Goal: Task Accomplishment & Management: Use online tool/utility

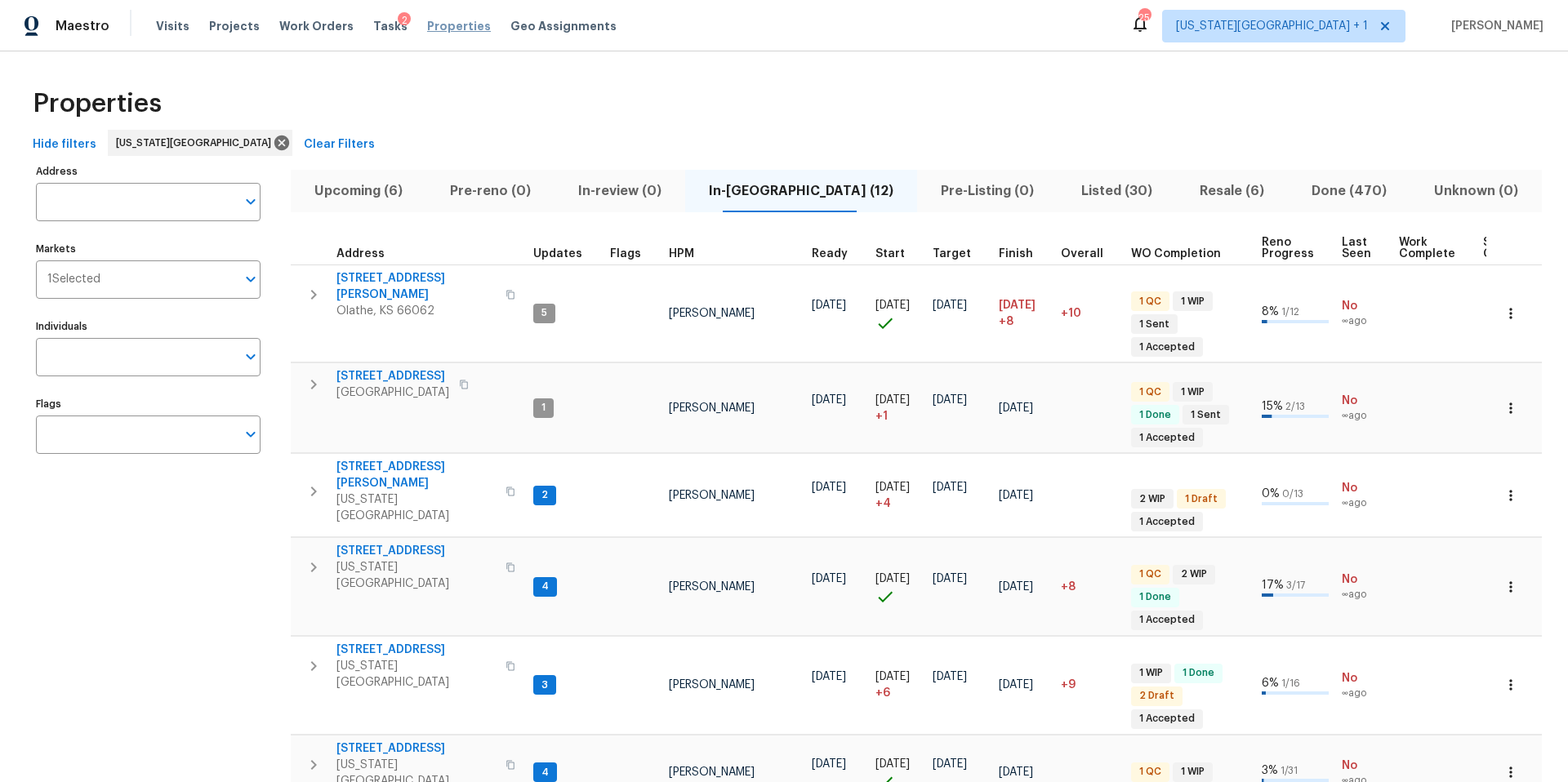
click at [437, 29] on span "Properties" at bounding box center [459, 26] width 64 height 16
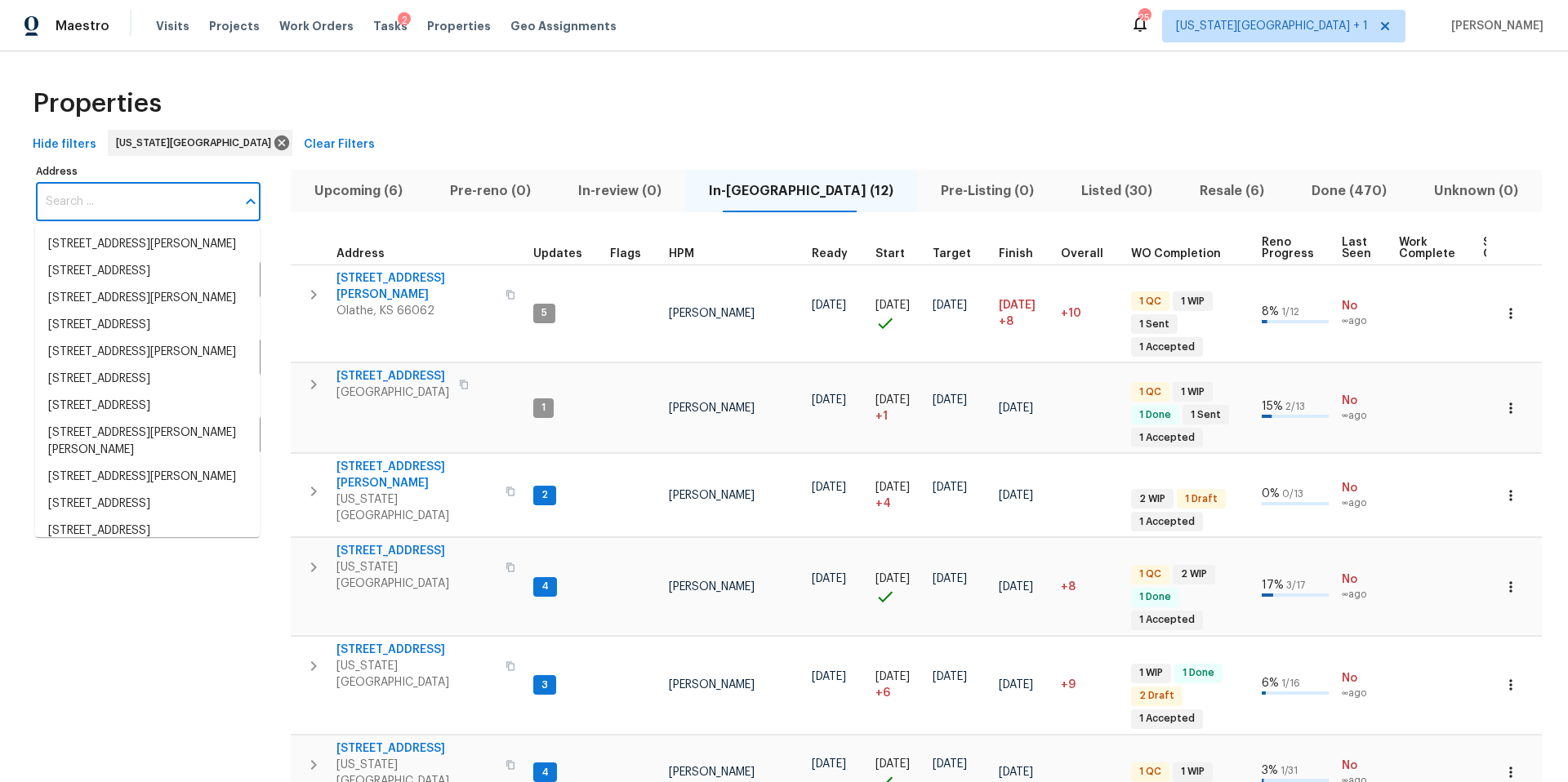
click at [150, 207] on input "Address" at bounding box center [135, 202] width 200 height 39
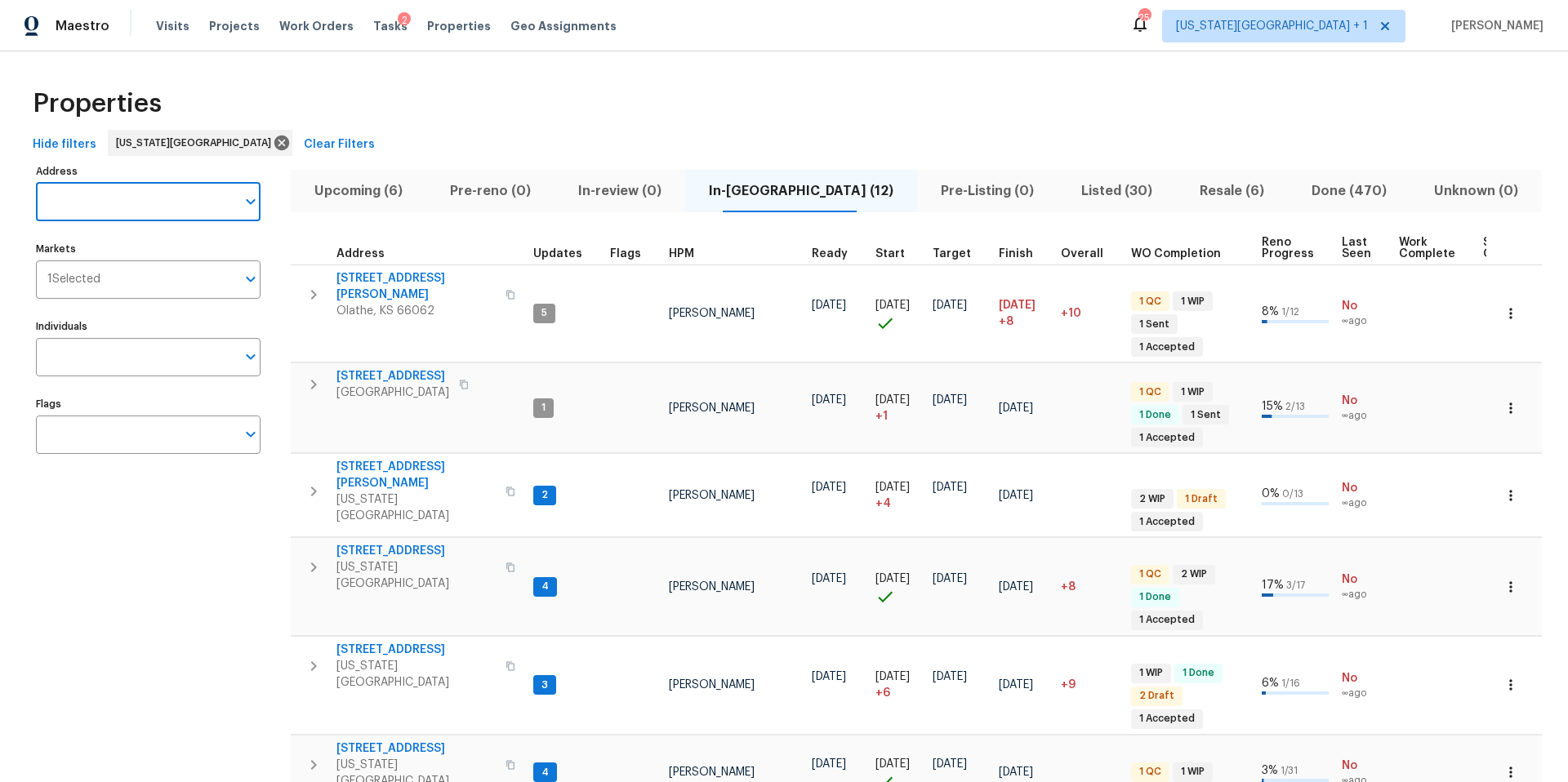
paste input "3KR8D13AZQBSA"
drag, startPoint x: 167, startPoint y: 207, endPoint x: 25, endPoint y: 193, distance: 142.7
click at [25, 194] on div "Properties Hide filters Kansas City Clear Filters Address 3KR8D13AZQBSA Address…" at bounding box center [784, 710] width 1568 height 1317
type input "588"
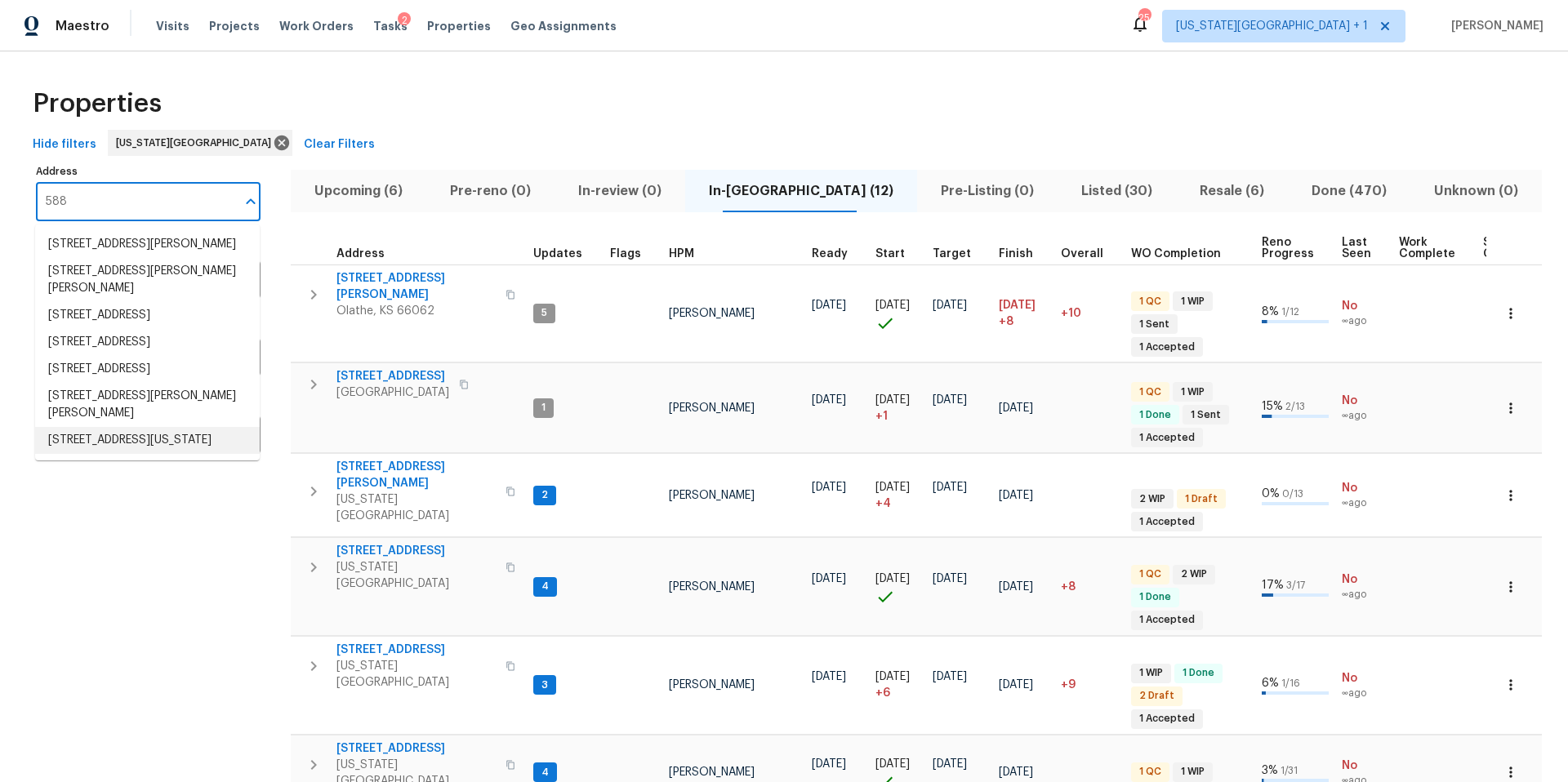
click at [80, 427] on li "588 W 40th St Kansas City MO 64111" at bounding box center [146, 440] width 224 height 27
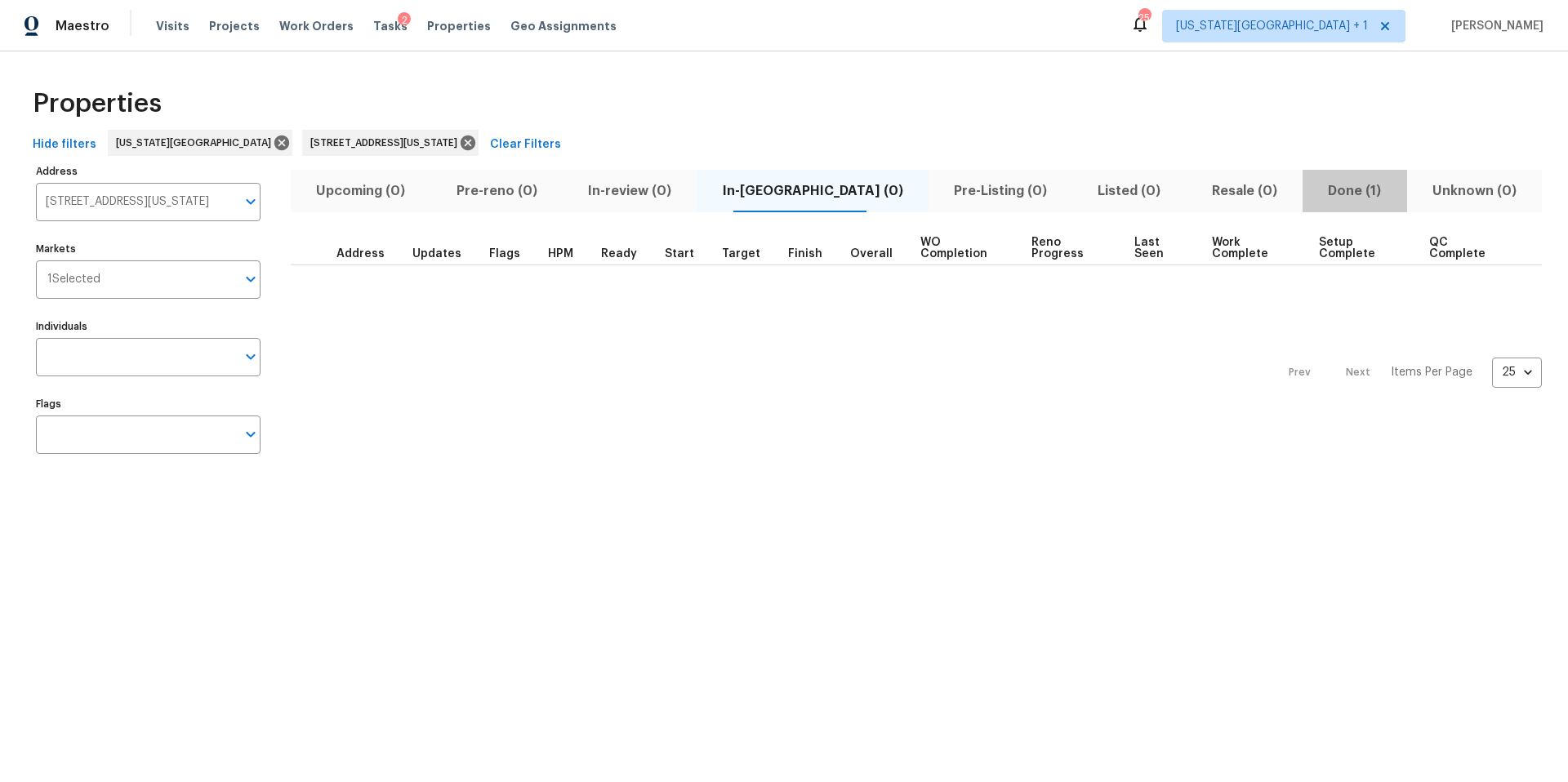
click at [1331, 188] on span "Done (1)" at bounding box center [1354, 190] width 84 height 23
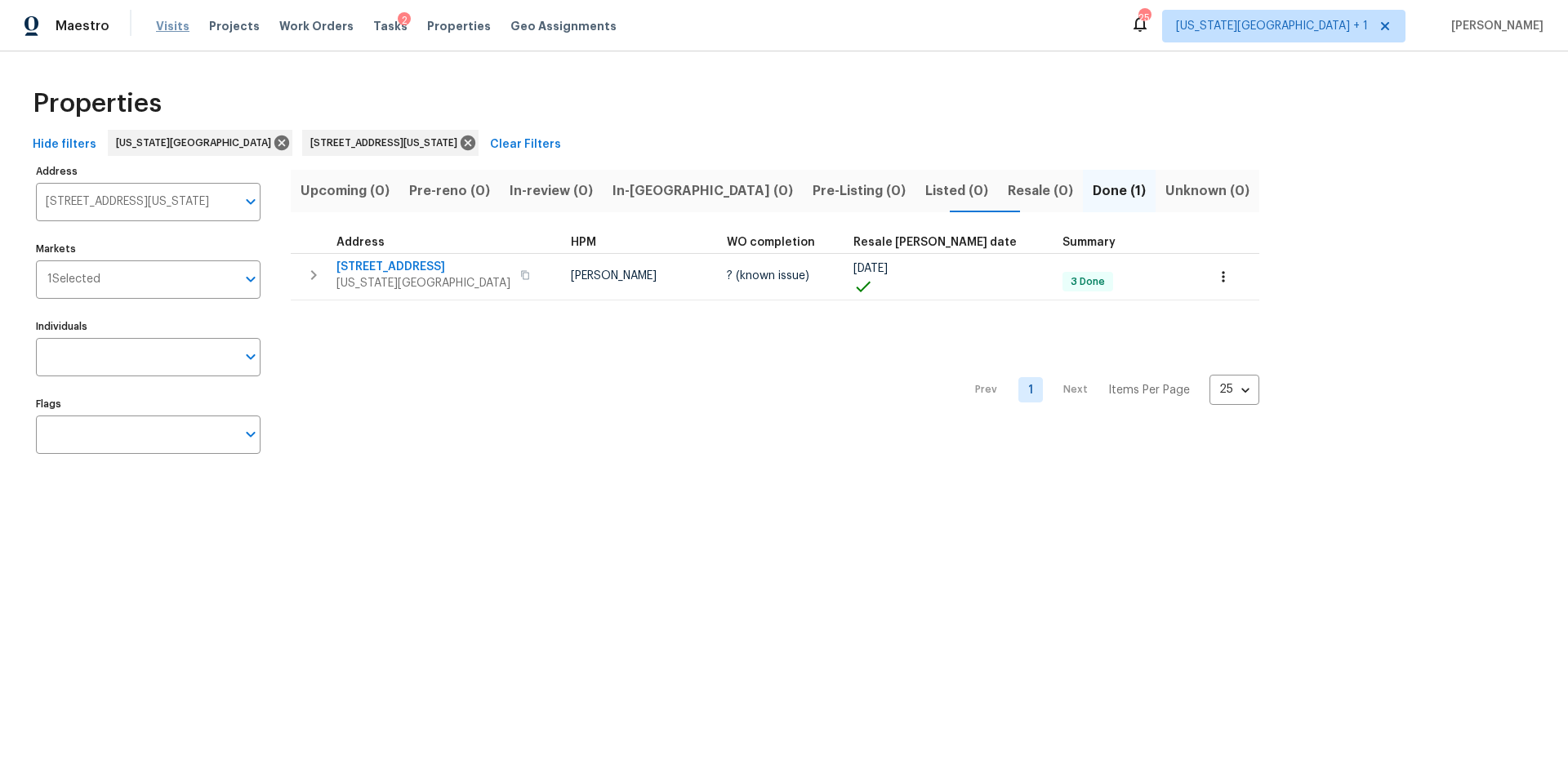
click at [162, 28] on span "Visits" at bounding box center [173, 26] width 34 height 16
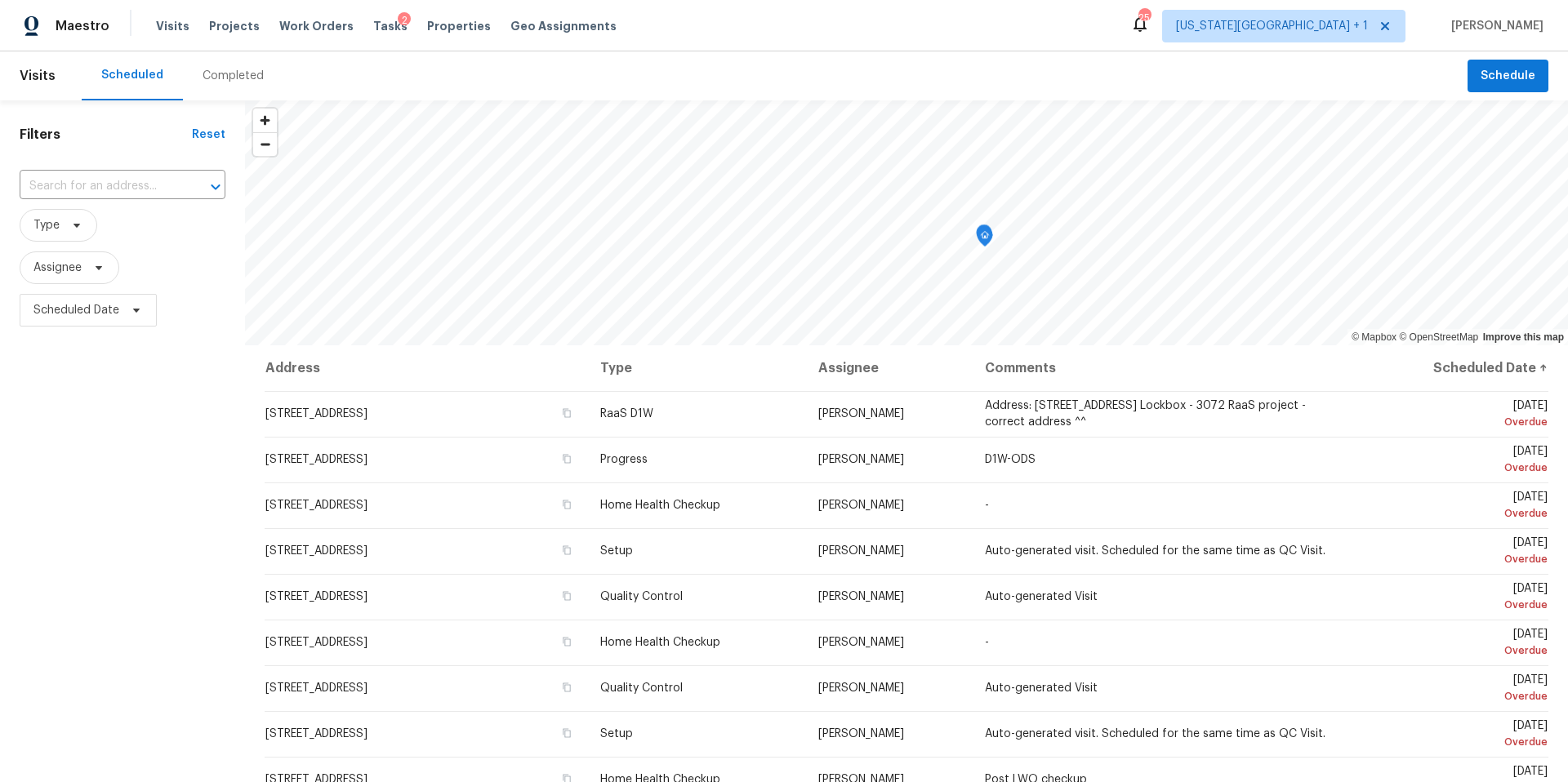
click at [215, 80] on div "Completed" at bounding box center [232, 76] width 61 height 16
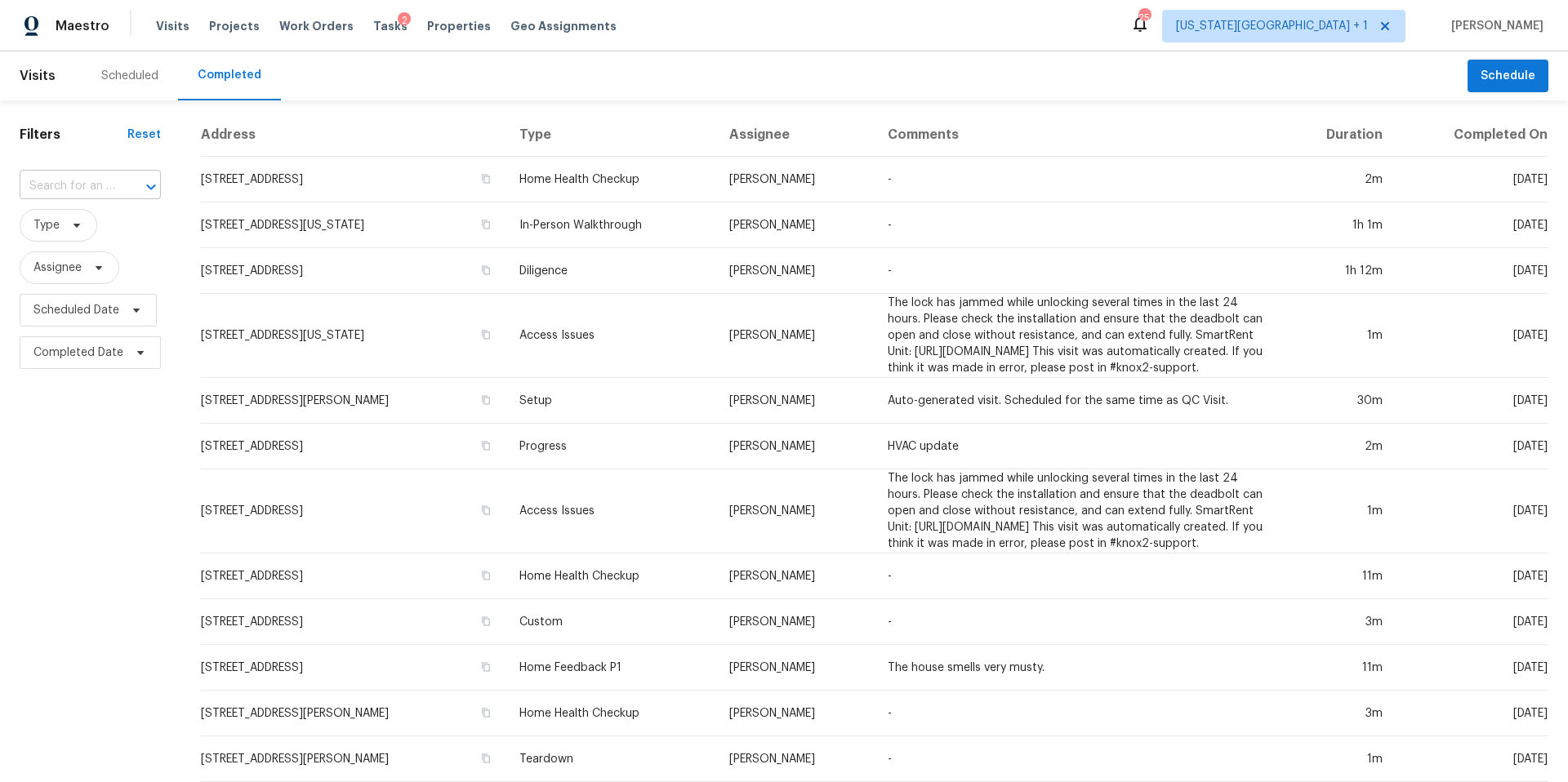
click at [85, 187] on input "text" at bounding box center [68, 186] width 96 height 25
paste input "13205 Byars Rd, Grandview, MO 64030"
type input "13205 Byars Rd, Grandview, MO 64030"
click at [75, 244] on li "13205 Byars Rd, Grandview, MO 64030" at bounding box center [89, 232] width 138 height 44
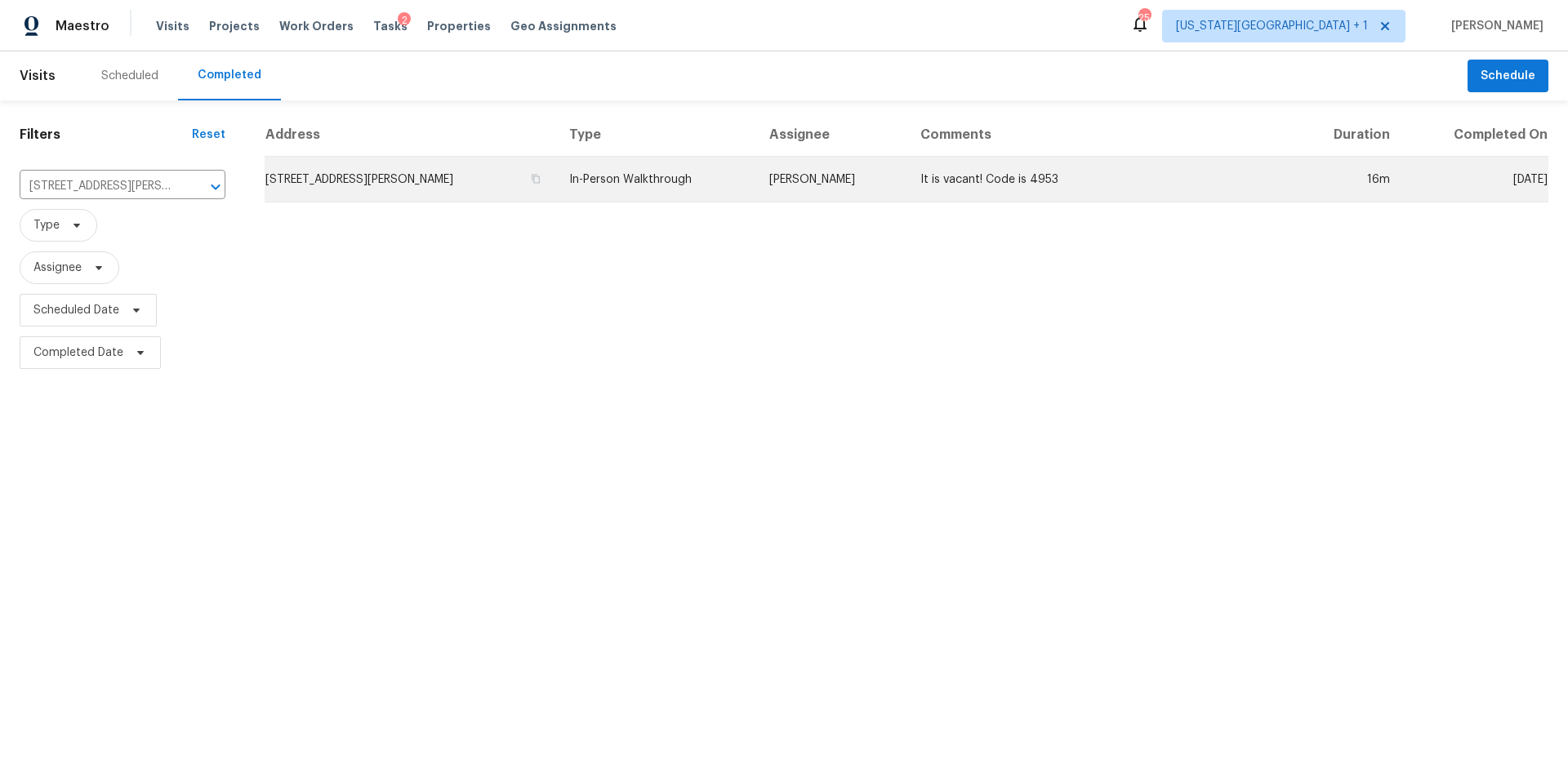
click at [373, 177] on td "13205 Byars Rd, Grandview, MO 64030" at bounding box center [410, 179] width 292 height 46
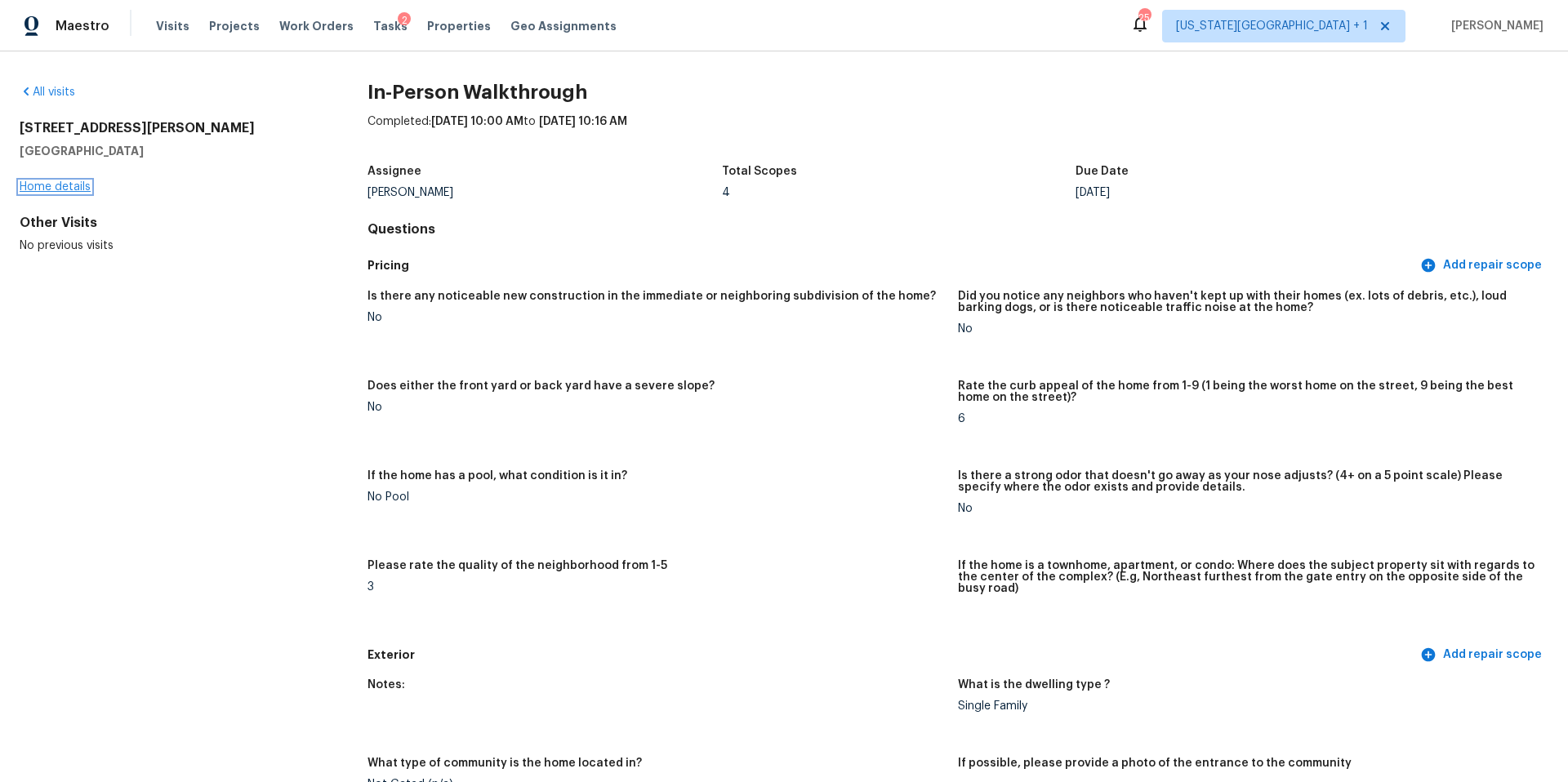
click at [63, 188] on link "Home details" at bounding box center [55, 186] width 71 height 11
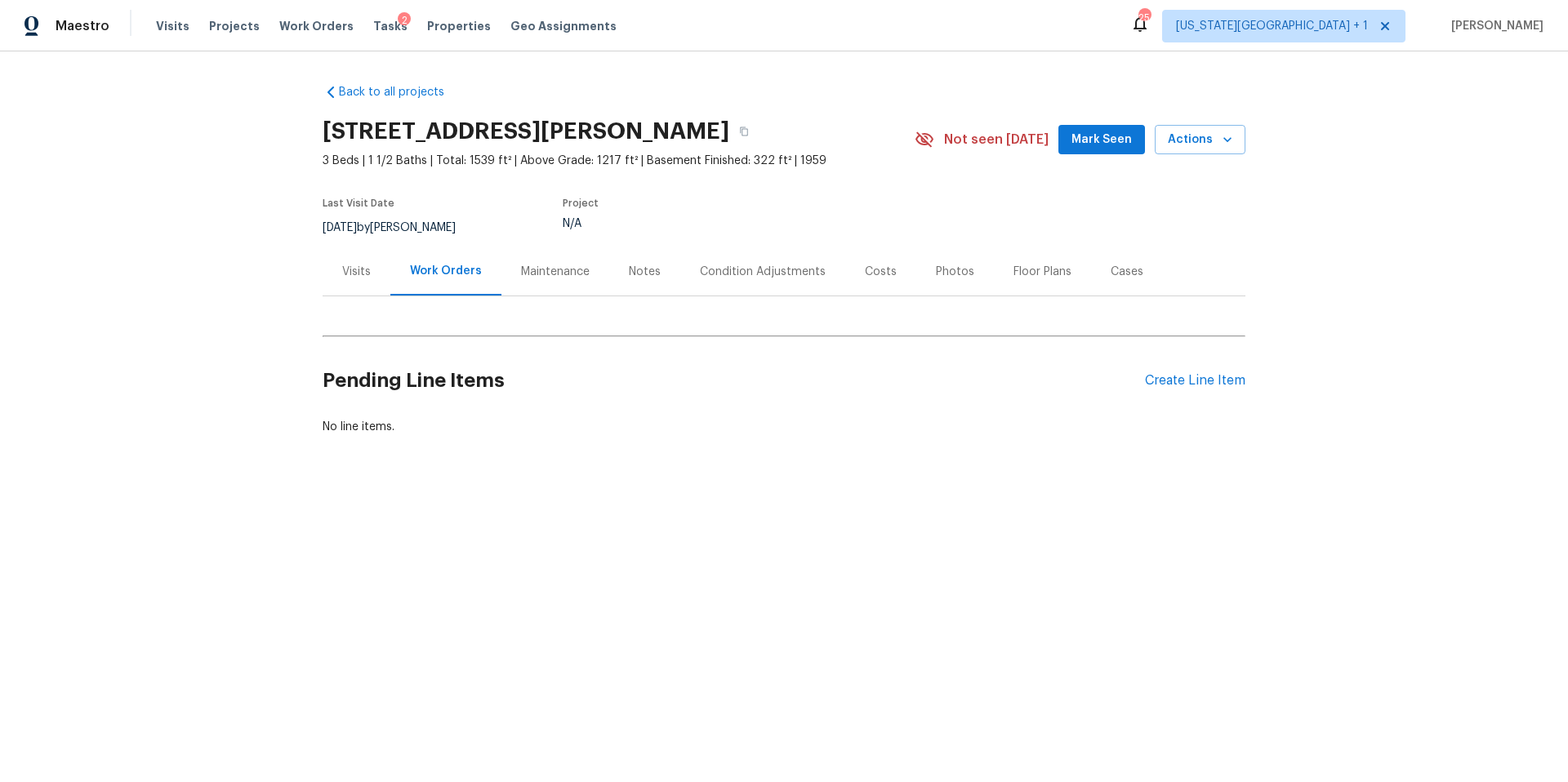
click at [356, 270] on div "Visits" at bounding box center [356, 272] width 29 height 16
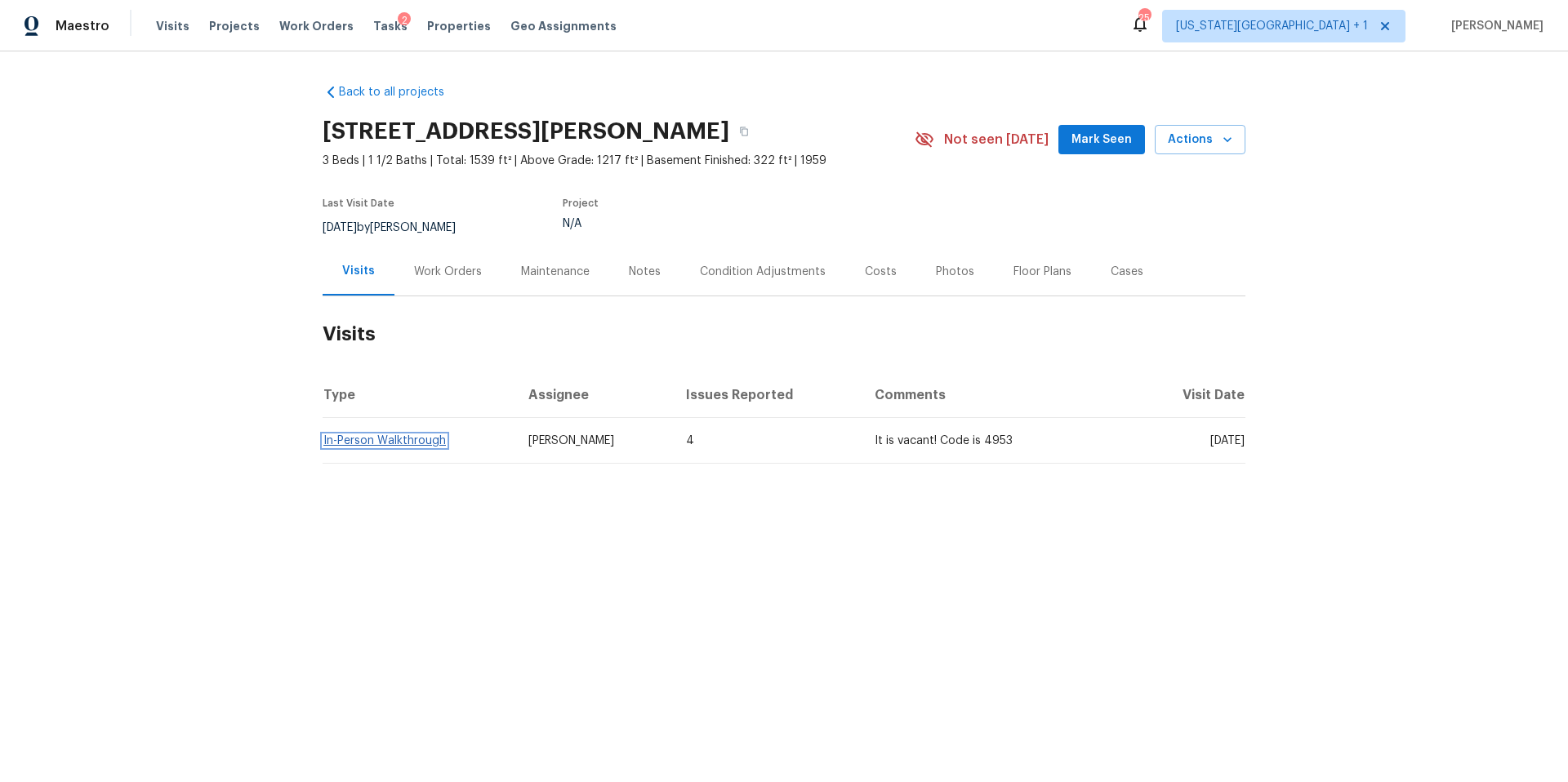
click at [356, 437] on link "In-Person Walkthrough" at bounding box center [385, 440] width 123 height 11
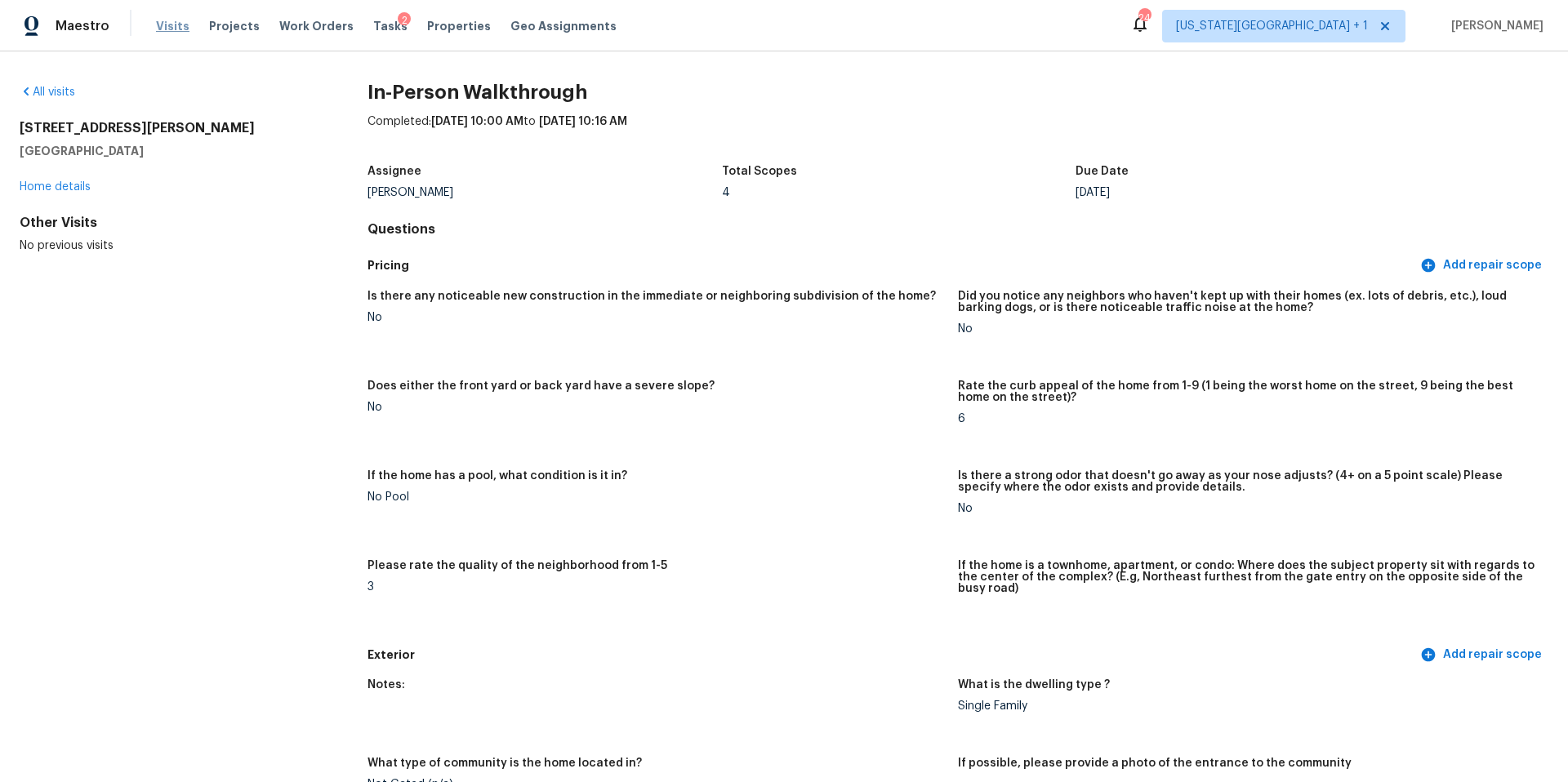
click at [171, 25] on span "Visits" at bounding box center [173, 26] width 34 height 16
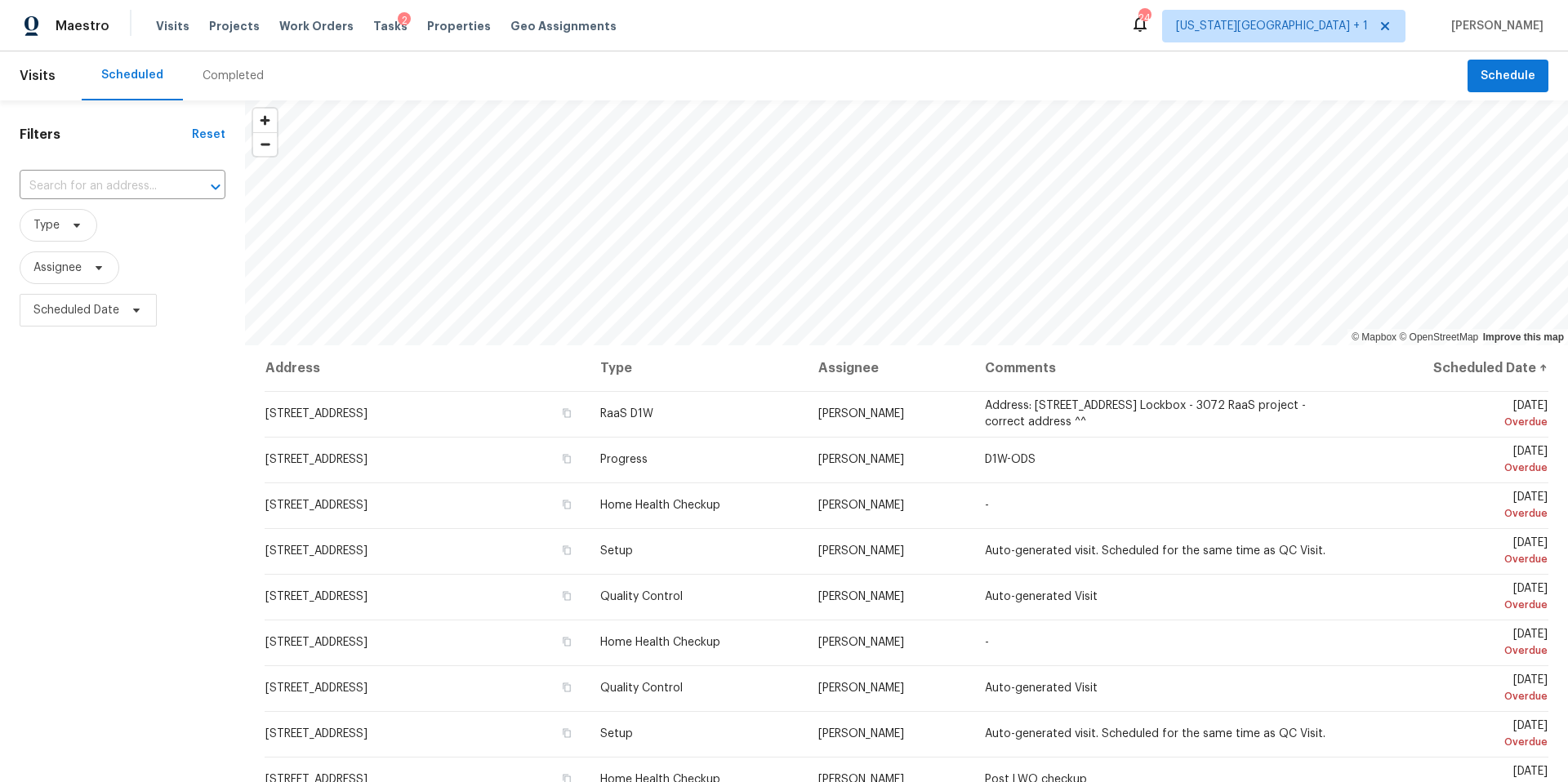
click at [233, 77] on div "Completed" at bounding box center [232, 76] width 61 height 16
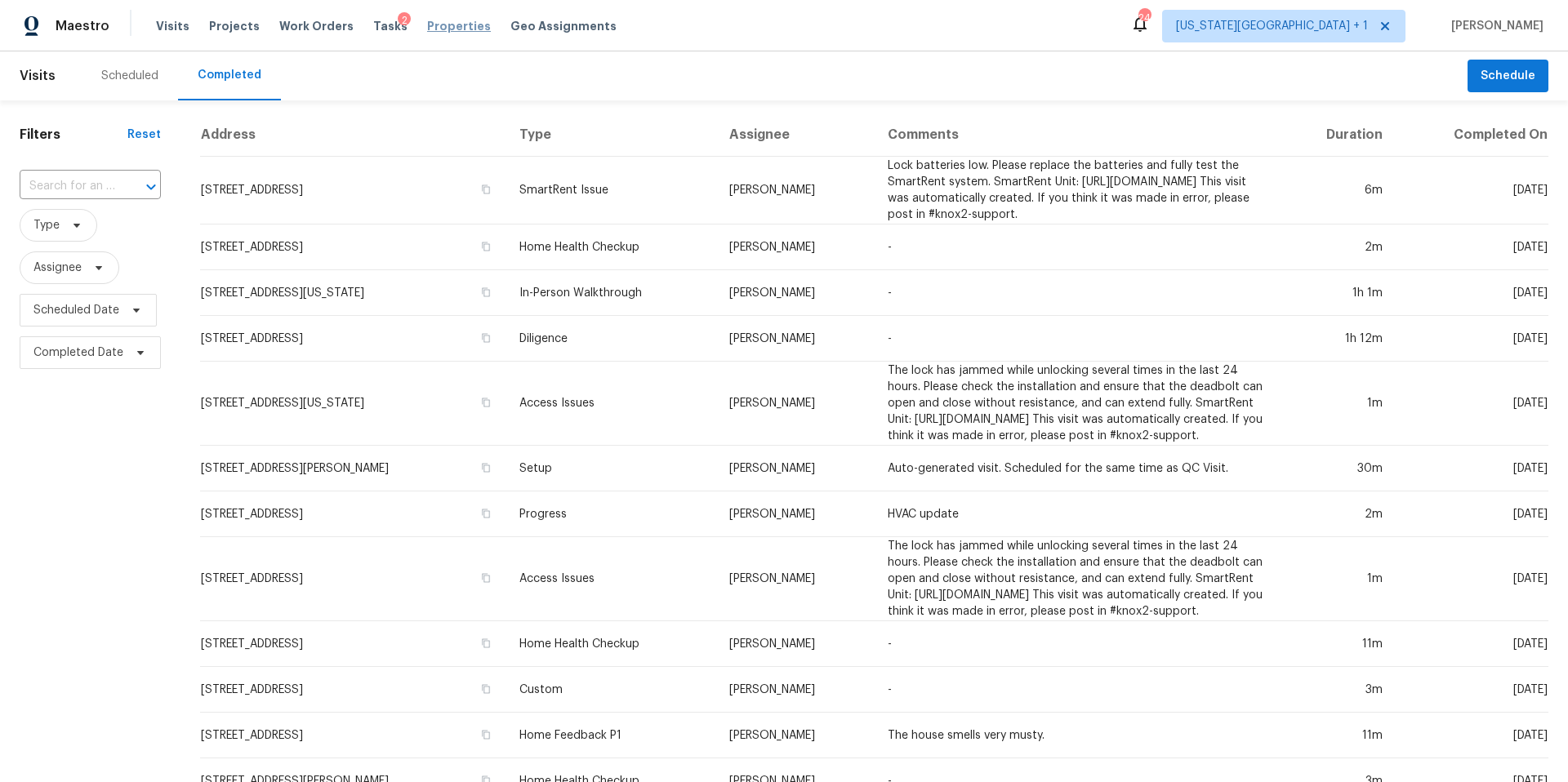
click at [427, 22] on span "Properties" at bounding box center [459, 26] width 64 height 16
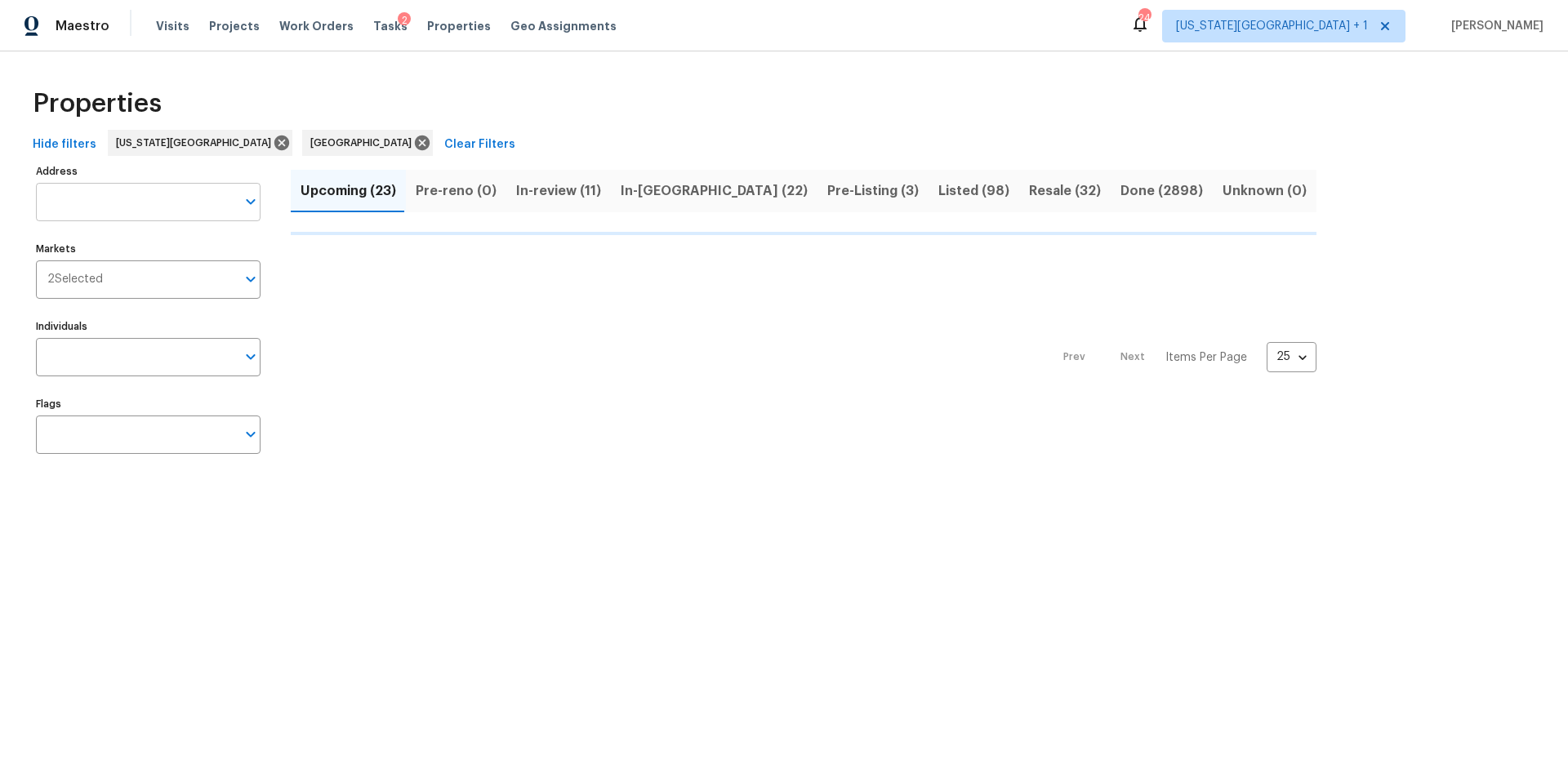
click at [57, 208] on input "Address" at bounding box center [135, 202] width 200 height 39
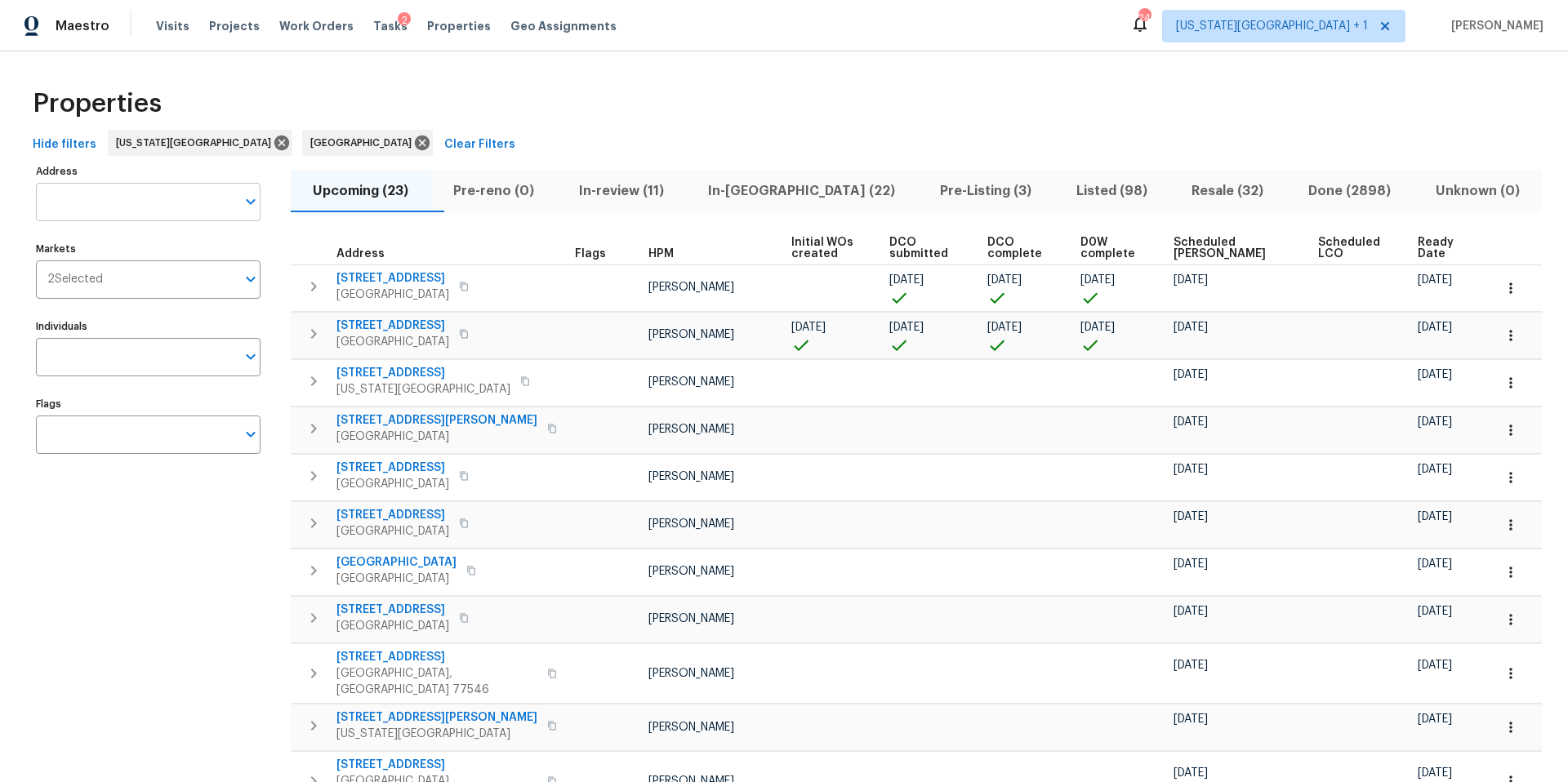
click at [51, 201] on input "Address" at bounding box center [135, 202] width 200 height 39
type input "11309"
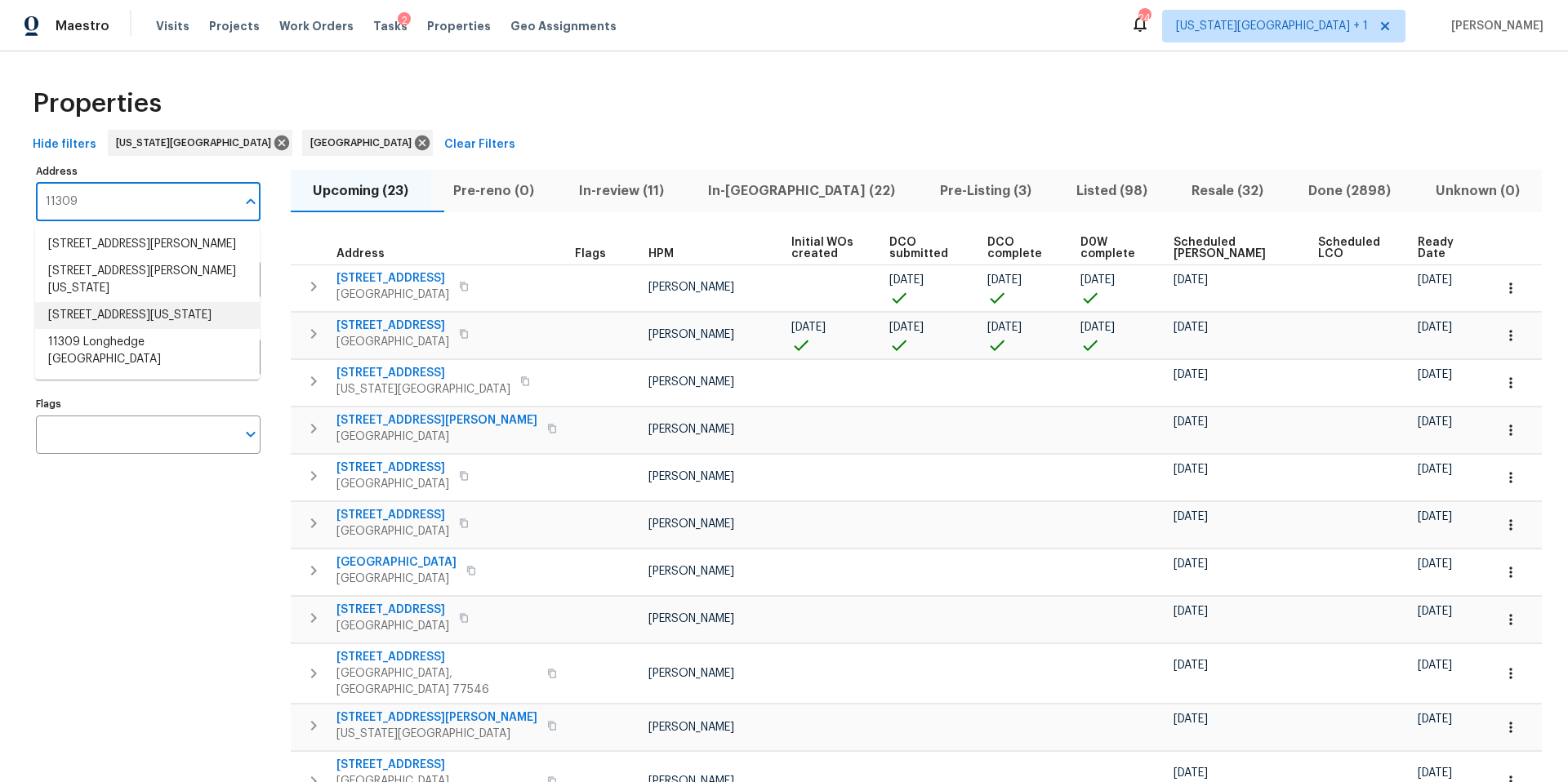
click at [80, 316] on li "11309 E 49th St Kansas City MO 64133" at bounding box center [146, 315] width 224 height 27
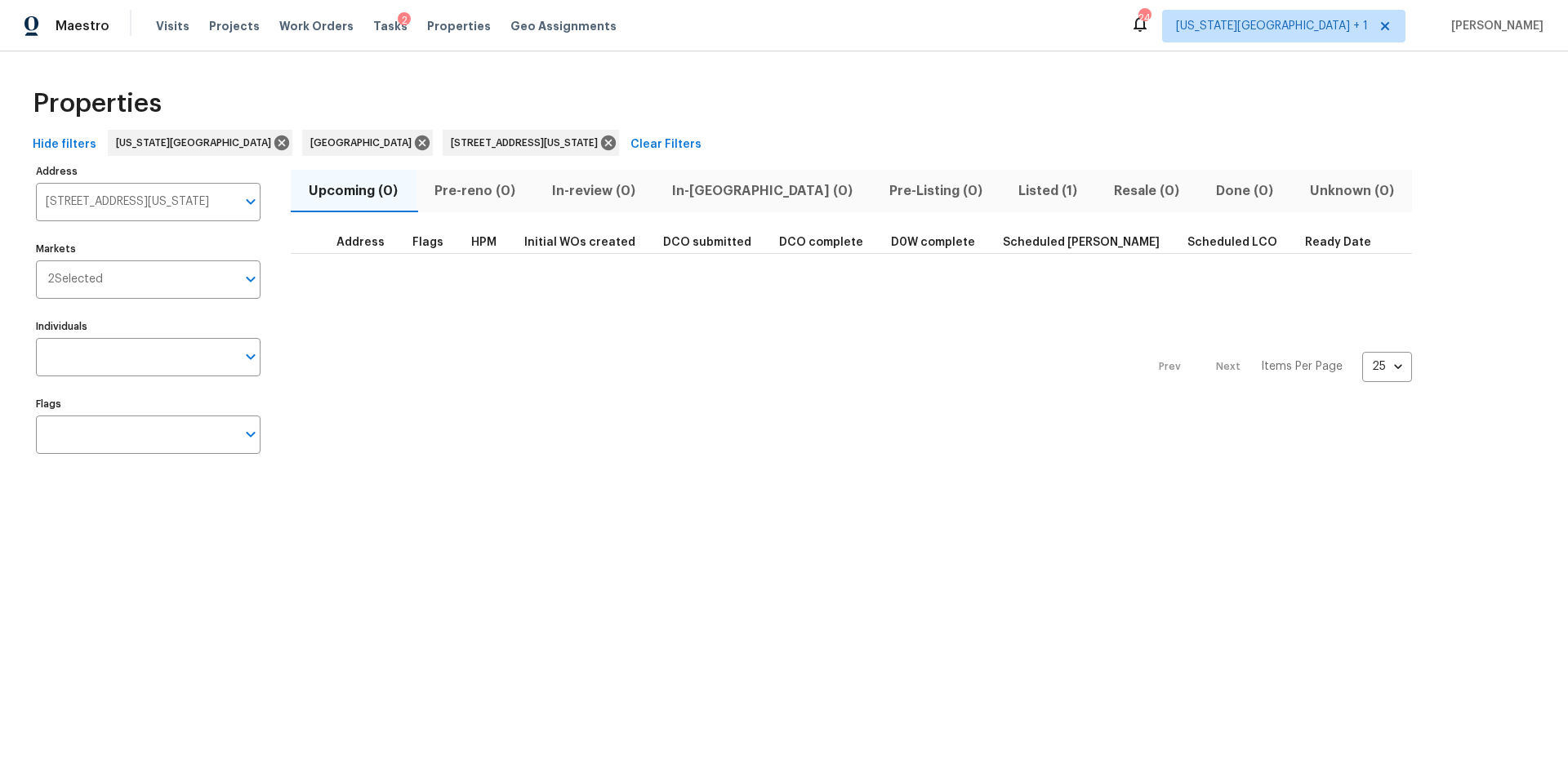
click at [1010, 187] on span "Listed (1)" at bounding box center [1048, 190] width 76 height 23
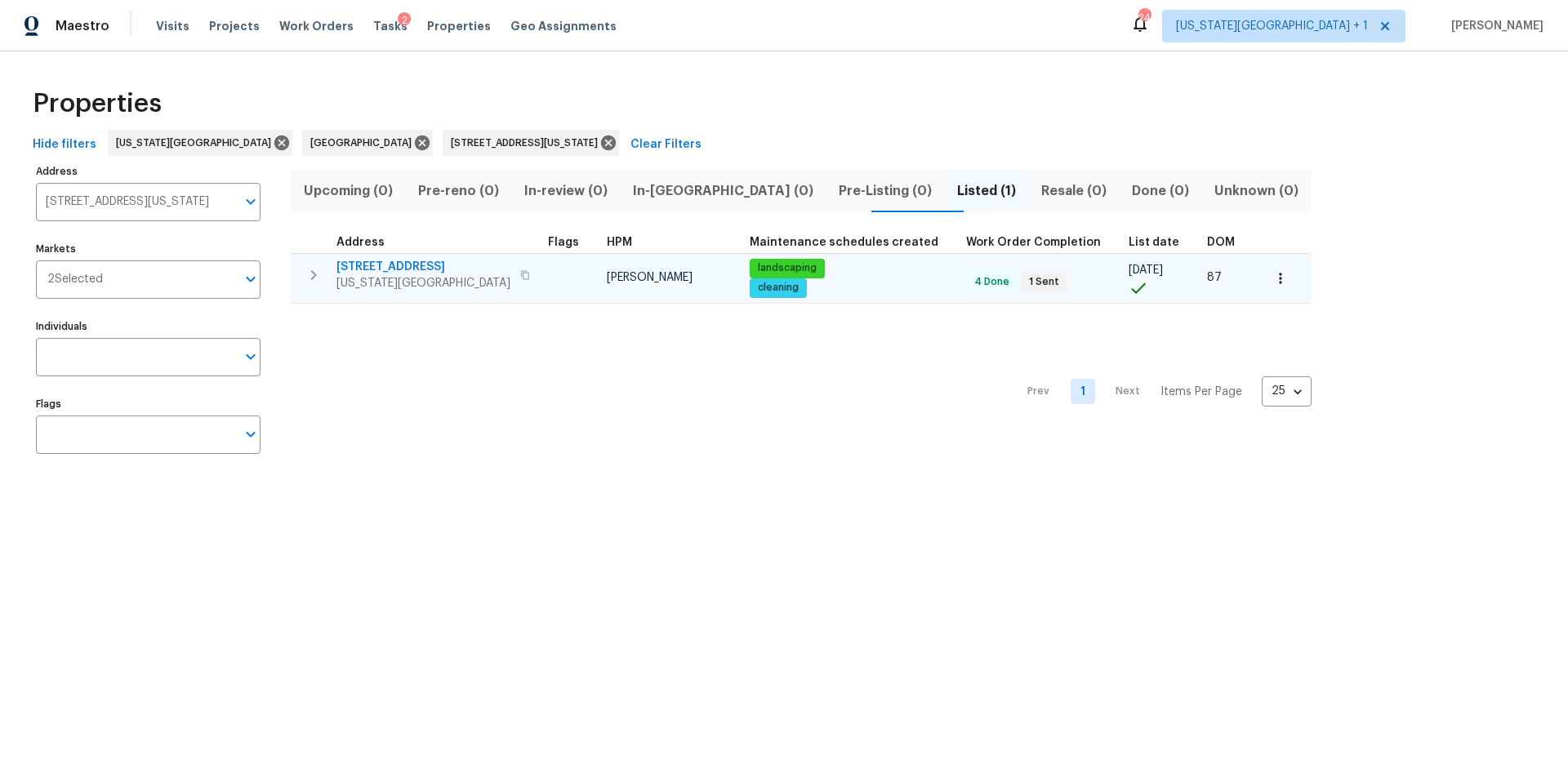
click at [386, 265] on span "11309 E 49th St" at bounding box center [423, 267] width 174 height 16
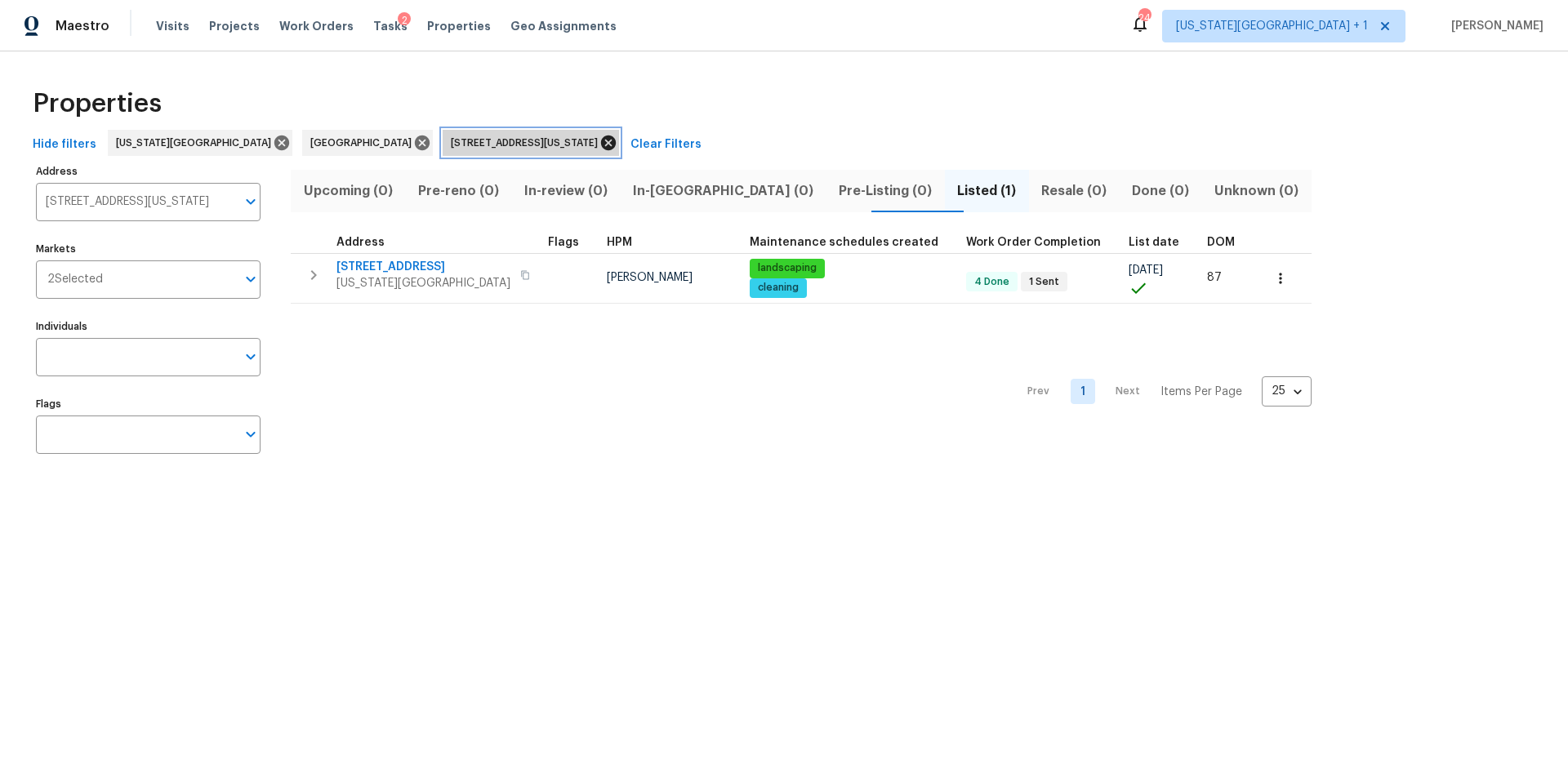
click at [601, 147] on icon at bounding box center [608, 142] width 15 height 15
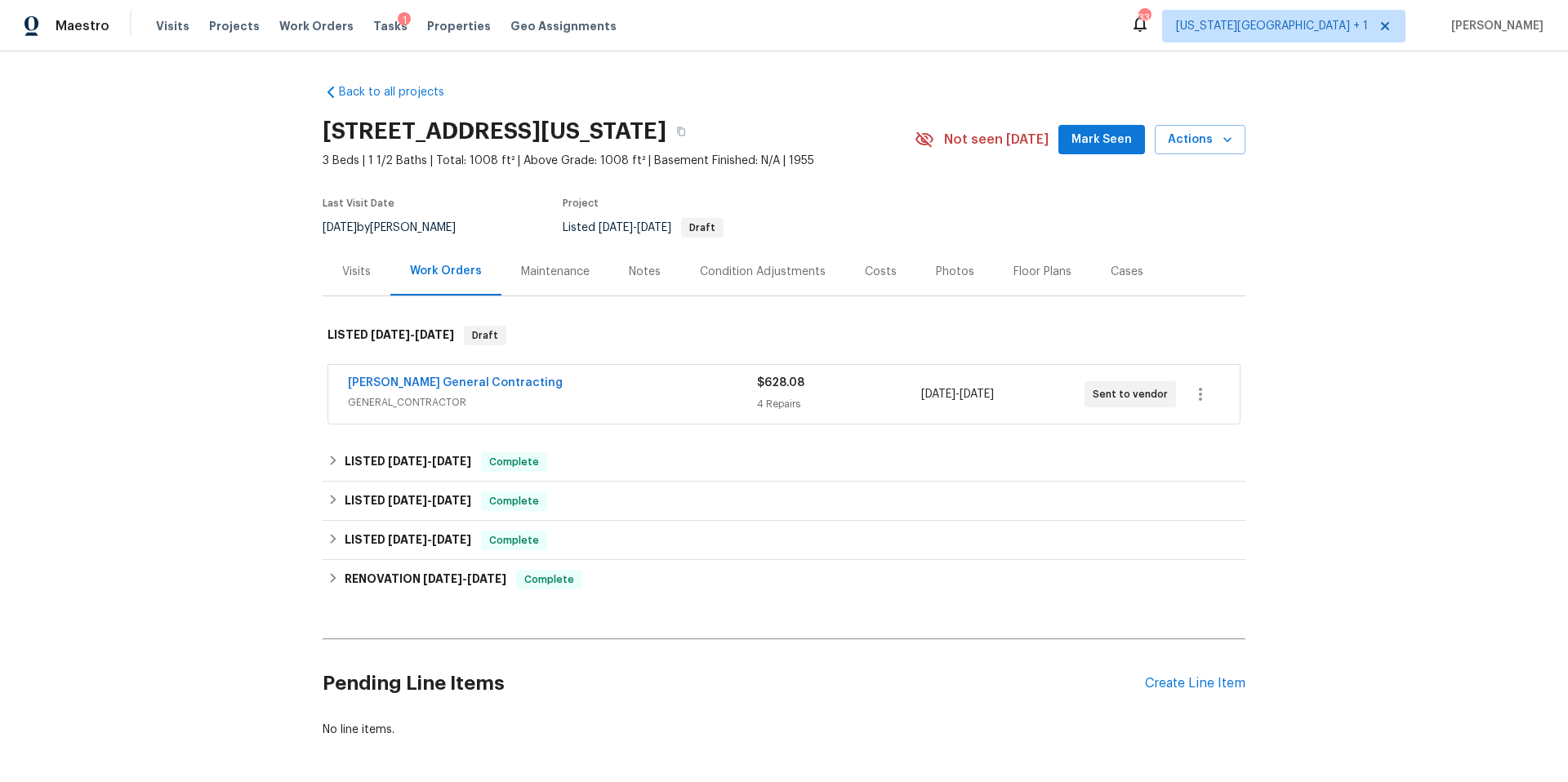
click at [362, 270] on div "Visits" at bounding box center [356, 272] width 29 height 16
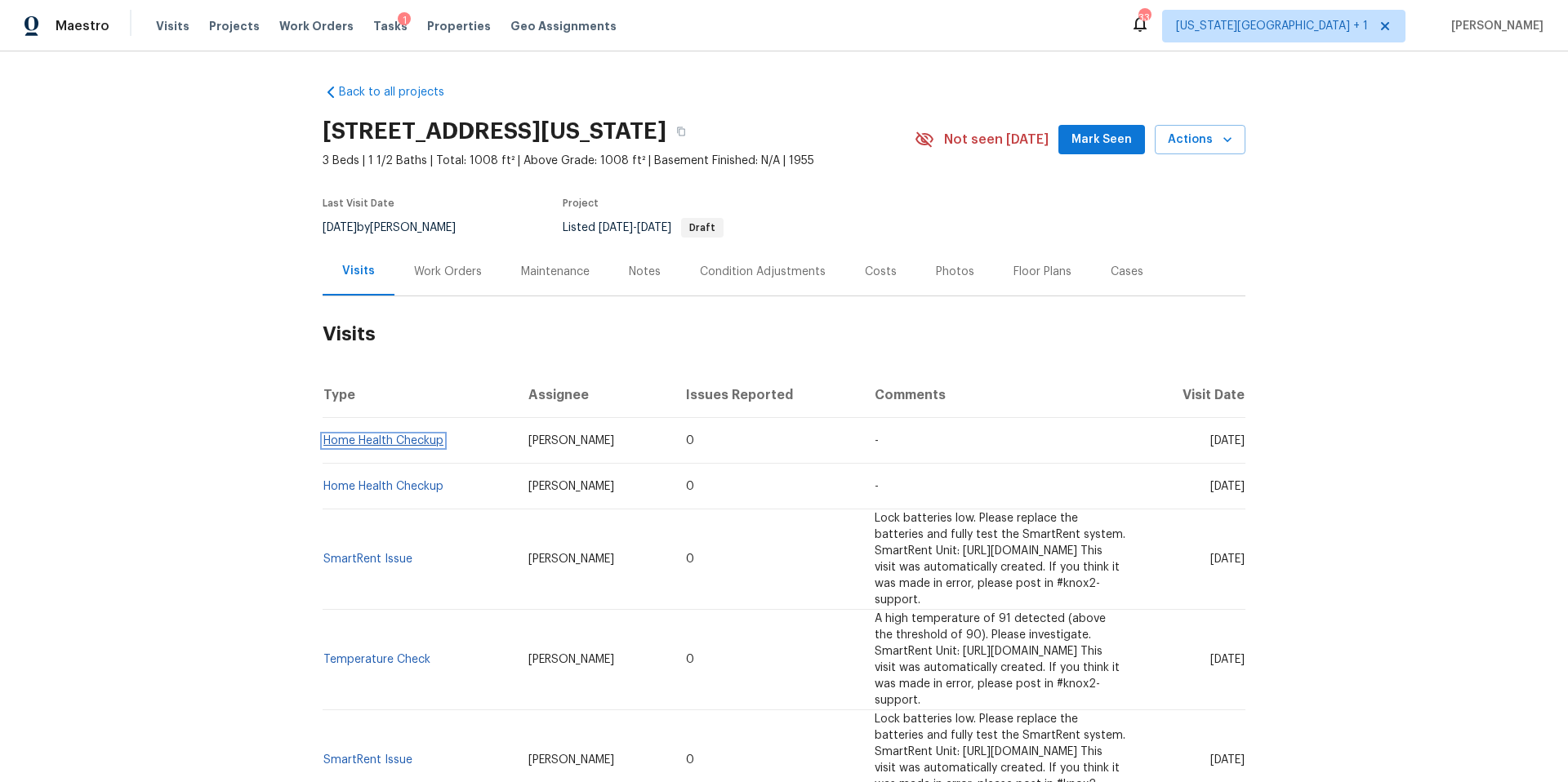
click at [374, 445] on link "Home Health Checkup" at bounding box center [384, 440] width 121 height 11
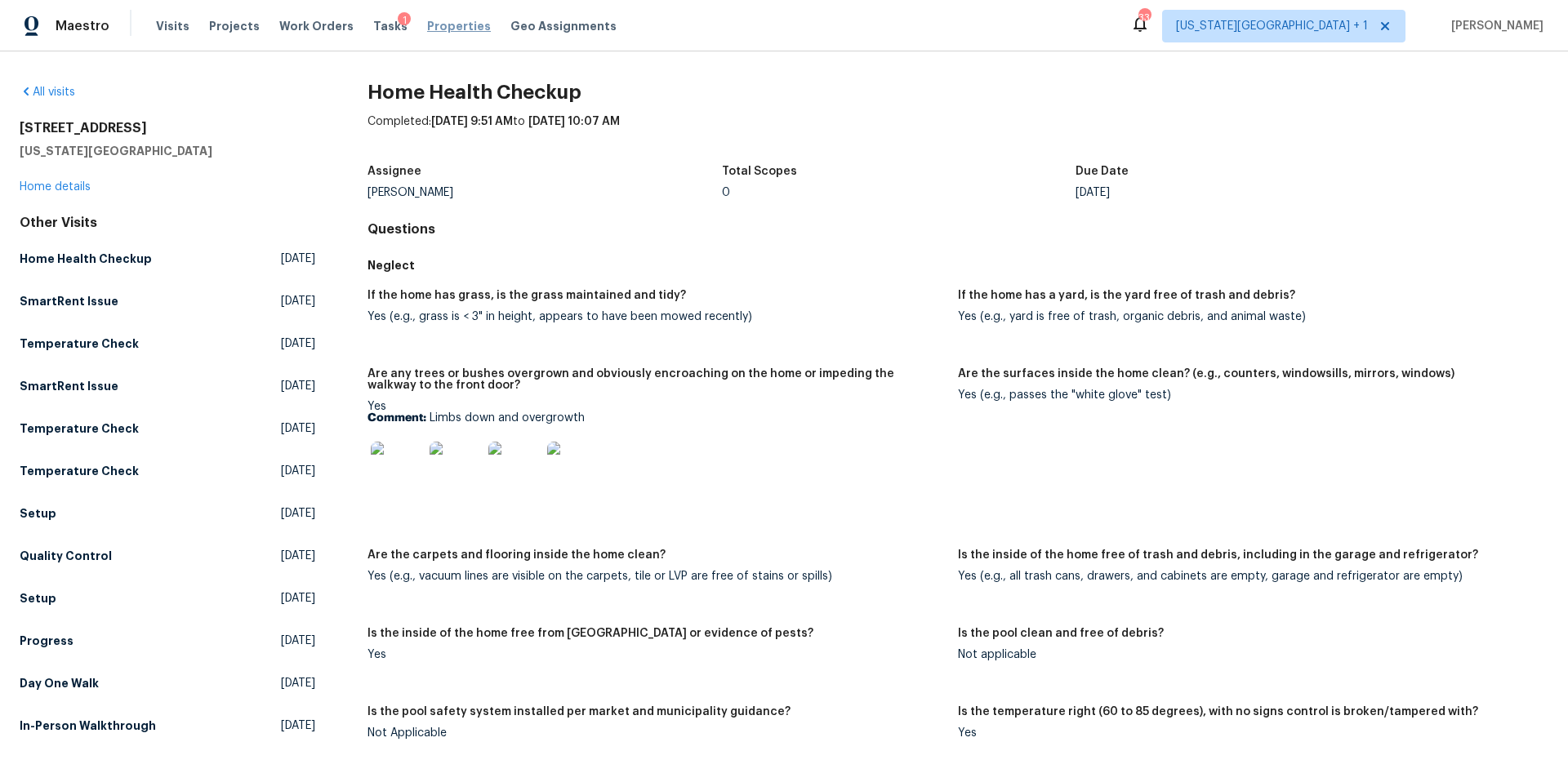
click at [427, 30] on span "Properties" at bounding box center [459, 26] width 64 height 16
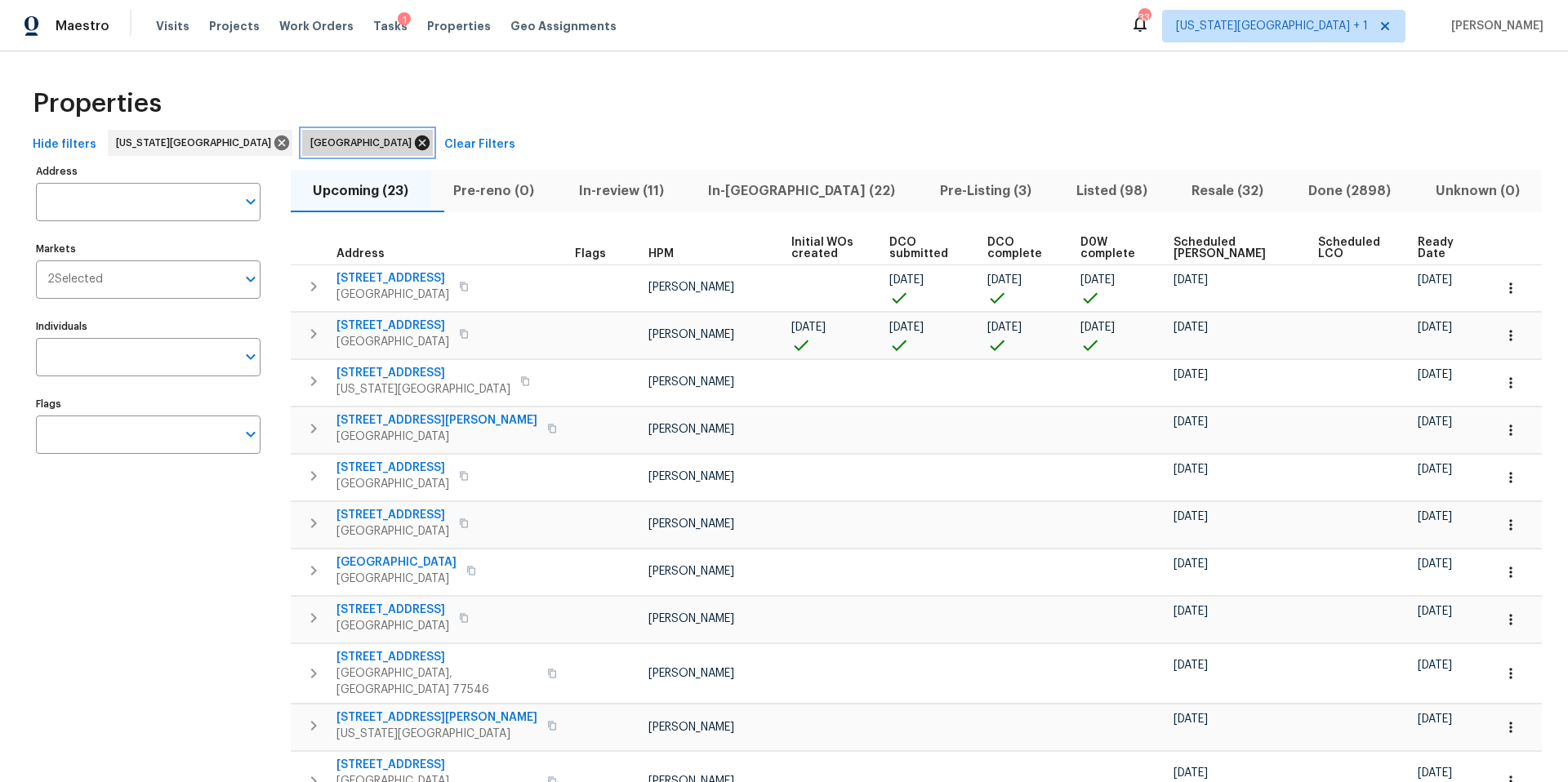
click at [414, 142] on icon at bounding box center [421, 142] width 15 height 15
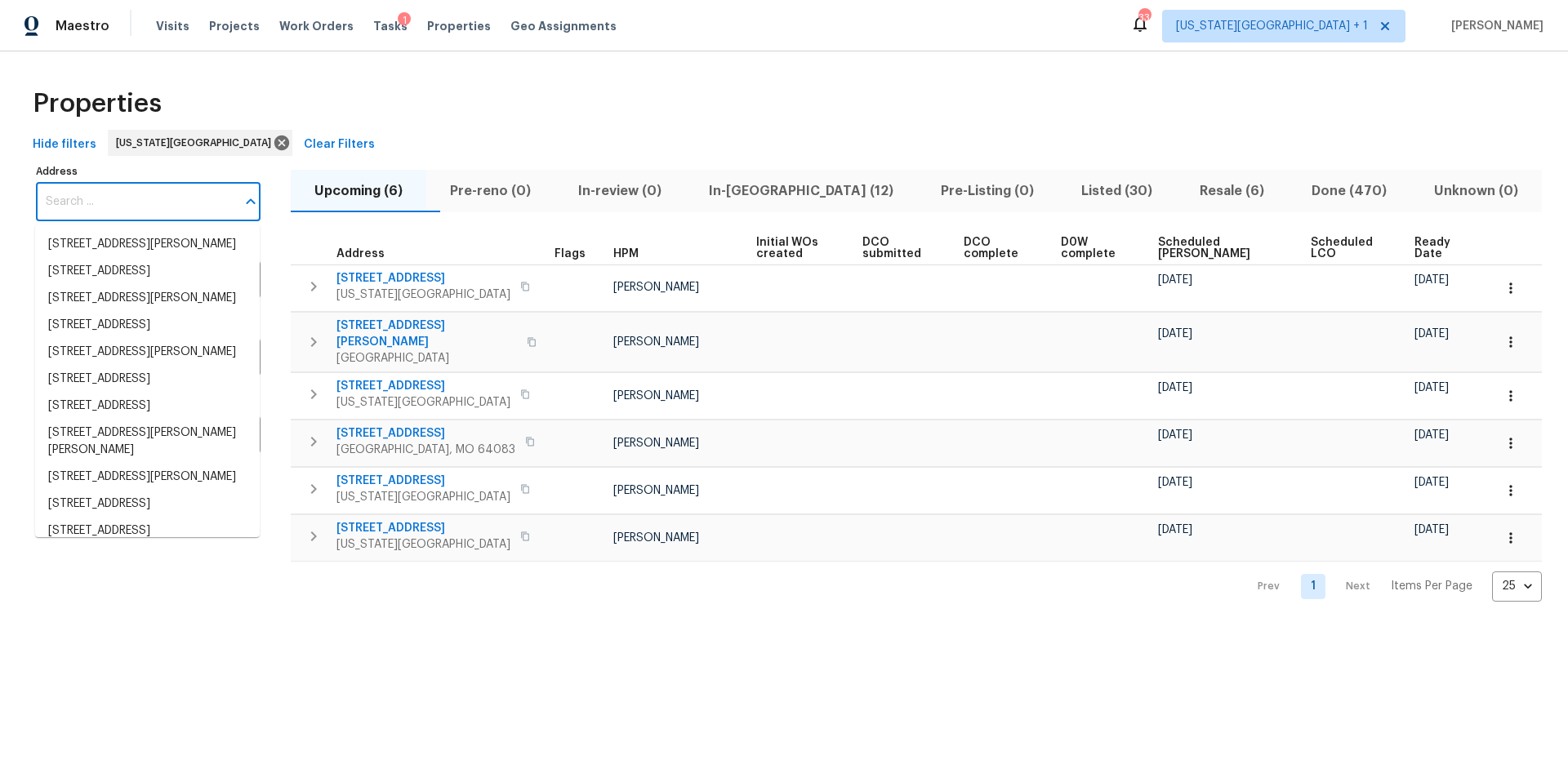
click at [105, 210] on input "Address" at bounding box center [135, 202] width 200 height 39
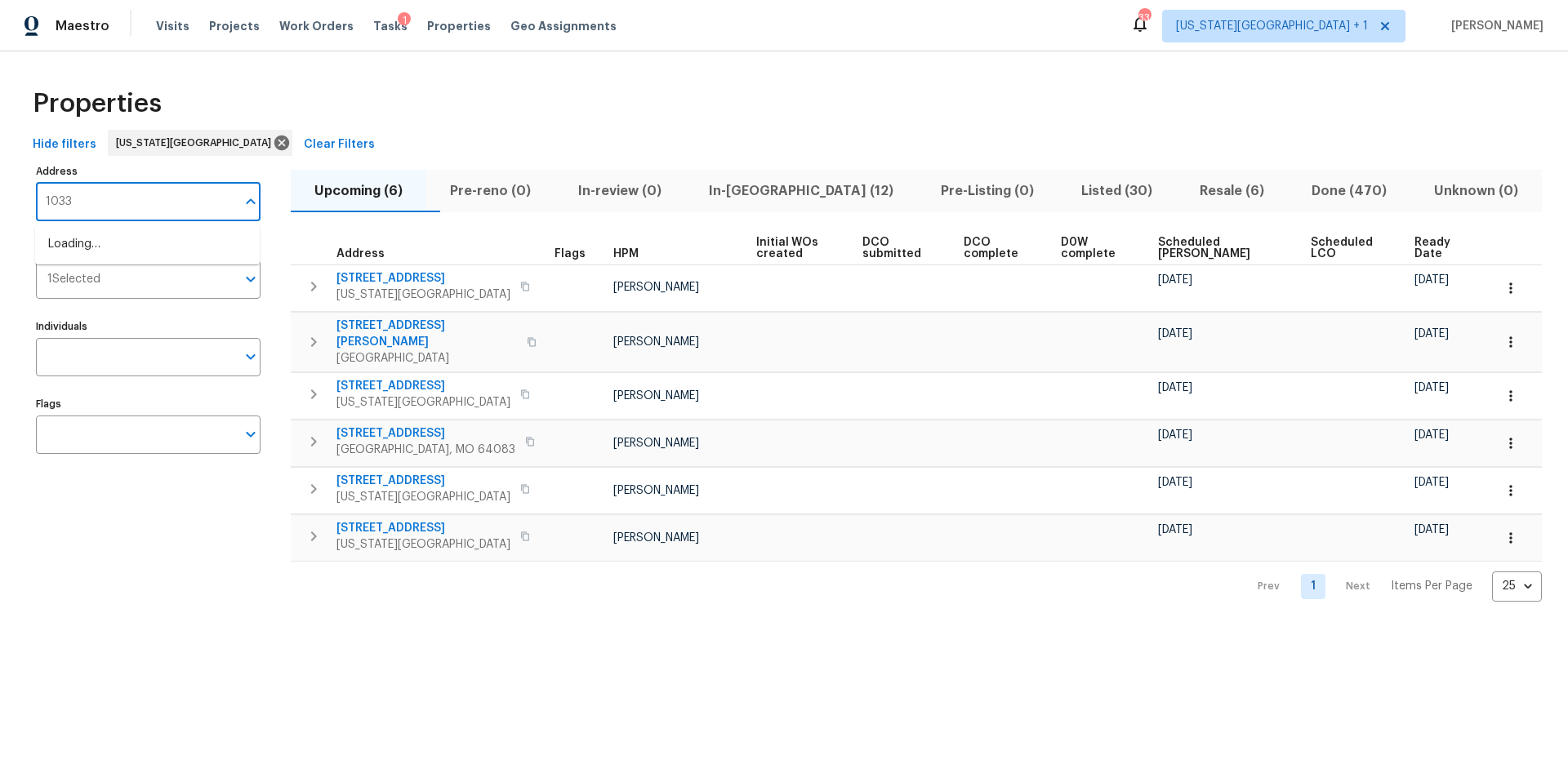
type input "10332"
click at [121, 285] on li "10332 Cherokee Ln Leawood KS 66206" at bounding box center [146, 271] width 224 height 27
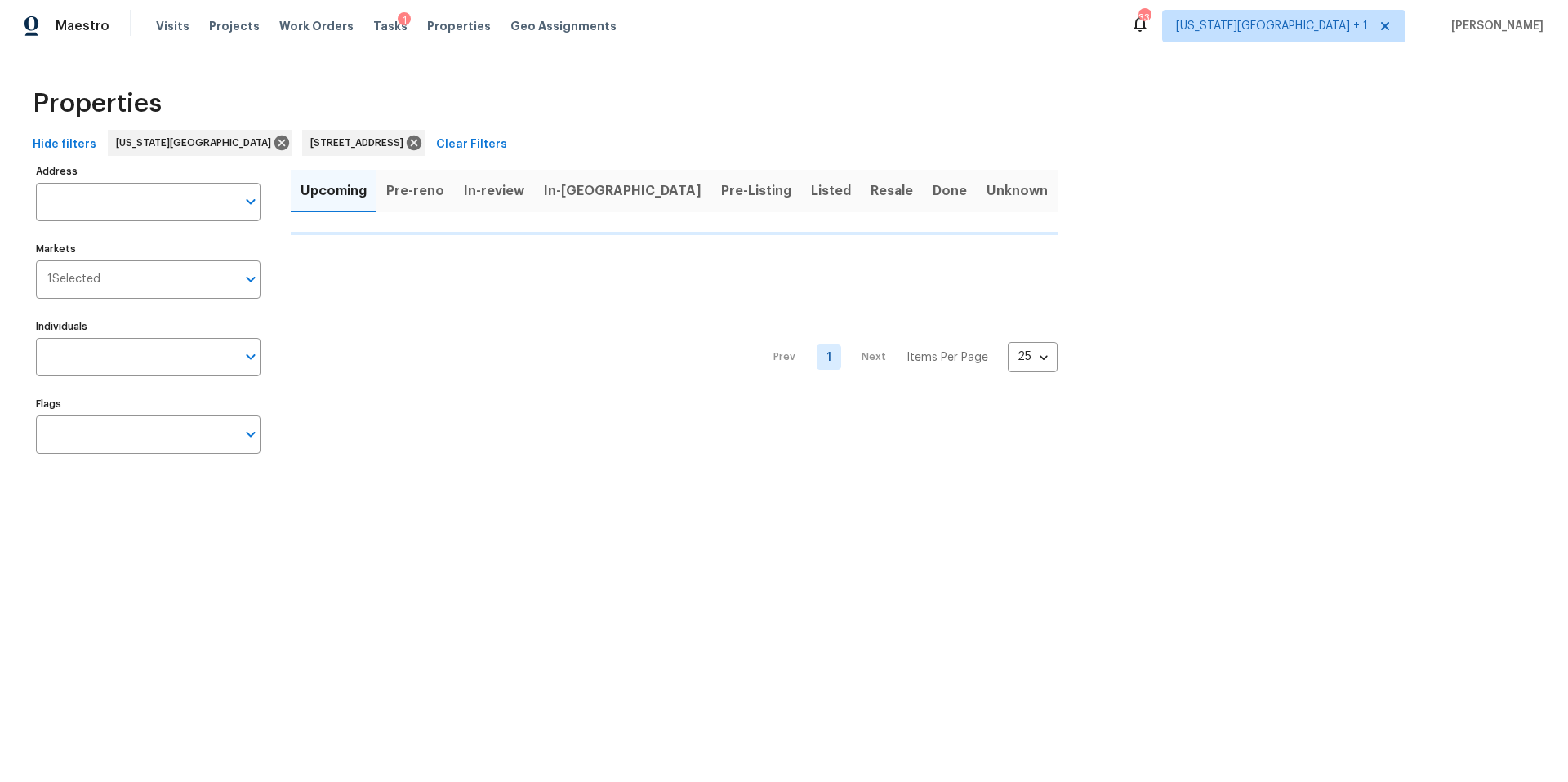
type input "10332 Cherokee Ln Leawood KS 66206"
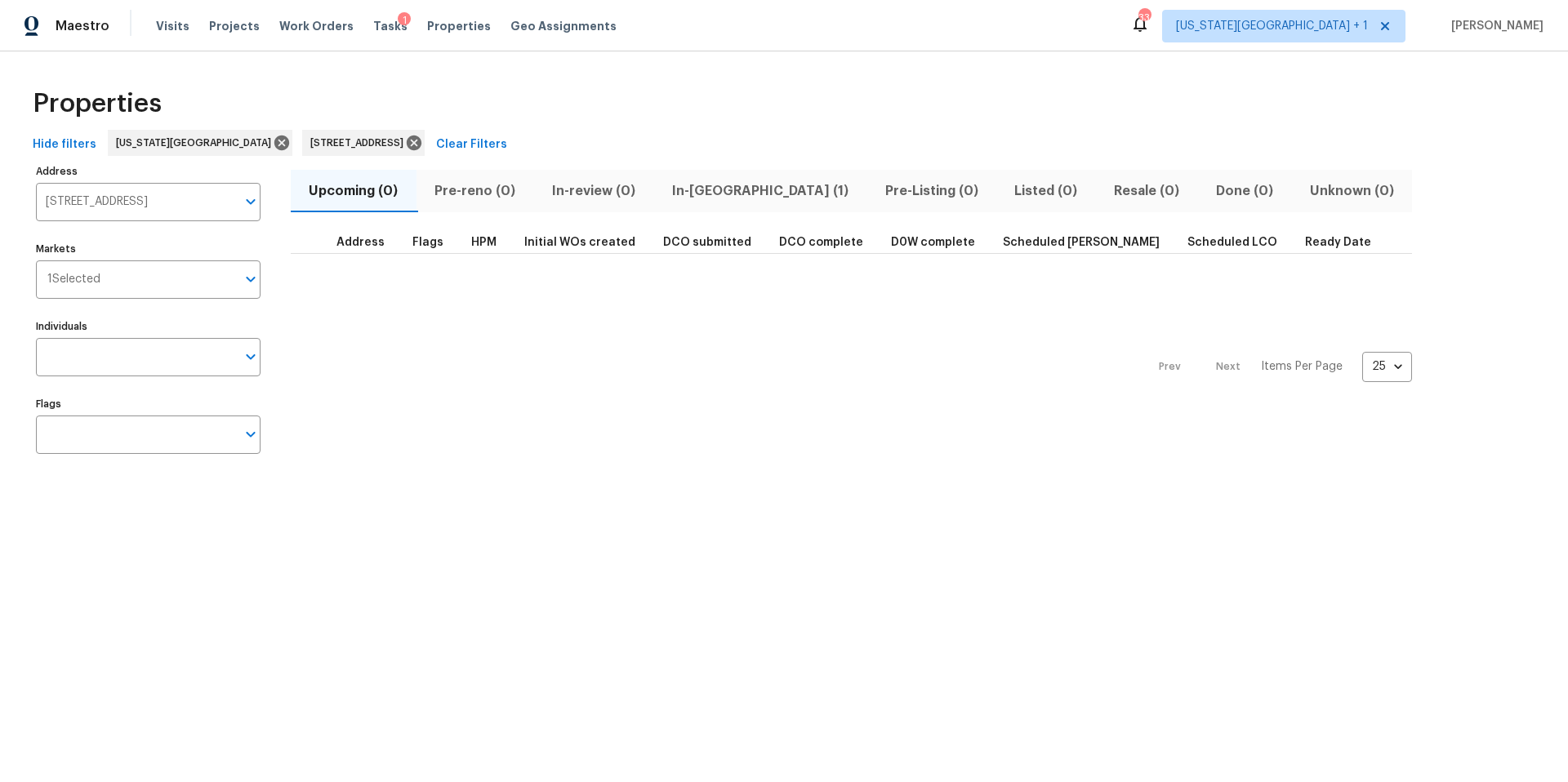
click at [688, 192] on span "In-reno (1)" at bounding box center [760, 190] width 193 height 23
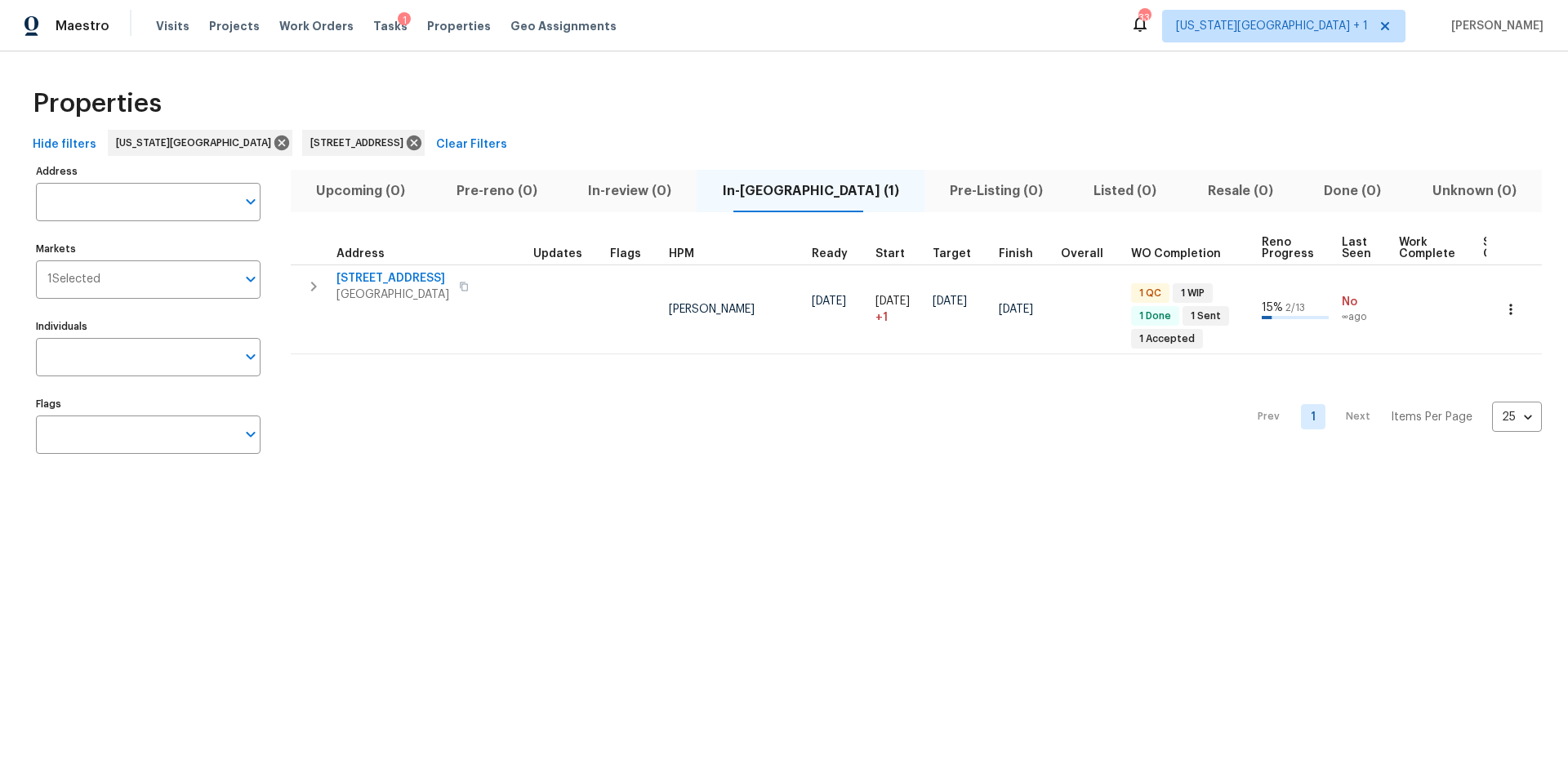
type input "10332 Cherokee Ln Leawood KS 66206"
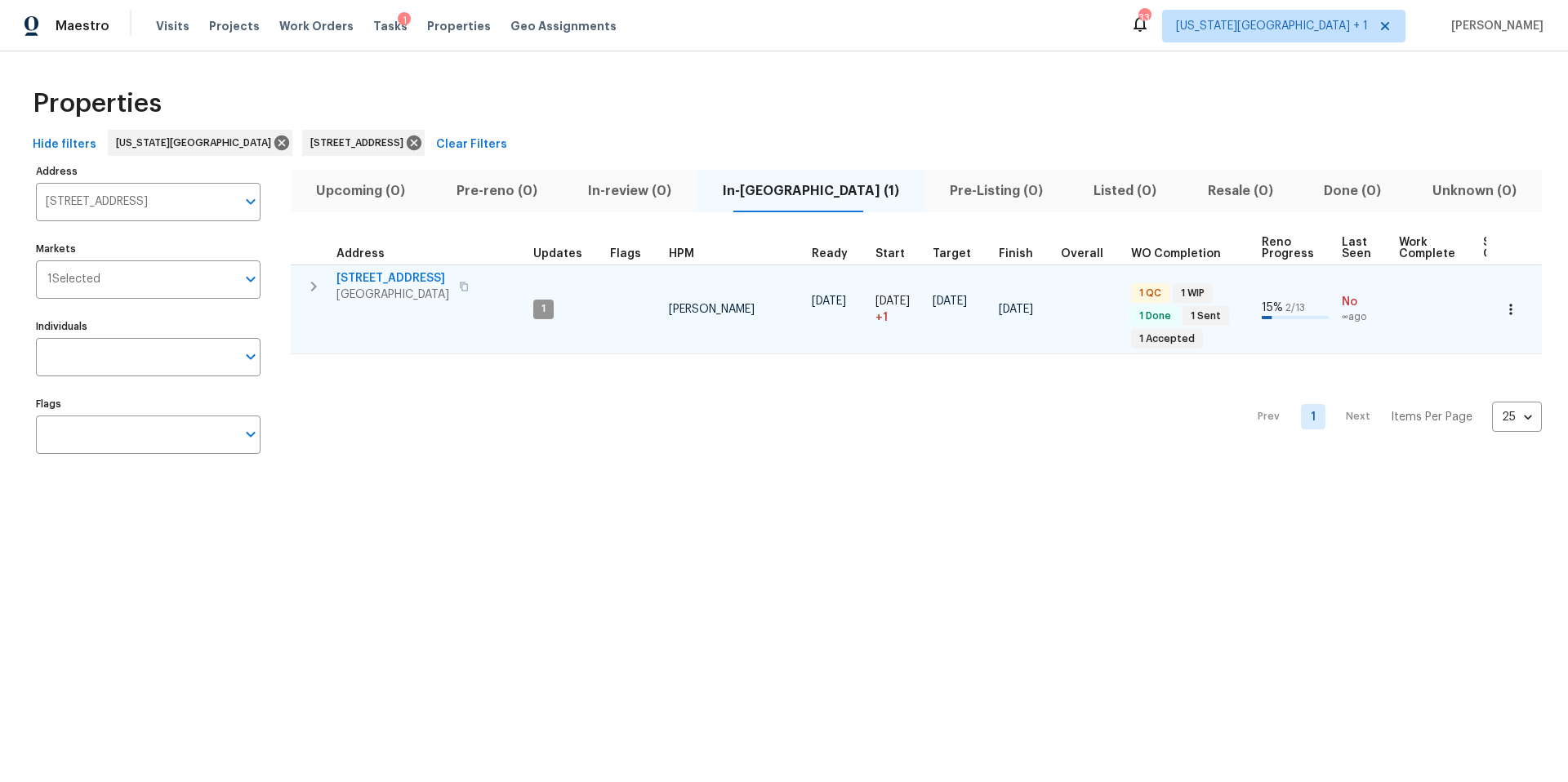
click at [371, 287] on span "[GEOGRAPHIC_DATA]" at bounding box center [392, 295] width 113 height 16
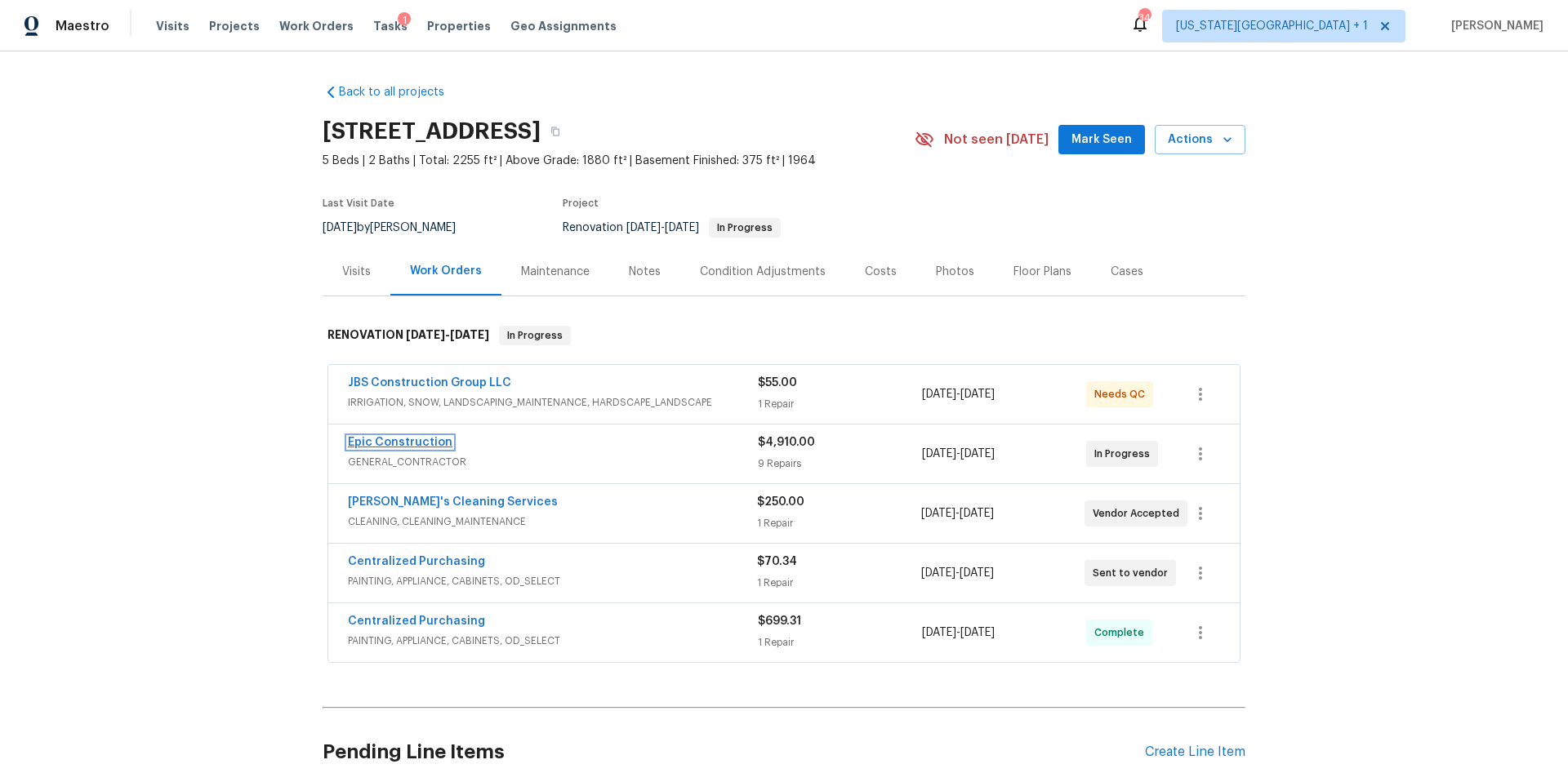
click at [399, 443] on link "Epic Construction" at bounding box center [399, 442] width 105 height 11
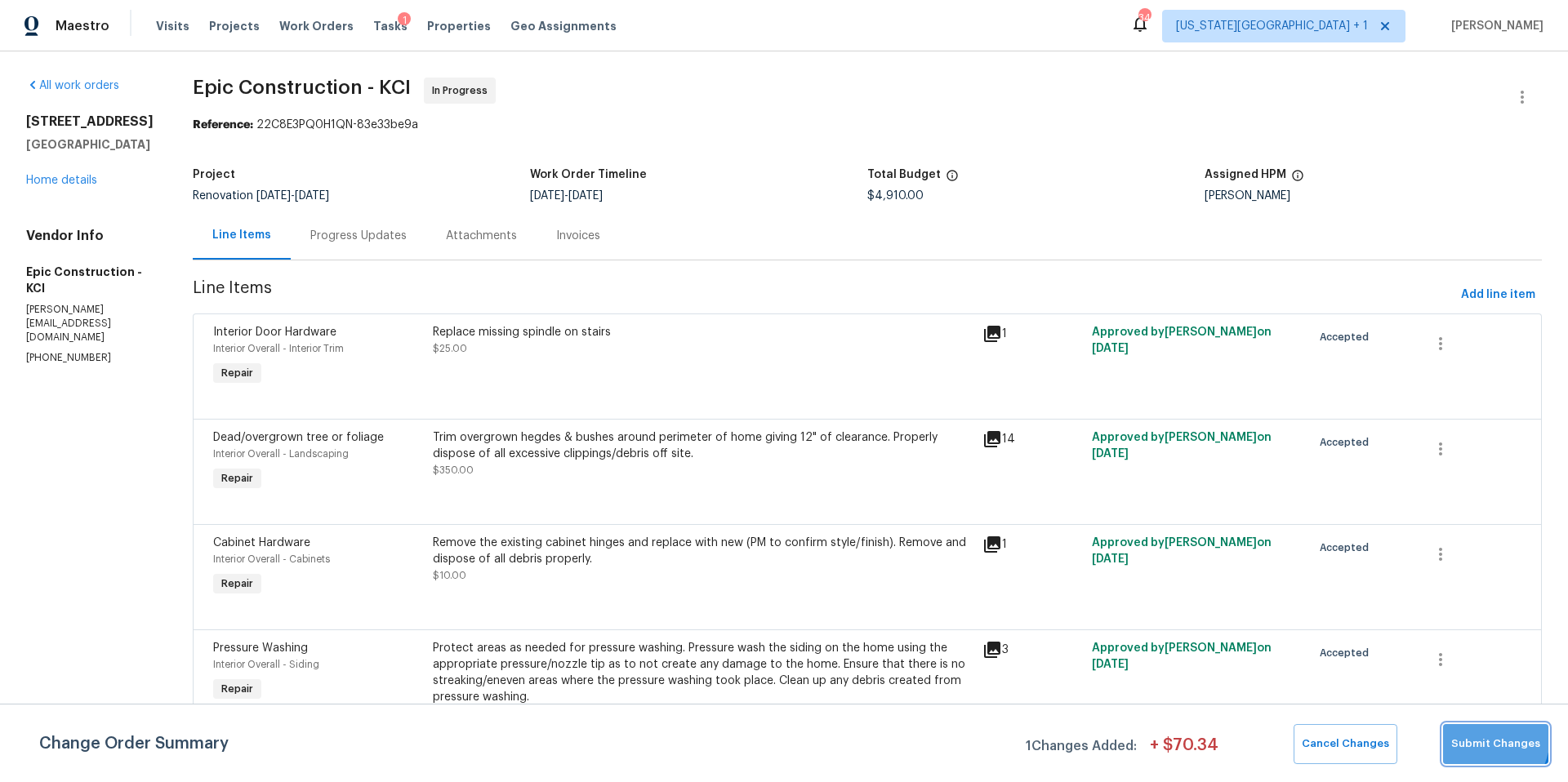
click at [1479, 736] on span "Submit Changes" at bounding box center [1495, 744] width 89 height 19
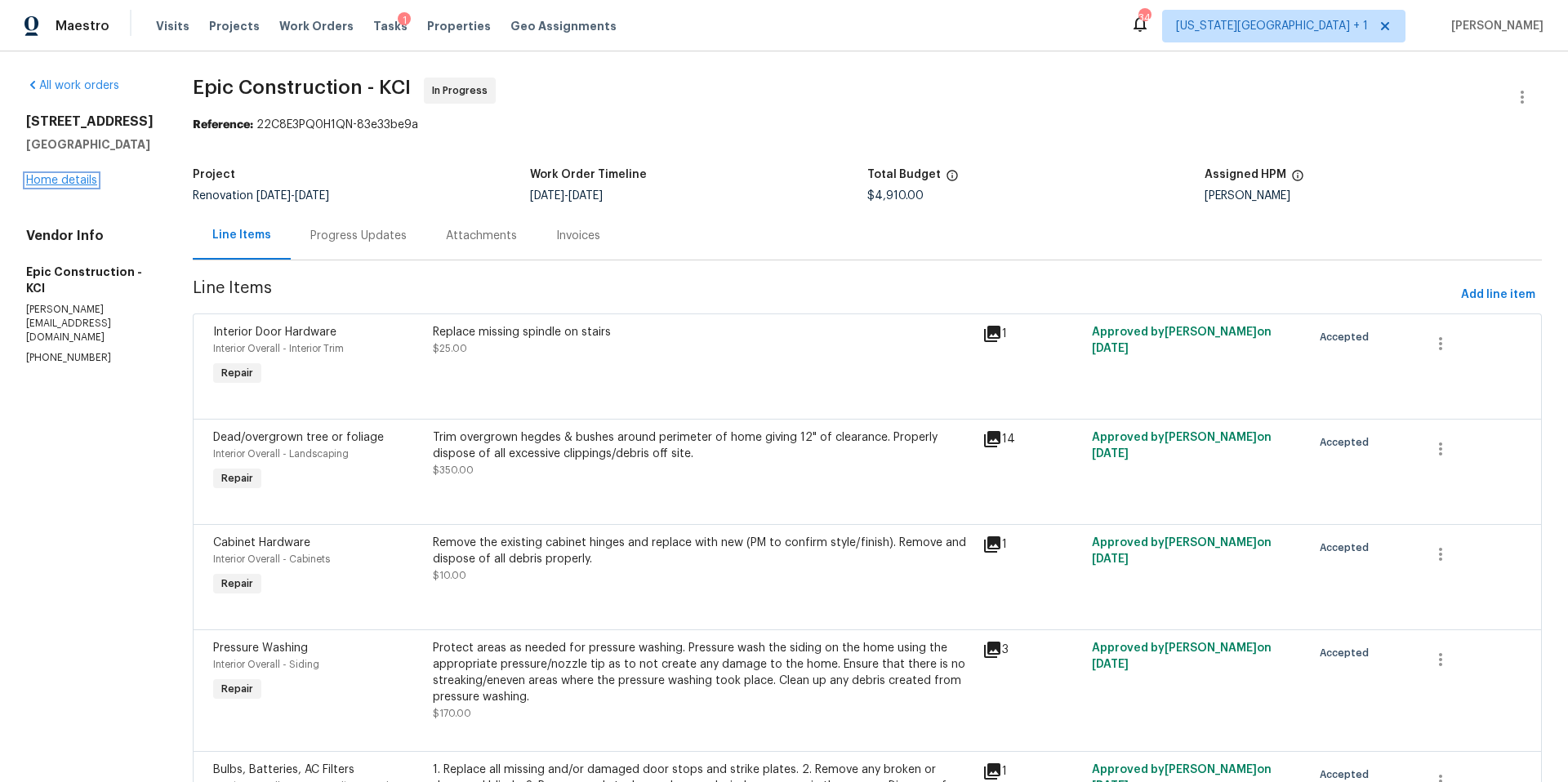
click at [49, 186] on link "Home details" at bounding box center [61, 179] width 71 height 11
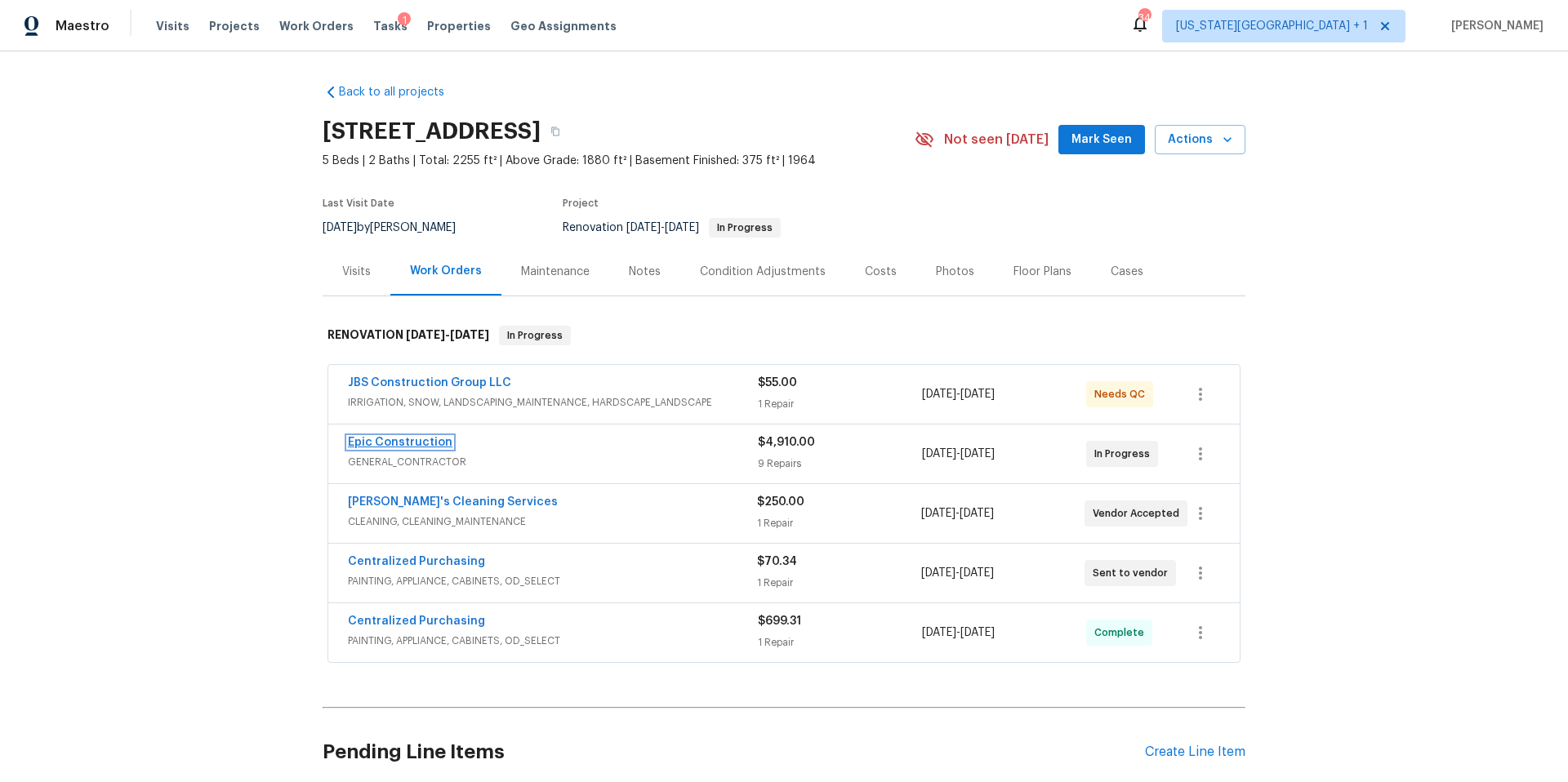
click at [409, 440] on link "Epic Construction" at bounding box center [399, 442] width 105 height 11
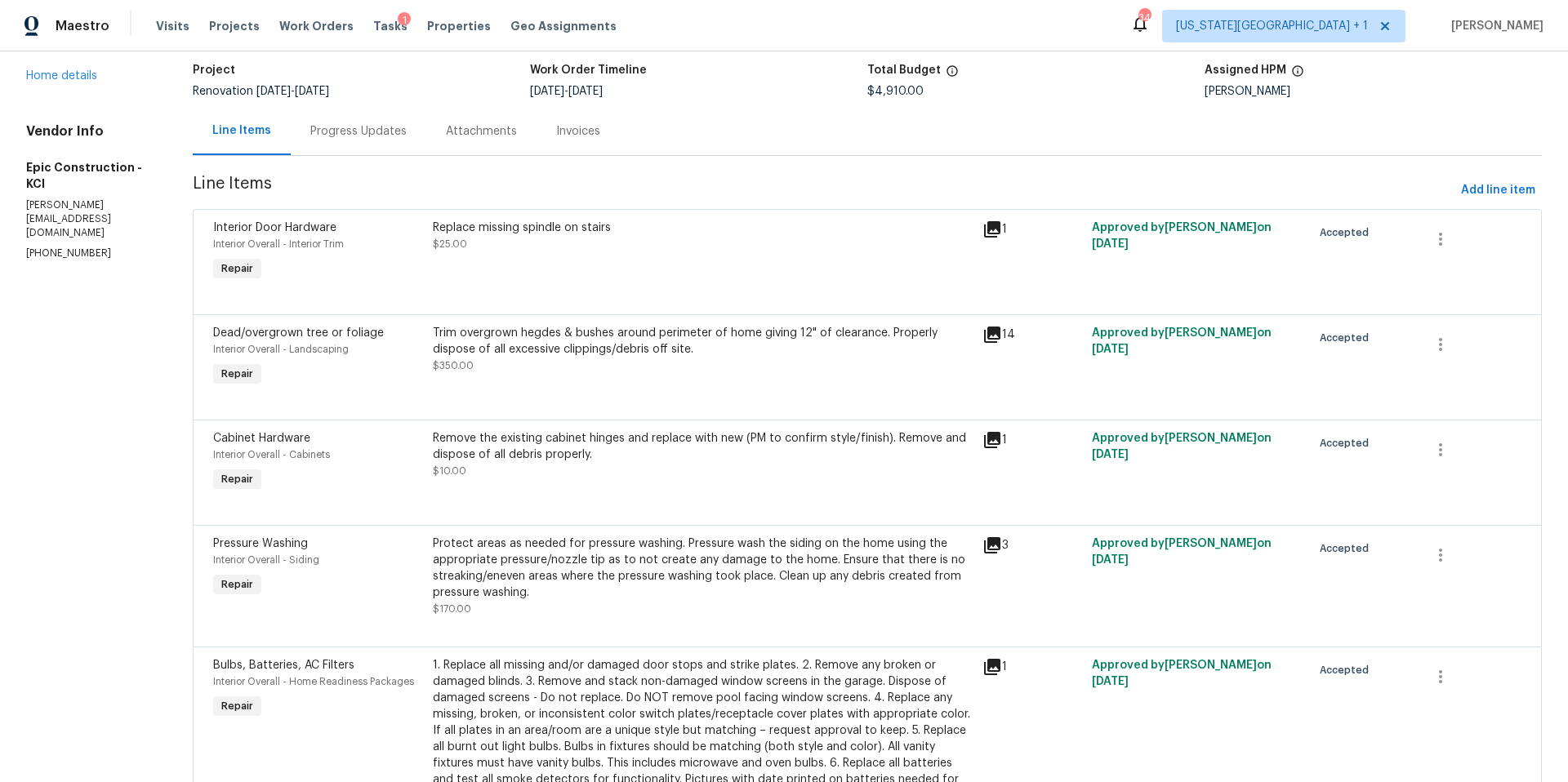
scroll to position [107, 0]
click at [75, 80] on link "Home details" at bounding box center [61, 73] width 71 height 11
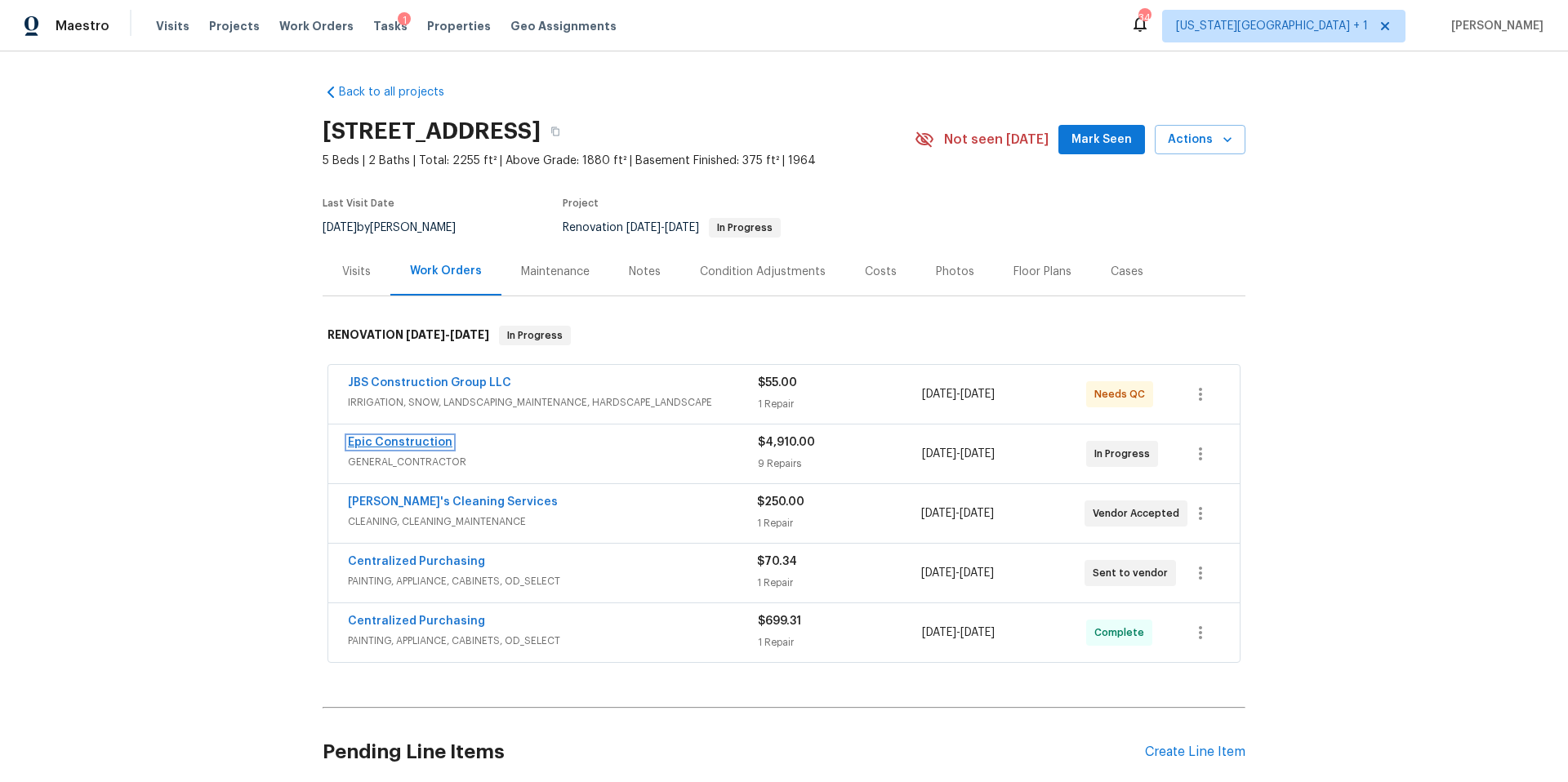
click at [419, 440] on link "Epic Construction" at bounding box center [399, 442] width 105 height 11
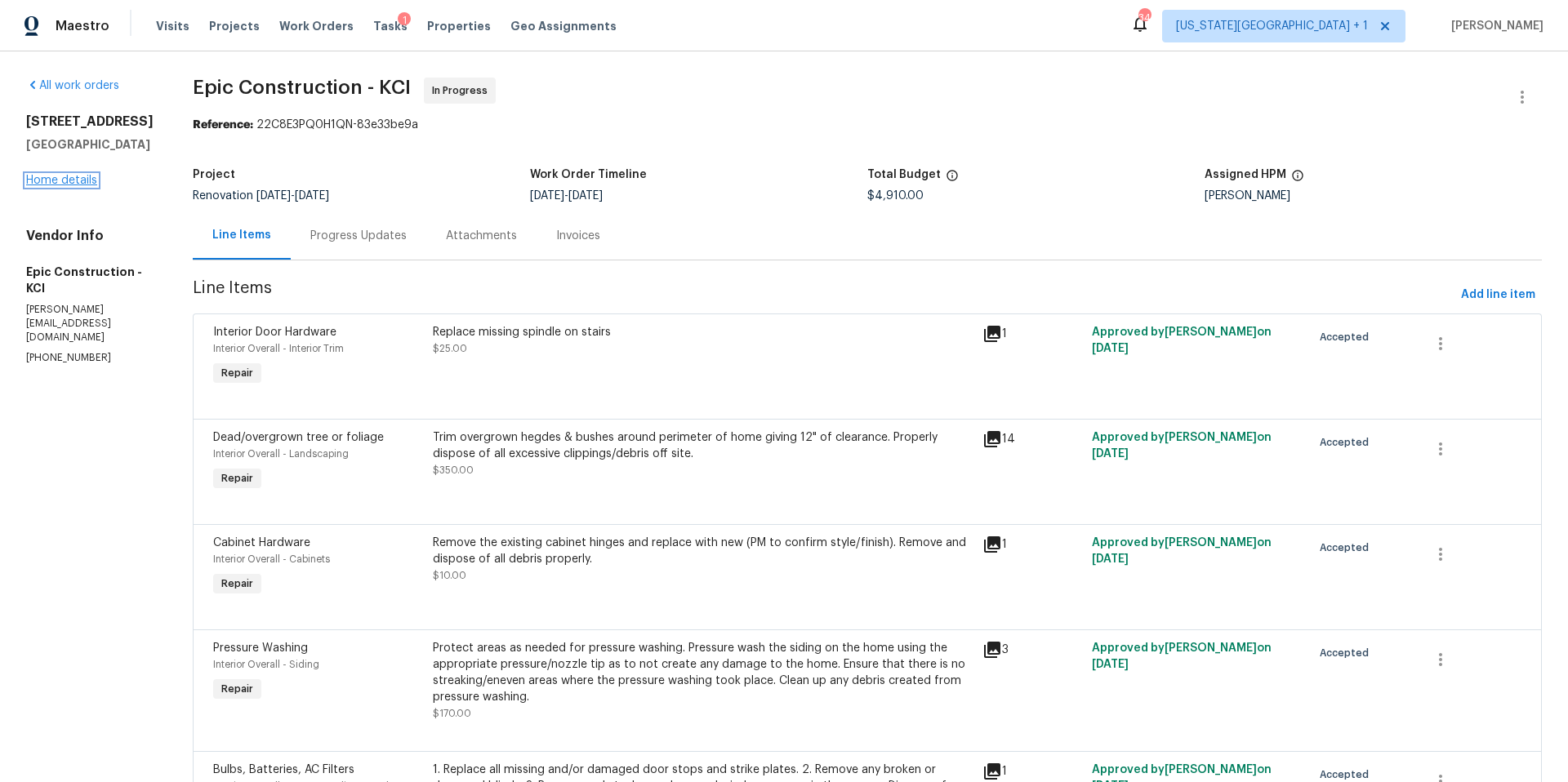
click at [79, 186] on link "Home details" at bounding box center [61, 179] width 71 height 11
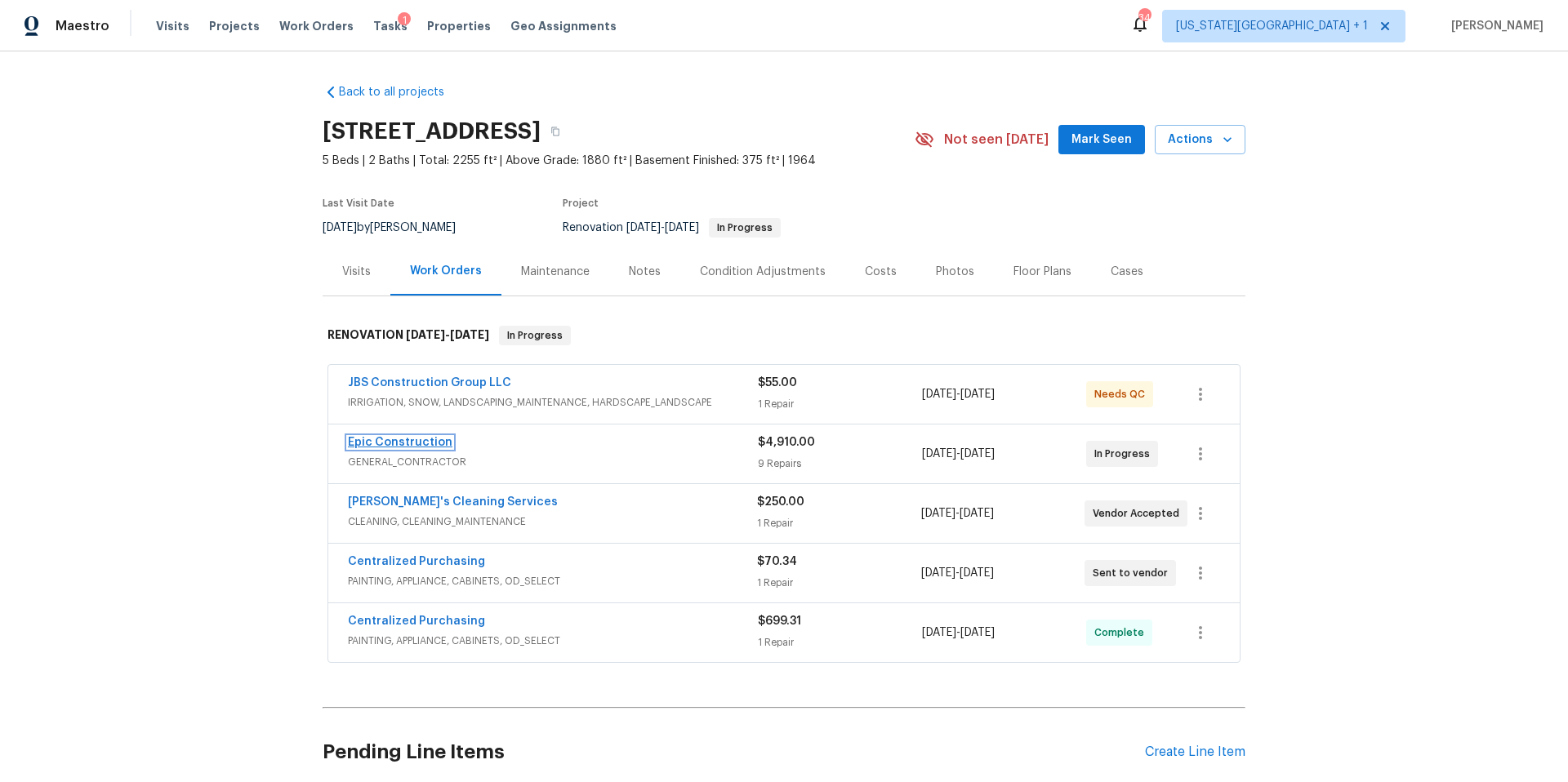
click at [406, 439] on link "Epic Construction" at bounding box center [399, 442] width 105 height 11
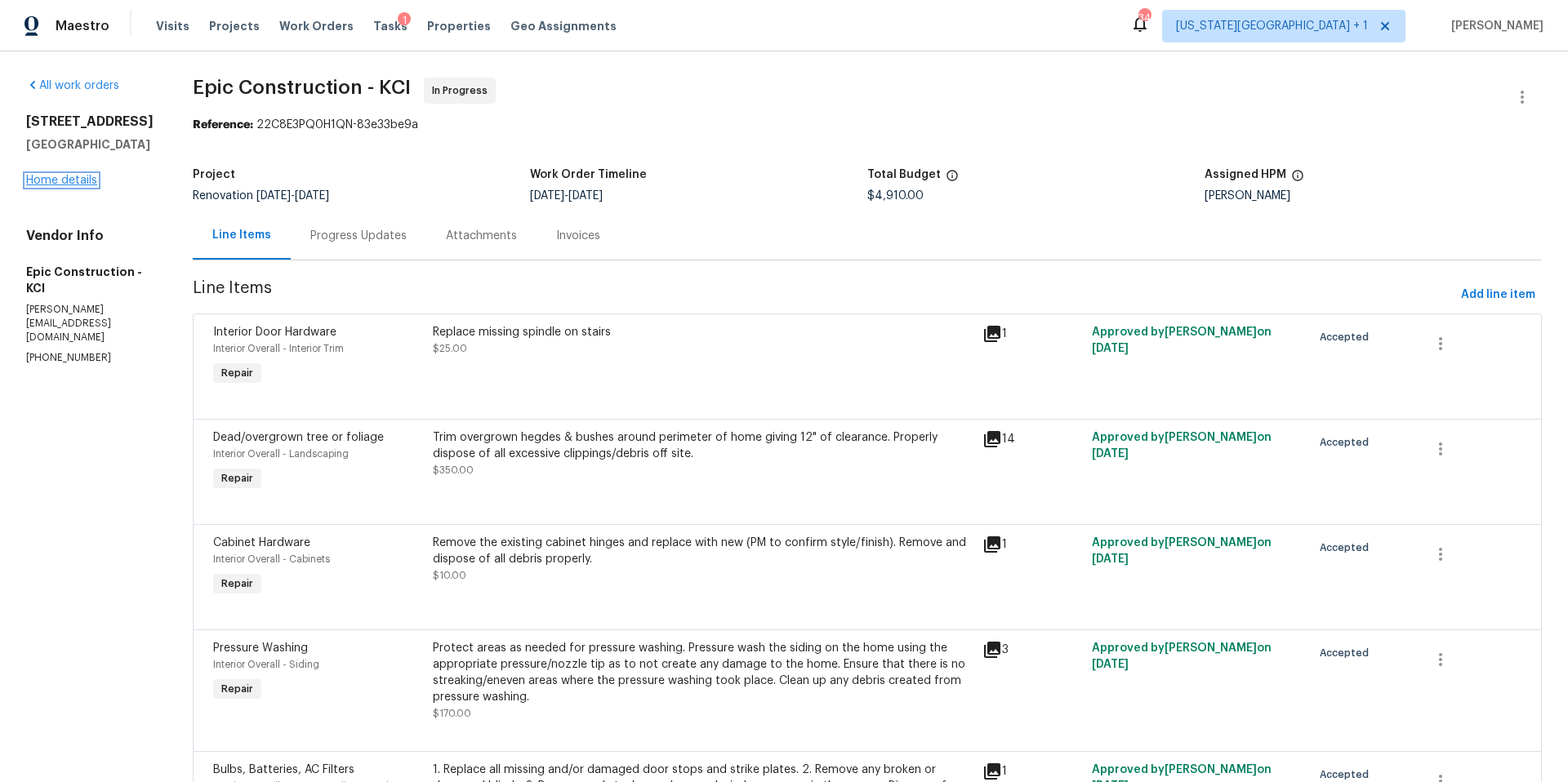
click at [35, 186] on link "Home details" at bounding box center [61, 179] width 71 height 11
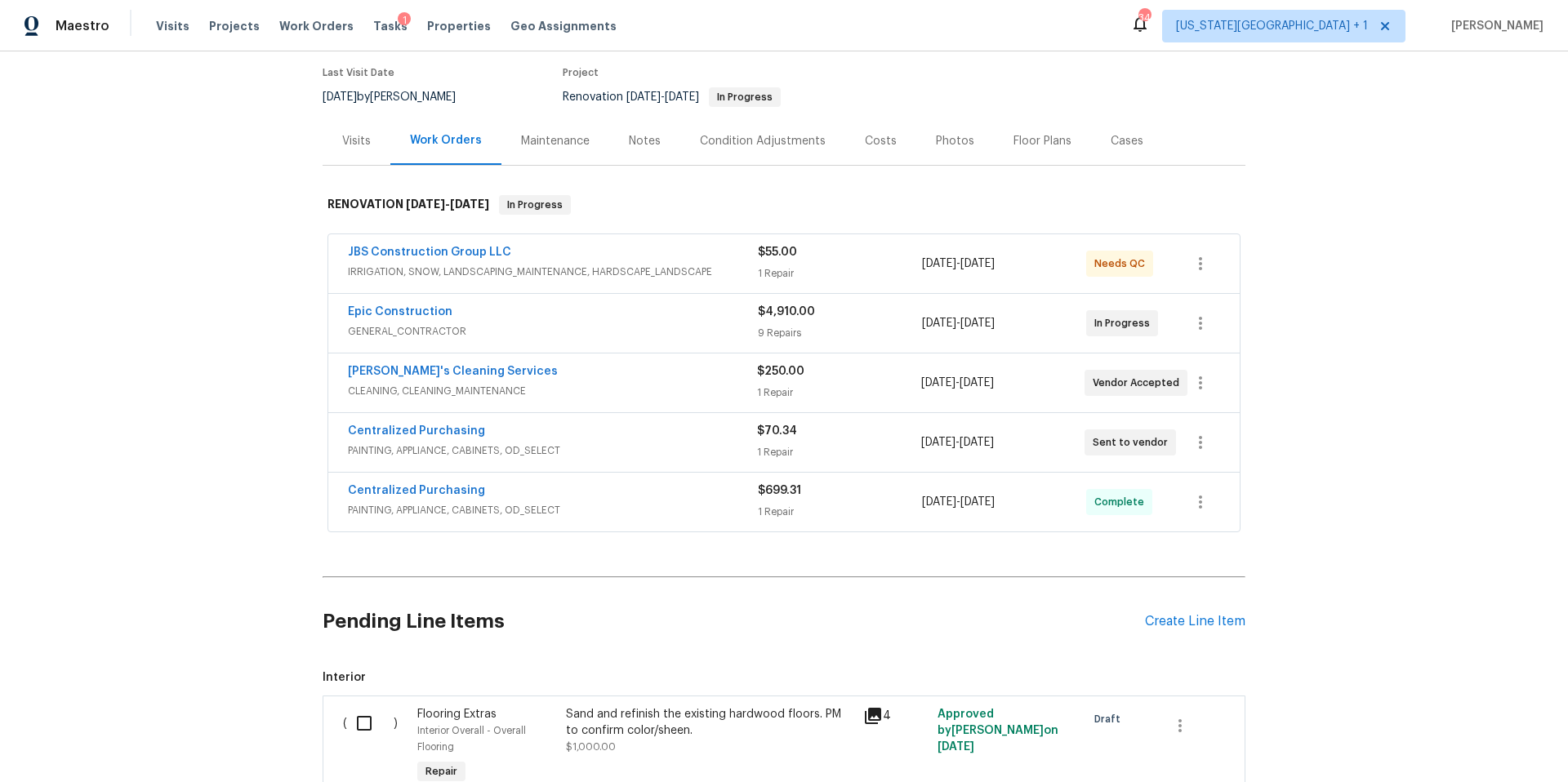
scroll to position [279, 0]
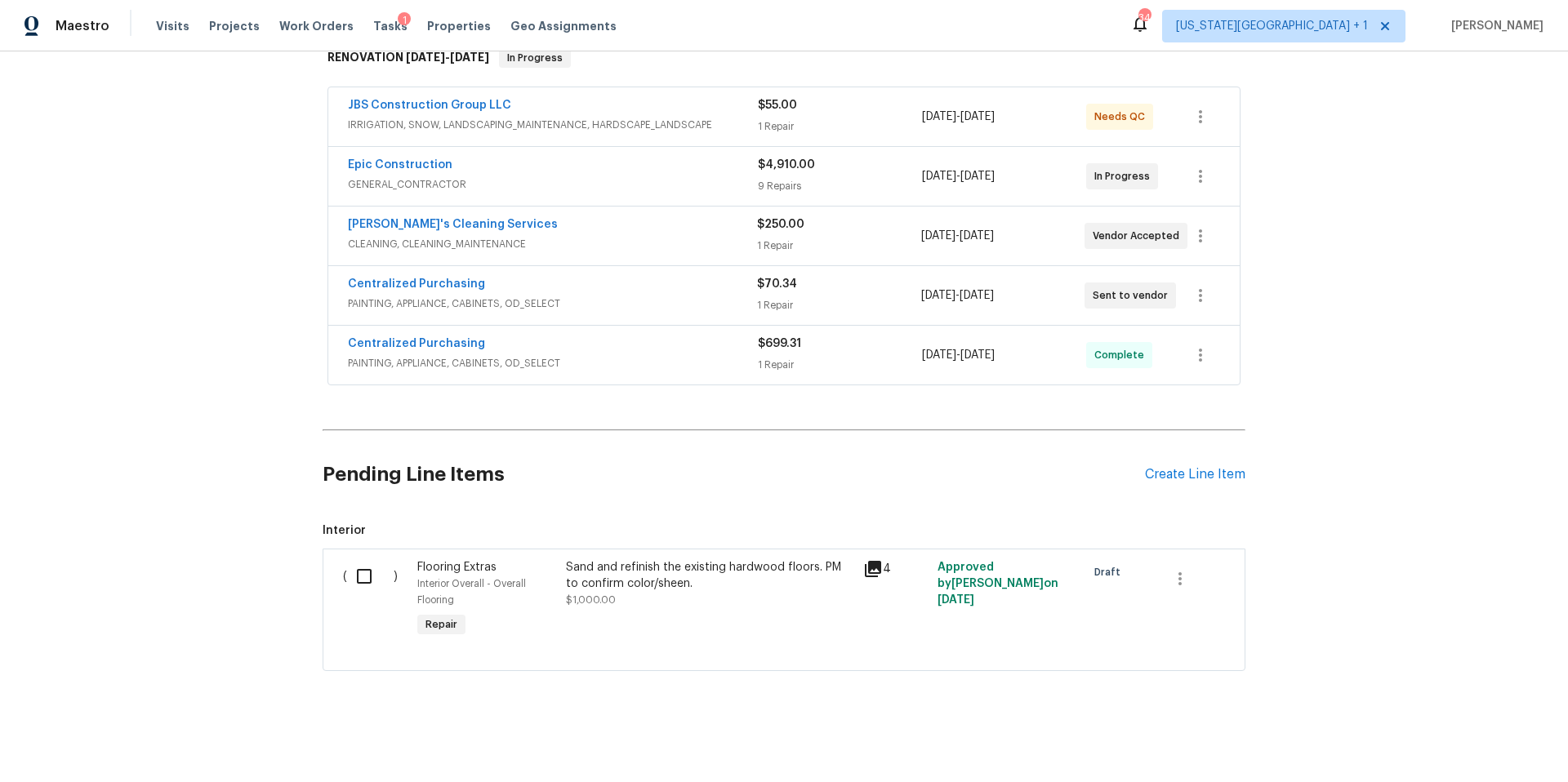
click at [869, 563] on icon at bounding box center [873, 569] width 16 height 16
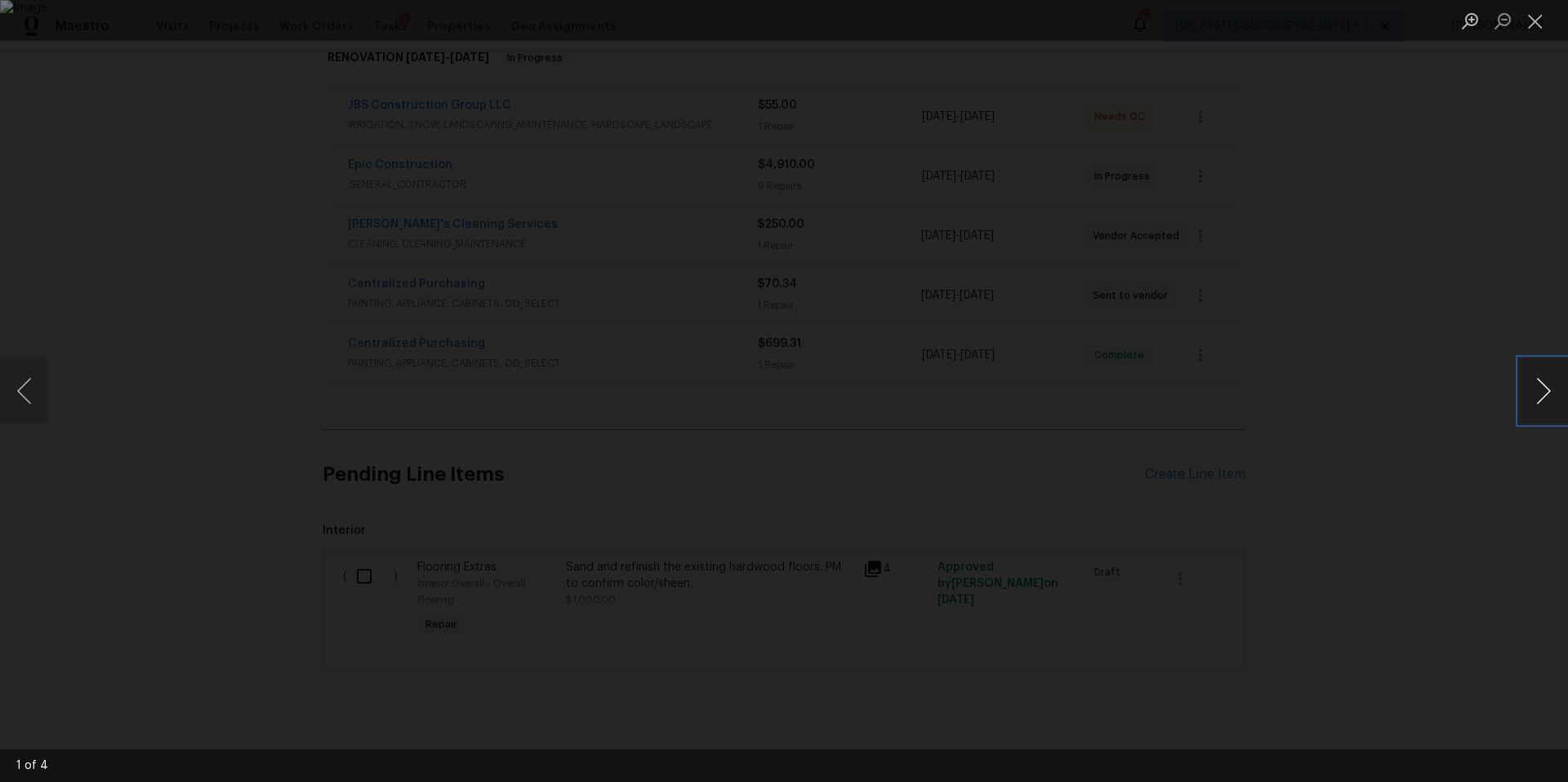
click at [1536, 386] on button "Next image" at bounding box center [1543, 391] width 49 height 66
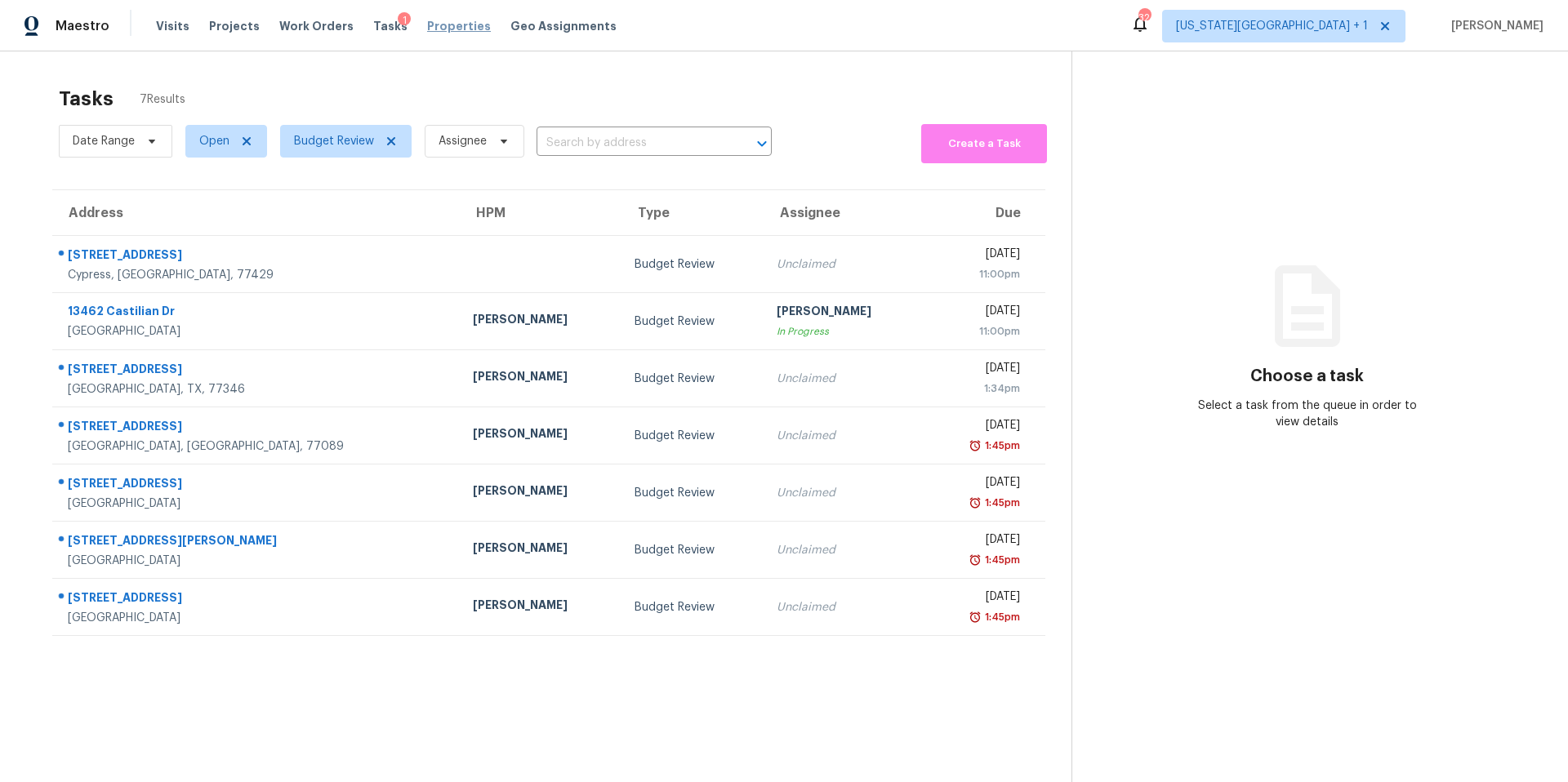
click at [442, 30] on span "Properties" at bounding box center [459, 26] width 64 height 16
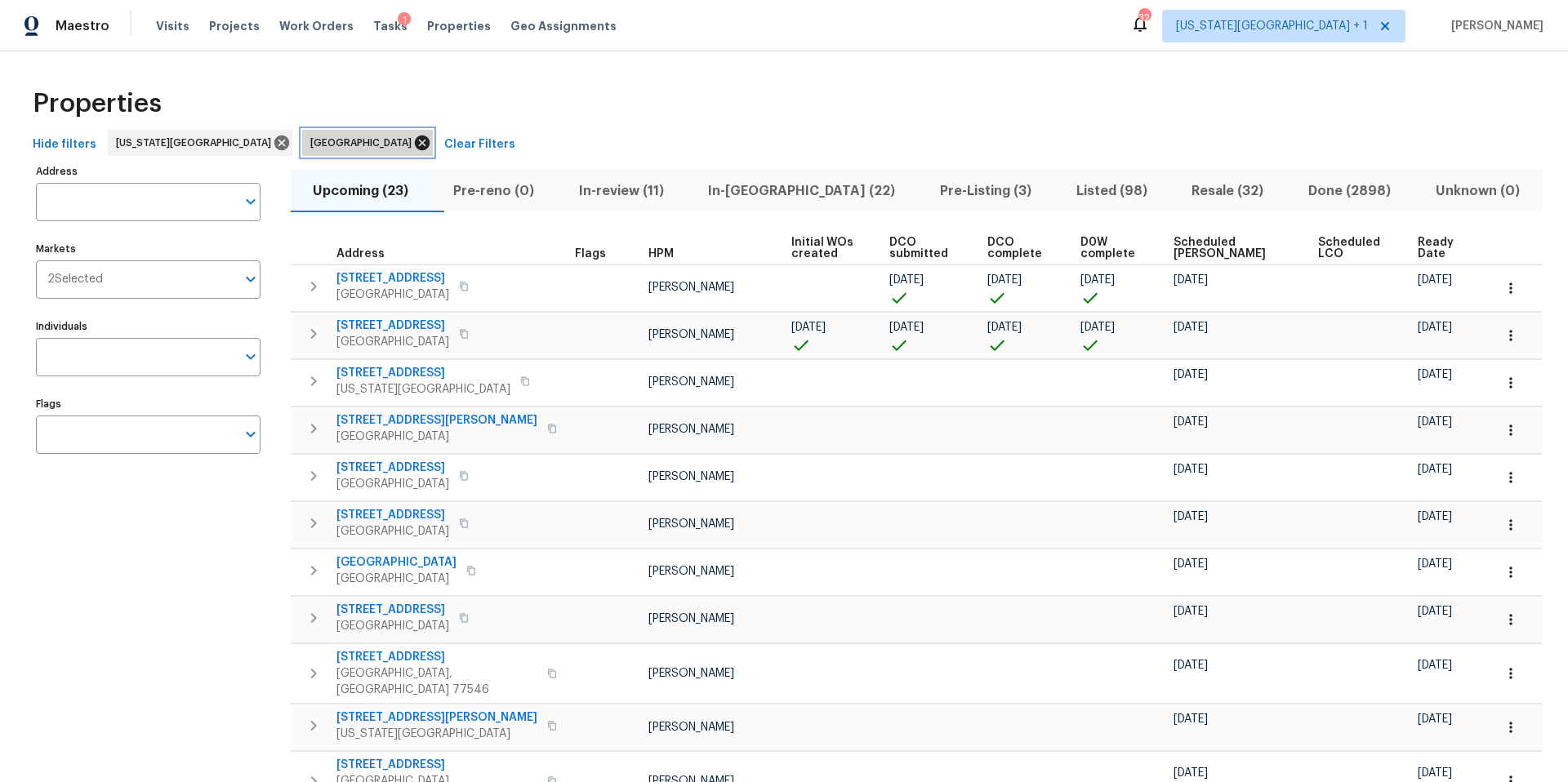
click at [414, 143] on icon at bounding box center [421, 142] width 15 height 15
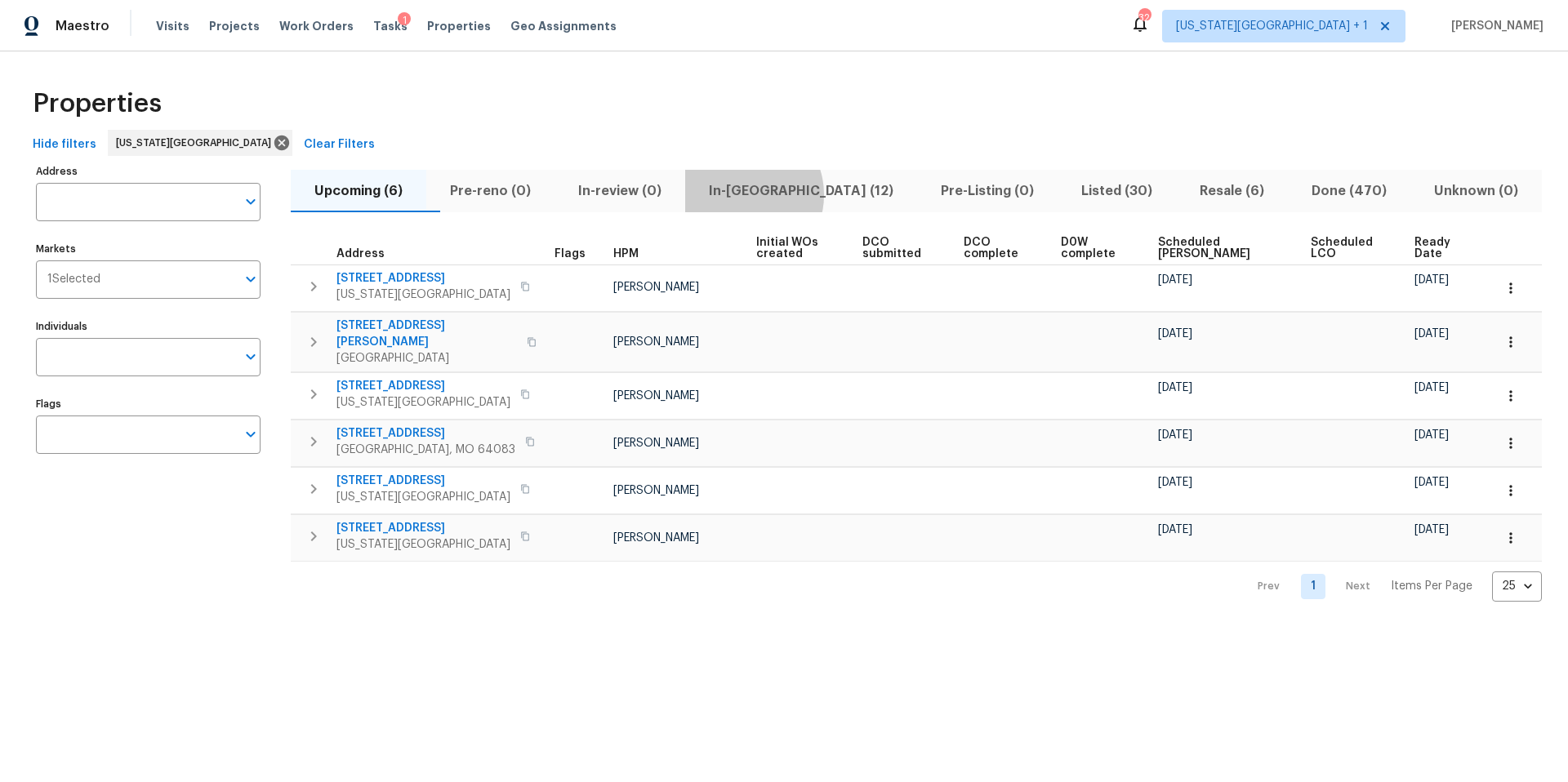
click at [780, 193] on span "In-reno (12)" at bounding box center [801, 190] width 212 height 23
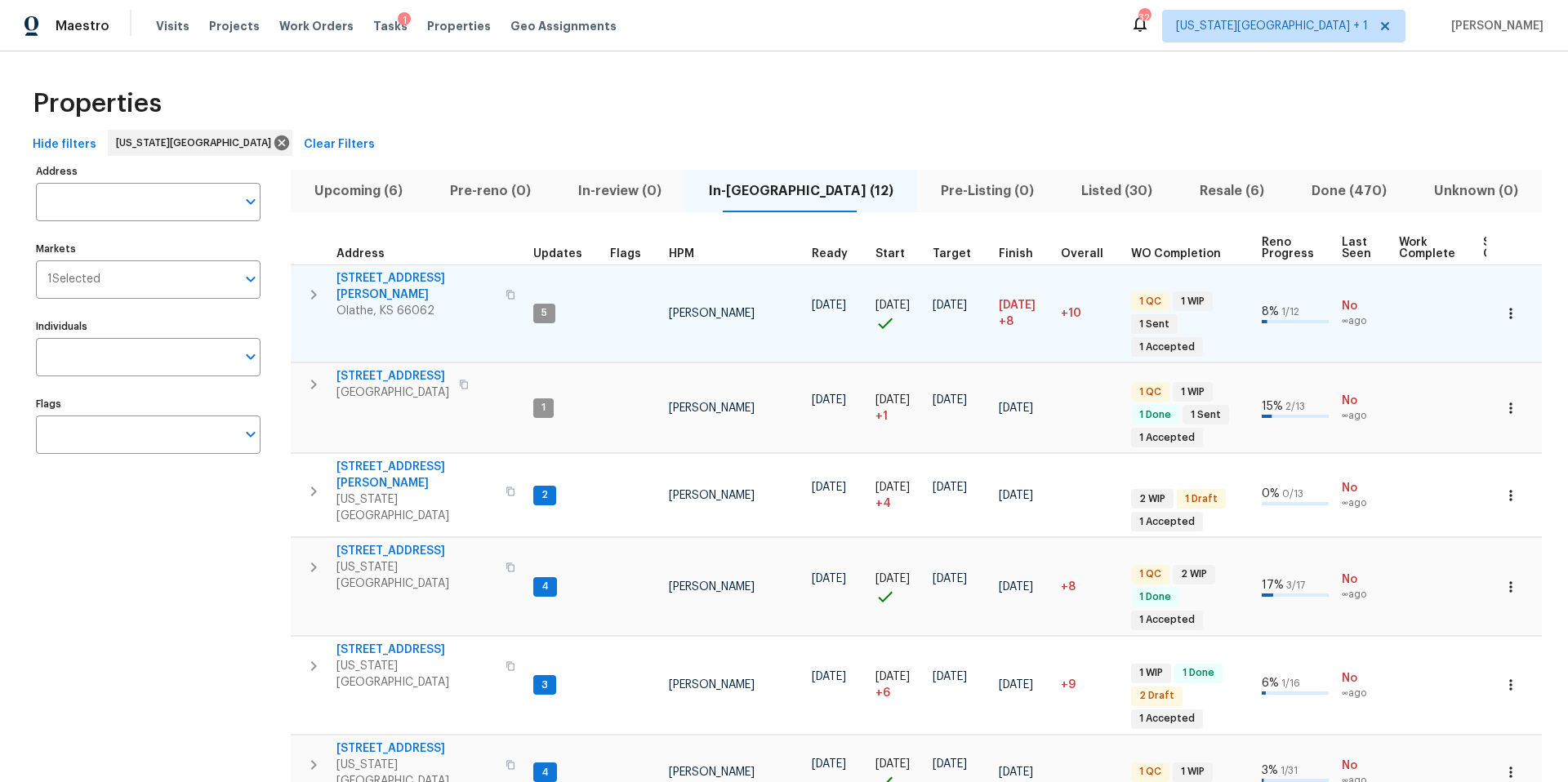
click at [379, 278] on span "12534 S Alcan Cir" at bounding box center [416, 286] width 159 height 33
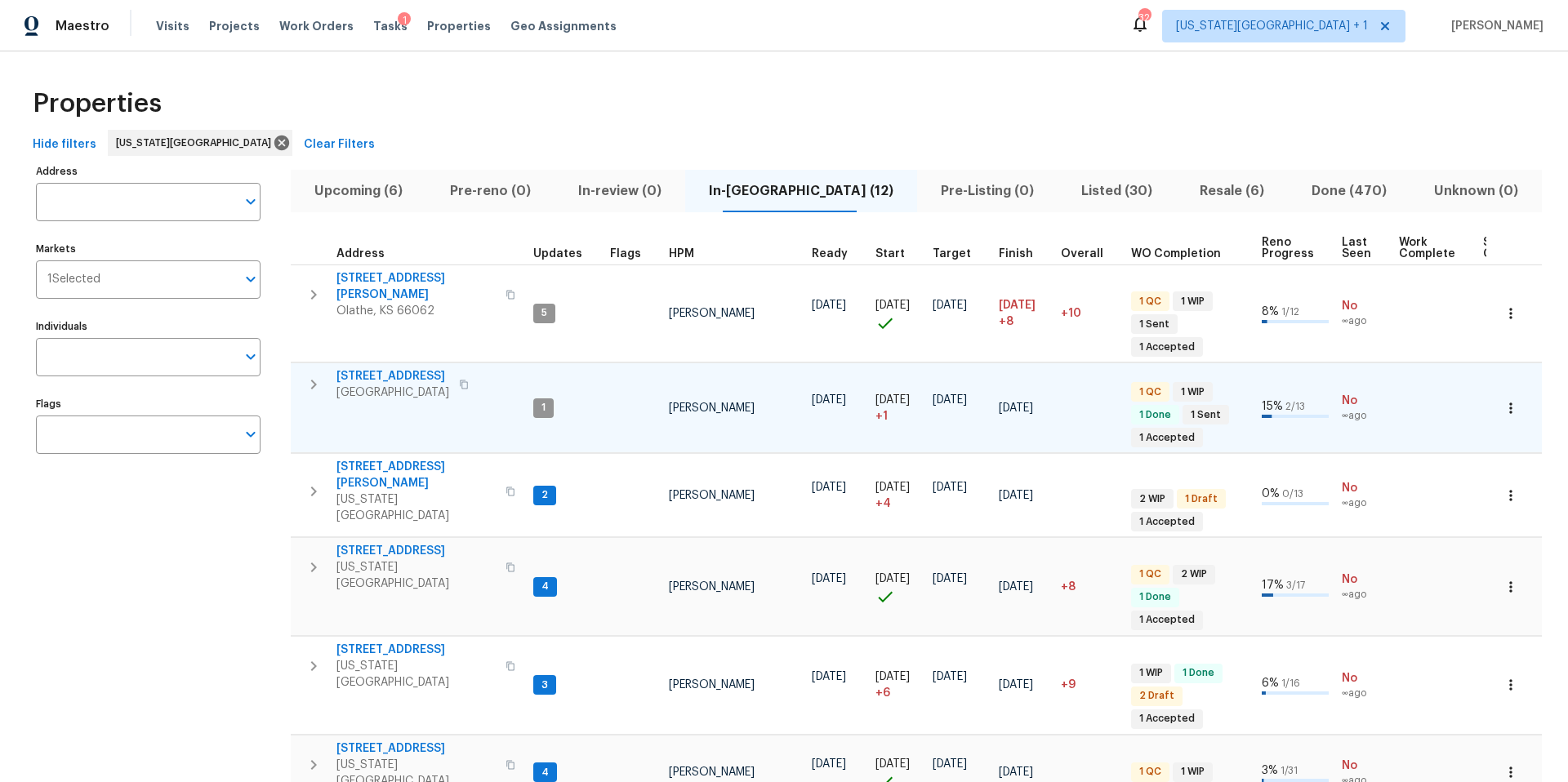
click at [420, 369] on span "10332 Cherokee Ln" at bounding box center [392, 377] width 113 height 16
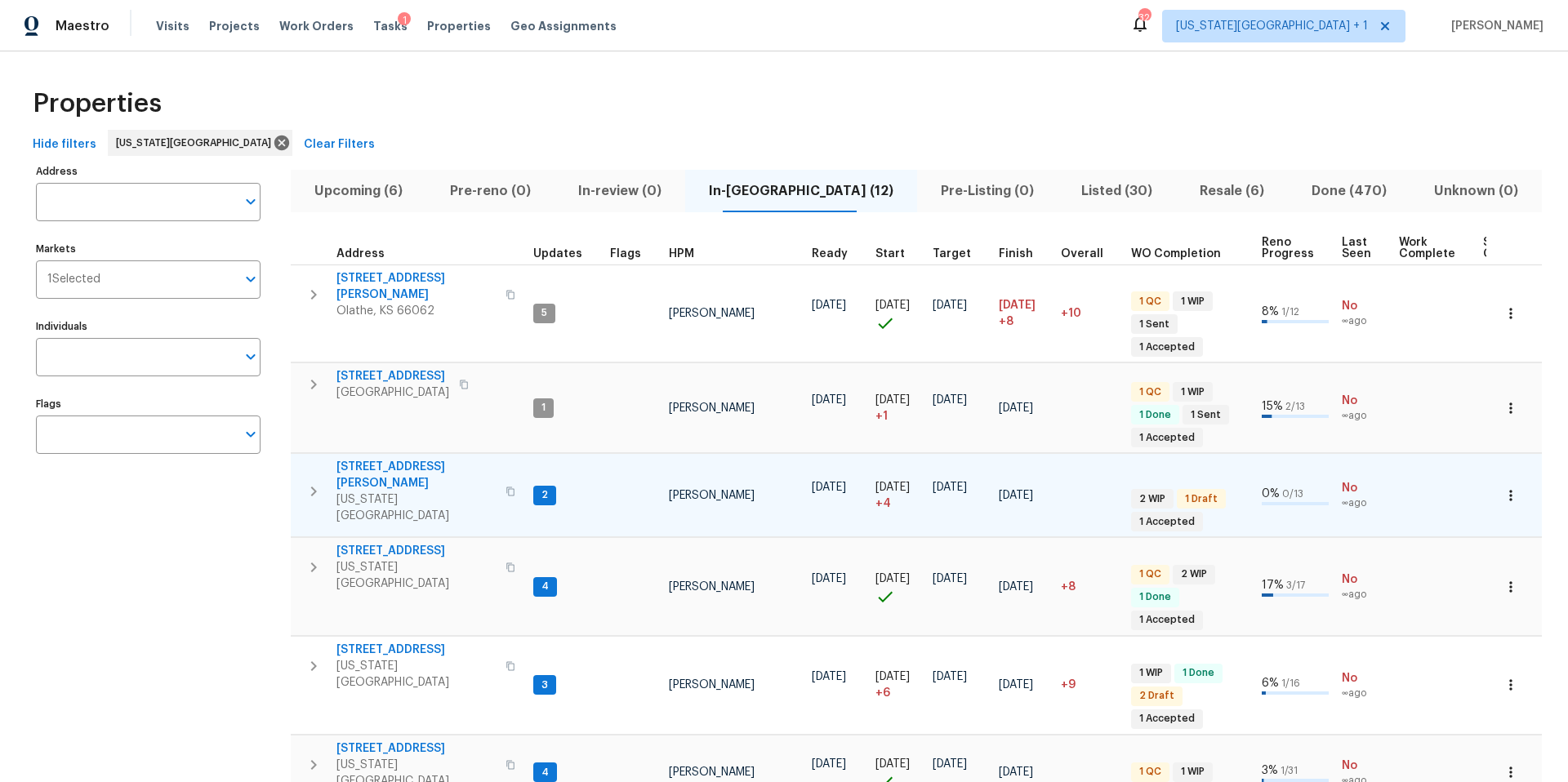
click at [377, 459] on span "8400 Holmes Rd" at bounding box center [416, 475] width 159 height 33
click at [1505, 487] on icon "button" at bounding box center [1510, 495] width 16 height 16
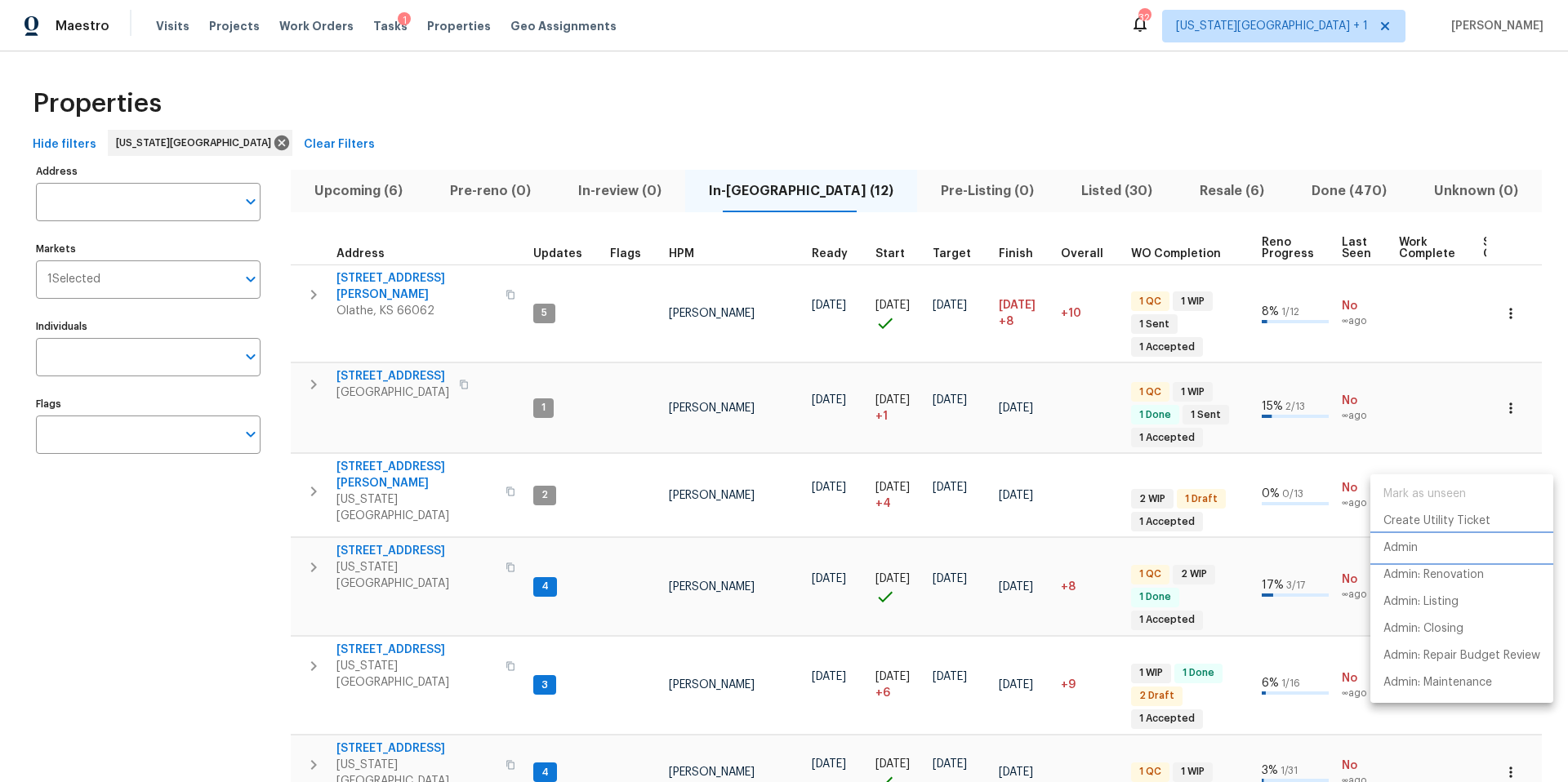
click at [1432, 546] on li "Admin" at bounding box center [1462, 548] width 183 height 27
click at [380, 501] on div at bounding box center [784, 391] width 1568 height 782
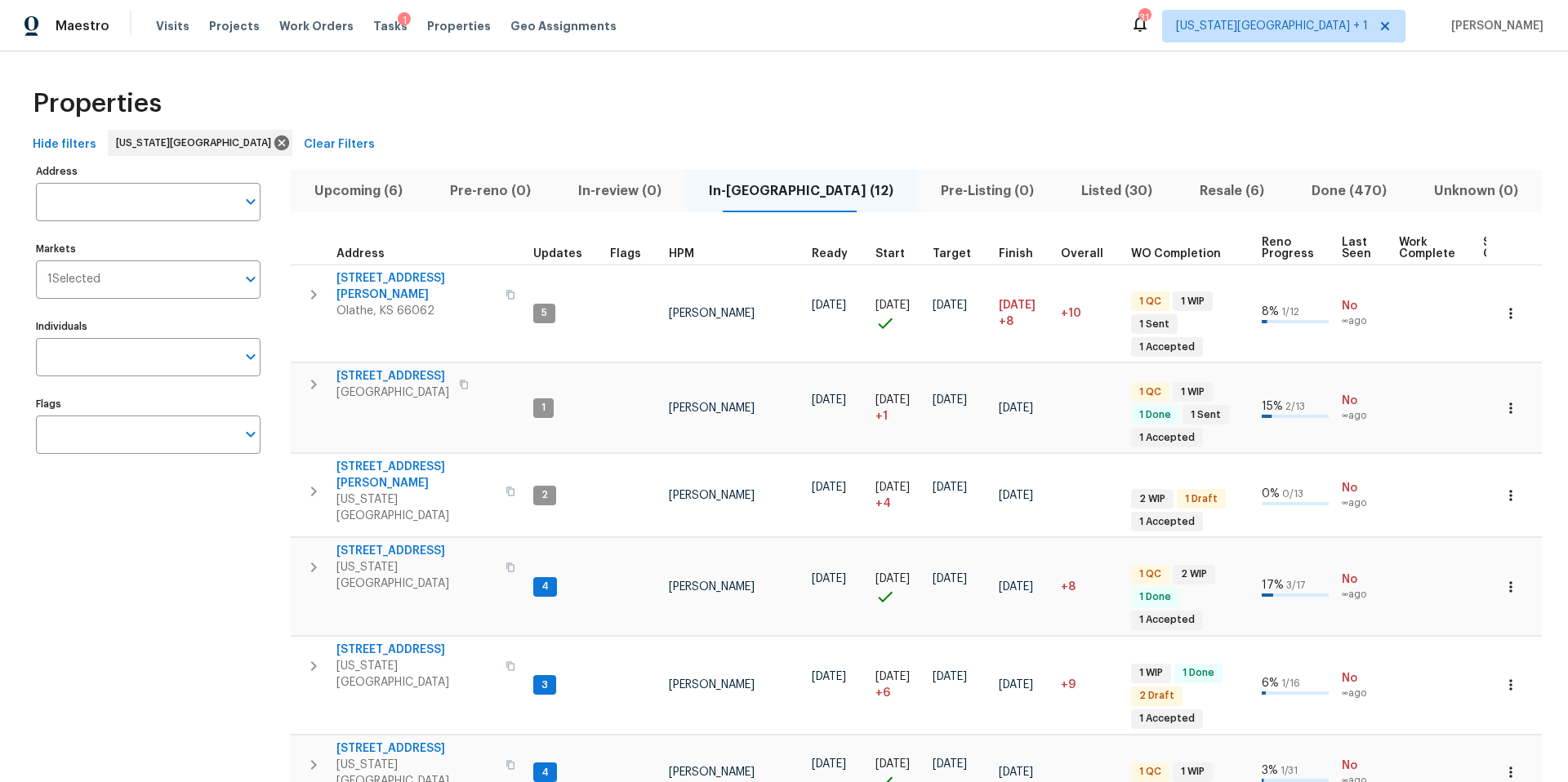
click at [380, 543] on span "623 N 62nd Pl" at bounding box center [416, 551] width 159 height 16
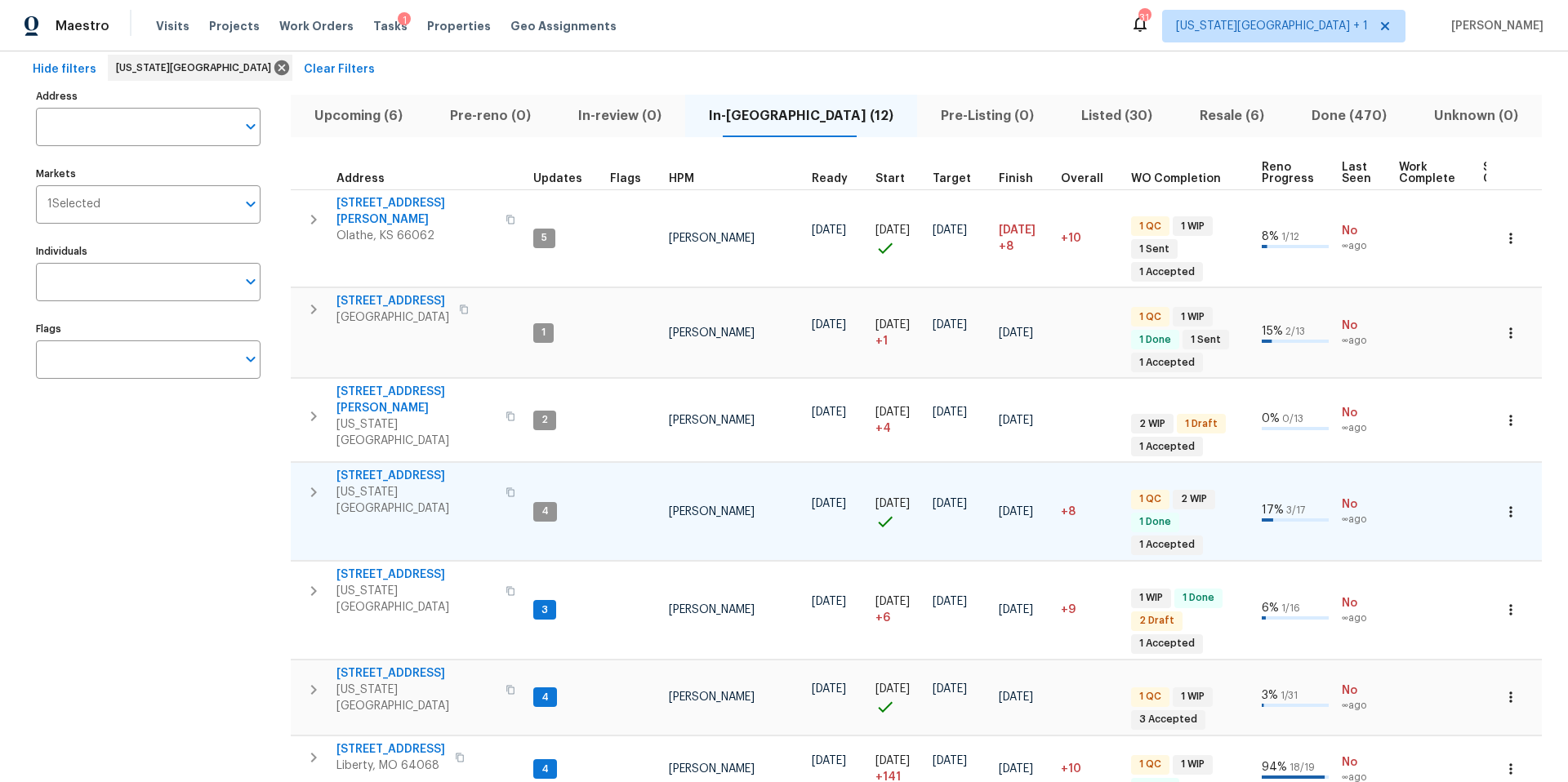
scroll to position [93, 0]
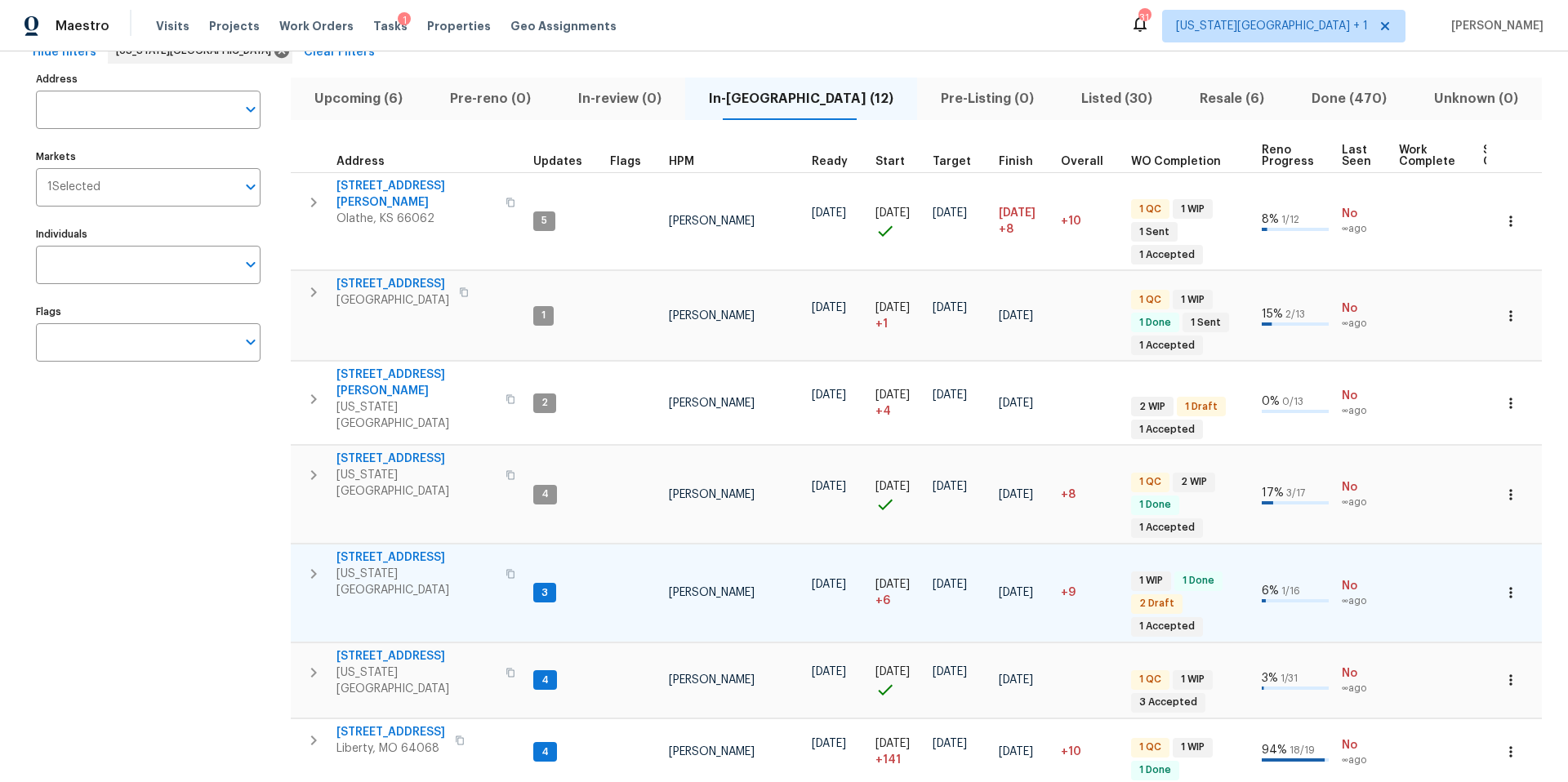
click at [380, 550] on span "7518 NW 76th Pl" at bounding box center [416, 558] width 159 height 16
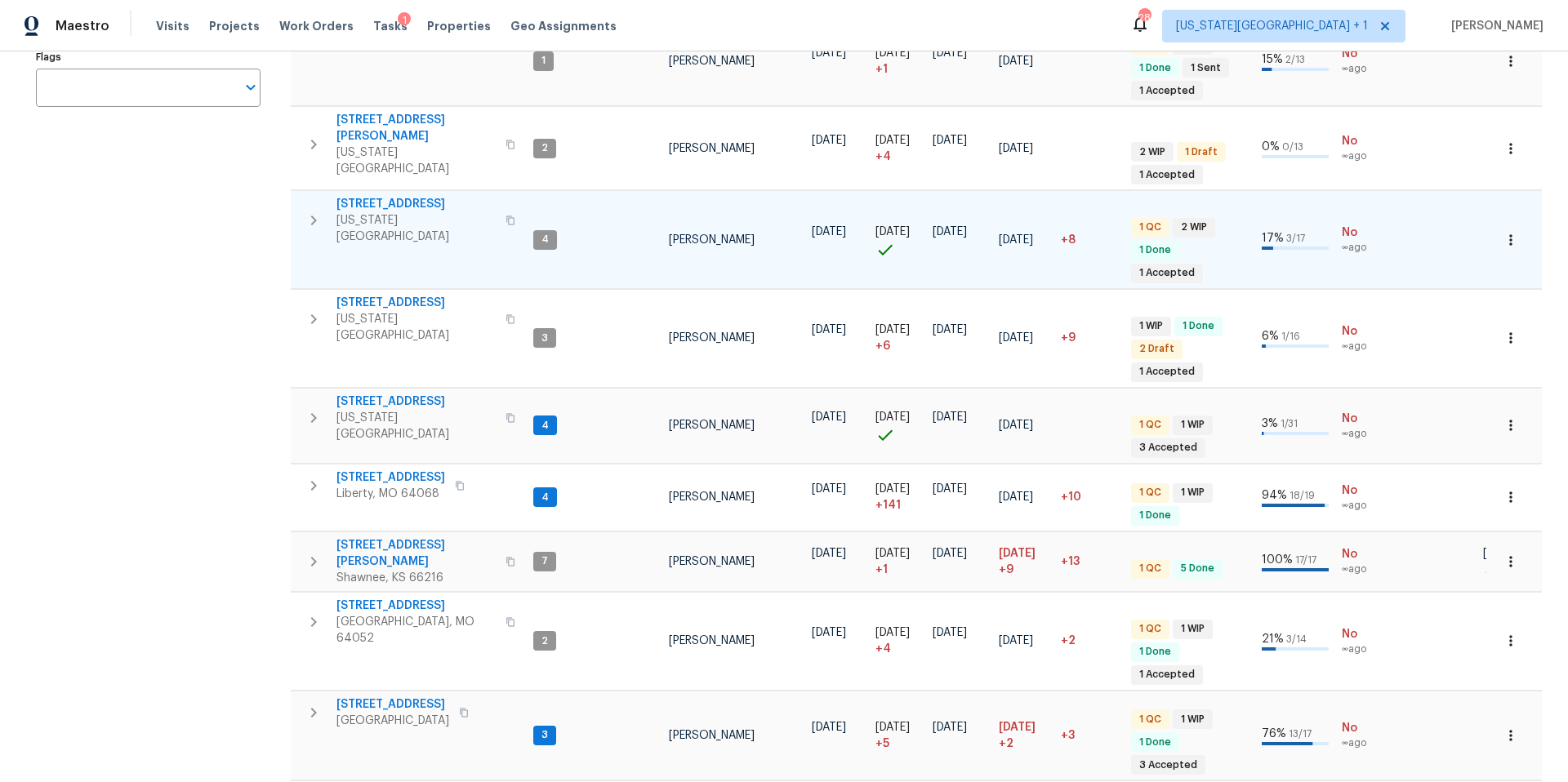
scroll to position [356, 0]
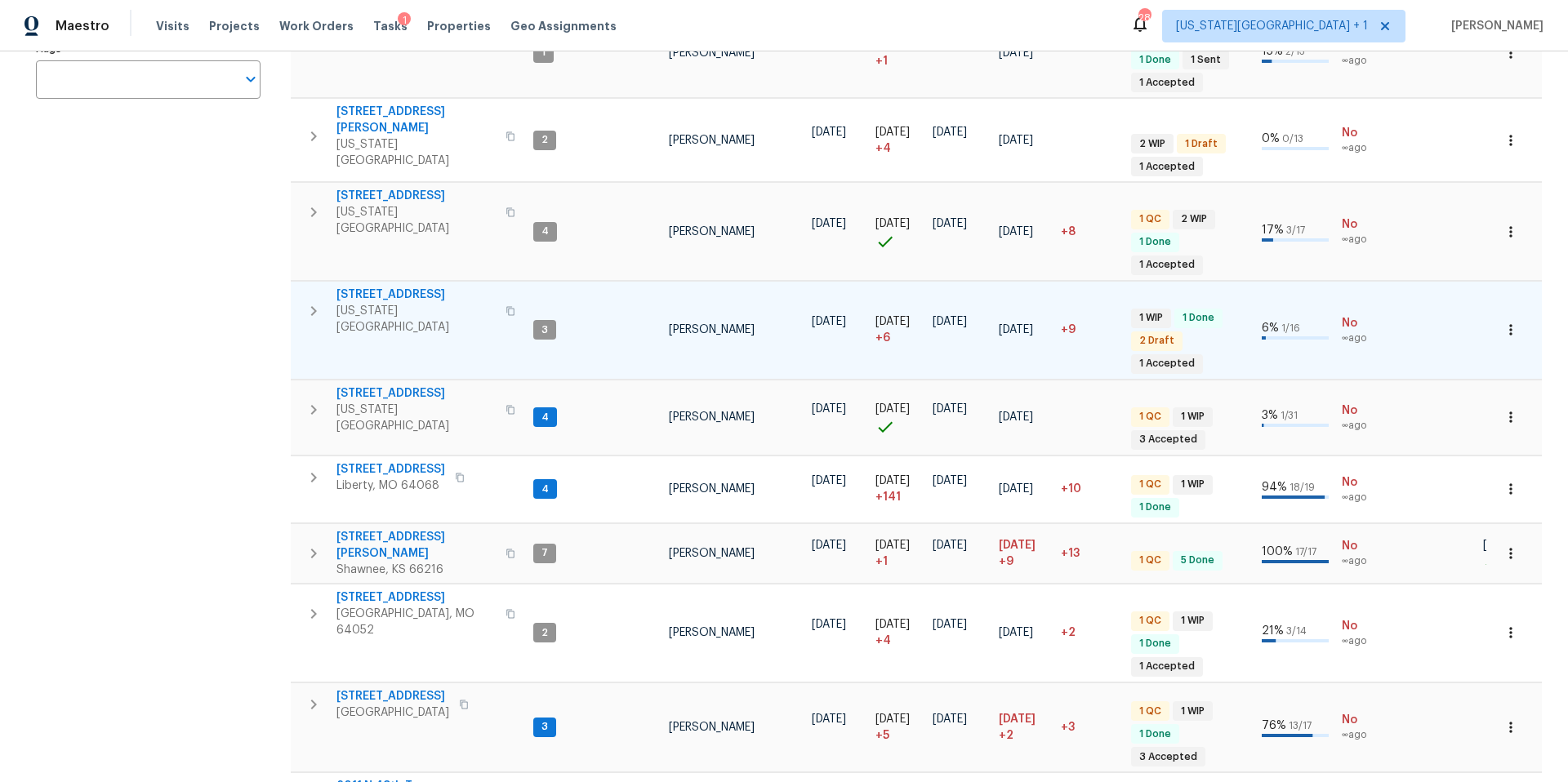
click at [375, 287] on span "7518 NW 76th Pl" at bounding box center [416, 295] width 159 height 16
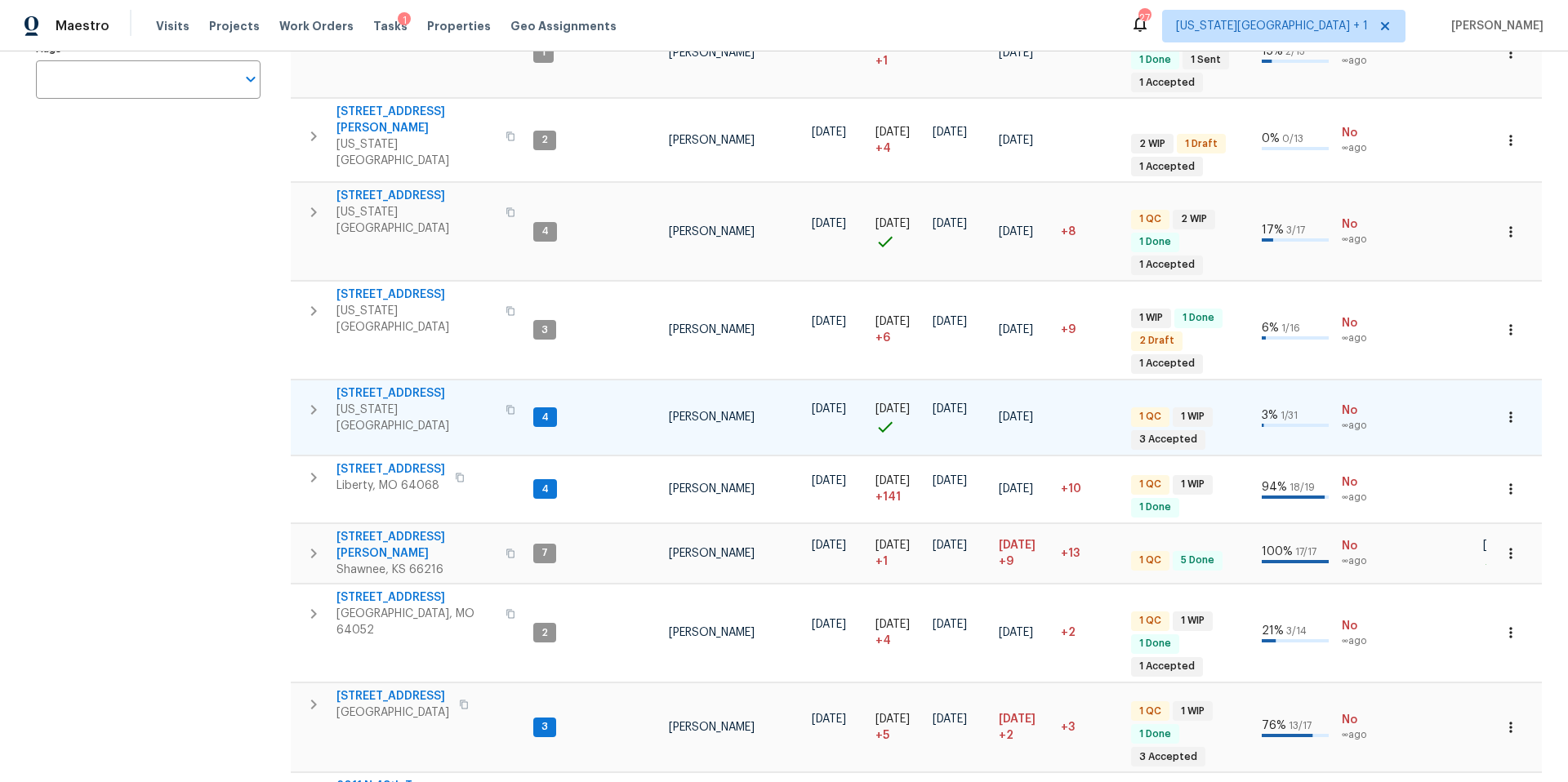
click at [382, 386] on span "3605 NE 57th St" at bounding box center [416, 393] width 159 height 16
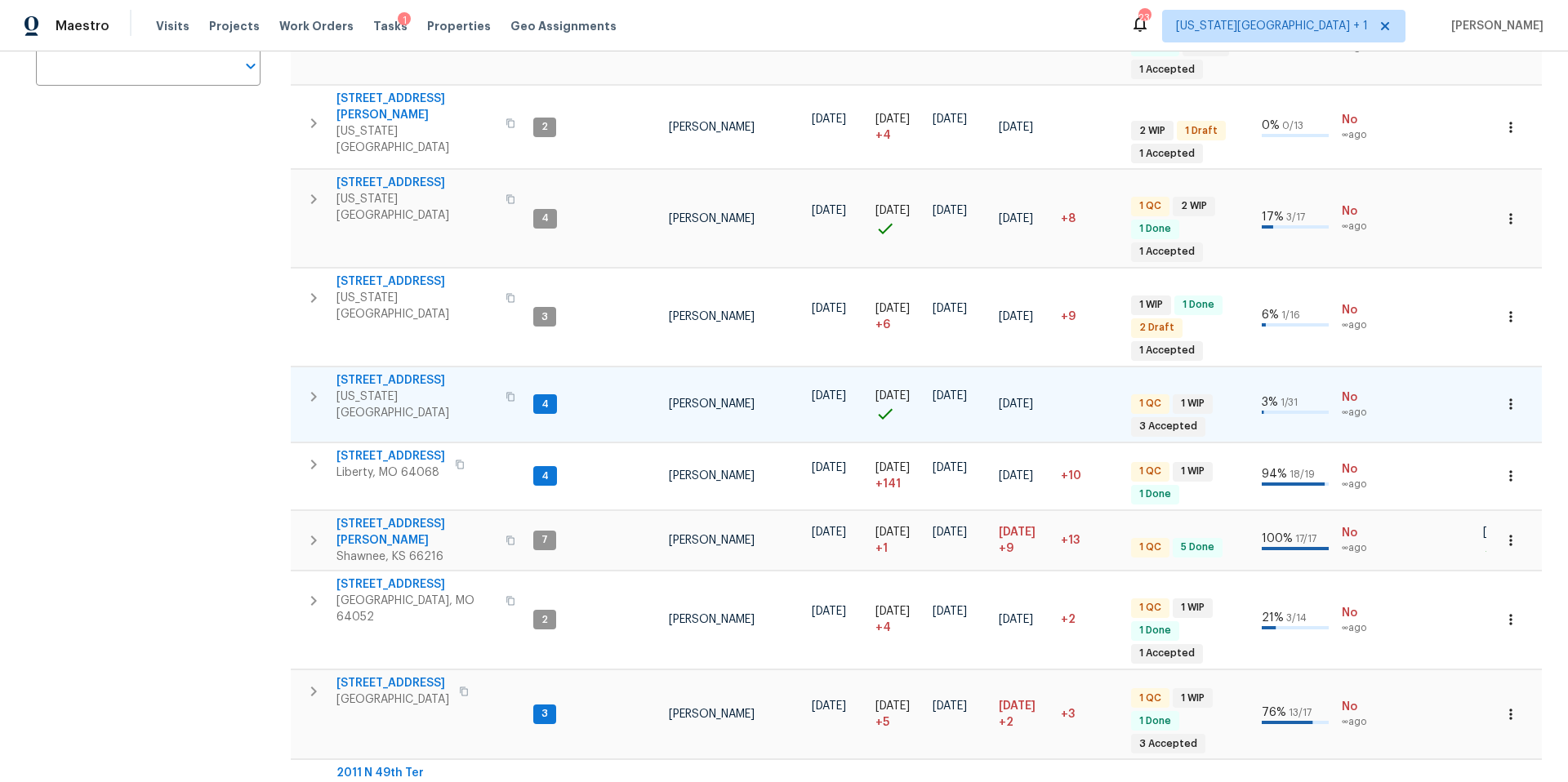
scroll to position [372, 0]
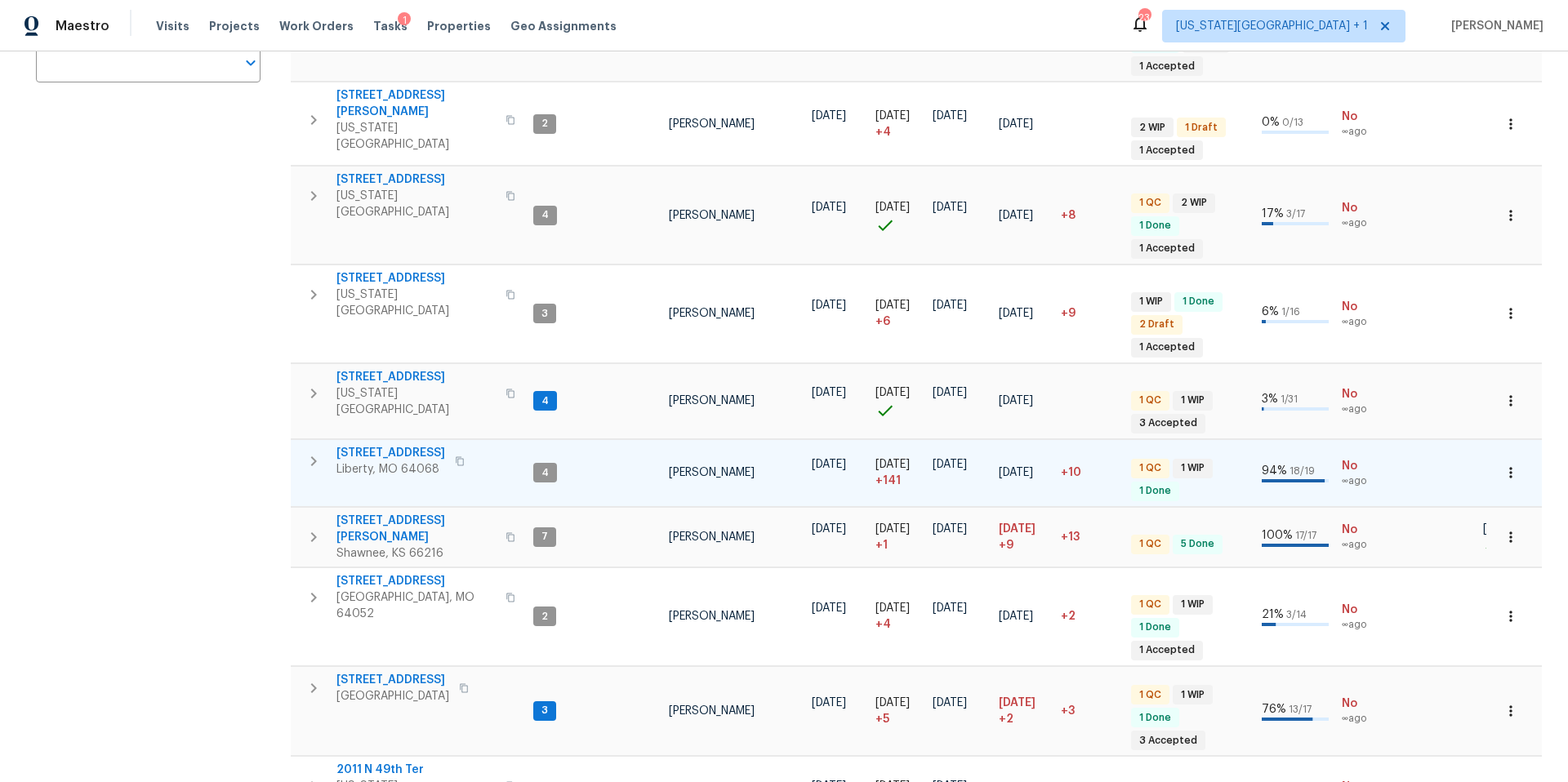
click at [389, 445] on span "1209 Liberty Drive Ter" at bounding box center [391, 453] width 109 height 16
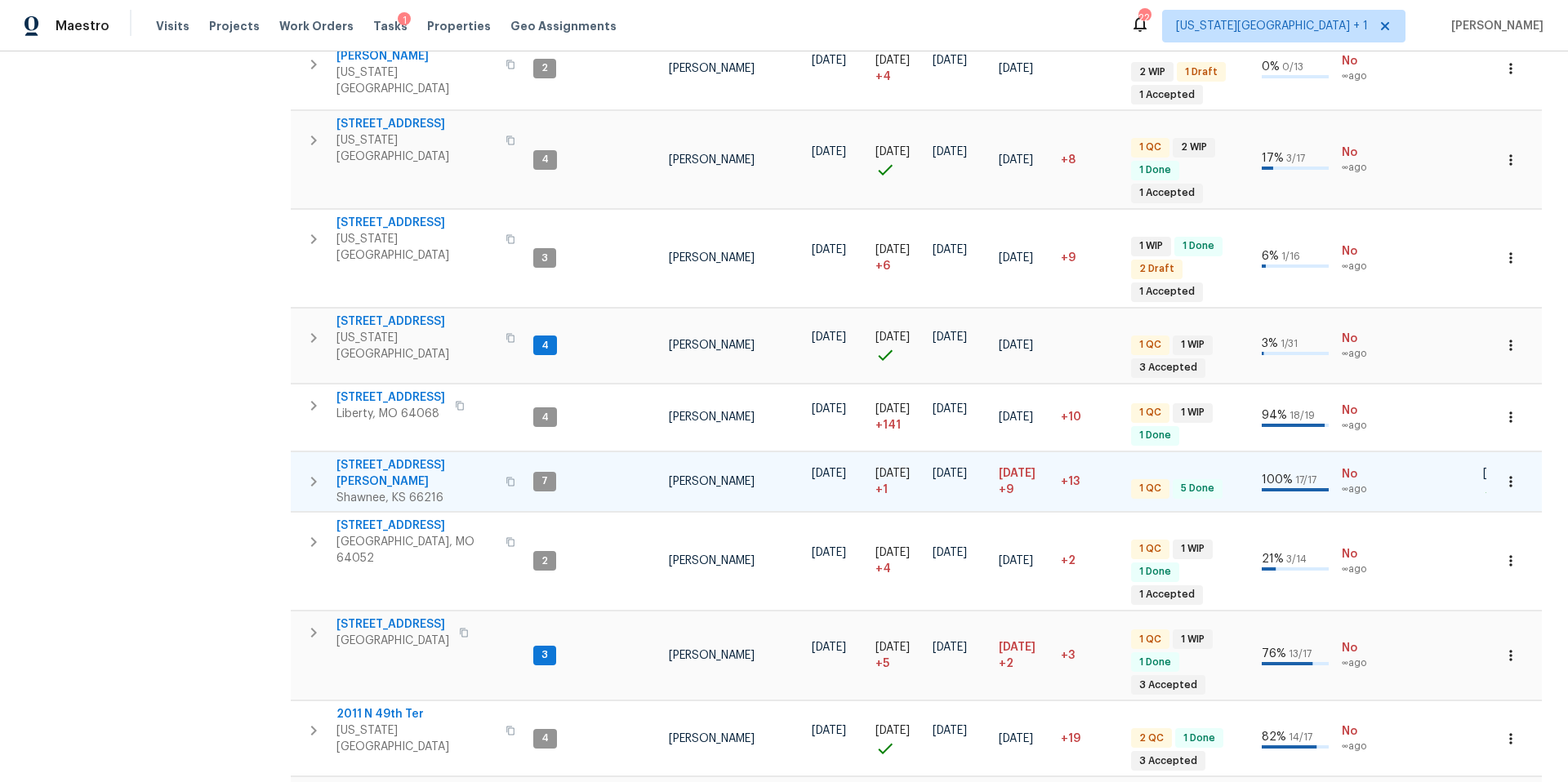
scroll to position [431, 0]
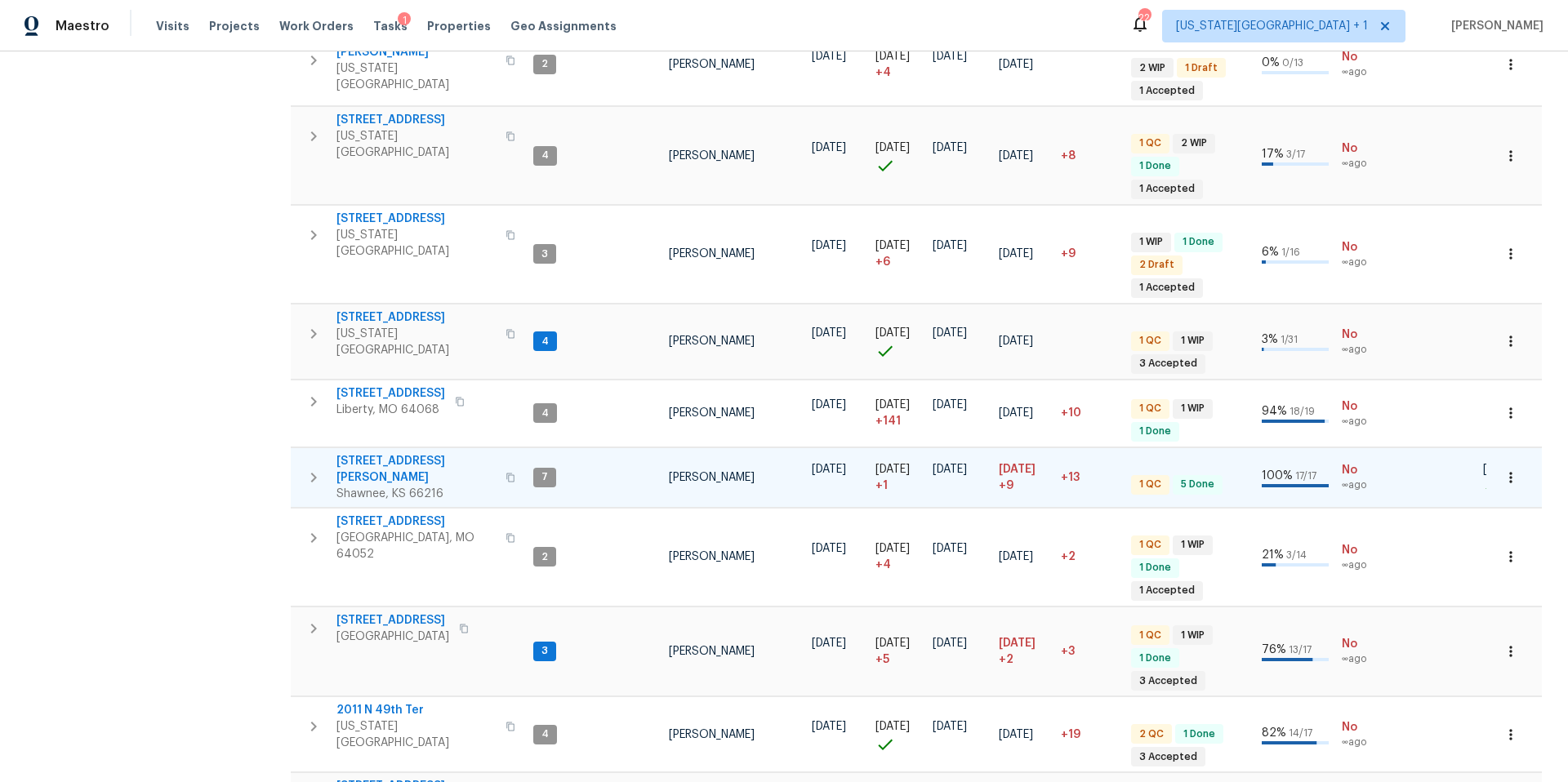
click at [388, 453] on span "4940 Alden Rd" at bounding box center [416, 469] width 159 height 33
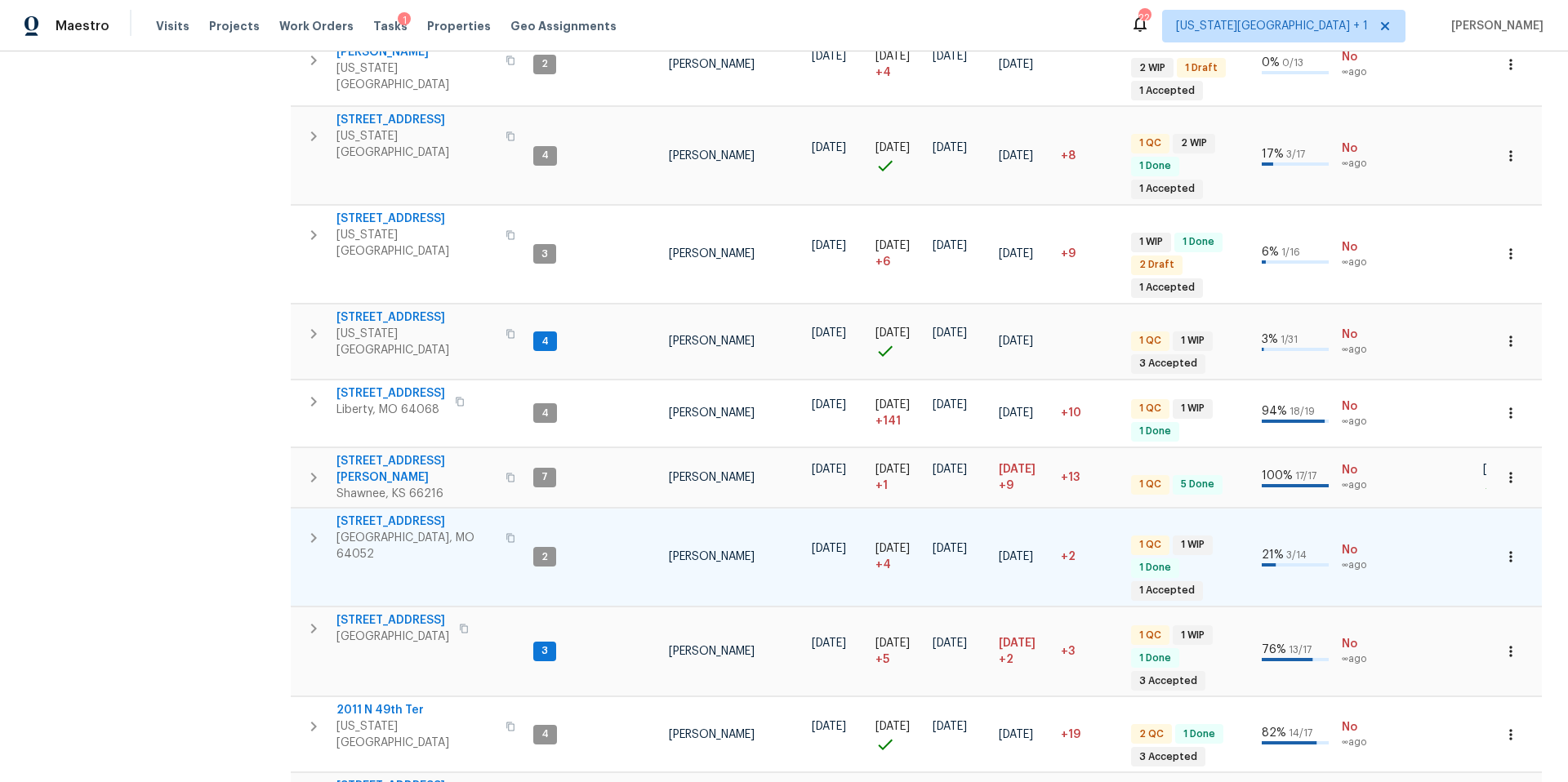
click at [373, 514] on span "12300 E 32nd St S" at bounding box center [416, 522] width 159 height 16
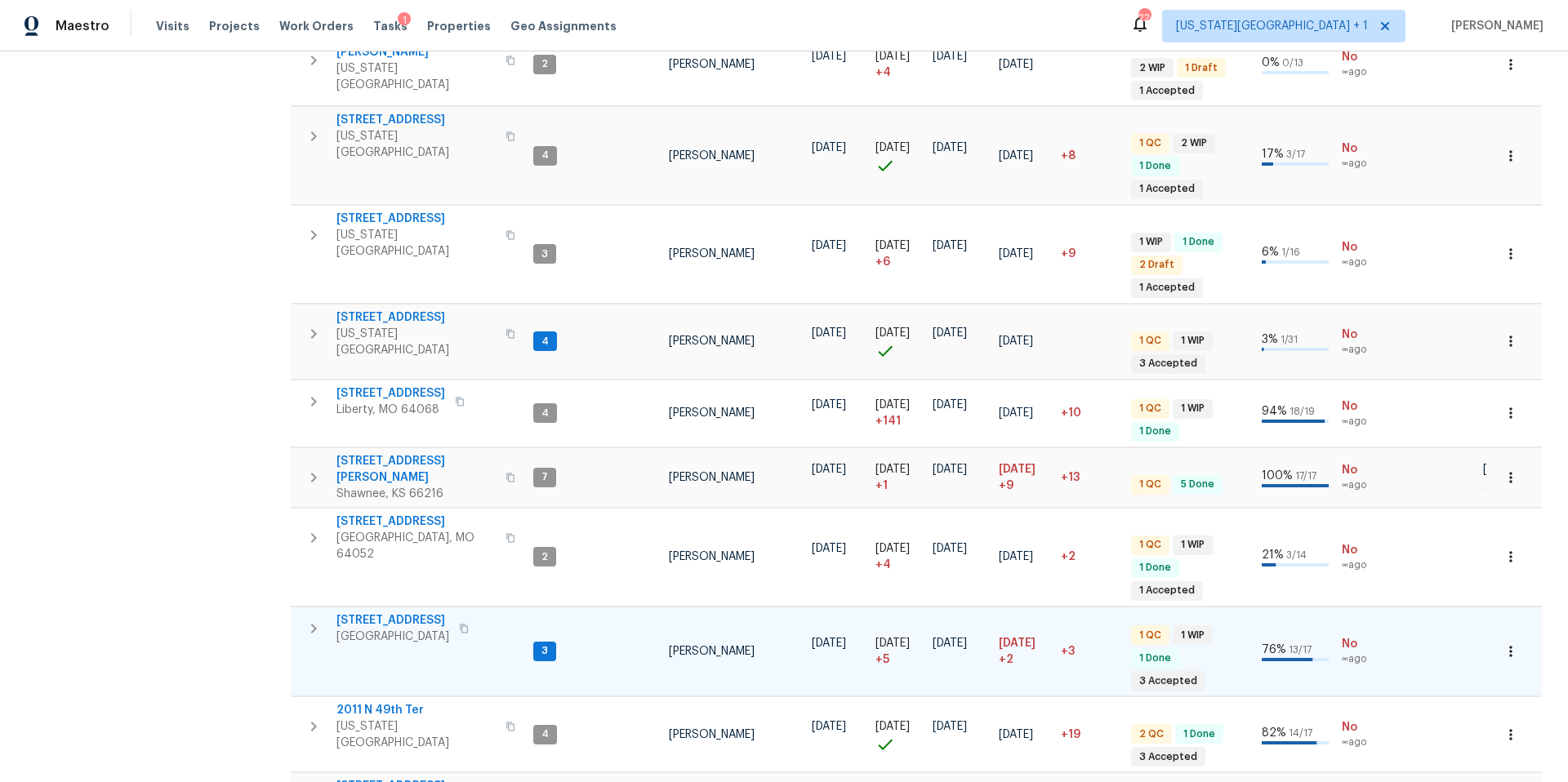
click at [392, 613] on span "1206 Sycamore St" at bounding box center [392, 621] width 113 height 16
click at [395, 613] on span "1206 Sycamore St" at bounding box center [392, 621] width 113 height 16
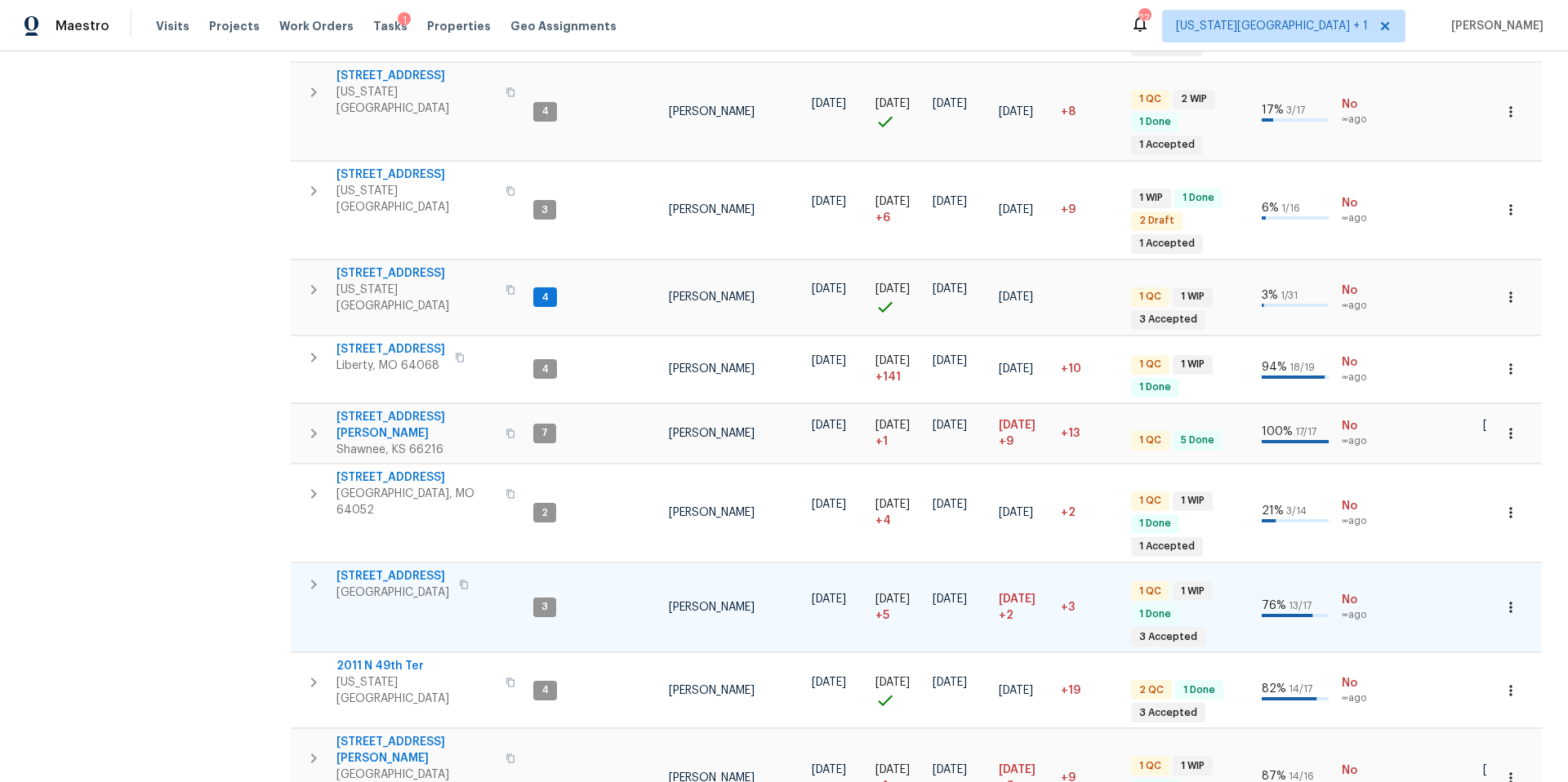
scroll to position [477, 0]
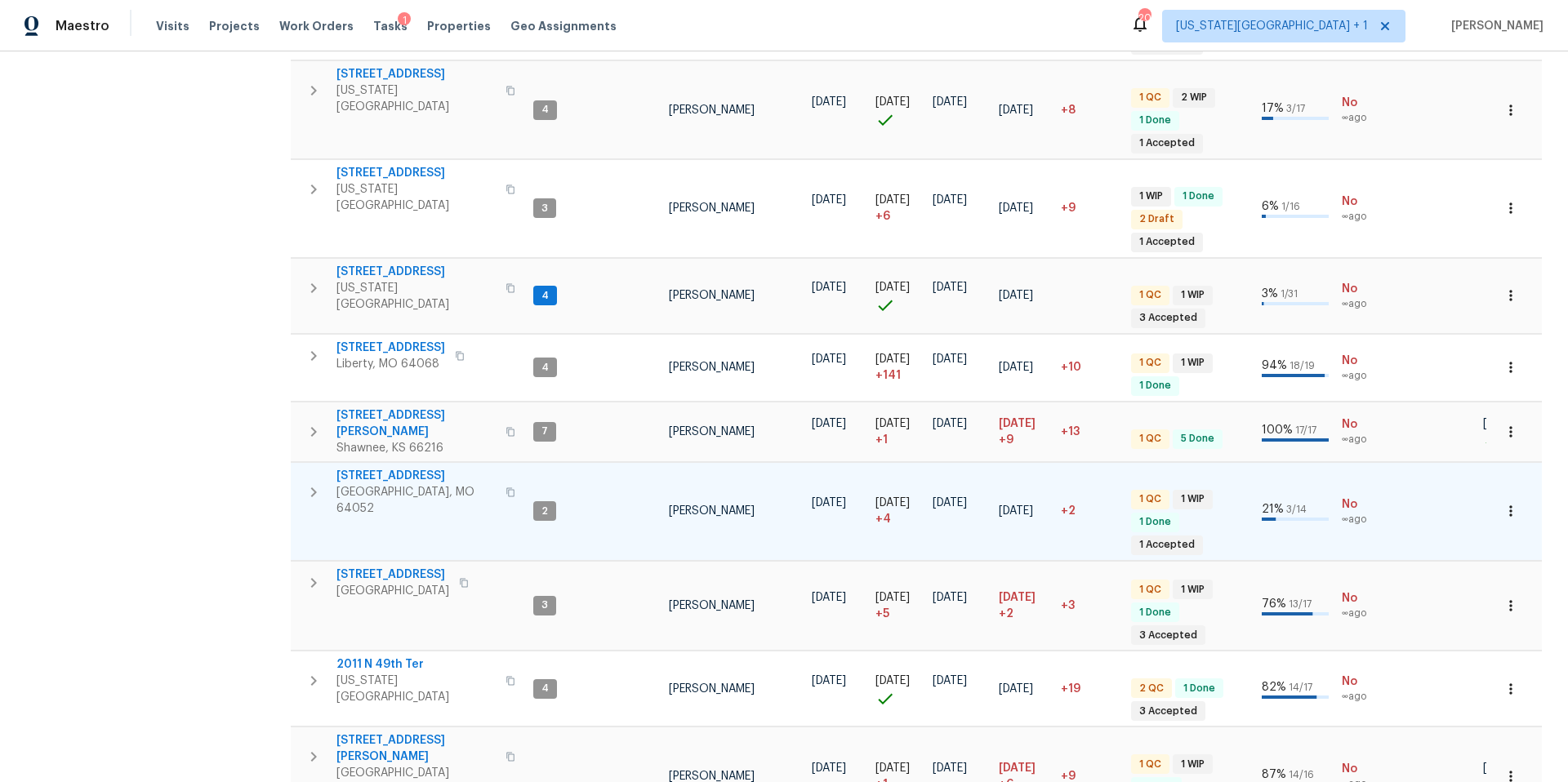
click at [385, 468] on span "12300 E 32nd St S" at bounding box center [416, 476] width 159 height 16
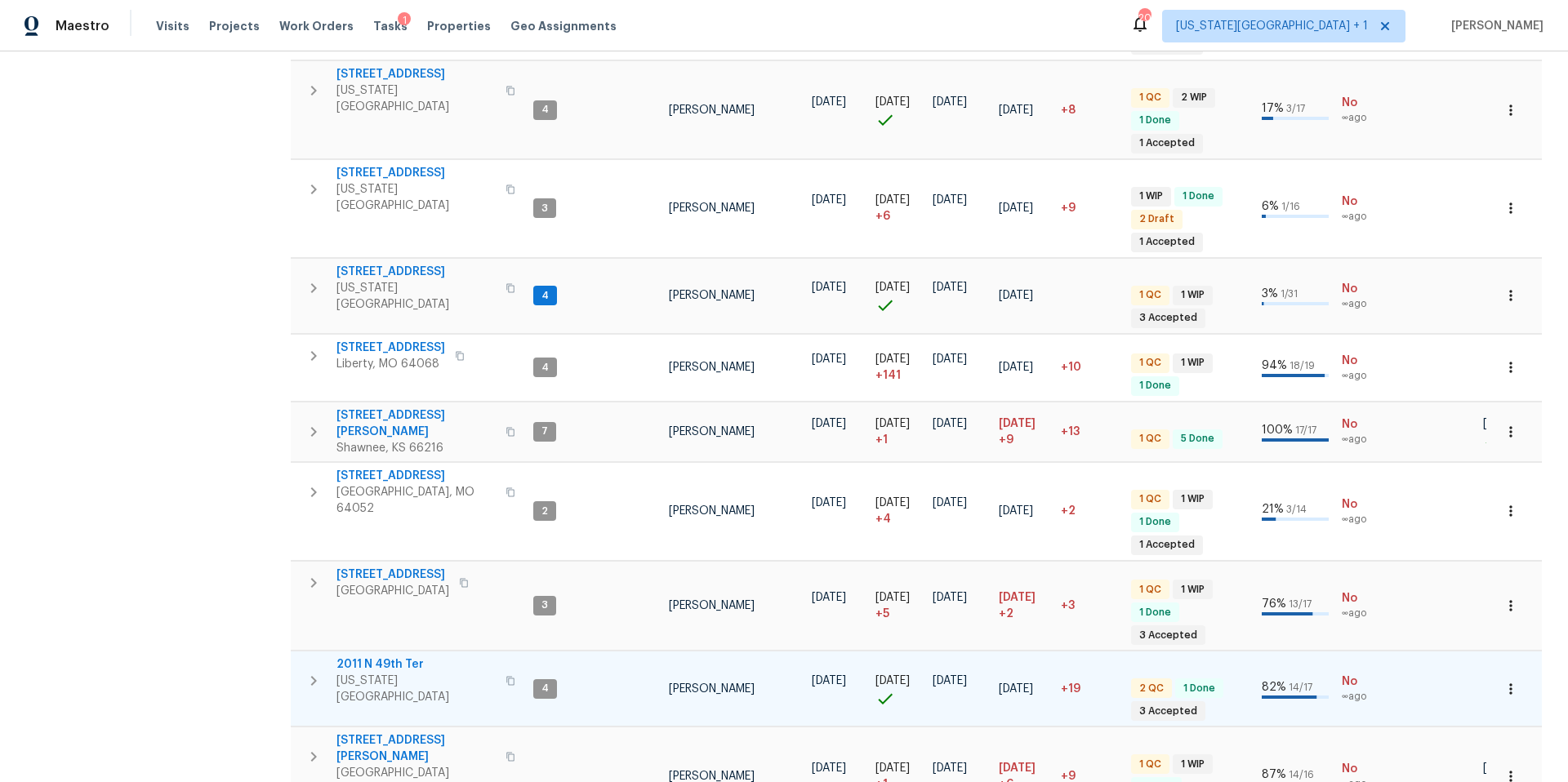
click at [383, 656] on span "2011 N 49th Ter" at bounding box center [416, 664] width 159 height 16
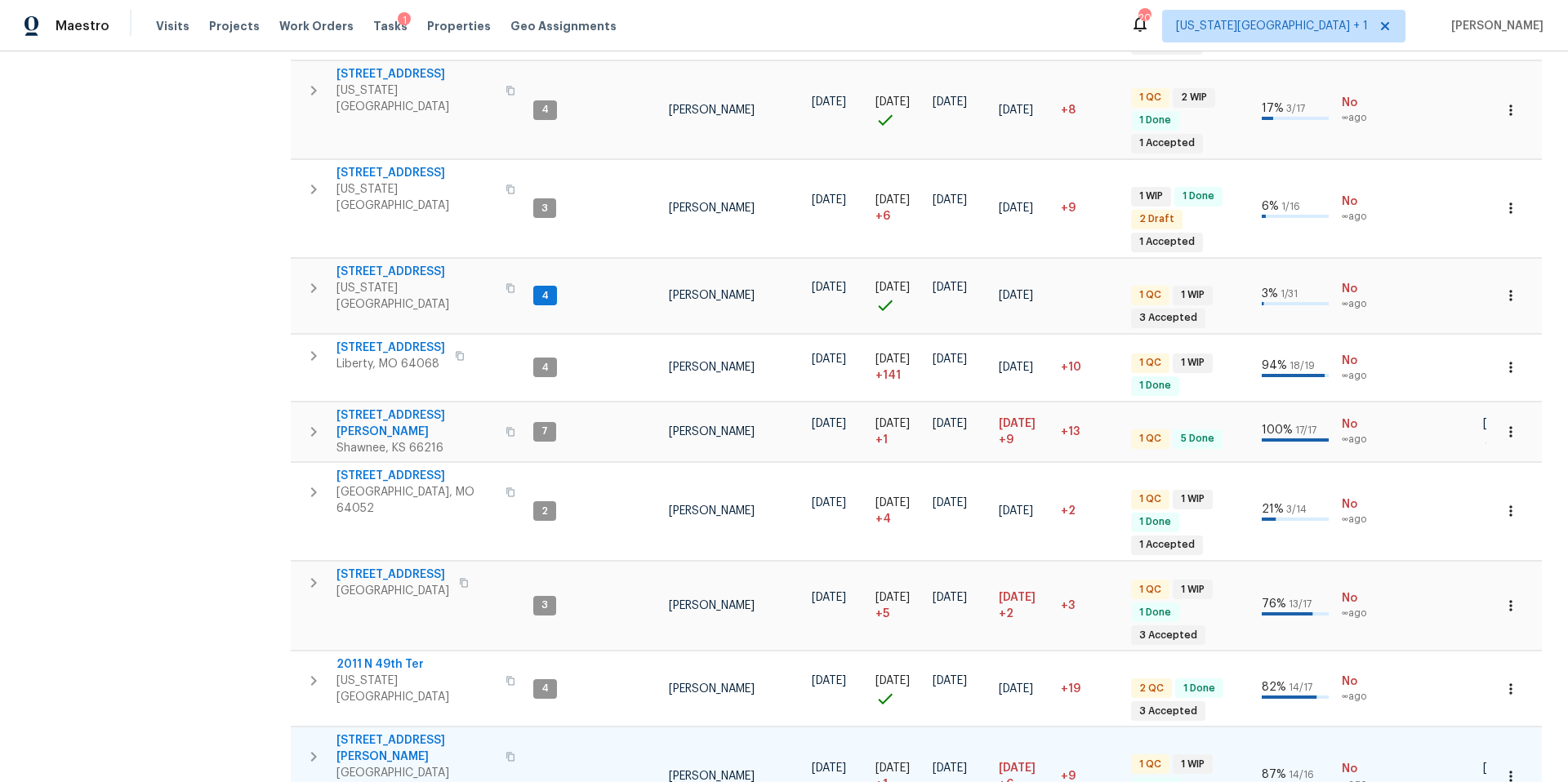
click at [353, 732] on span "309 SE Shawn Ct" at bounding box center [416, 748] width 159 height 33
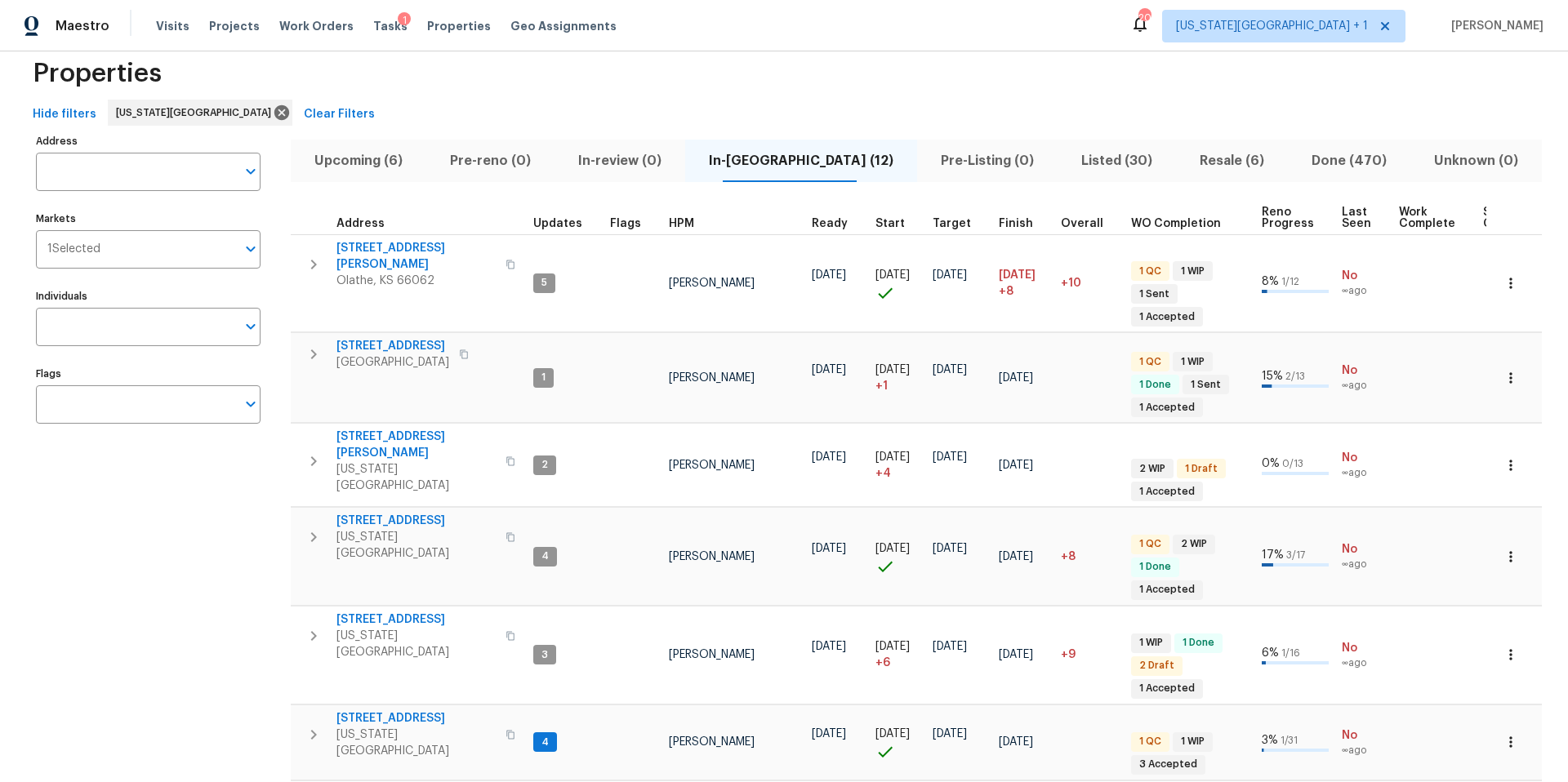
scroll to position [0, 0]
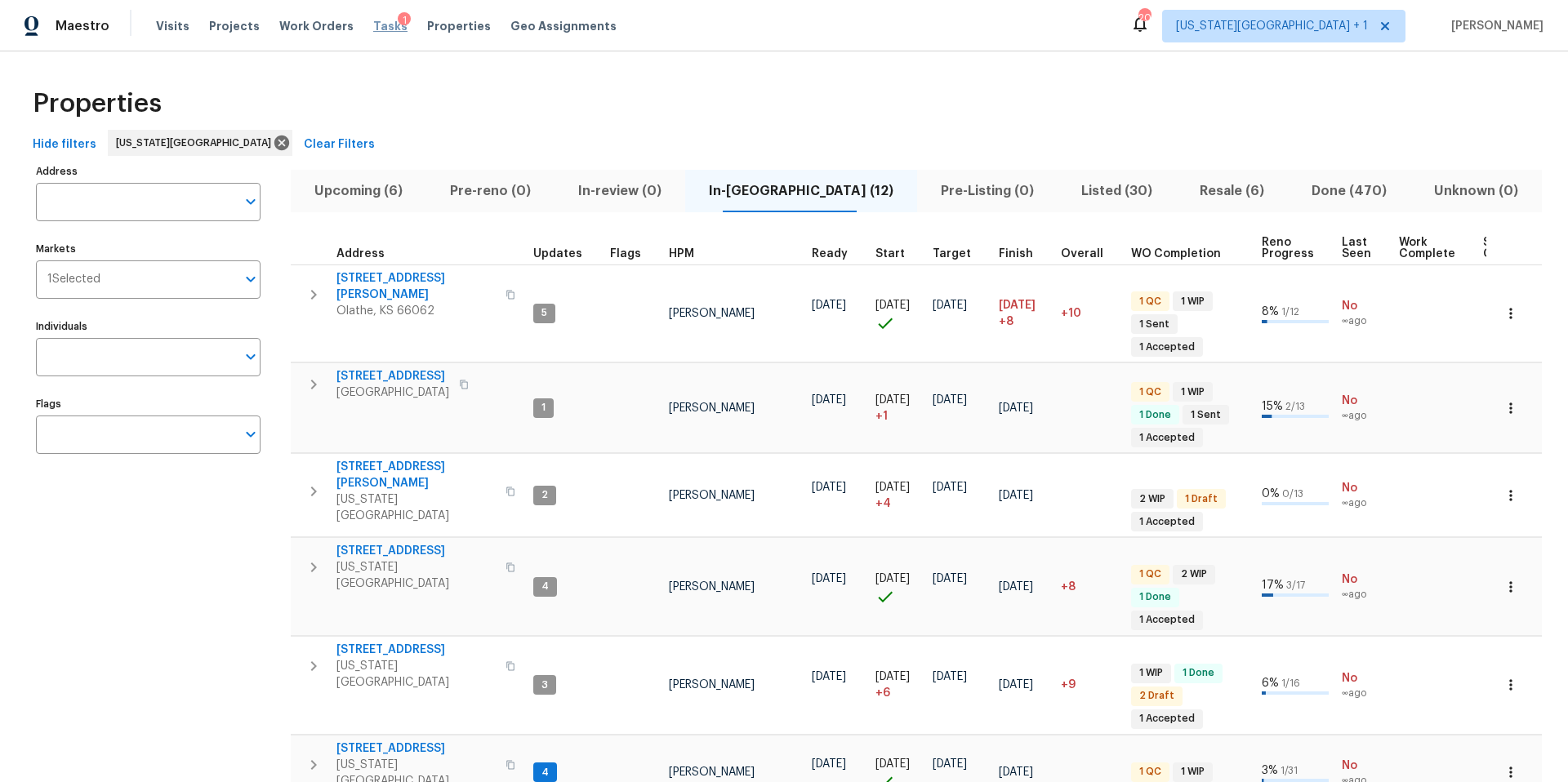
click at [376, 25] on span "Tasks" at bounding box center [391, 25] width 34 height 11
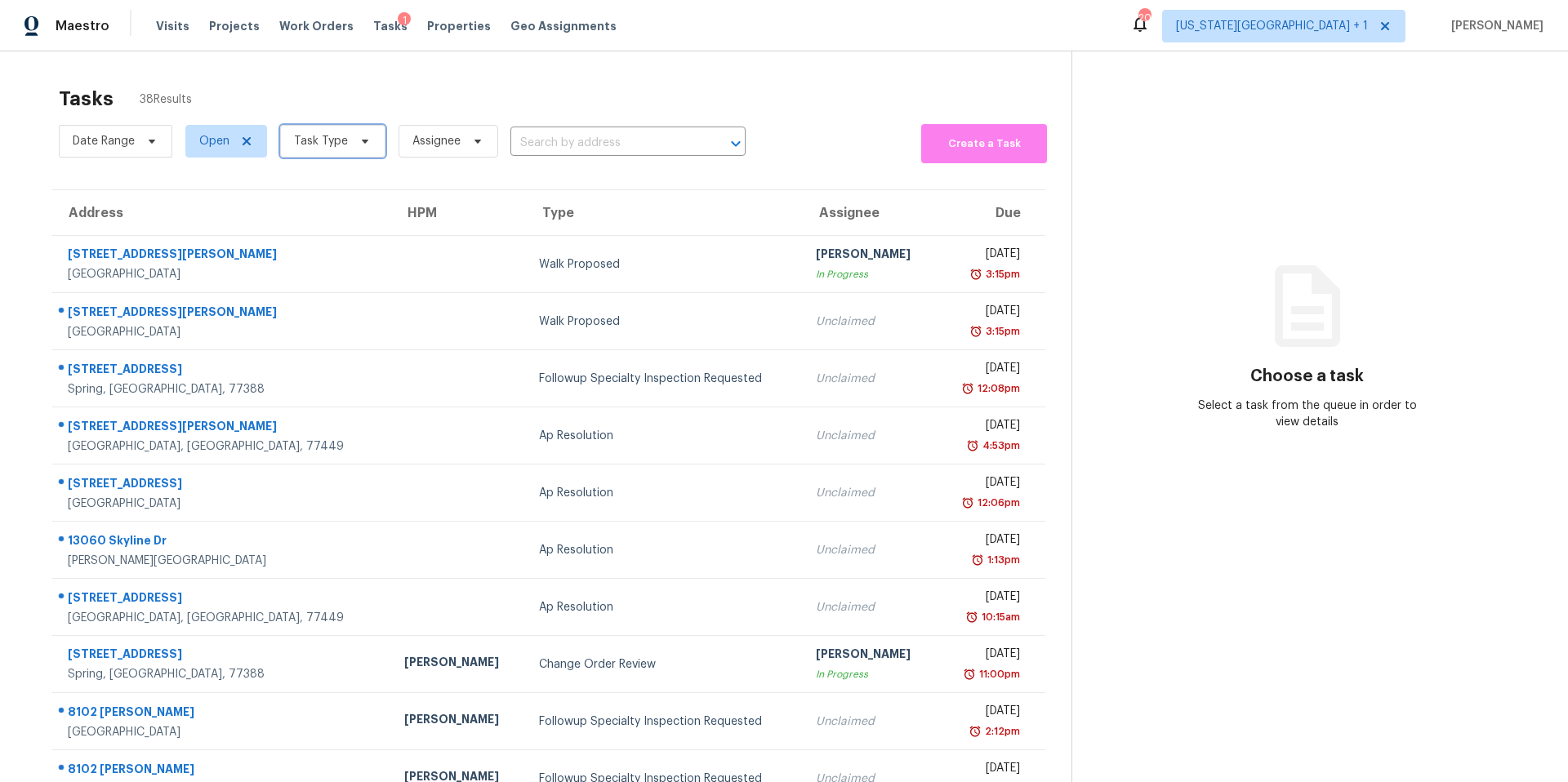
click at [359, 143] on icon at bounding box center [365, 140] width 13 height 13
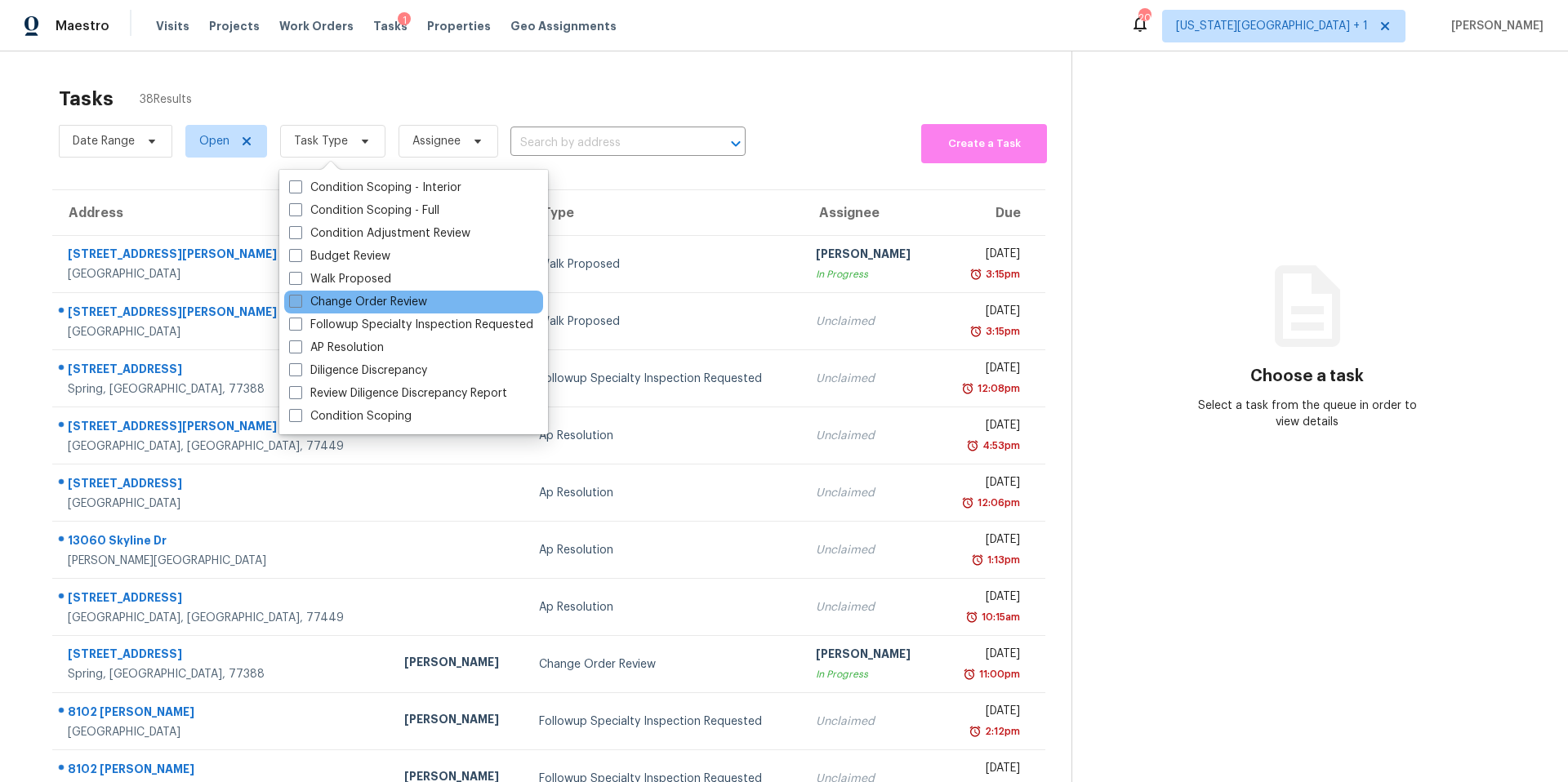
click at [314, 310] on label "Change Order Review" at bounding box center [358, 302] width 138 height 16
click at [300, 305] on input "Change Order Review" at bounding box center [294, 299] width 11 height 11
checkbox input "true"
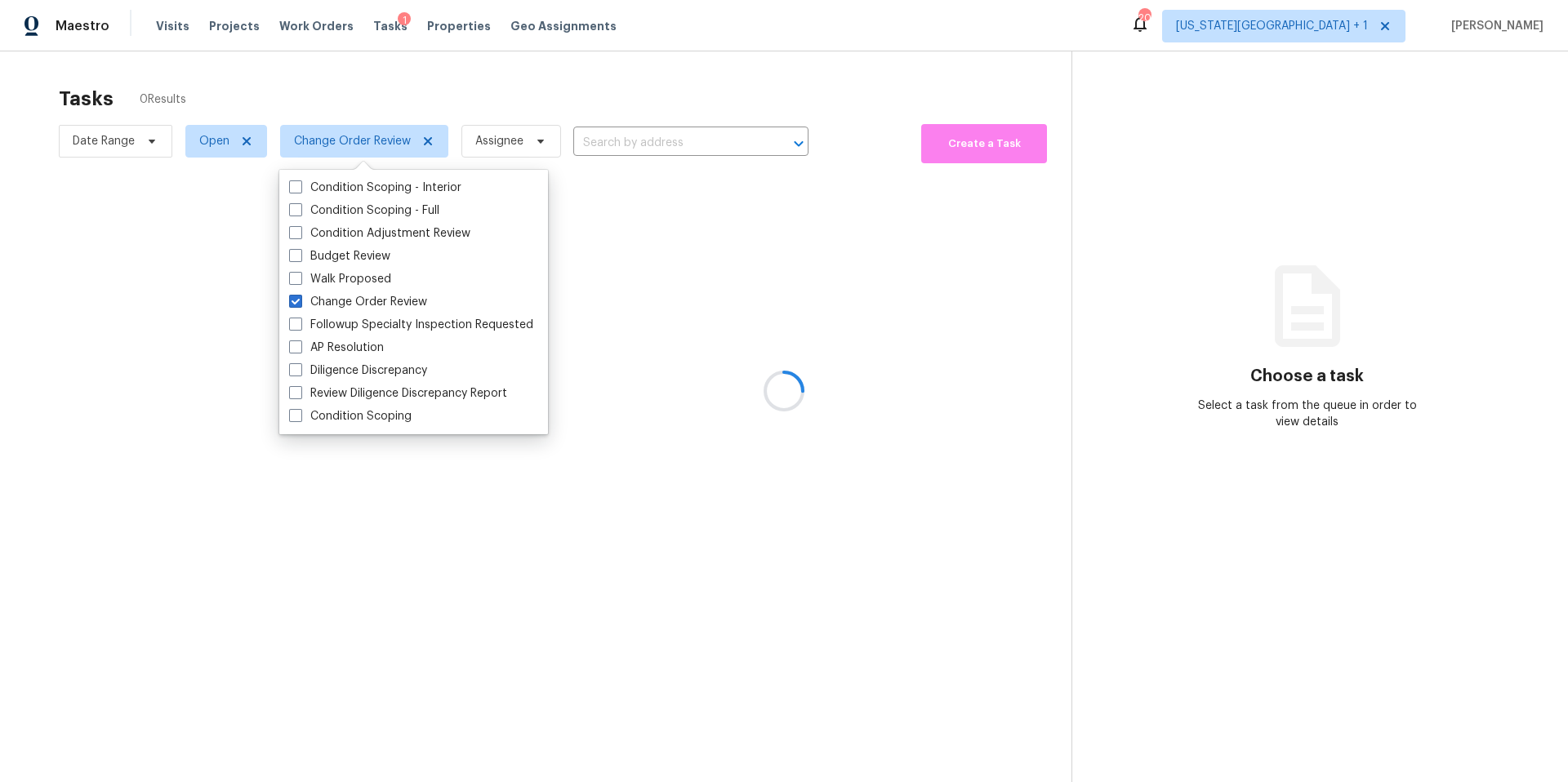
click at [398, 93] on div at bounding box center [784, 391] width 1568 height 782
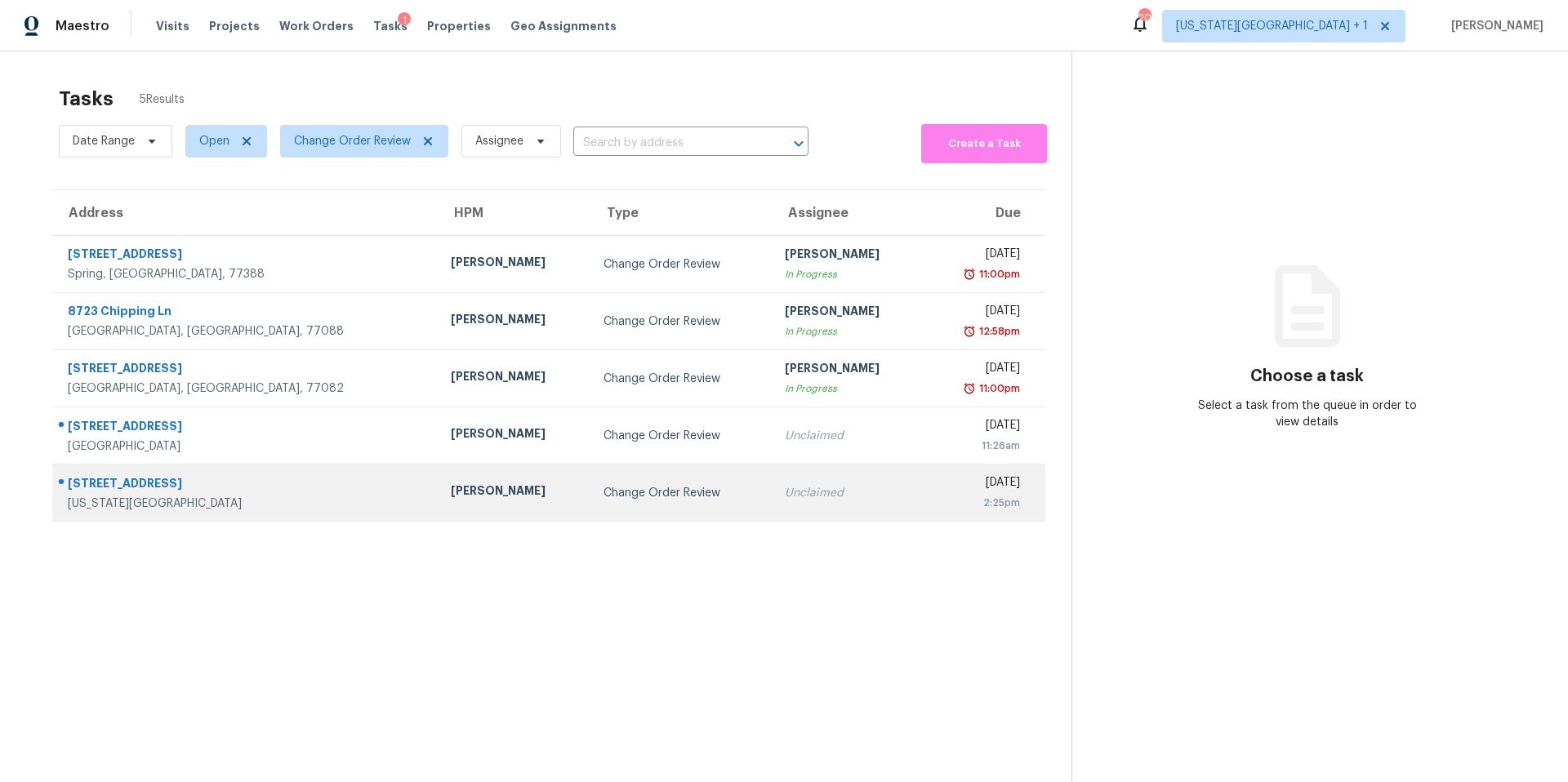
click at [451, 487] on div "[PERSON_NAME]" at bounding box center [514, 492] width 127 height 20
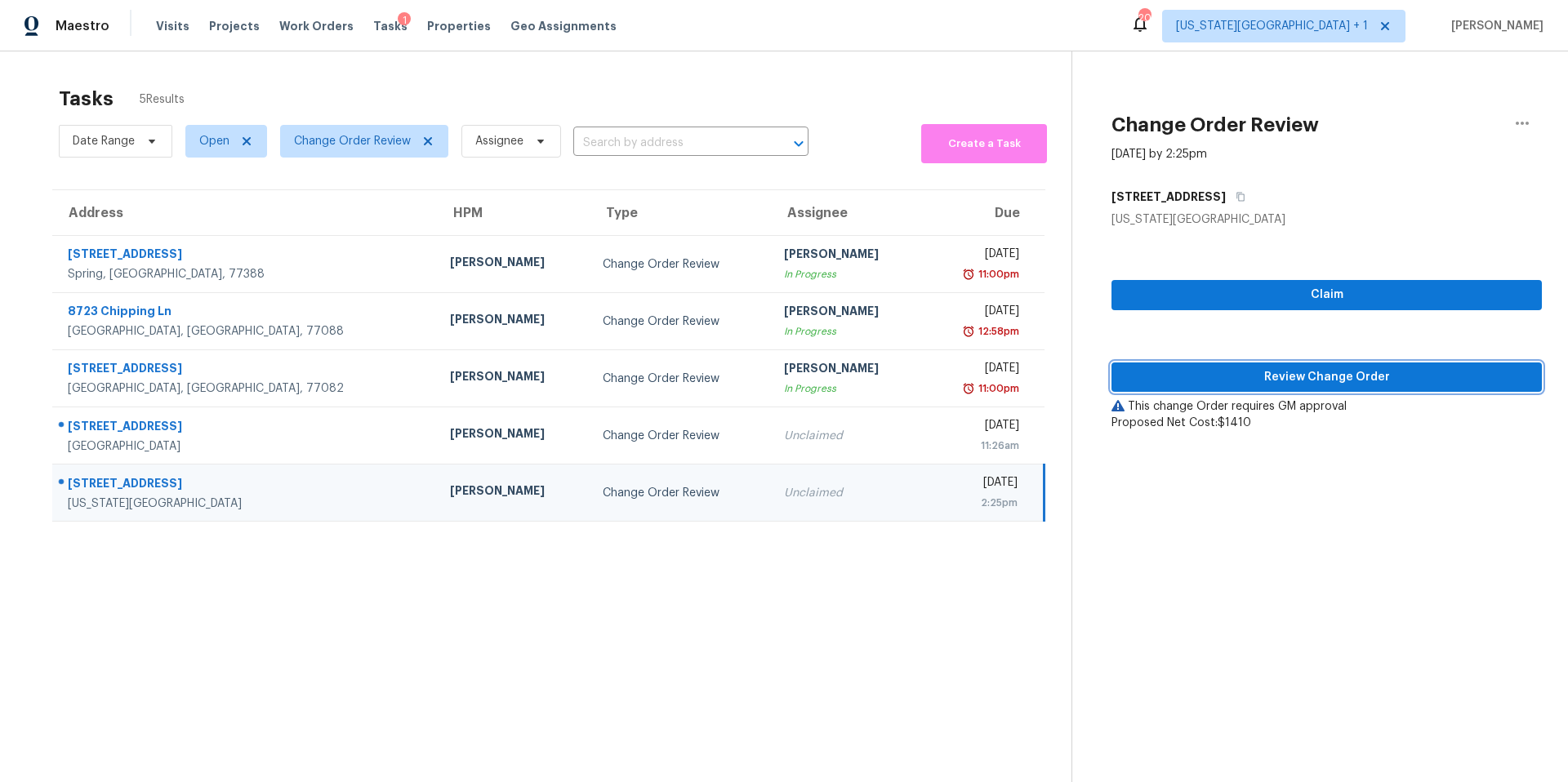
click at [1172, 375] on span "Review Change Order" at bounding box center [1327, 378] width 404 height 20
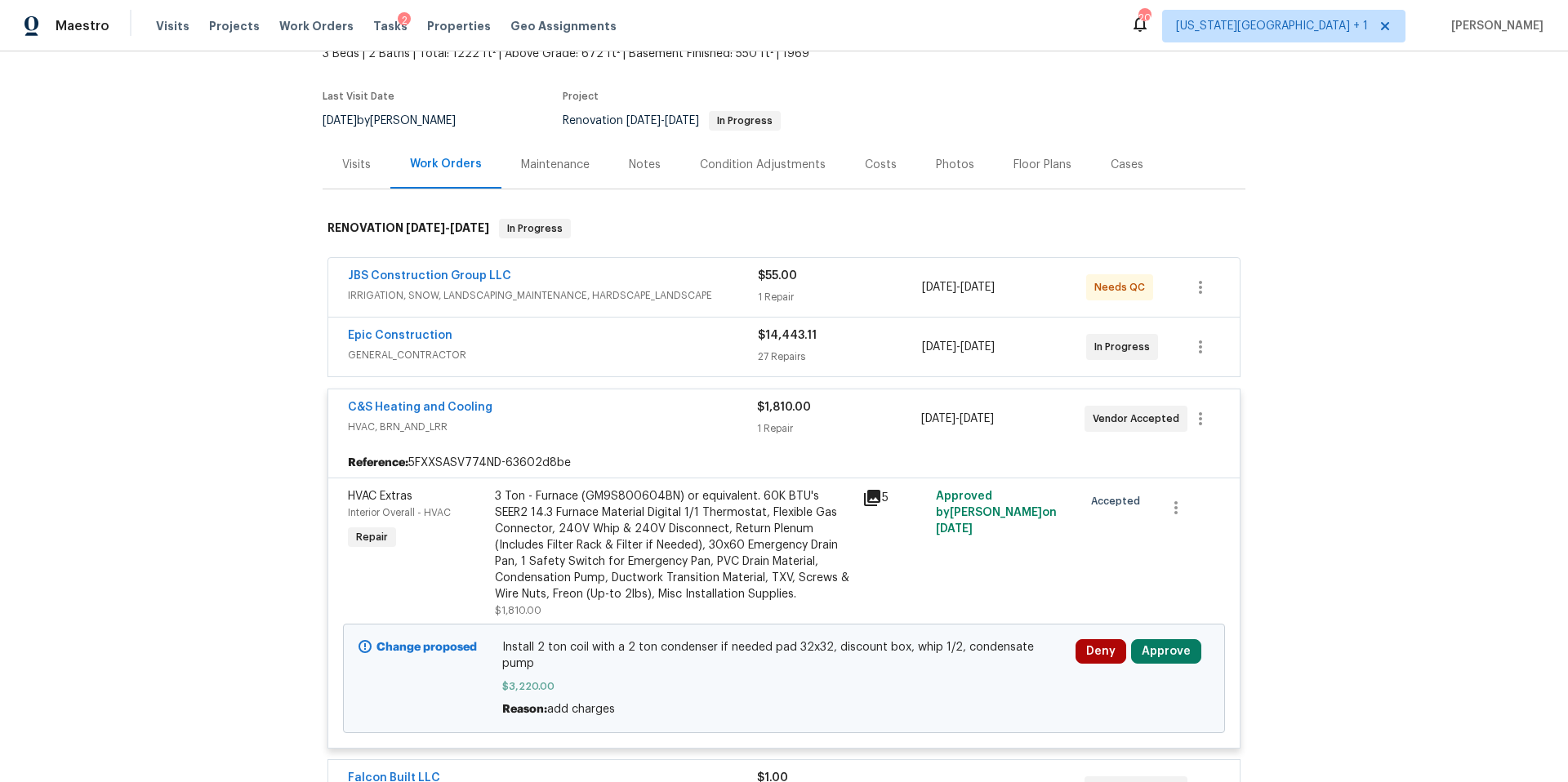
scroll to position [179, 0]
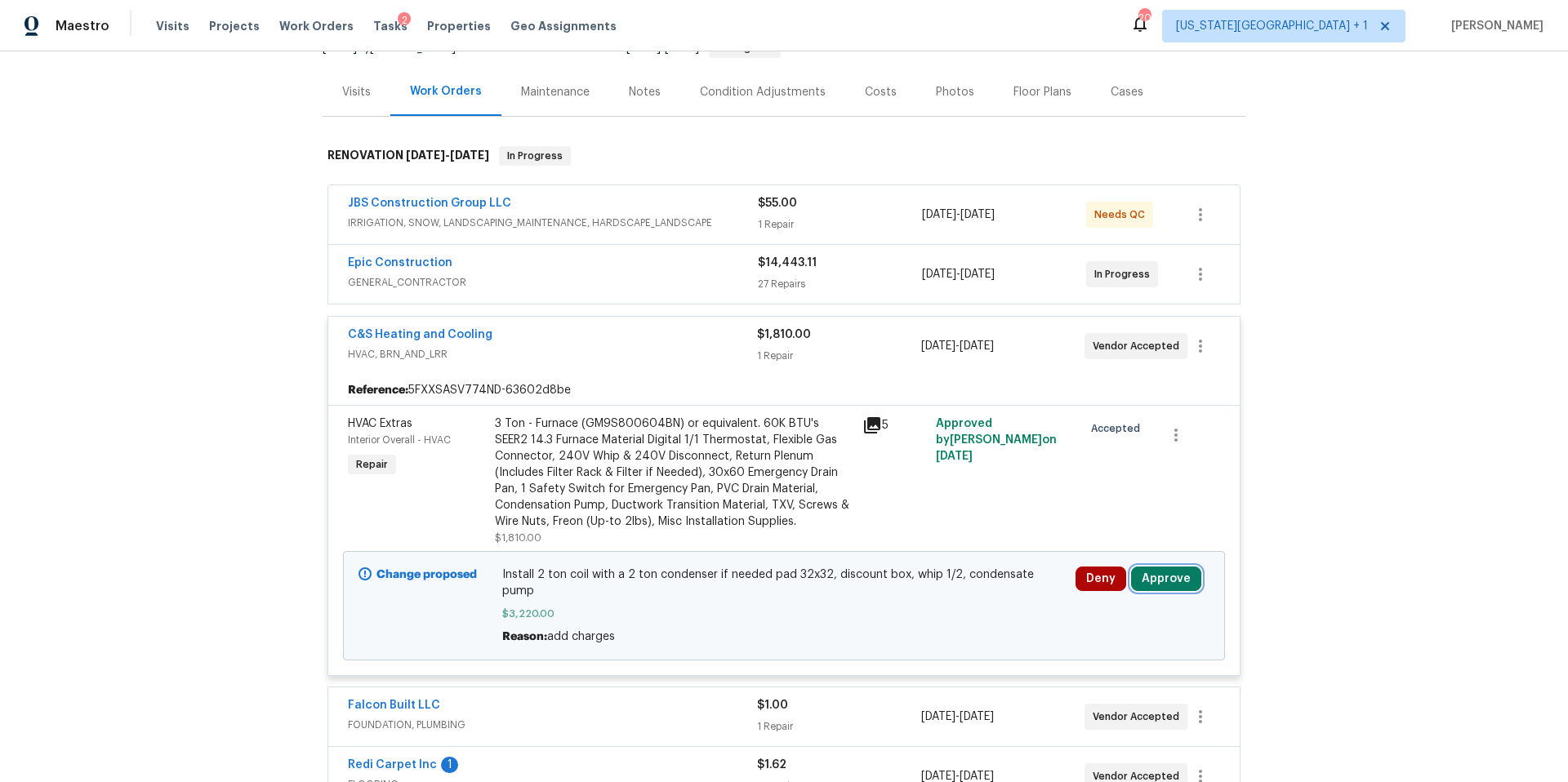
click at [1158, 576] on button "Approve" at bounding box center [1166, 579] width 70 height 25
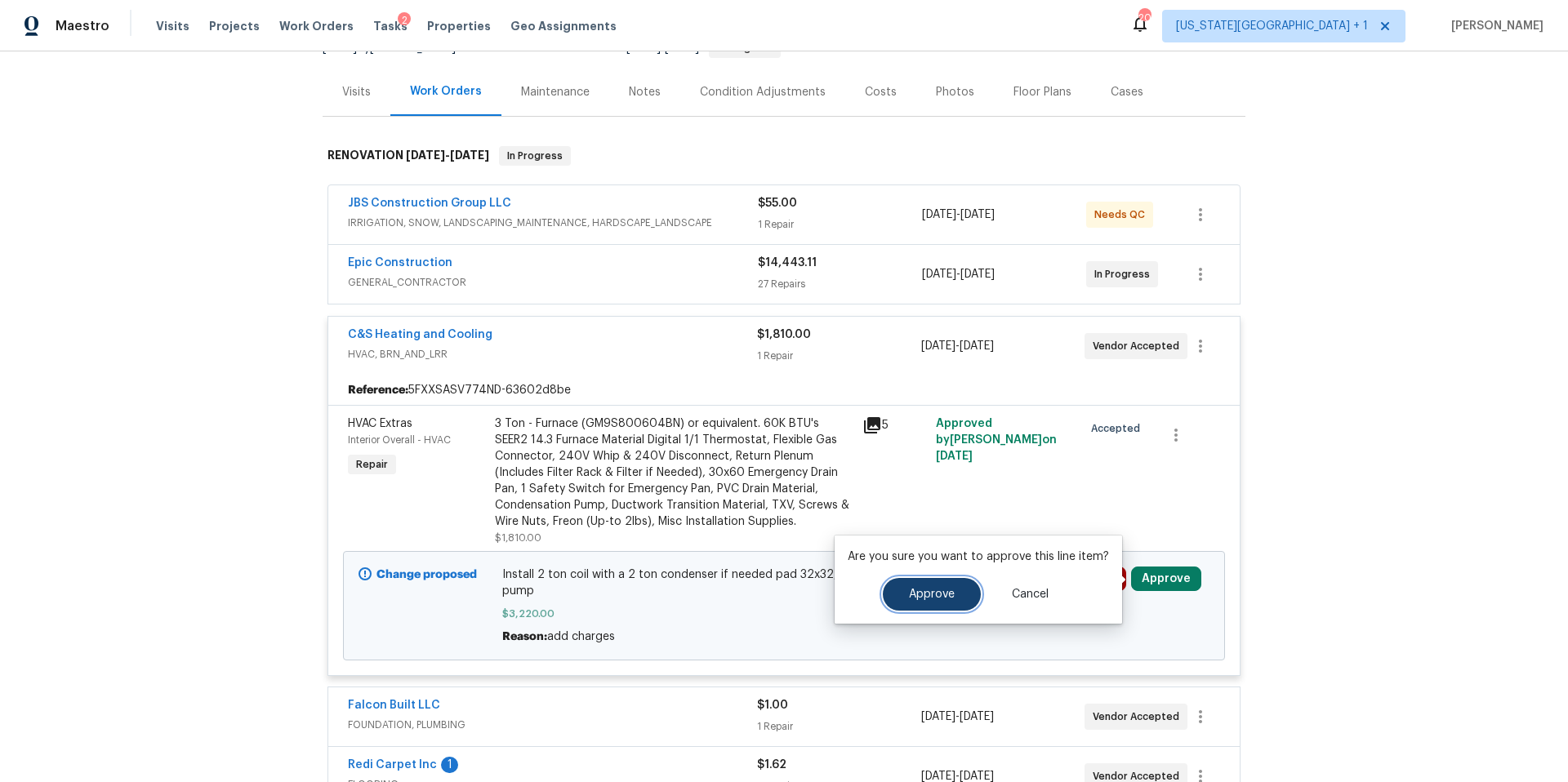
click at [947, 590] on span "Approve" at bounding box center [931, 595] width 46 height 12
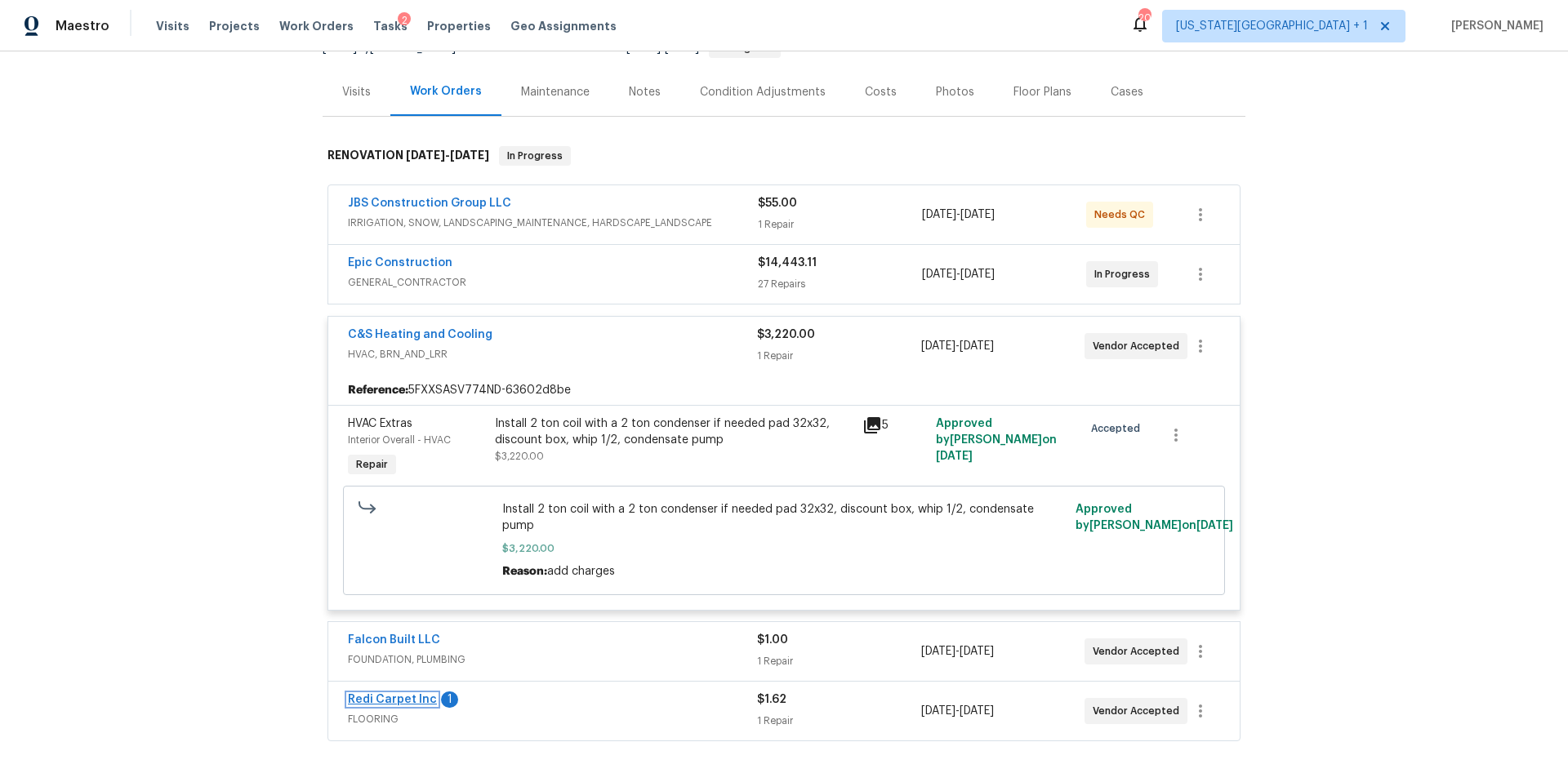
click at [394, 694] on link "Redi Carpet Inc" at bounding box center [392, 699] width 89 height 11
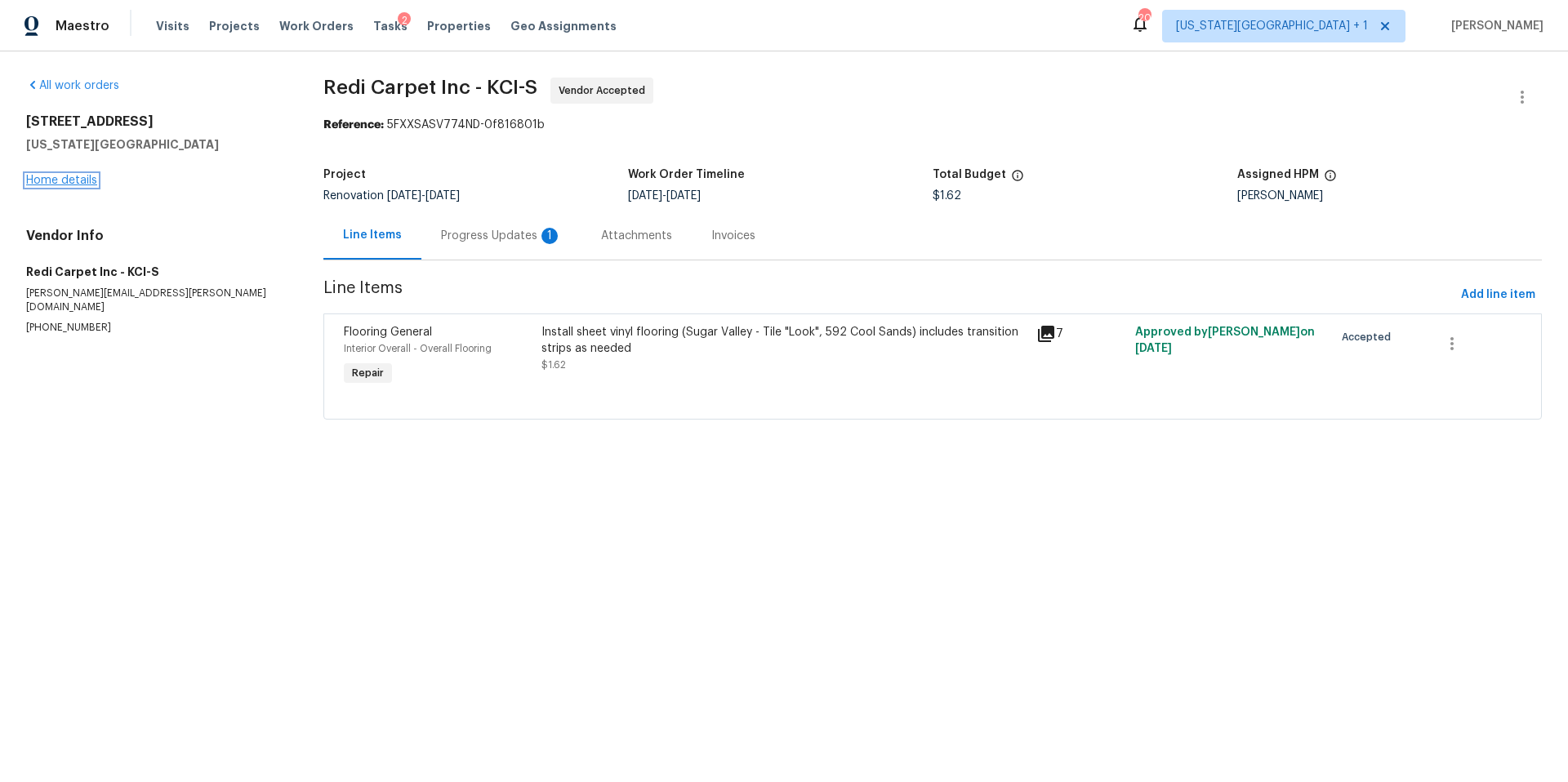
click at [76, 179] on link "Home details" at bounding box center [61, 179] width 71 height 11
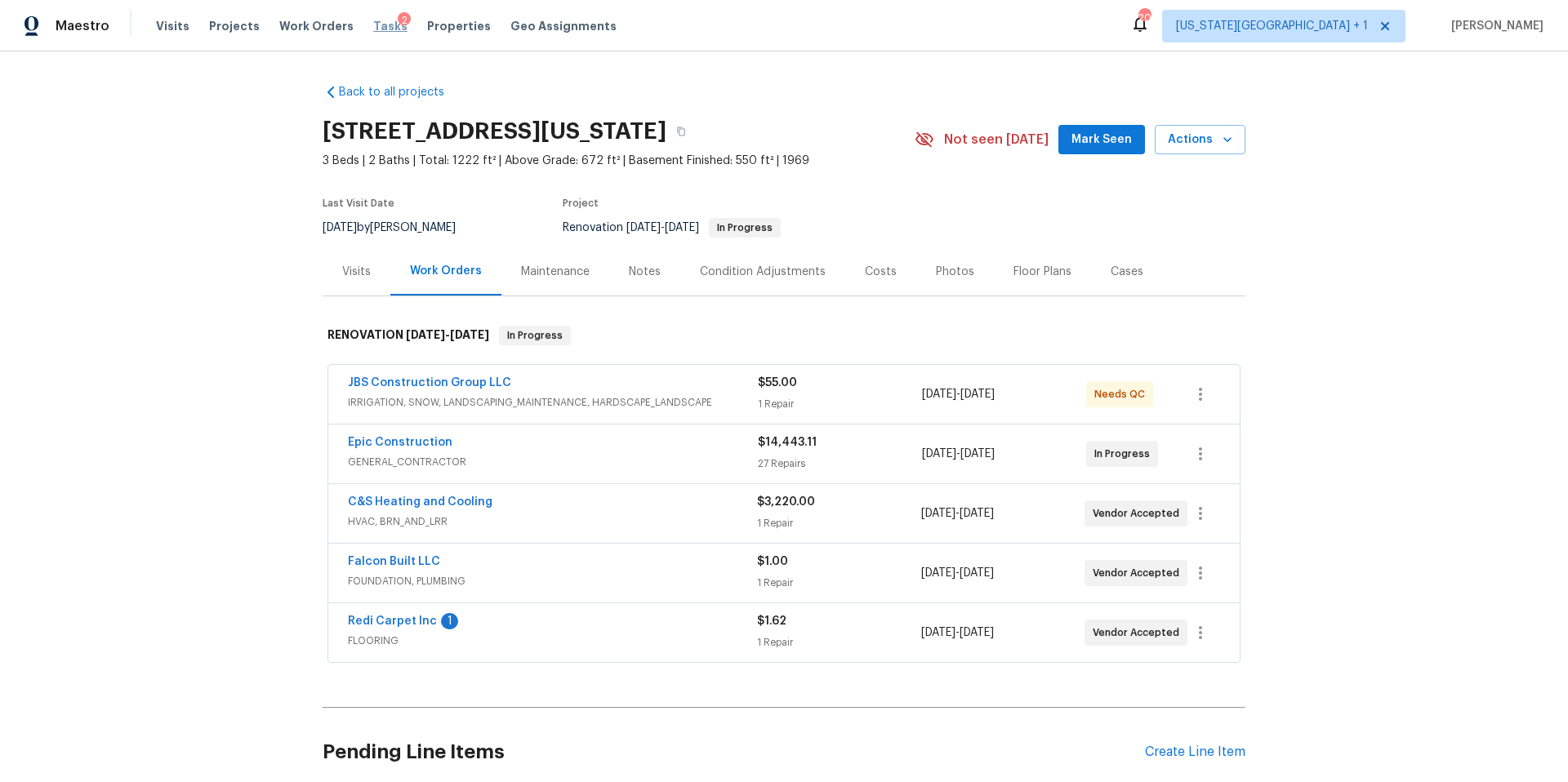
click at [374, 25] on span "Tasks" at bounding box center [391, 25] width 34 height 11
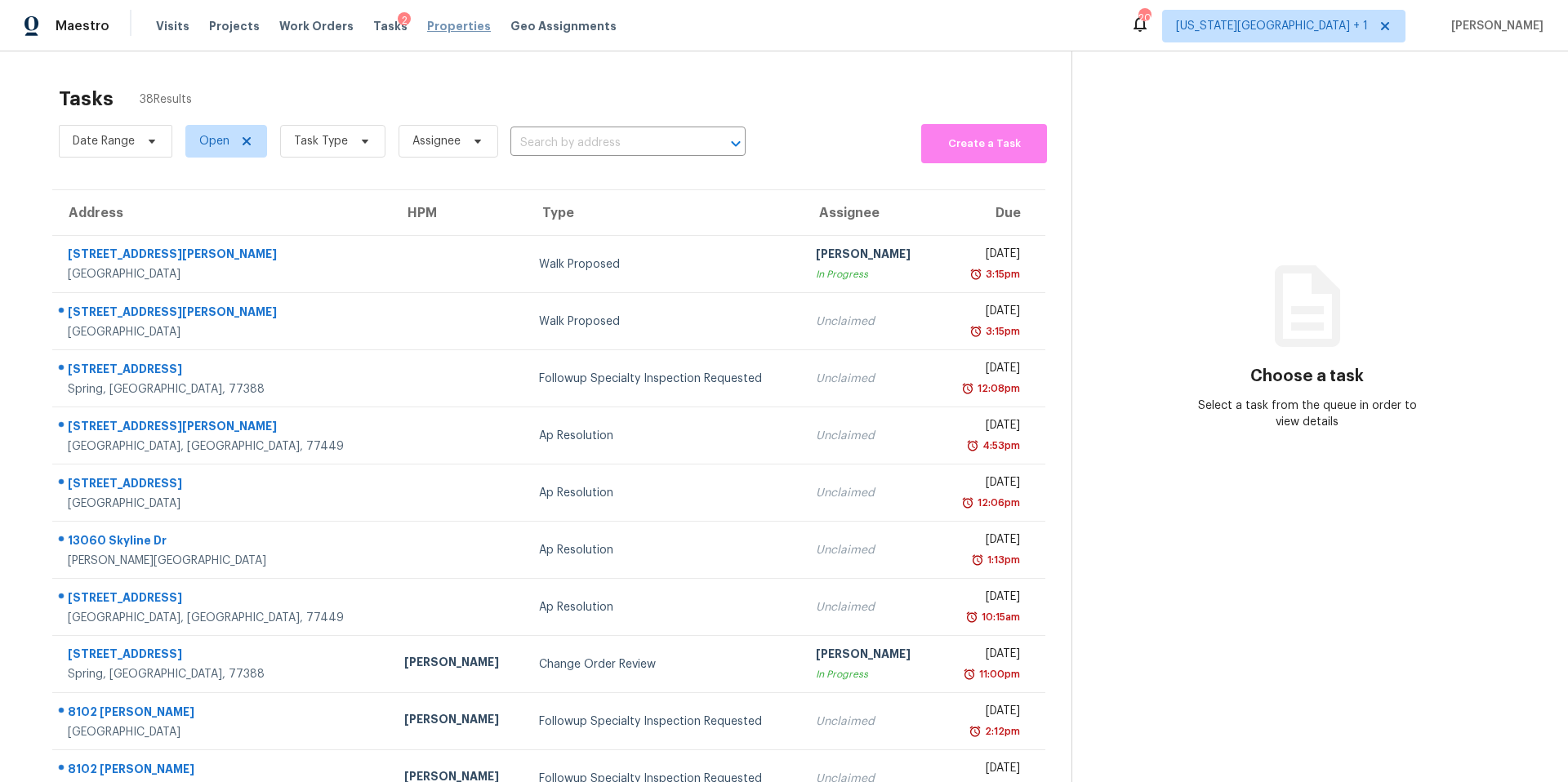
click at [430, 25] on span "Properties" at bounding box center [459, 26] width 64 height 16
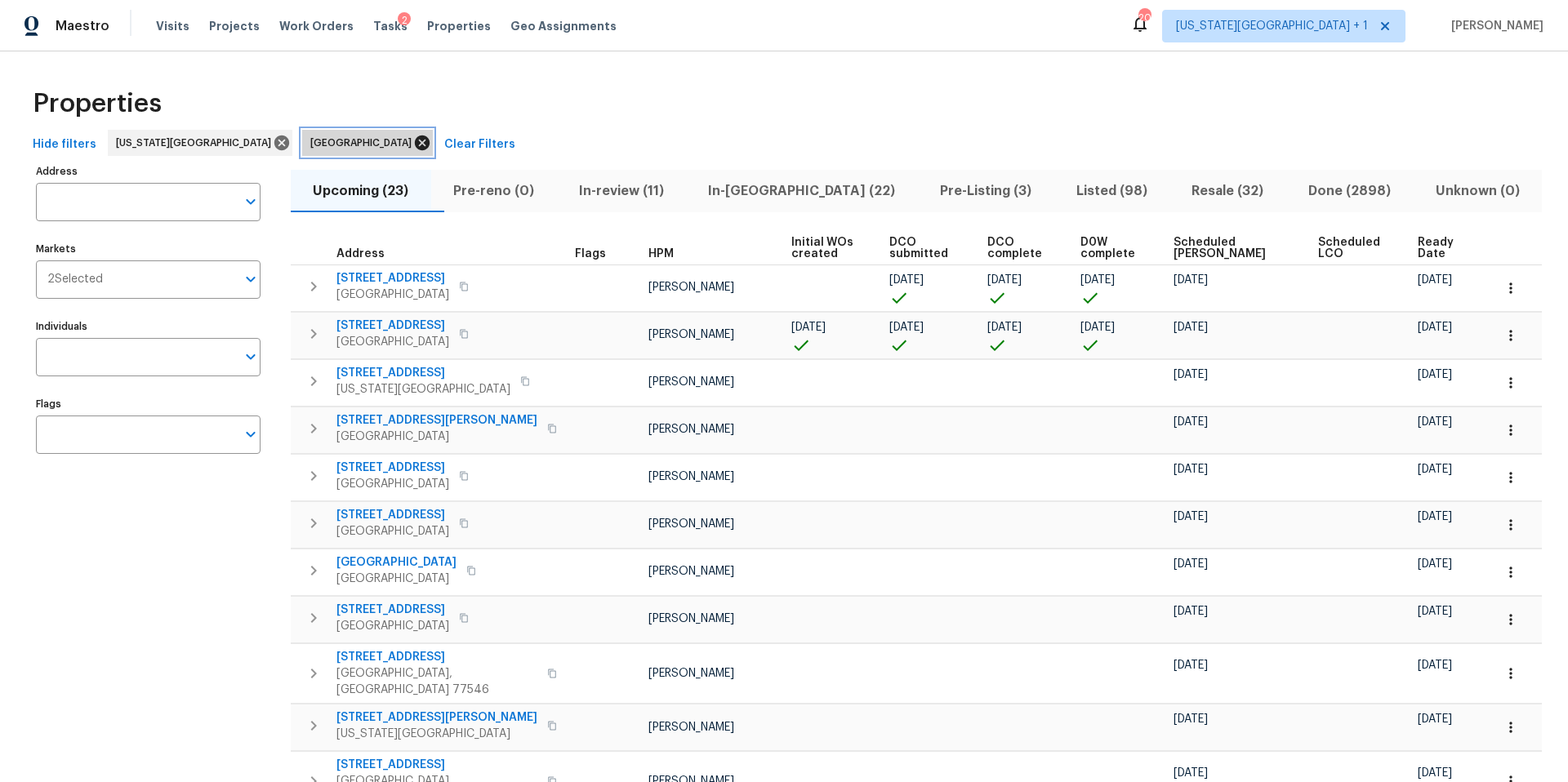
click at [413, 146] on icon at bounding box center [422, 142] width 18 height 18
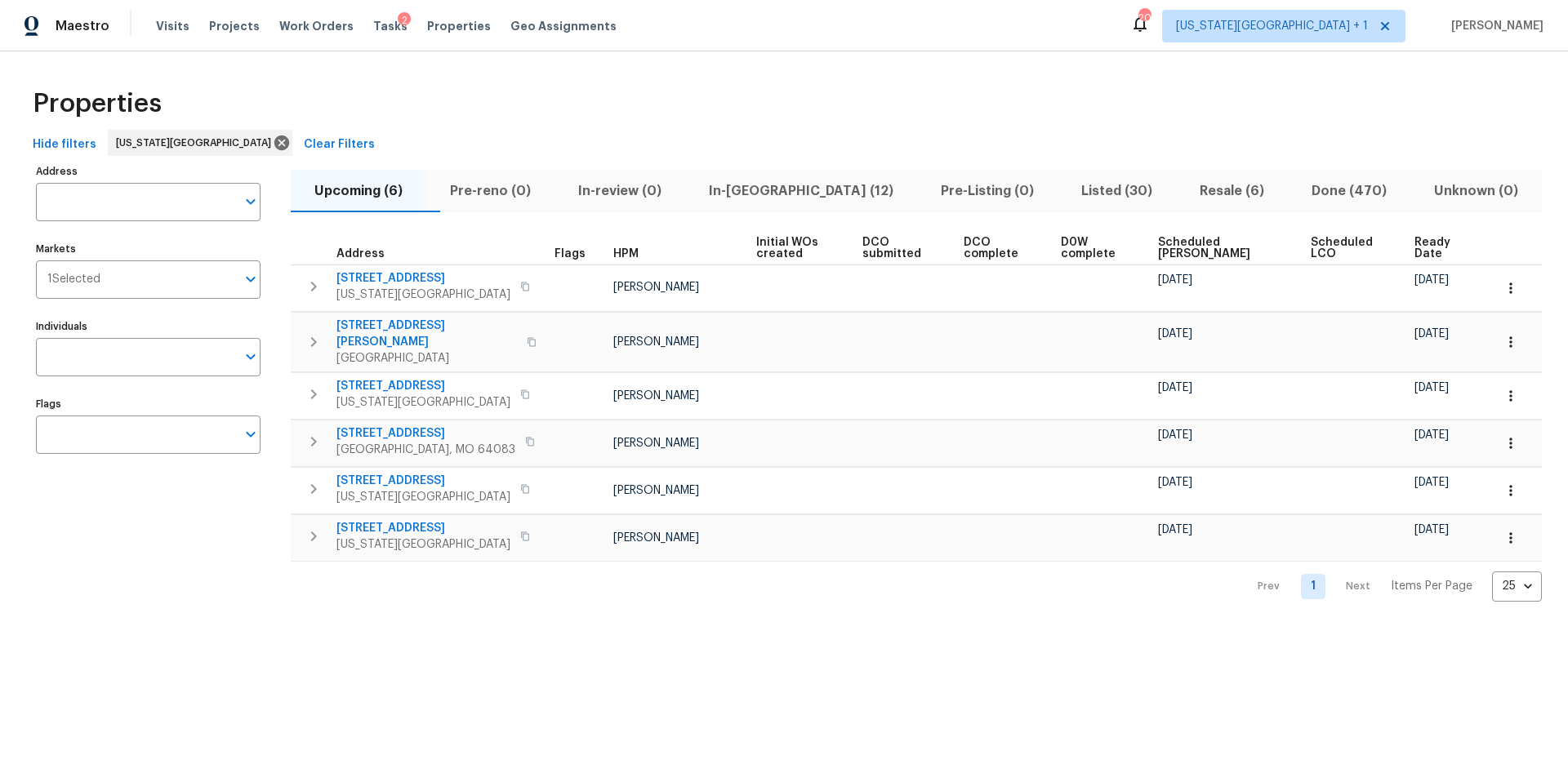
click at [763, 192] on span "In-reno (12)" at bounding box center [801, 190] width 212 height 23
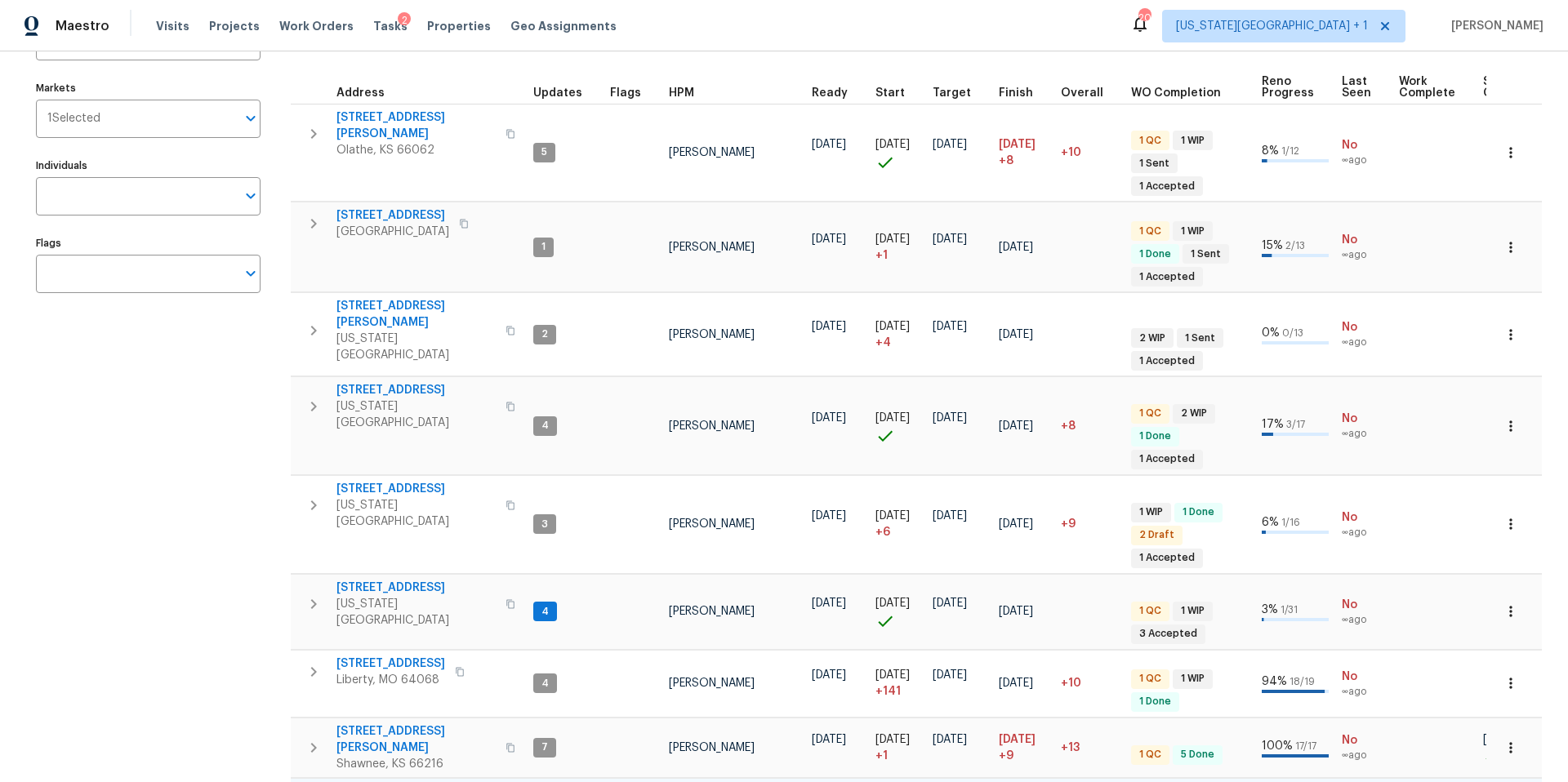
scroll to position [138, 0]
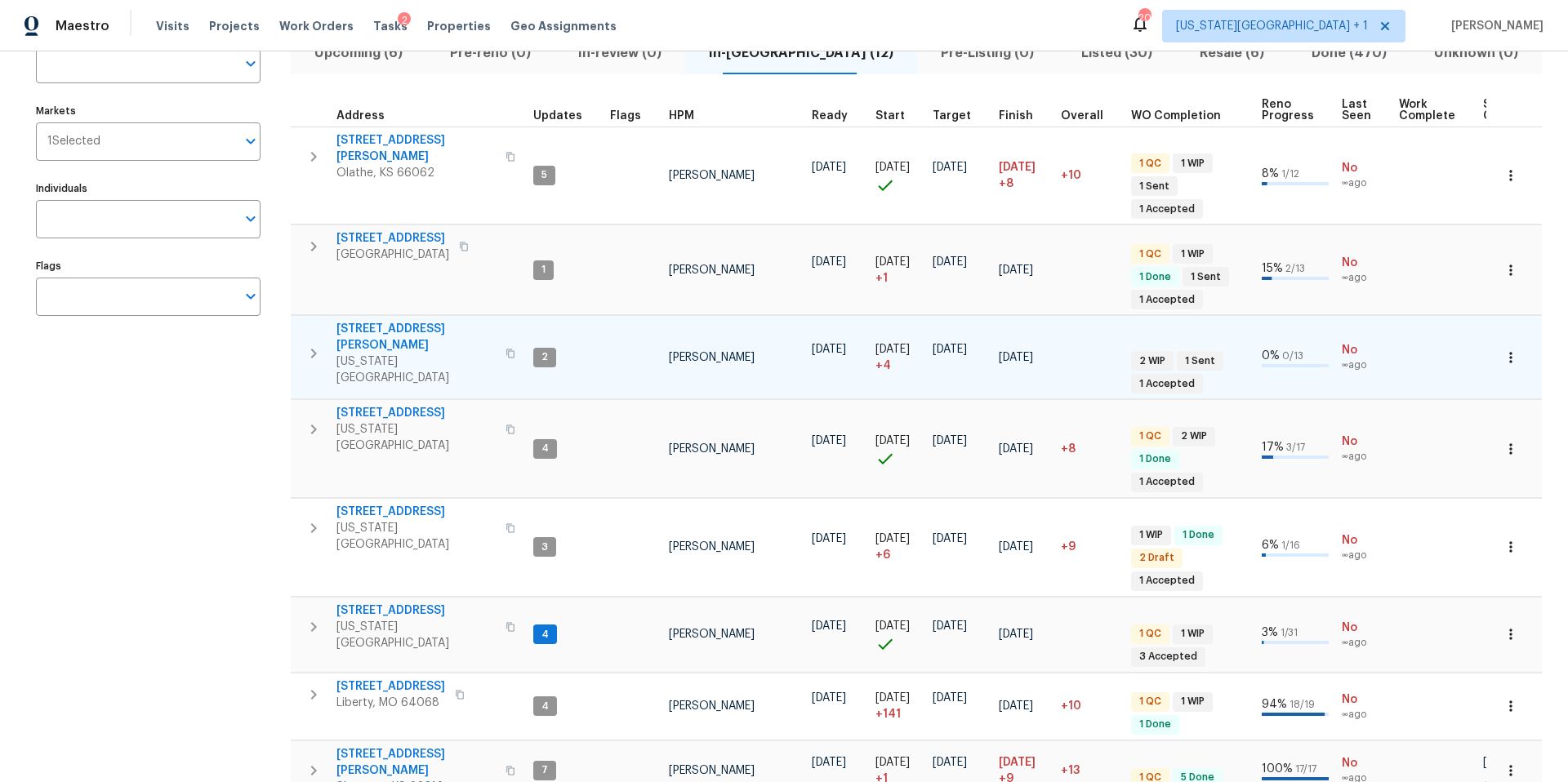
click at [367, 321] on span "8400 Holmes Rd" at bounding box center [416, 337] width 159 height 33
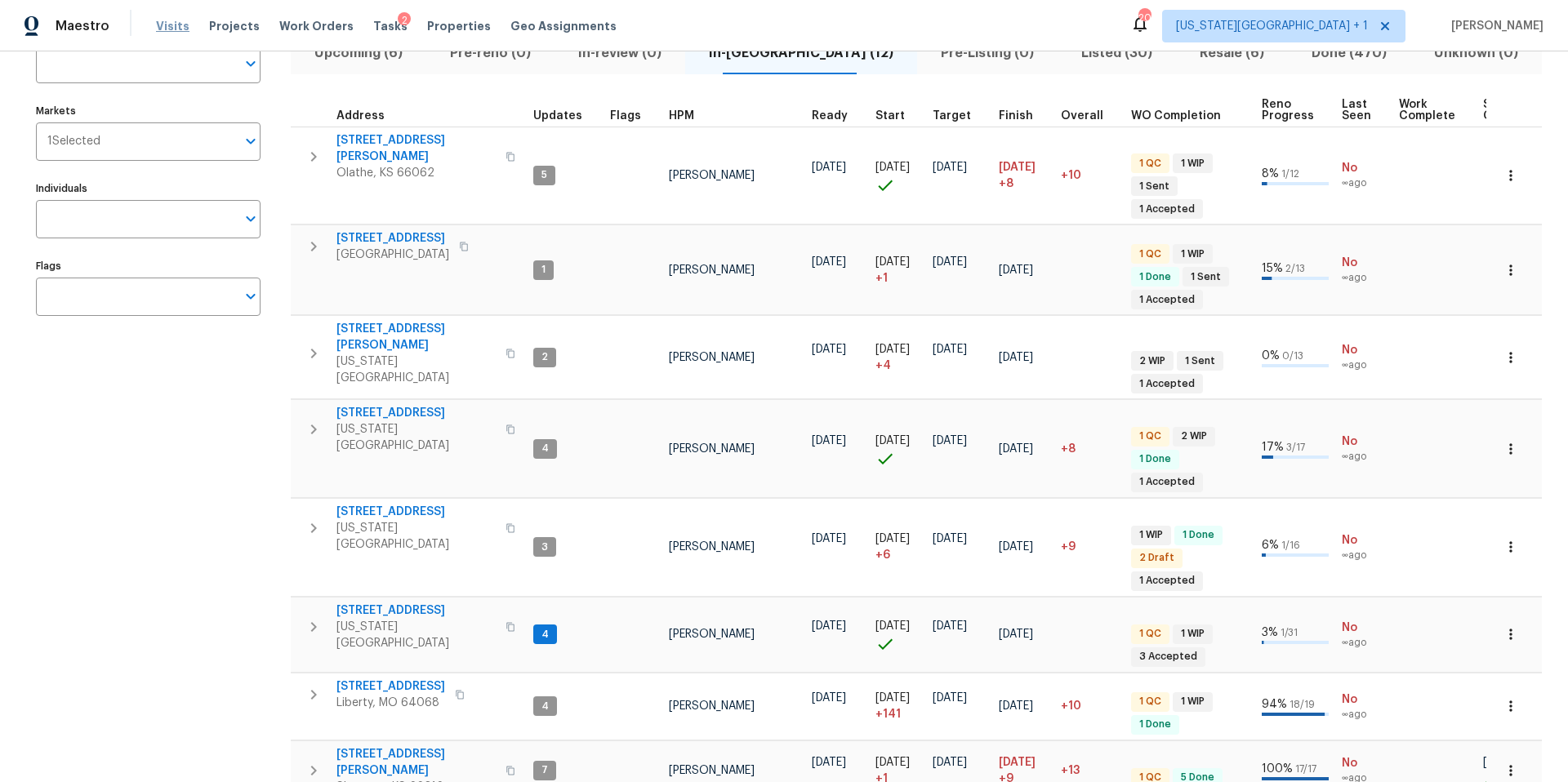
click at [156, 25] on span "Visits" at bounding box center [173, 26] width 34 height 16
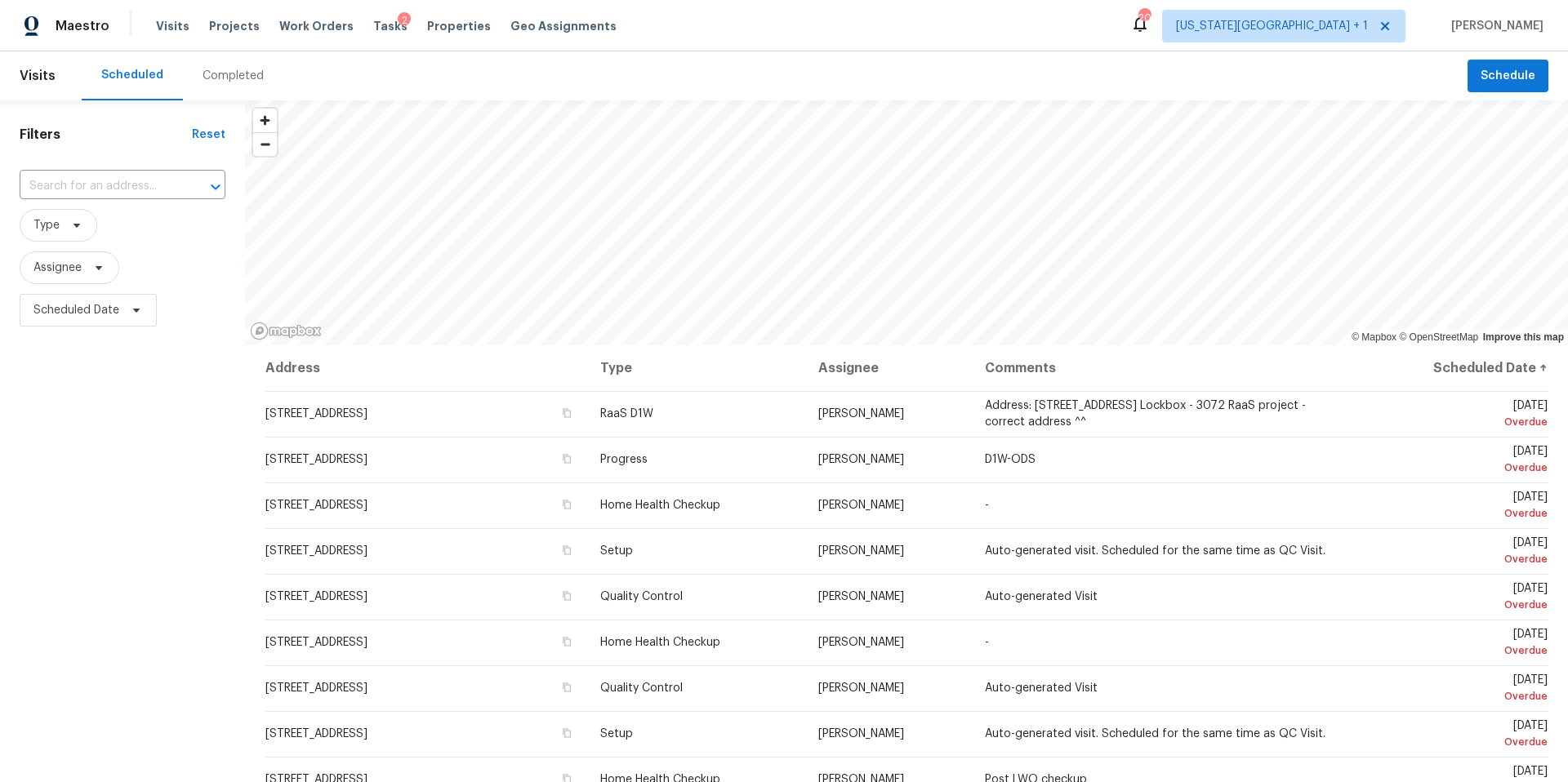
click at [226, 80] on div "Completed" at bounding box center [232, 76] width 61 height 16
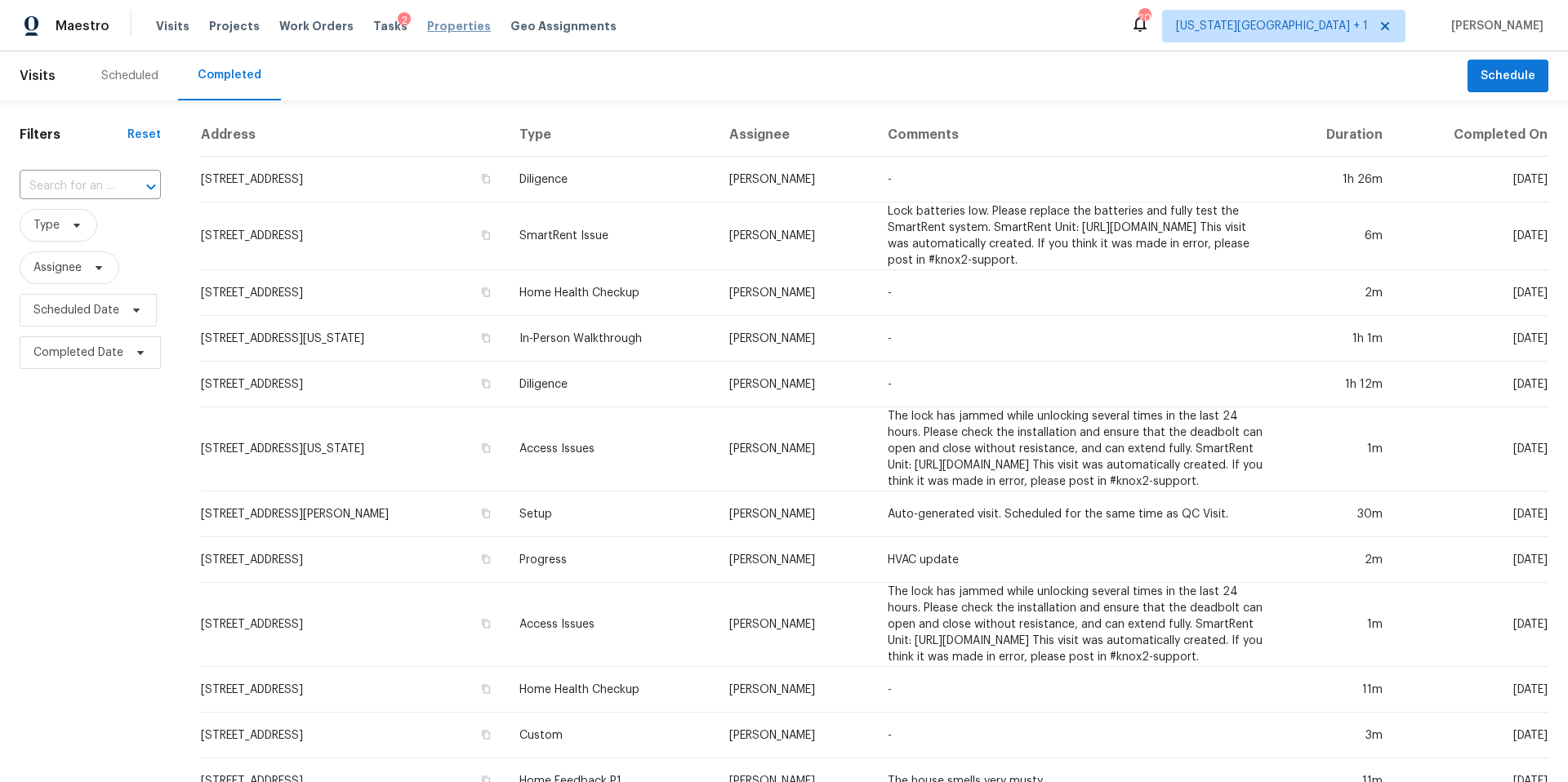
click at [437, 26] on span "Properties" at bounding box center [459, 26] width 64 height 16
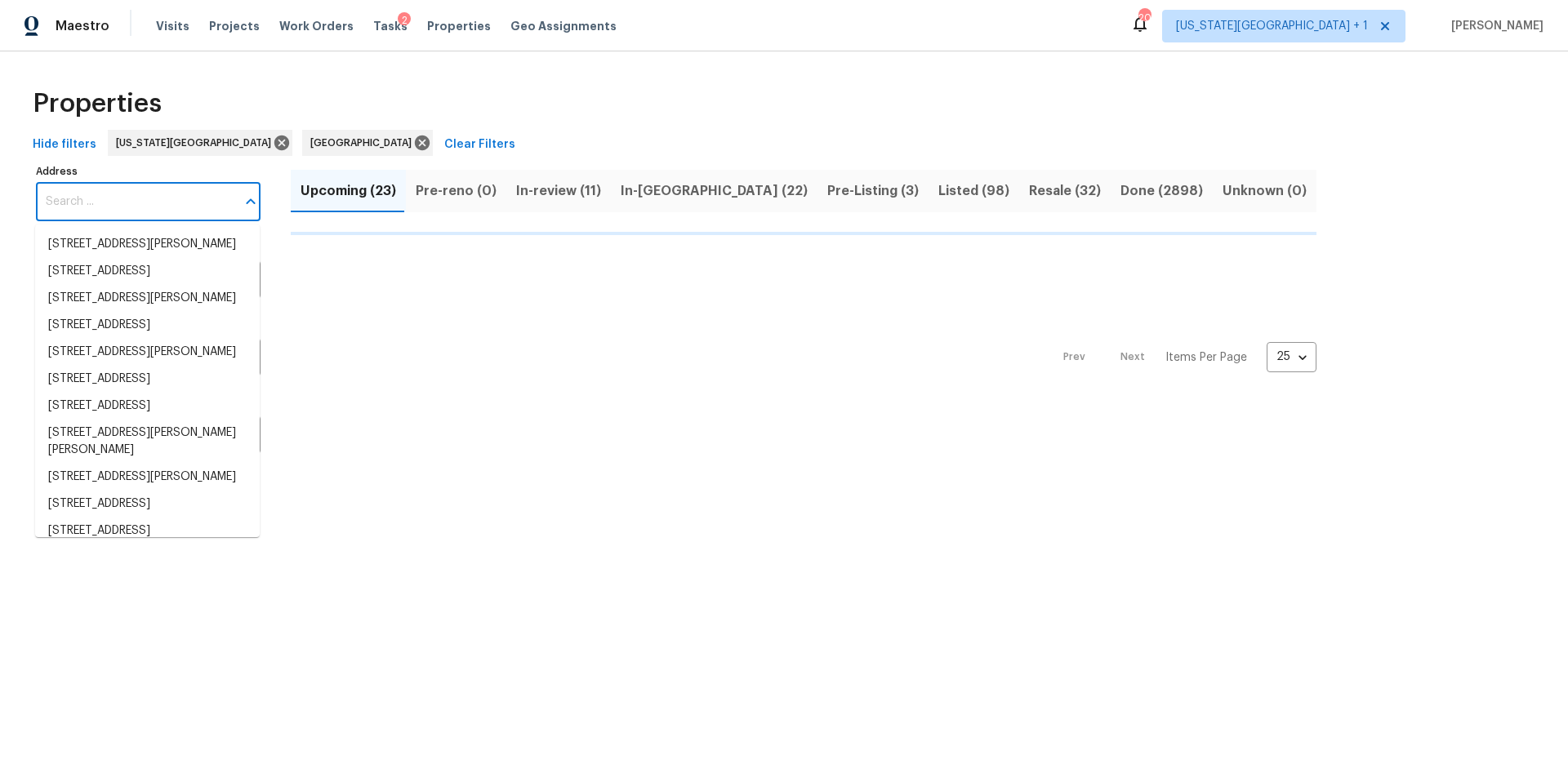
click at [95, 202] on input "Address" at bounding box center [135, 202] width 200 height 39
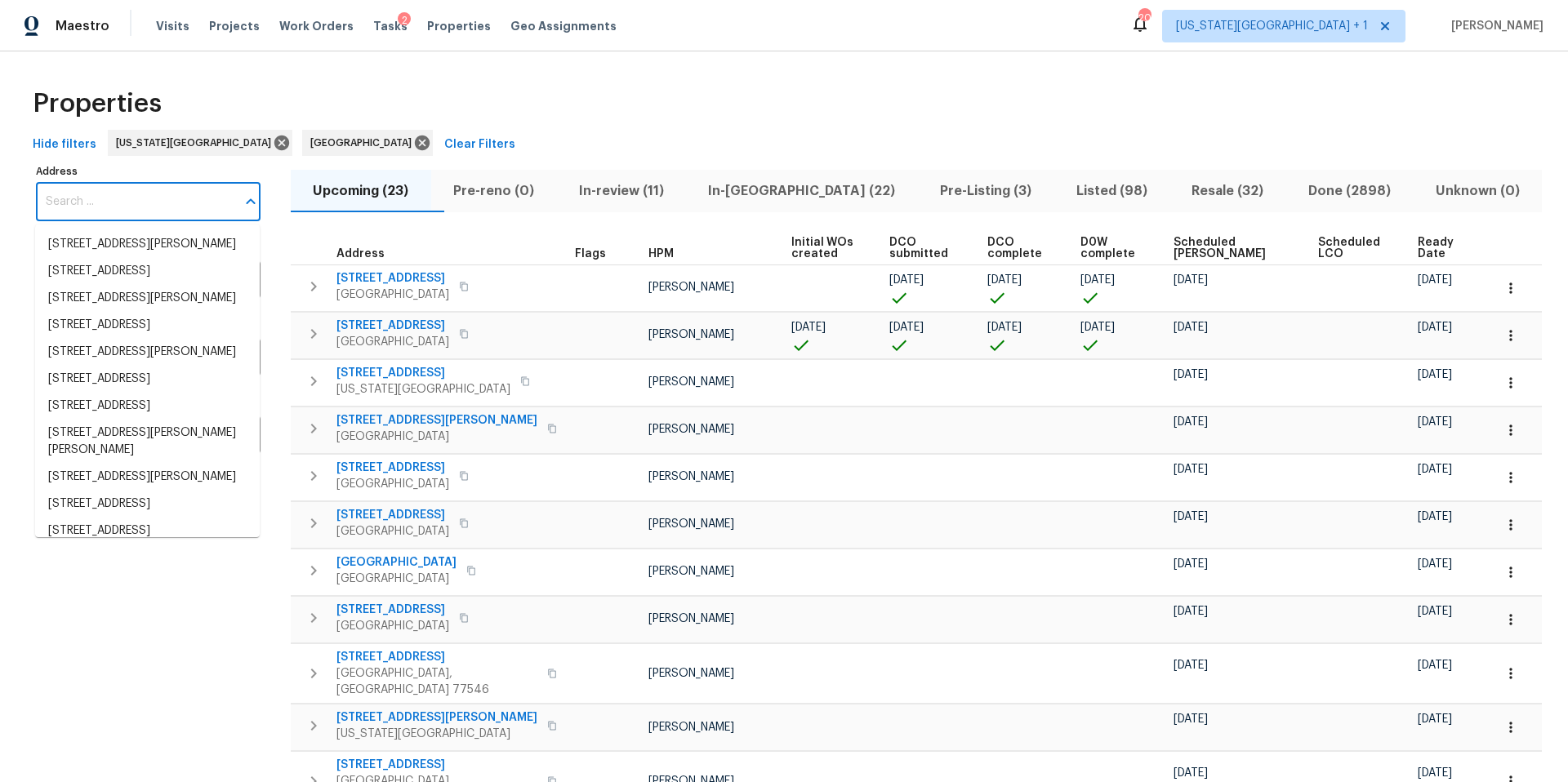
click at [95, 202] on input "Address" at bounding box center [135, 202] width 200 height 39
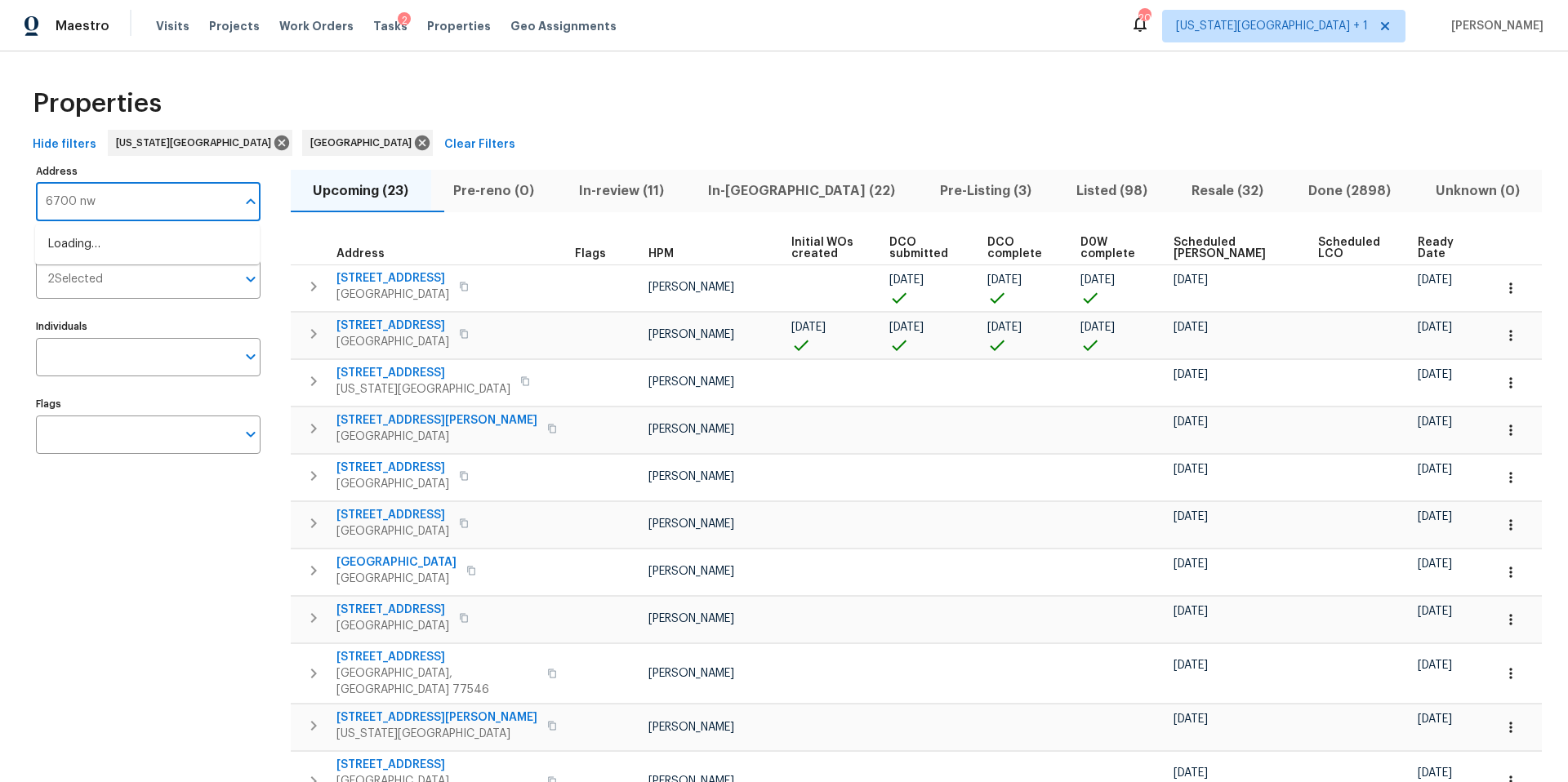
type input "6700 nw"
click at [92, 235] on li "6700 NW 50th St Kansas City MO 64151" at bounding box center [146, 244] width 224 height 27
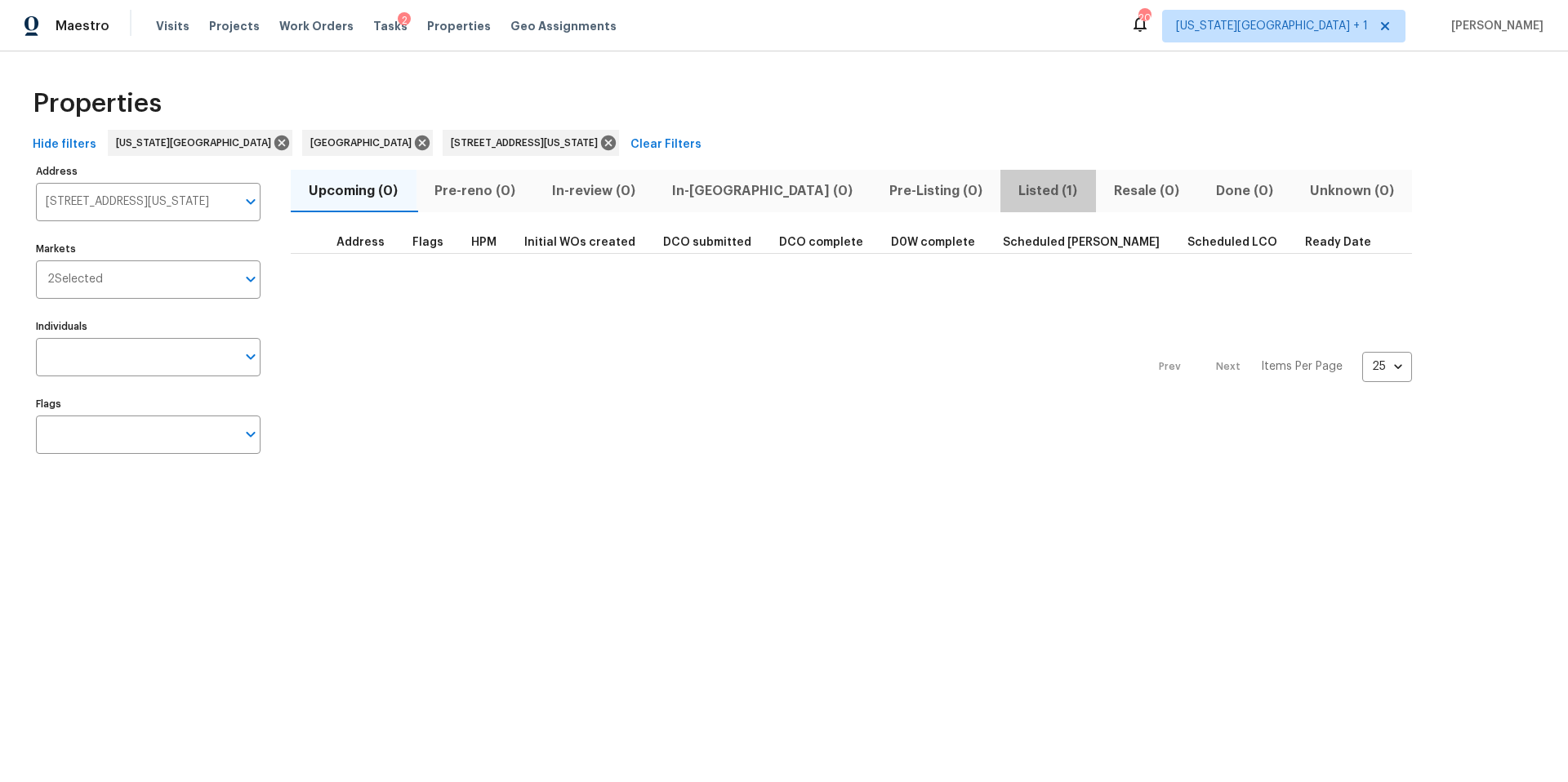
click at [1010, 182] on span "Listed (1)" at bounding box center [1048, 190] width 76 height 23
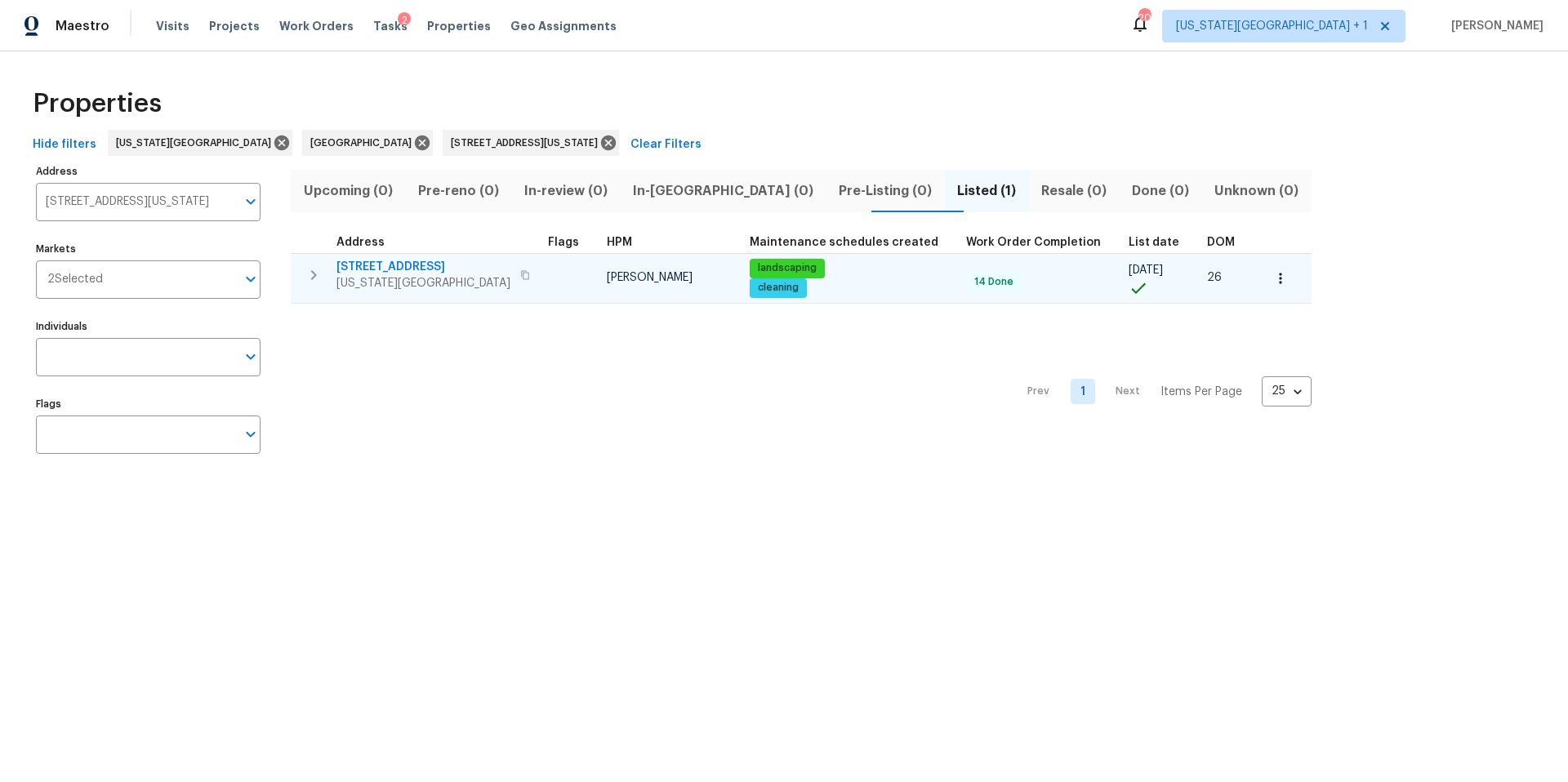
click at [409, 285] on span "Kansas City, MO 64151" at bounding box center [423, 283] width 174 height 16
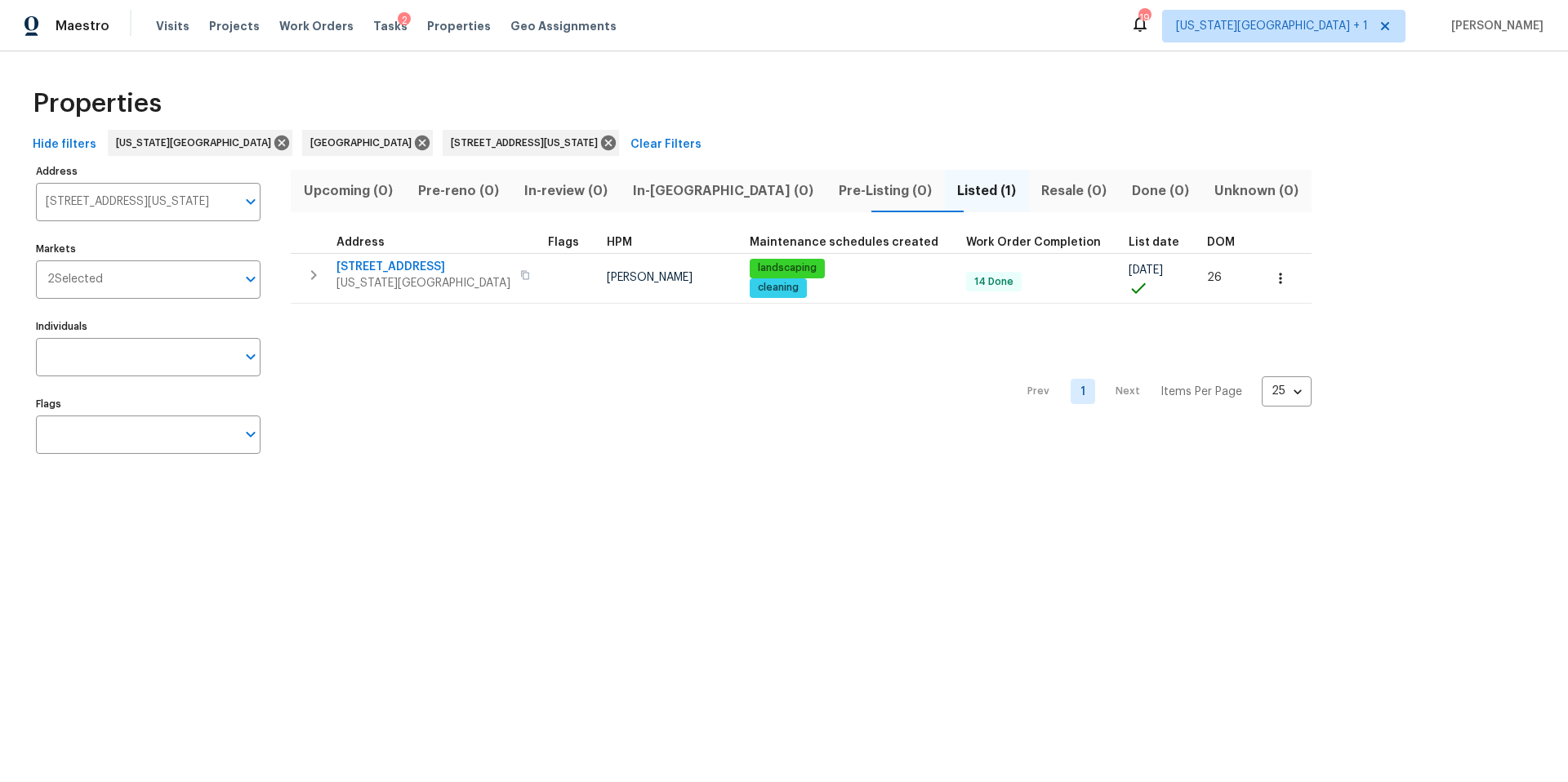
click at [374, 32] on div "Tasks 2" at bounding box center [391, 26] width 34 height 17
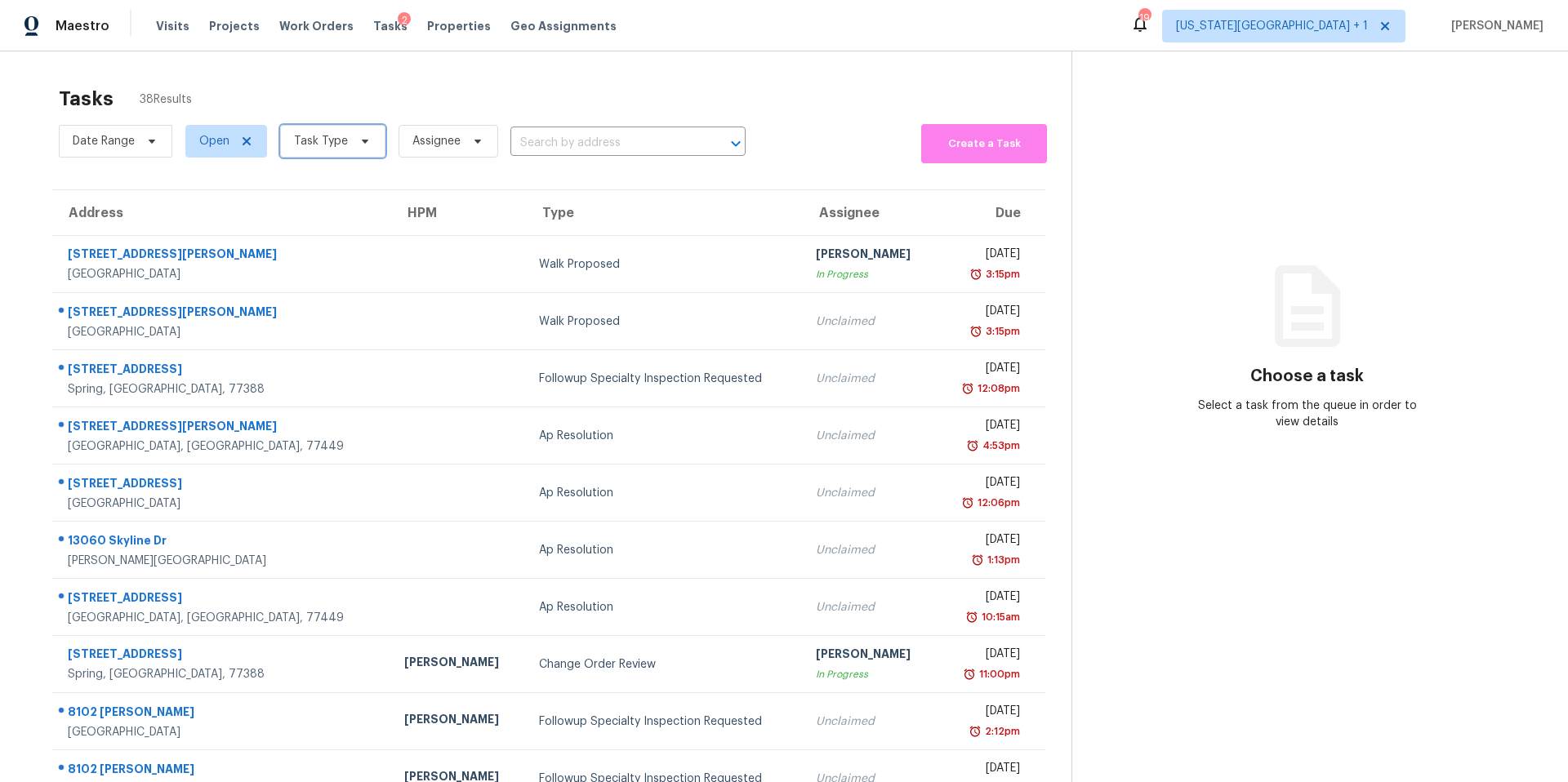
click at [342, 142] on span "Task Type" at bounding box center [321, 141] width 54 height 16
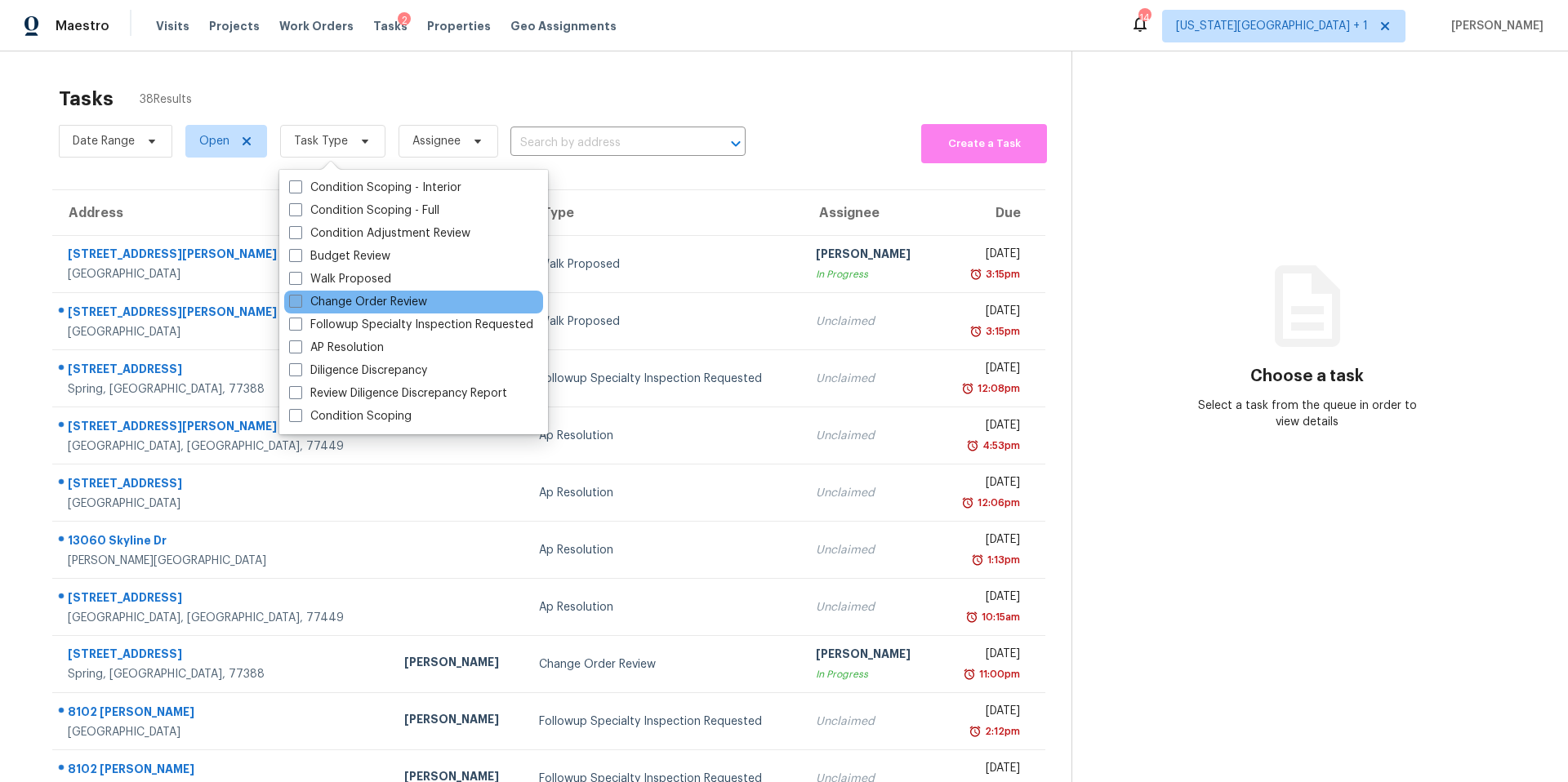
click at [307, 304] on label "Change Order Review" at bounding box center [358, 302] width 138 height 16
click at [300, 304] on input "Change Order Review" at bounding box center [294, 299] width 11 height 11
checkbox input "true"
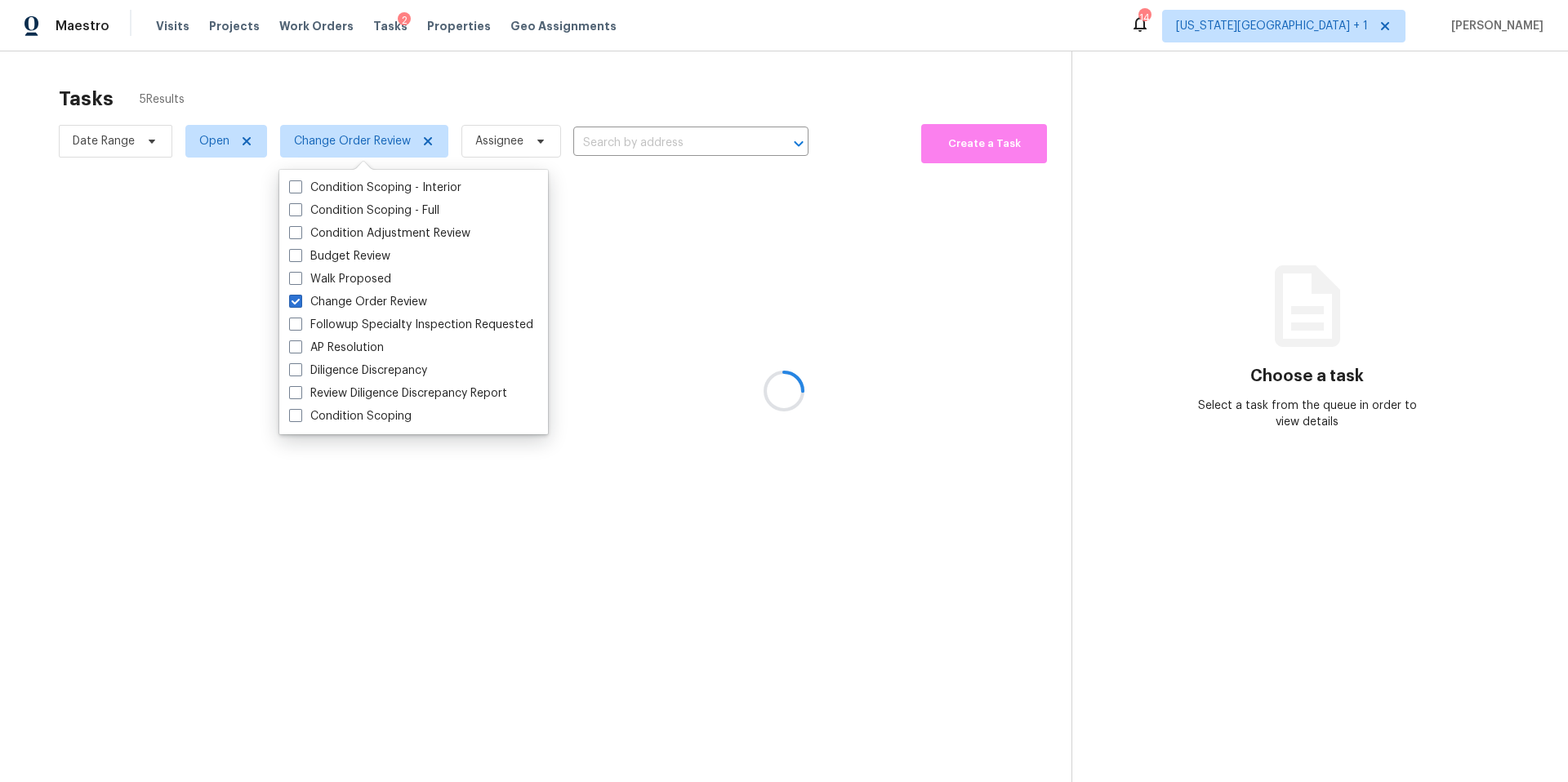
click at [374, 62] on div at bounding box center [784, 391] width 1568 height 782
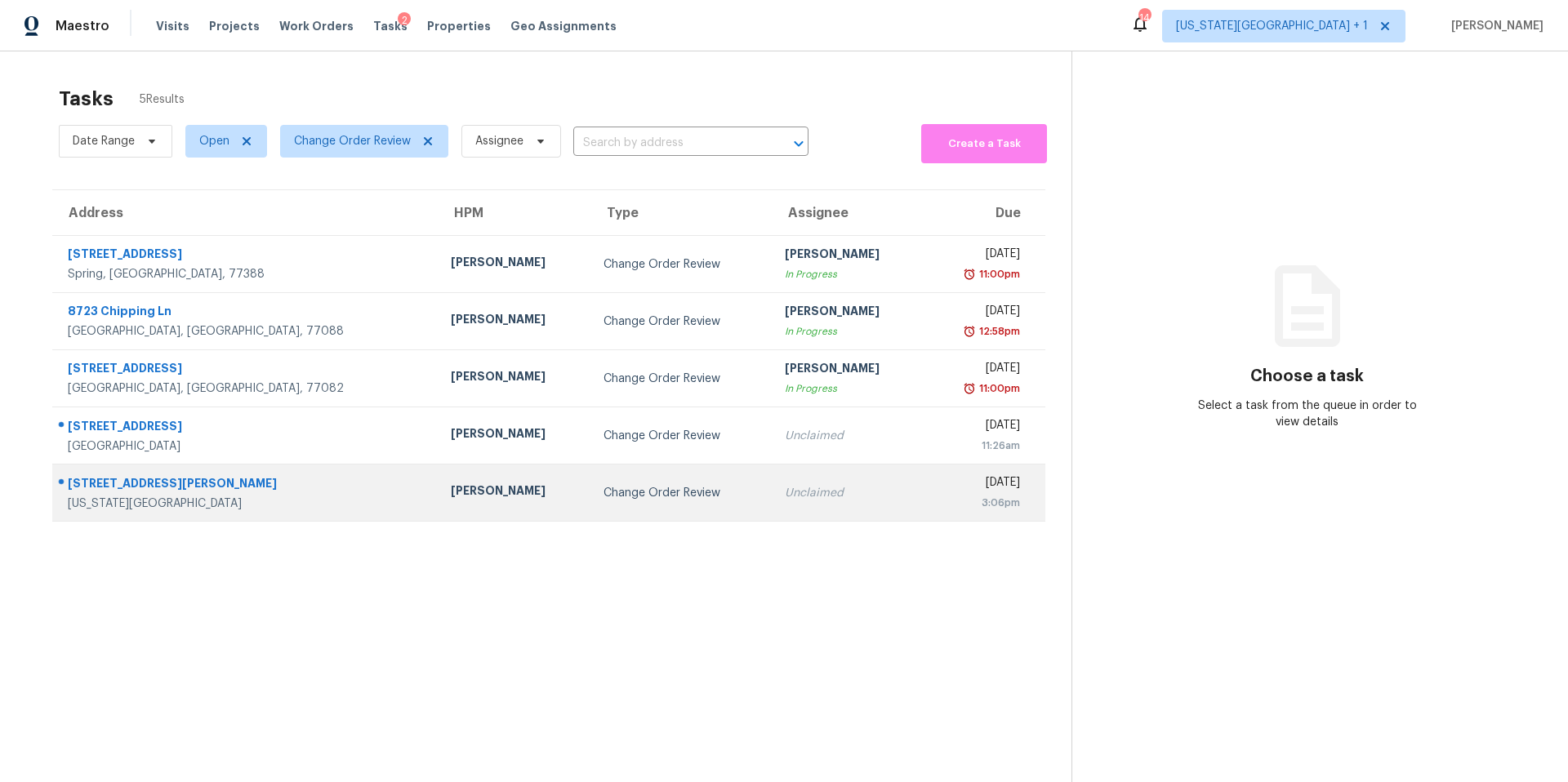
click at [451, 492] on div "[PERSON_NAME]" at bounding box center [514, 492] width 127 height 20
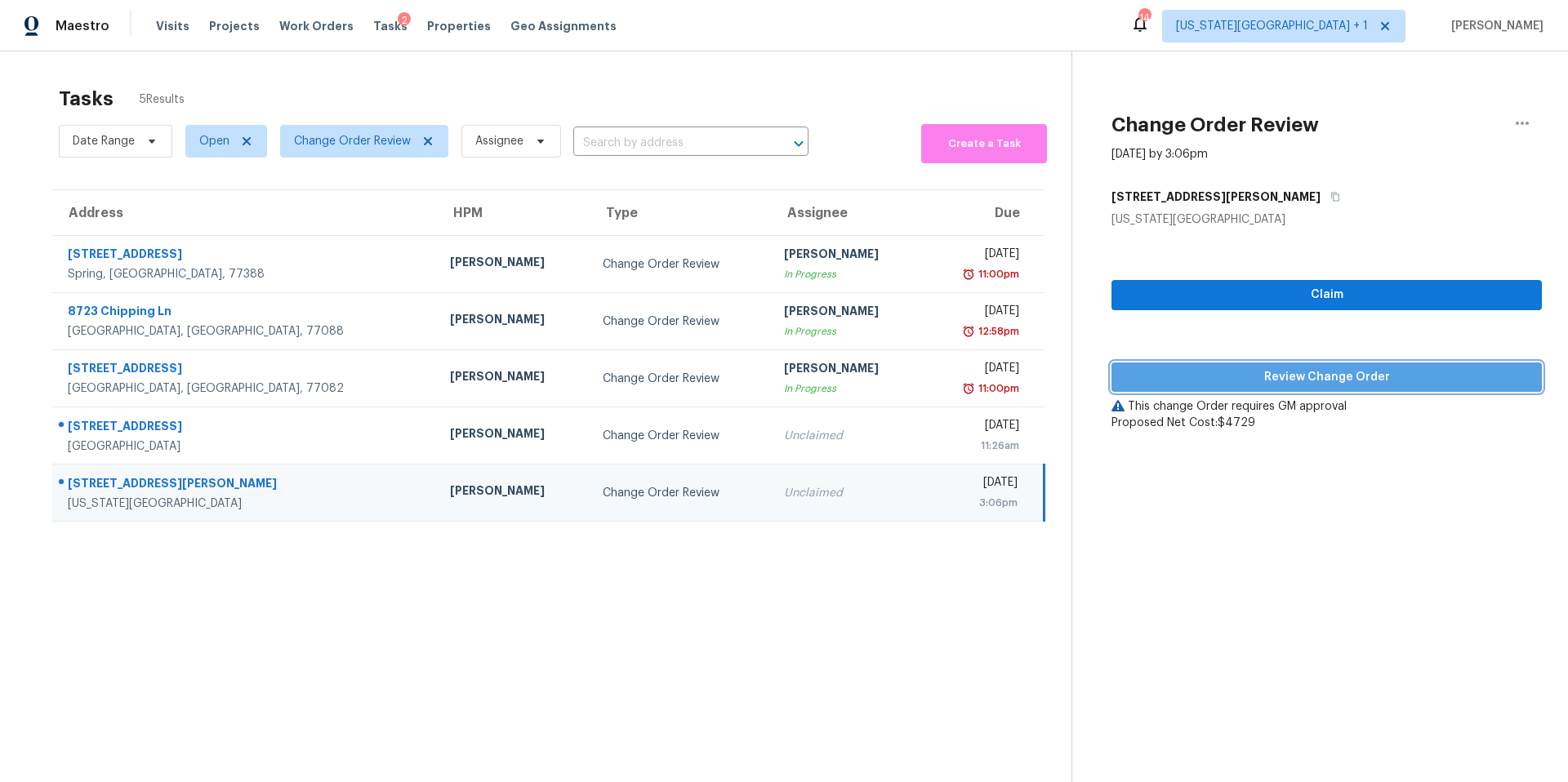
click at [1171, 378] on span "Review Change Order" at bounding box center [1327, 378] width 404 height 20
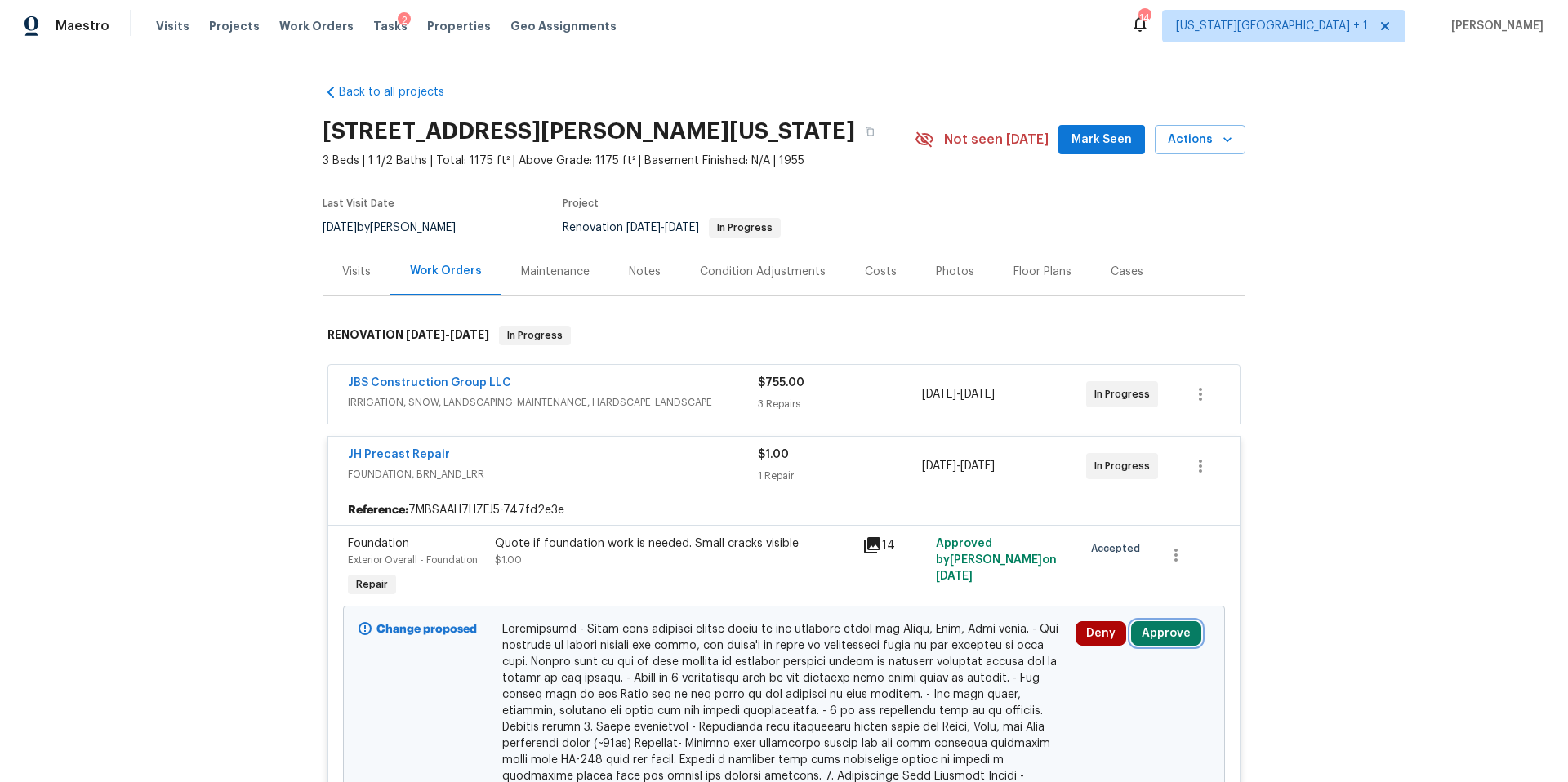
click at [1158, 627] on button "Approve" at bounding box center [1166, 634] width 70 height 25
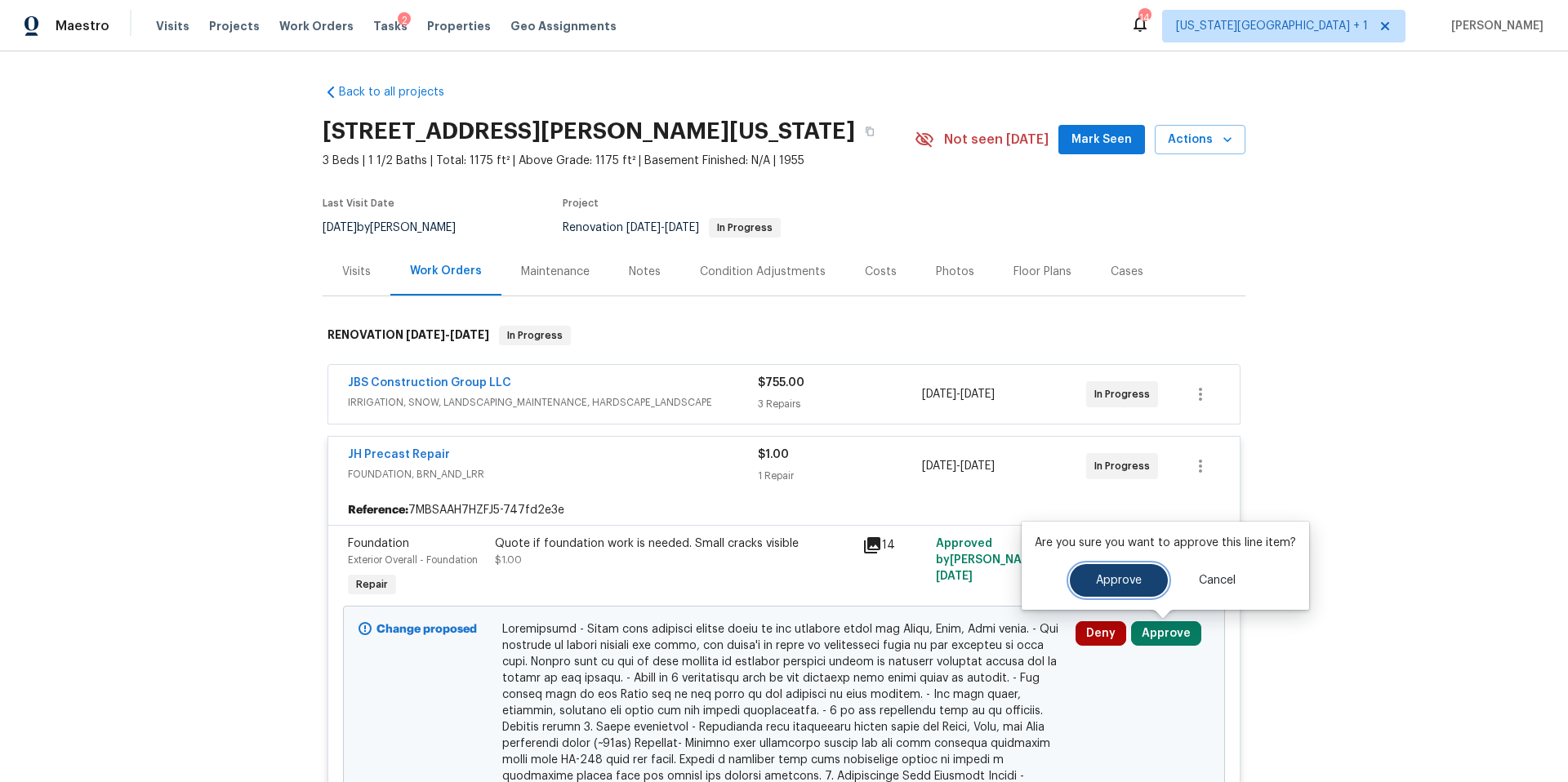
click at [1117, 581] on span "Approve" at bounding box center [1119, 581] width 46 height 12
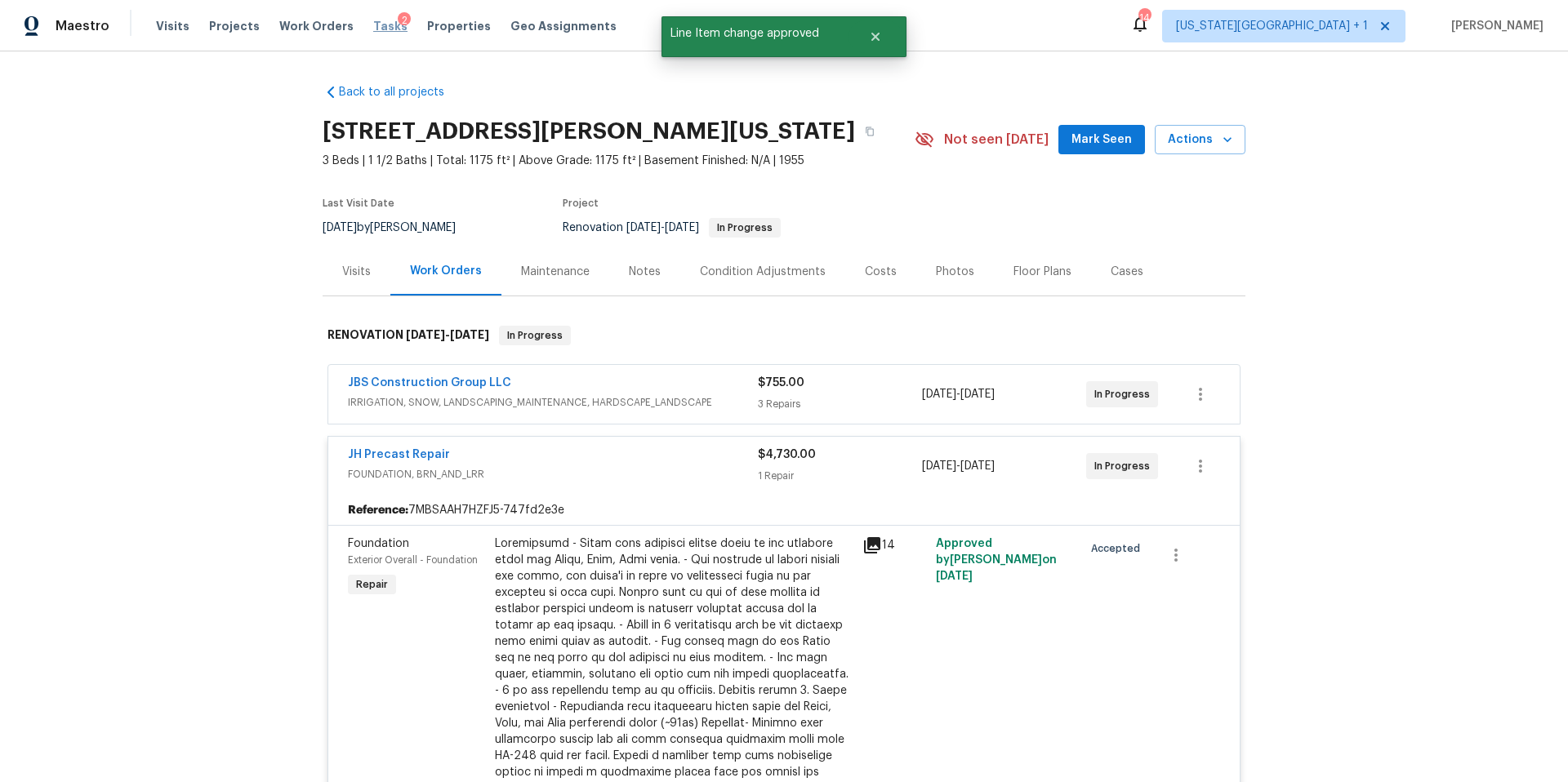
click at [374, 22] on span "Tasks" at bounding box center [391, 25] width 34 height 11
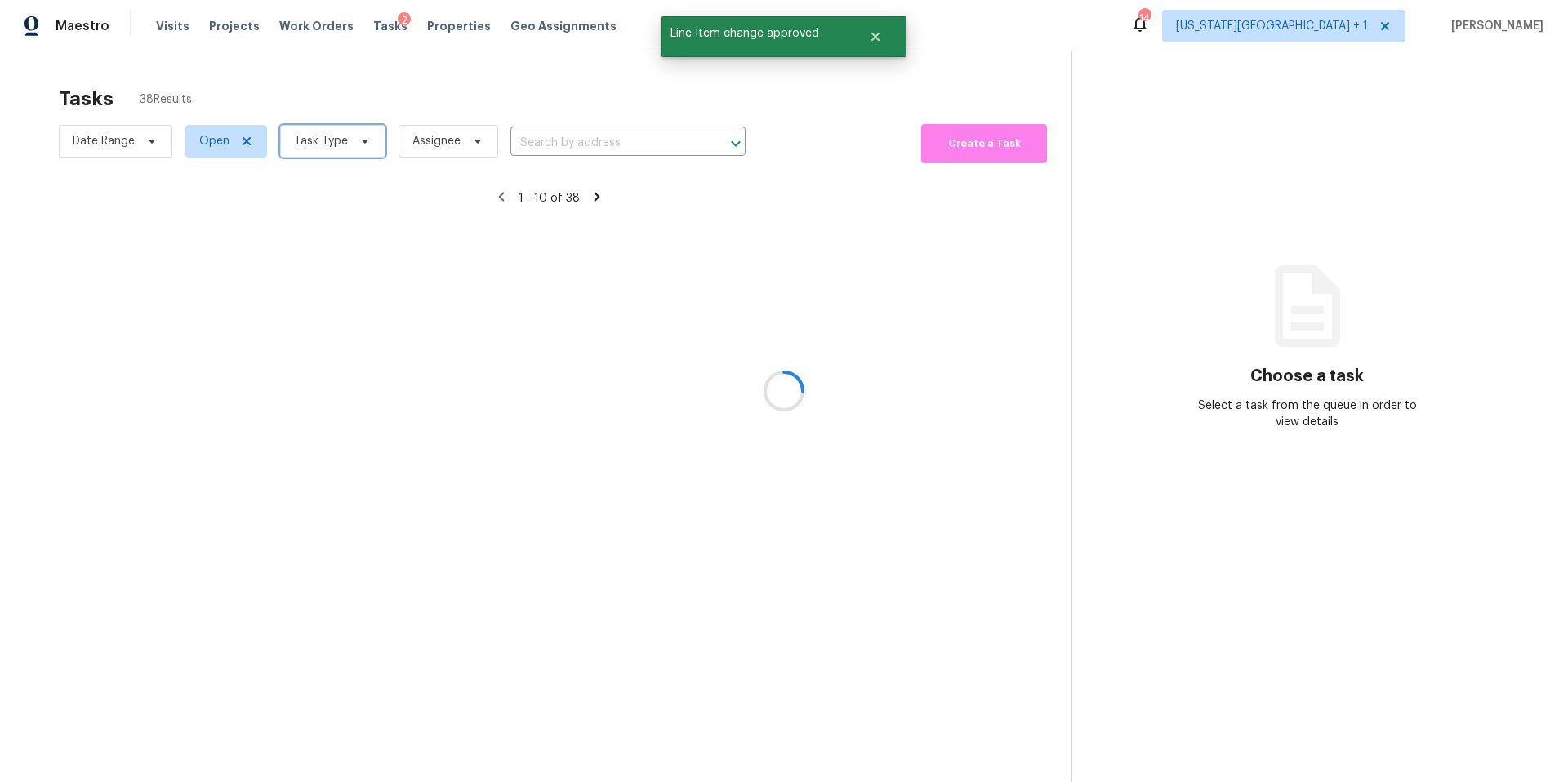
click at [337, 139] on span "Task Type" at bounding box center [321, 141] width 54 height 16
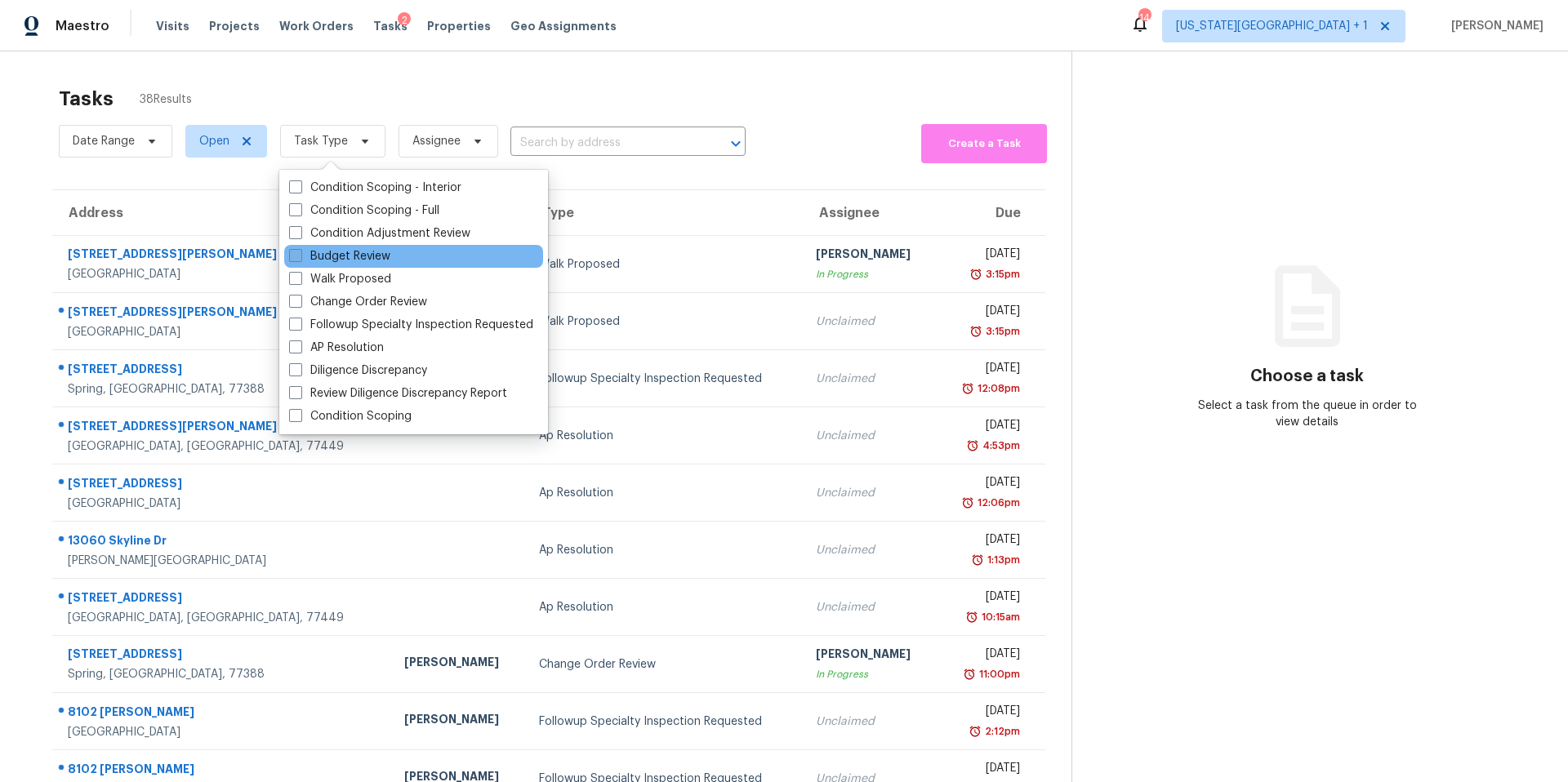
click at [320, 261] on label "Budget Review" at bounding box center [340, 256] width 102 height 16
click at [300, 259] on input "Budget Review" at bounding box center [294, 253] width 11 height 11
checkbox input "true"
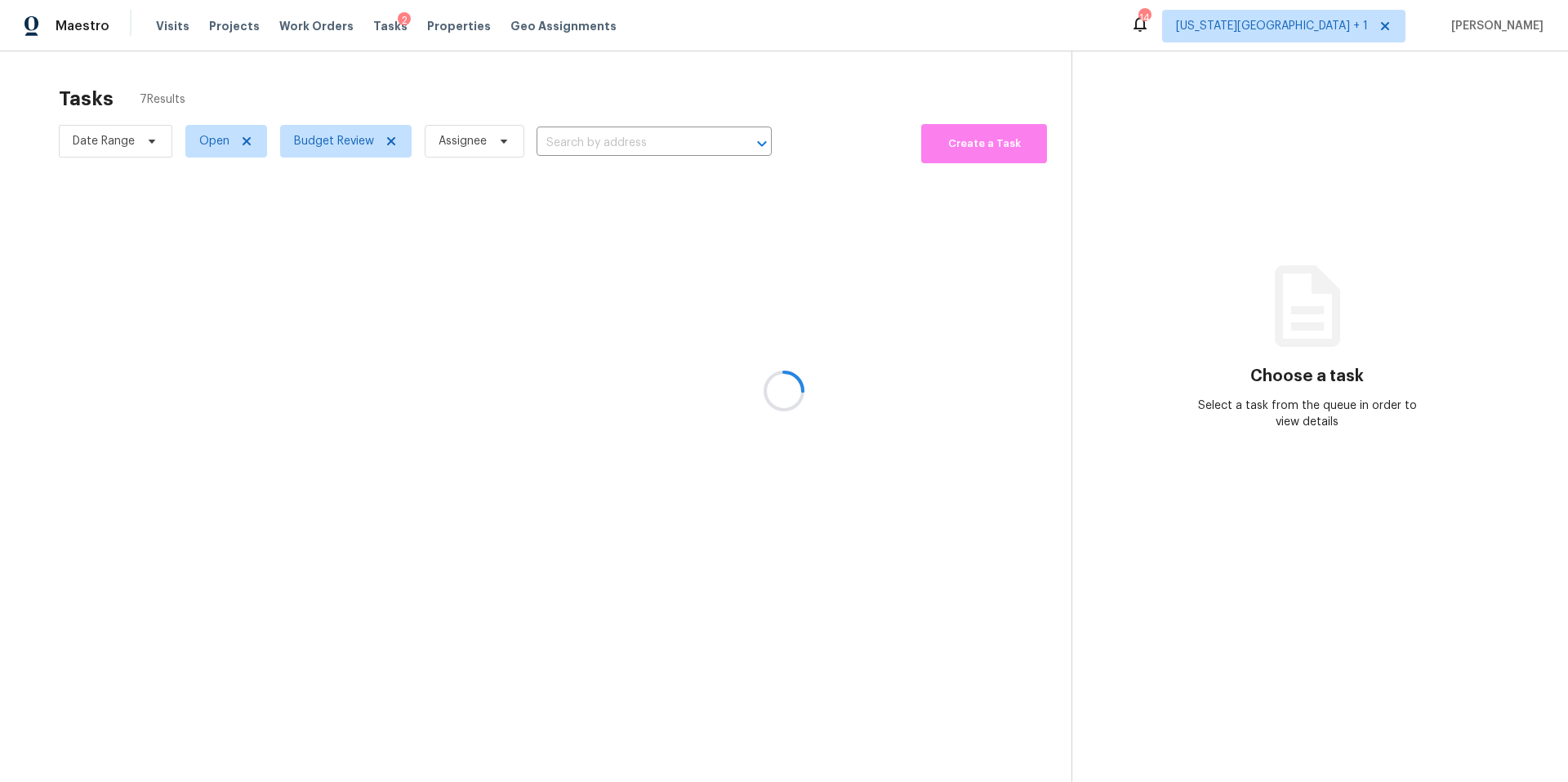
click at [346, 99] on div at bounding box center [784, 391] width 1568 height 782
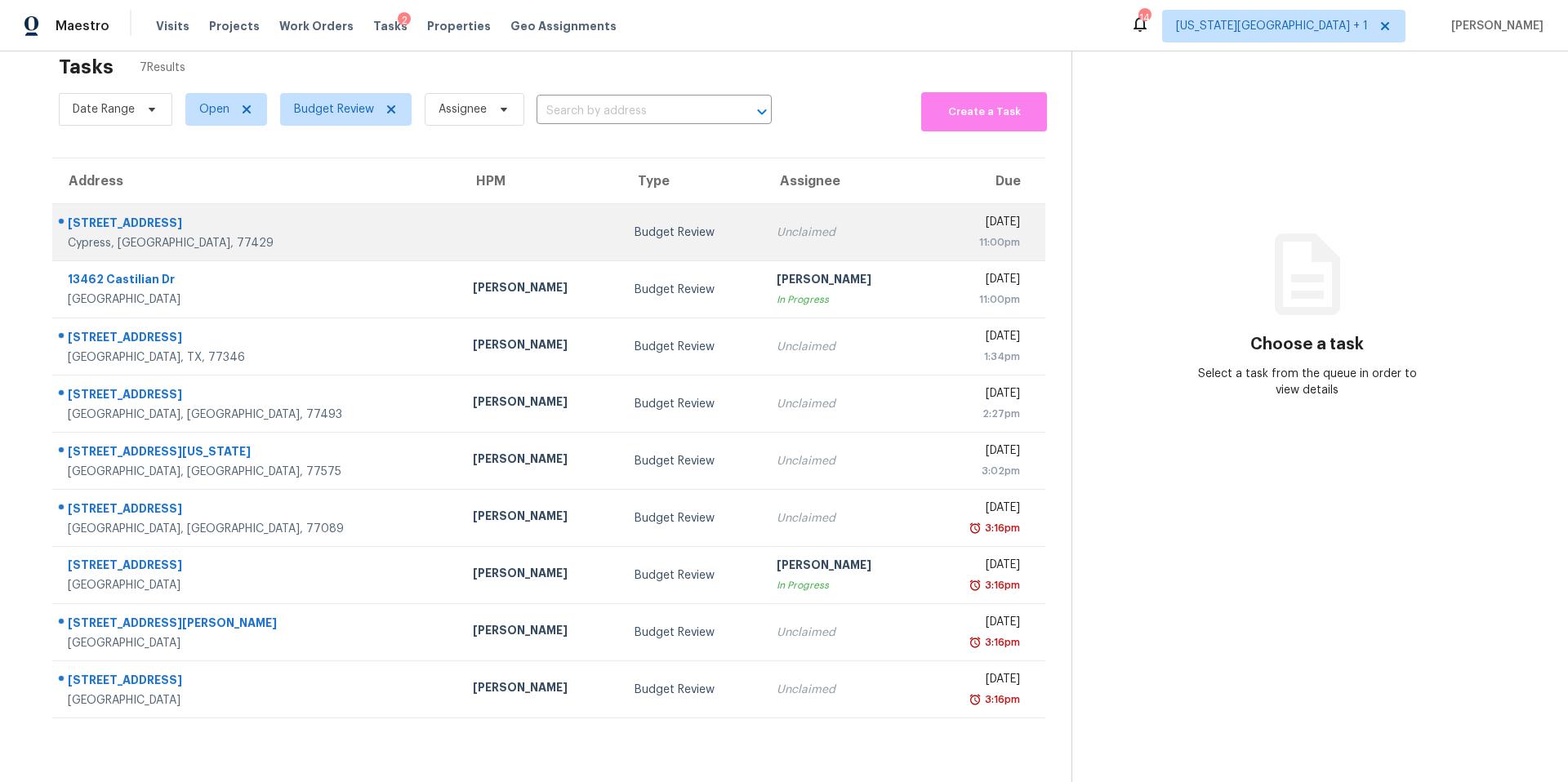
scroll to position [52, 0]
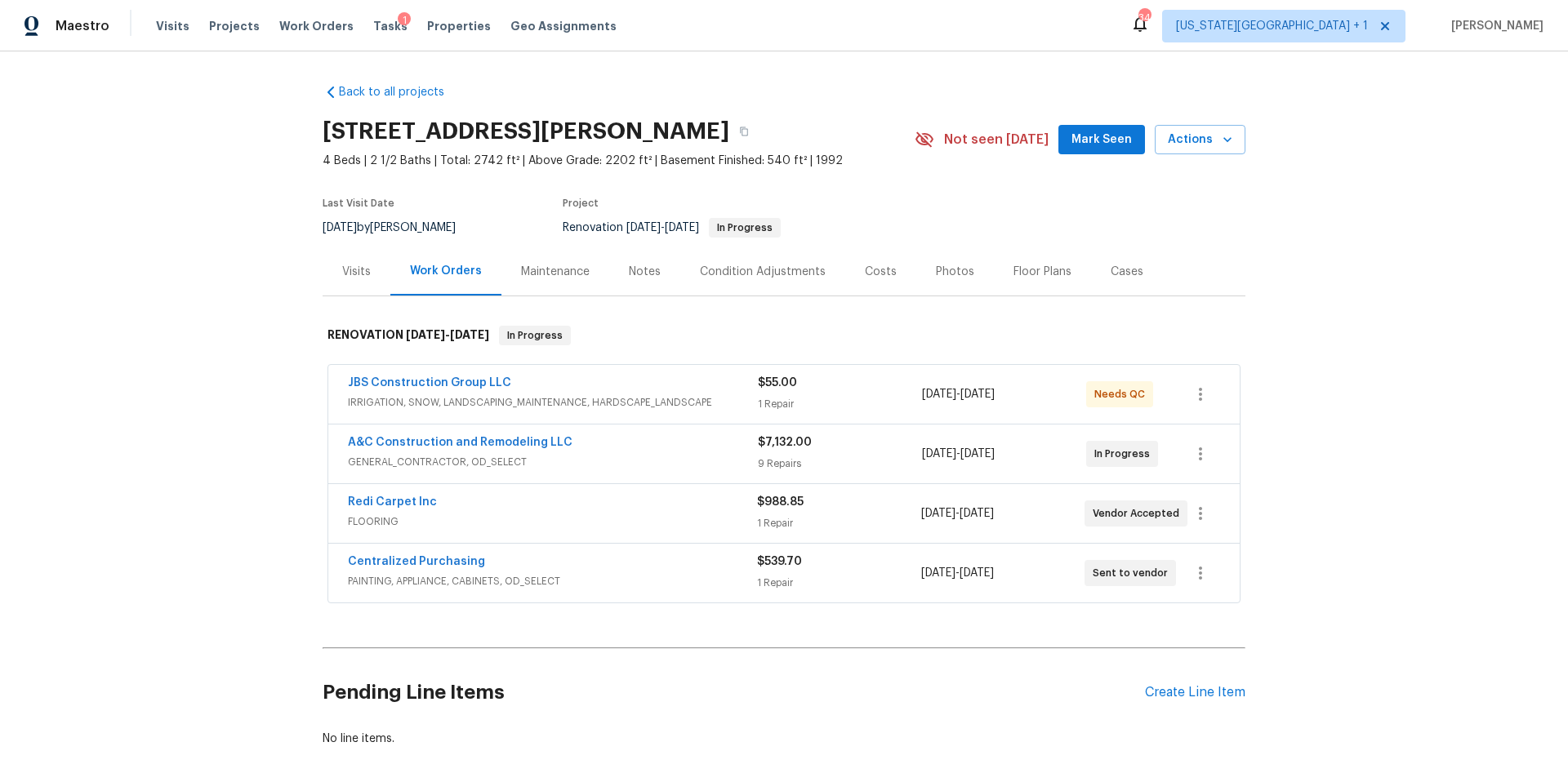
click at [637, 281] on div "Notes" at bounding box center [645, 271] width 71 height 48
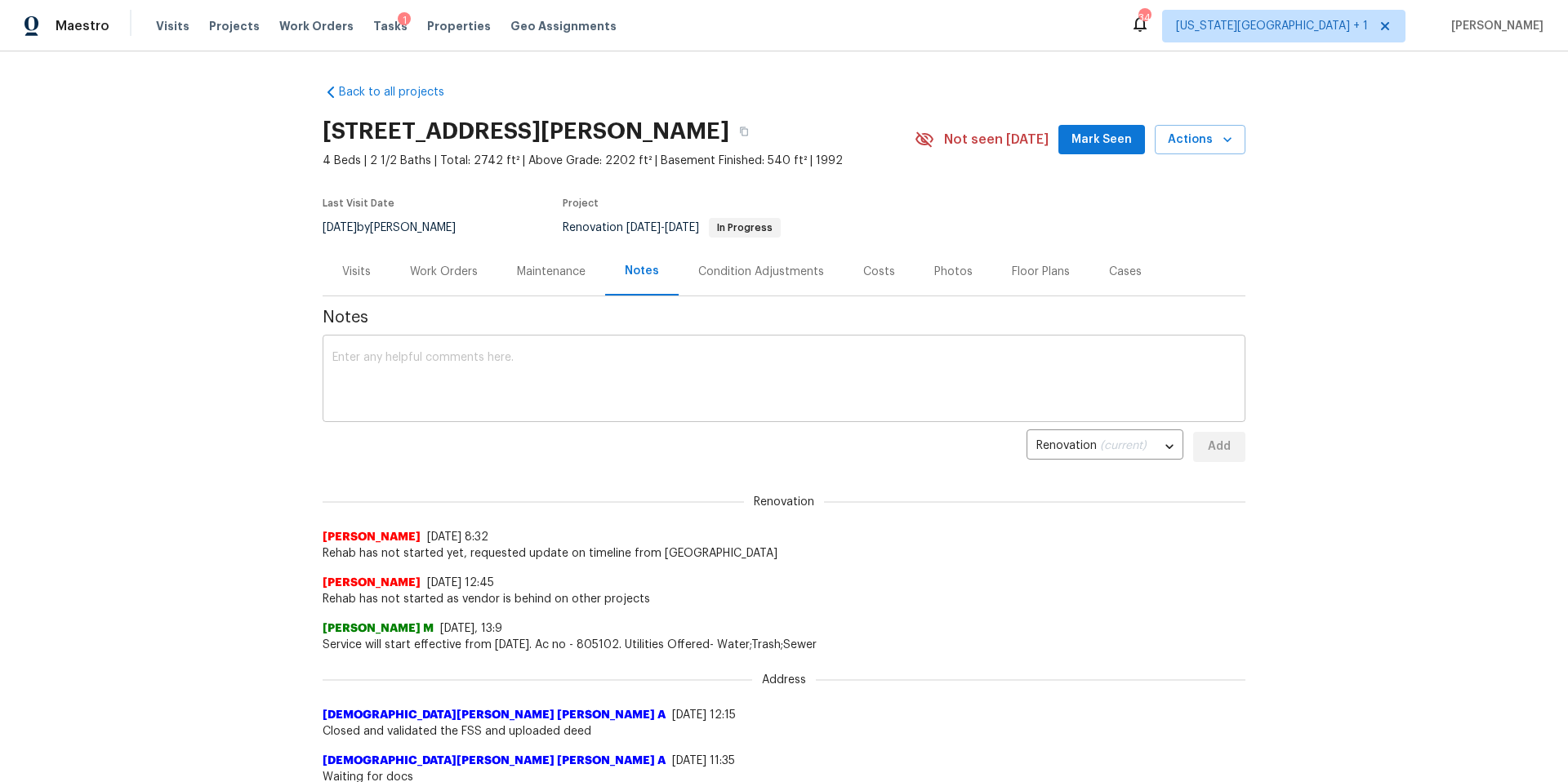
click at [401, 368] on textarea at bounding box center [784, 380] width 904 height 57
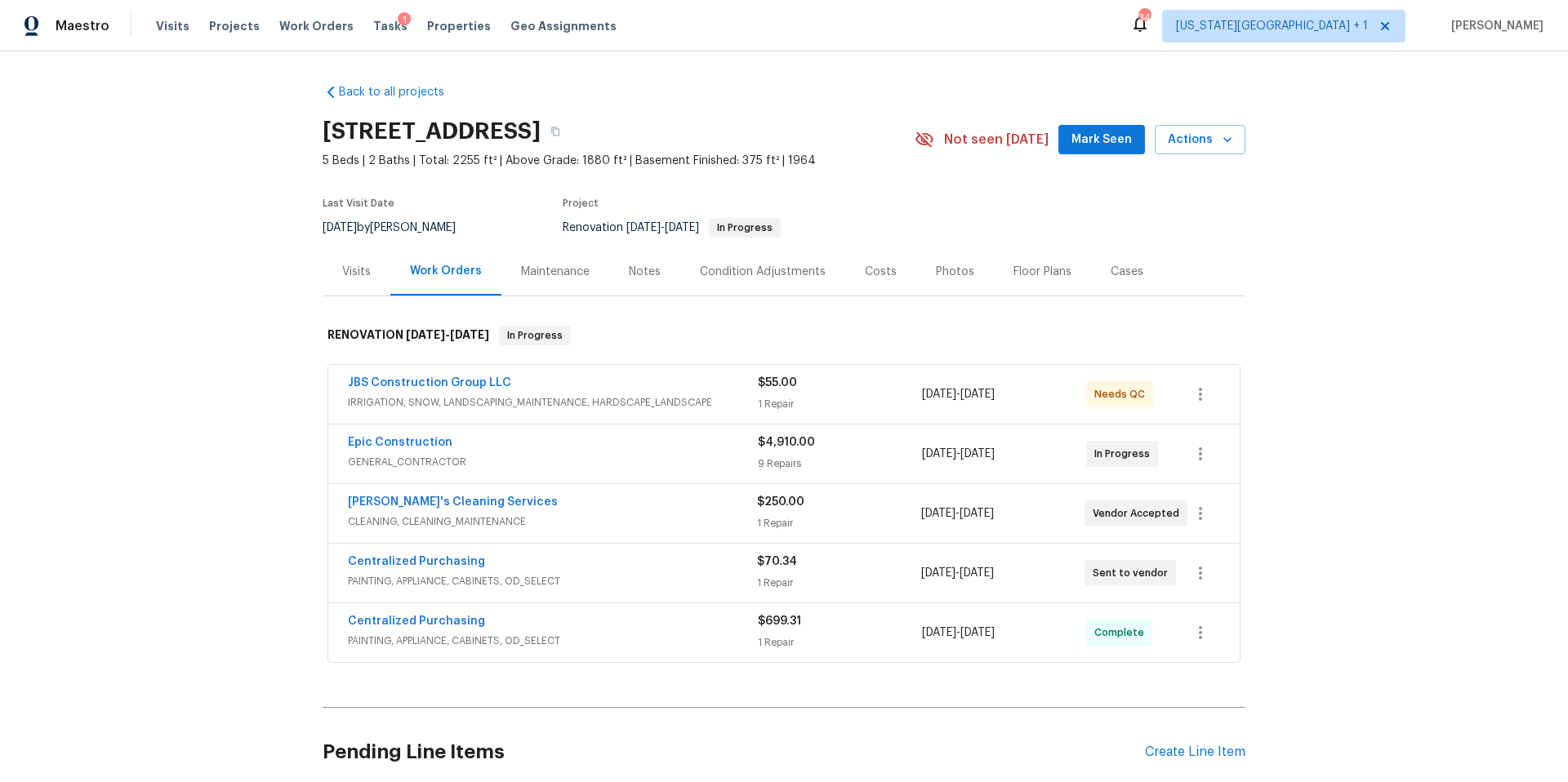
click at [636, 269] on div "Notes" at bounding box center [645, 272] width 32 height 16
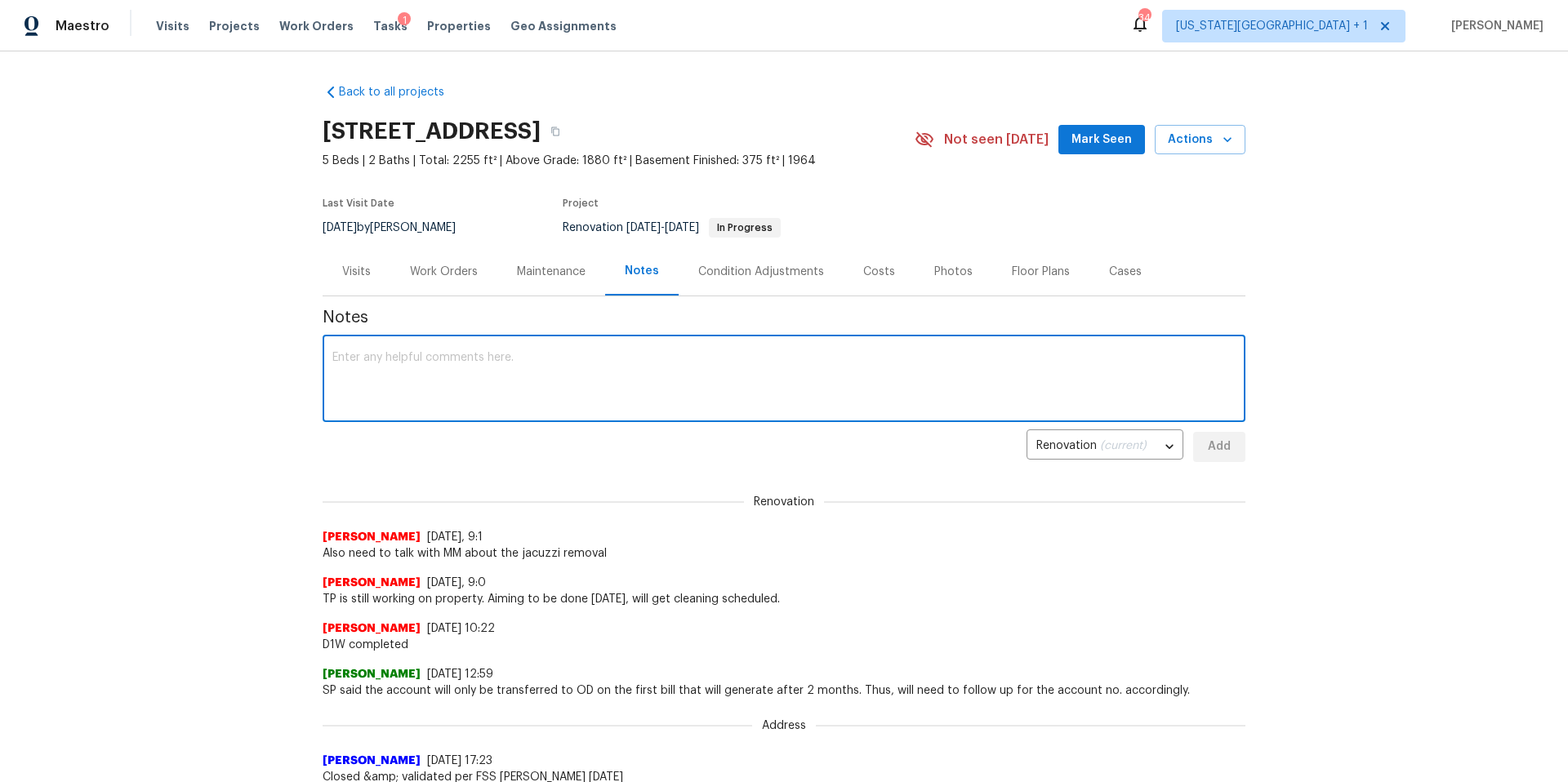
click at [410, 371] on textarea at bounding box center [784, 380] width 904 height 57
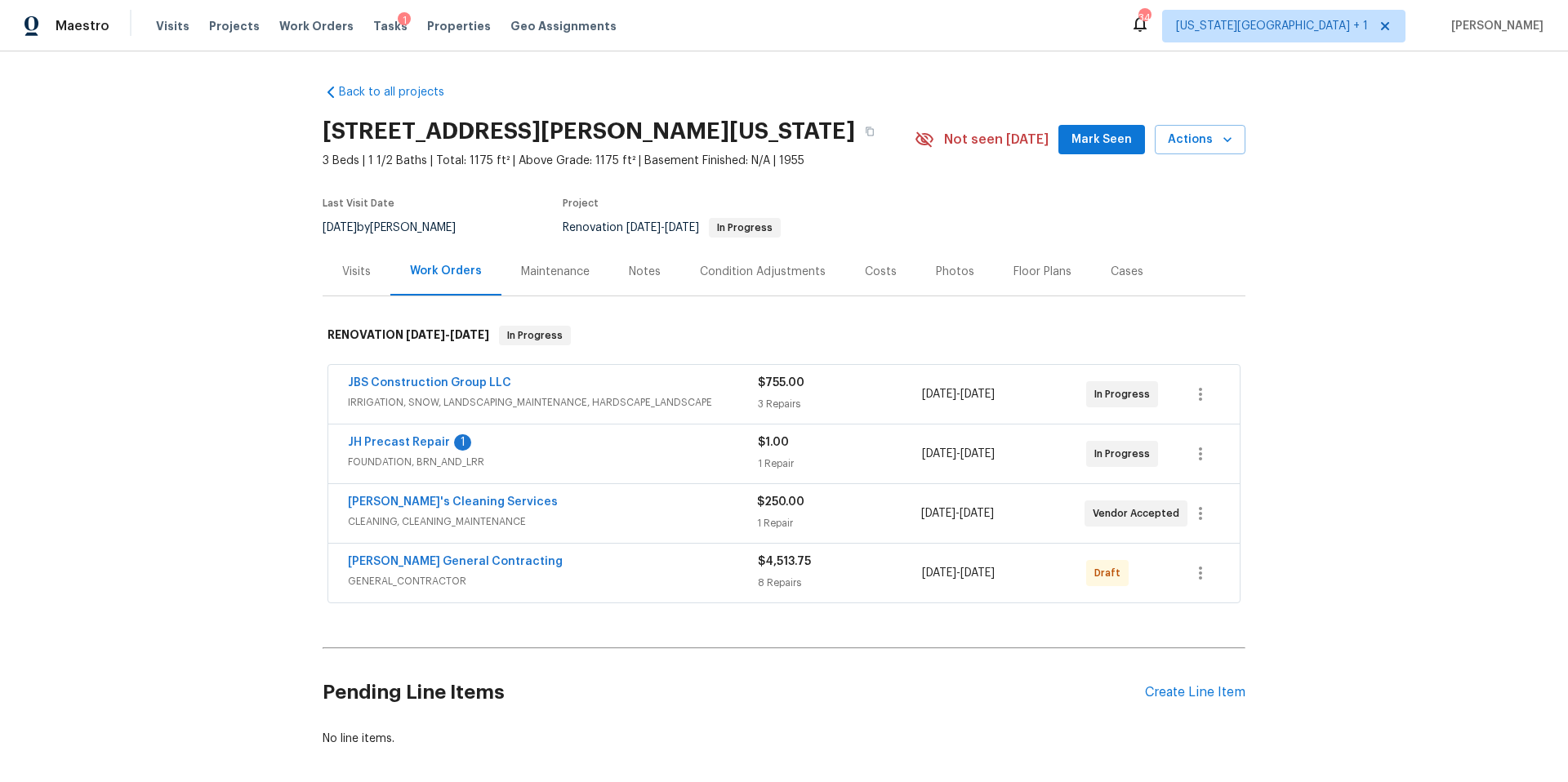
click at [405, 554] on span "[PERSON_NAME] General Contracting" at bounding box center [455, 562] width 215 height 16
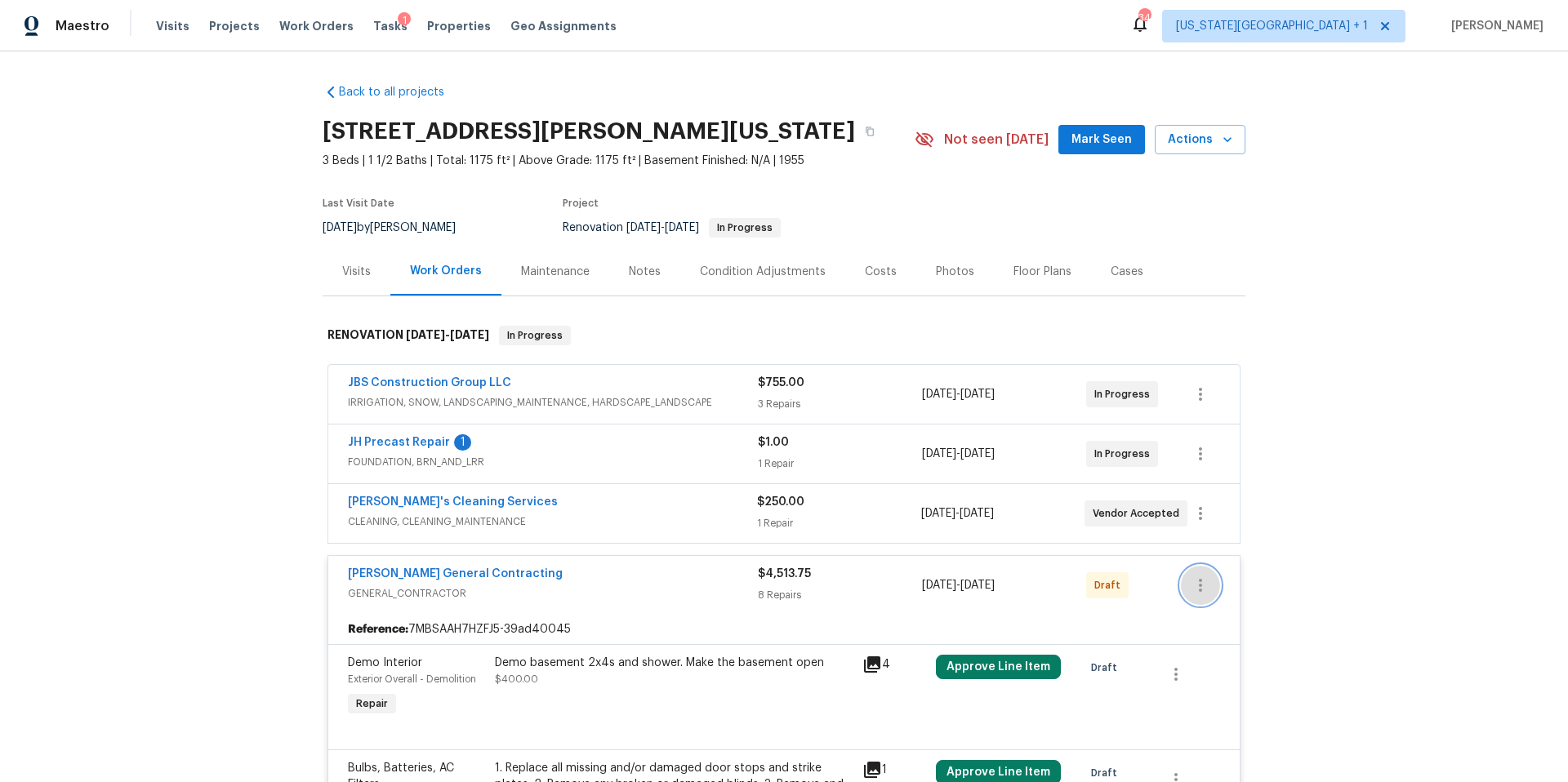
click at [1203, 589] on icon "button" at bounding box center [1200, 586] width 20 height 20
click at [1203, 590] on li "Send to Vendor" at bounding box center [1271, 586] width 182 height 27
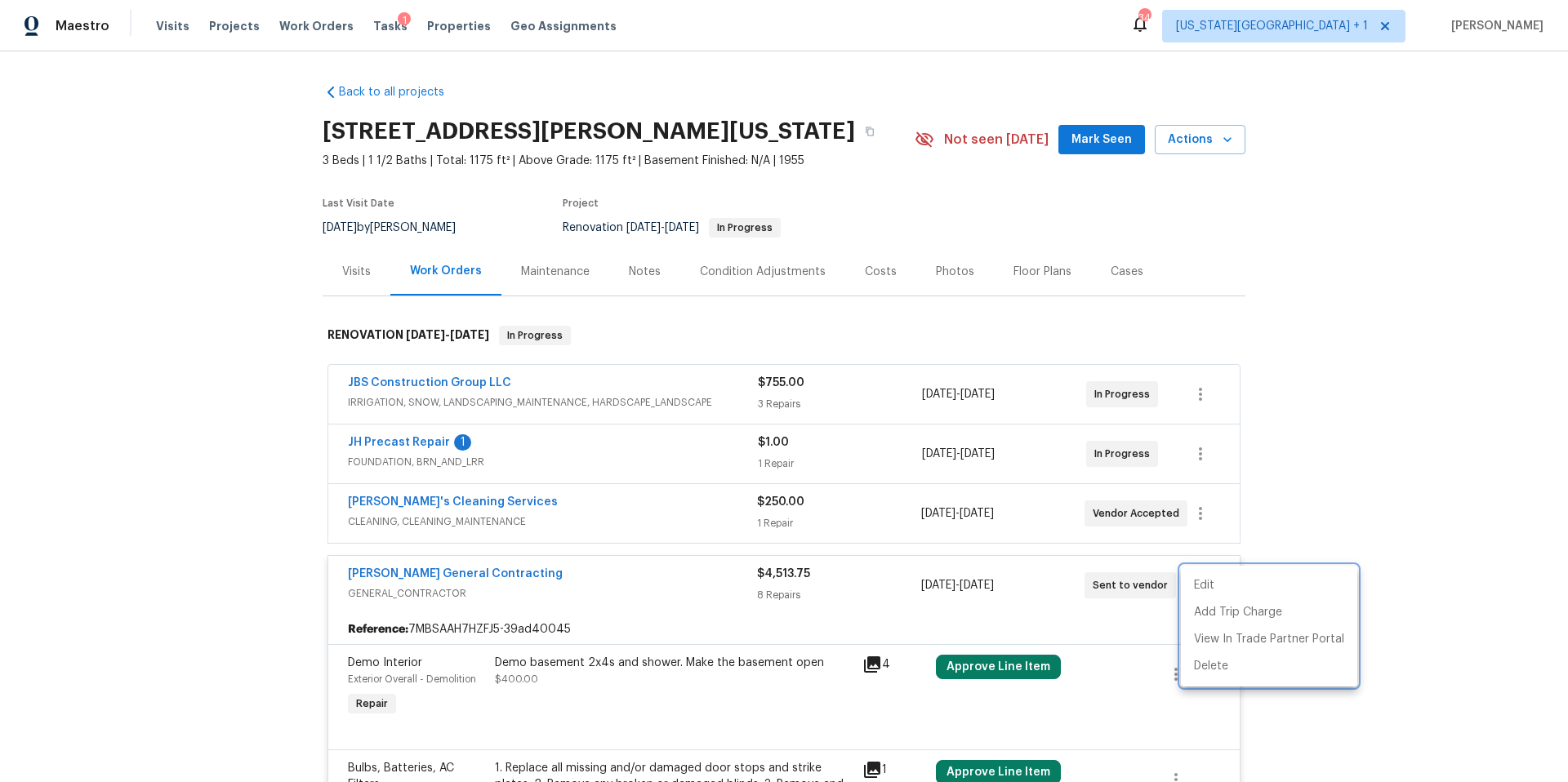
click at [479, 574] on div at bounding box center [784, 391] width 1568 height 782
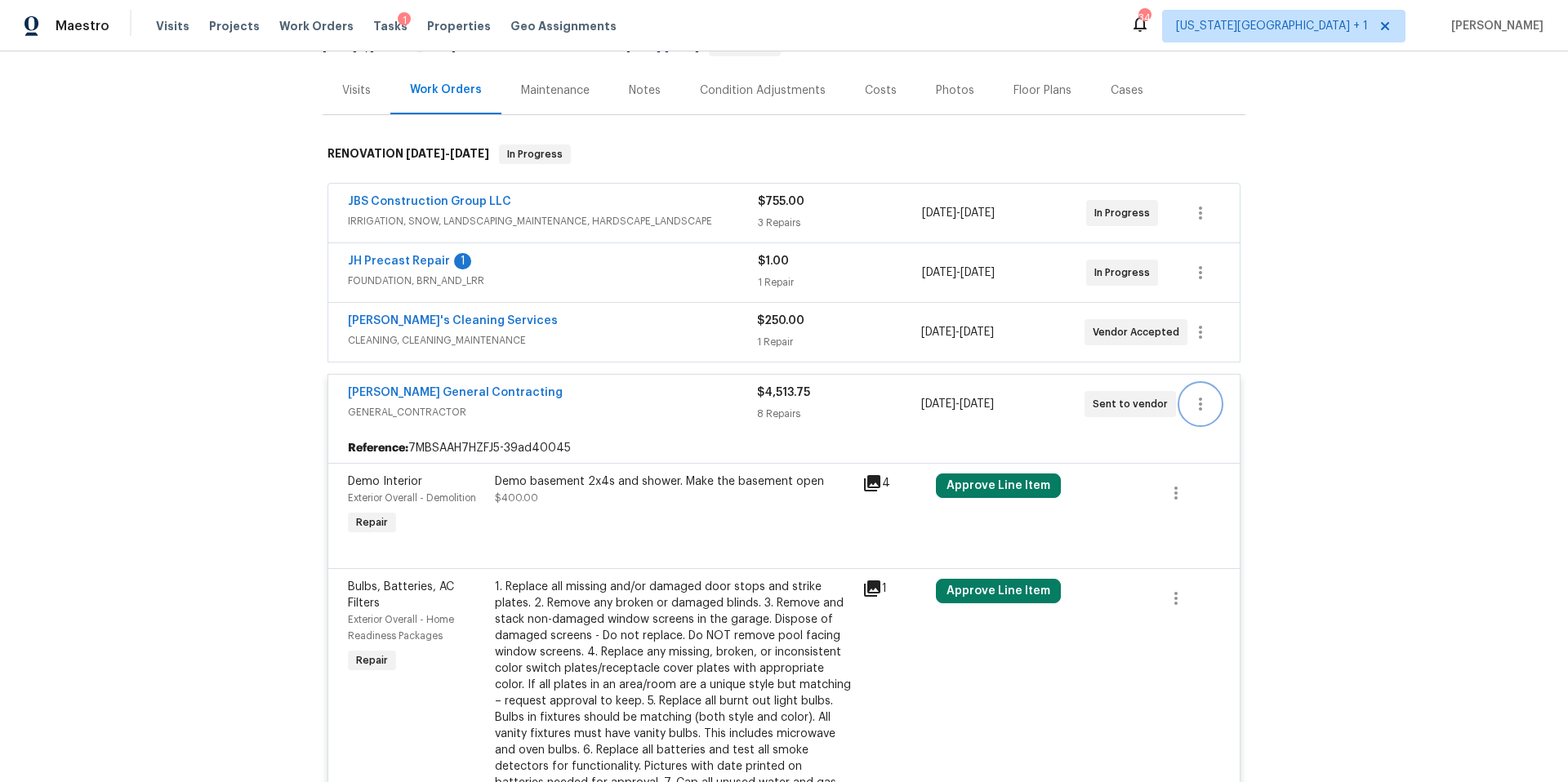
scroll to position [197, 0]
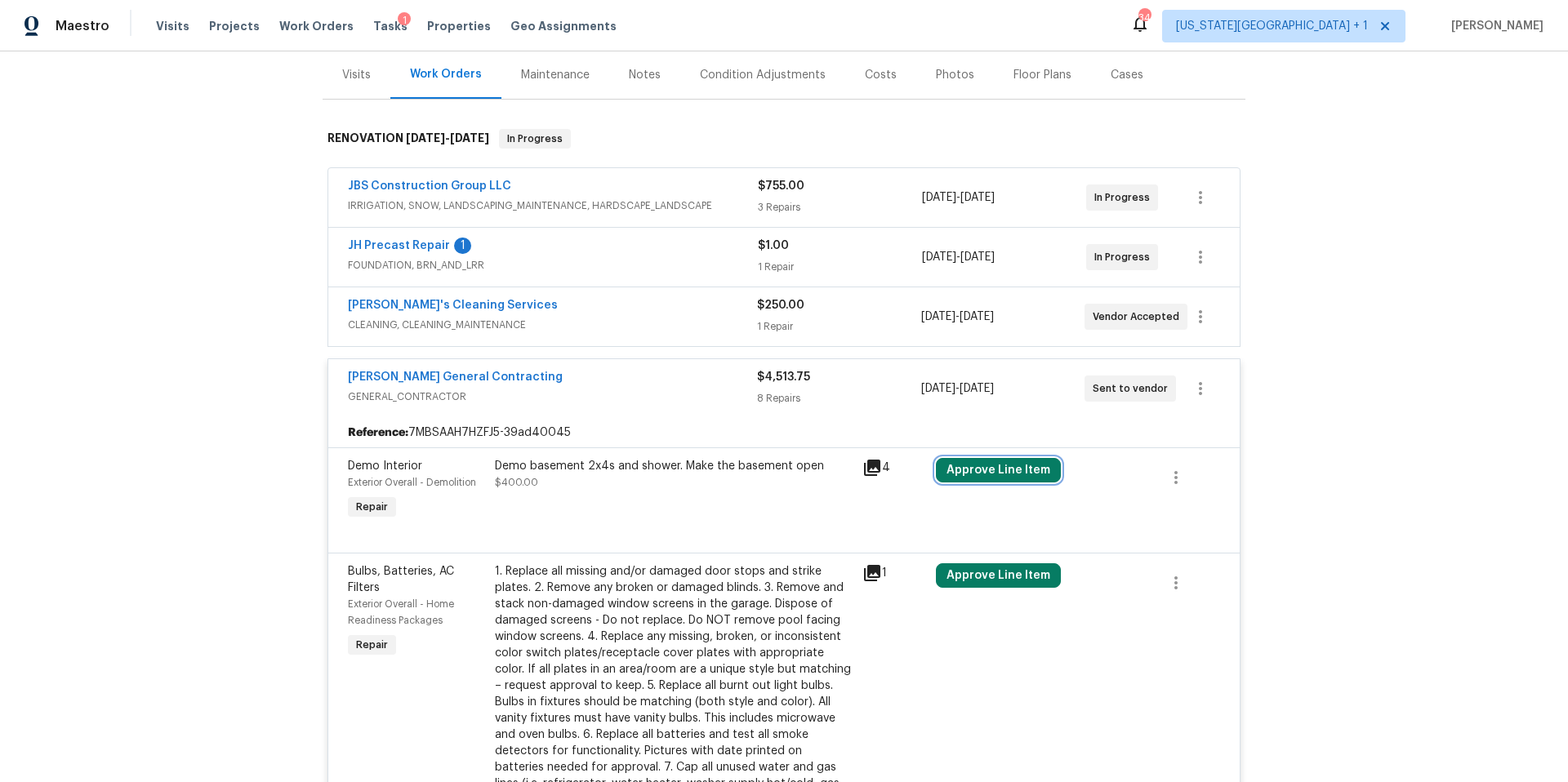
click at [981, 473] on button "Approve Line Item" at bounding box center [997, 470] width 125 height 25
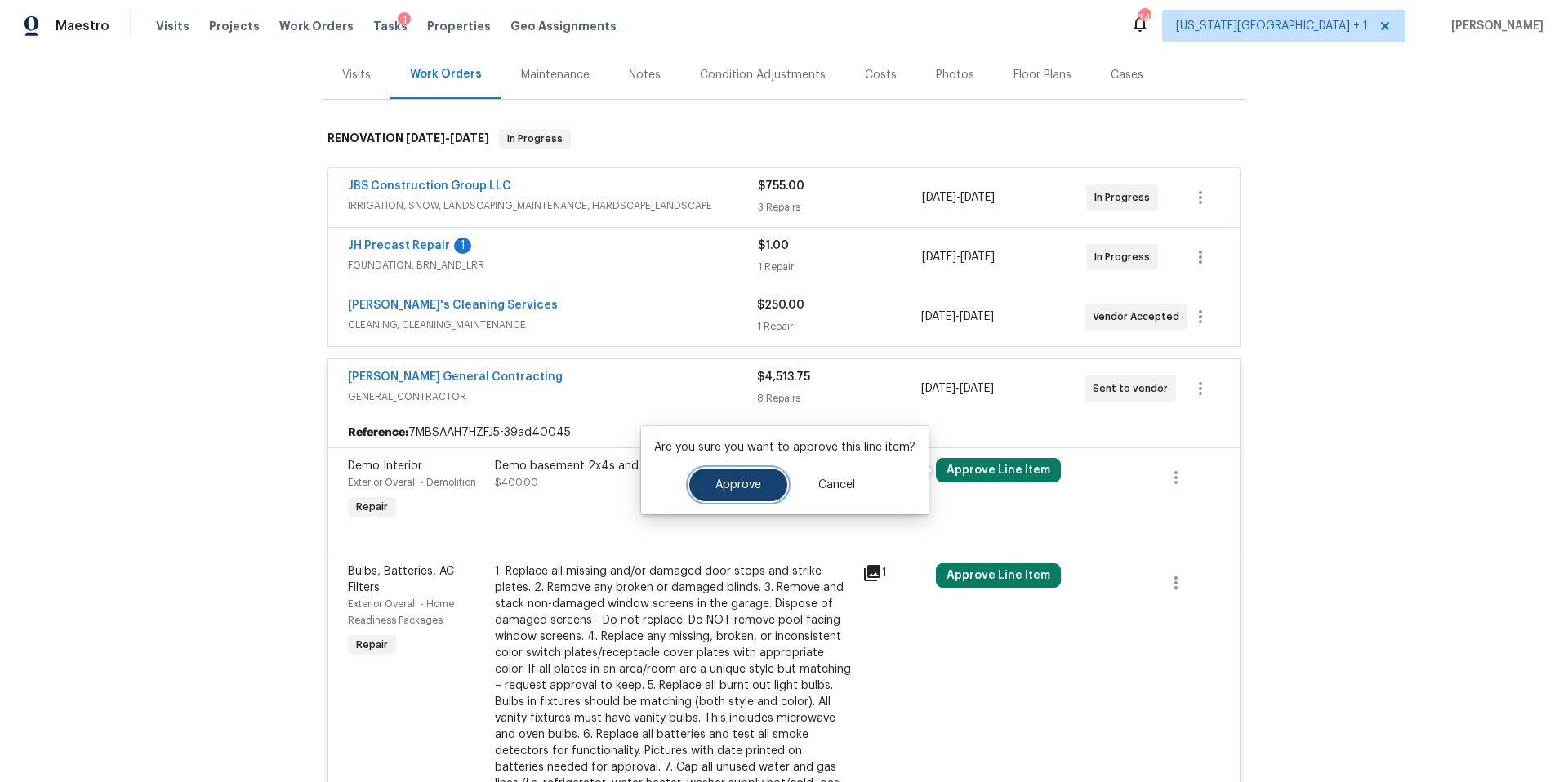
click at [745, 479] on span "Approve" at bounding box center [738, 485] width 46 height 12
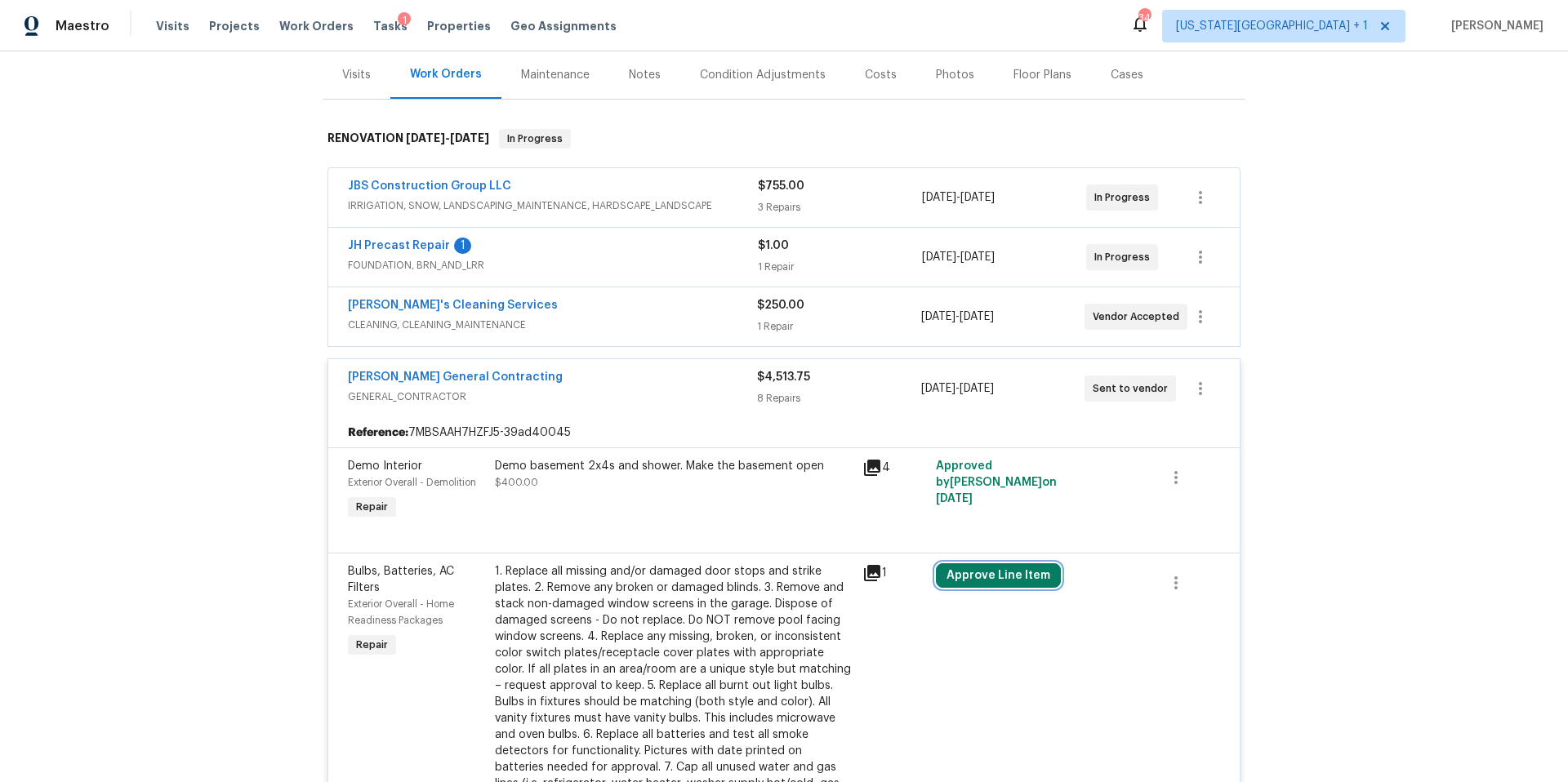
click at [977, 575] on button "Approve Line Item" at bounding box center [997, 576] width 125 height 25
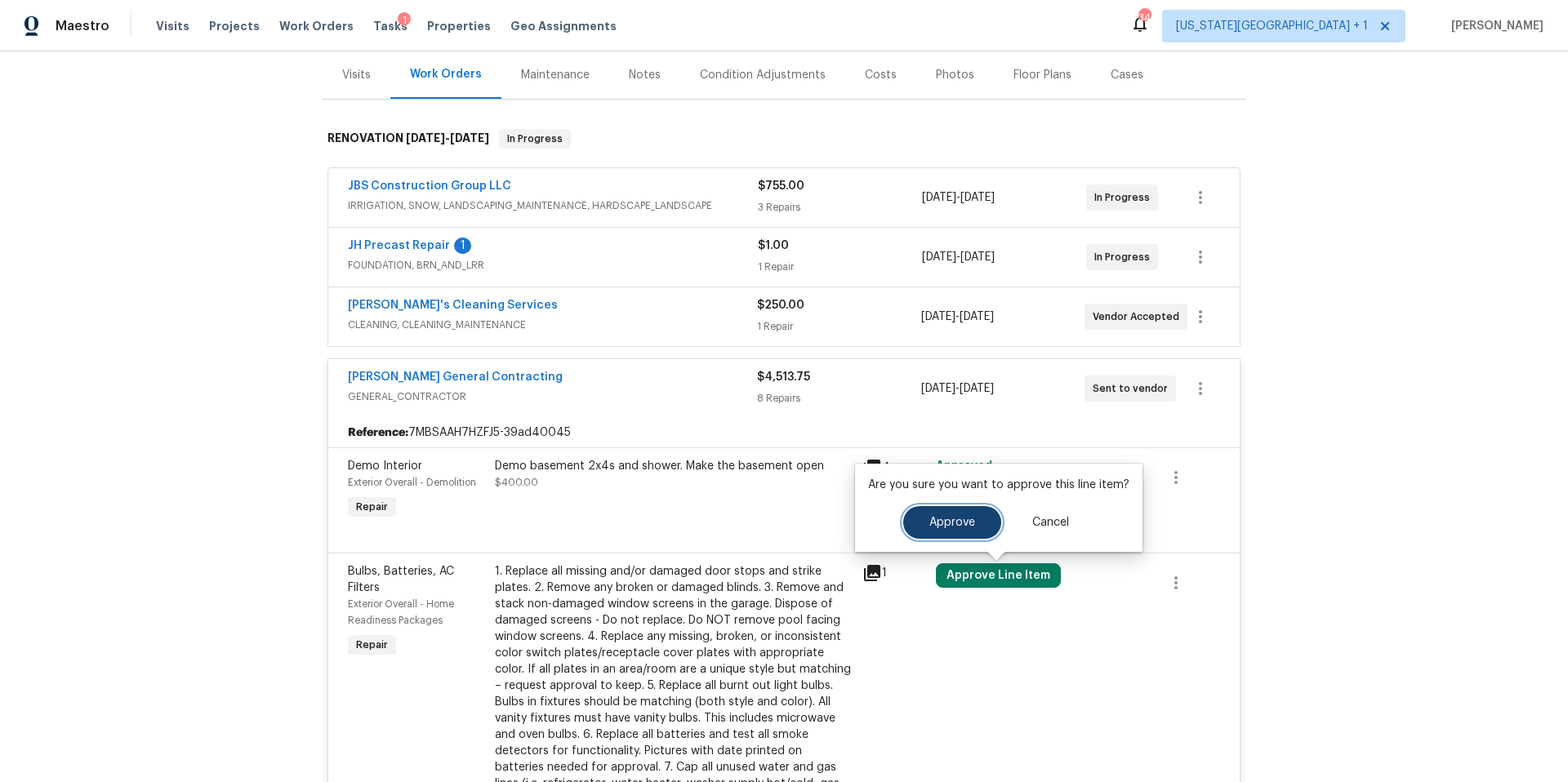
click at [945, 518] on span "Approve" at bounding box center [952, 523] width 46 height 12
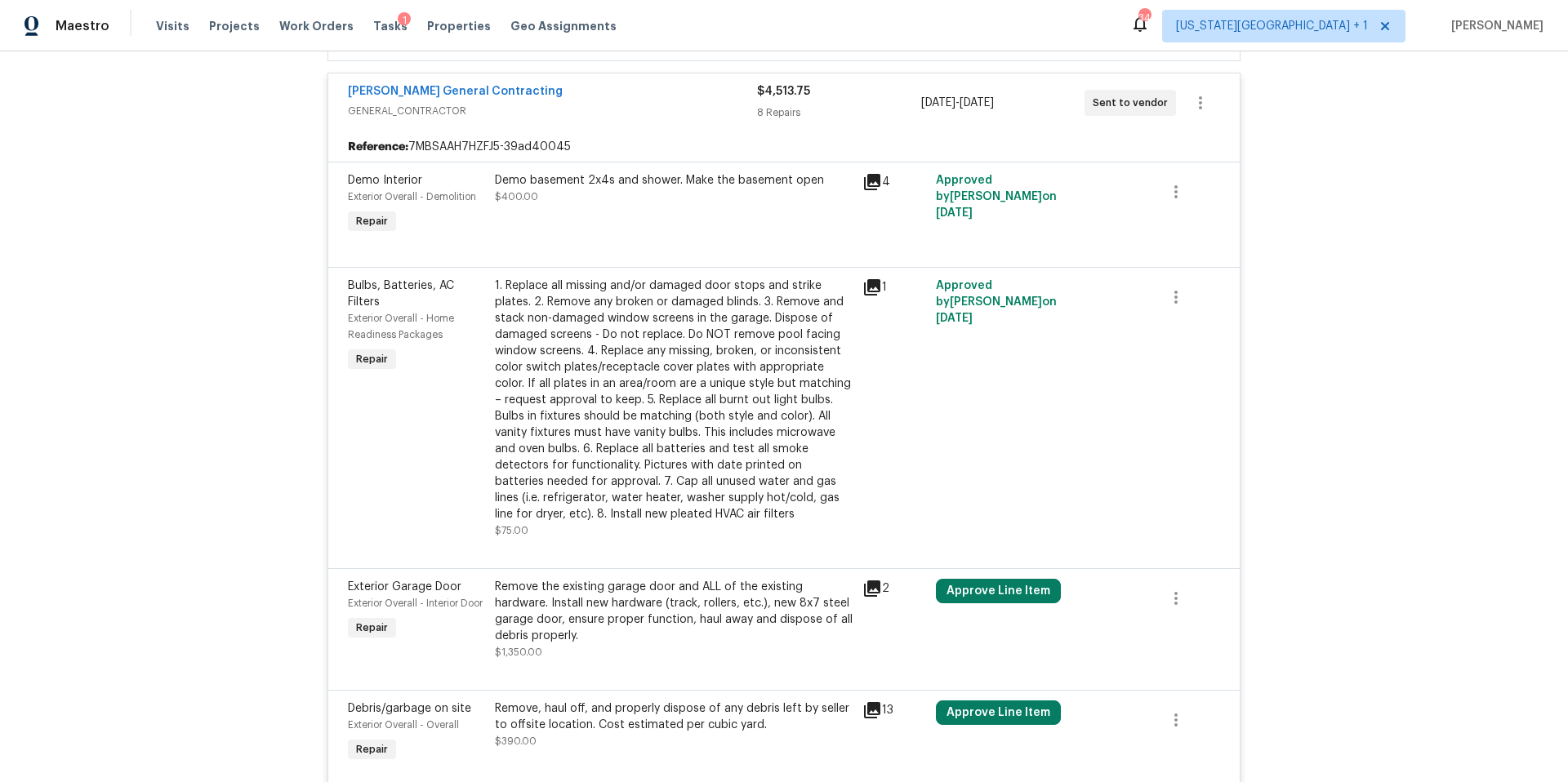
scroll to position [491, 0]
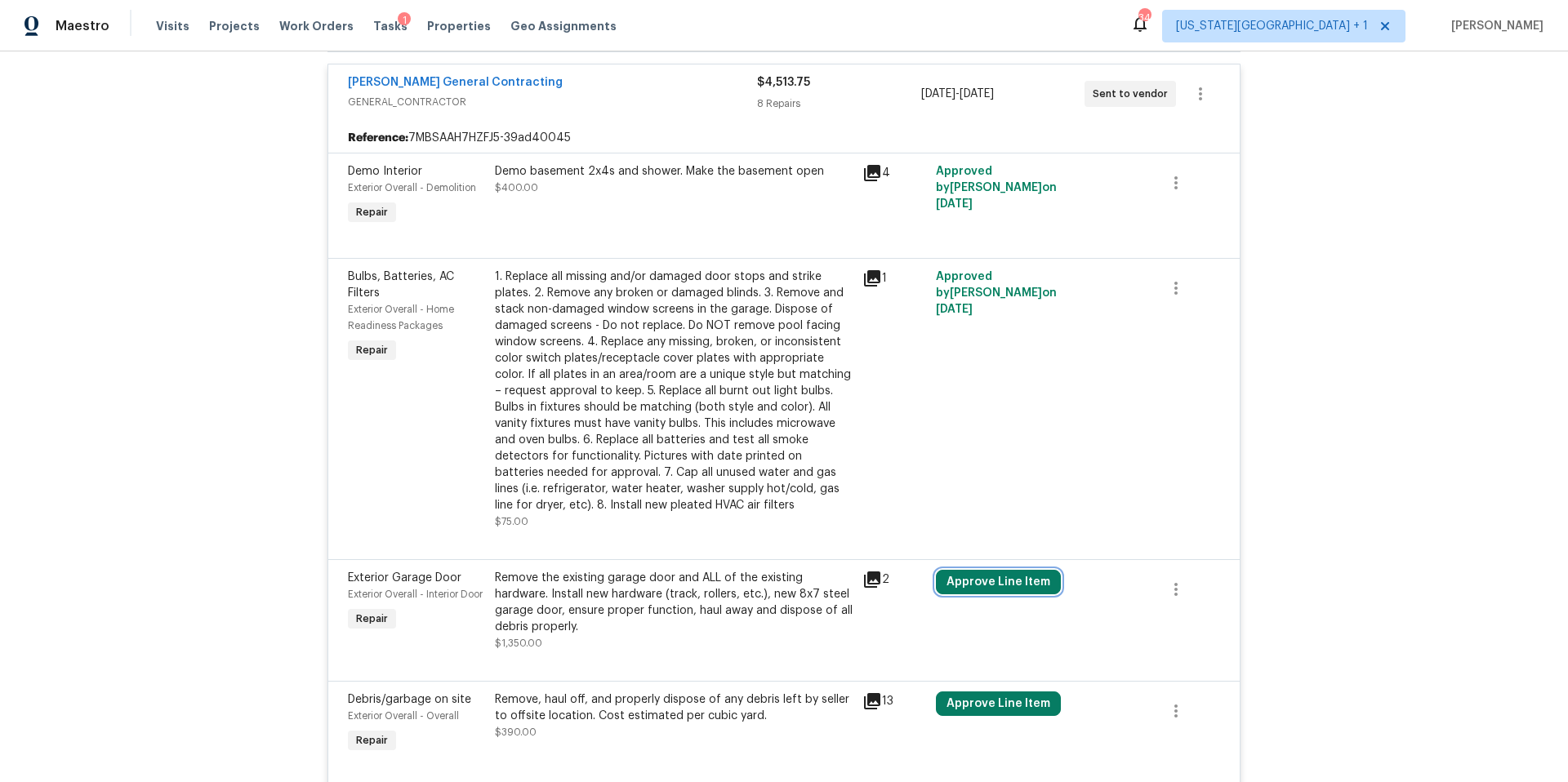
click at [981, 582] on button "Approve Line Item" at bounding box center [997, 582] width 125 height 25
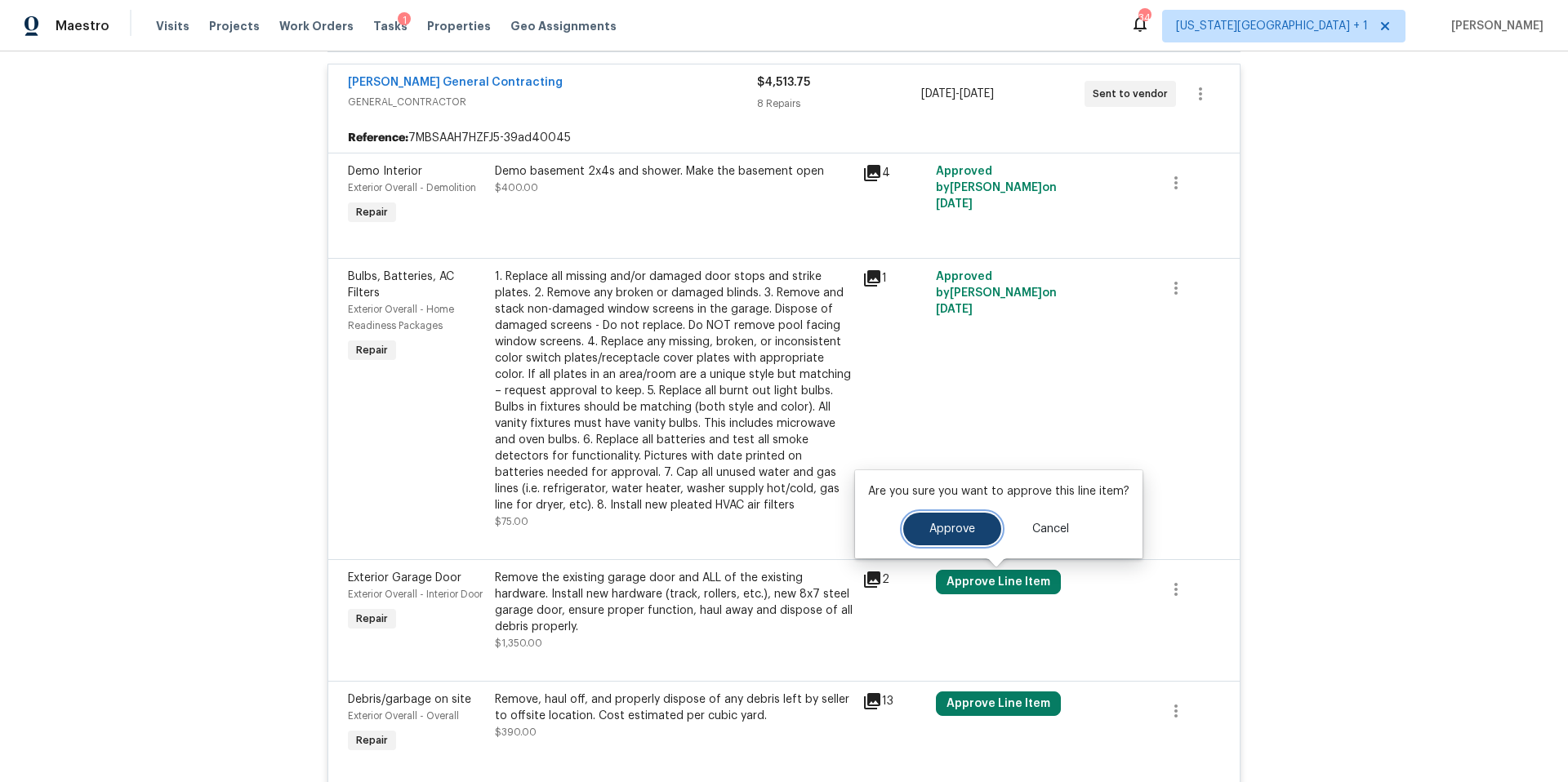
click at [940, 537] on button "Approve" at bounding box center [952, 529] width 98 height 33
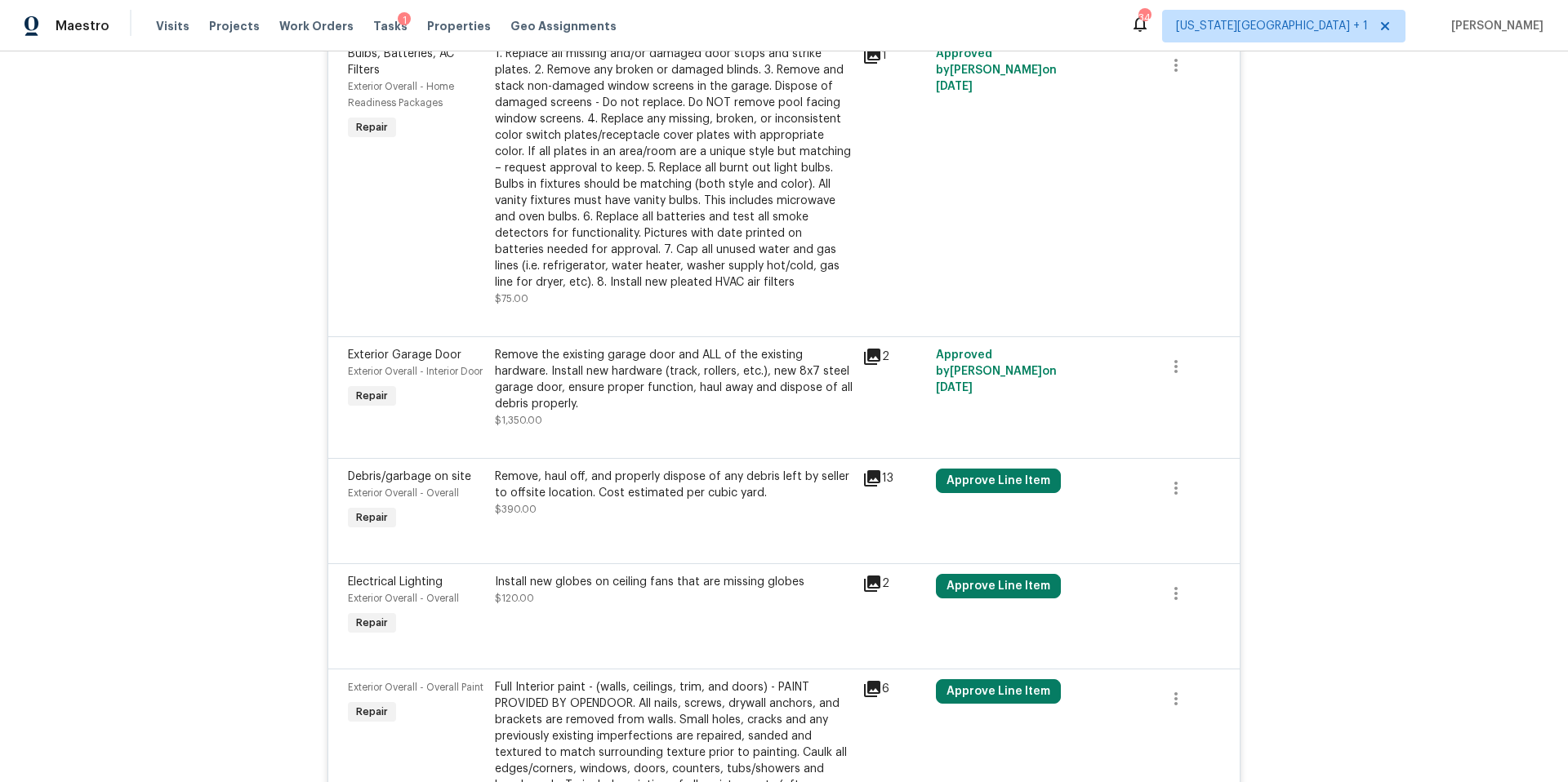
scroll to position [759, 0]
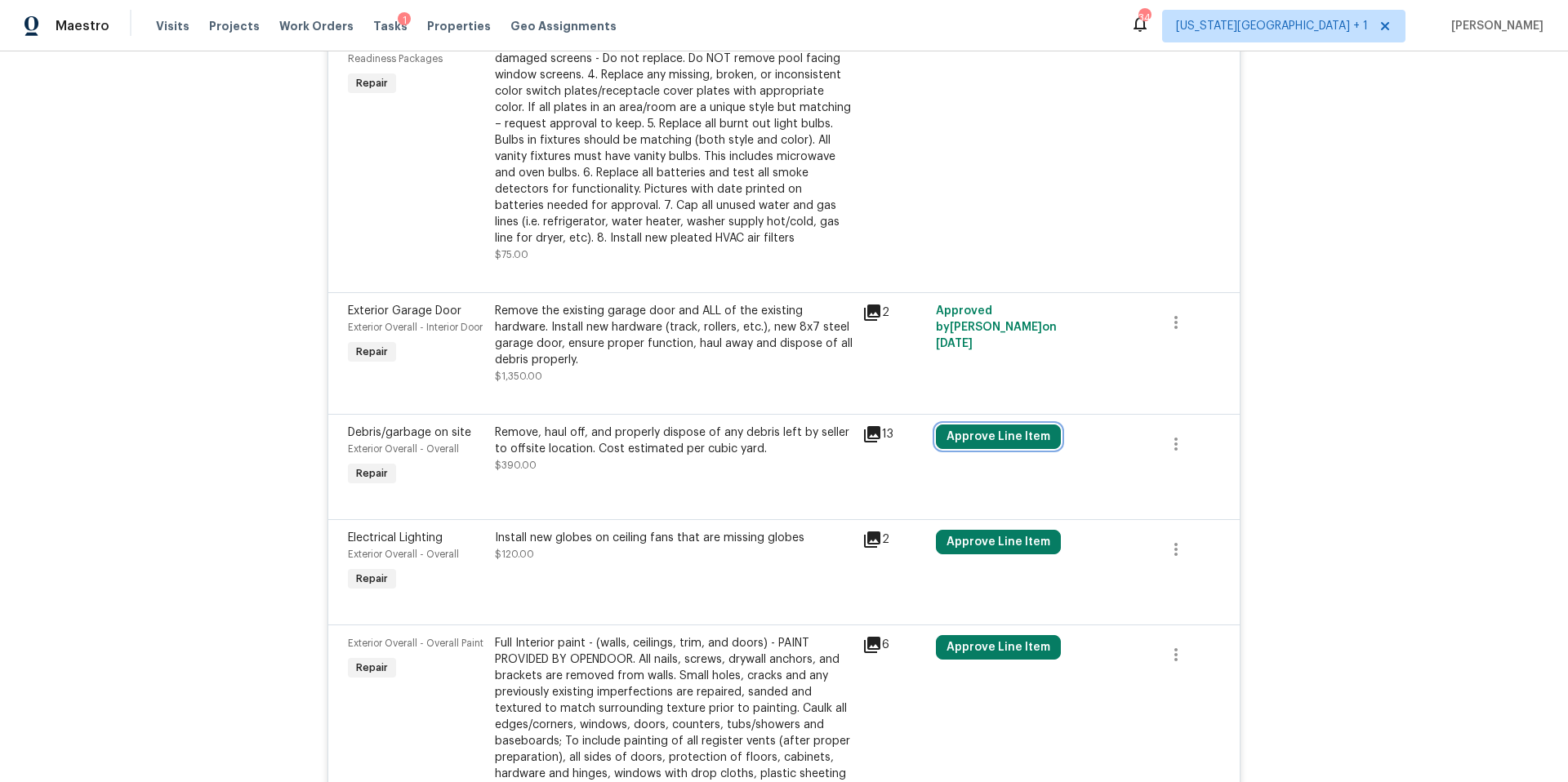
click at [985, 446] on button "Approve Line Item" at bounding box center [997, 436] width 125 height 25
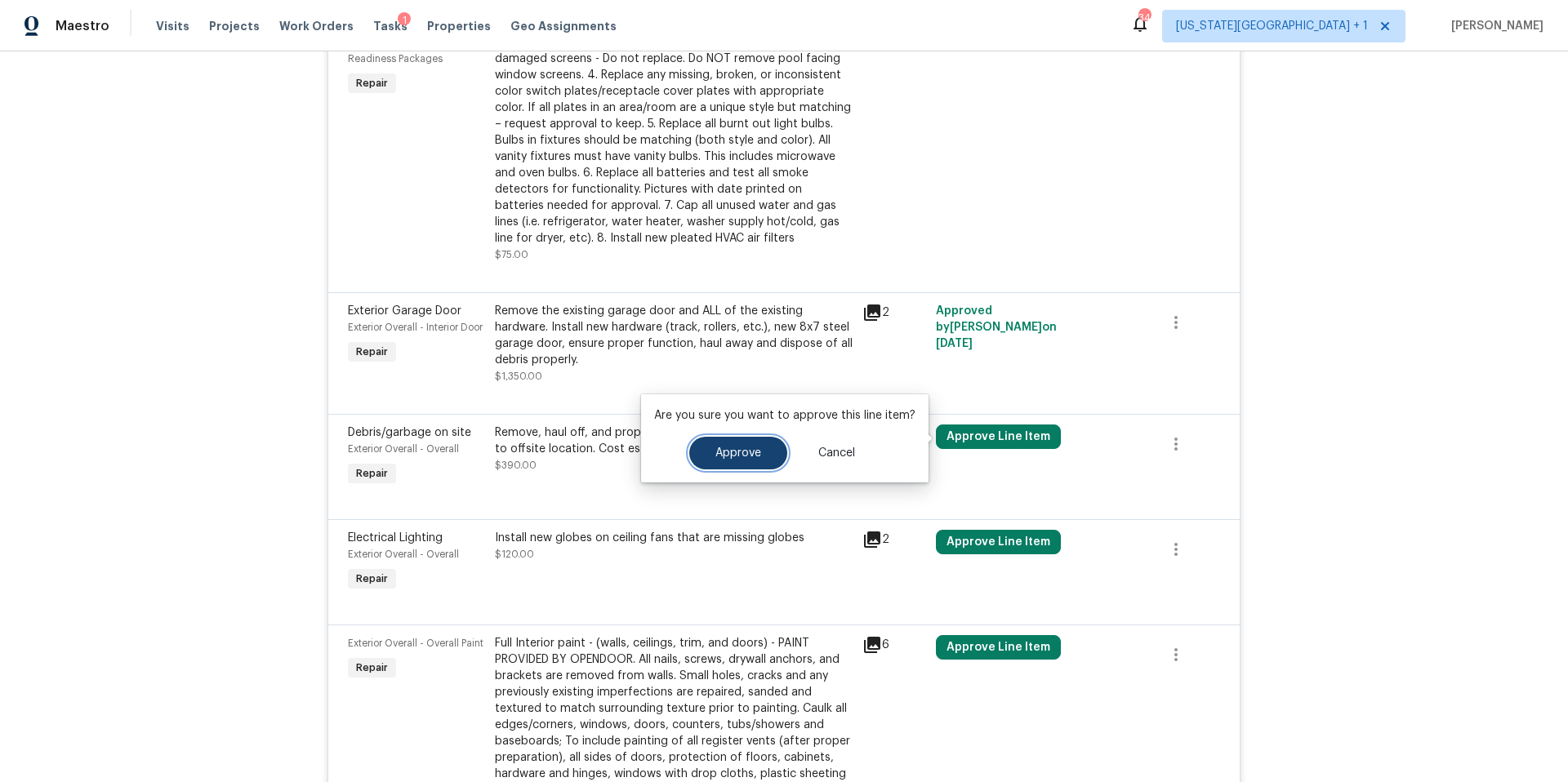
click at [726, 449] on span "Approve" at bounding box center [738, 453] width 46 height 12
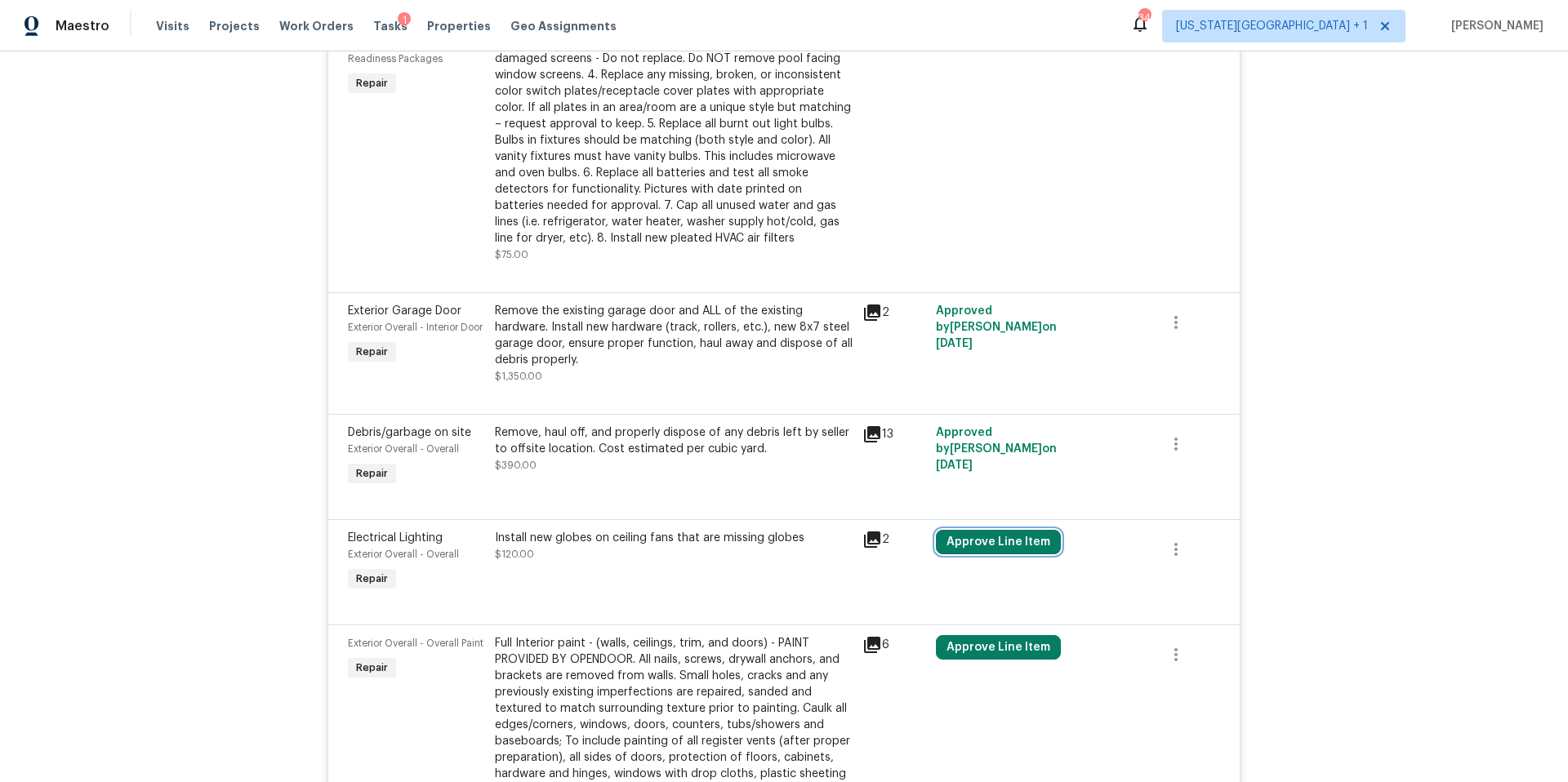
click at [1001, 550] on button "Approve Line Item" at bounding box center [997, 542] width 125 height 25
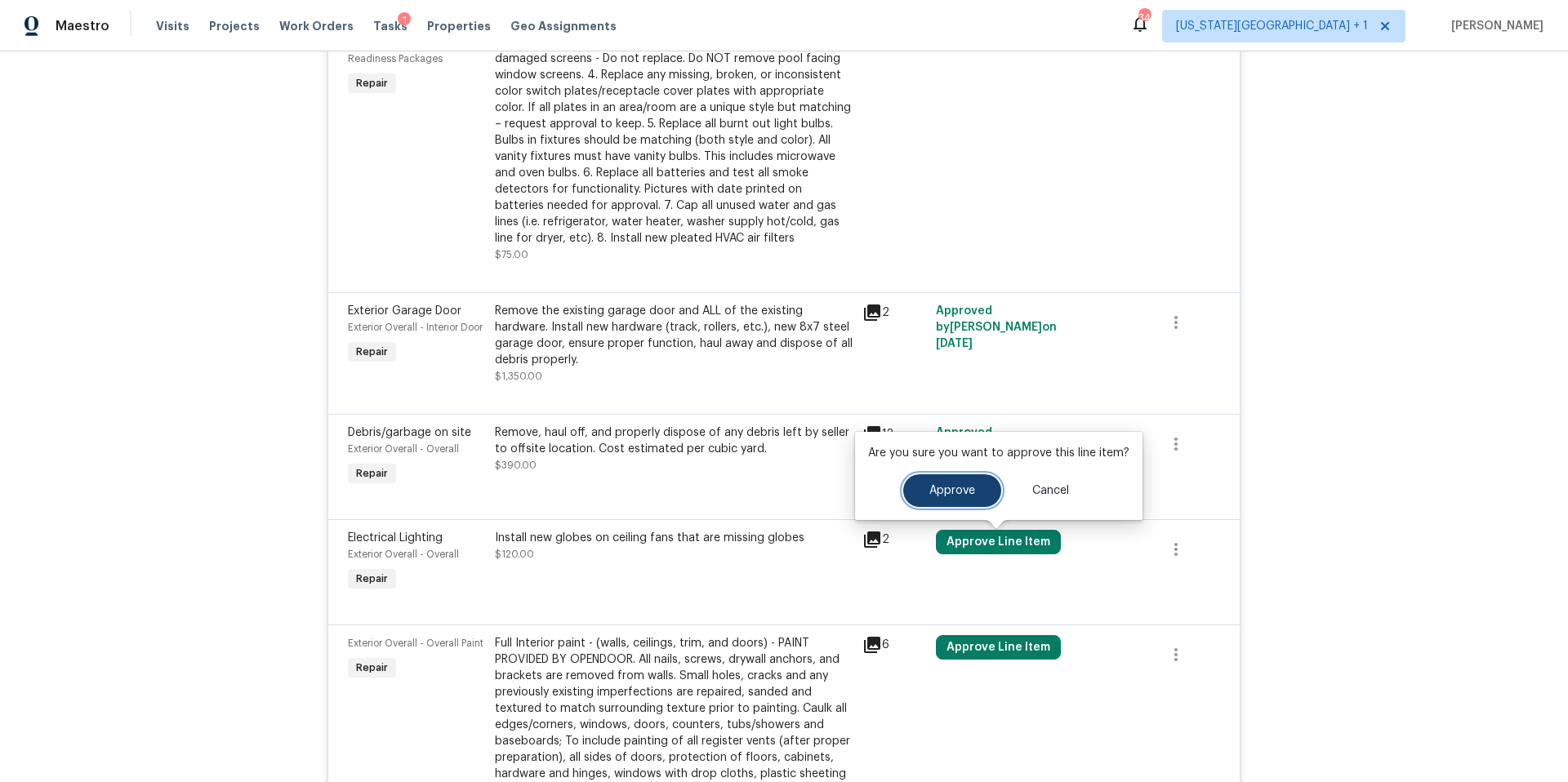
click at [943, 491] on span "Approve" at bounding box center [952, 491] width 46 height 12
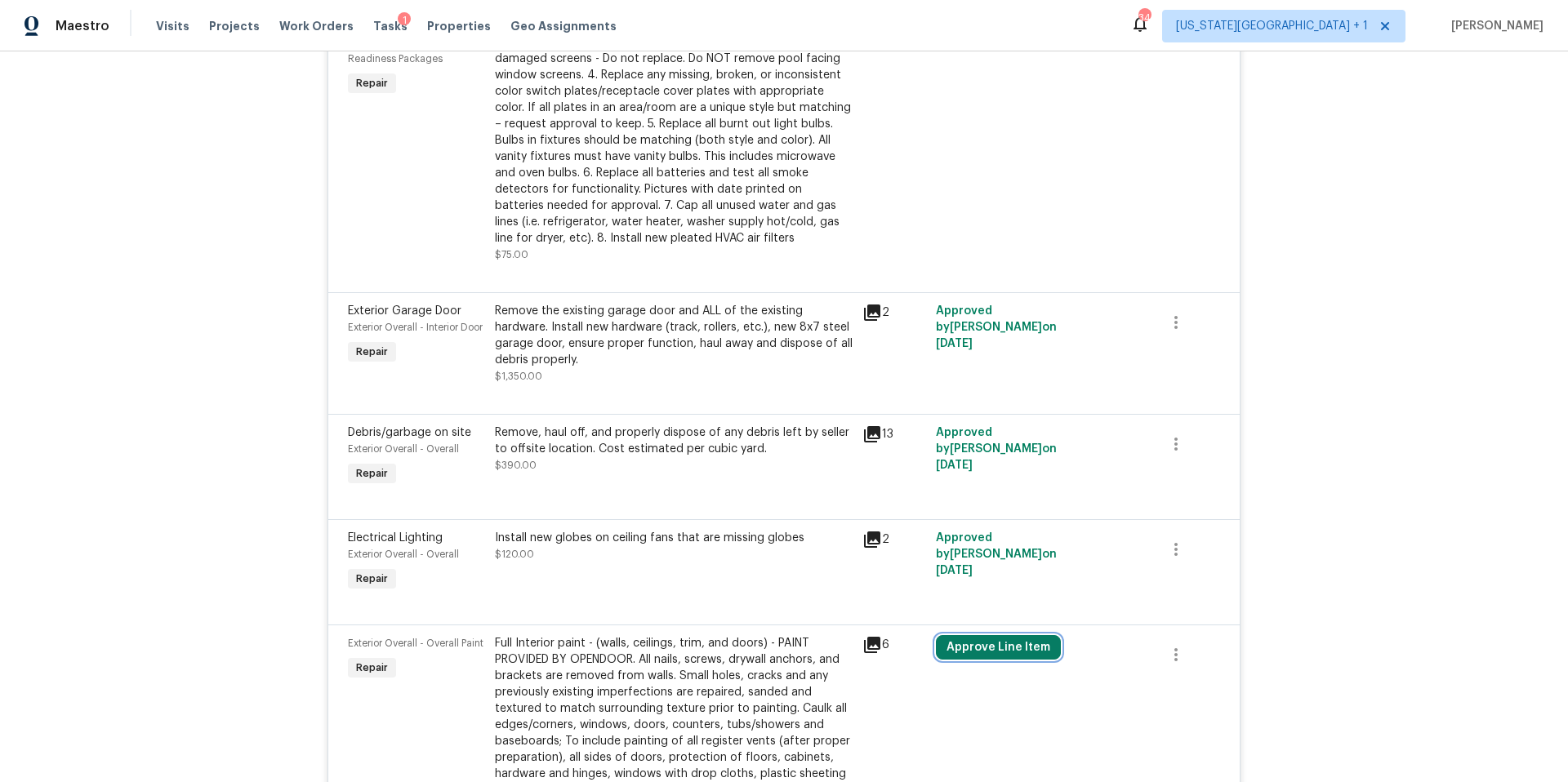
click at [967, 655] on button "Approve Line Item" at bounding box center [997, 648] width 125 height 25
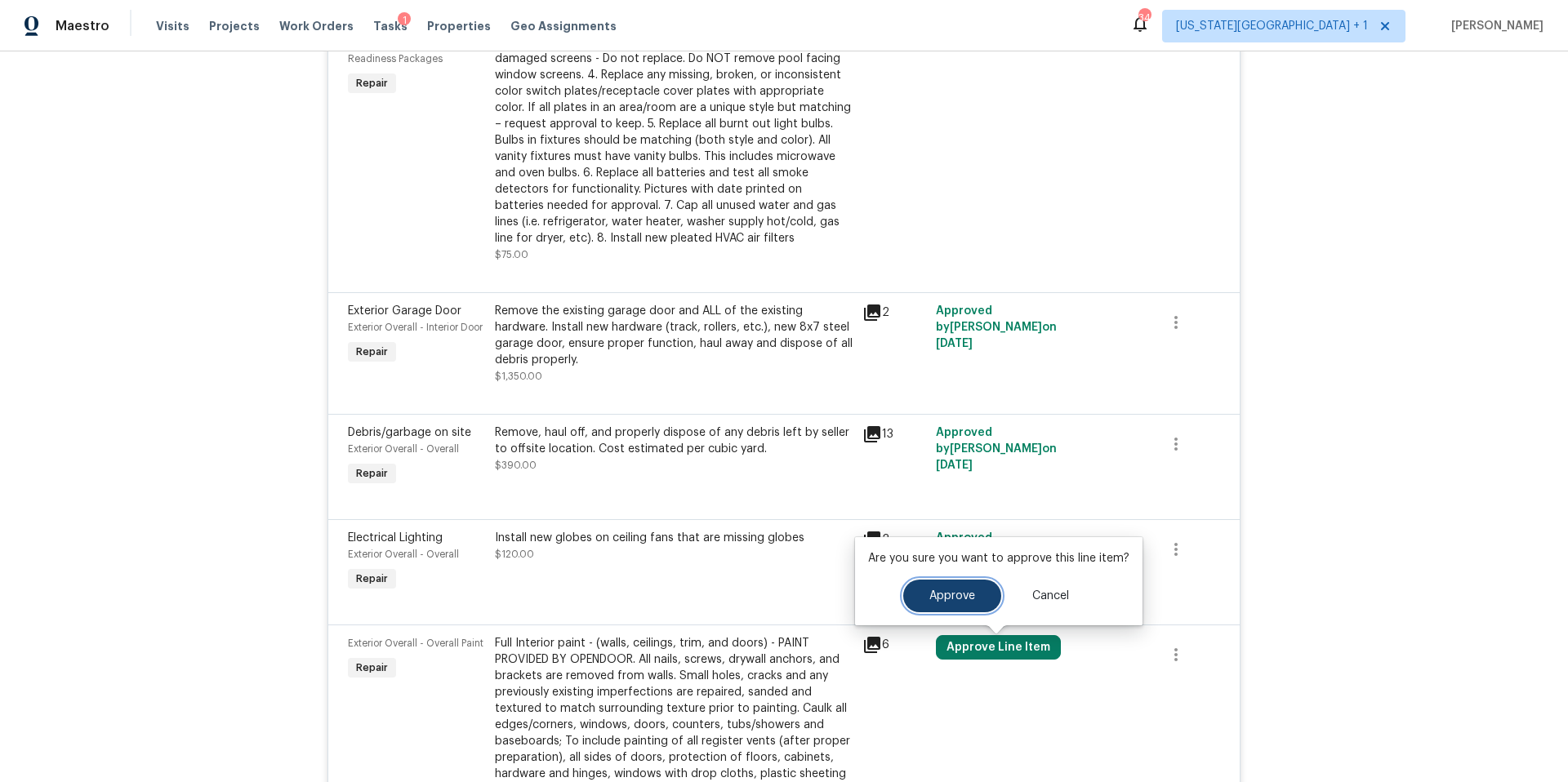
click at [942, 605] on button "Approve" at bounding box center [952, 596] width 98 height 33
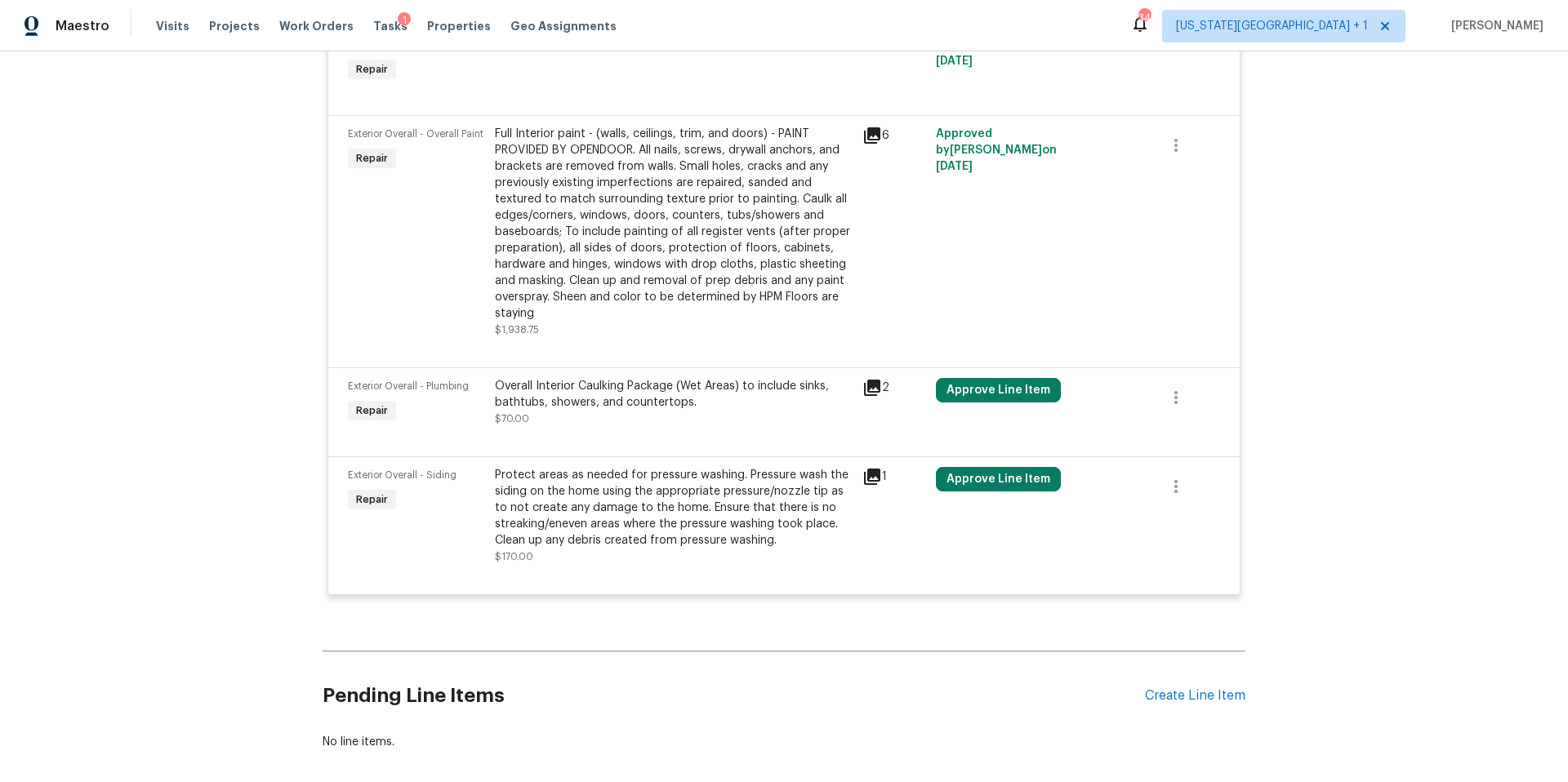
scroll to position [1290, 0]
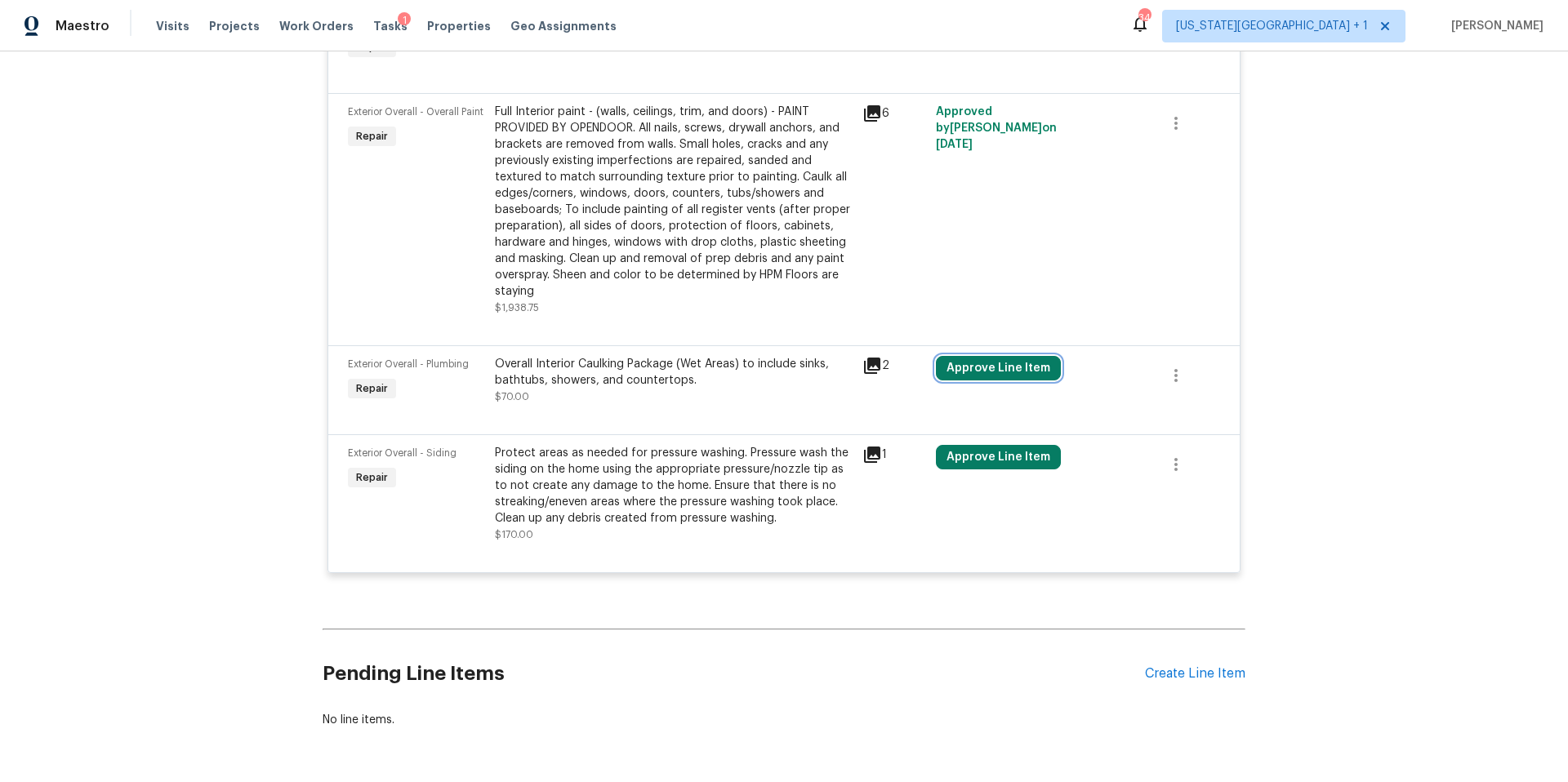
click at [985, 371] on button "Approve Line Item" at bounding box center [997, 368] width 125 height 25
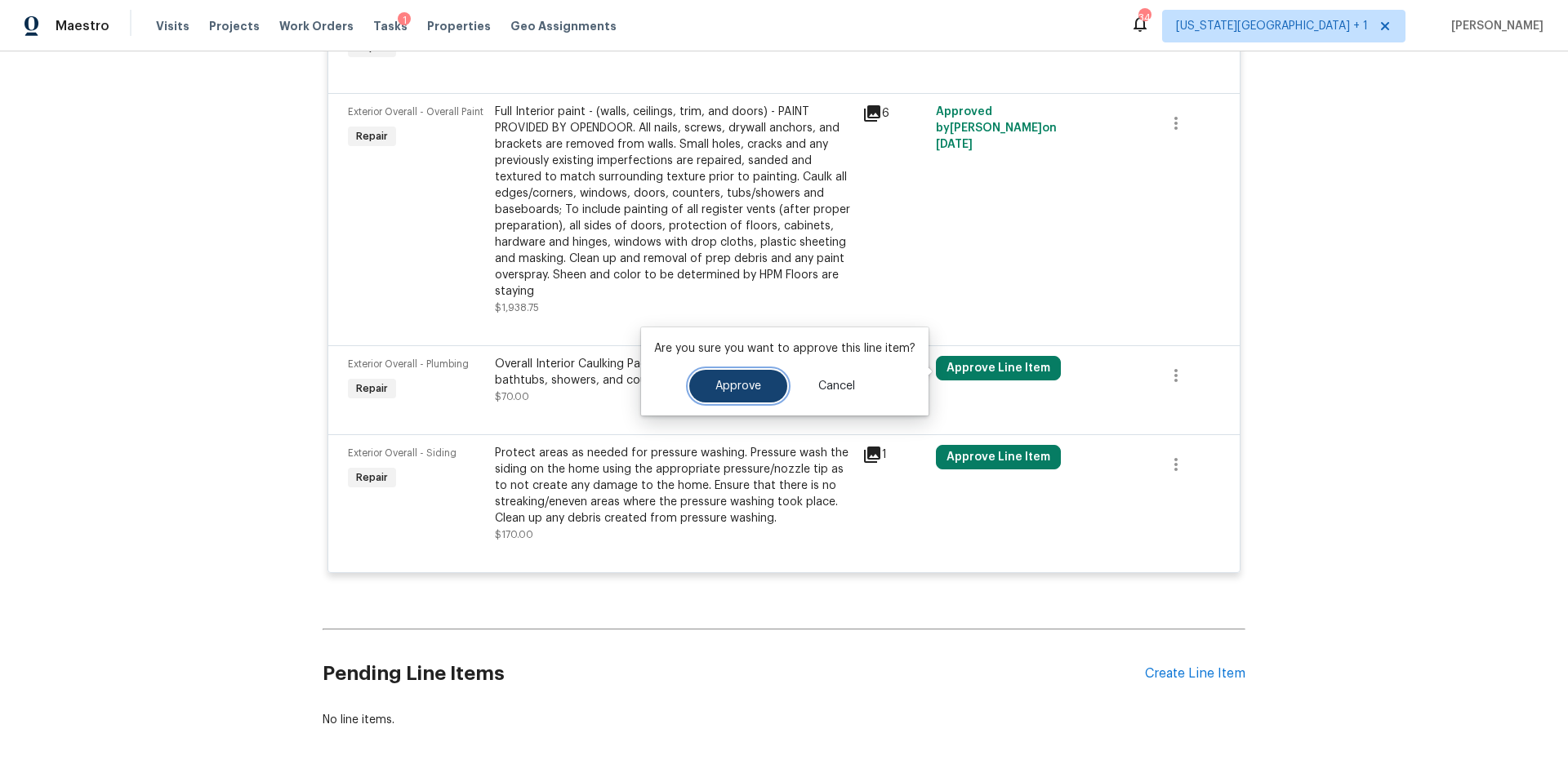
click at [746, 383] on span "Approve" at bounding box center [738, 387] width 46 height 12
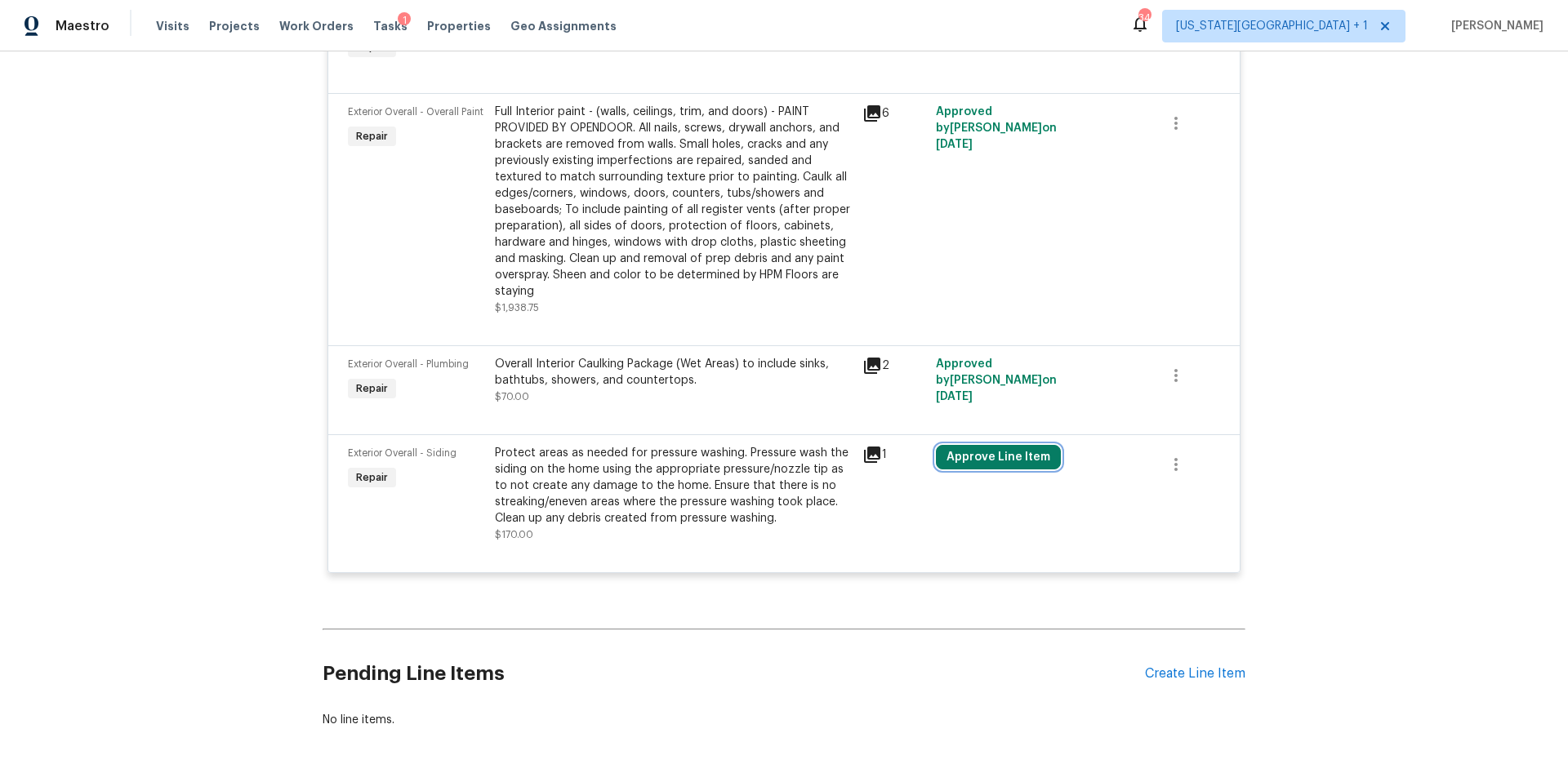
click at [976, 463] on button "Approve Line Item" at bounding box center [997, 457] width 125 height 25
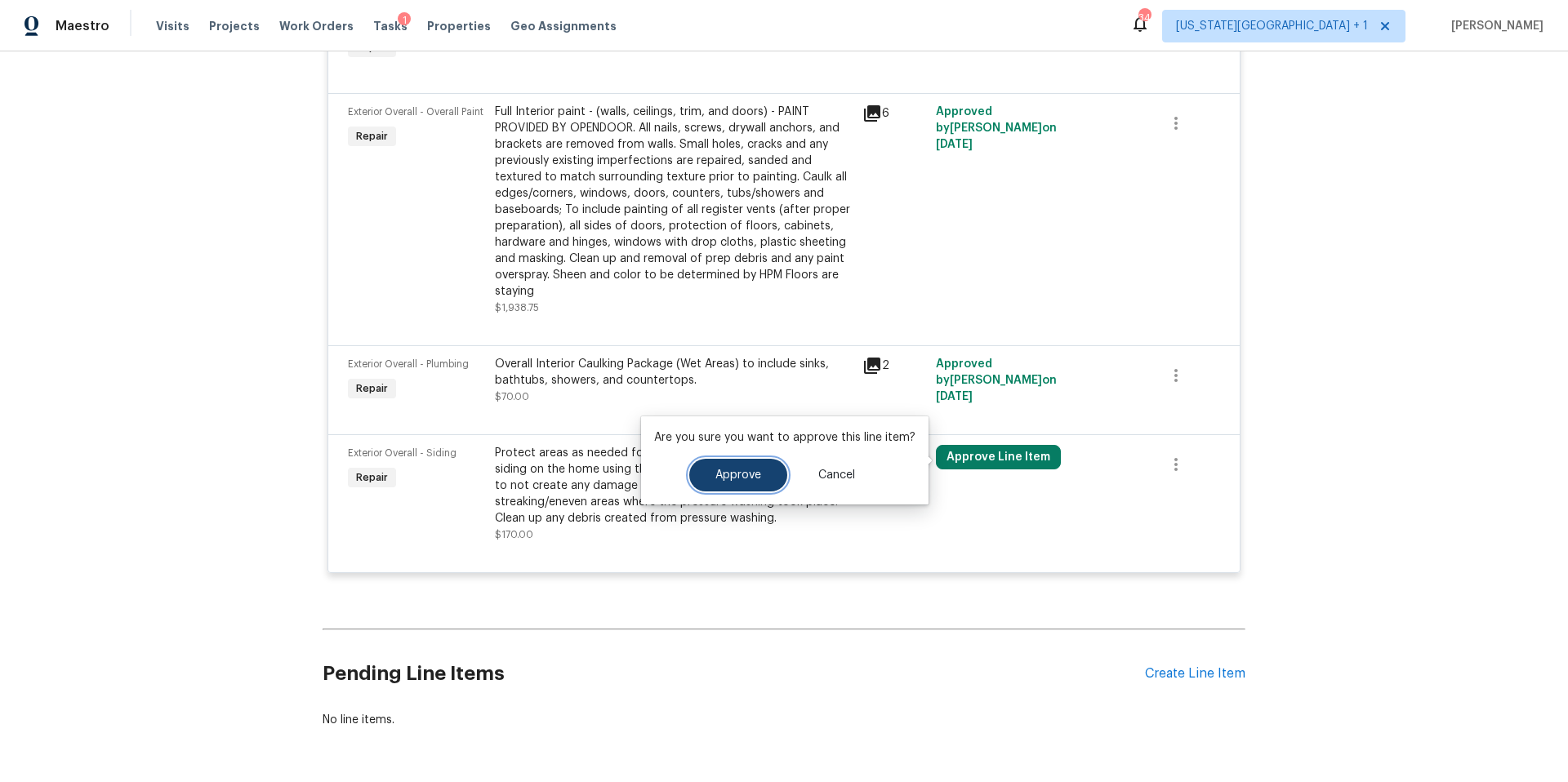
click at [747, 470] on span "Approve" at bounding box center [738, 475] width 46 height 12
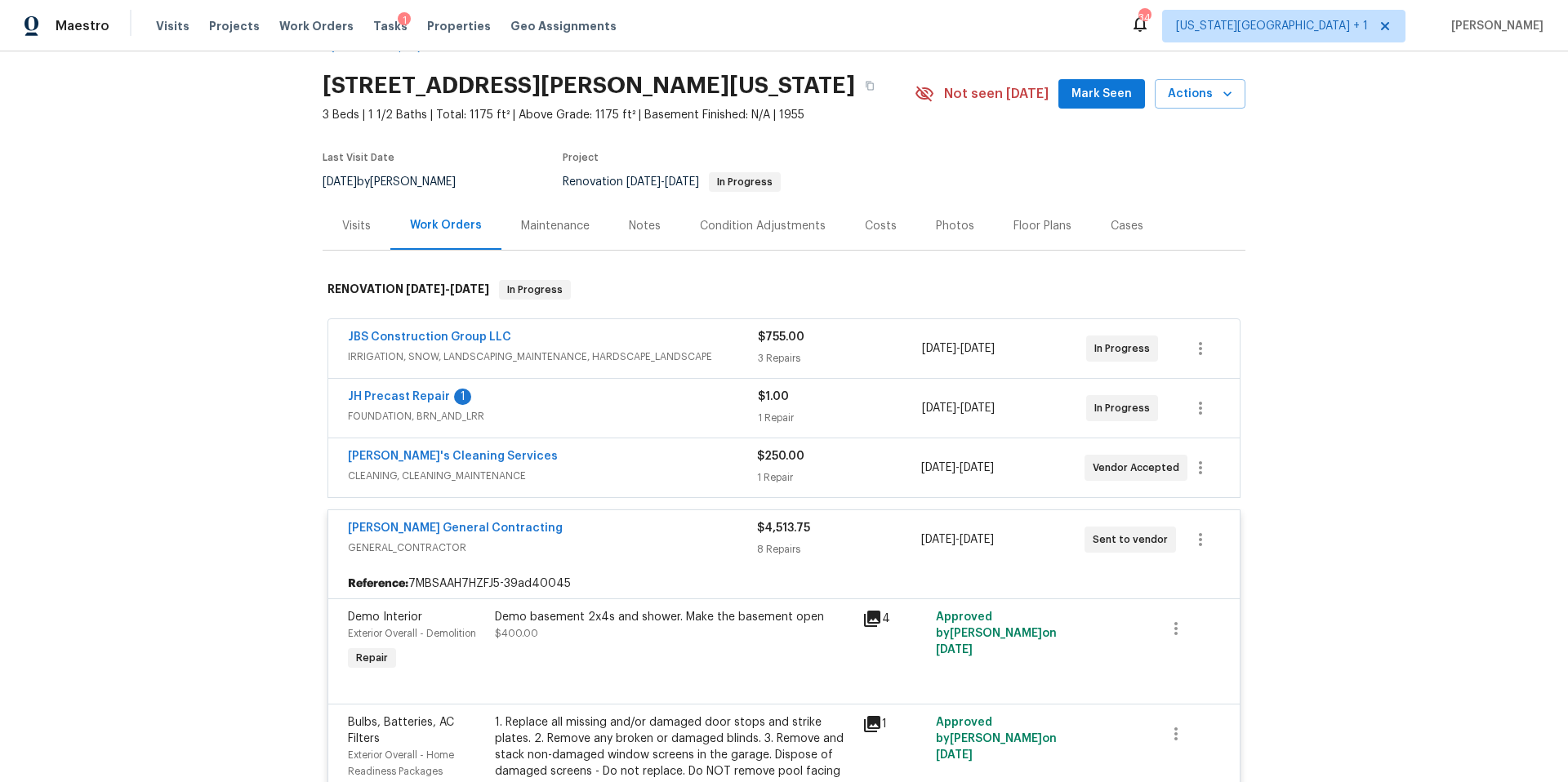
scroll to position [16, 0]
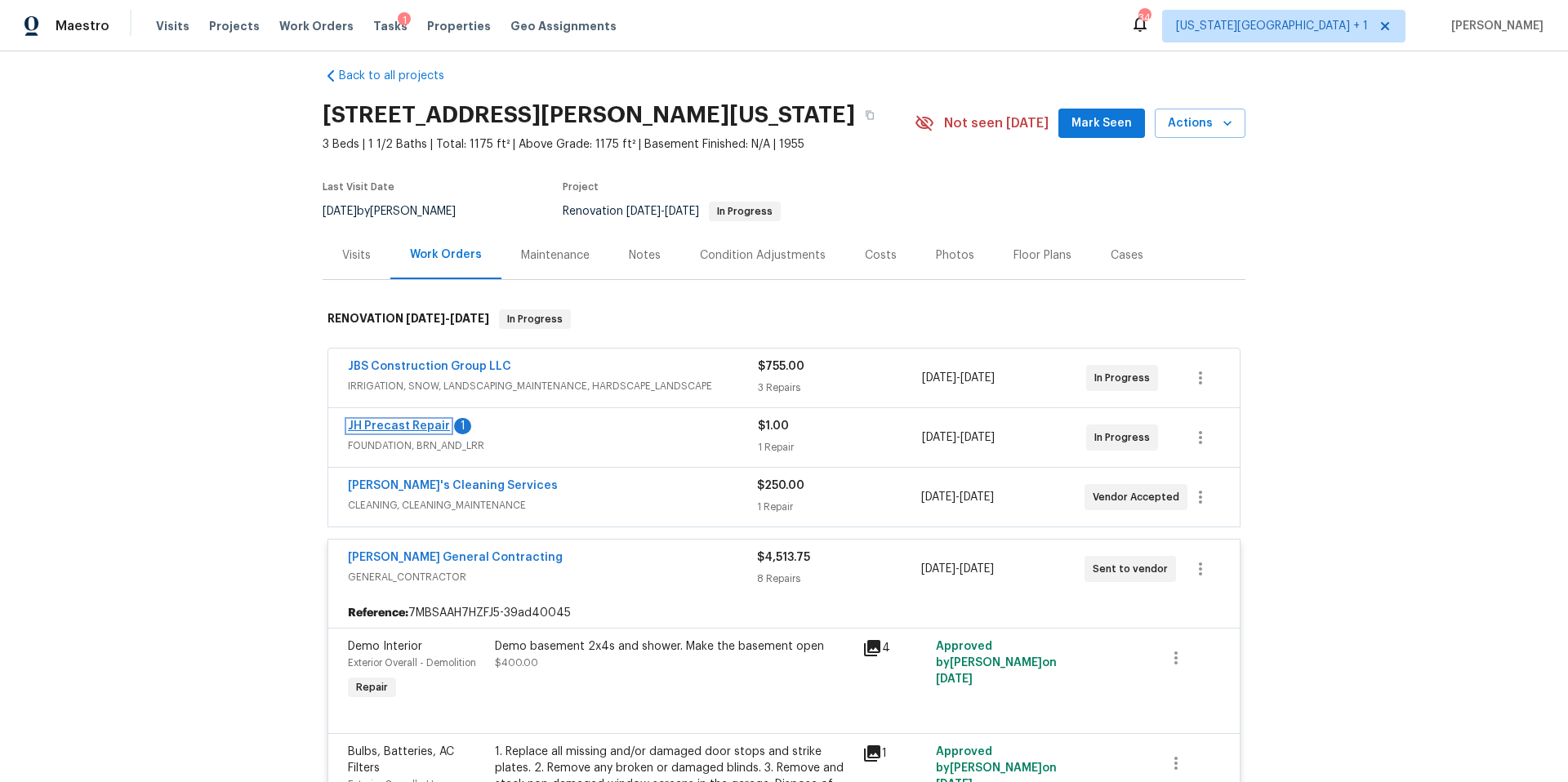
click at [397, 427] on link "JH Precast Repair" at bounding box center [398, 425] width 102 height 11
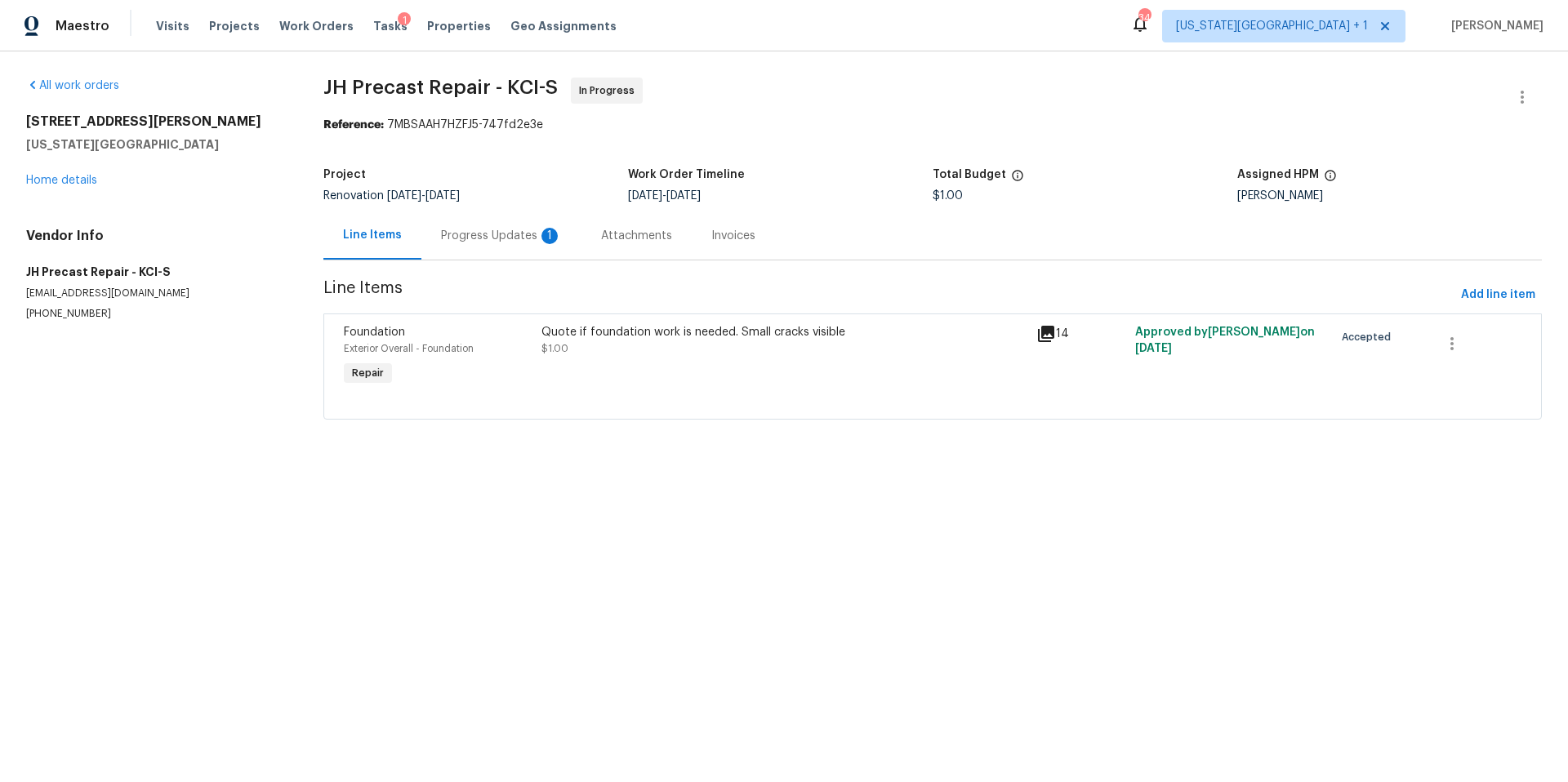
click at [487, 225] on div "Progress Updates 1" at bounding box center [501, 235] width 160 height 48
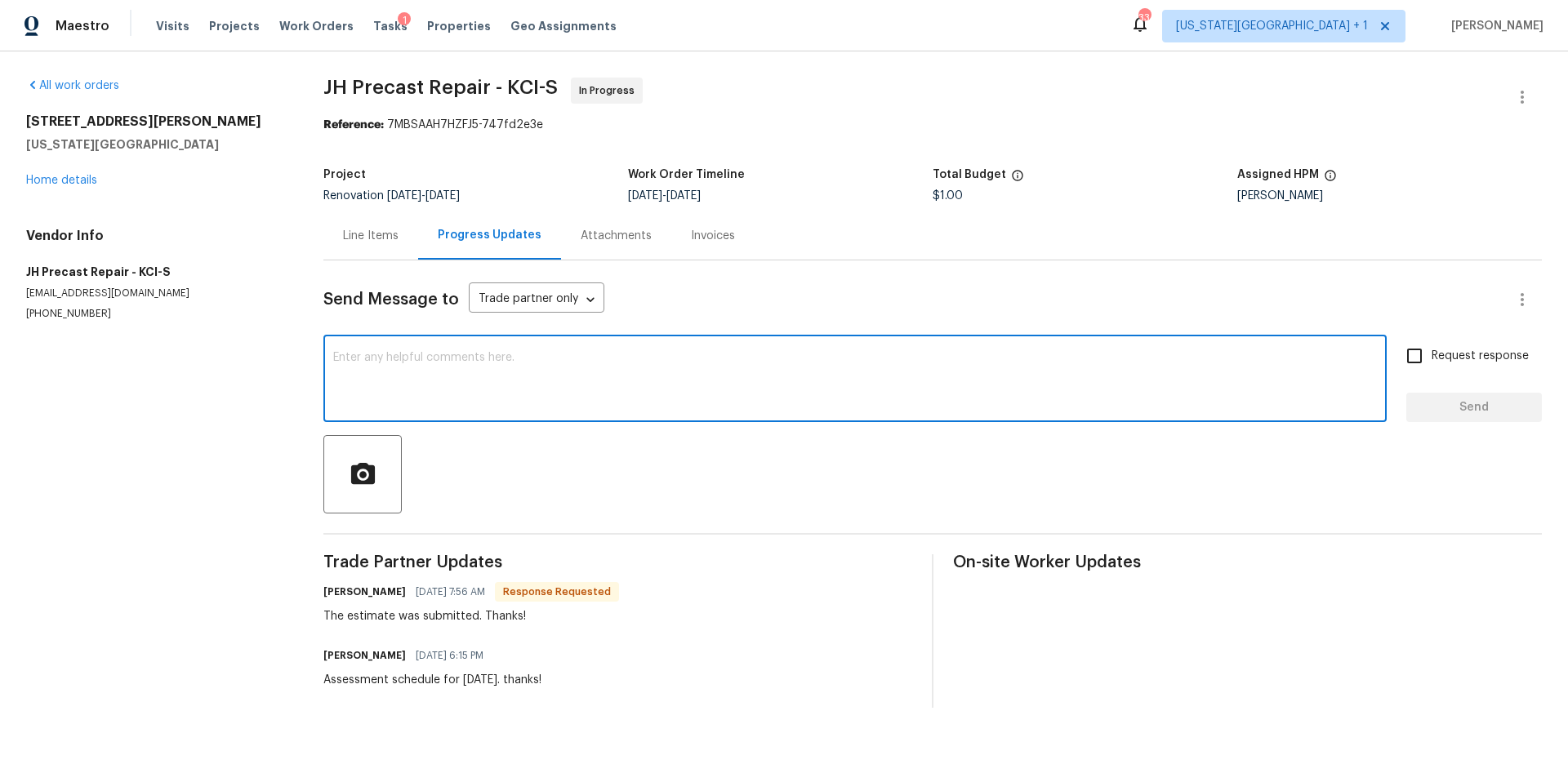
click at [393, 365] on textarea at bounding box center [855, 380] width 1044 height 57
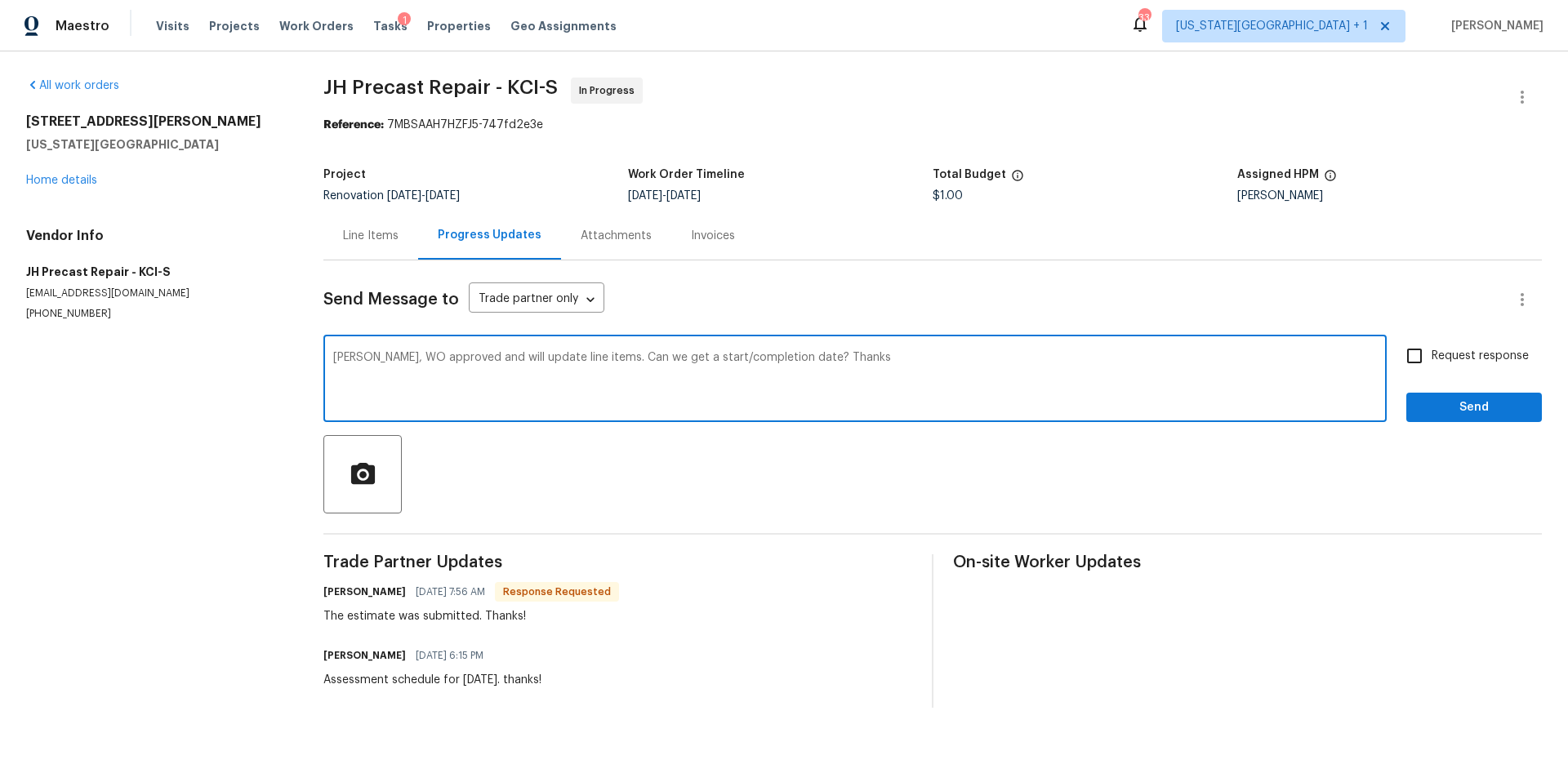
type textarea "Katherine, WO approved and will update line items. Can we get a start/completio…"
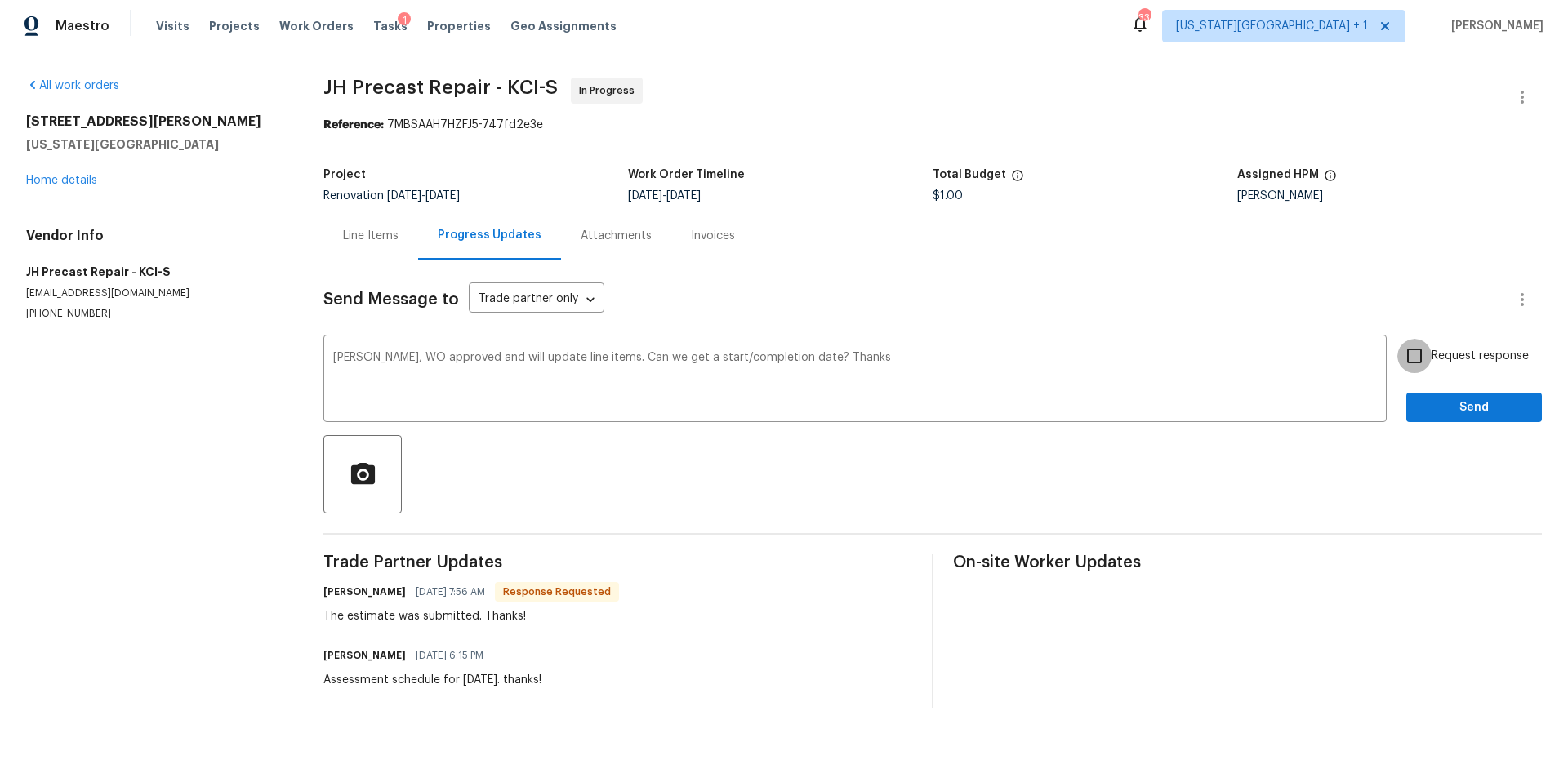
click at [1422, 356] on input "Request response" at bounding box center [1415, 356] width 34 height 34
checkbox input "true"
click at [1441, 399] on span "Send" at bounding box center [1474, 407] width 110 height 20
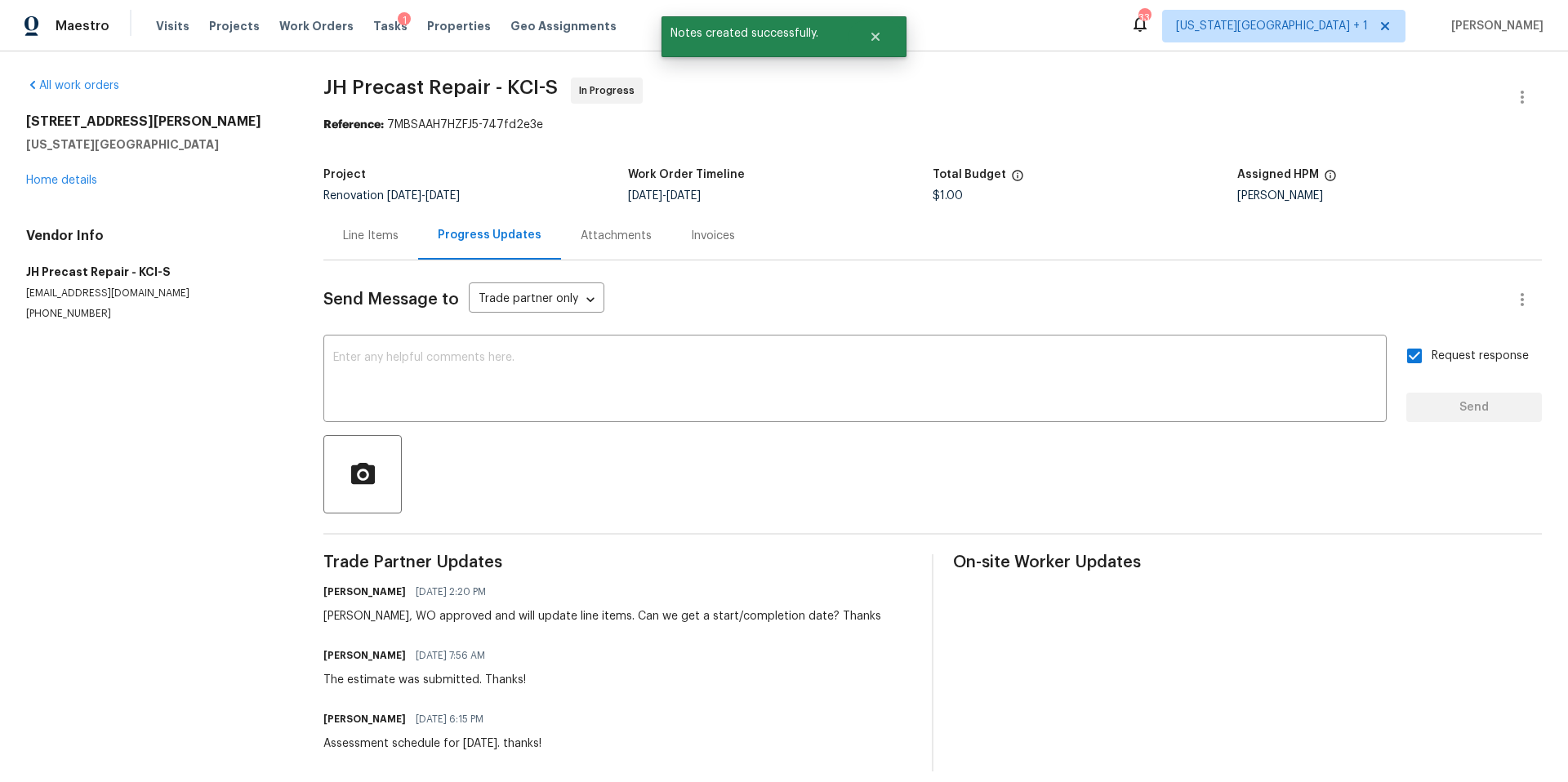
click at [374, 238] on div "Line Items" at bounding box center [371, 236] width 56 height 16
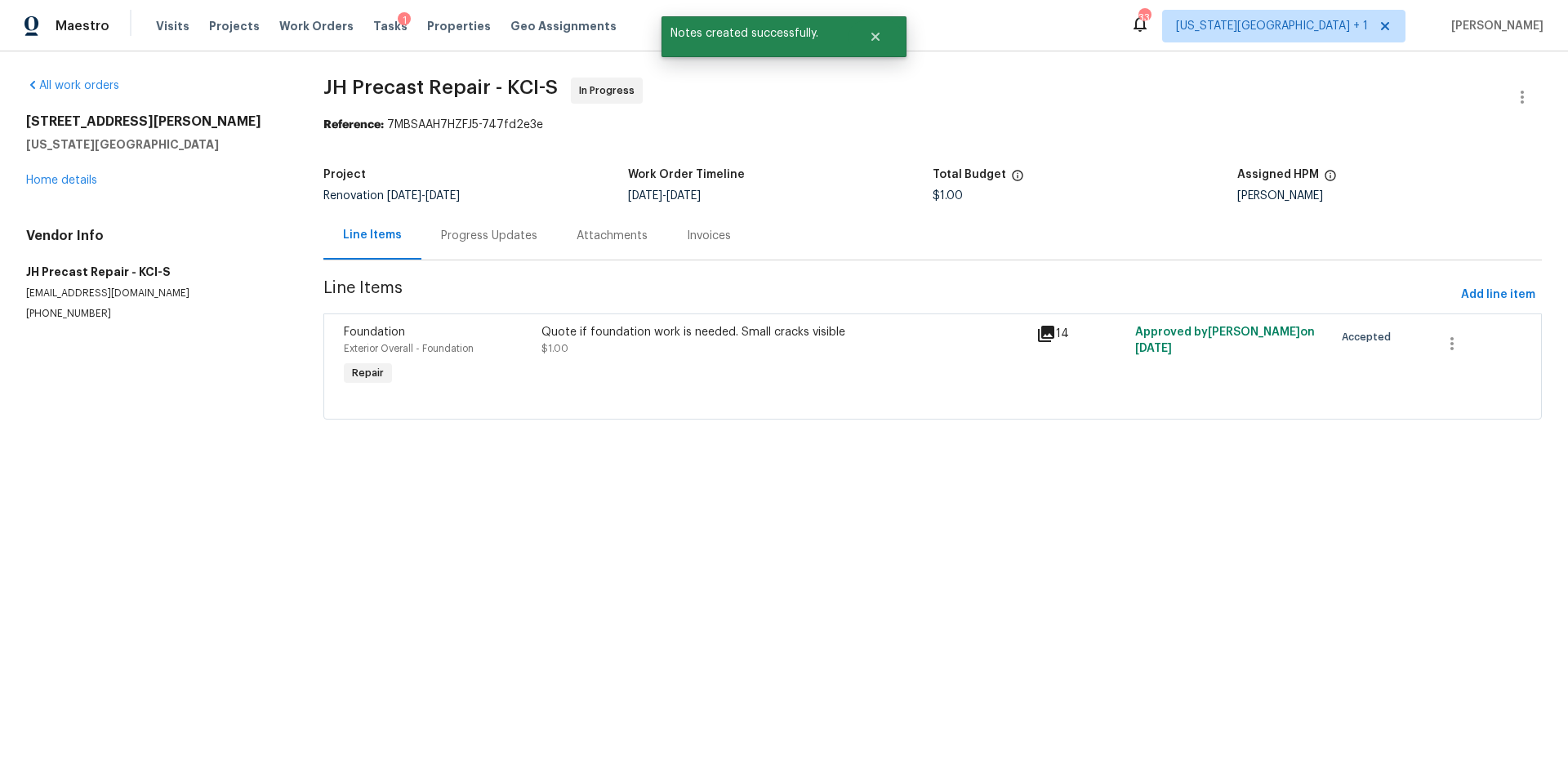
click at [601, 338] on div "Quote if foundation work is needed. Small cracks visible" at bounding box center [784, 332] width 485 height 16
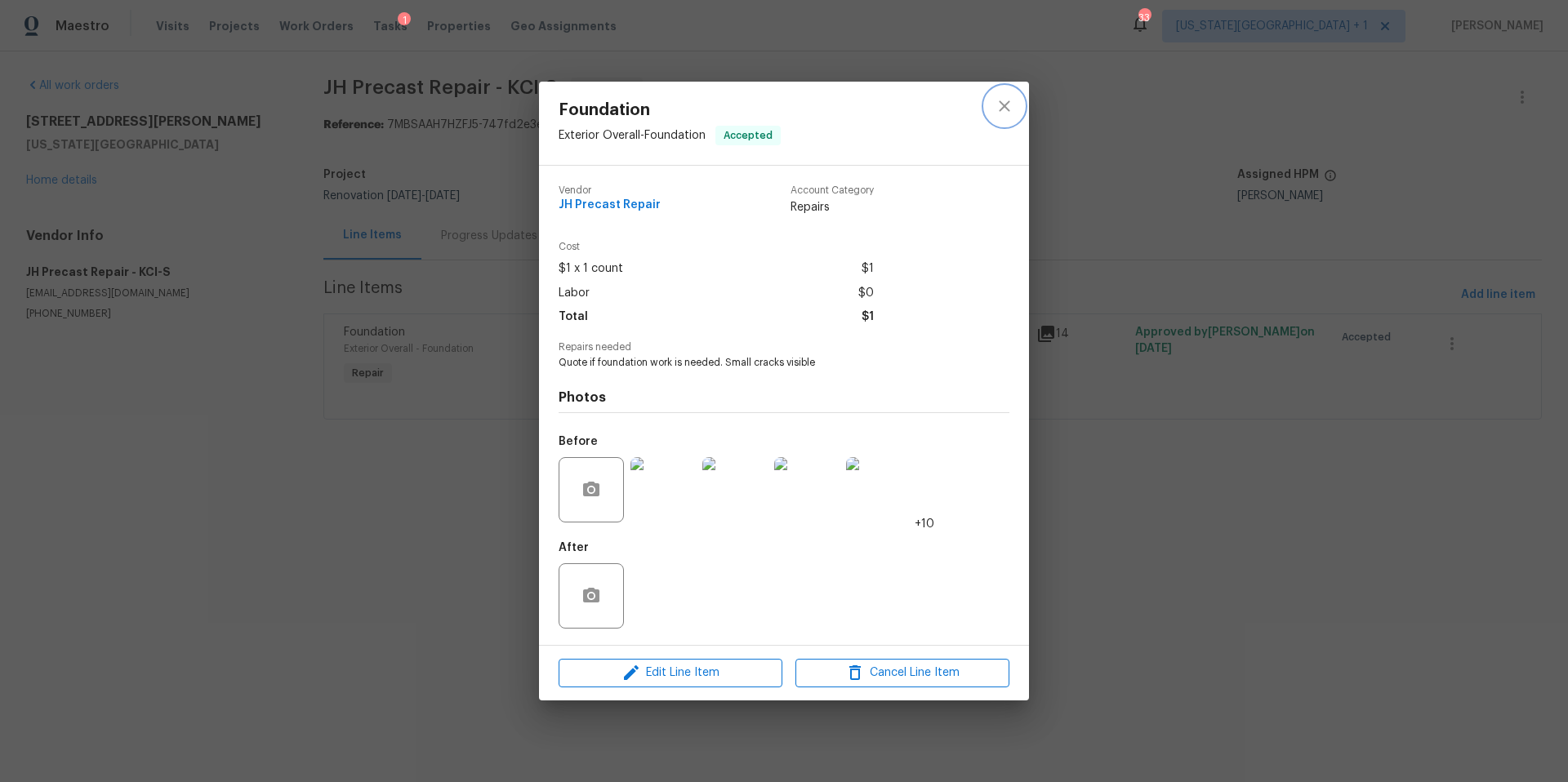
click at [1003, 110] on icon "close" at bounding box center [1004, 107] width 20 height 20
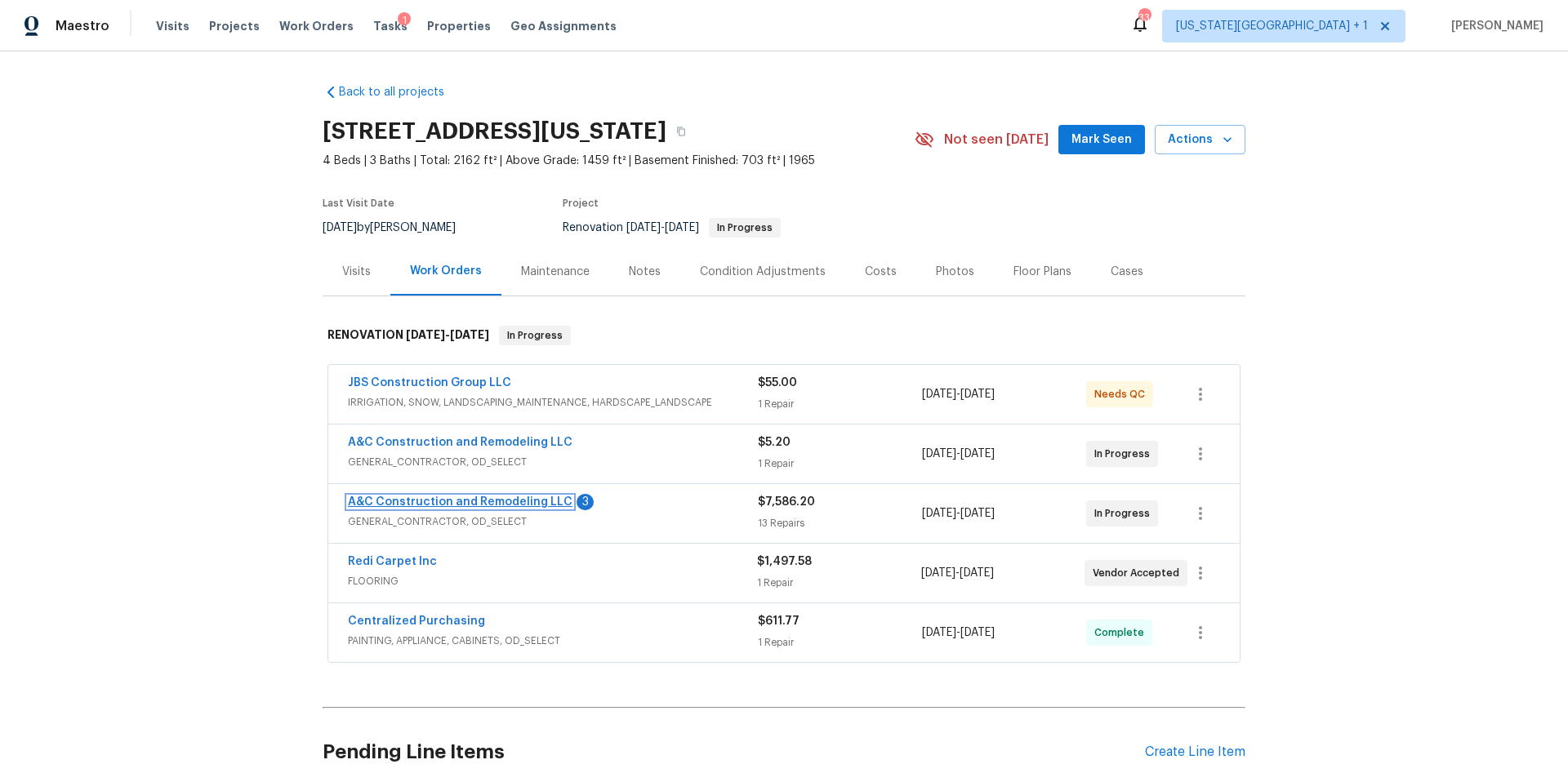
click at [464, 501] on link "A&C Construction and Remodeling LLC" at bounding box center [459, 501] width 224 height 11
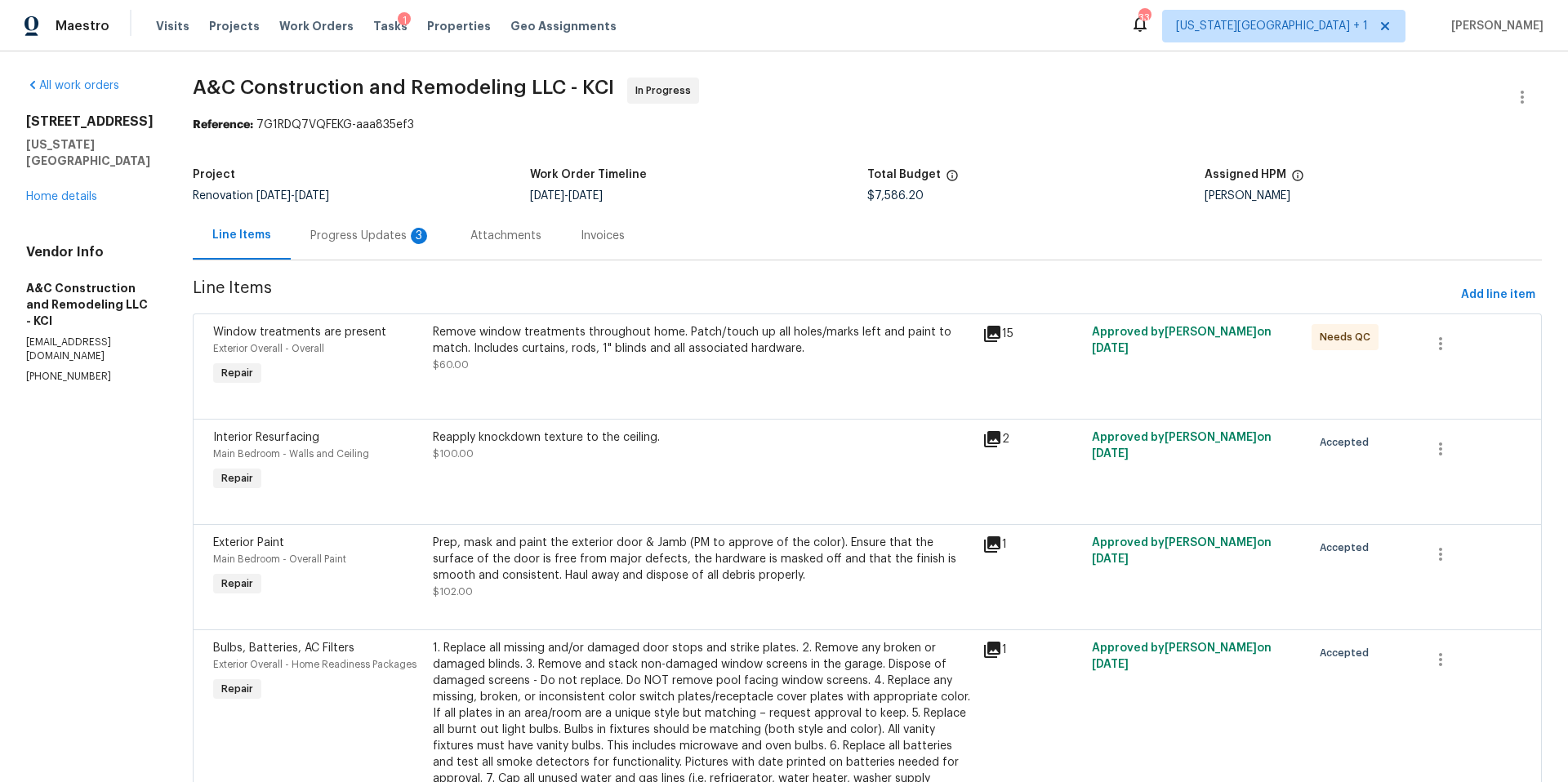
click at [396, 247] on div "Progress Updates 3" at bounding box center [371, 235] width 160 height 48
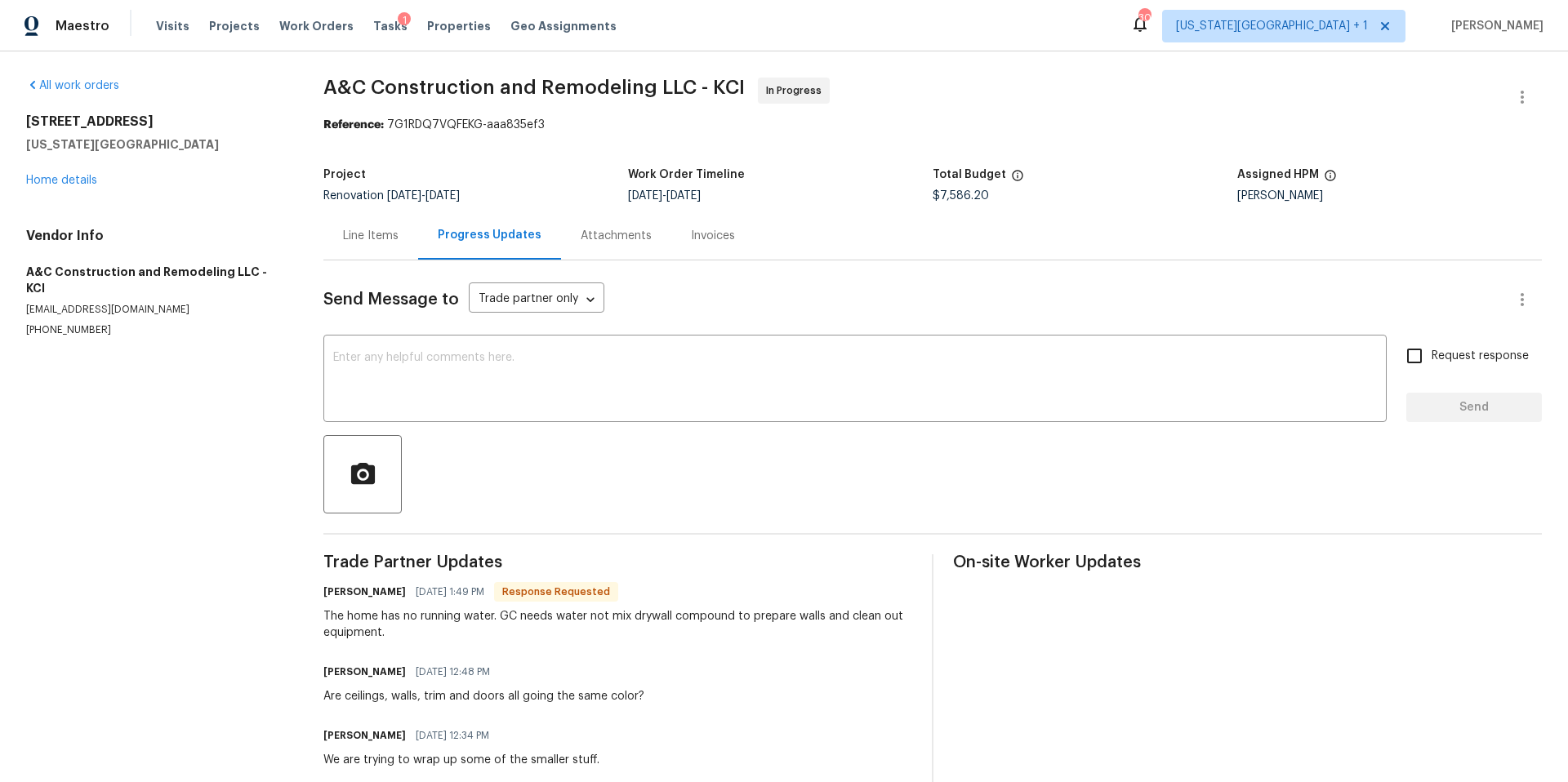
click at [70, 174] on div "[STREET_ADDRESS][US_STATE] Home details" at bounding box center [154, 150] width 258 height 75
click at [383, 362] on textarea at bounding box center [855, 380] width 1044 height 57
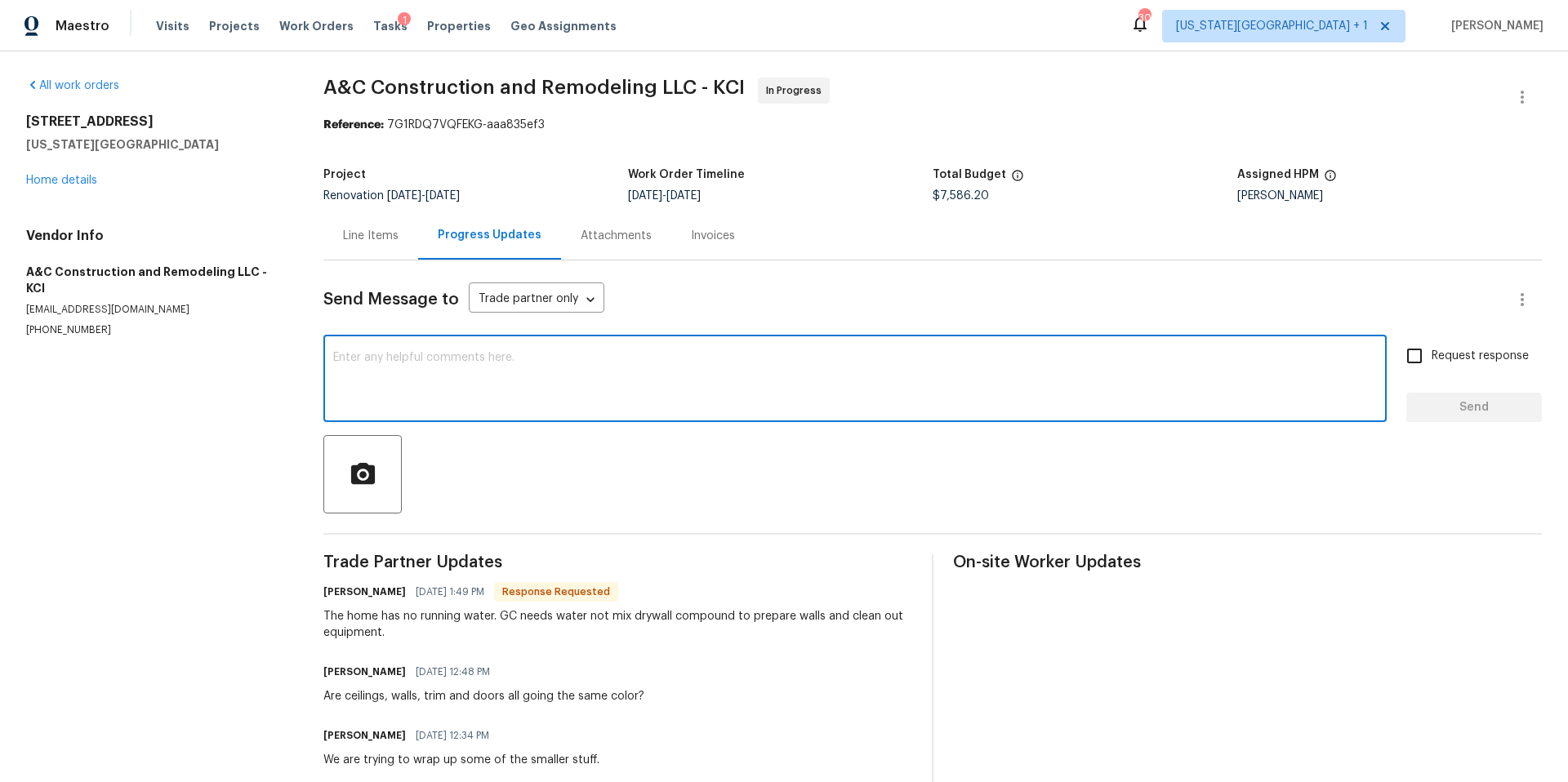
type textarea "W"
type textarea "Submitted utility ticket to get turned on ASAP"
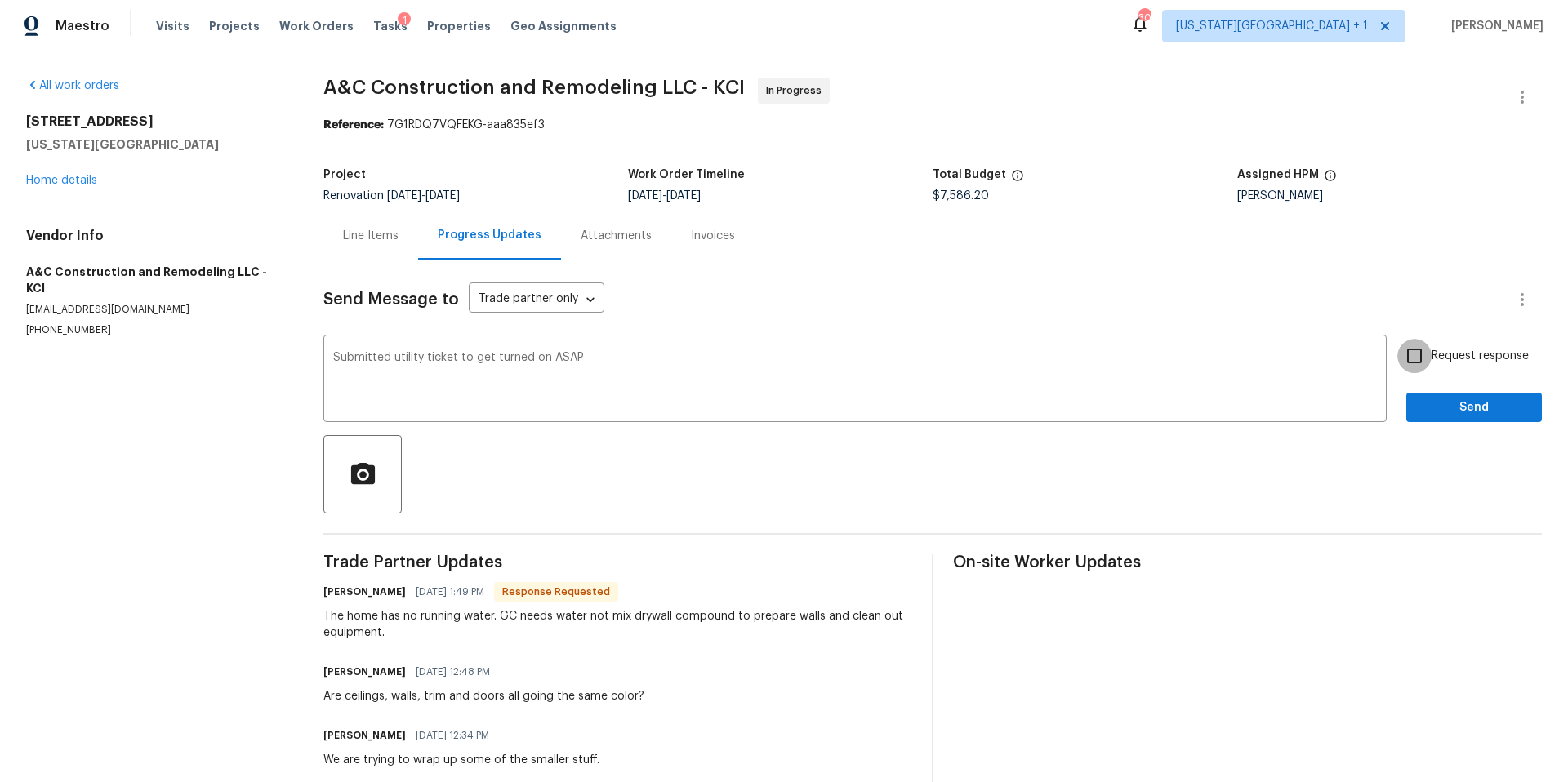
click at [1419, 361] on input "Request response" at bounding box center [1415, 356] width 34 height 34
checkbox input "true"
click at [1439, 404] on span "Send" at bounding box center [1474, 407] width 110 height 20
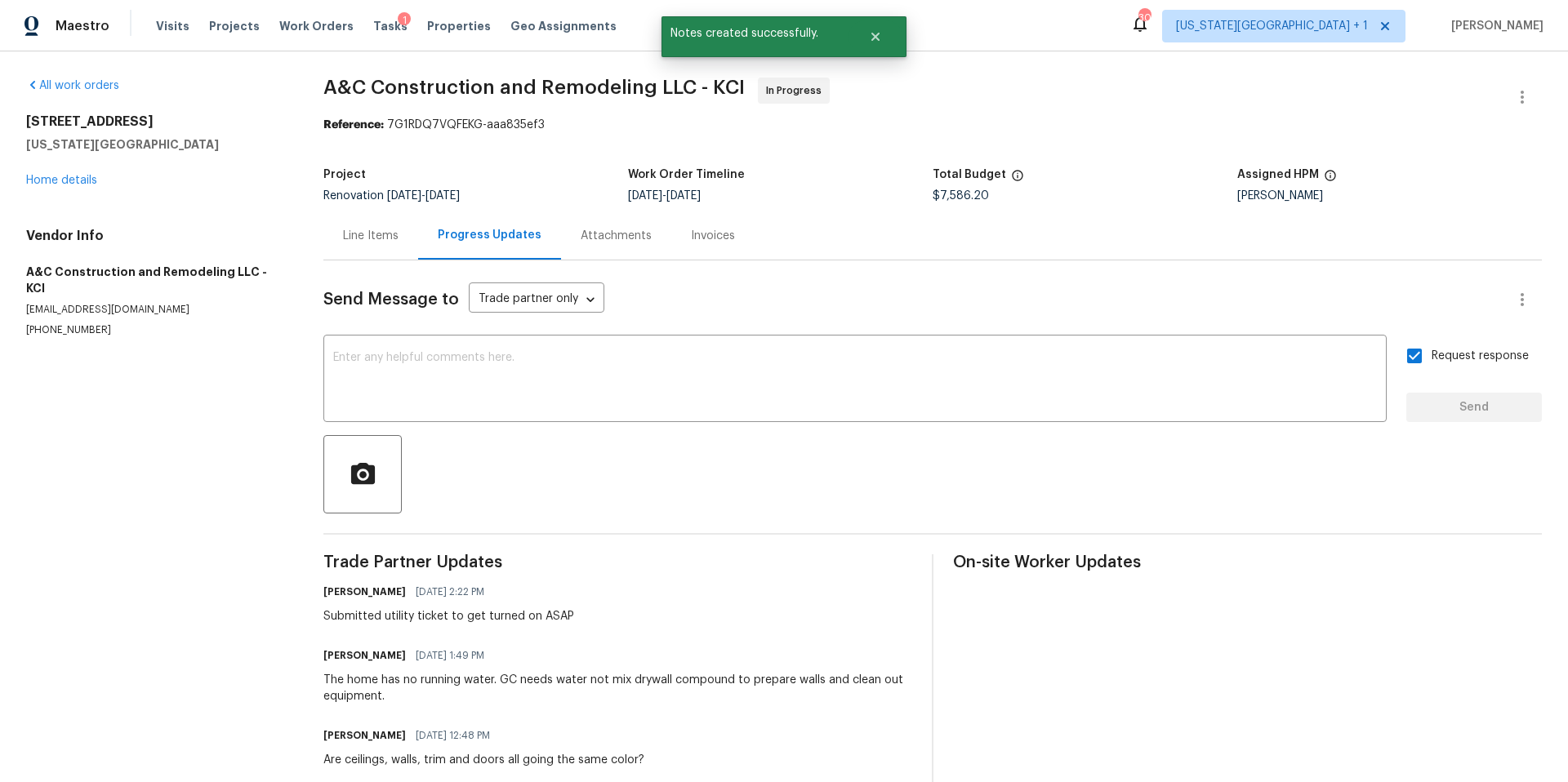
click at [347, 242] on div "Line Items" at bounding box center [371, 236] width 56 height 16
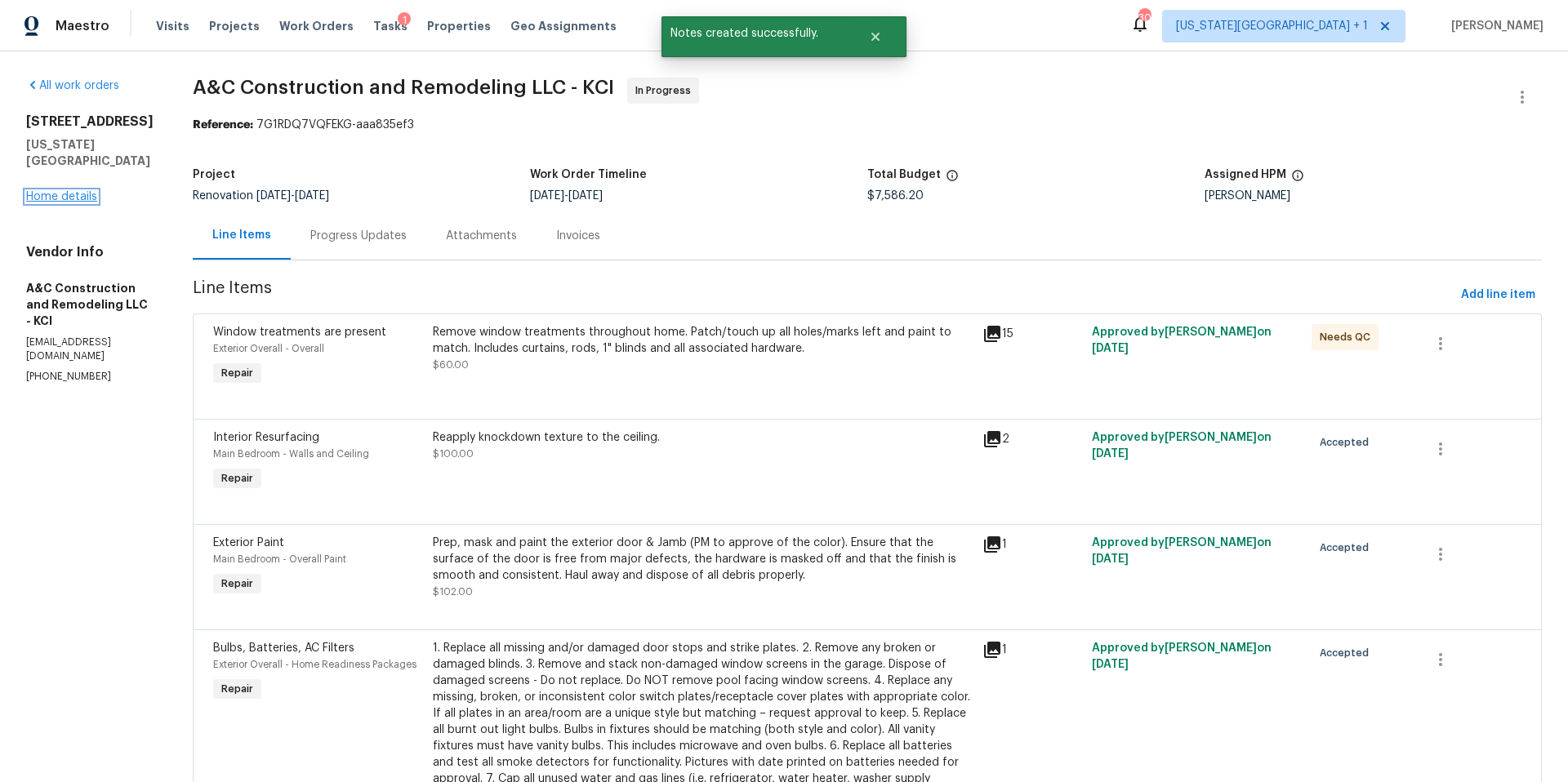
click at [59, 191] on link "Home details" at bounding box center [61, 196] width 71 height 11
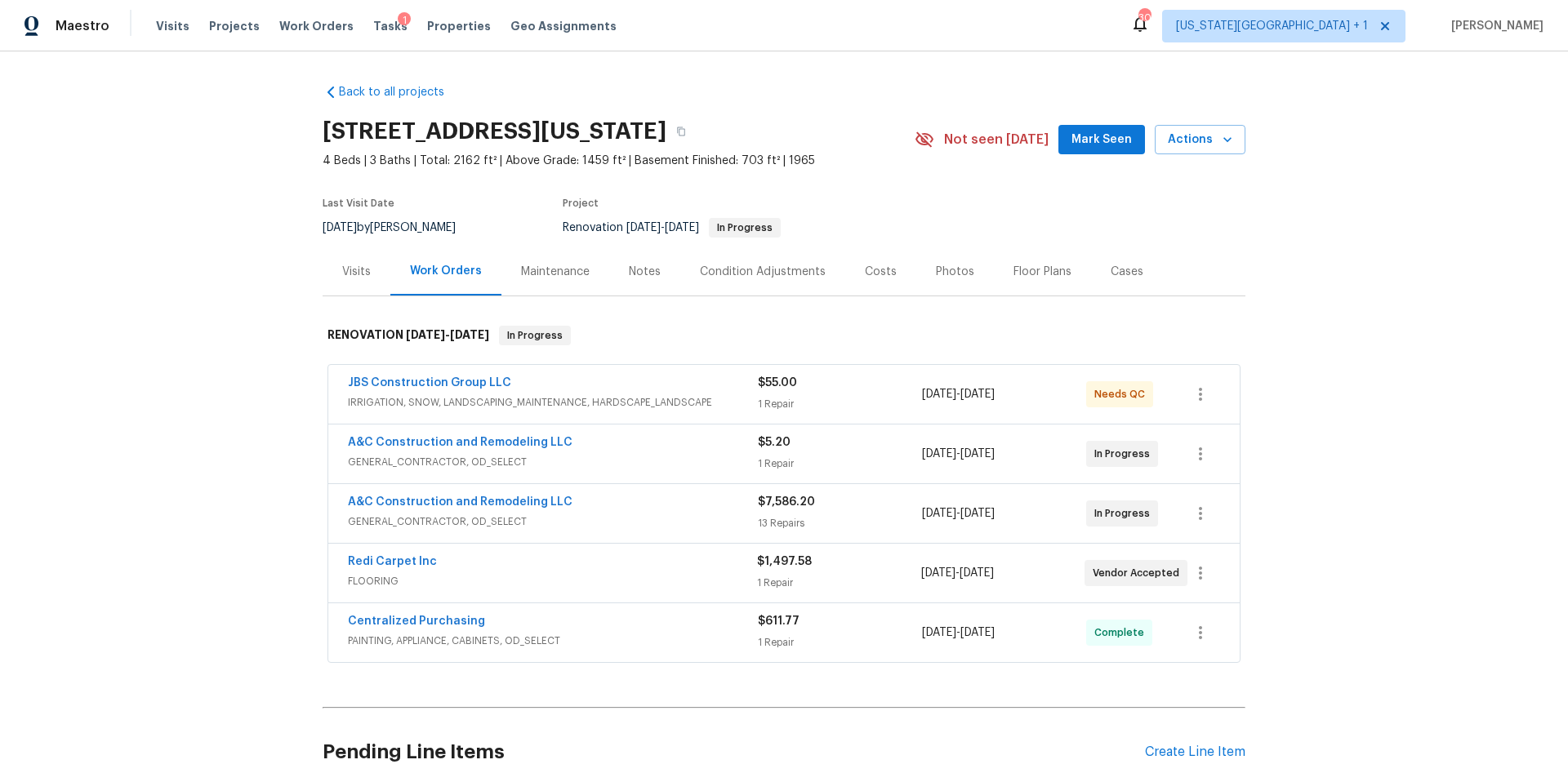
click at [647, 270] on div "Notes" at bounding box center [645, 272] width 32 height 16
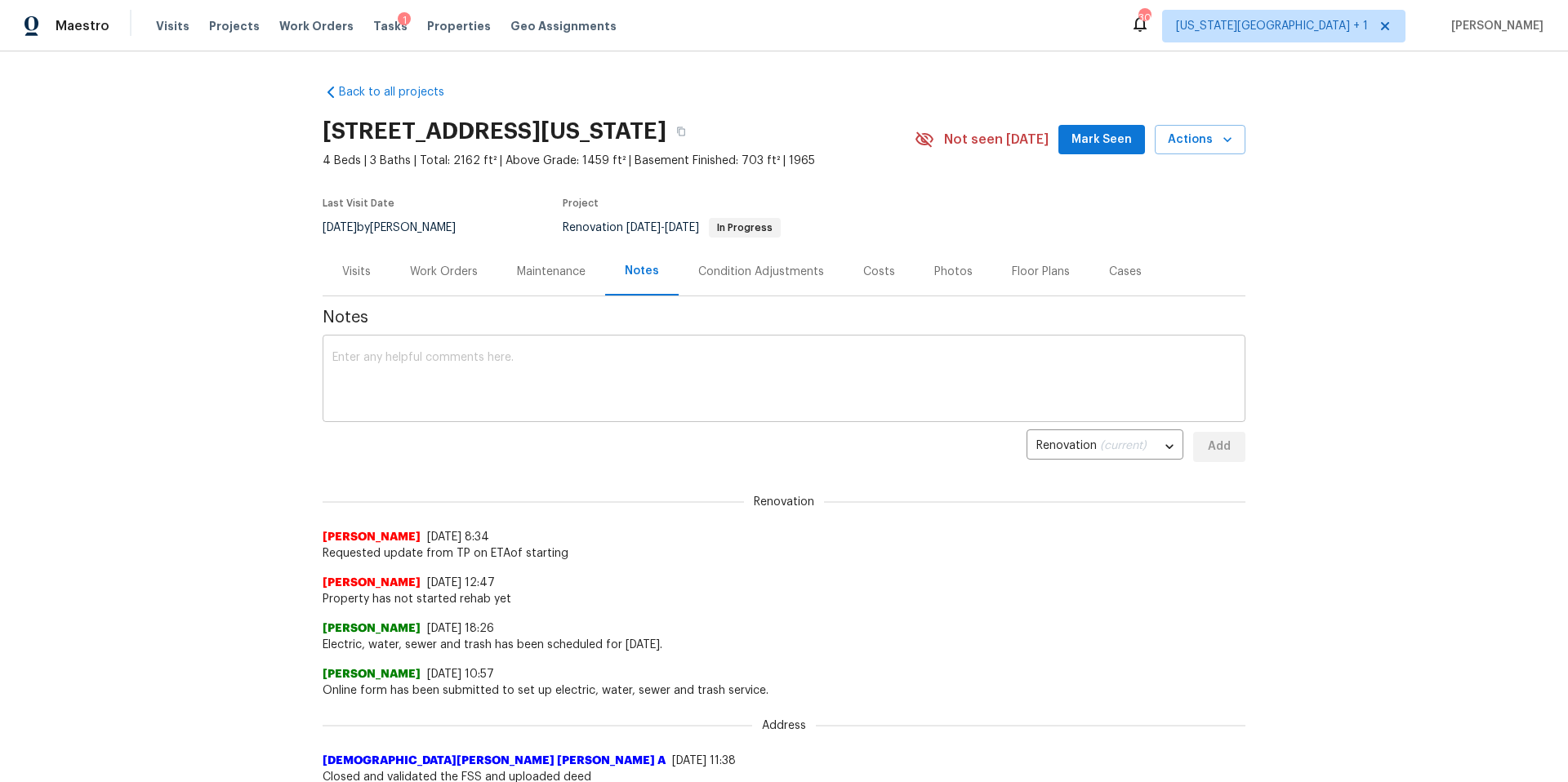
click at [413, 378] on textarea at bounding box center [784, 380] width 904 height 57
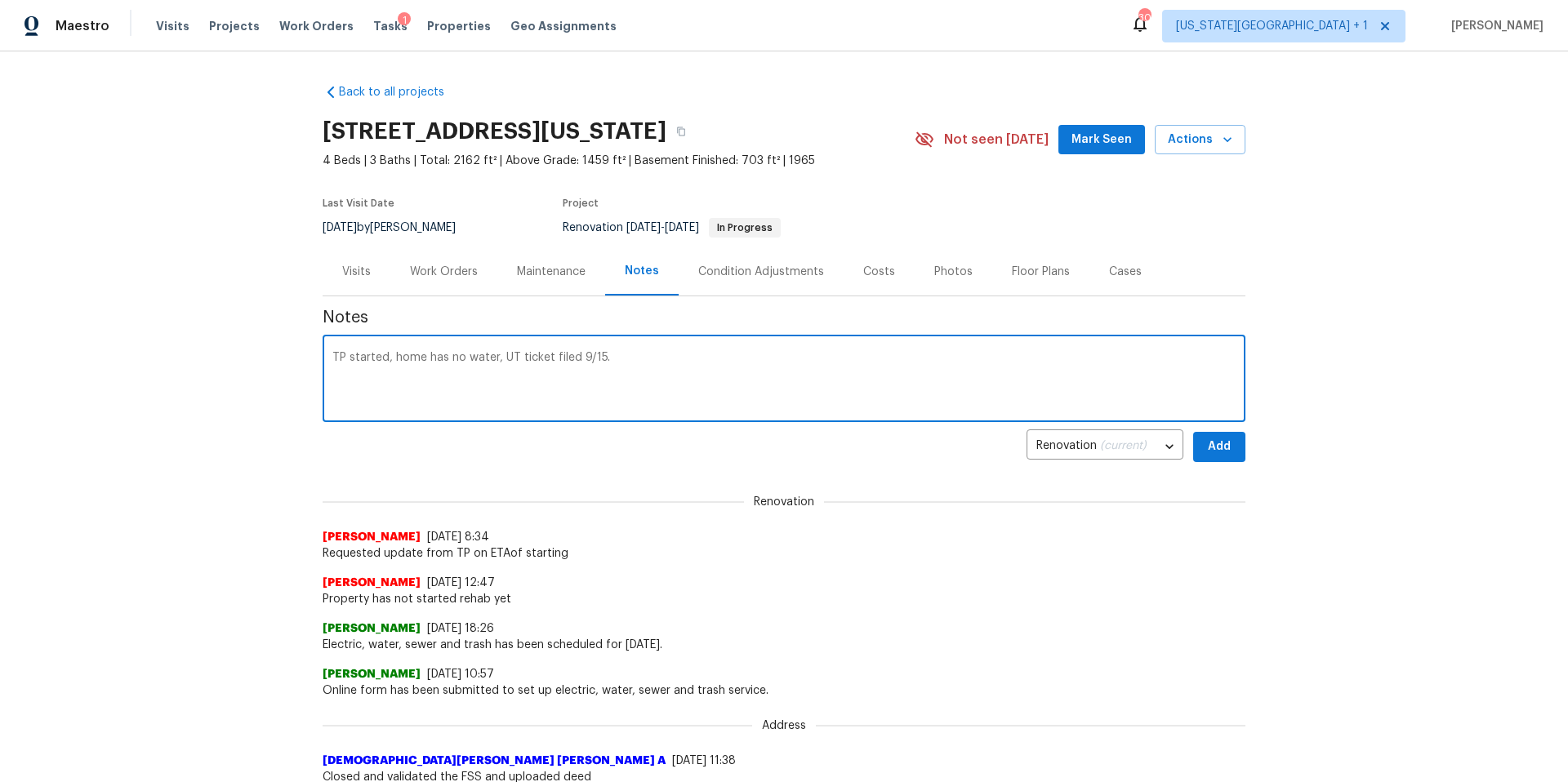
type textarea "TP started, home has no water, UT ticket filed 9/15."
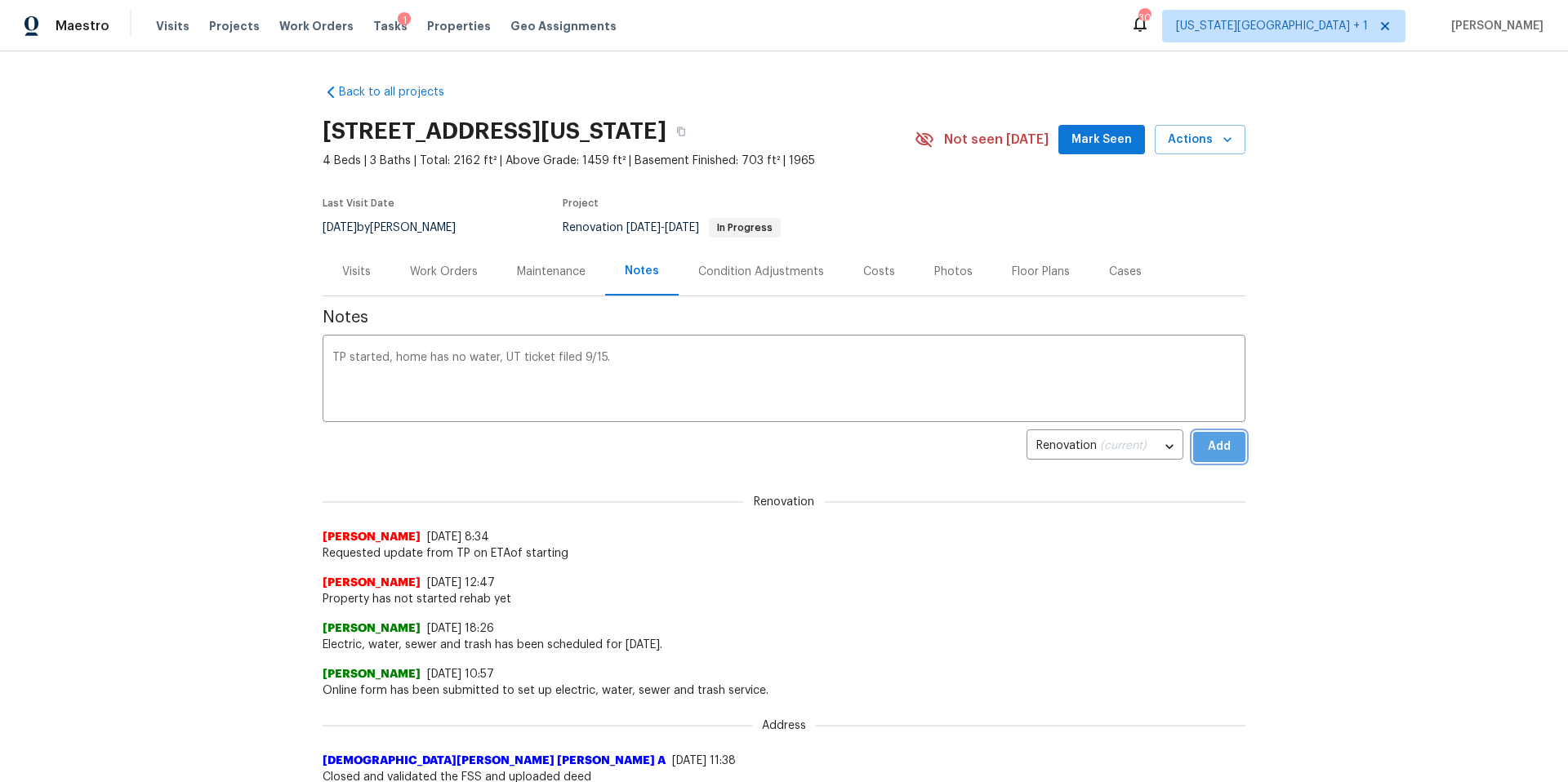
click at [1225, 446] on span "Add" at bounding box center [1219, 447] width 26 height 20
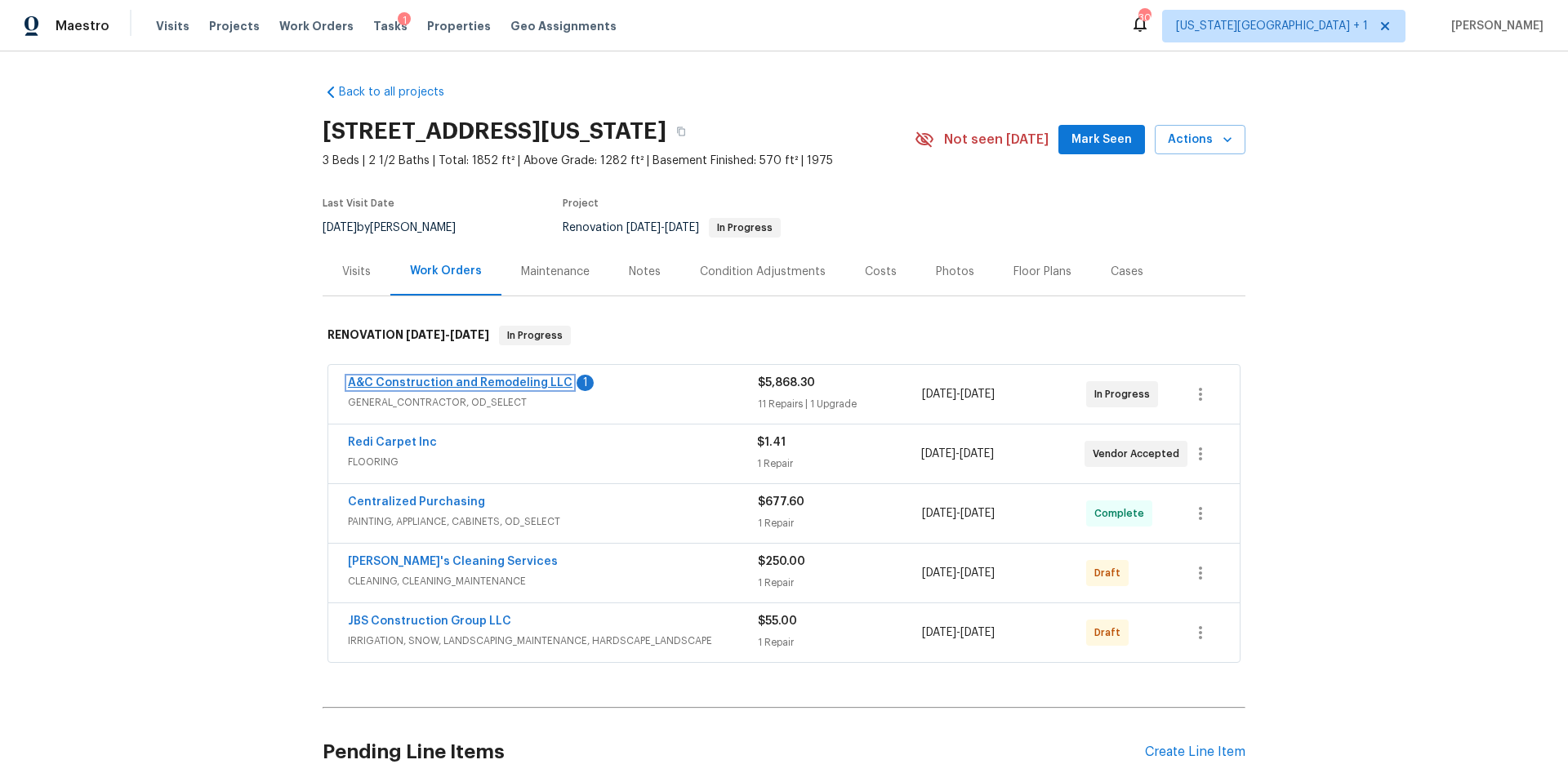
click at [450, 383] on link "A&C Construction and Remodeling LLC" at bounding box center [459, 383] width 224 height 11
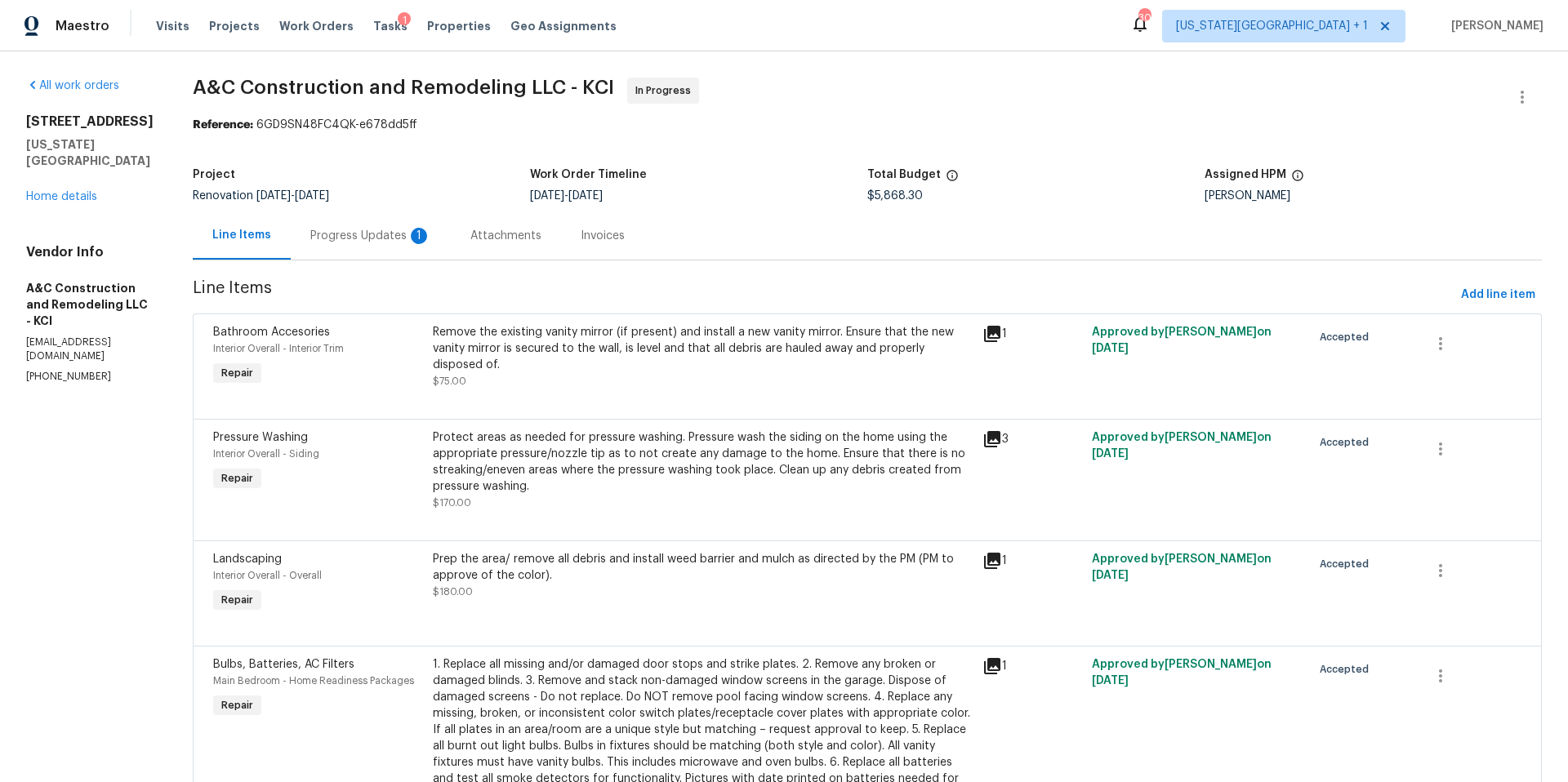
click at [391, 240] on div "Progress Updates 1" at bounding box center [371, 236] width 121 height 16
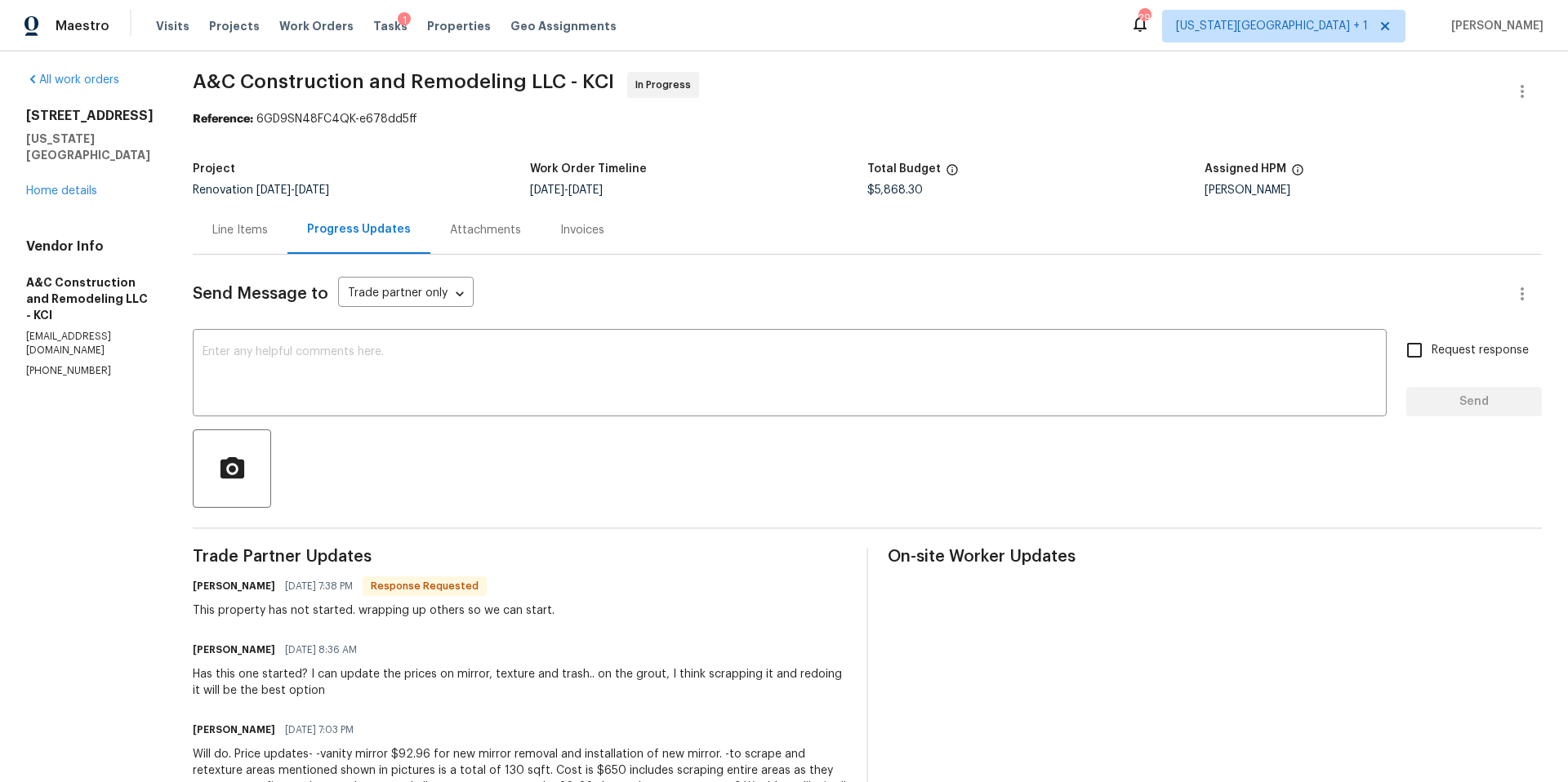
scroll to position [11, 0]
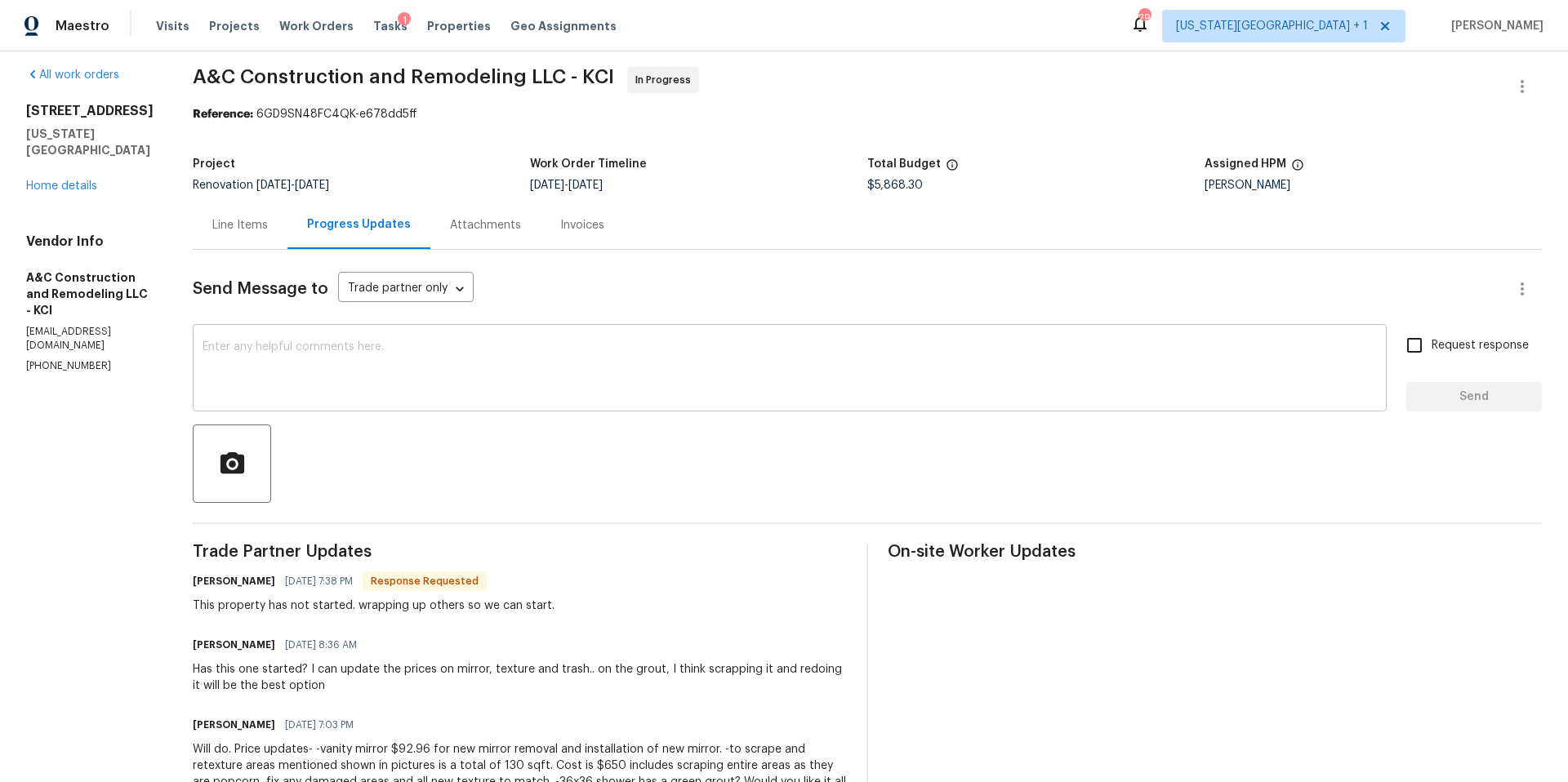
click at [295, 342] on textarea at bounding box center [789, 370] width 1175 height 57
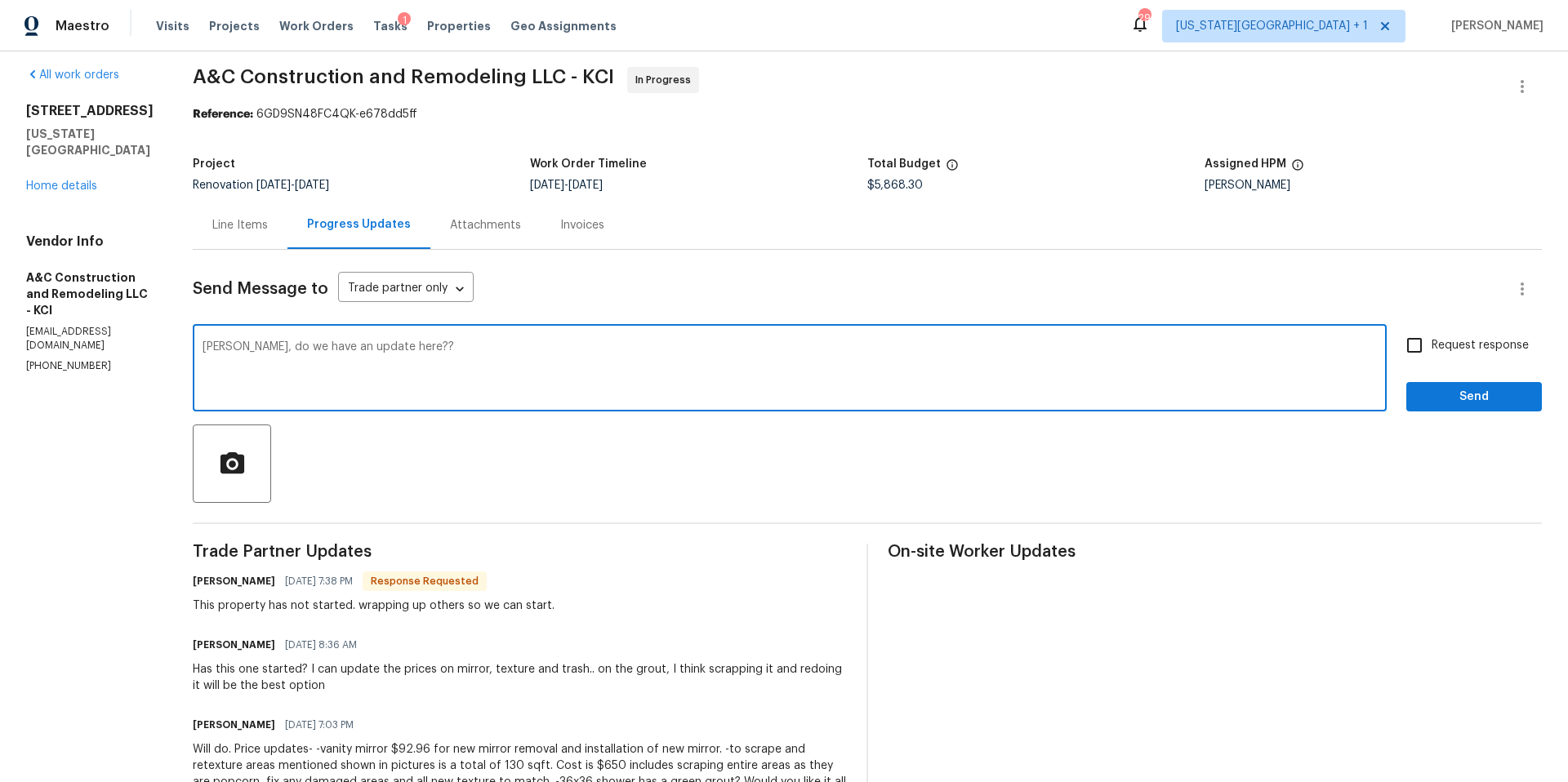
type textarea "Charles, do we have an update here??"
click at [1420, 353] on input "Request response" at bounding box center [1415, 346] width 34 height 34
checkbox input "true"
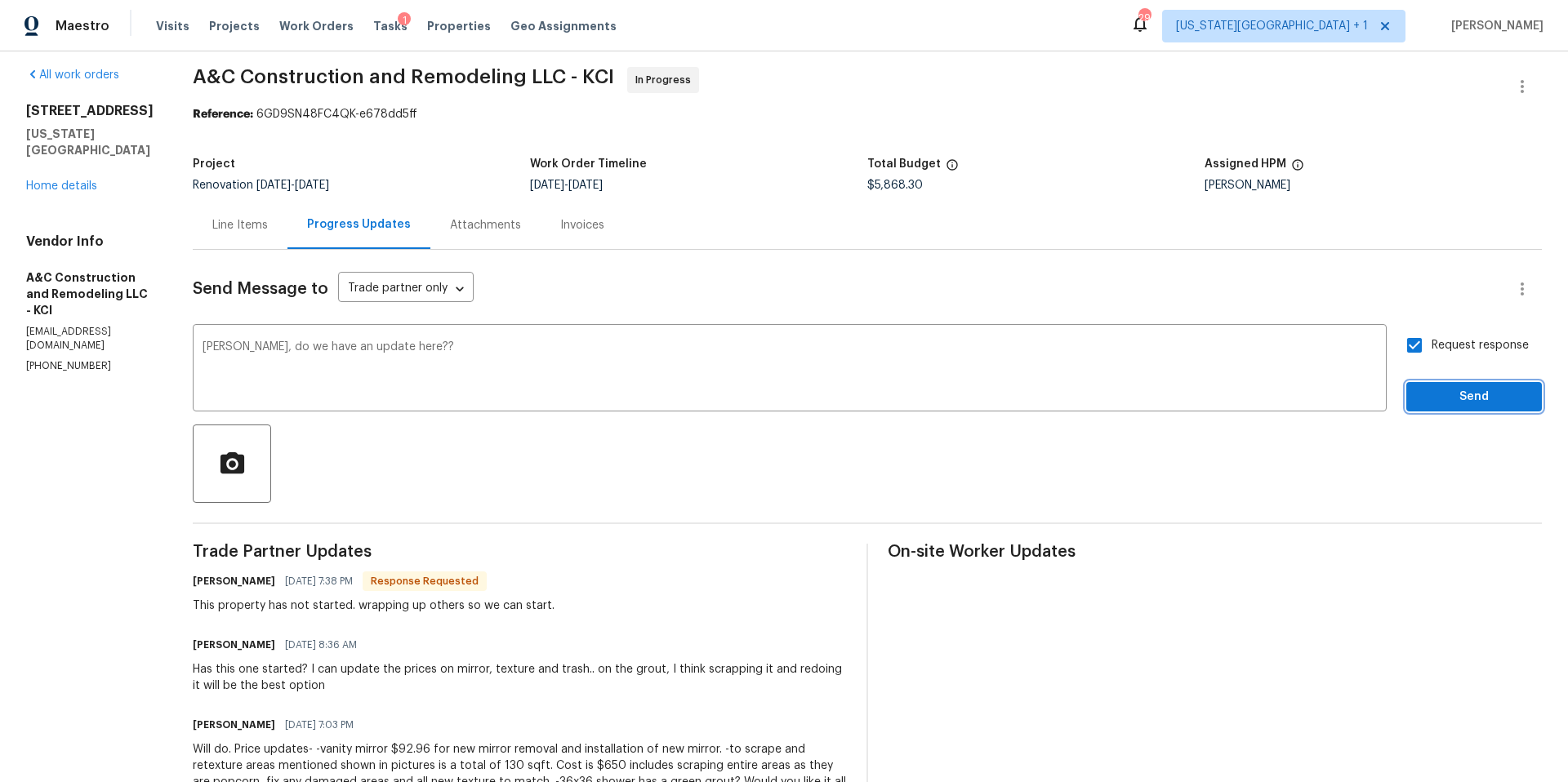
click at [1437, 392] on span "Send" at bounding box center [1474, 397] width 110 height 20
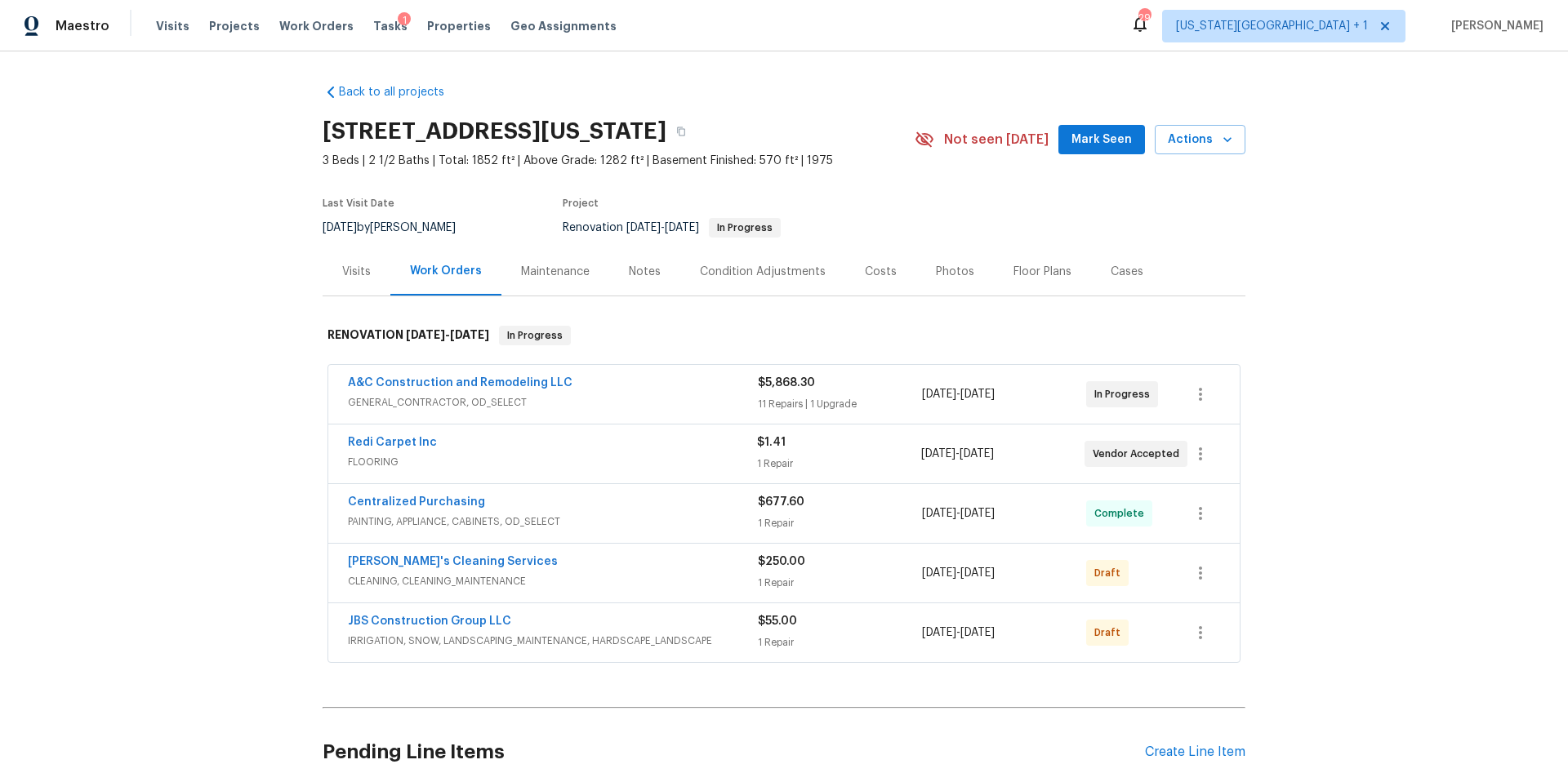
click at [428, 376] on span "A&C Construction and Remodeling LLC" at bounding box center [459, 383] width 224 height 16
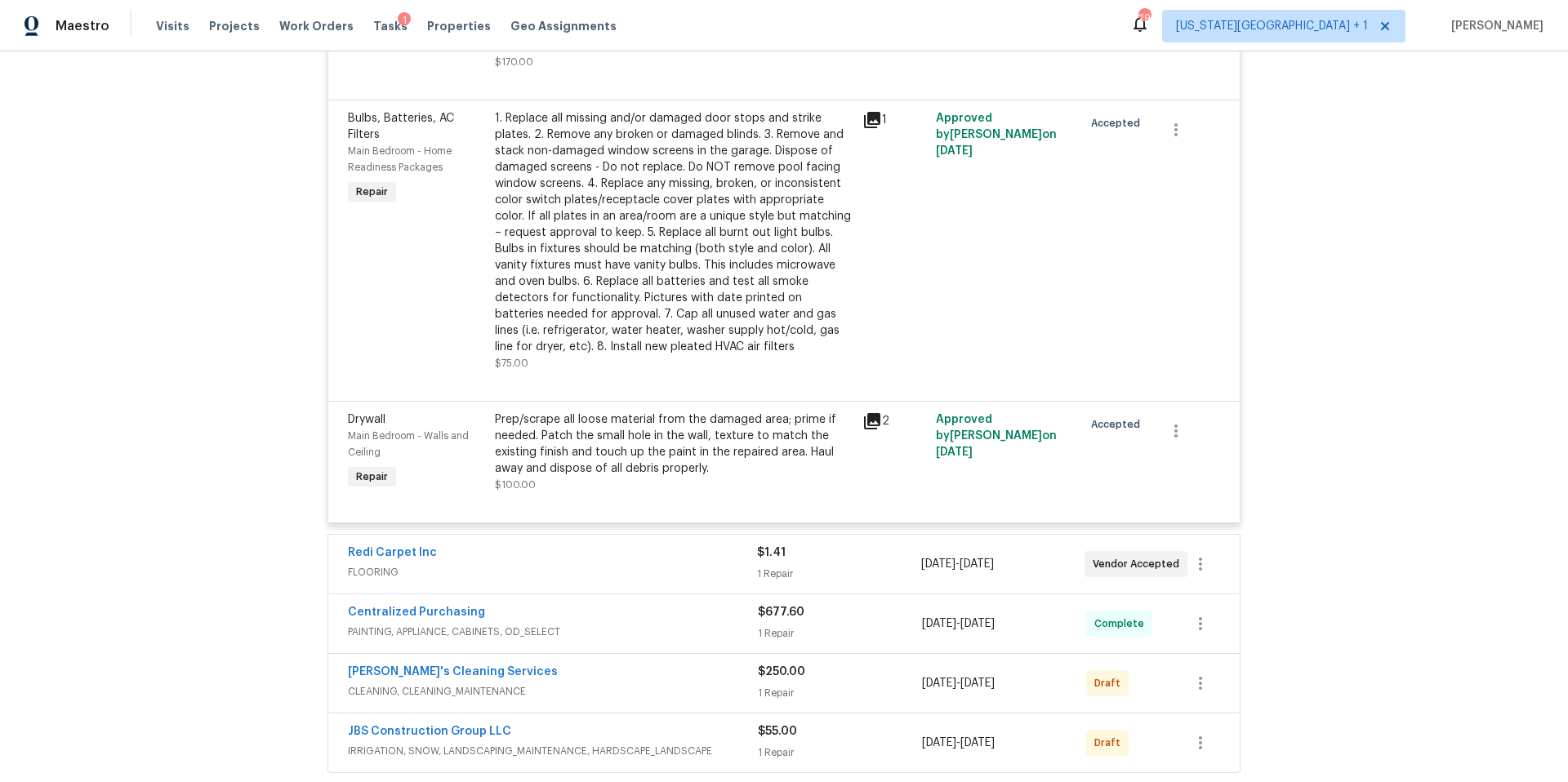
scroll to position [1981, 0]
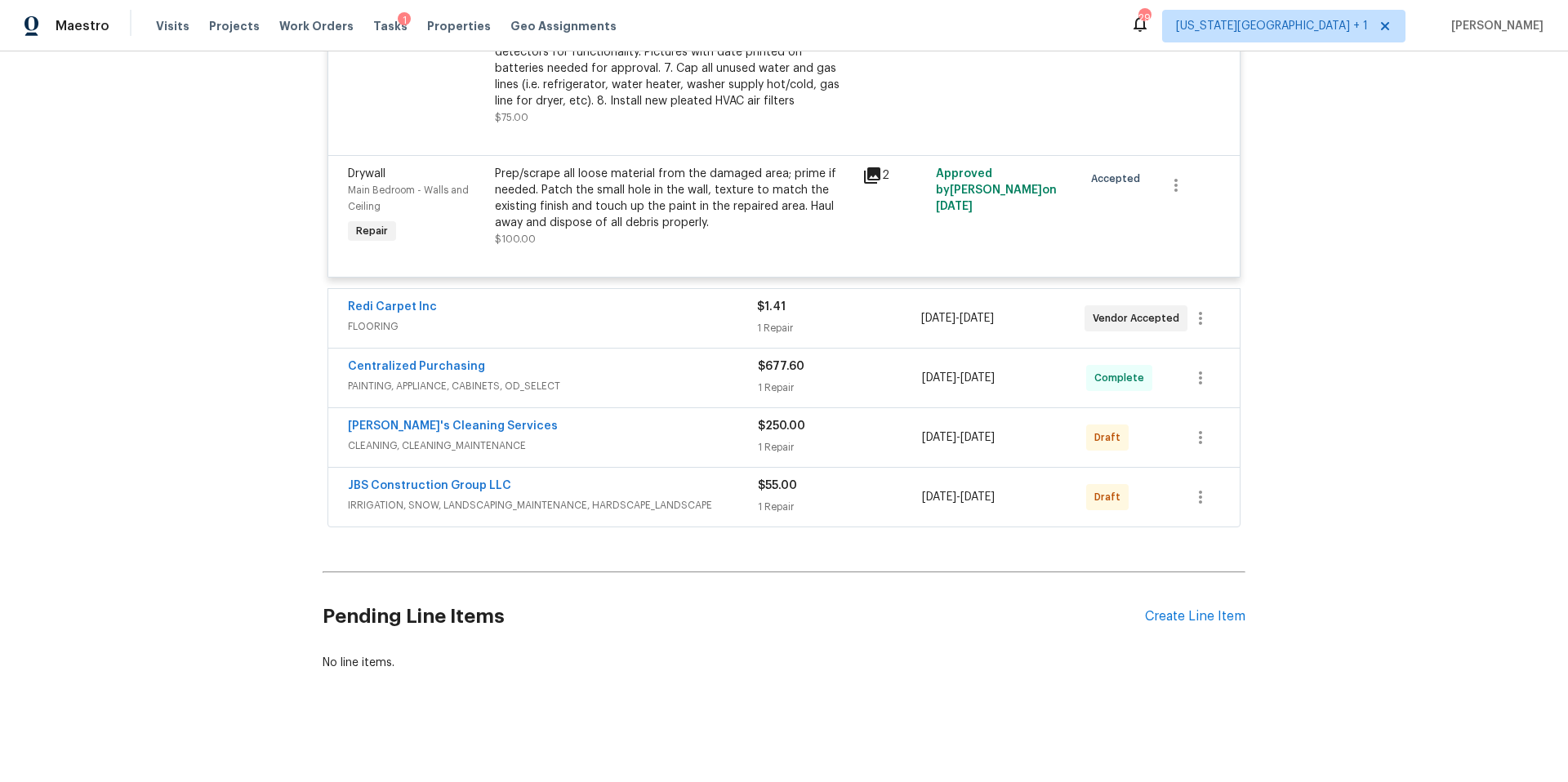
click at [514, 319] on span "FLOORING" at bounding box center [552, 327] width 409 height 16
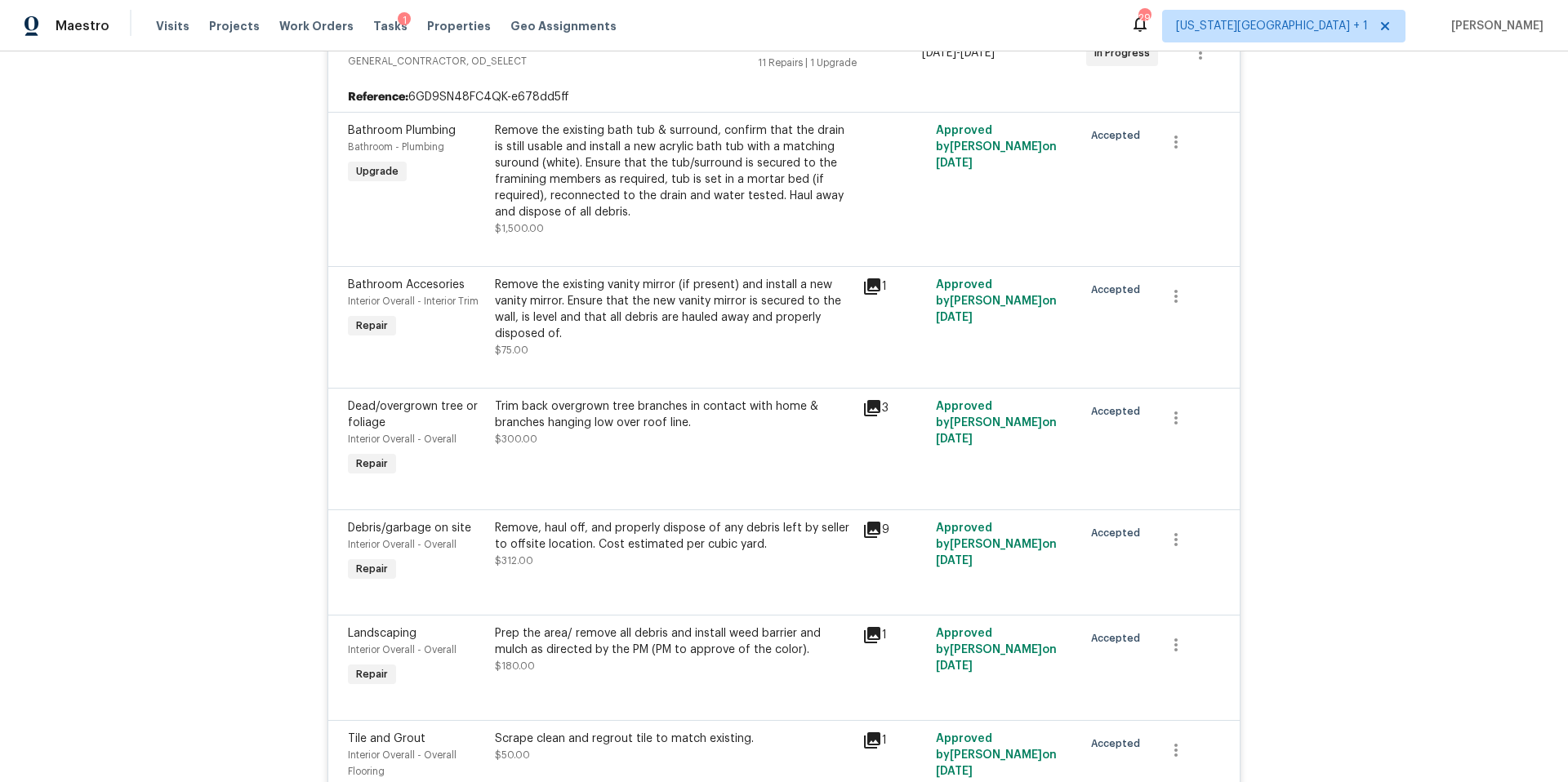
scroll to position [0, 0]
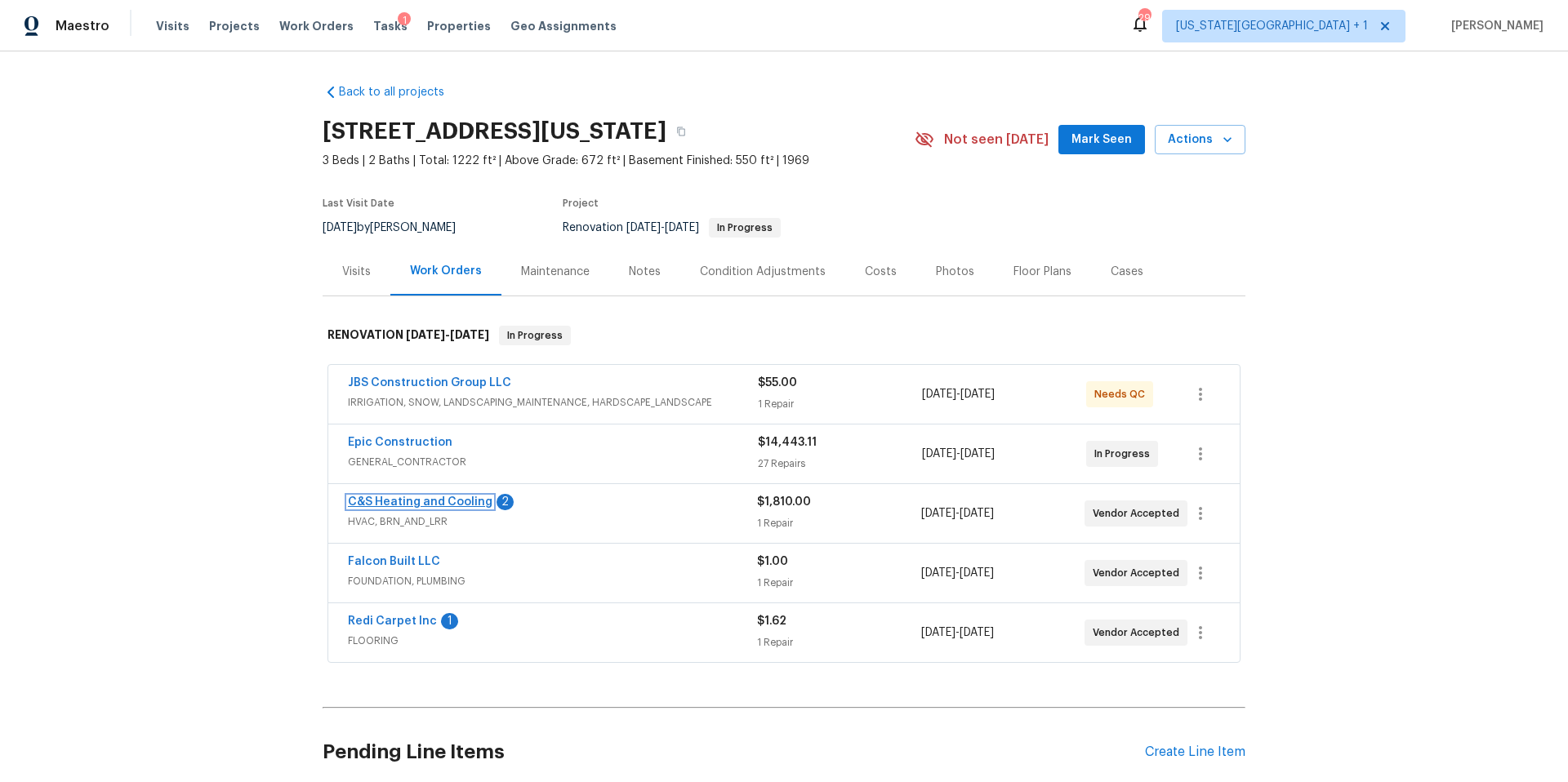
click at [434, 500] on link "C&S Heating and Cooling" at bounding box center [419, 501] width 144 height 11
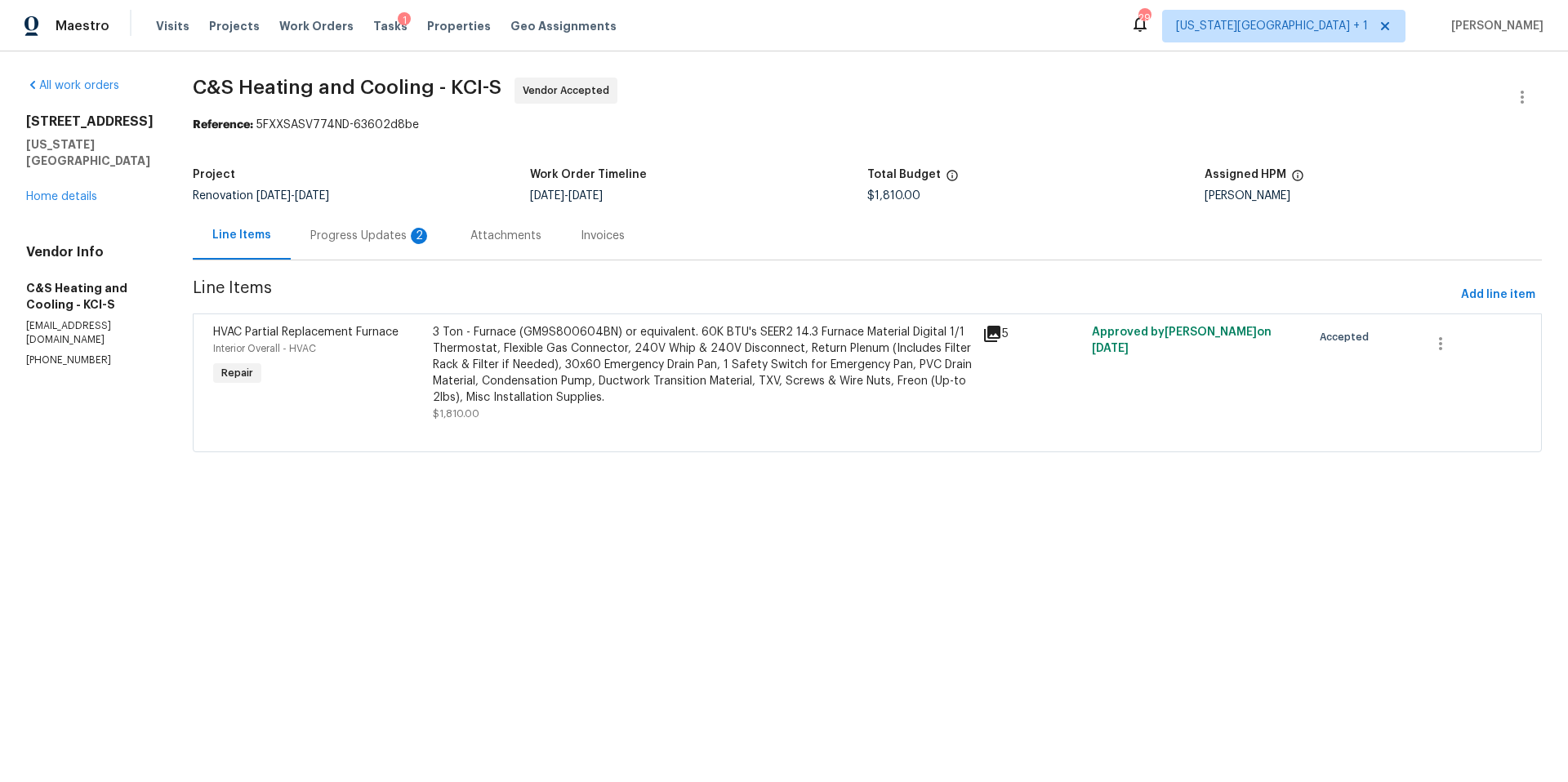
click at [374, 232] on div "Progress Updates 2" at bounding box center [371, 236] width 121 height 16
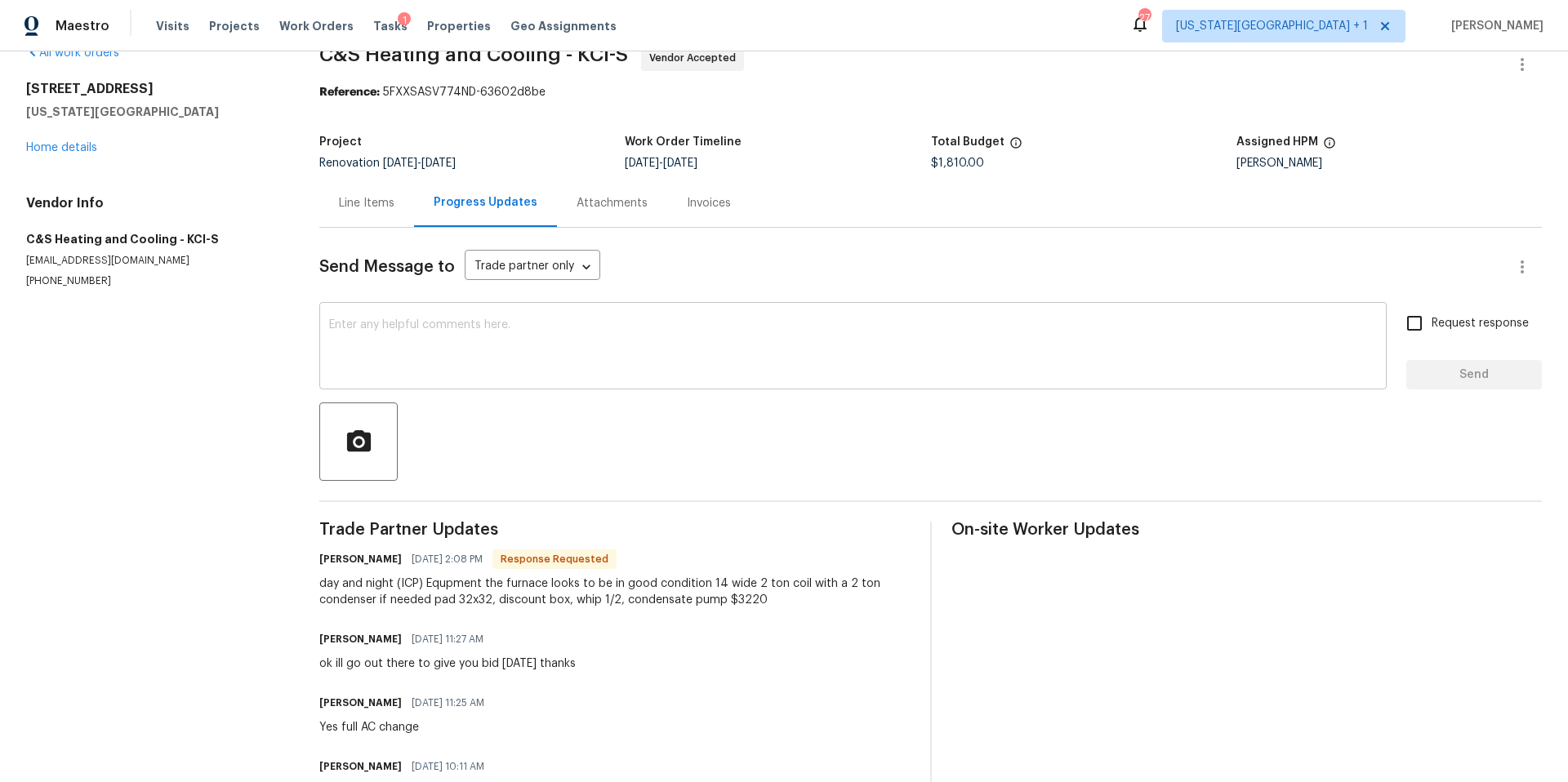
scroll to position [37, 0]
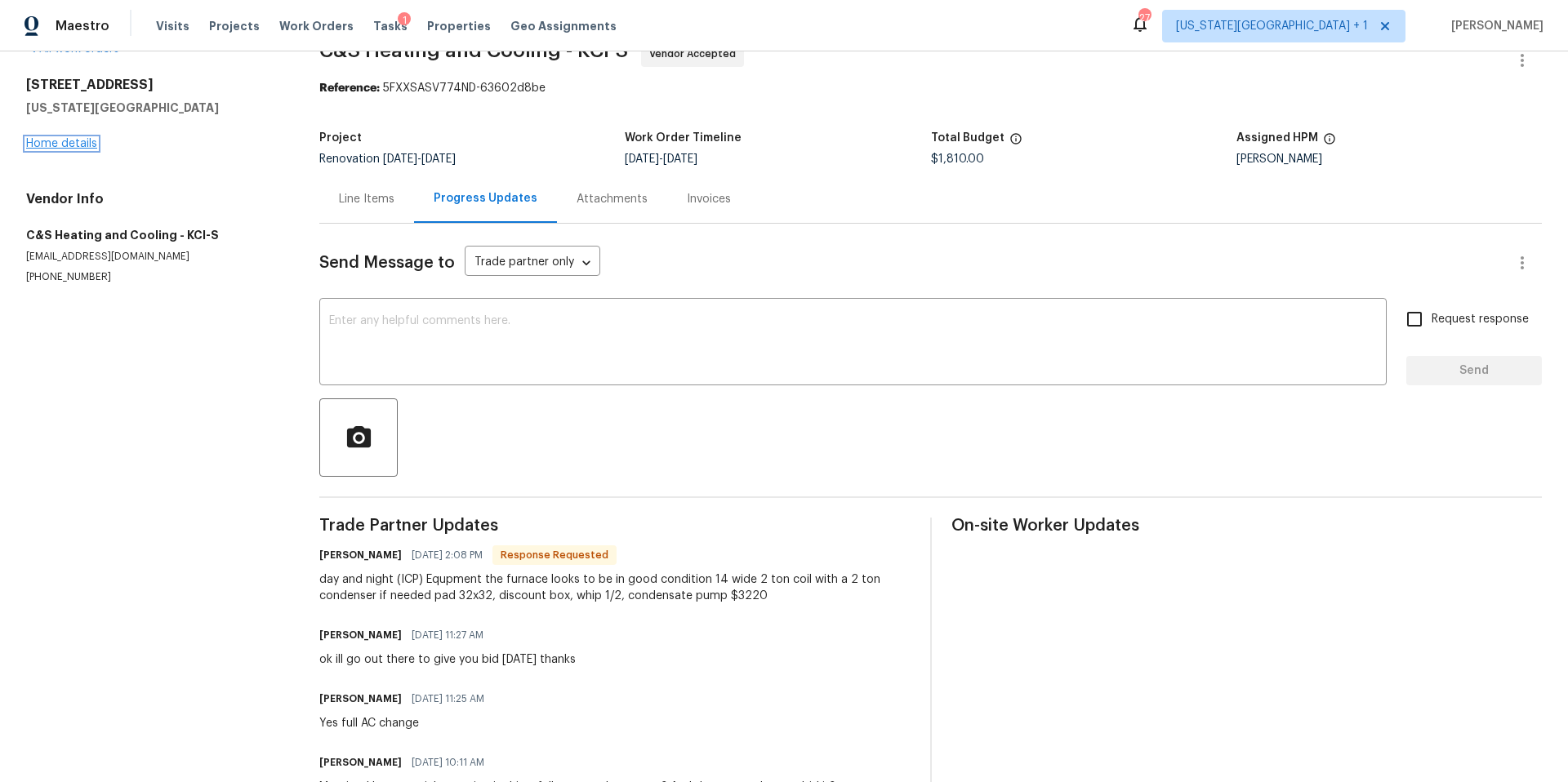
click at [75, 143] on link "Home details" at bounding box center [61, 143] width 71 height 11
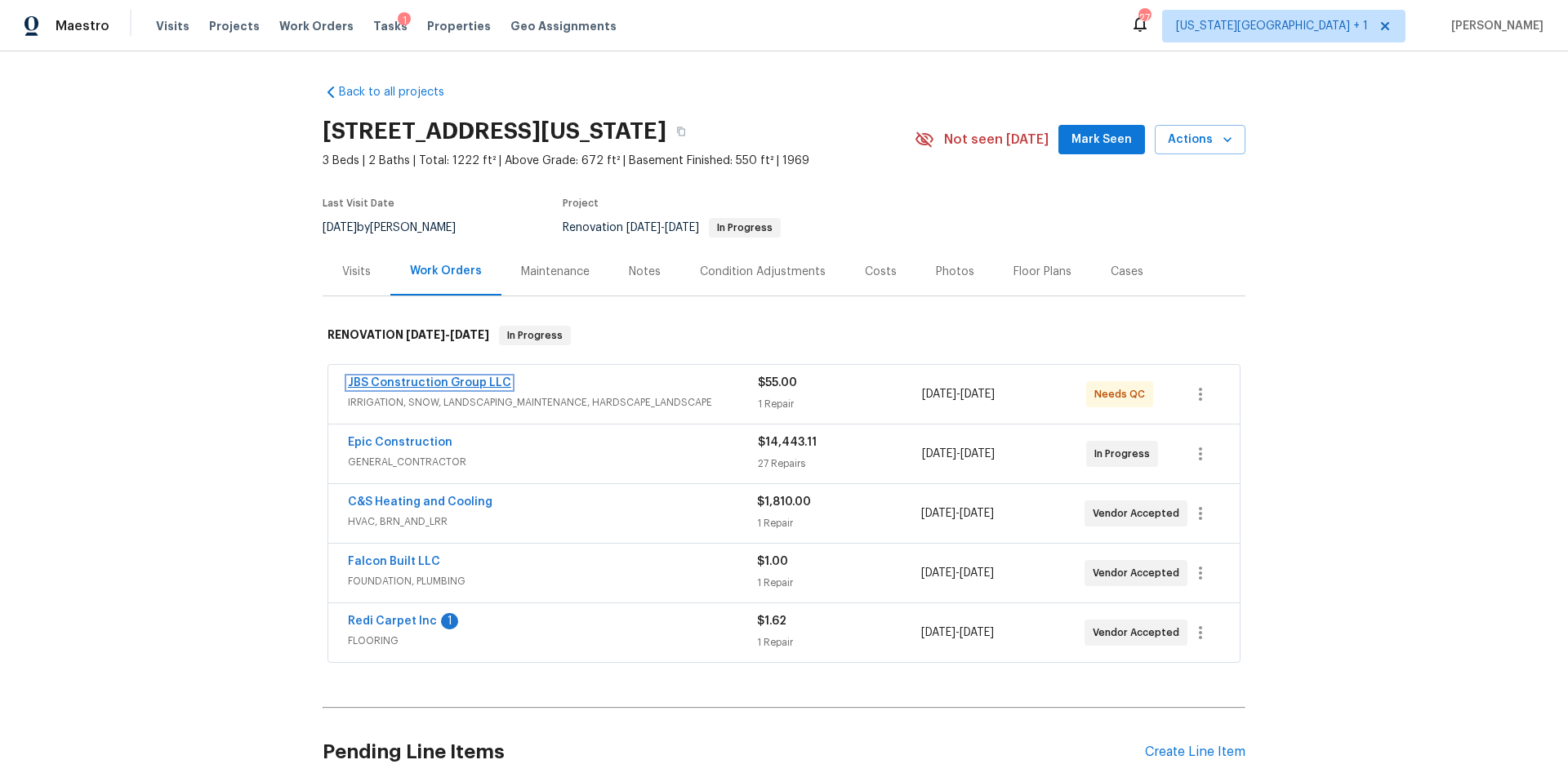
click at [412, 384] on link "JBS Construction Group LLC" at bounding box center [429, 383] width 163 height 11
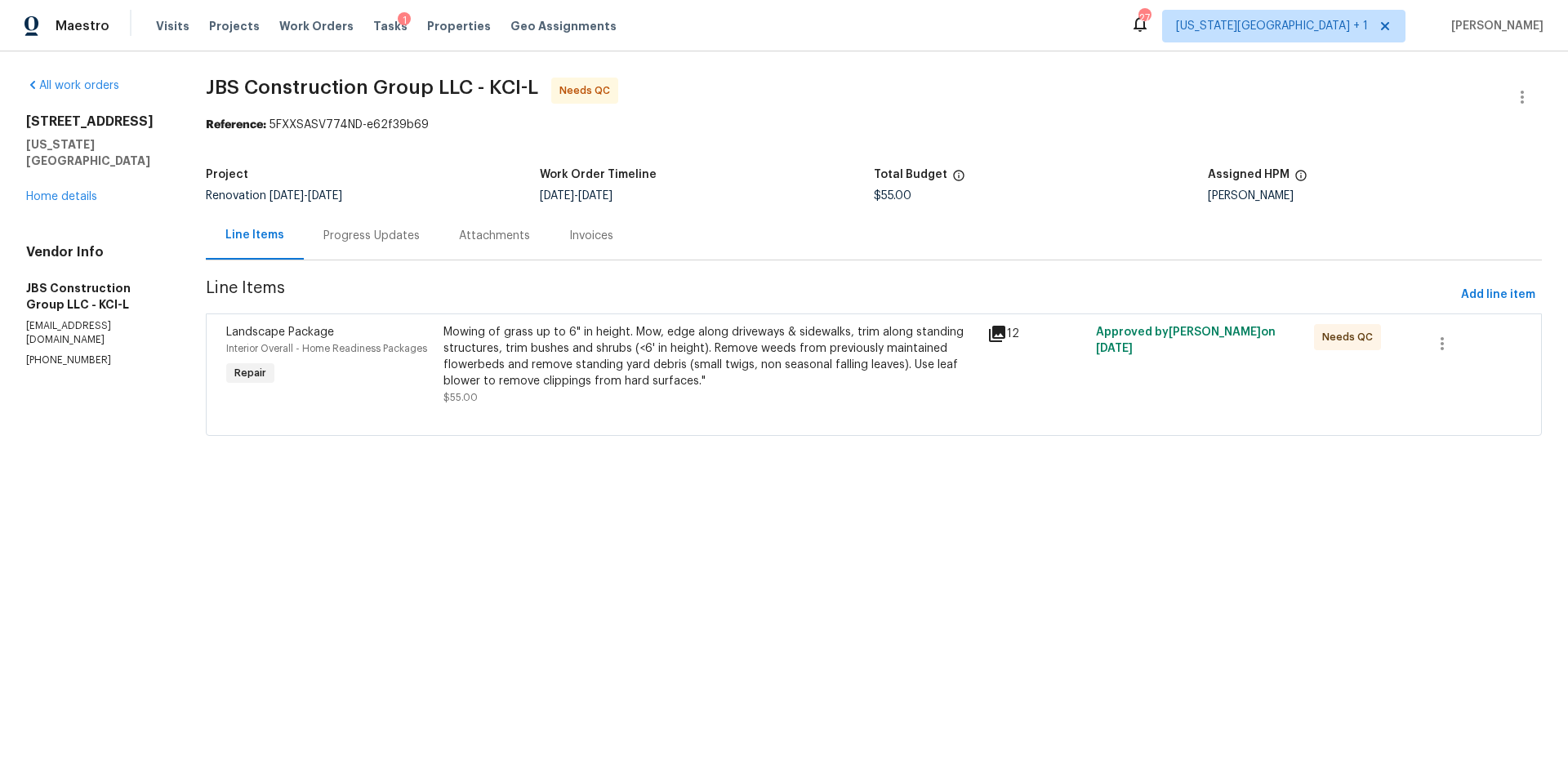
click at [677, 361] on div "Mowing of grass up to 6" in height. Mow, edge along driveways & sidewalks, trim…" at bounding box center [710, 357] width 534 height 66
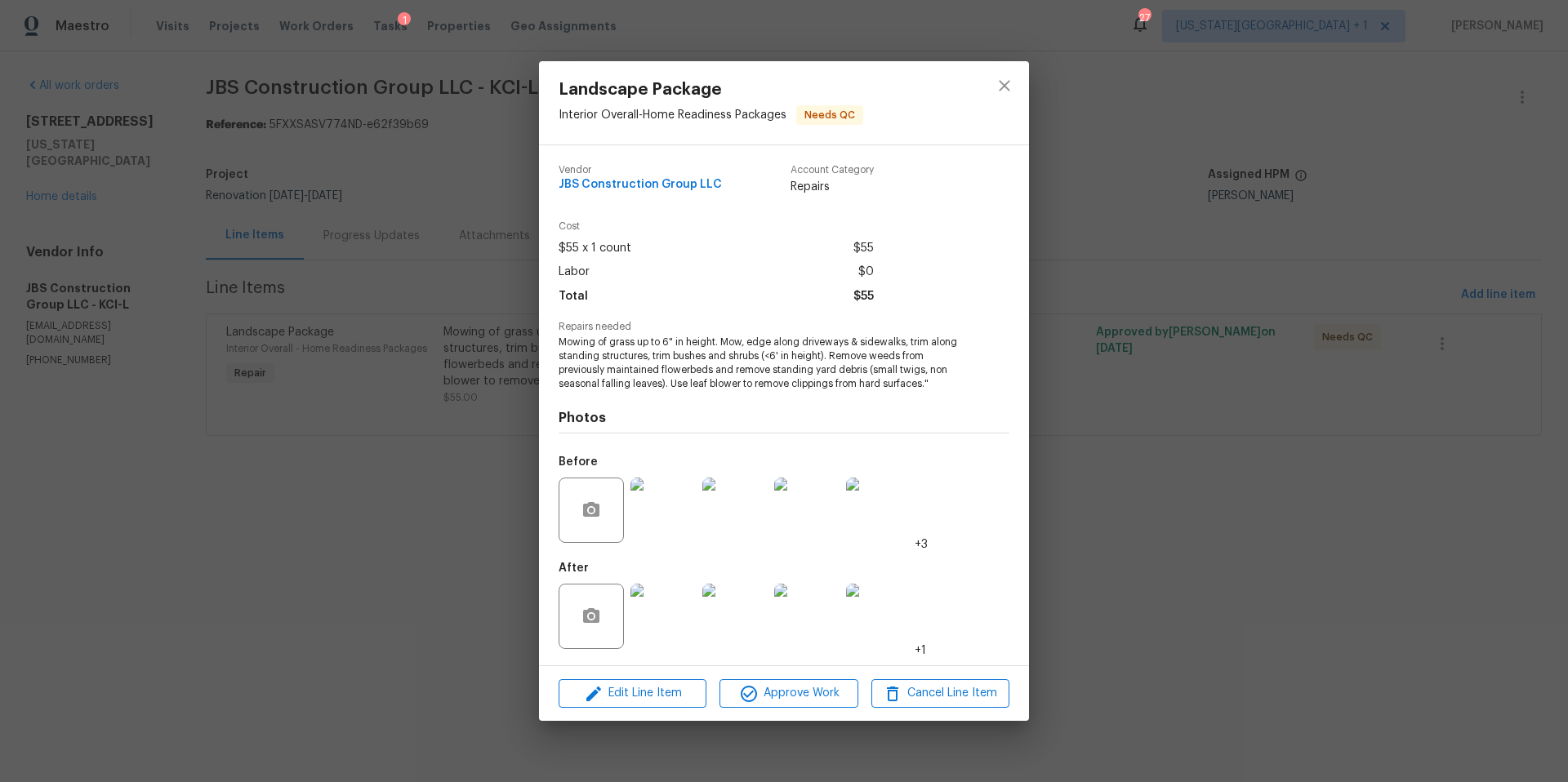
click at [656, 596] on img at bounding box center [663, 617] width 66 height 66
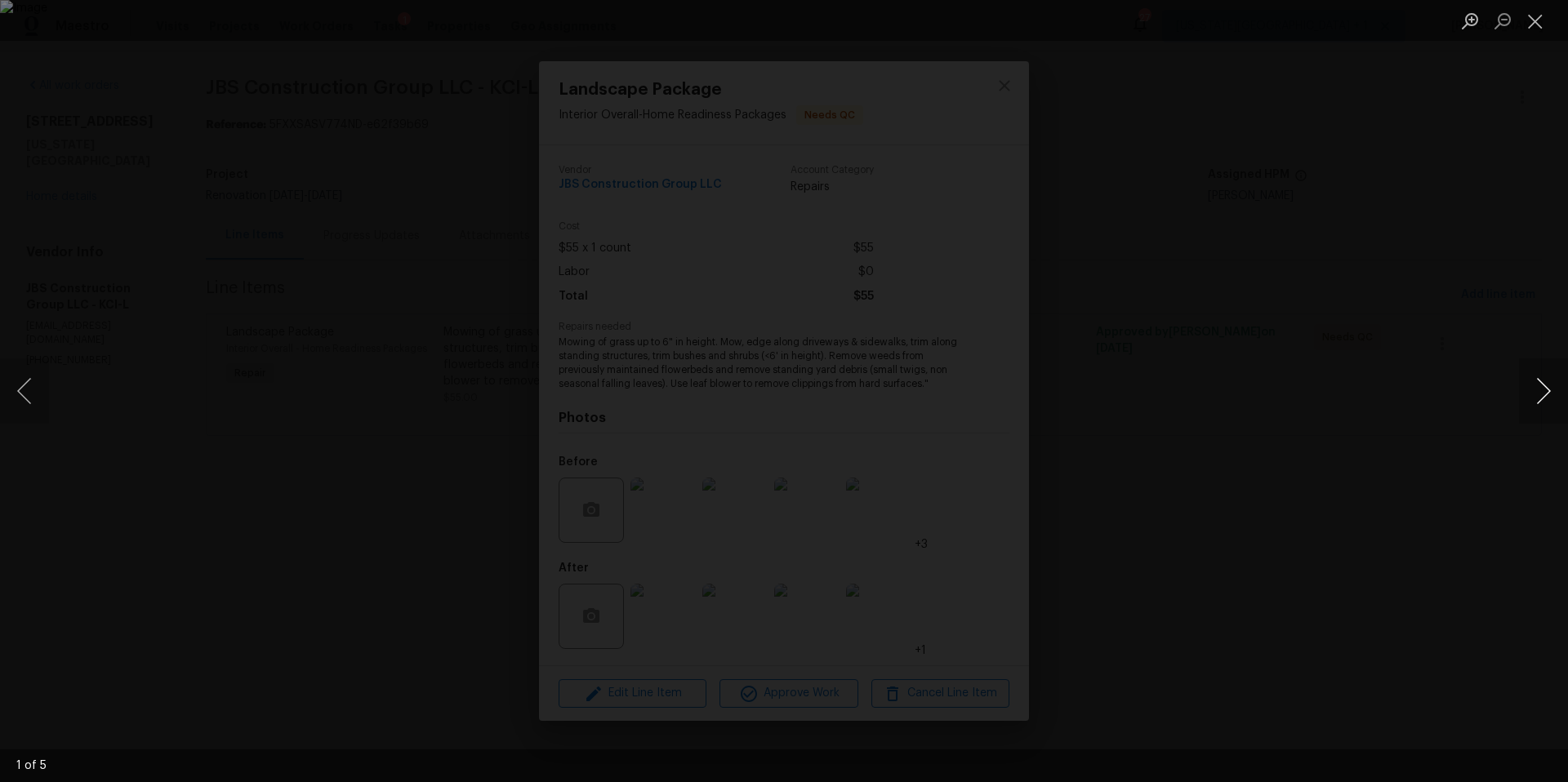
click at [1530, 393] on button "Next image" at bounding box center [1543, 391] width 49 height 66
click at [1423, 292] on div "Lightbox" at bounding box center [784, 391] width 1568 height 782
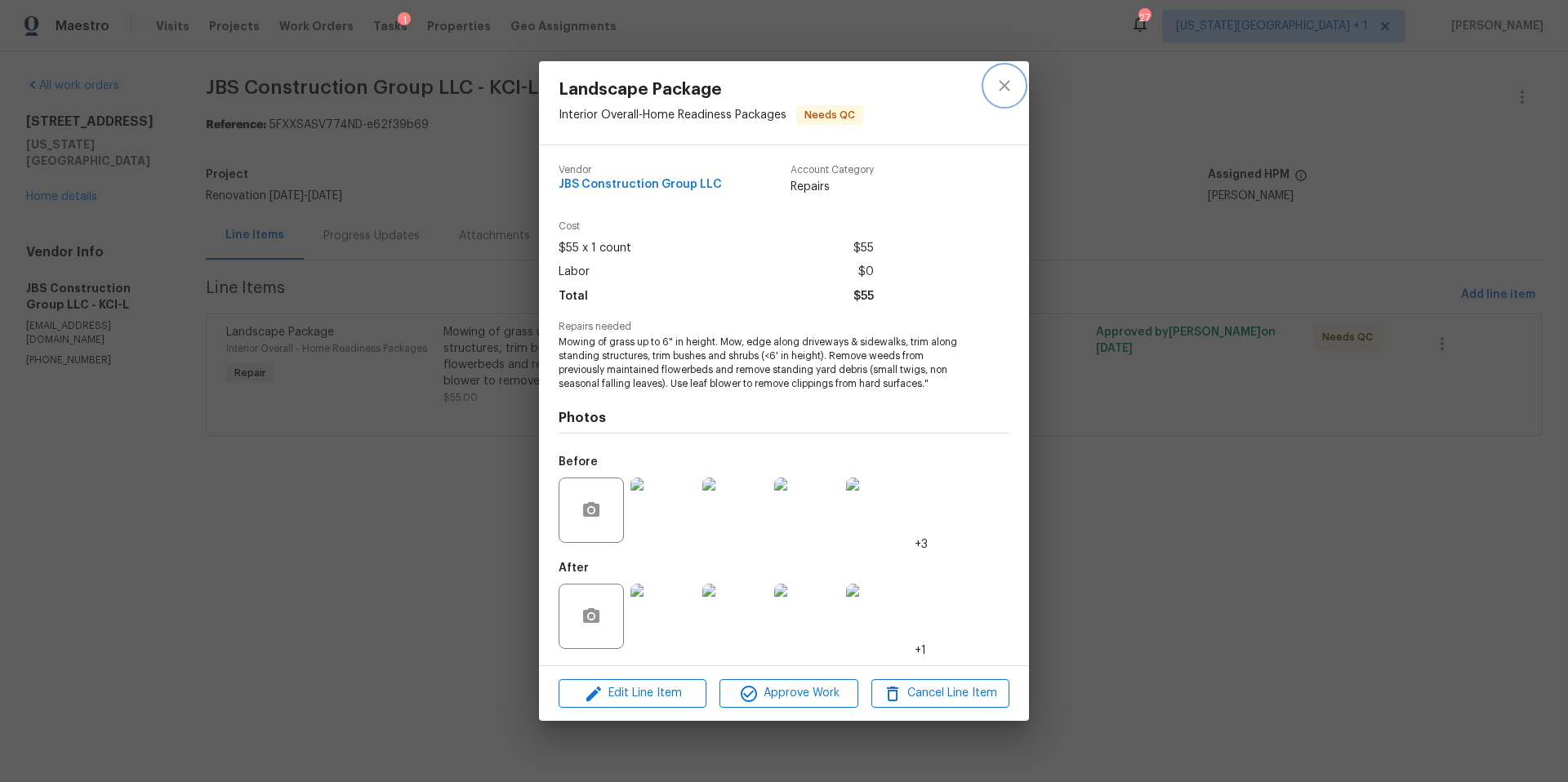
click at [1016, 89] on button "close" at bounding box center [1004, 85] width 39 height 39
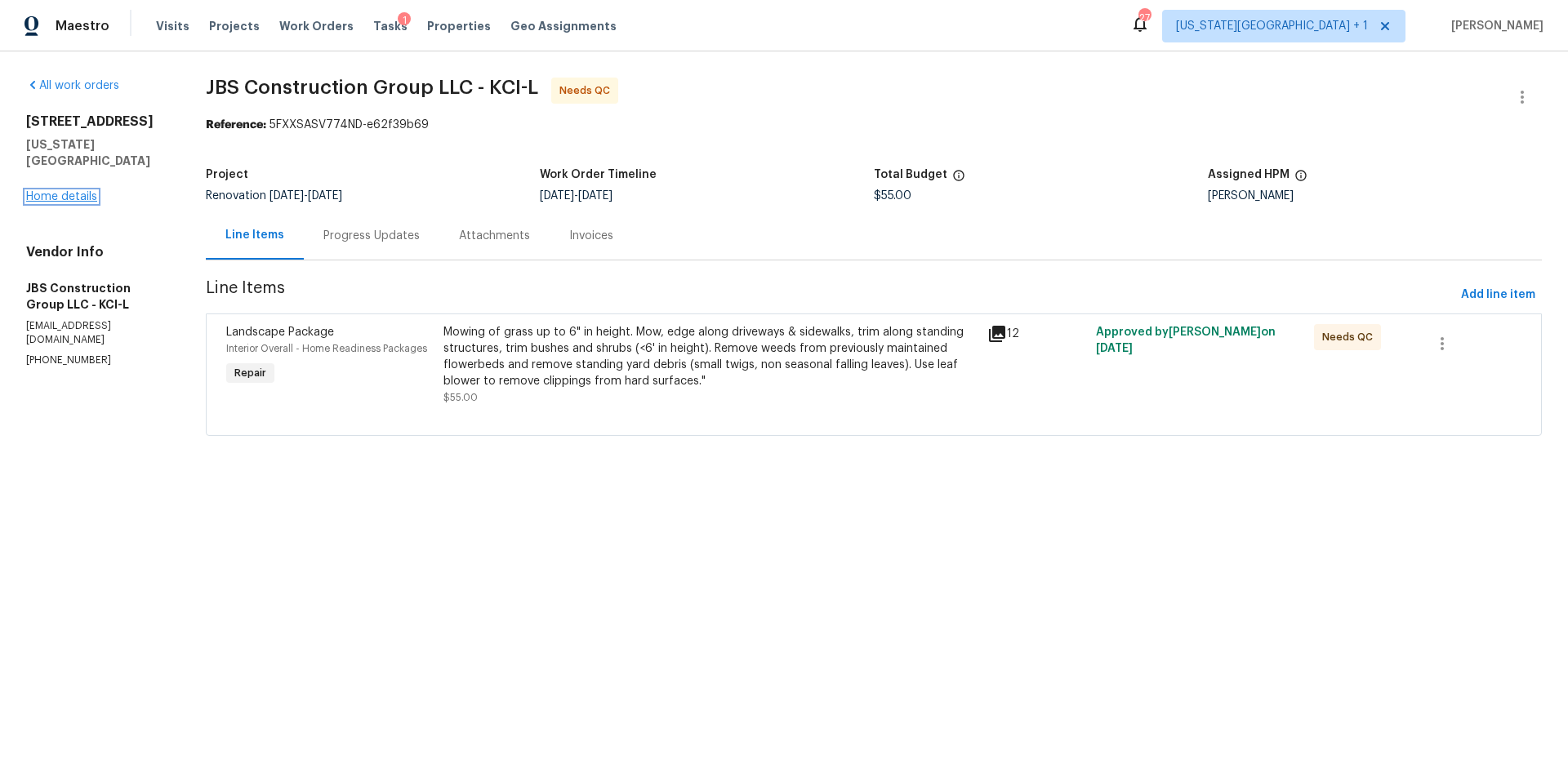
click at [75, 191] on link "Home details" at bounding box center [61, 196] width 71 height 11
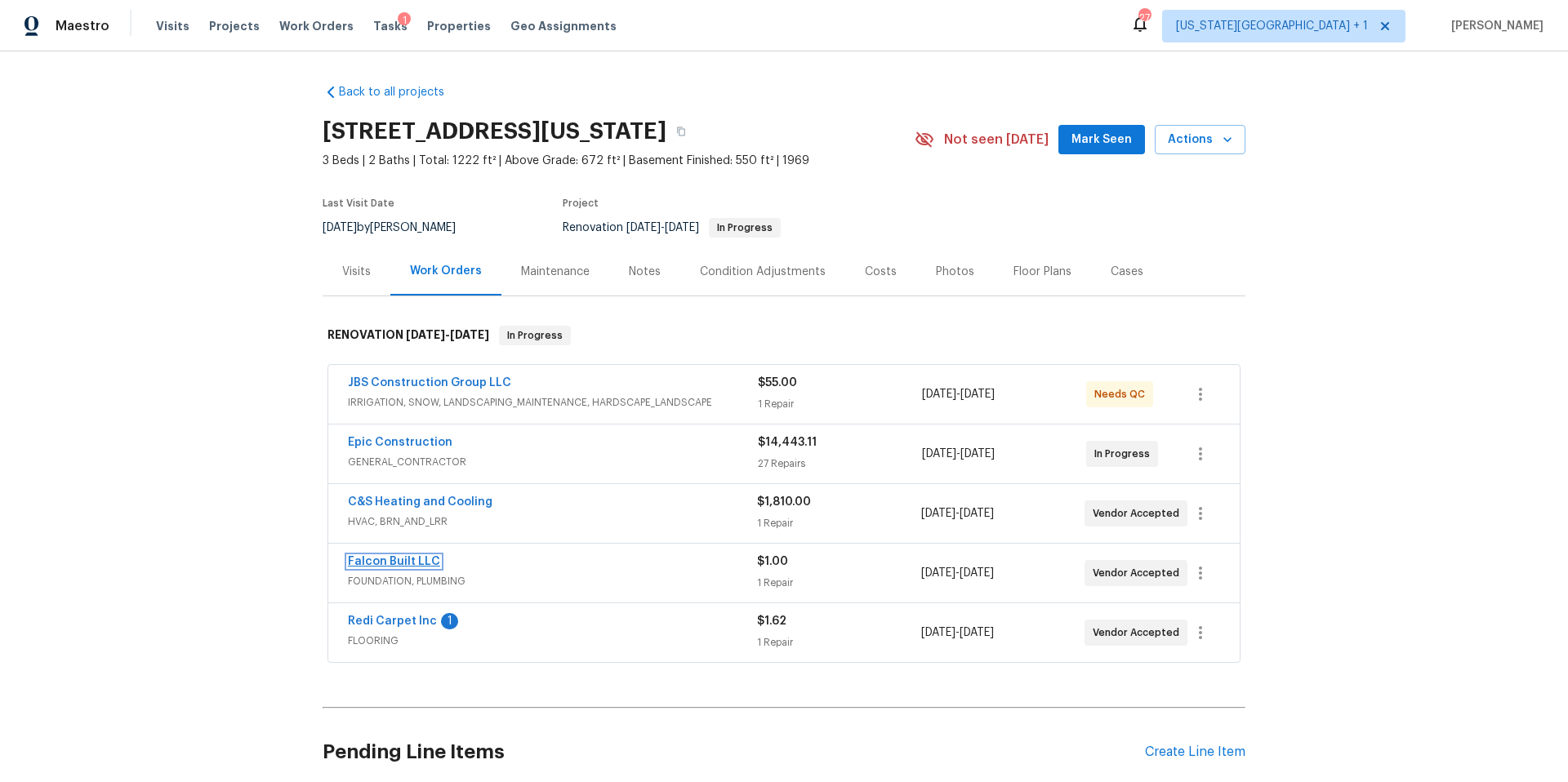
click at [379, 561] on link "Falcon Built LLC" at bounding box center [393, 561] width 93 height 11
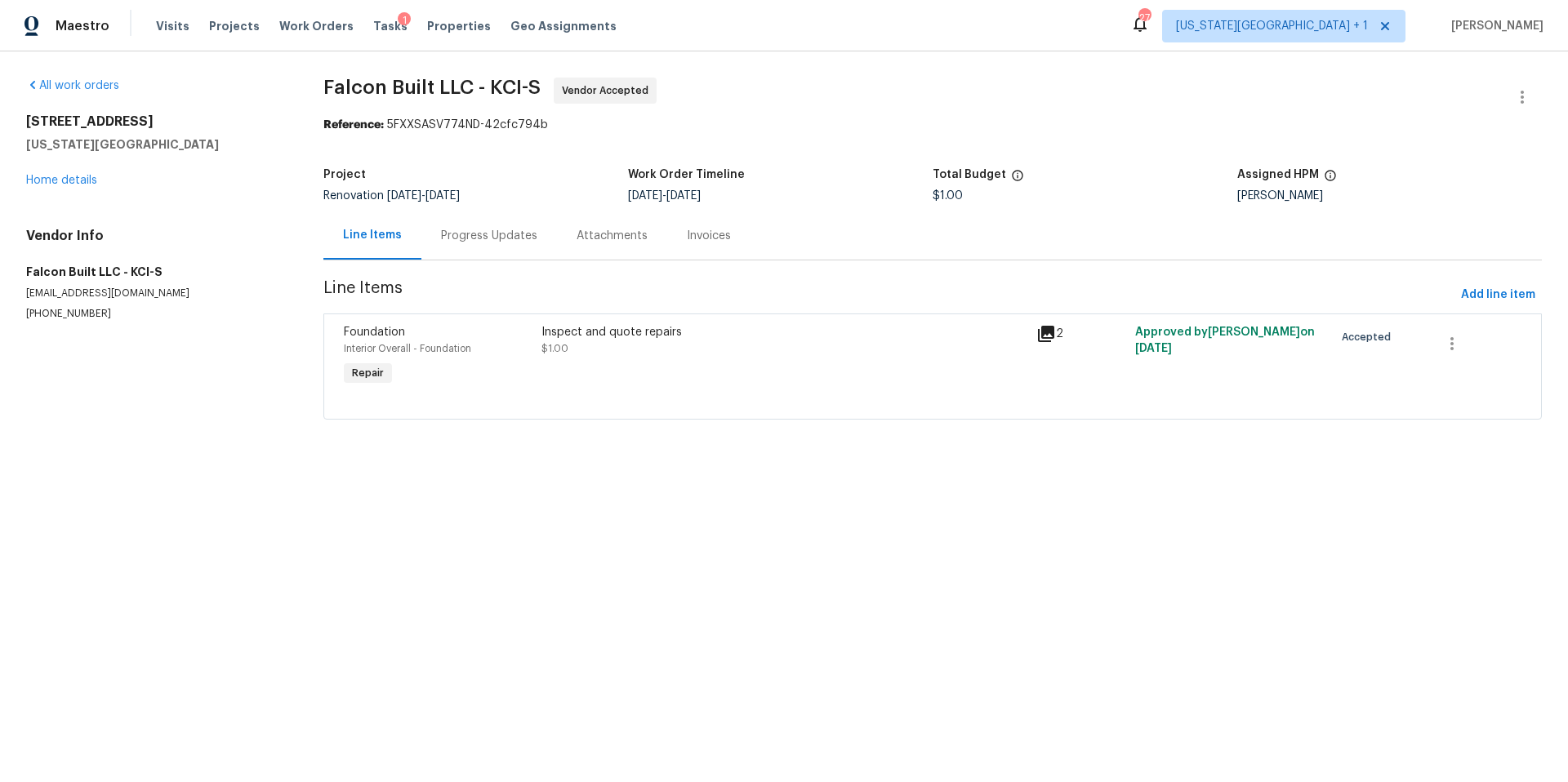
click at [473, 228] on div "Progress Updates" at bounding box center [489, 236] width 97 height 16
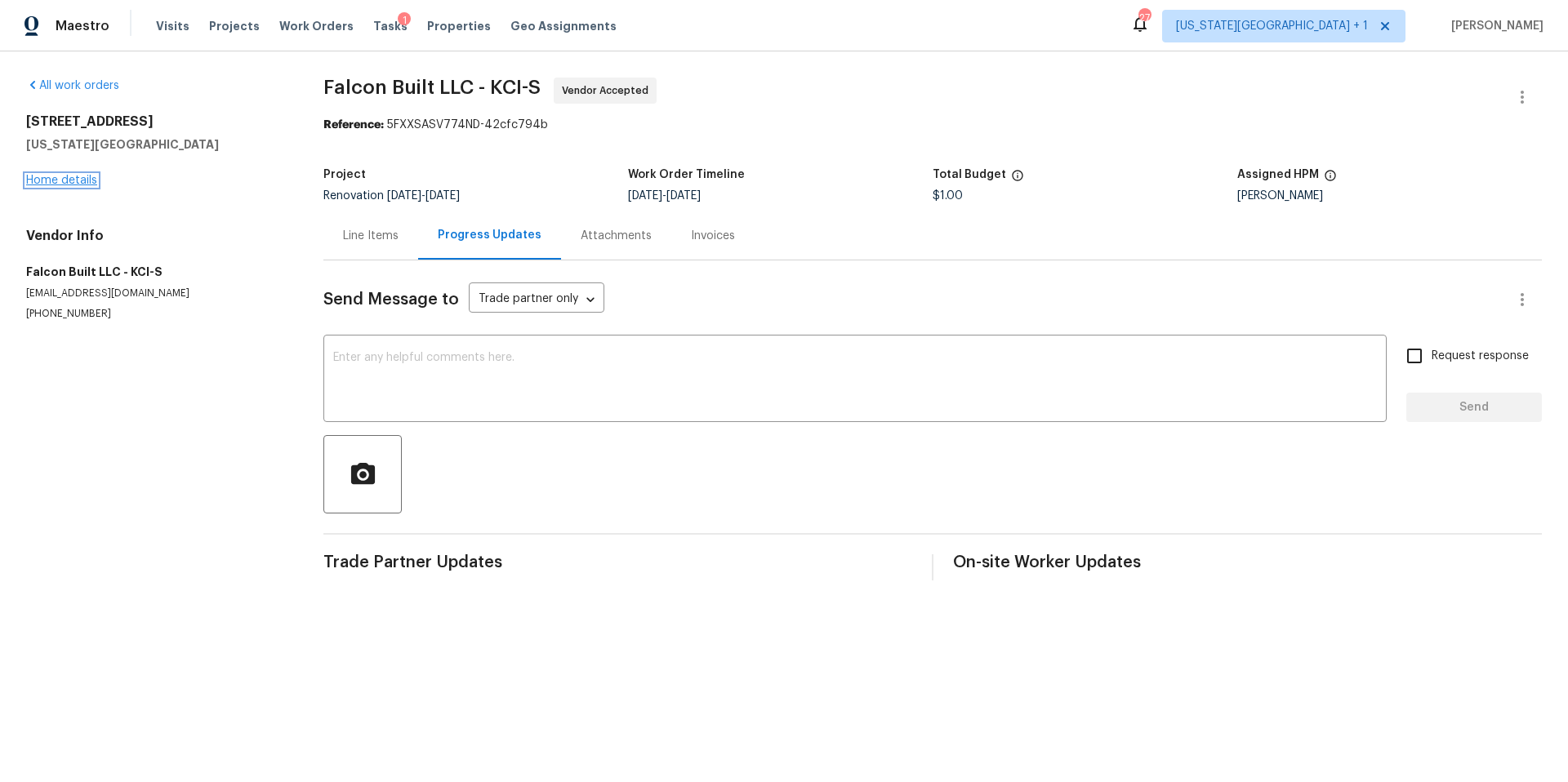
click at [70, 174] on link "Home details" at bounding box center [61, 179] width 71 height 11
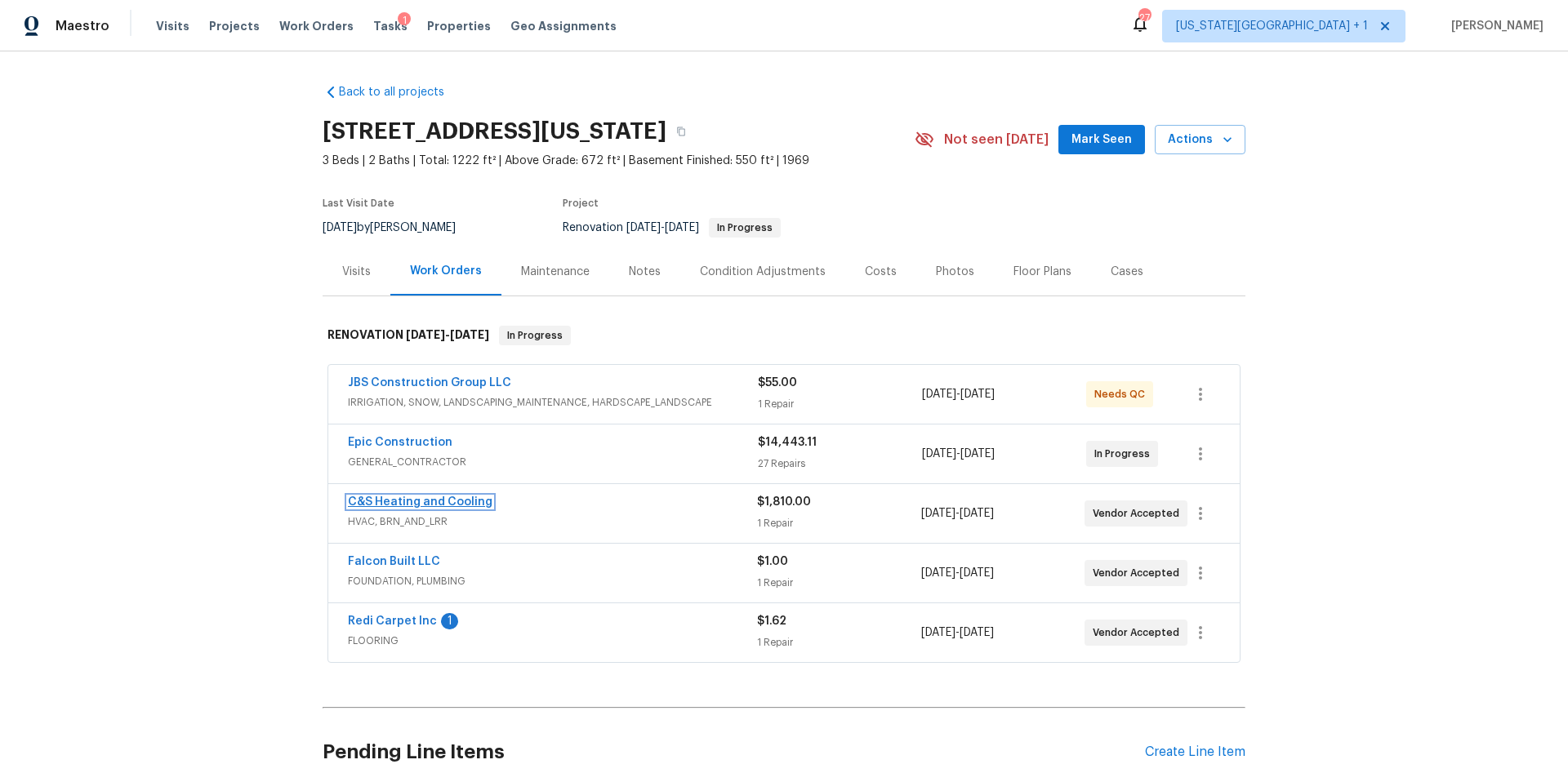
click at [365, 502] on link "C&S Heating and Cooling" at bounding box center [419, 501] width 144 height 11
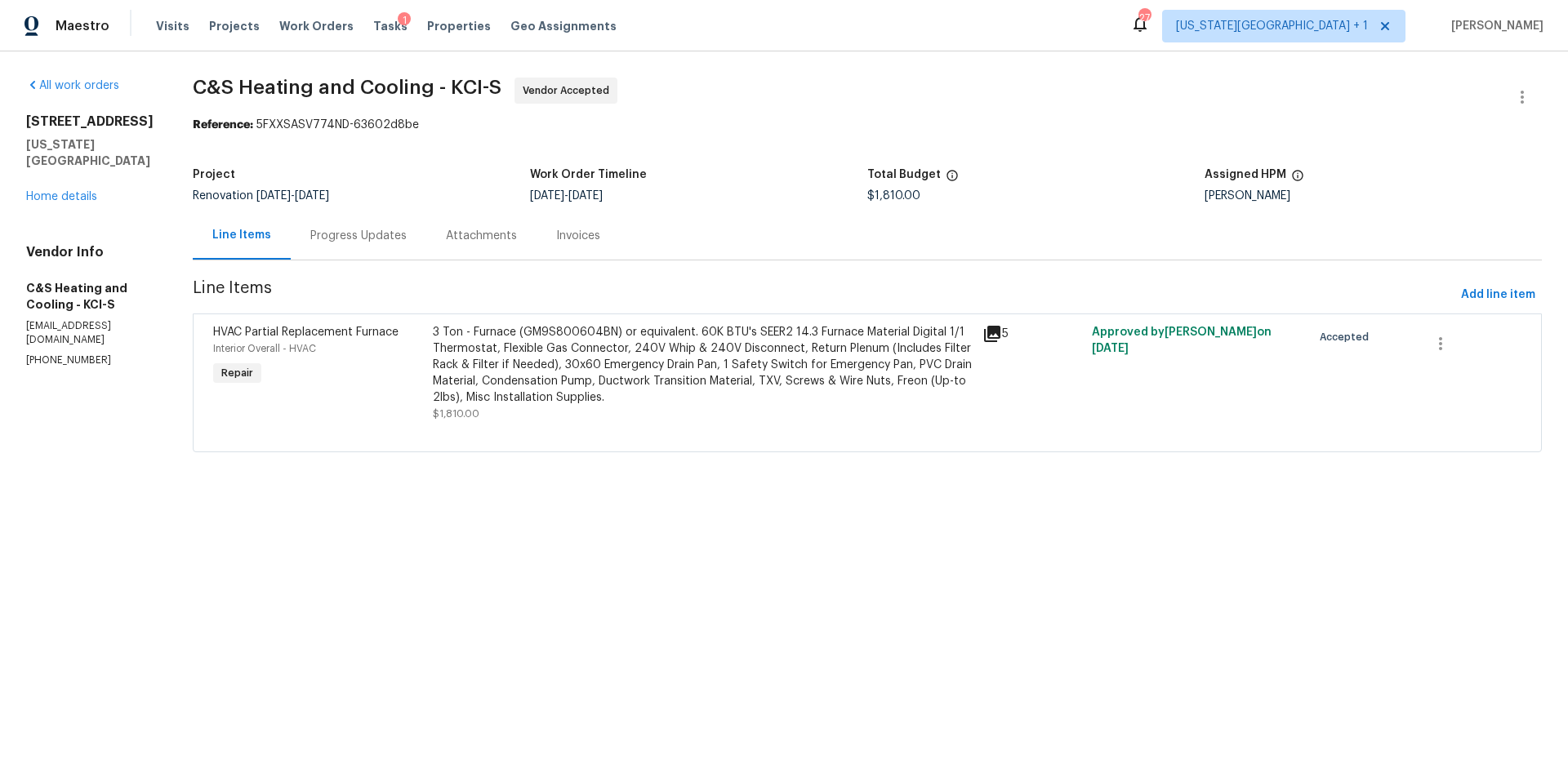
click at [349, 233] on div "Progress Updates" at bounding box center [359, 236] width 97 height 16
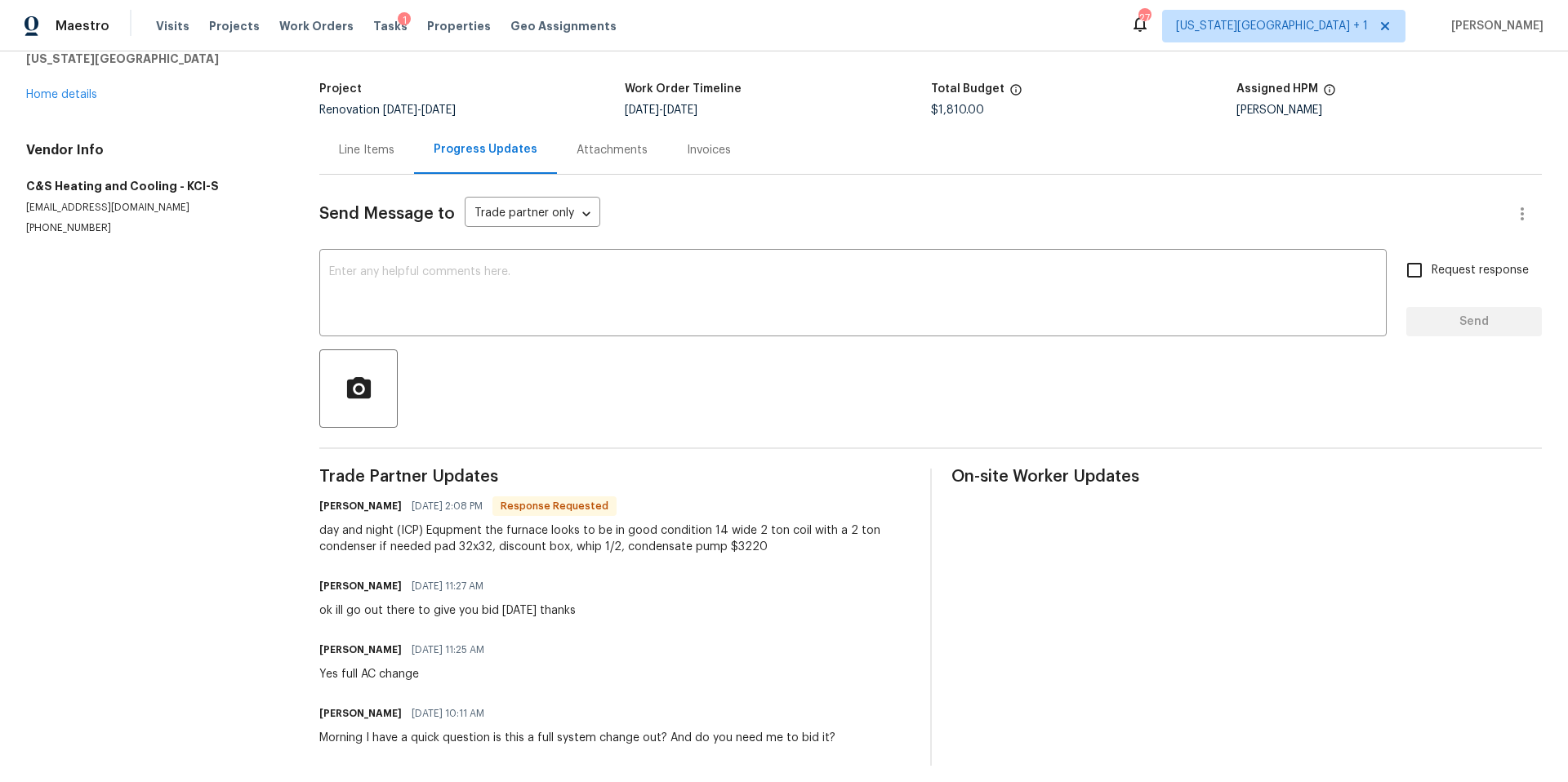
scroll to position [96, 0]
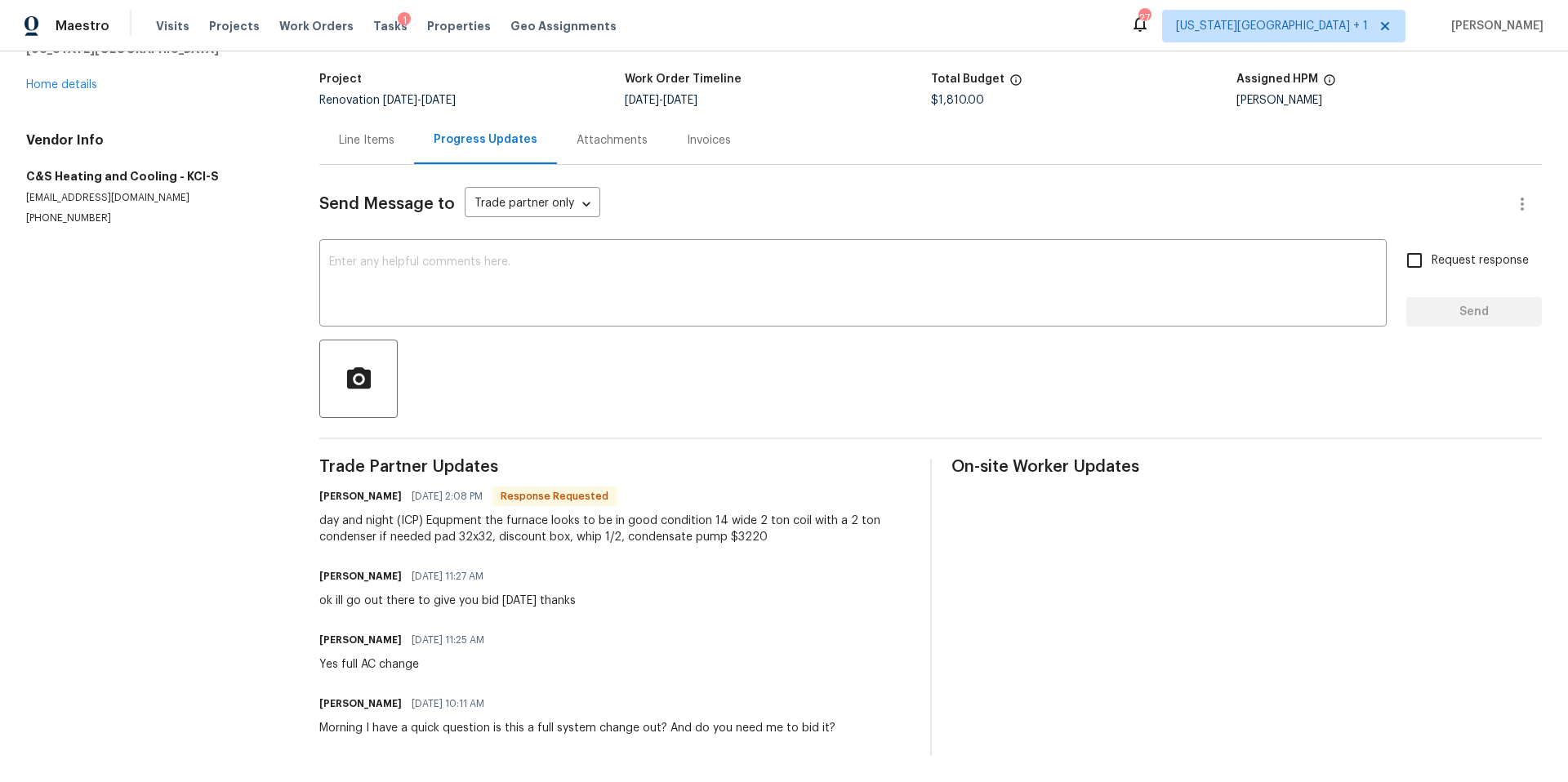
drag, startPoint x: 752, startPoint y: 519, endPoint x: 911, endPoint y: 528, distance: 159.3
click at [910, 528] on div "day and night (ICP) Equpment the furnace looks to be in good condition 14 wide …" at bounding box center [615, 529] width 591 height 33
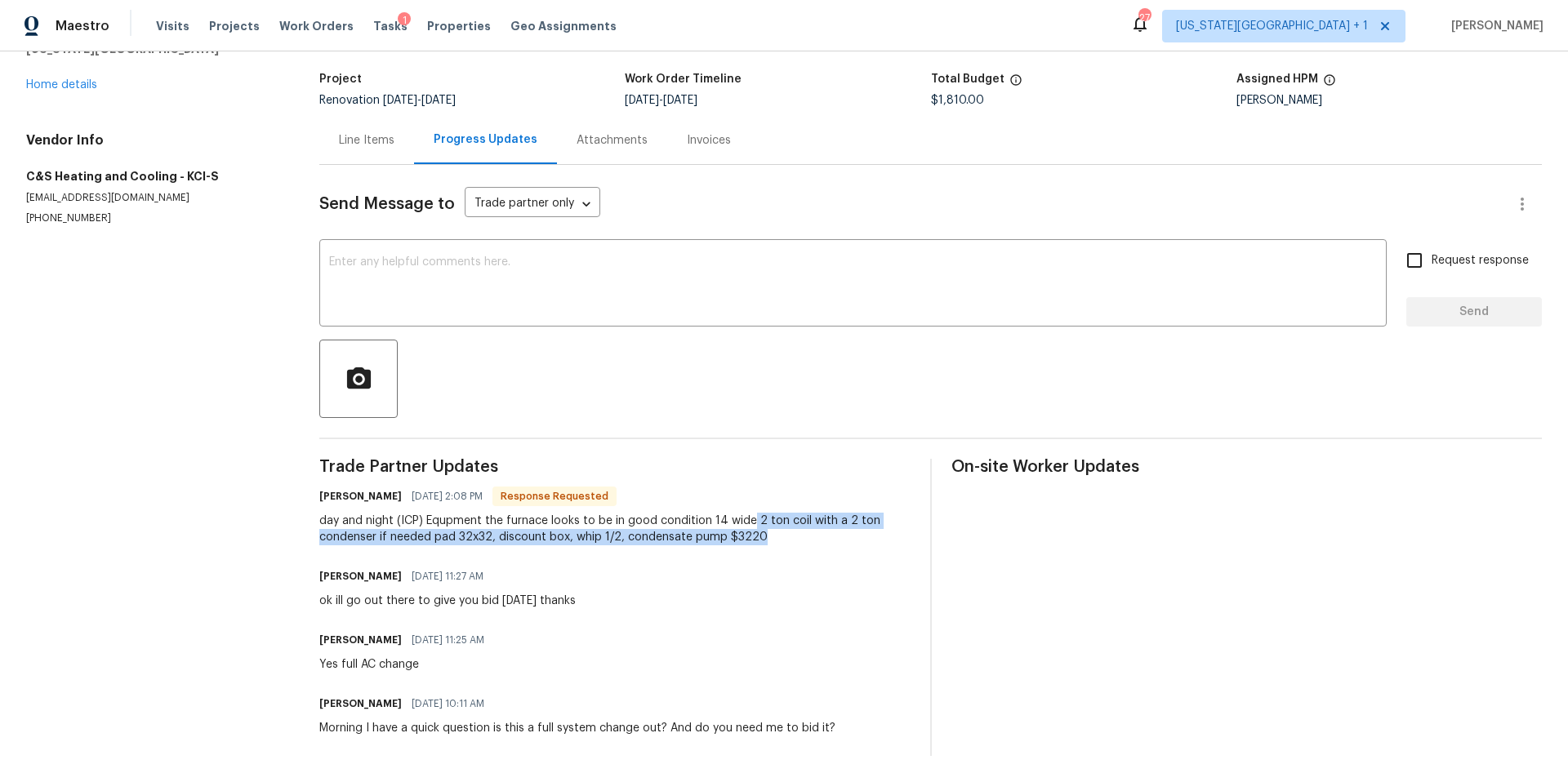
drag, startPoint x: 750, startPoint y: 518, endPoint x: 804, endPoint y: 542, distance: 59.1
click at [804, 542] on div "day and night (ICP) Equpment the furnace looks to be in good condition 14 wide …" at bounding box center [615, 529] width 591 height 33
copy div "2 ton coil with a 2 ton condenser if needed pad 32x32, discount box, whip 1/2, …"
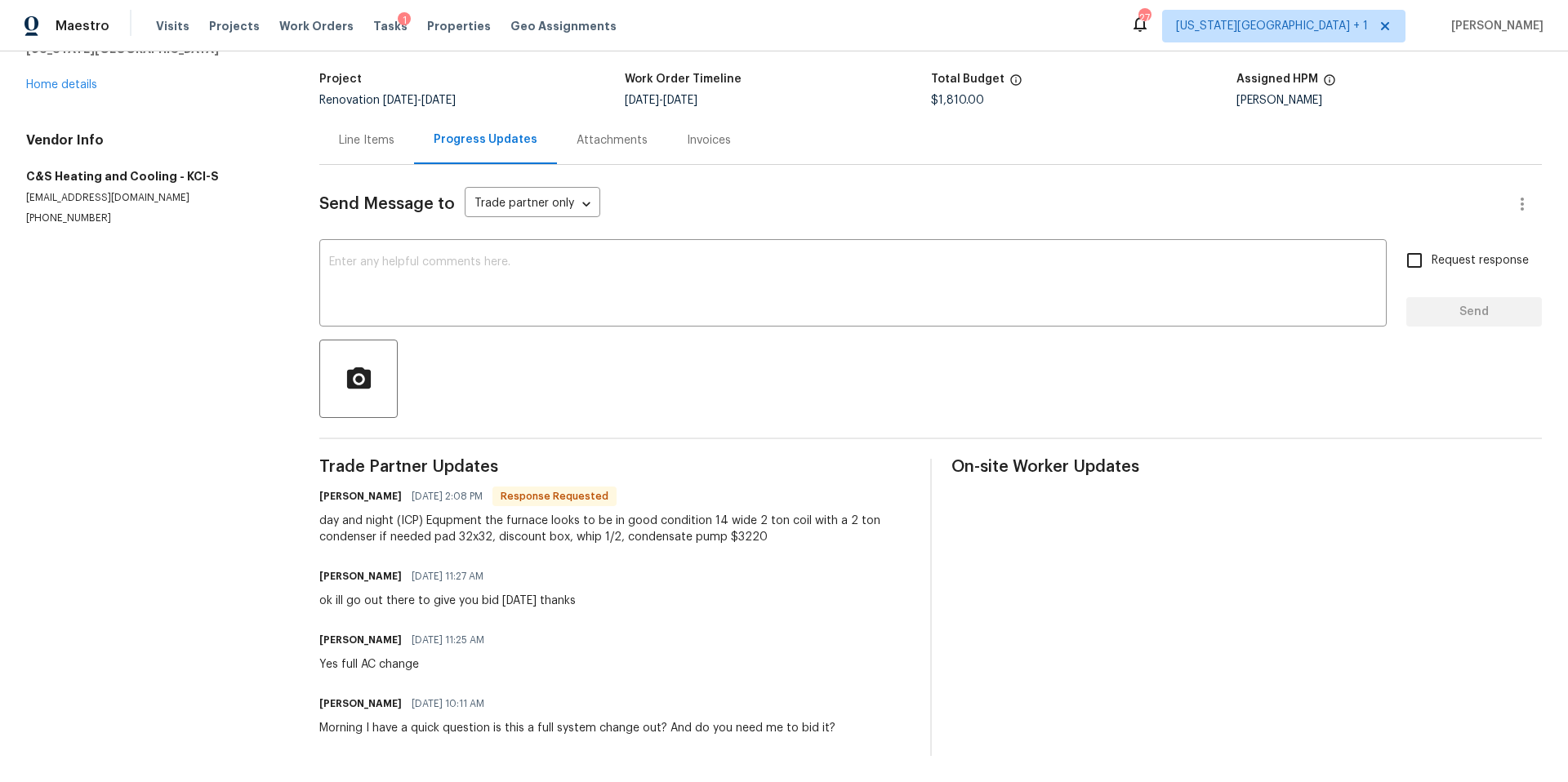
click at [380, 141] on div "Line Items" at bounding box center [367, 140] width 56 height 16
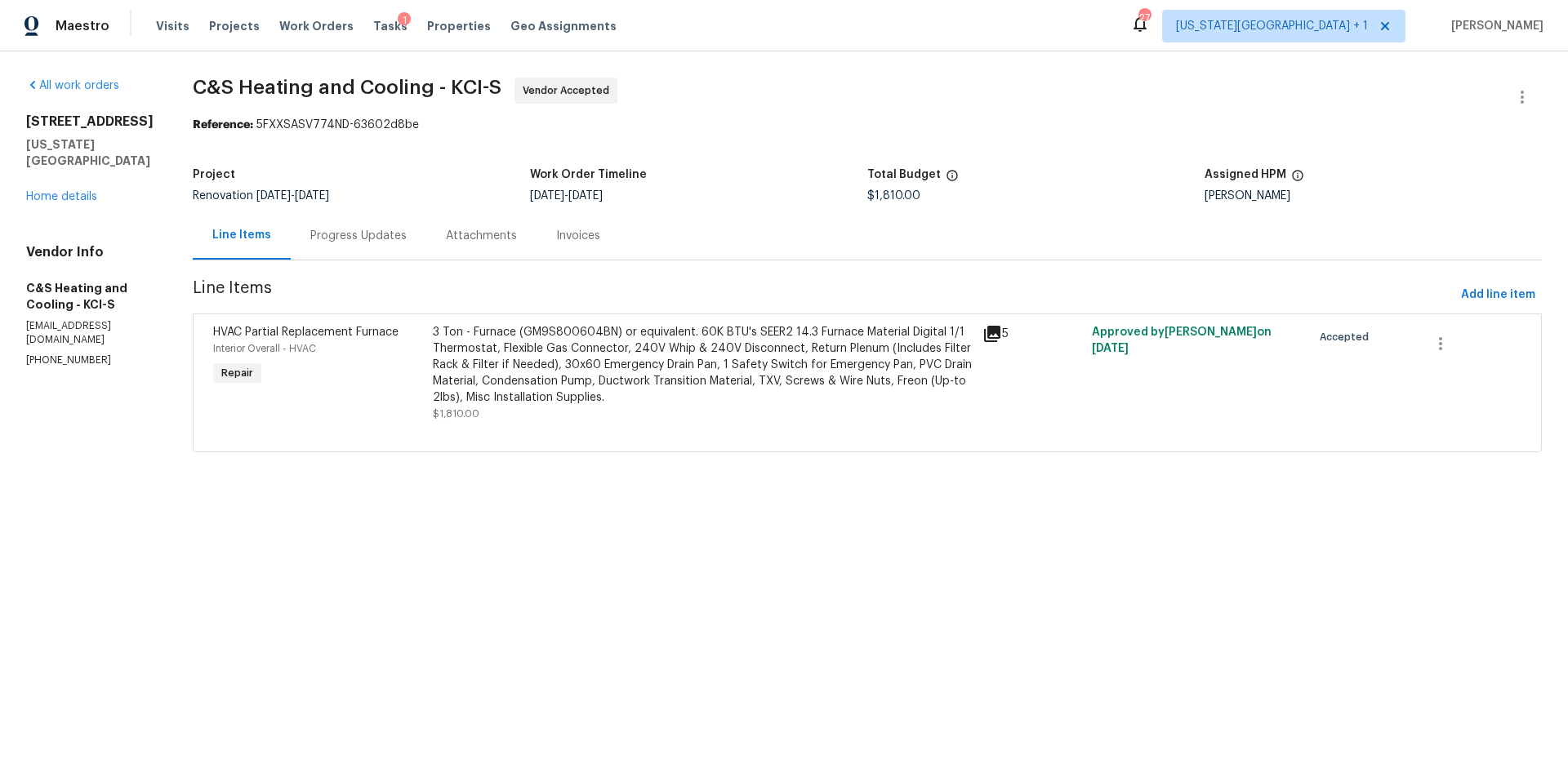
click at [719, 354] on div "3 Ton - Furnace (GM9S800604BN) or equivalent. 60K BTU's SEER2 14.3 Furnace Mate…" at bounding box center [702, 365] width 540 height 82
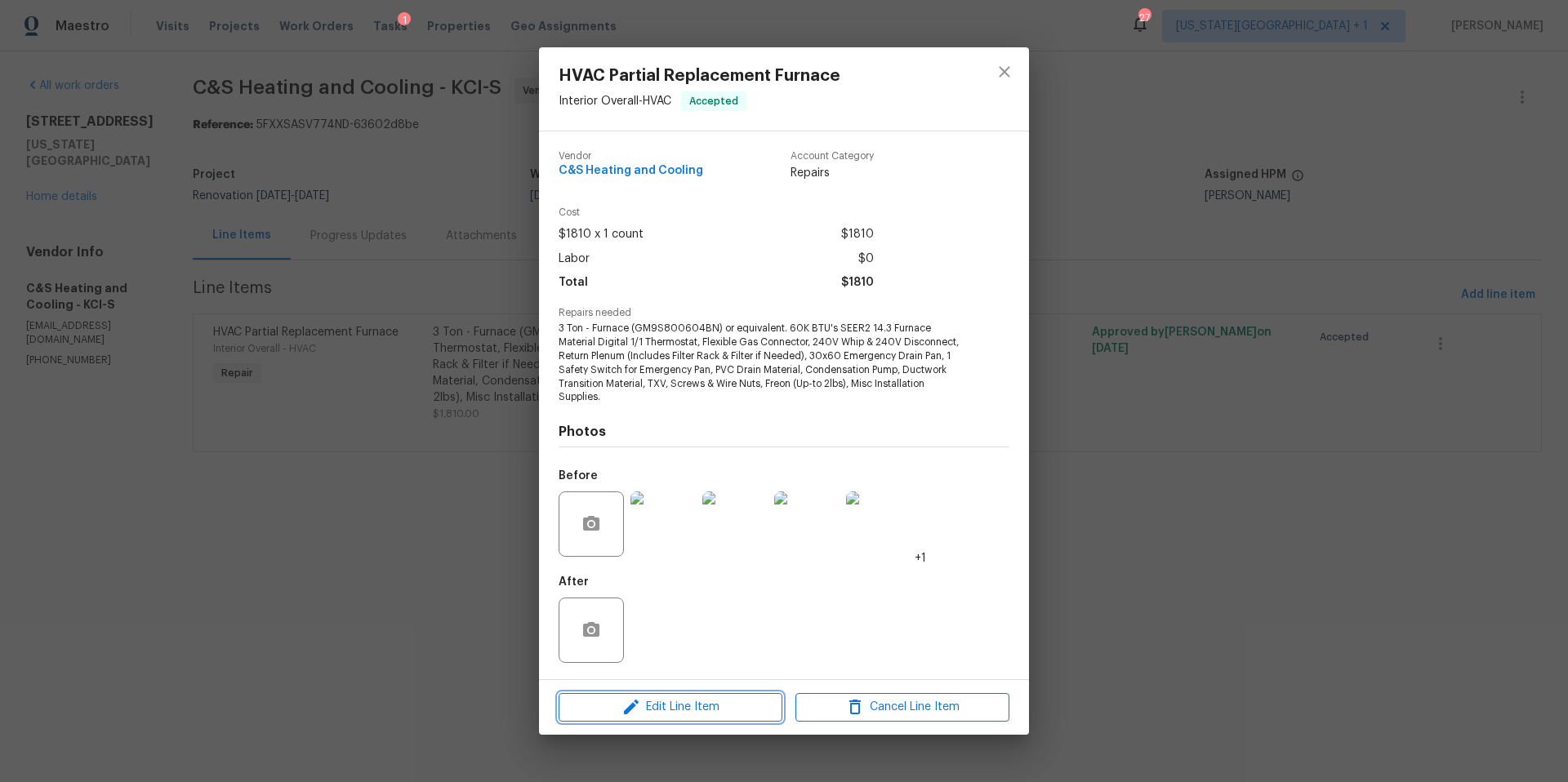
click at [635, 711] on icon "button" at bounding box center [632, 707] width 20 height 20
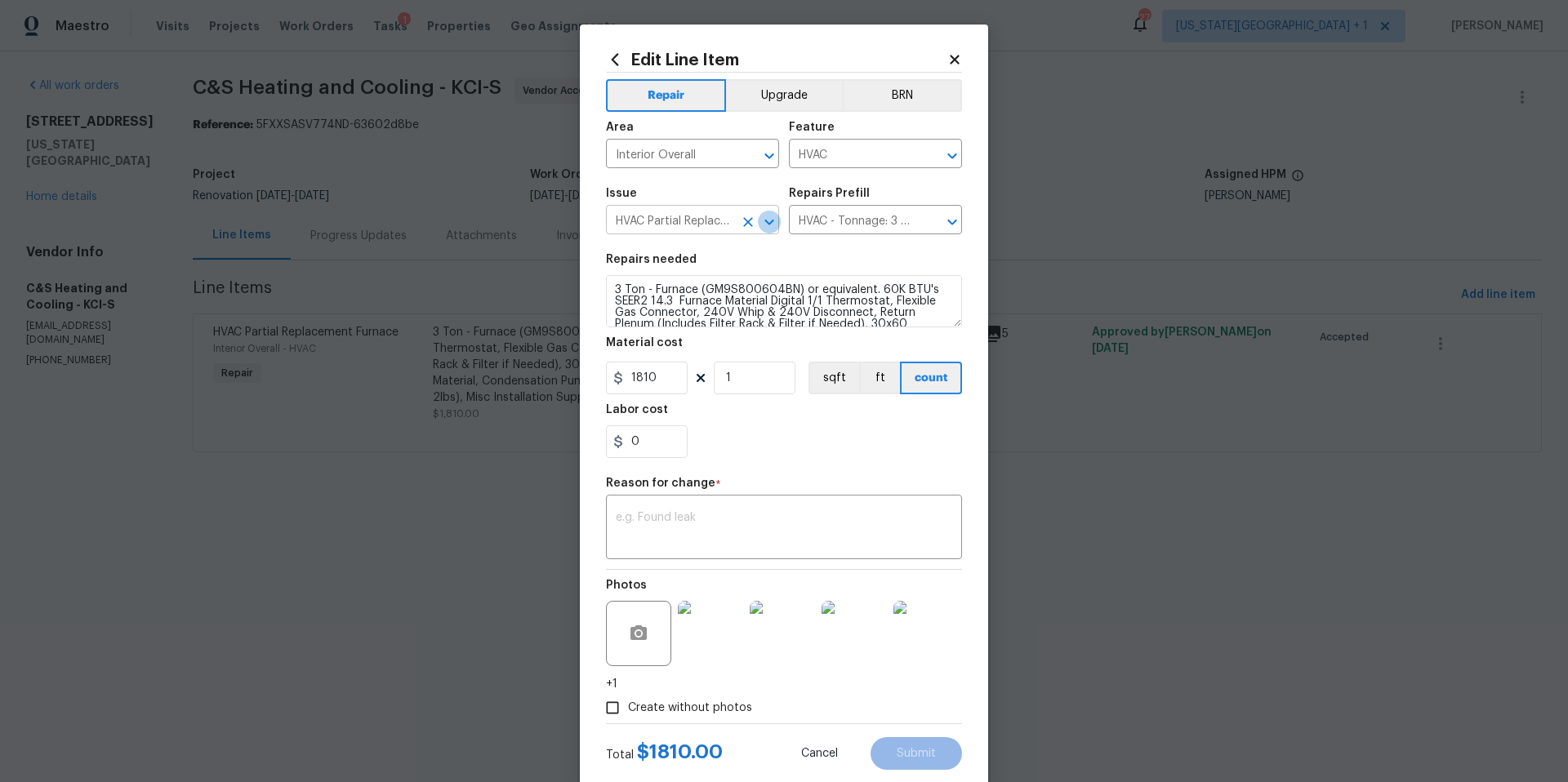
click at [771, 220] on icon "Open" at bounding box center [769, 222] width 20 height 20
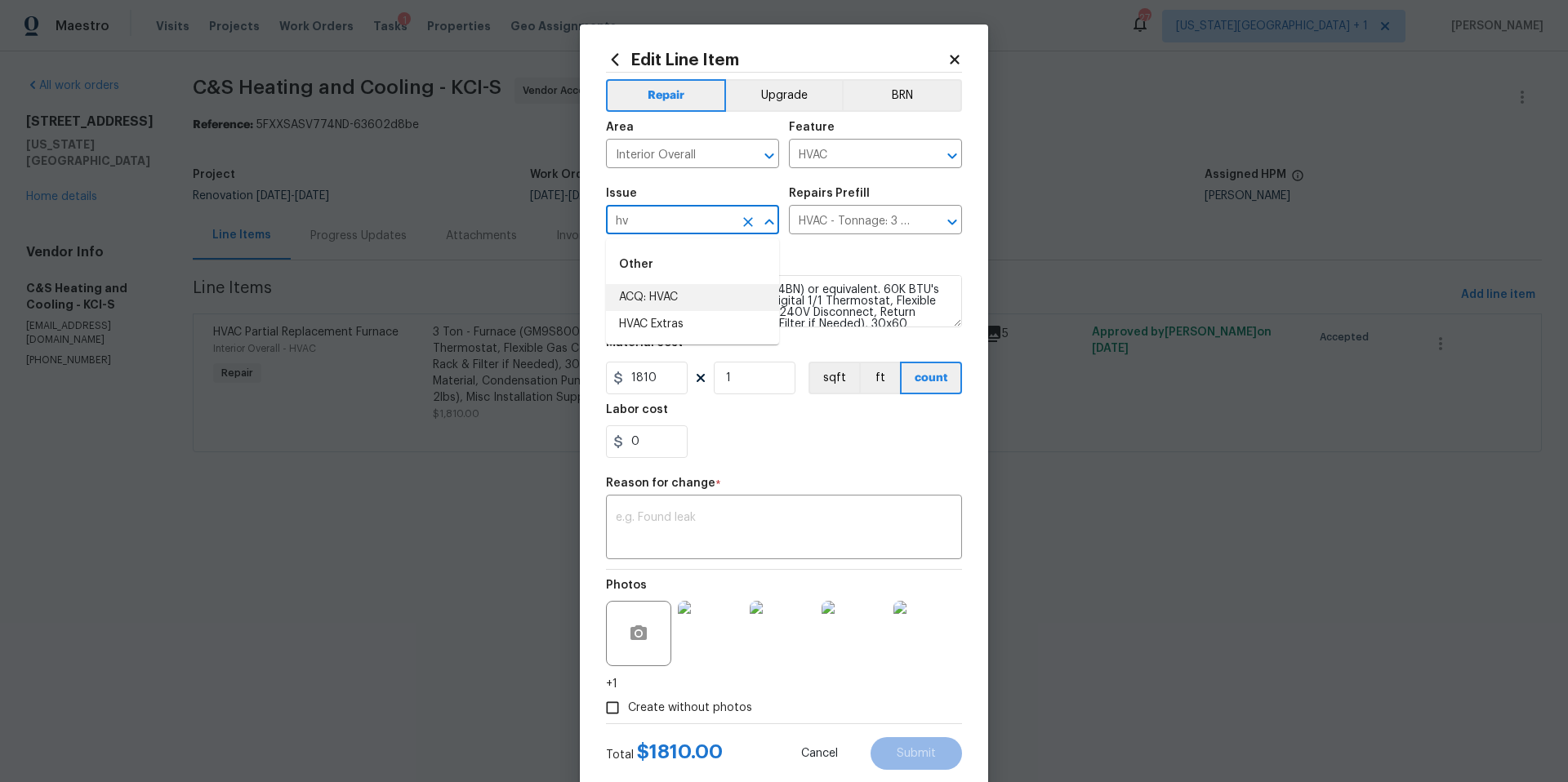
type input "h"
click at [628, 329] on li "HVAC Extras" at bounding box center [692, 324] width 173 height 27
type input "HVAC Extras"
click at [854, 221] on input "text" at bounding box center [853, 221] width 128 height 25
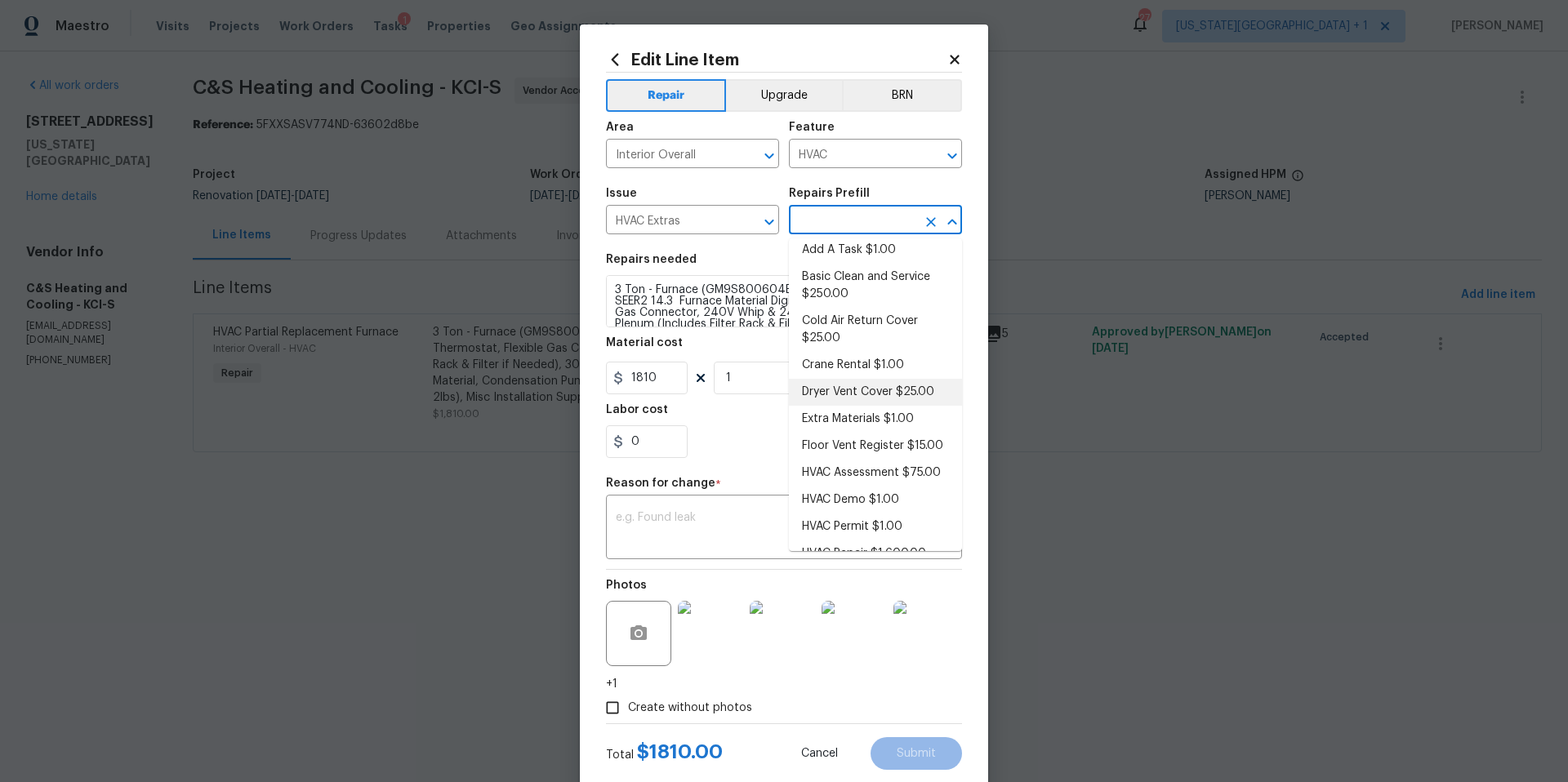
scroll to position [12, 0]
click at [824, 256] on li "Add A Task $1.00" at bounding box center [876, 246] width 173 height 27
type textarea "HPM to detail"
type input "Add A Task $1.00"
type input "1"
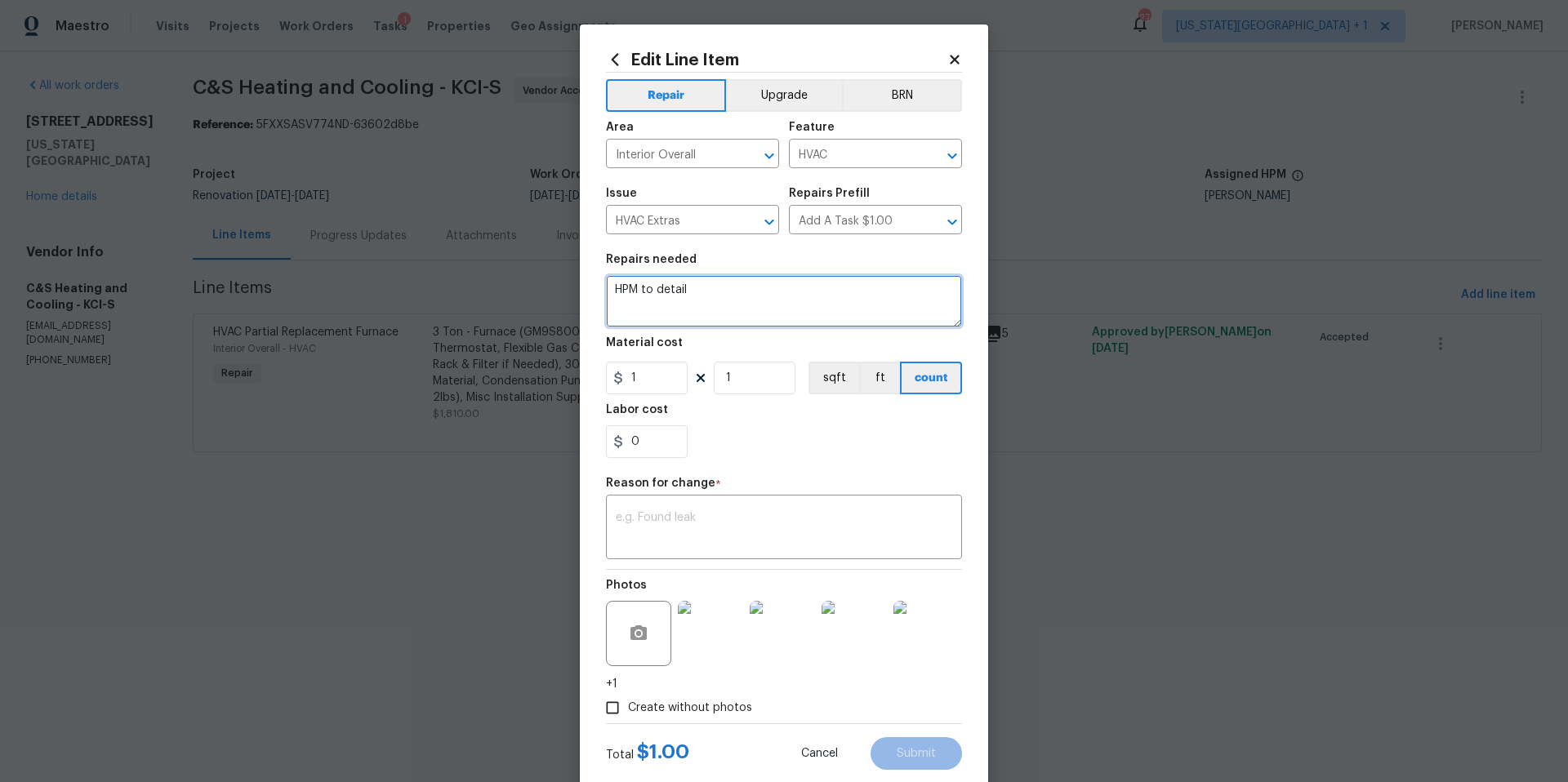
drag, startPoint x: 714, startPoint y: 293, endPoint x: 588, endPoint y: 285, distance: 126.3
click at [588, 286] on div "Edit Line Item Repair Upgrade BRN Area Interior Overall ​ Feature HVAC ​ Issue …" at bounding box center [784, 410] width 408 height 772
paste textarea "2 ton coil with a 2 ton condenser if needed pad 32x32, discount box, whip 1/2, …"
click at [614, 289] on textarea "2 ton coil with a 2 ton condenser if needed pad 32x32, discount box, whip 1/2, …" at bounding box center [783, 301] width 356 height 52
type textarea "Install 2 ton coil with a 2 ton condenser if needed pad 32x32, discount box, wh…"
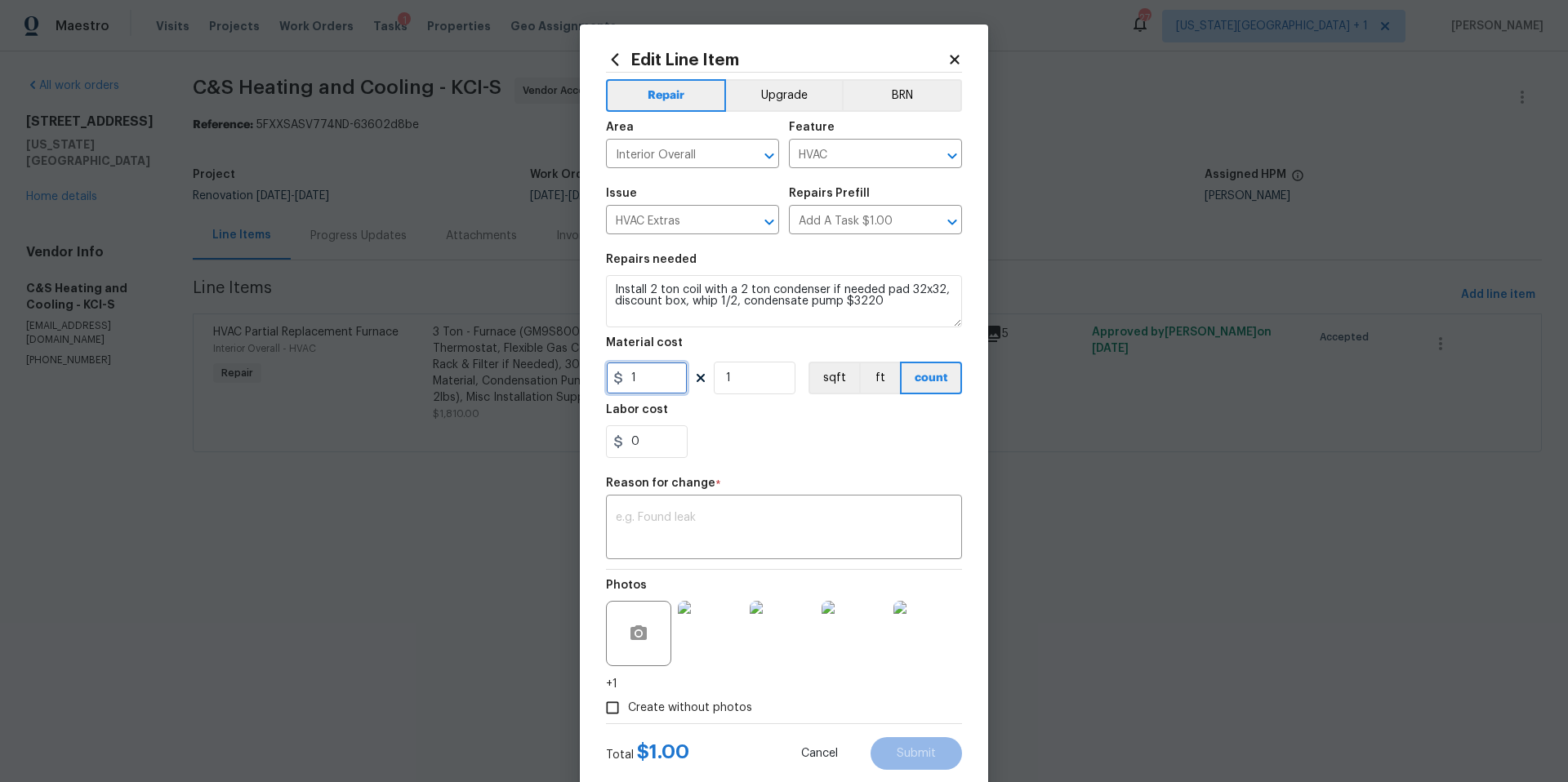
click at [644, 383] on input "1" at bounding box center [647, 378] width 82 height 33
type input "3220"
click at [623, 524] on textarea at bounding box center [784, 529] width 337 height 34
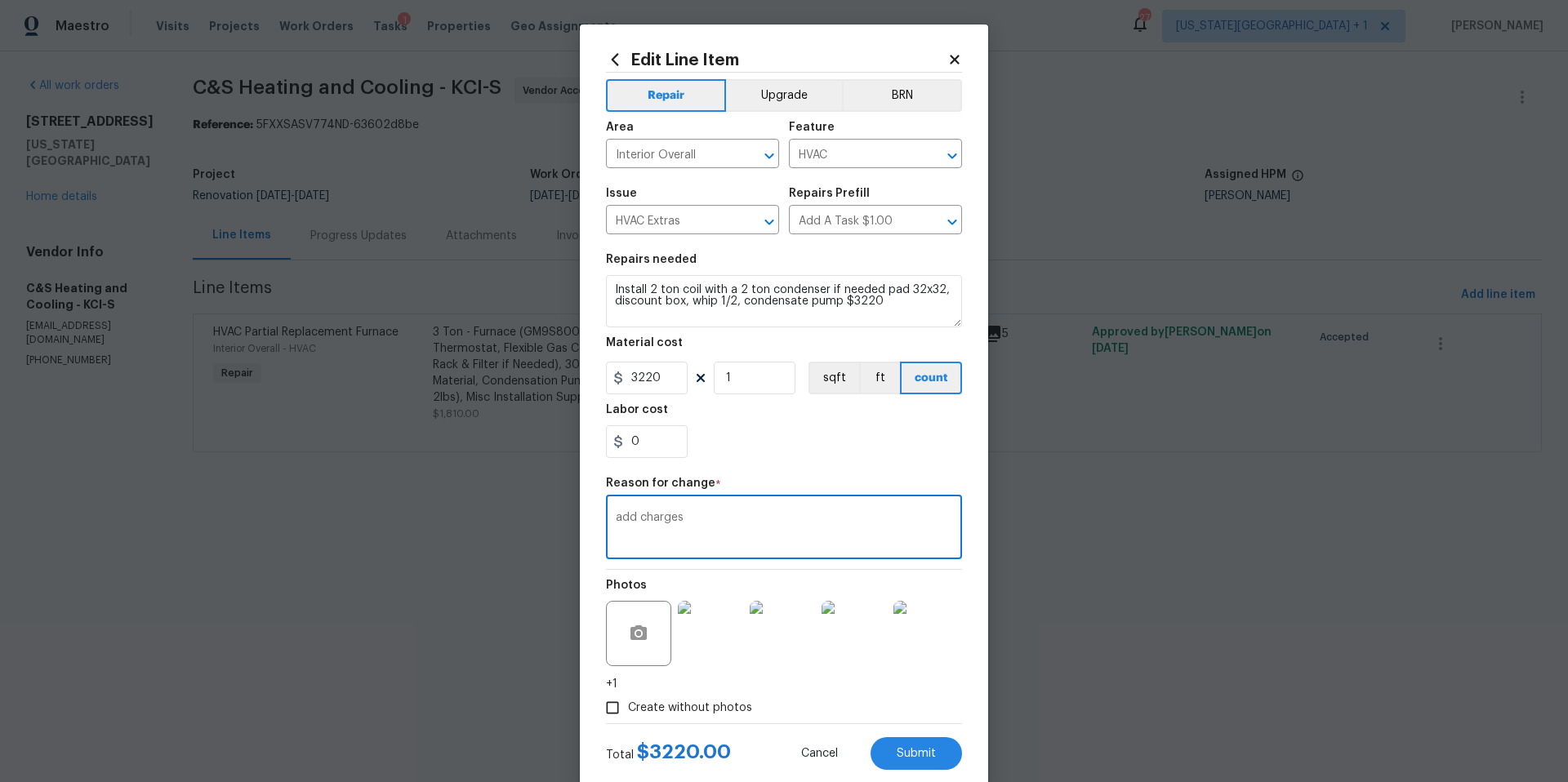
type textarea "add charges"
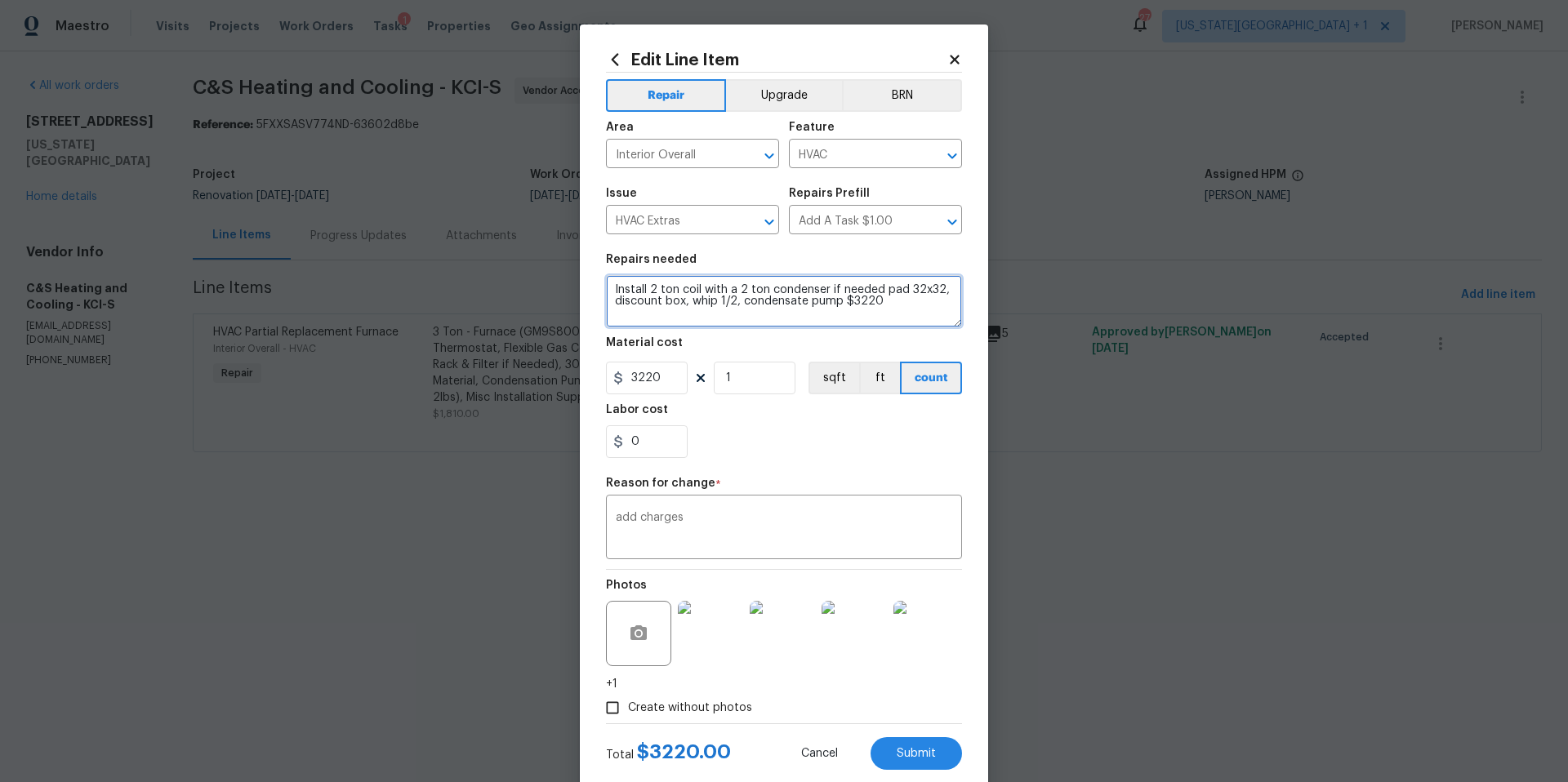
drag, startPoint x: 842, startPoint y: 304, endPoint x: 894, endPoint y: 305, distance: 52.0
click at [894, 306] on textarea "Install 2 ton coil with a 2 ton condenser if needed pad 32x32, discount box, wh…" at bounding box center [783, 301] width 356 height 52
type textarea "Install 2 ton coil with a 2 ton condenser if needed pad 32x32, discount box, wh…"
click at [786, 542] on textarea "add charges" at bounding box center [784, 529] width 337 height 34
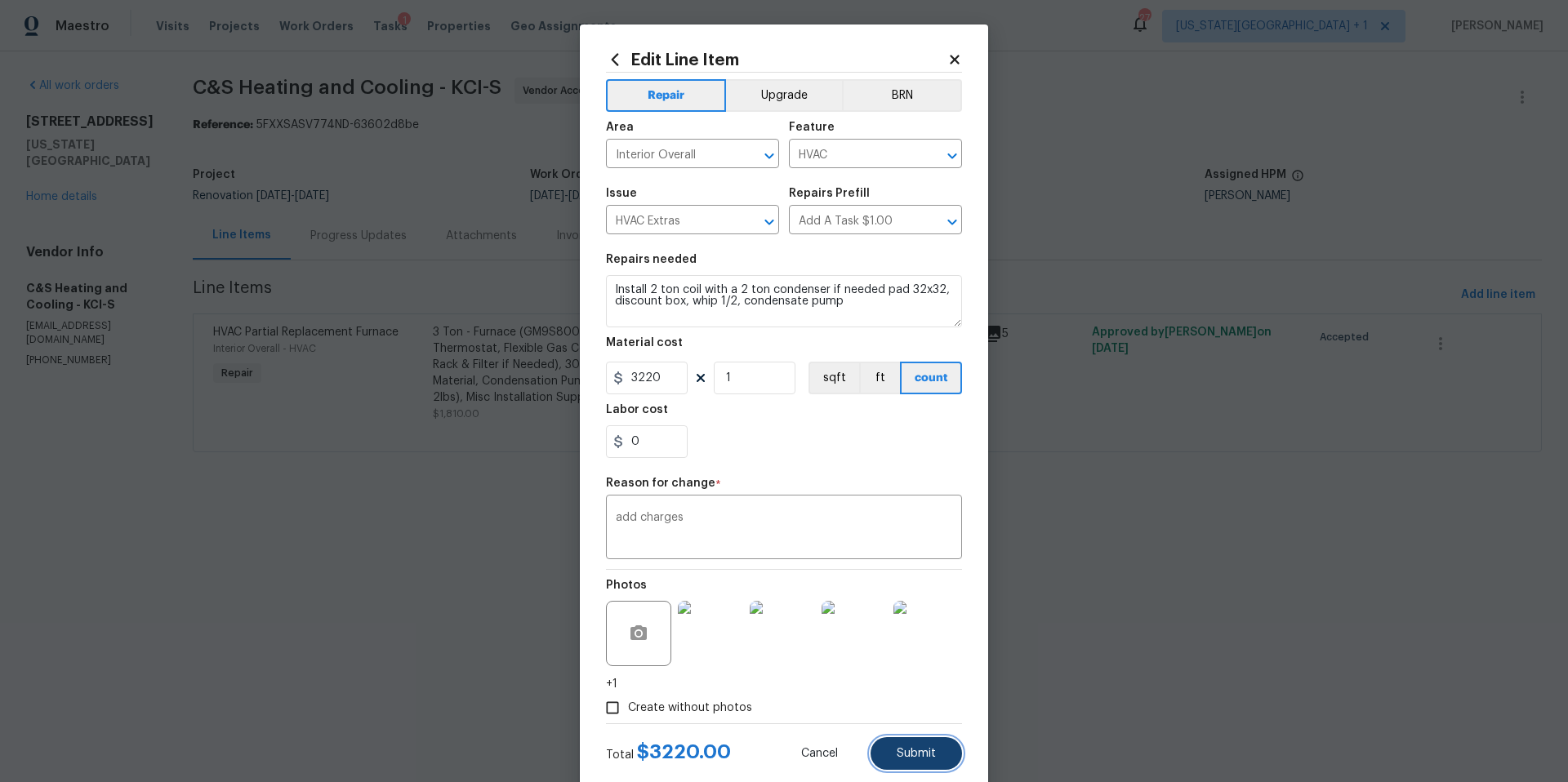
click at [893, 764] on button "Submit" at bounding box center [916, 753] width 92 height 33
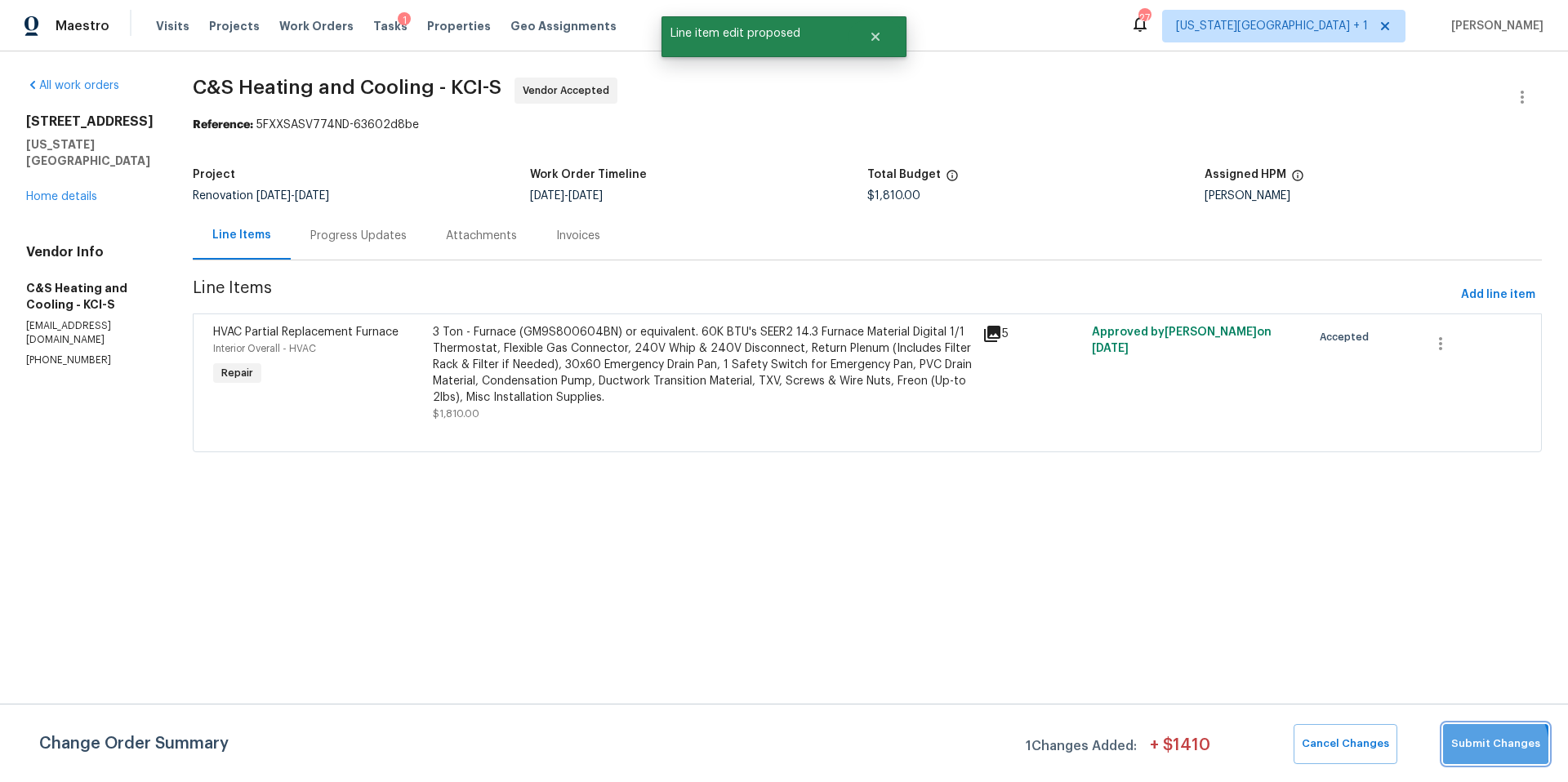
click at [1484, 749] on span "Submit Changes" at bounding box center [1495, 744] width 89 height 19
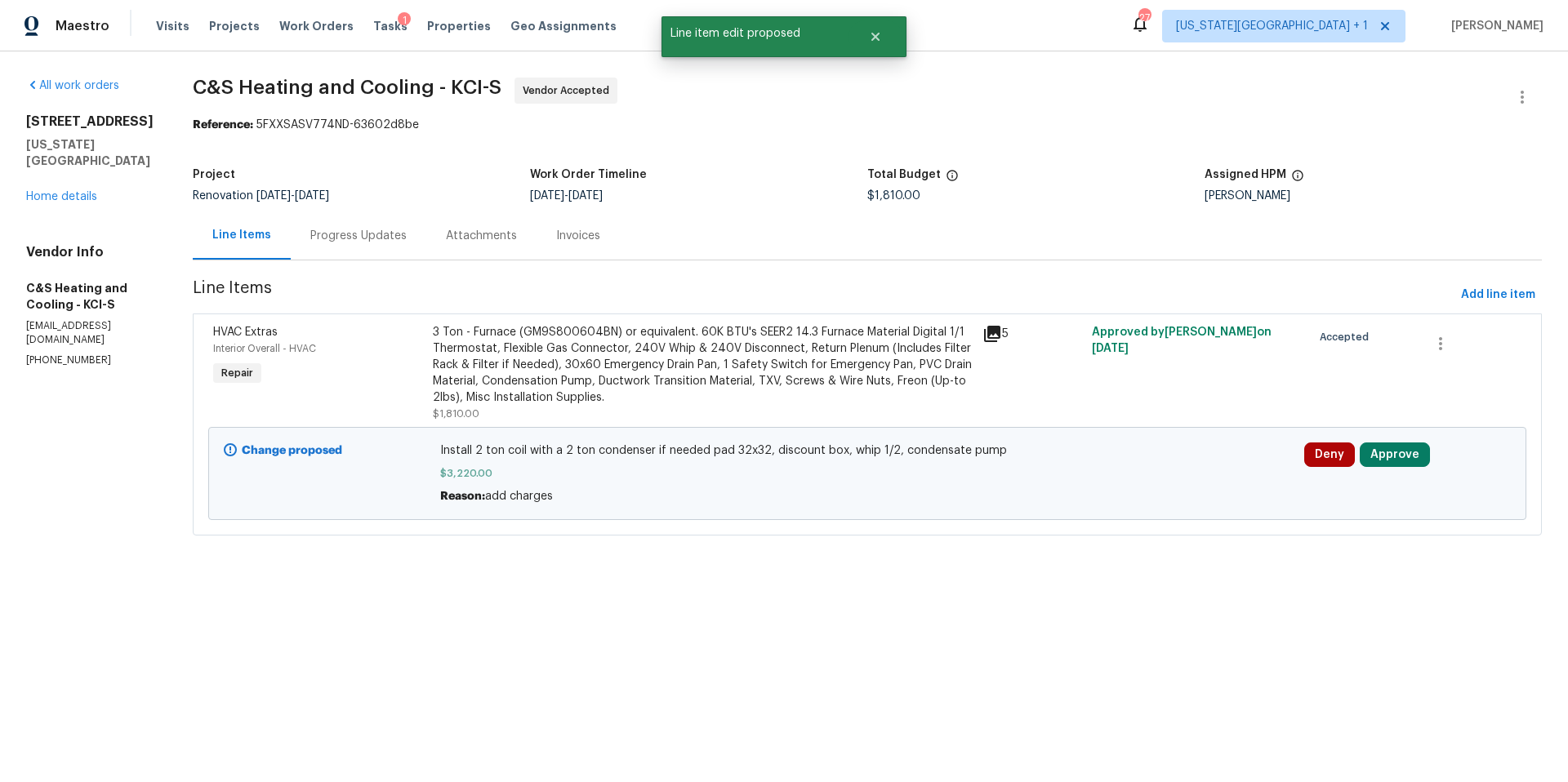
click at [347, 238] on div "Progress Updates" at bounding box center [359, 236] width 97 height 16
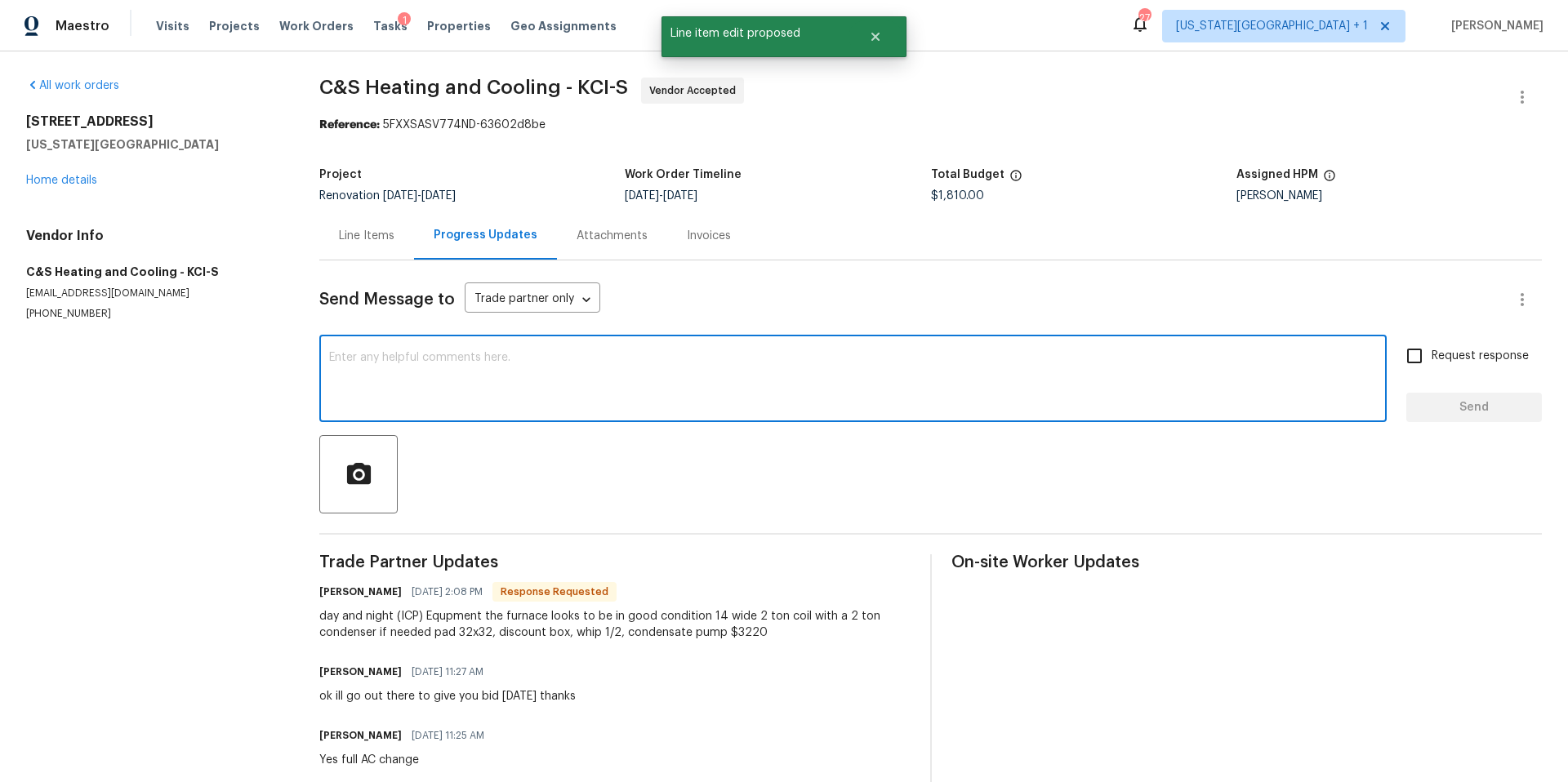
click at [364, 358] on textarea at bounding box center [853, 380] width 1048 height 57
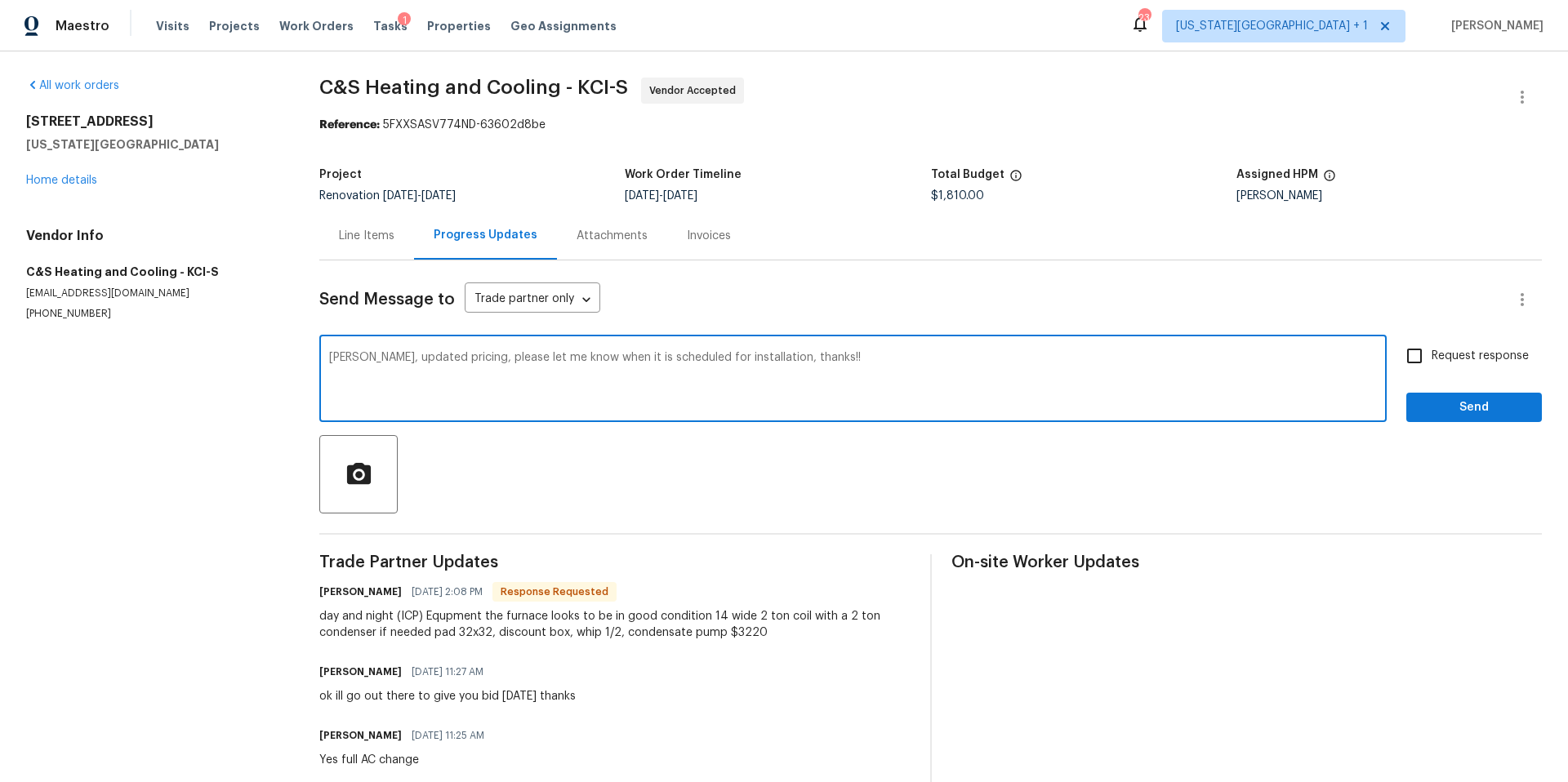
type textarea "CArl, updated pricing, please let me know when it is scheduled for installation…"
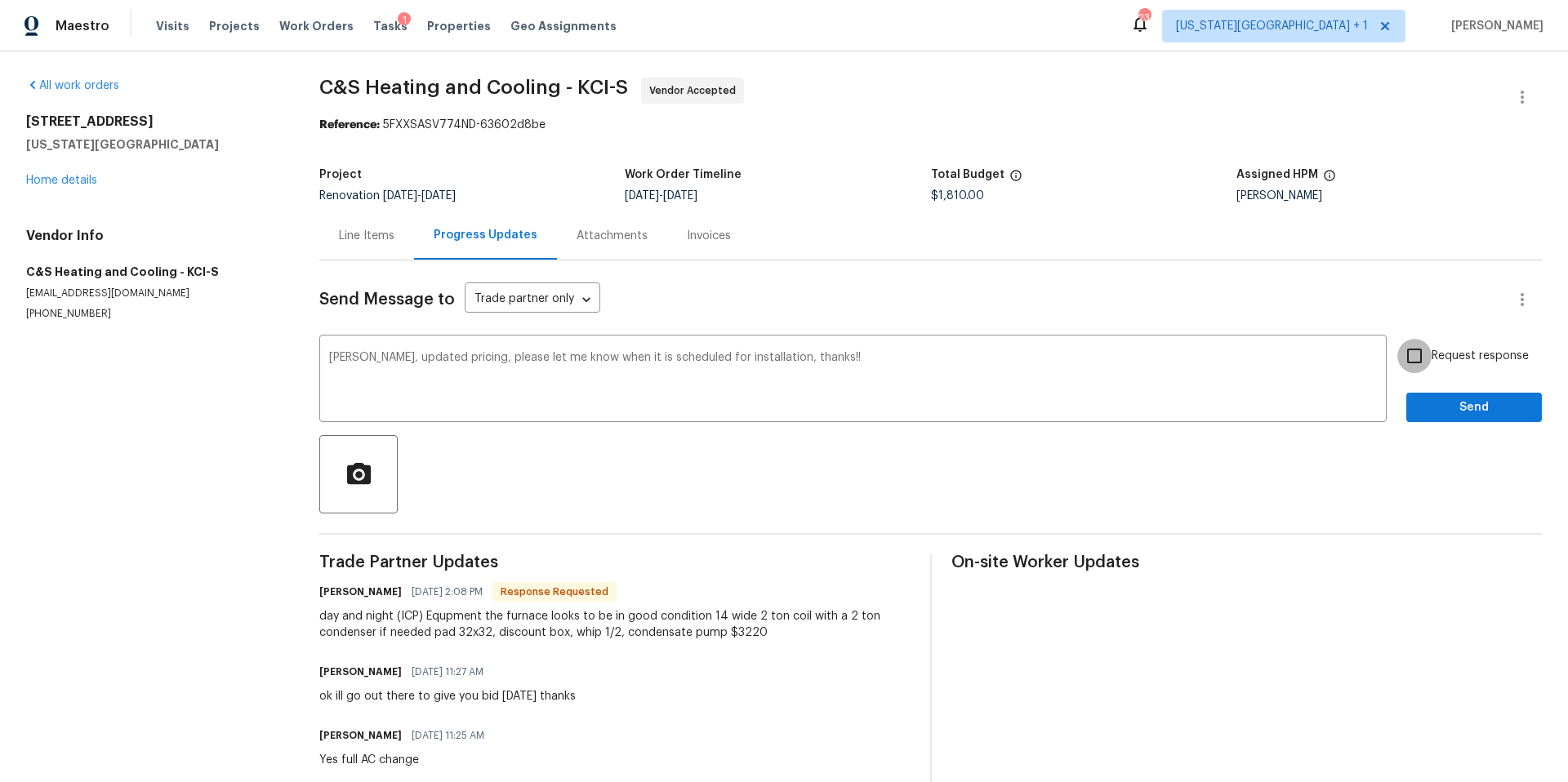
click at [1418, 361] on input "Request response" at bounding box center [1415, 356] width 34 height 34
checkbox input "true"
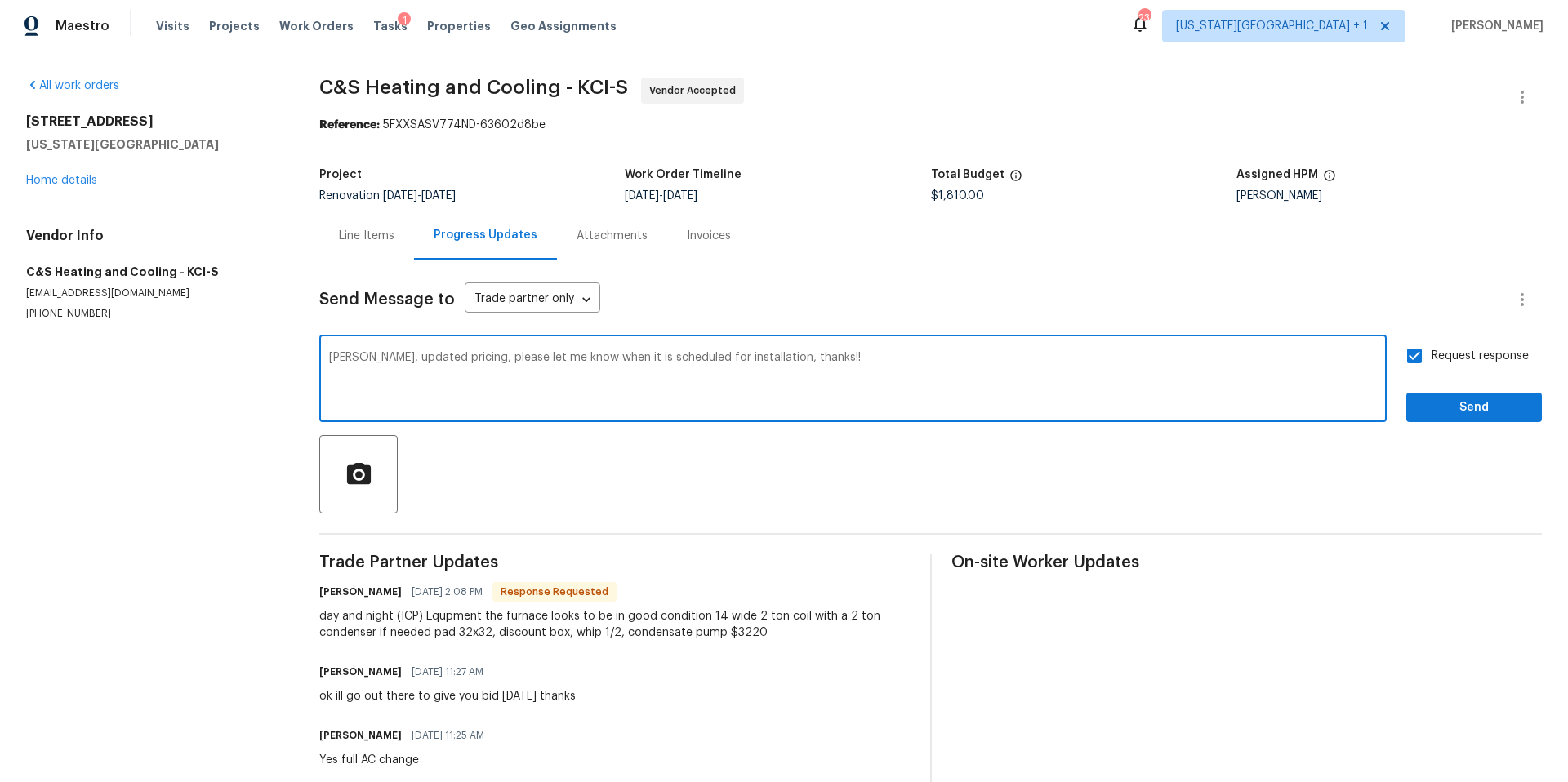
click at [347, 366] on textarea "CArl, updated pricing, please let me know when it is scheduled for installation…" at bounding box center [853, 380] width 1048 height 57
click at [346, 356] on textarea "CArl, updated pricing, please let me know when it is scheduled for installation…" at bounding box center [853, 380] width 1048 height 57
type textarea "Carl, updated pricing, please let me know when it is scheduled for installation…"
click at [1453, 402] on span "Send" at bounding box center [1474, 407] width 110 height 20
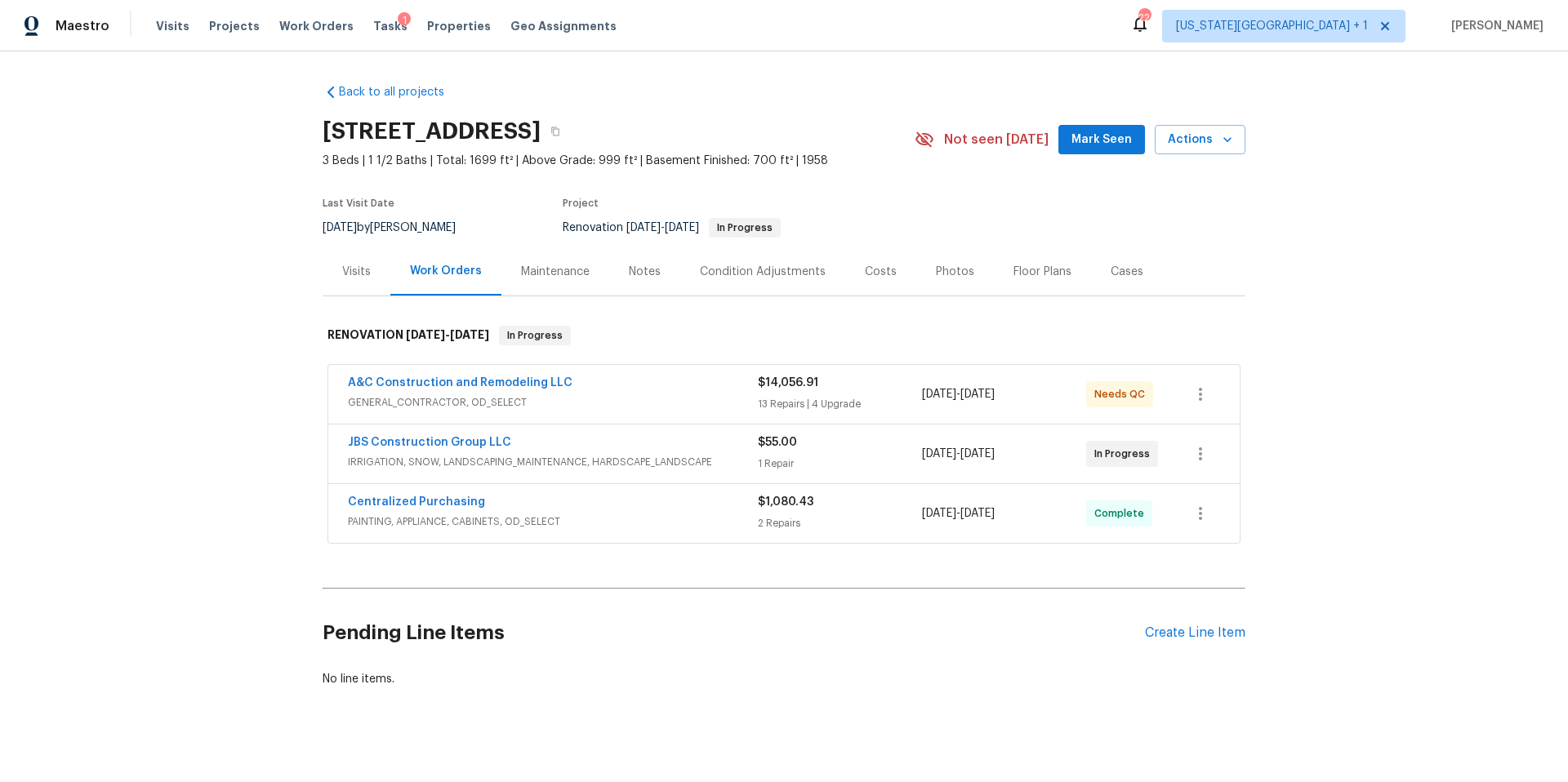
click at [465, 376] on span "A&C Construction and Remodeling LLC" at bounding box center [459, 383] width 224 height 16
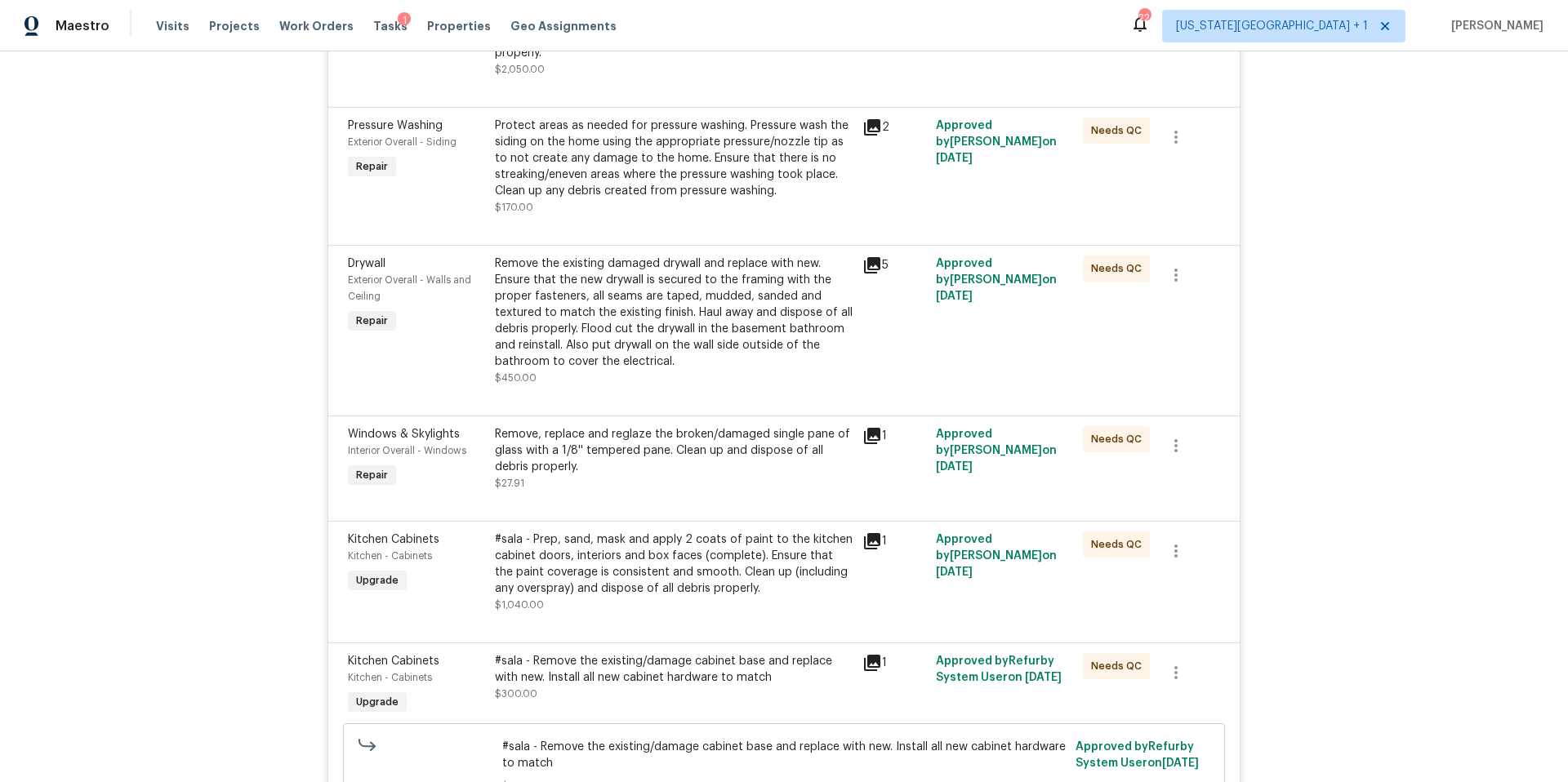
scroll to position [3118, 0]
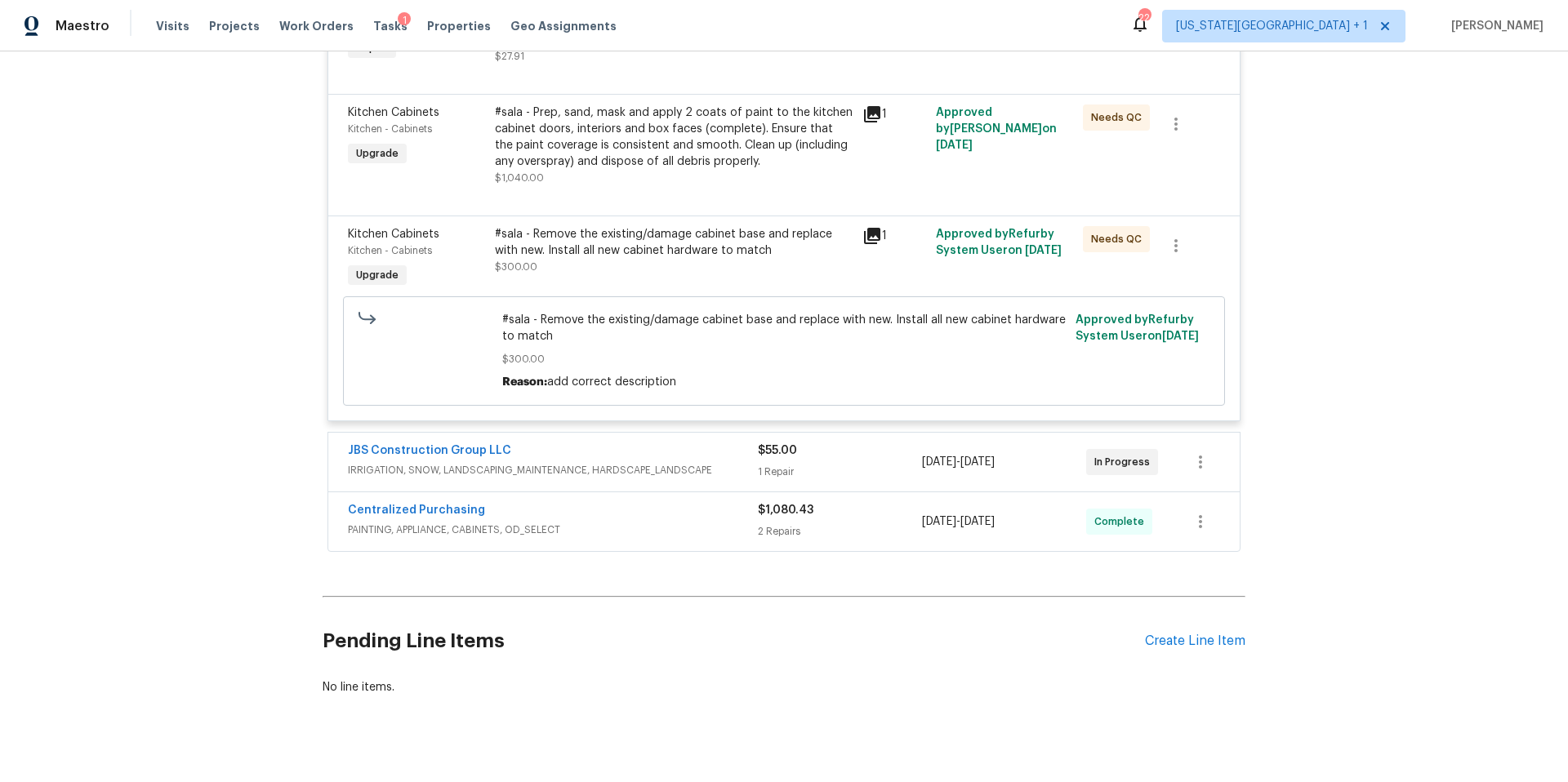
click at [582, 442] on div "JBS Construction Group LLC" at bounding box center [553, 452] width 410 height 20
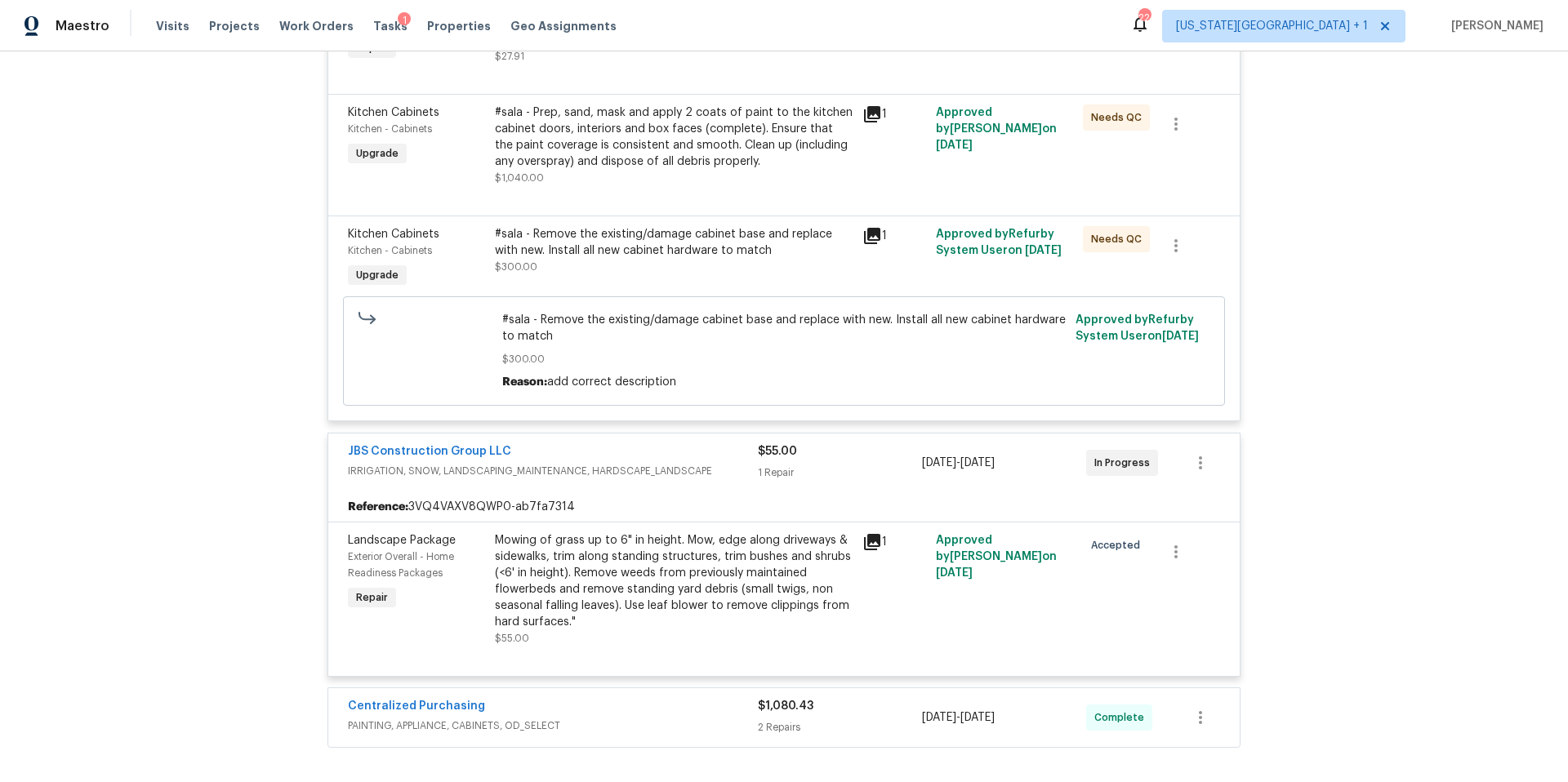
click at [614, 552] on div "Mowing of grass up to 6" in height. Mow, edge along driveways & sidewalks, trim…" at bounding box center [673, 581] width 358 height 98
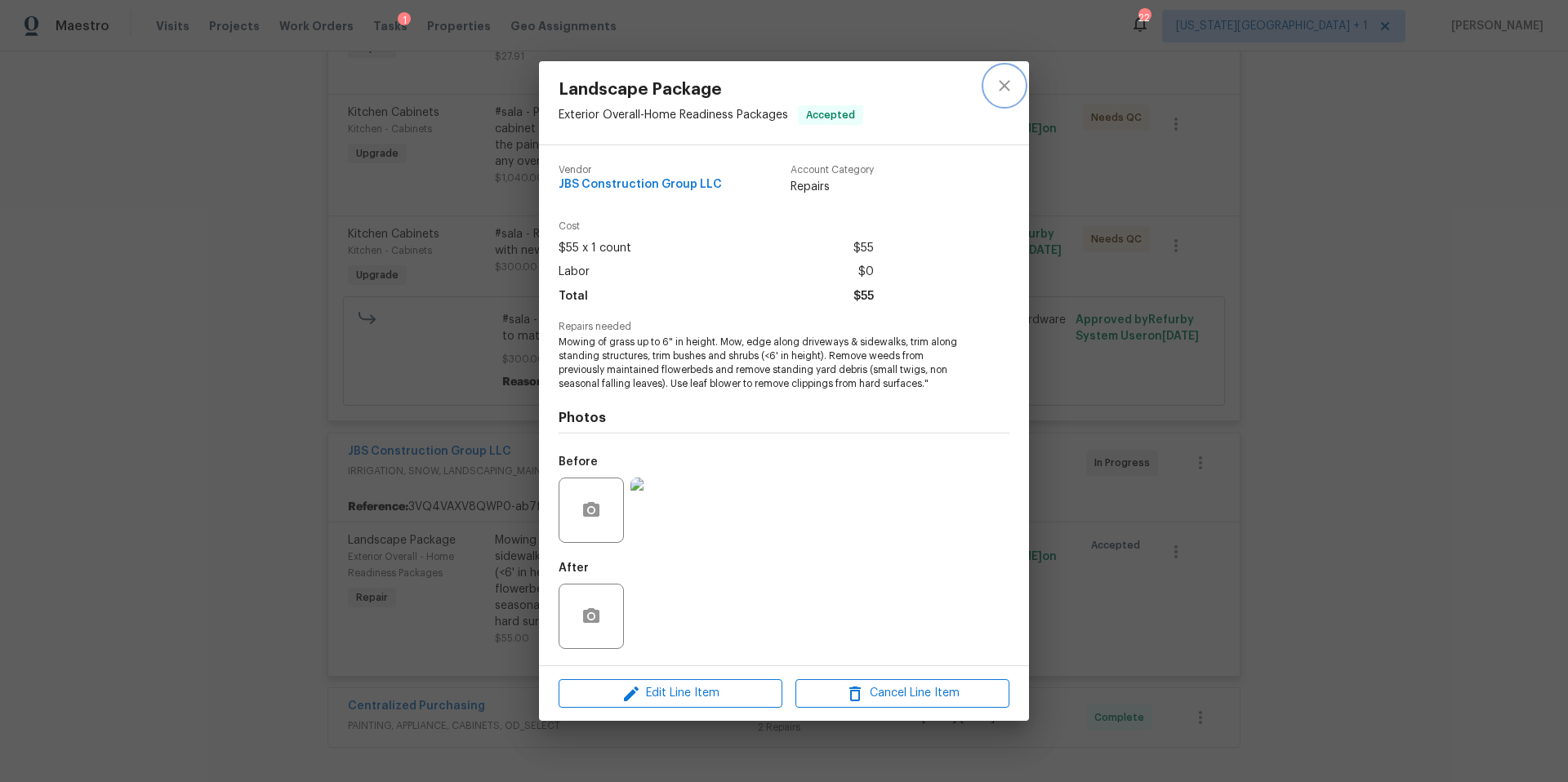
click at [1012, 93] on icon "close" at bounding box center [1004, 86] width 20 height 20
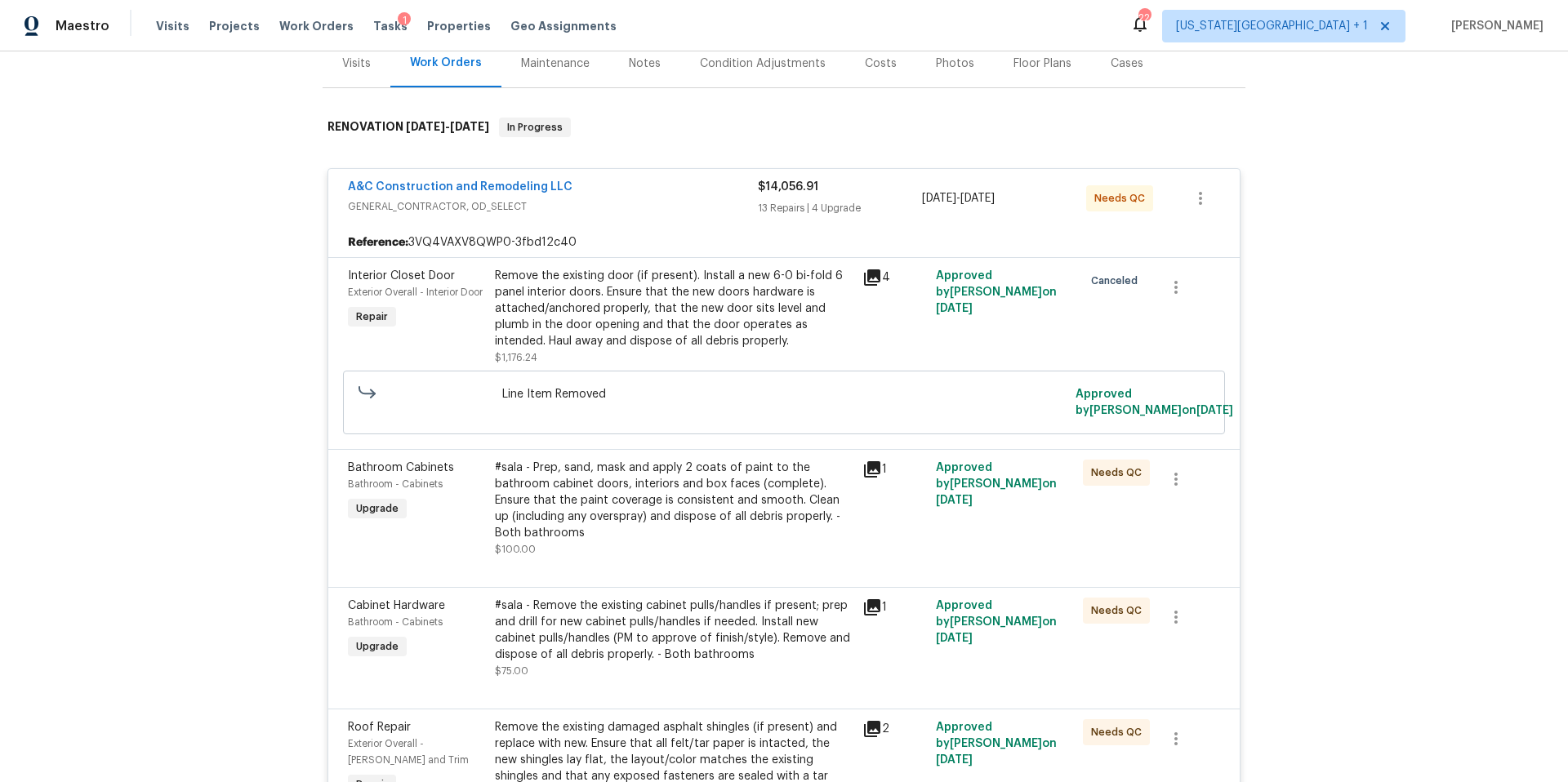
scroll to position [0, 0]
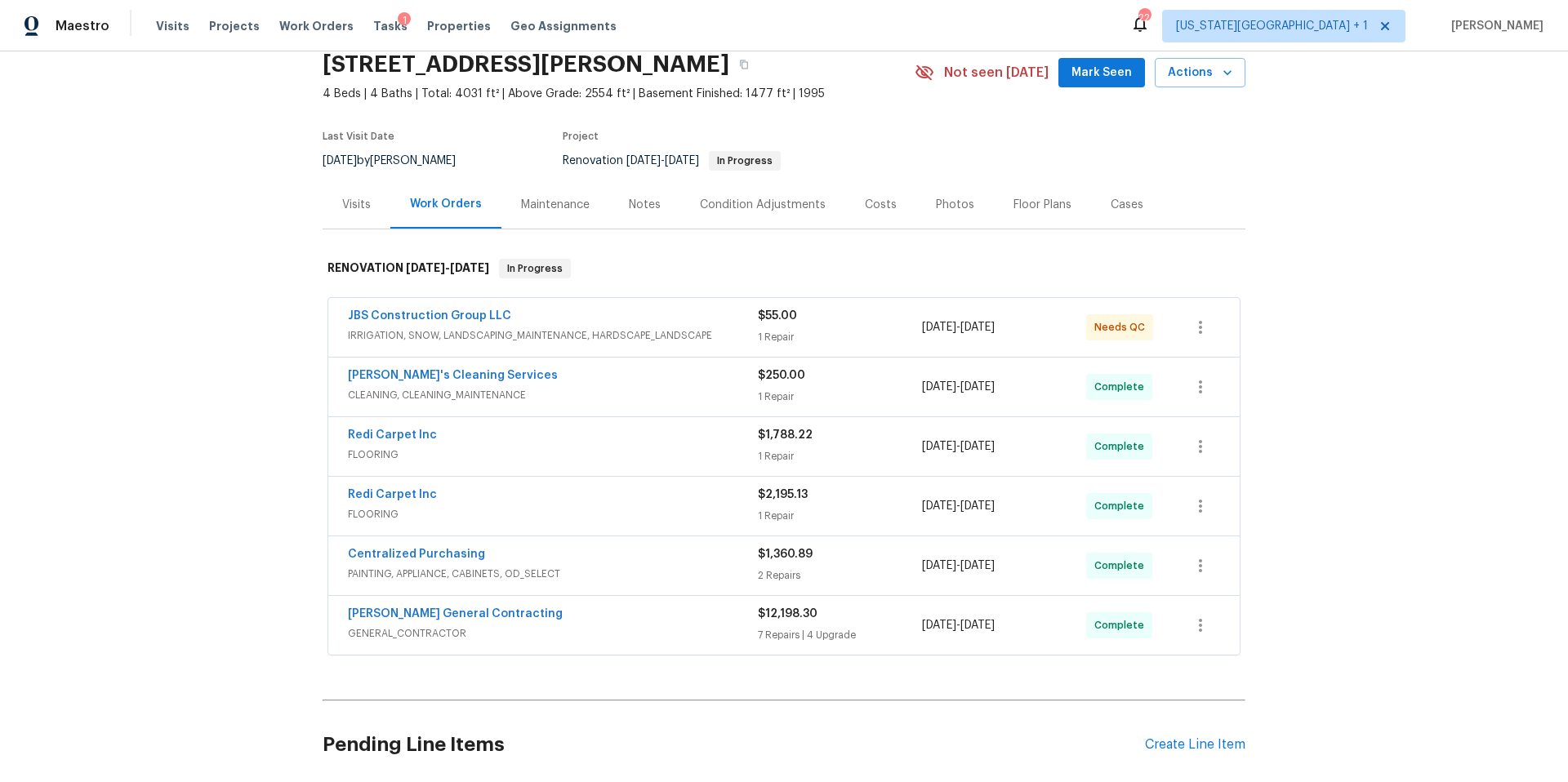
scroll to position [79, 0]
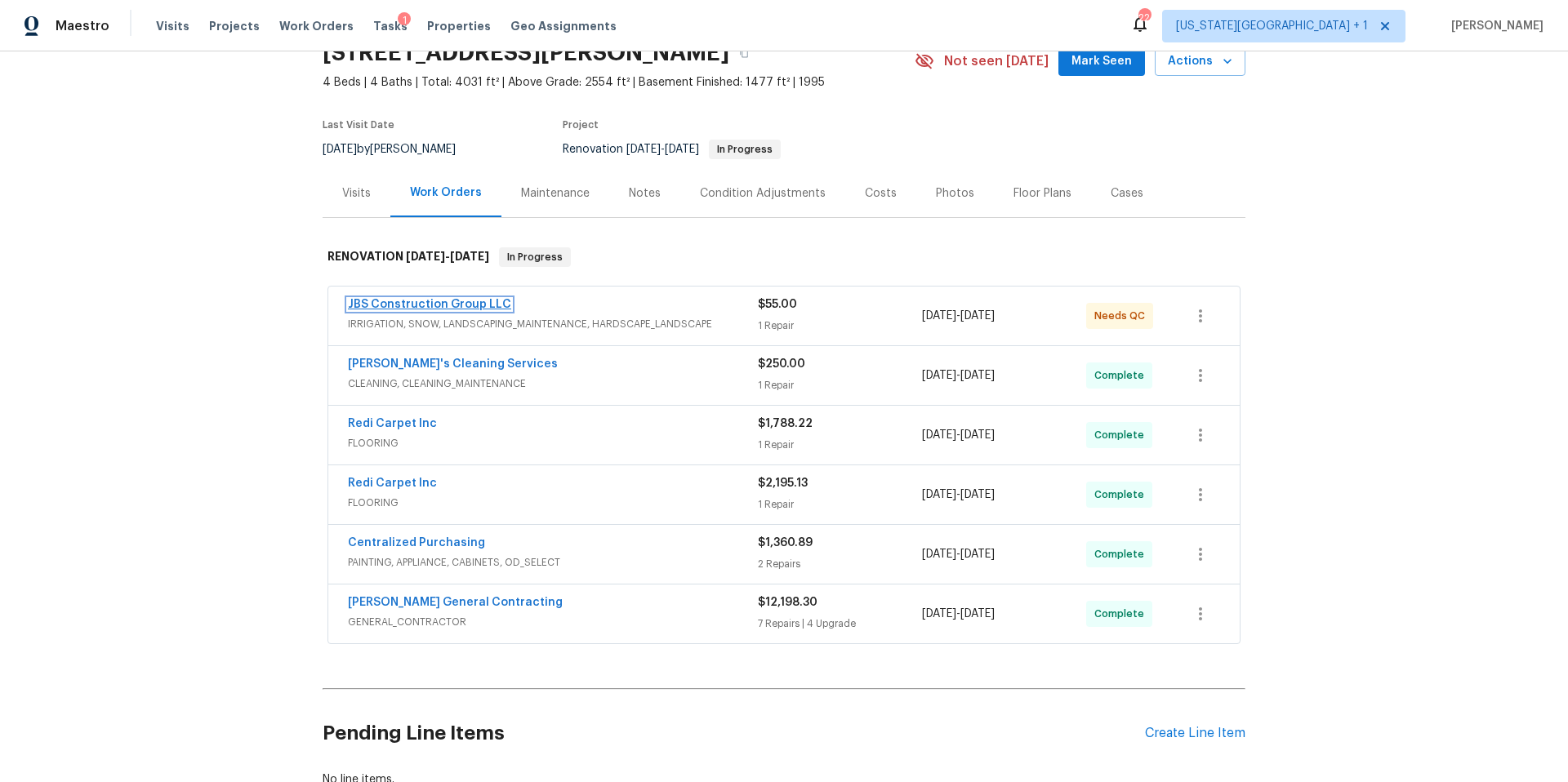
click at [492, 303] on link "JBS Construction Group LLC" at bounding box center [429, 304] width 163 height 11
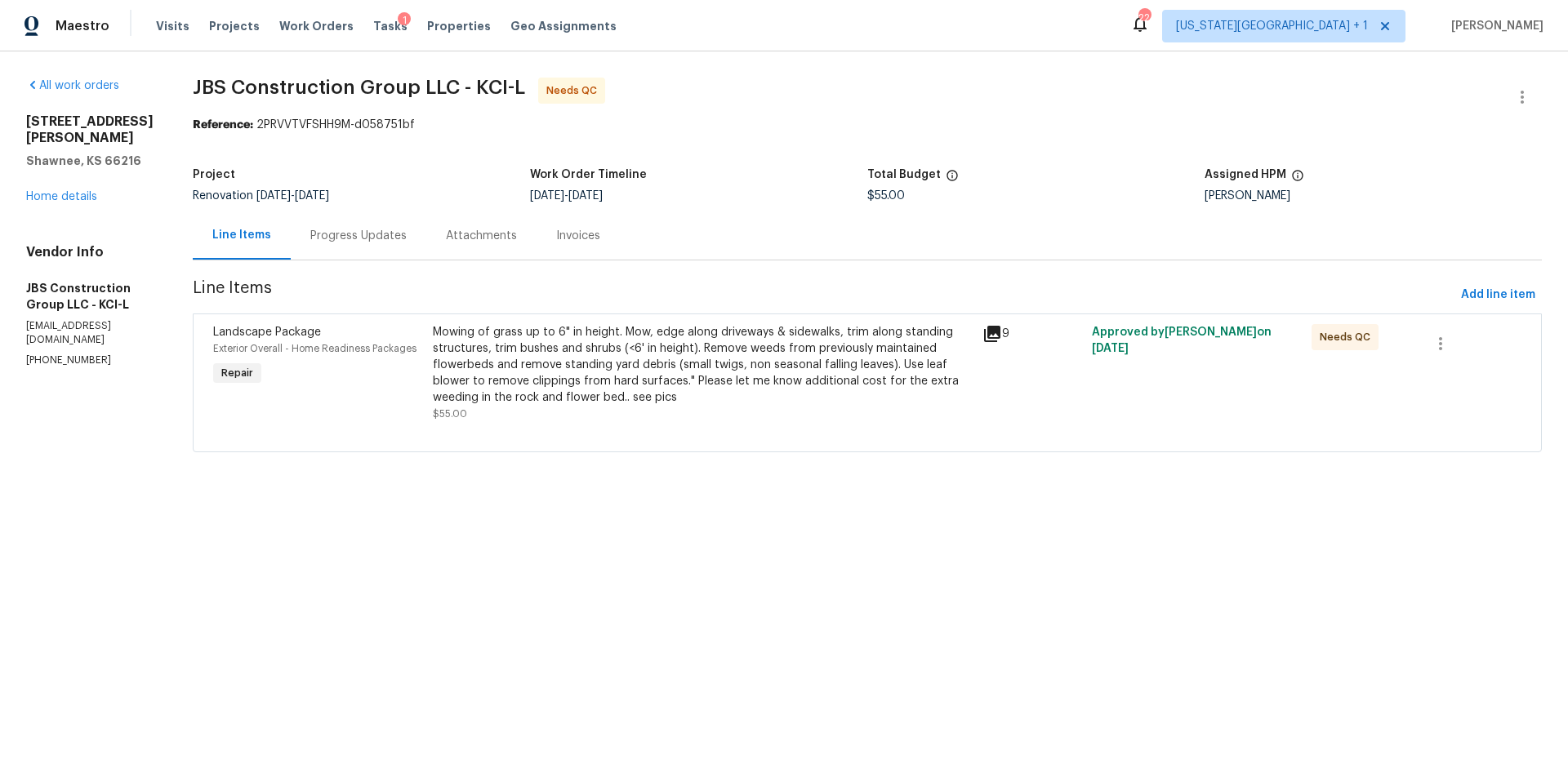
click at [545, 368] on div "Mowing of grass up to 6" in height. Mow, edge along driveways & sidewalks, trim…" at bounding box center [702, 365] width 540 height 82
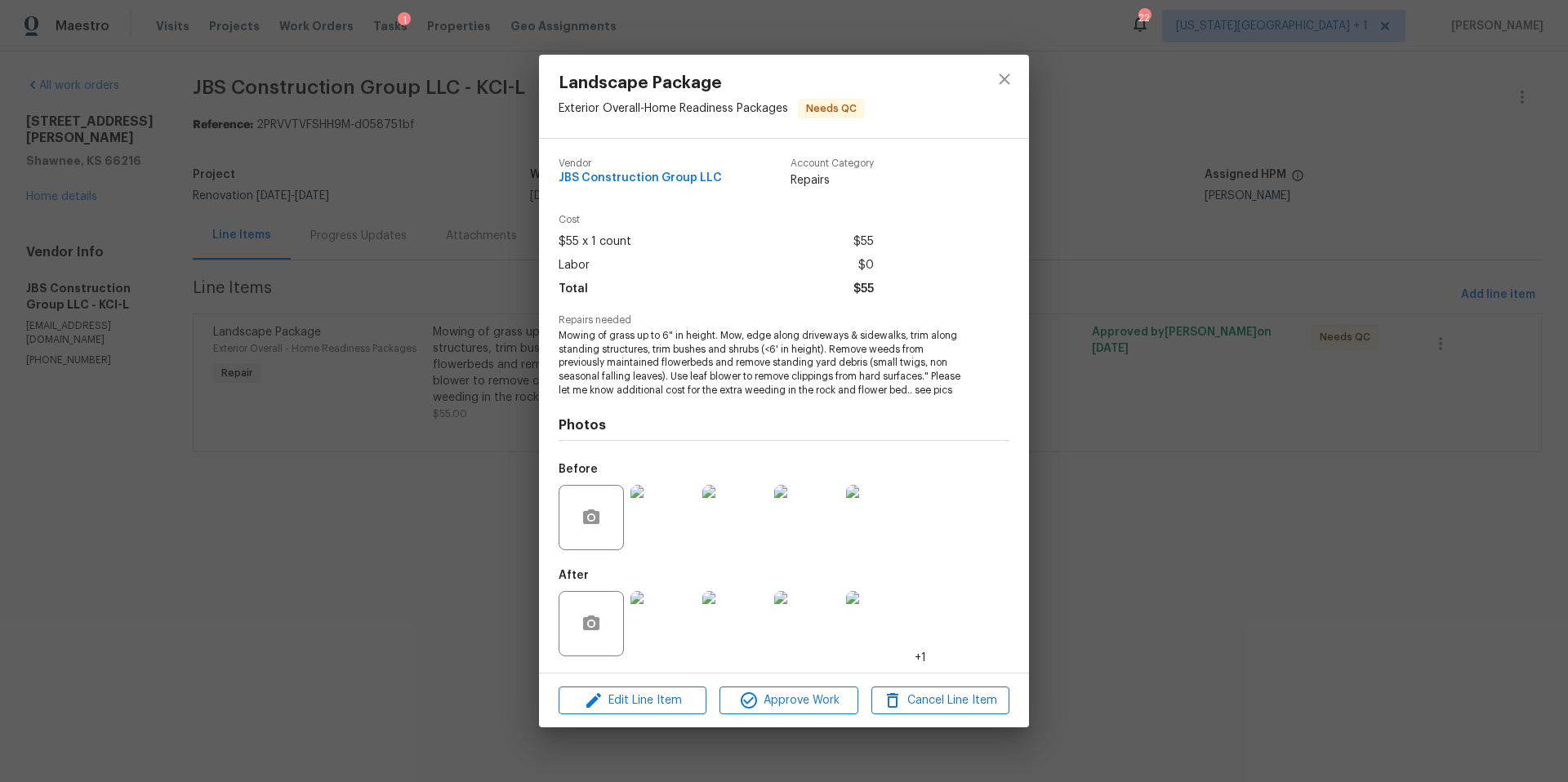
click at [653, 621] on img at bounding box center [663, 625] width 66 height 66
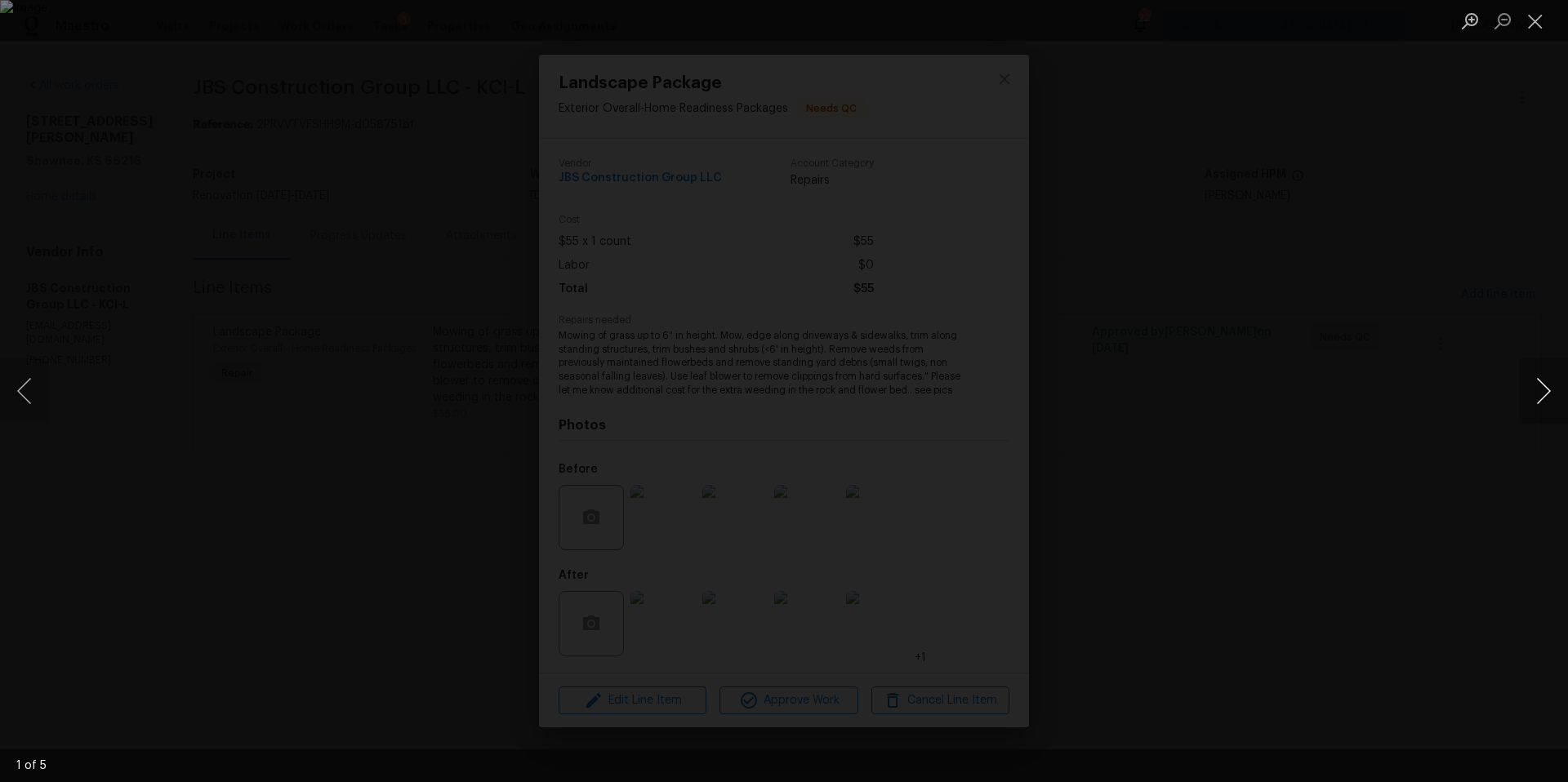
click at [1541, 392] on button "Next image" at bounding box center [1543, 391] width 49 height 66
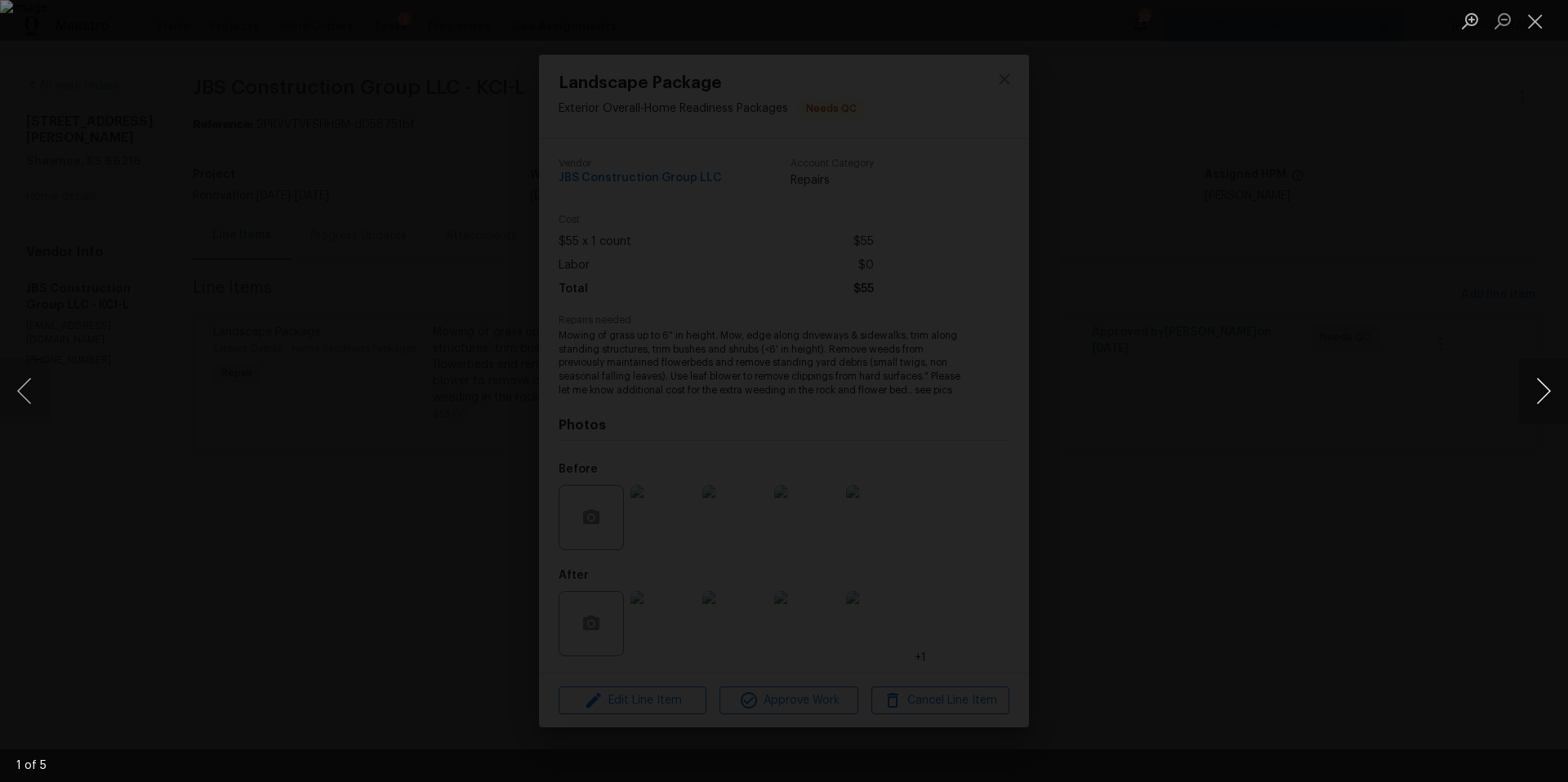
click at [1541, 392] on button "Next image" at bounding box center [1543, 391] width 49 height 66
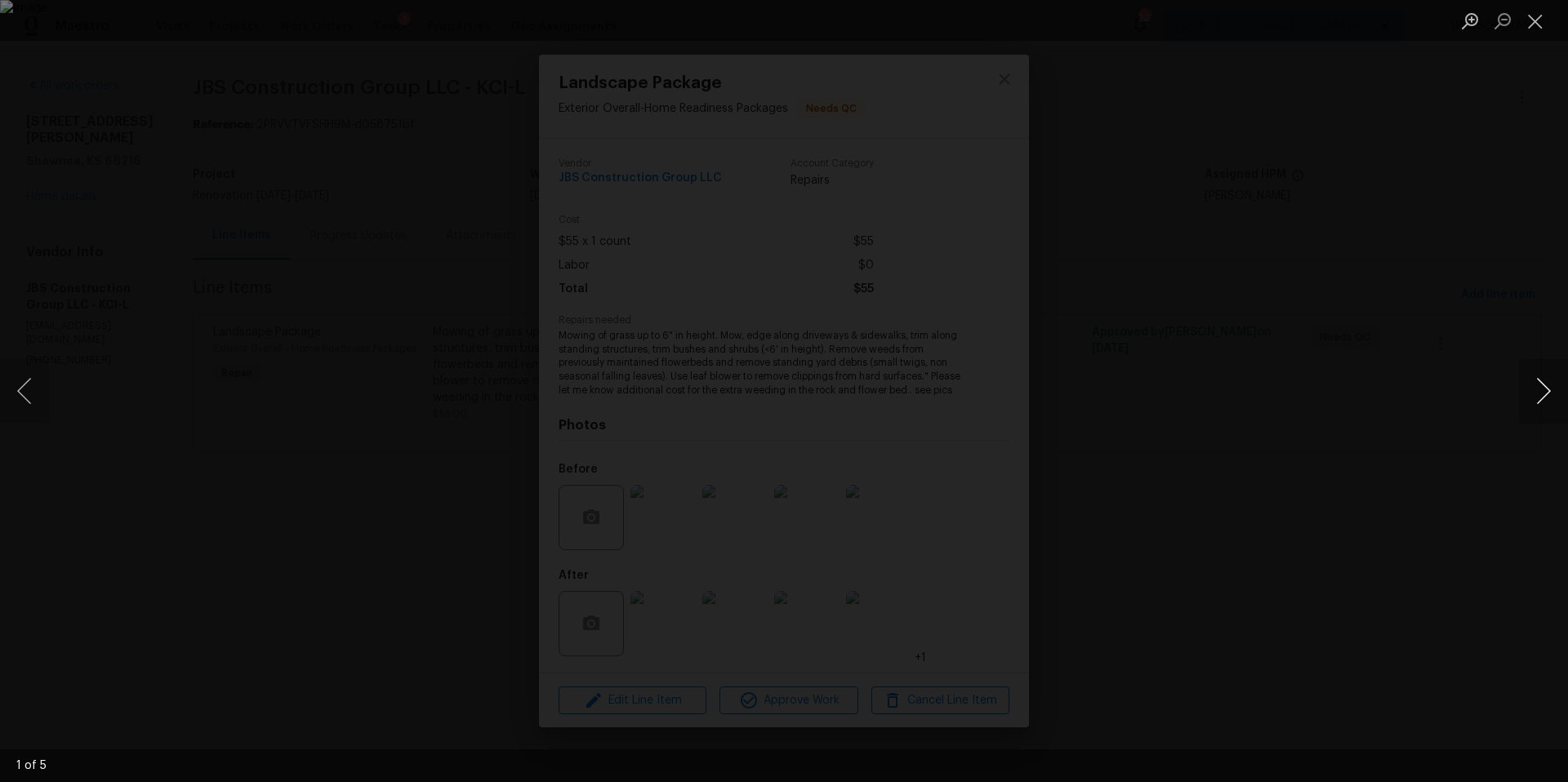
click at [1541, 392] on button "Next image" at bounding box center [1543, 391] width 49 height 66
click at [1425, 362] on div "Lightbox" at bounding box center [784, 391] width 1568 height 782
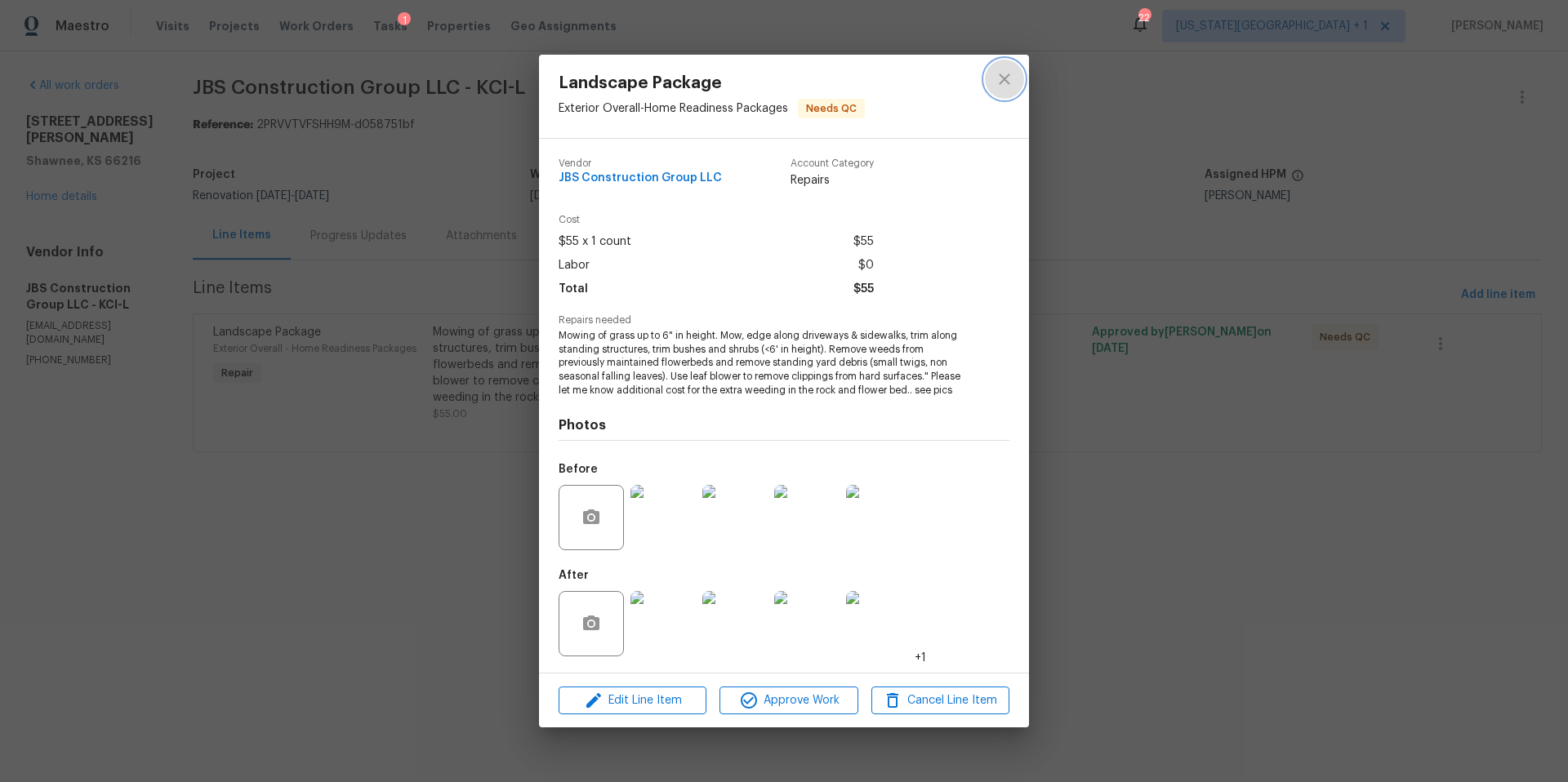
click at [1014, 80] on button "close" at bounding box center [1004, 79] width 39 height 39
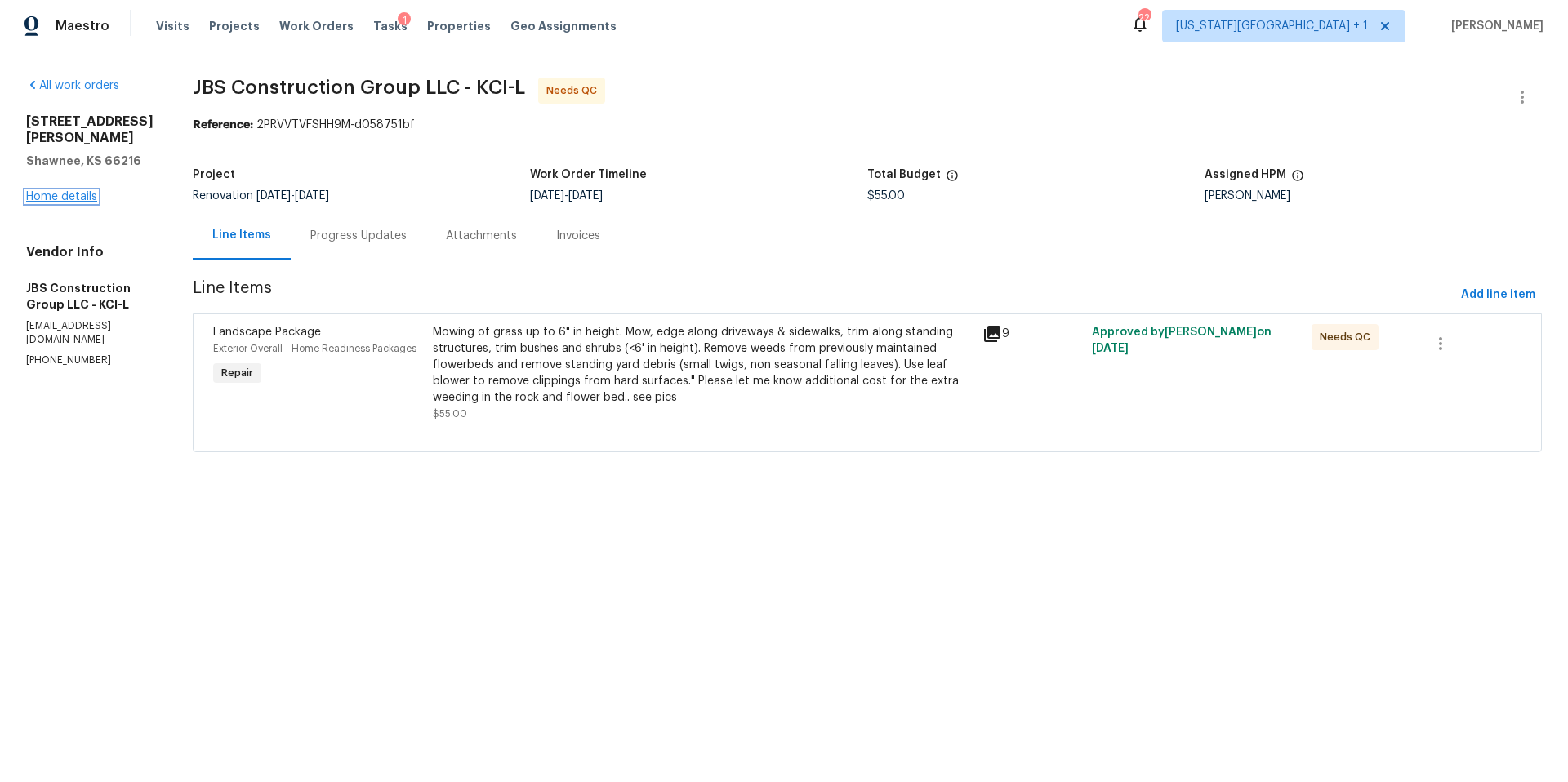
click at [74, 191] on link "Home details" at bounding box center [61, 196] width 71 height 11
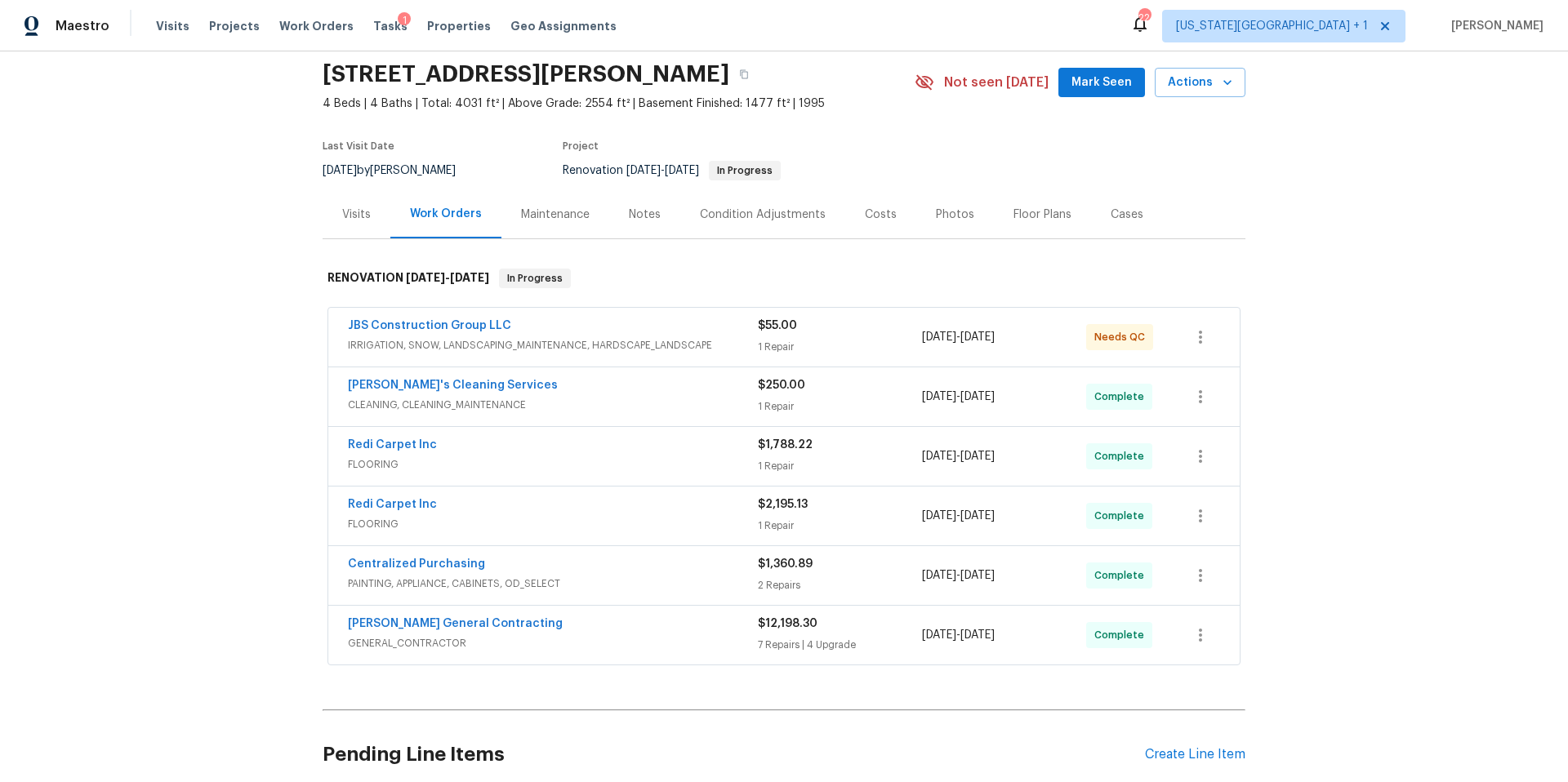
scroll to position [61, 0]
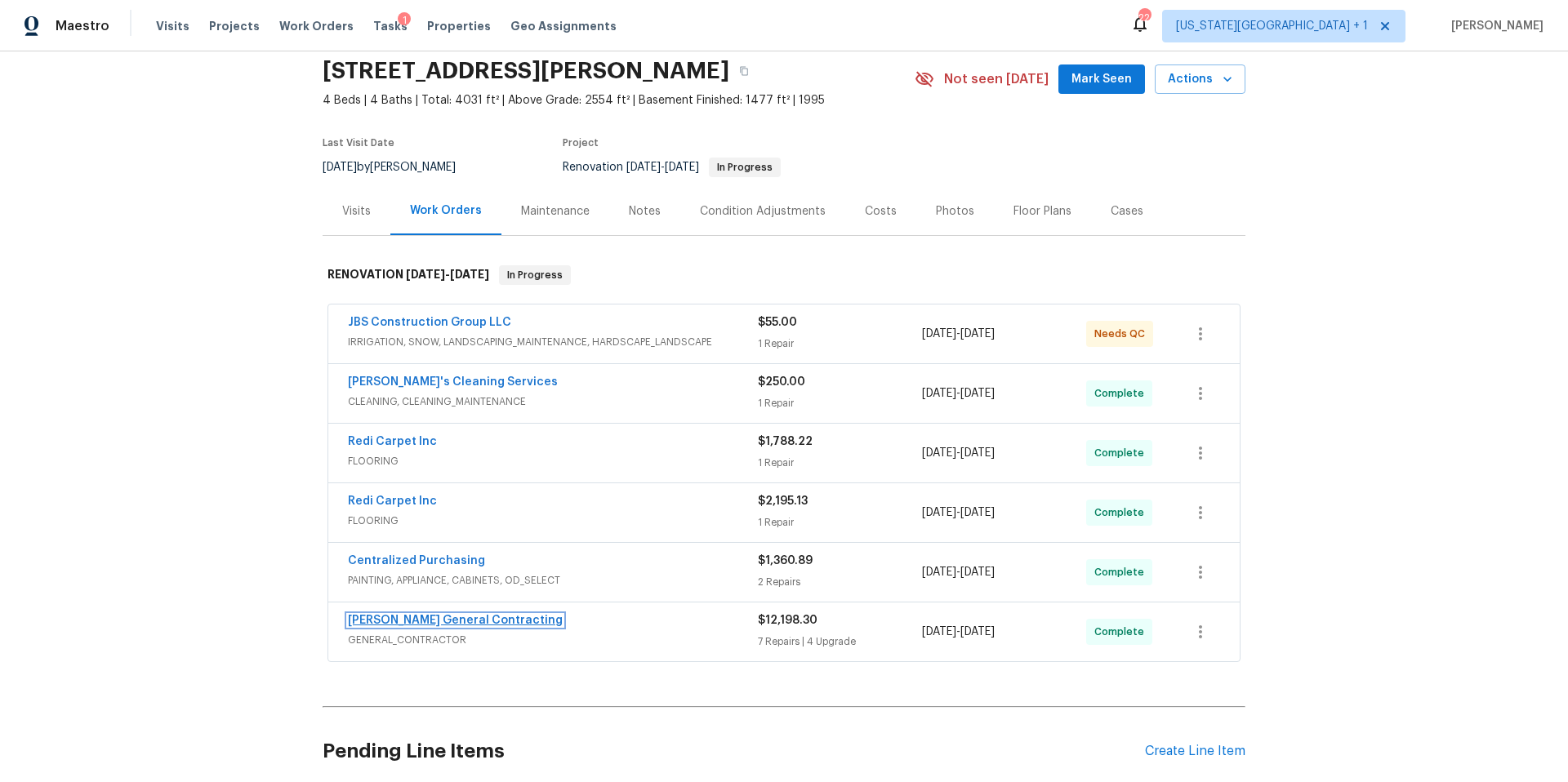
click at [473, 621] on link "Nicholson General Contracting" at bounding box center [455, 620] width 215 height 11
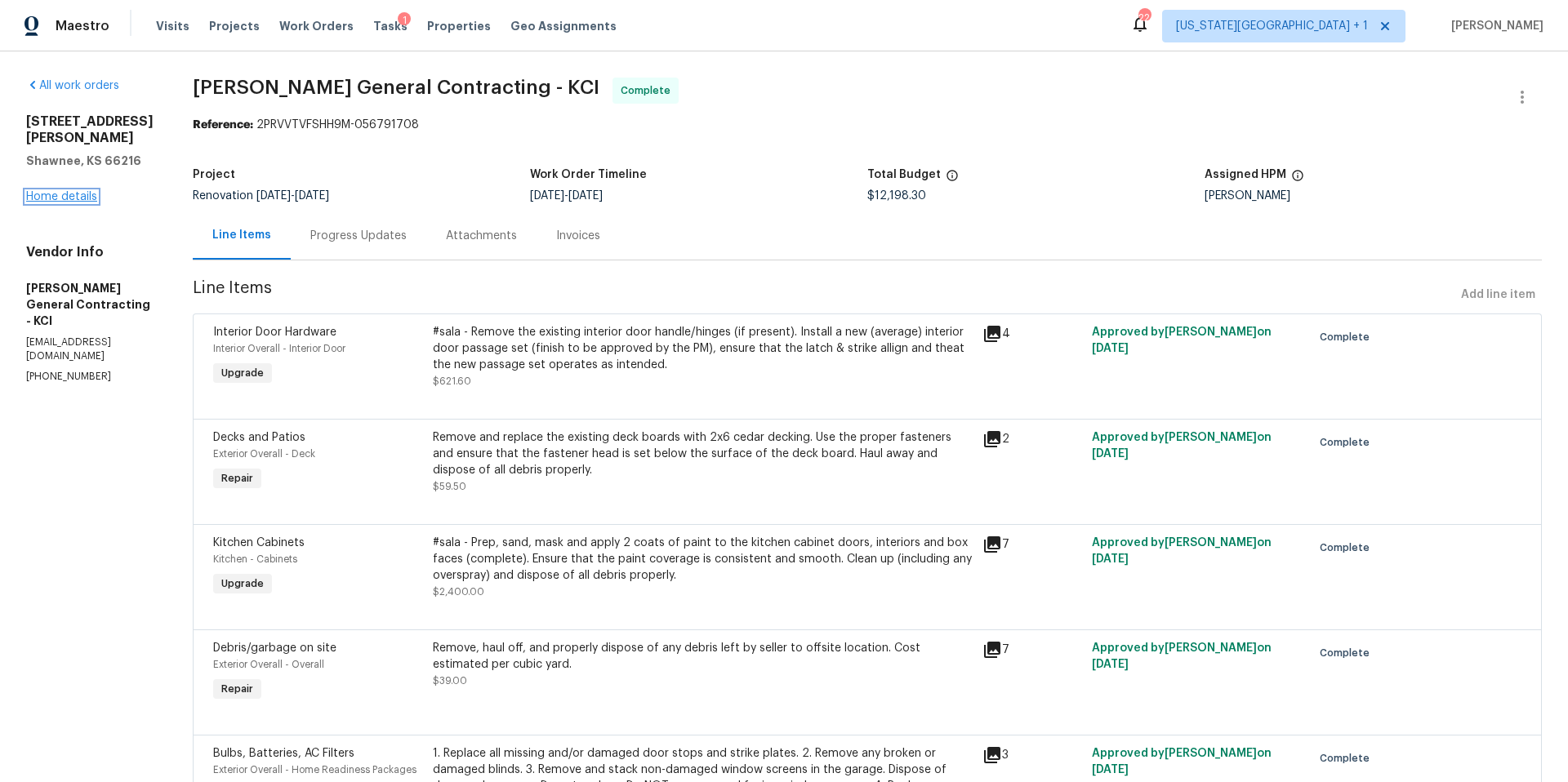
click at [66, 191] on link "Home details" at bounding box center [61, 196] width 71 height 11
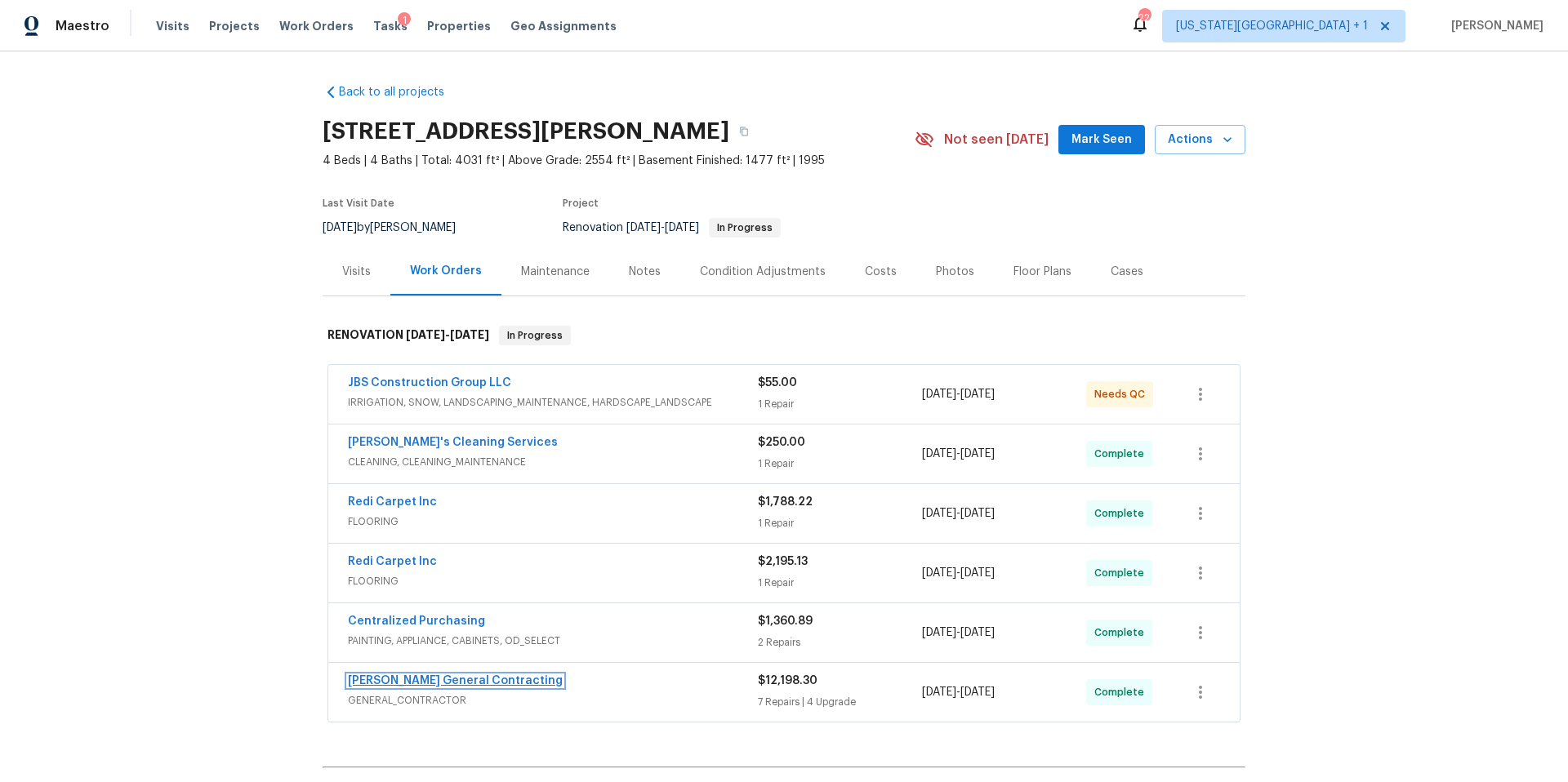
click at [458, 681] on link "Nicholson General Contracting" at bounding box center [455, 680] width 215 height 11
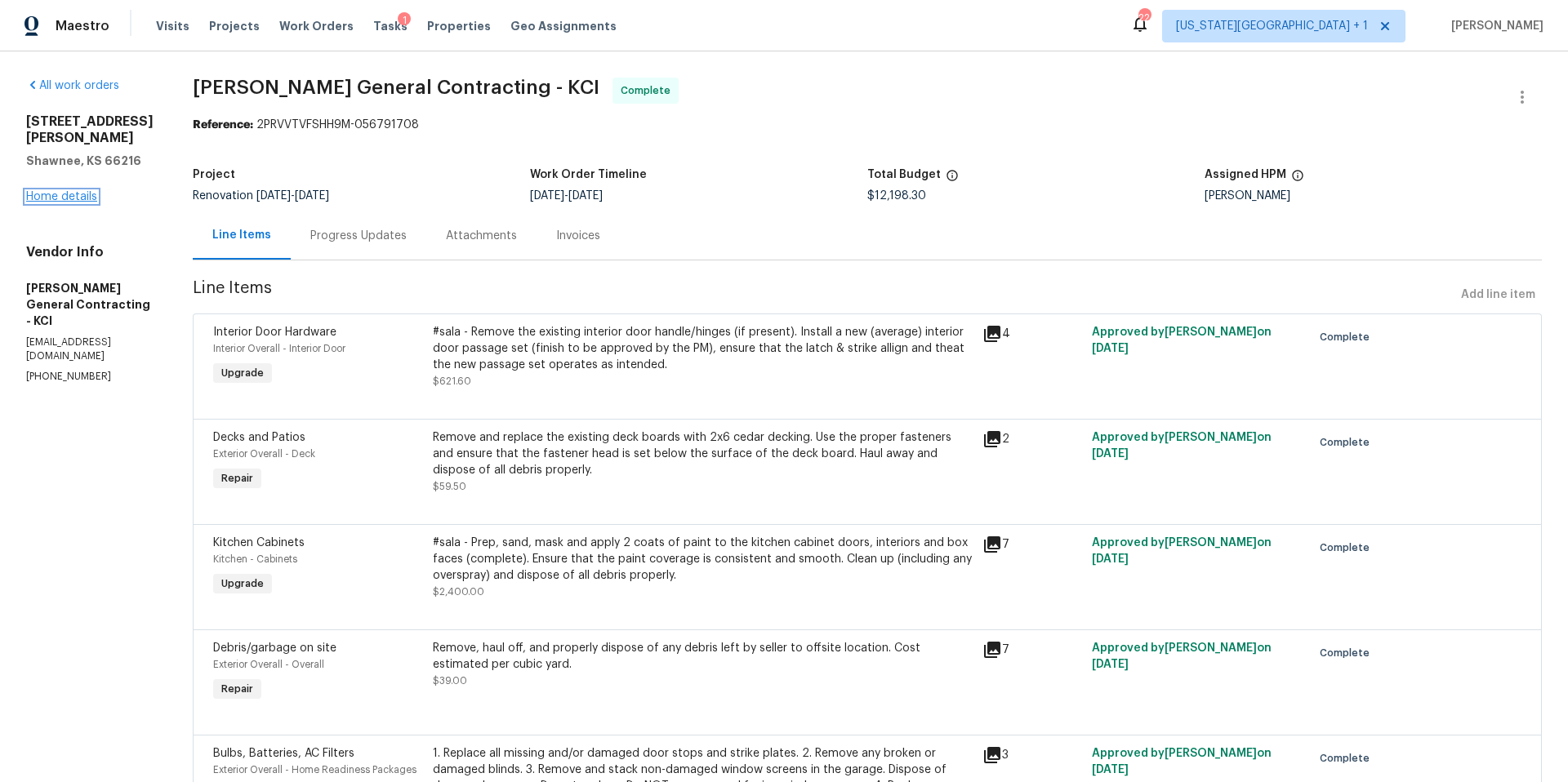
click at [73, 191] on link "Home details" at bounding box center [61, 196] width 71 height 11
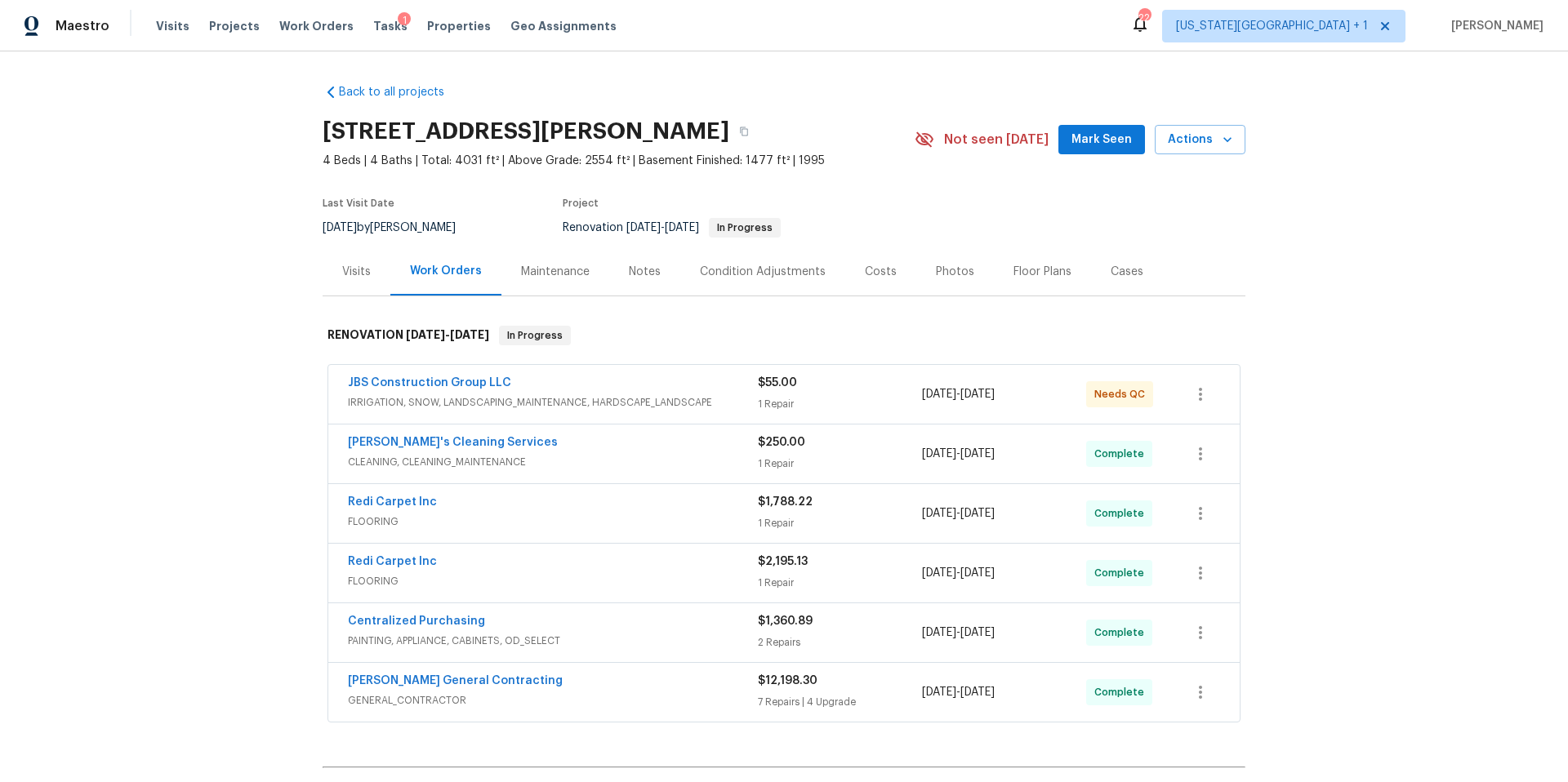
click at [638, 267] on div "Notes" at bounding box center [645, 272] width 32 height 16
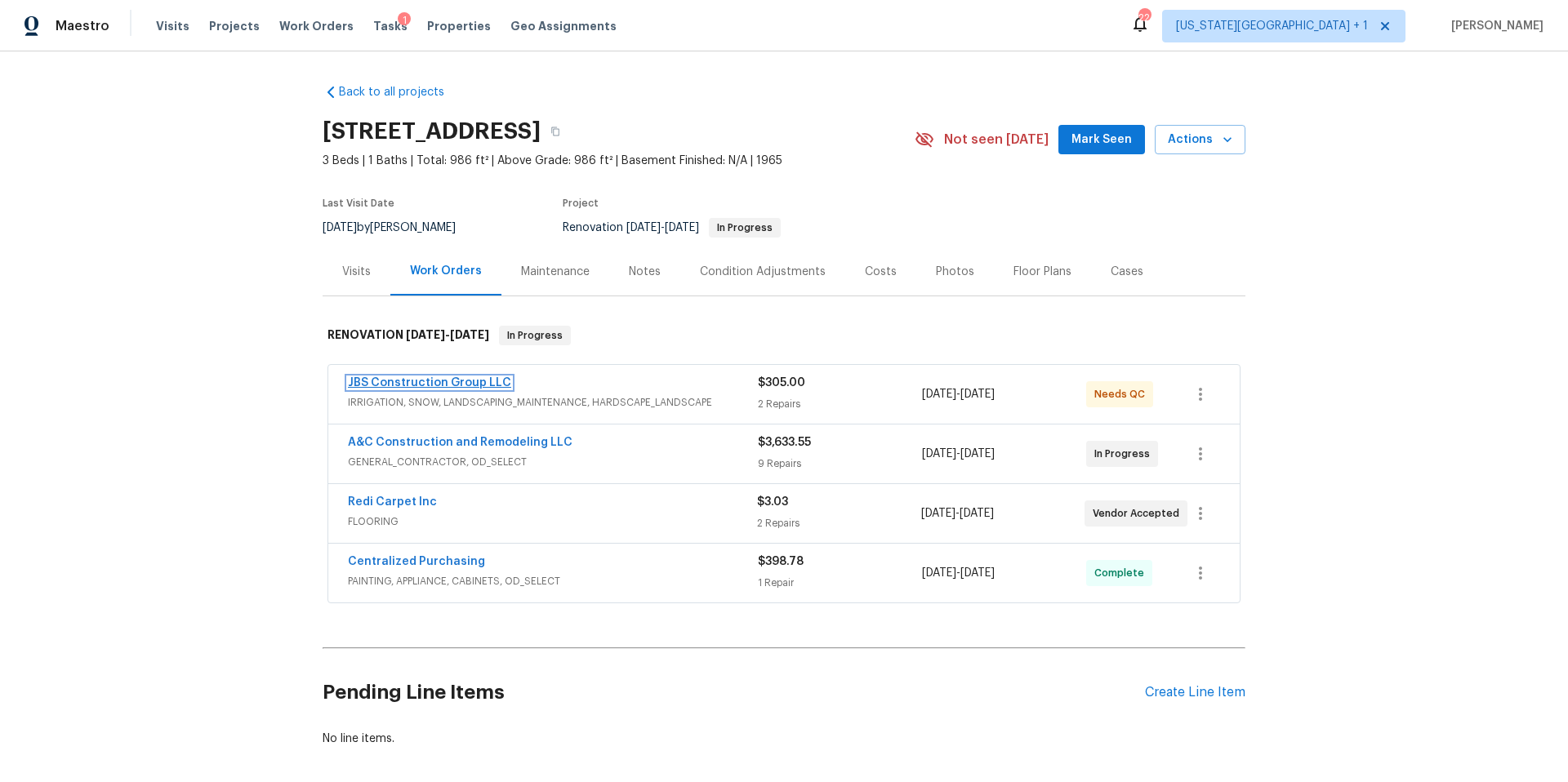
click at [468, 385] on link "JBS Construction Group LLC" at bounding box center [429, 383] width 163 height 11
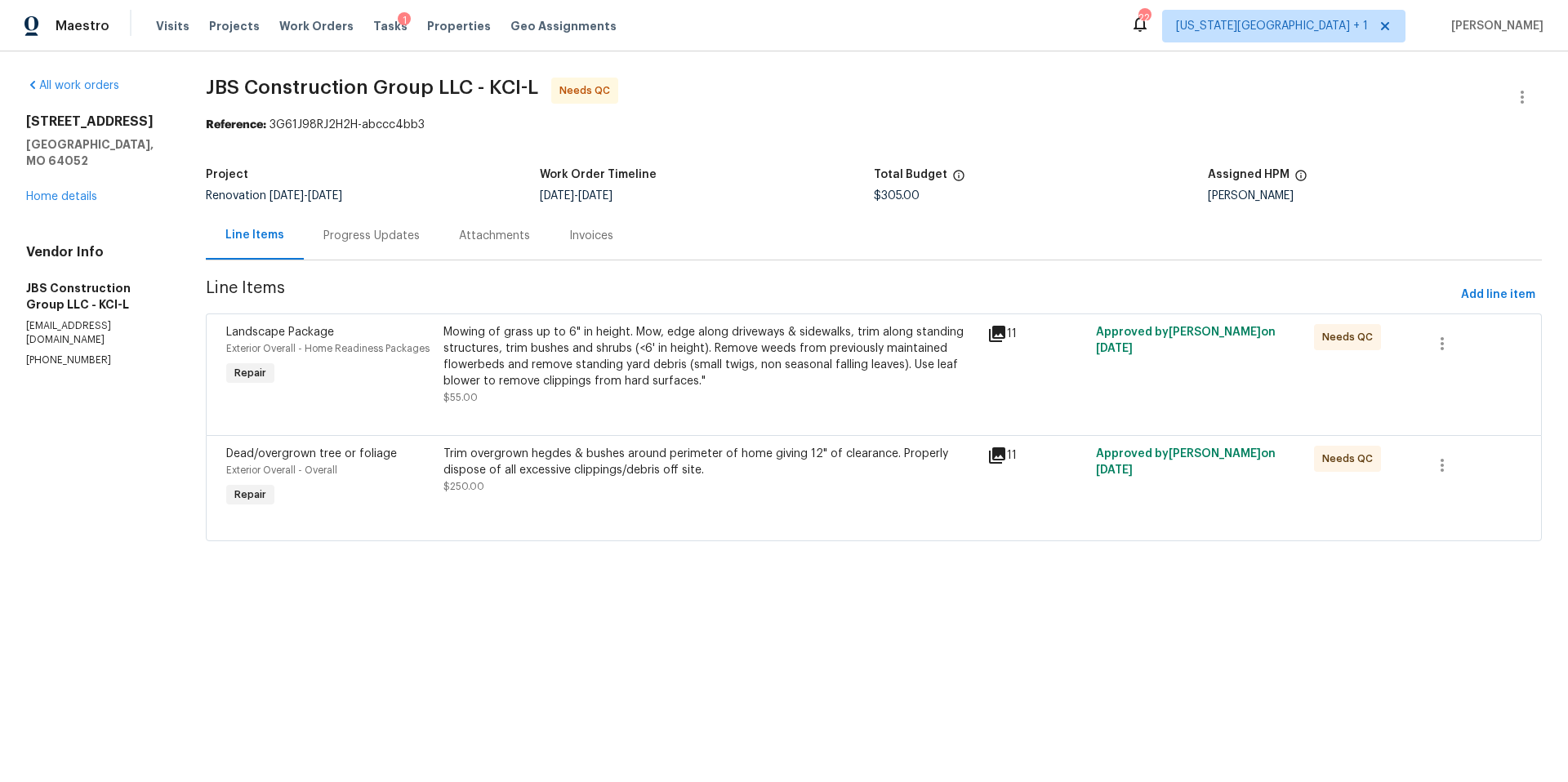
click at [563, 361] on div "Mowing of grass up to 6" in height. Mow, edge along driveways & sidewalks, trim…" at bounding box center [710, 357] width 534 height 66
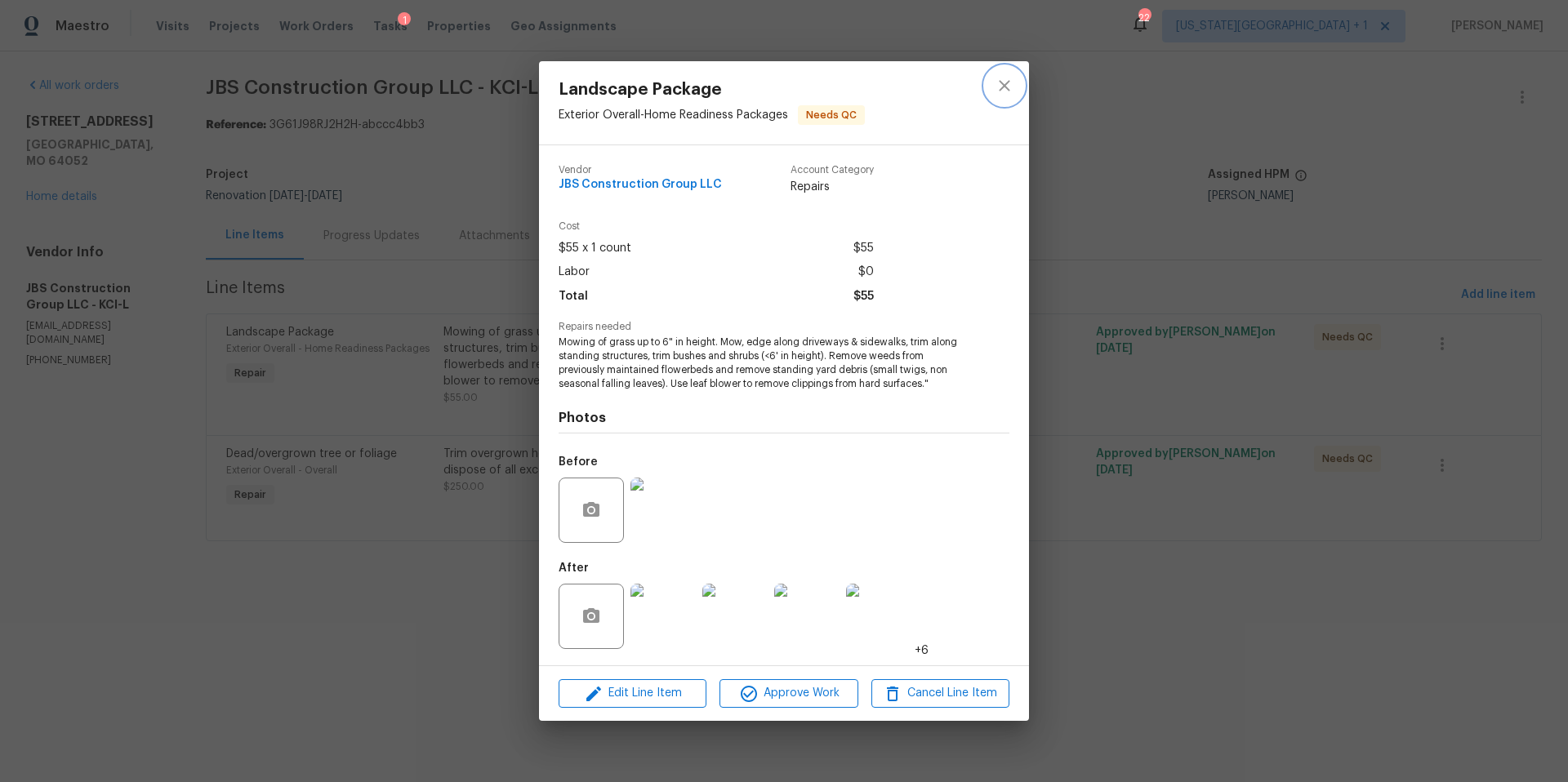
click at [1008, 85] on icon "close" at bounding box center [1004, 86] width 20 height 20
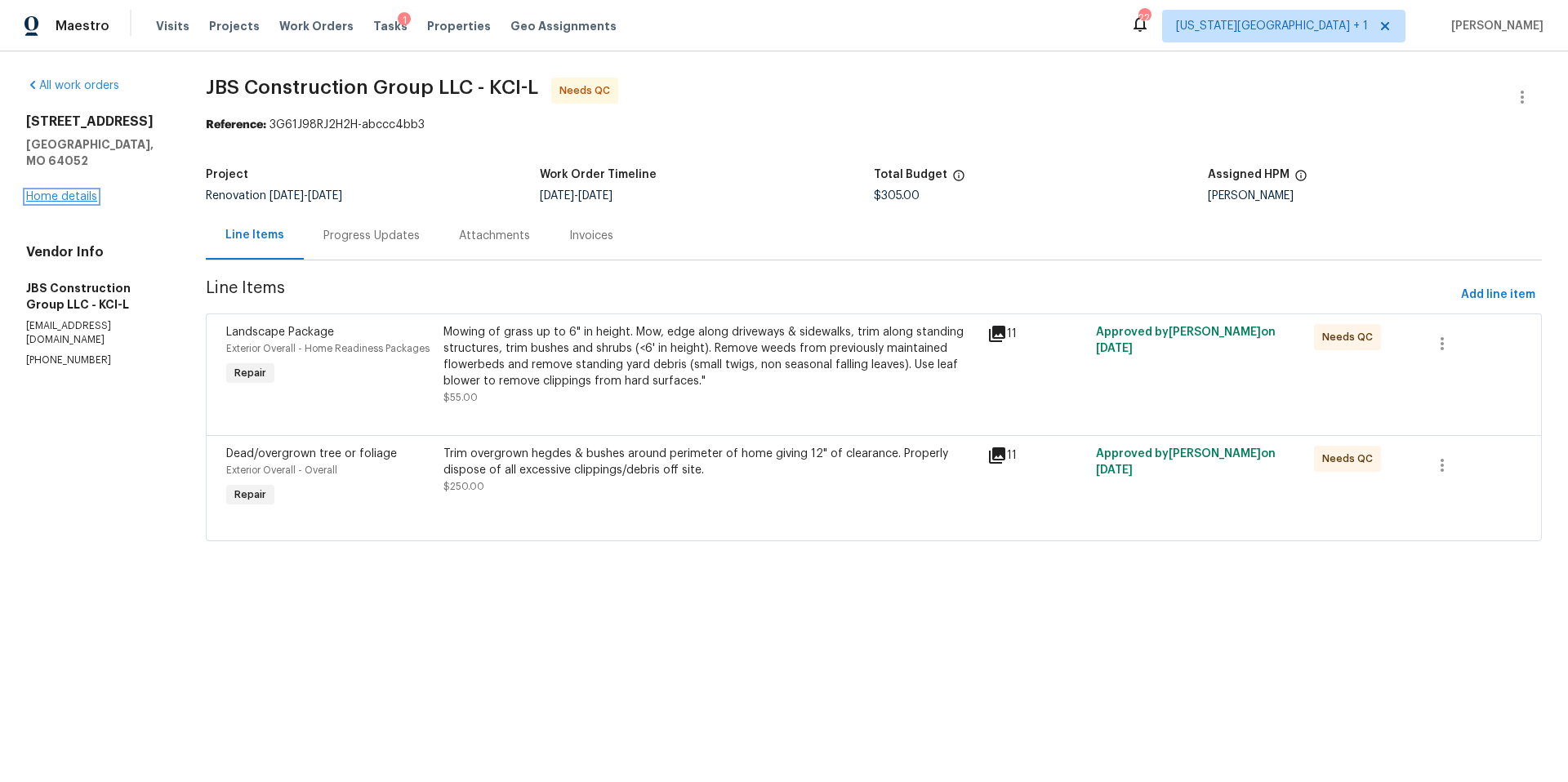
click at [80, 191] on link "Home details" at bounding box center [61, 196] width 71 height 11
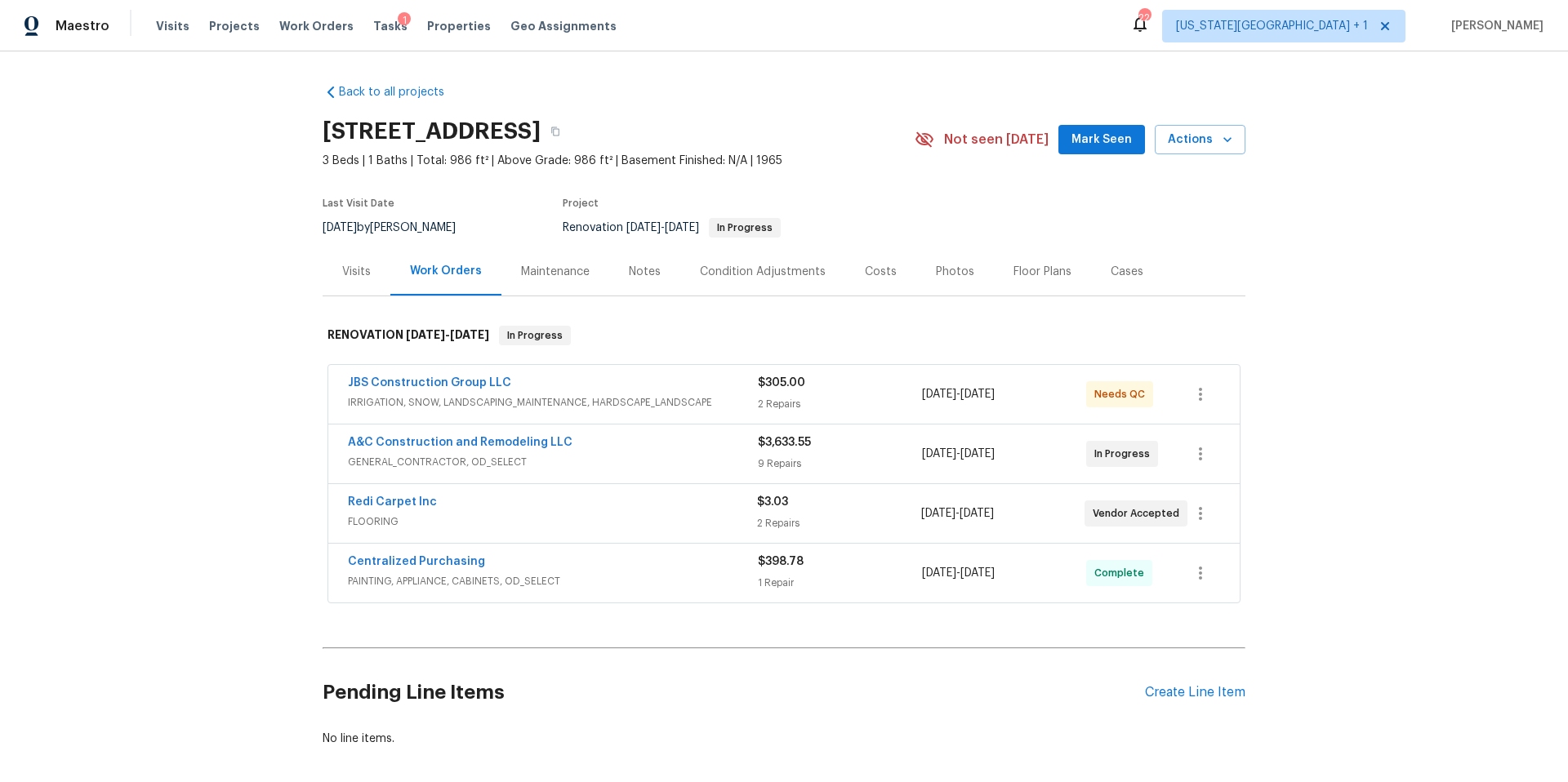
click at [641, 274] on div "Notes" at bounding box center [645, 272] width 32 height 16
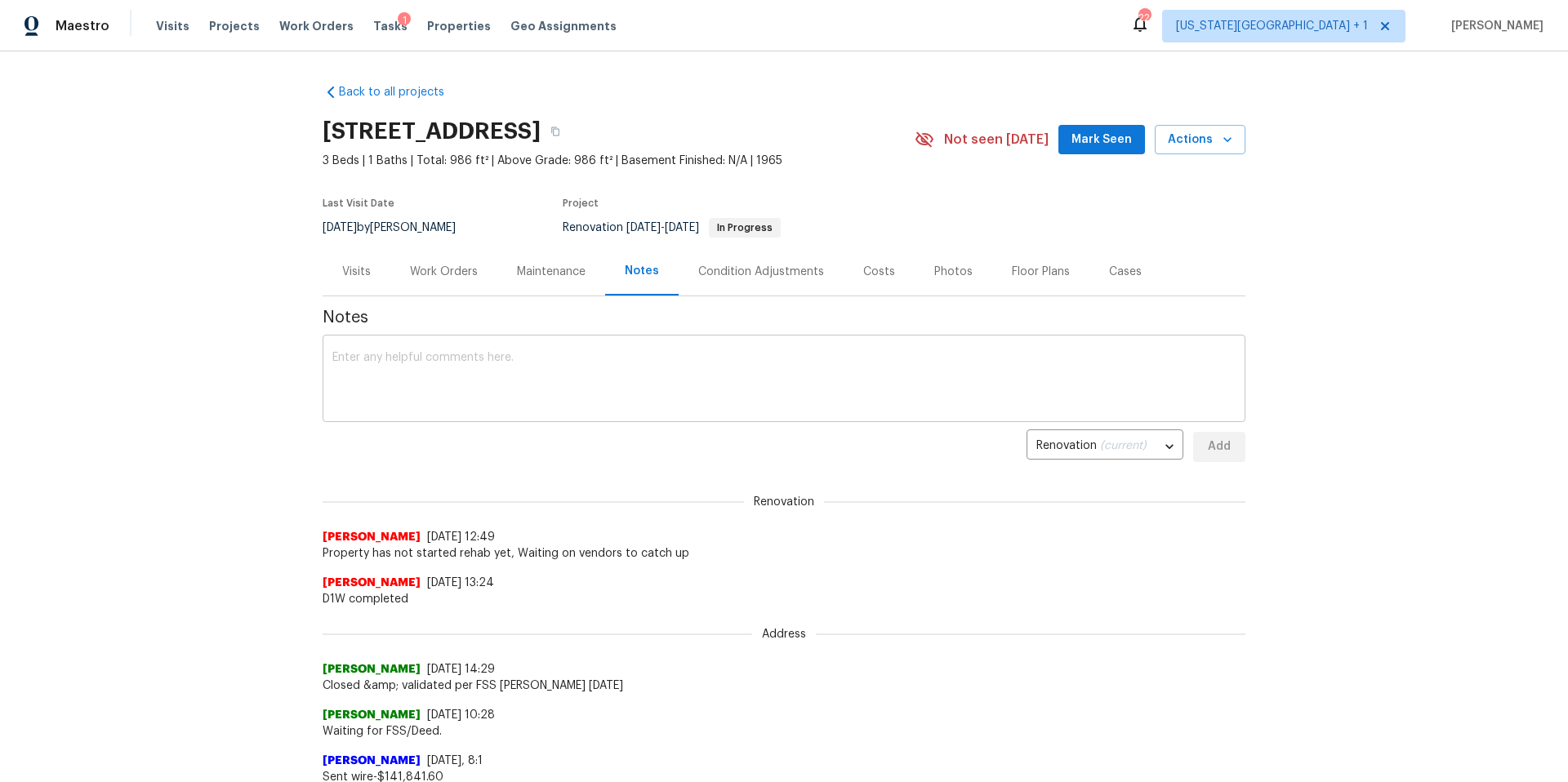
click at [396, 379] on textarea at bounding box center [784, 380] width 904 height 57
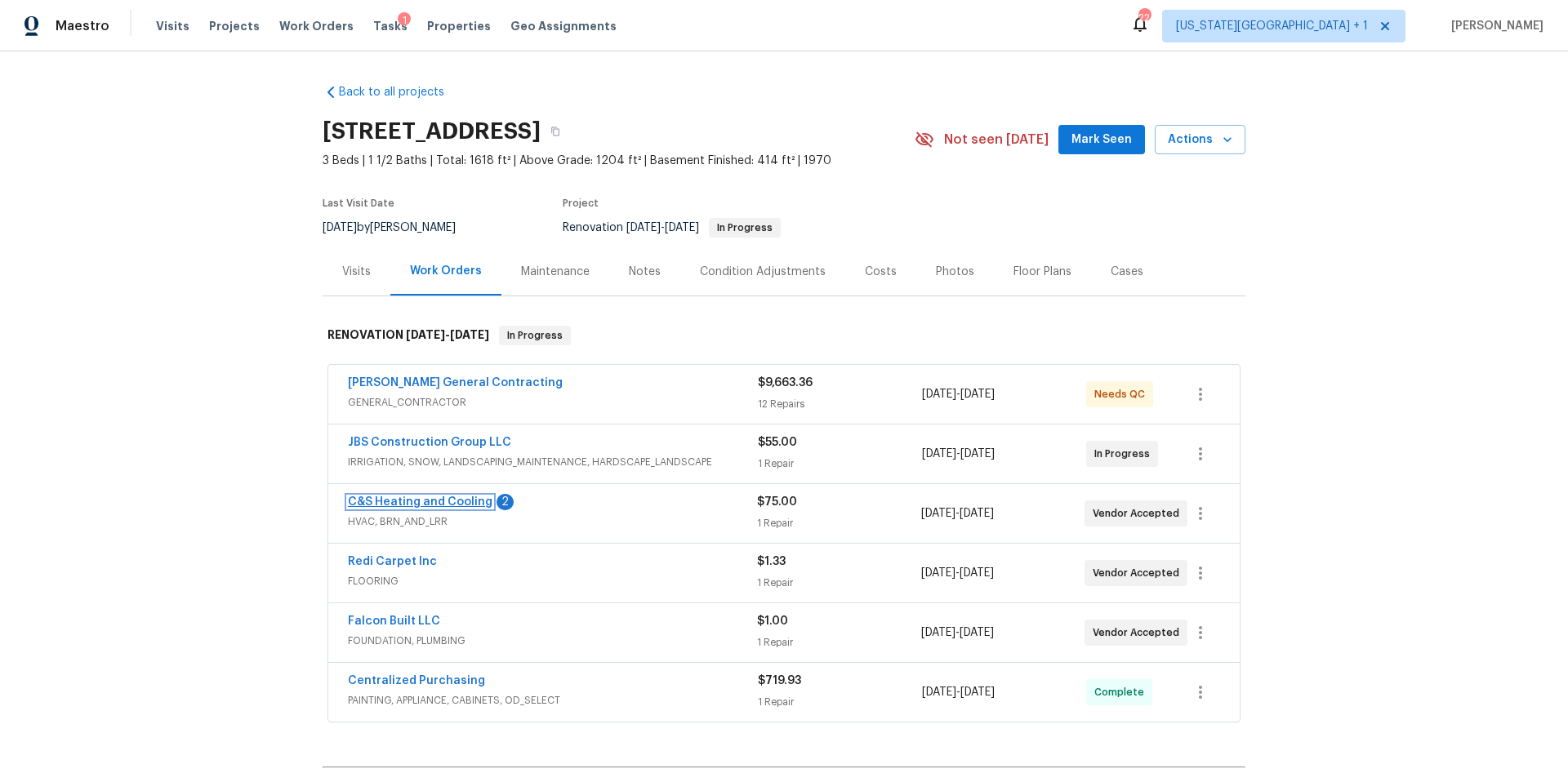
click at [396, 501] on link "C&S Heating and Cooling" at bounding box center [419, 501] width 144 height 11
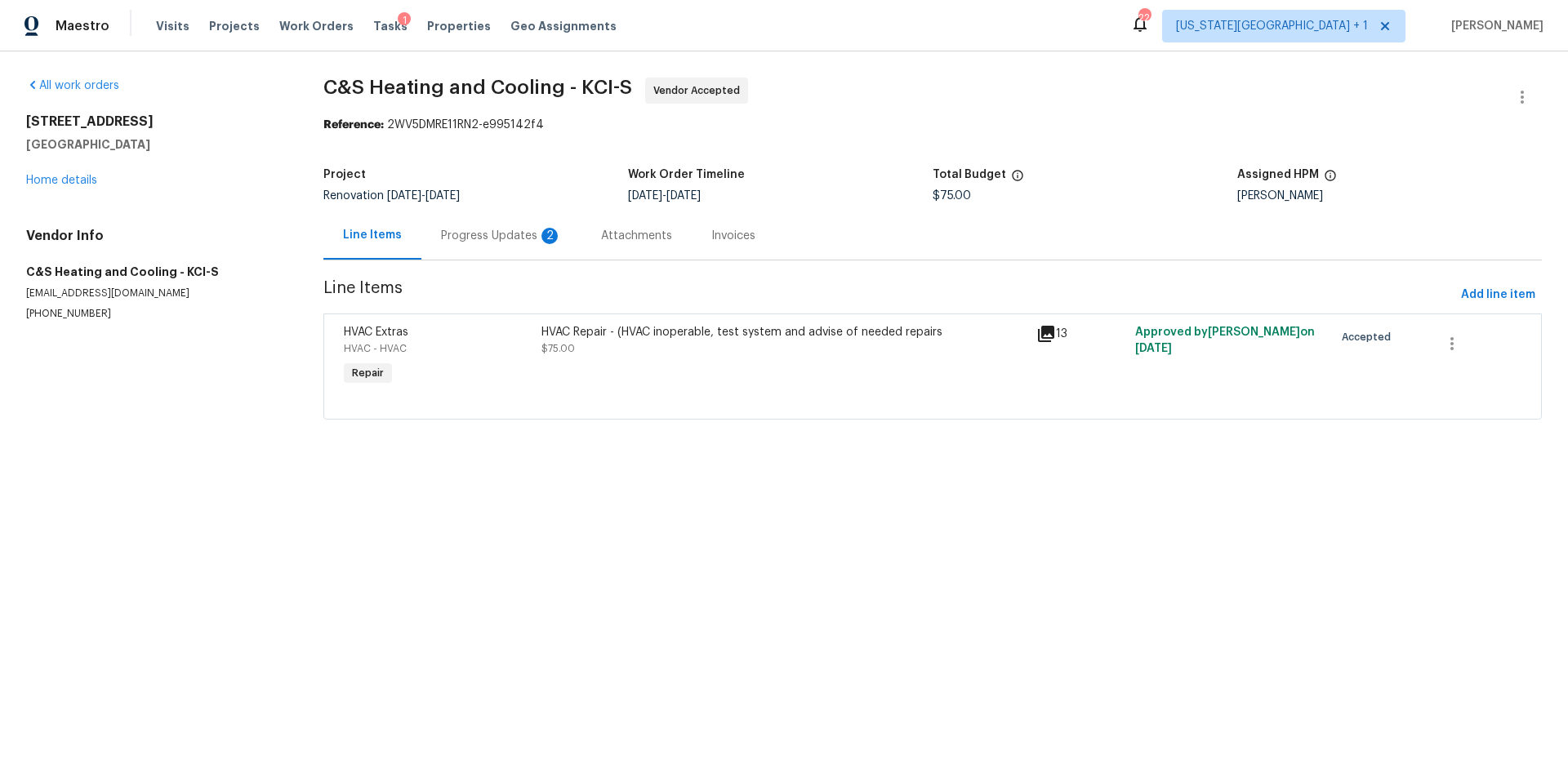
click at [487, 235] on div "Progress Updates 2" at bounding box center [501, 236] width 121 height 16
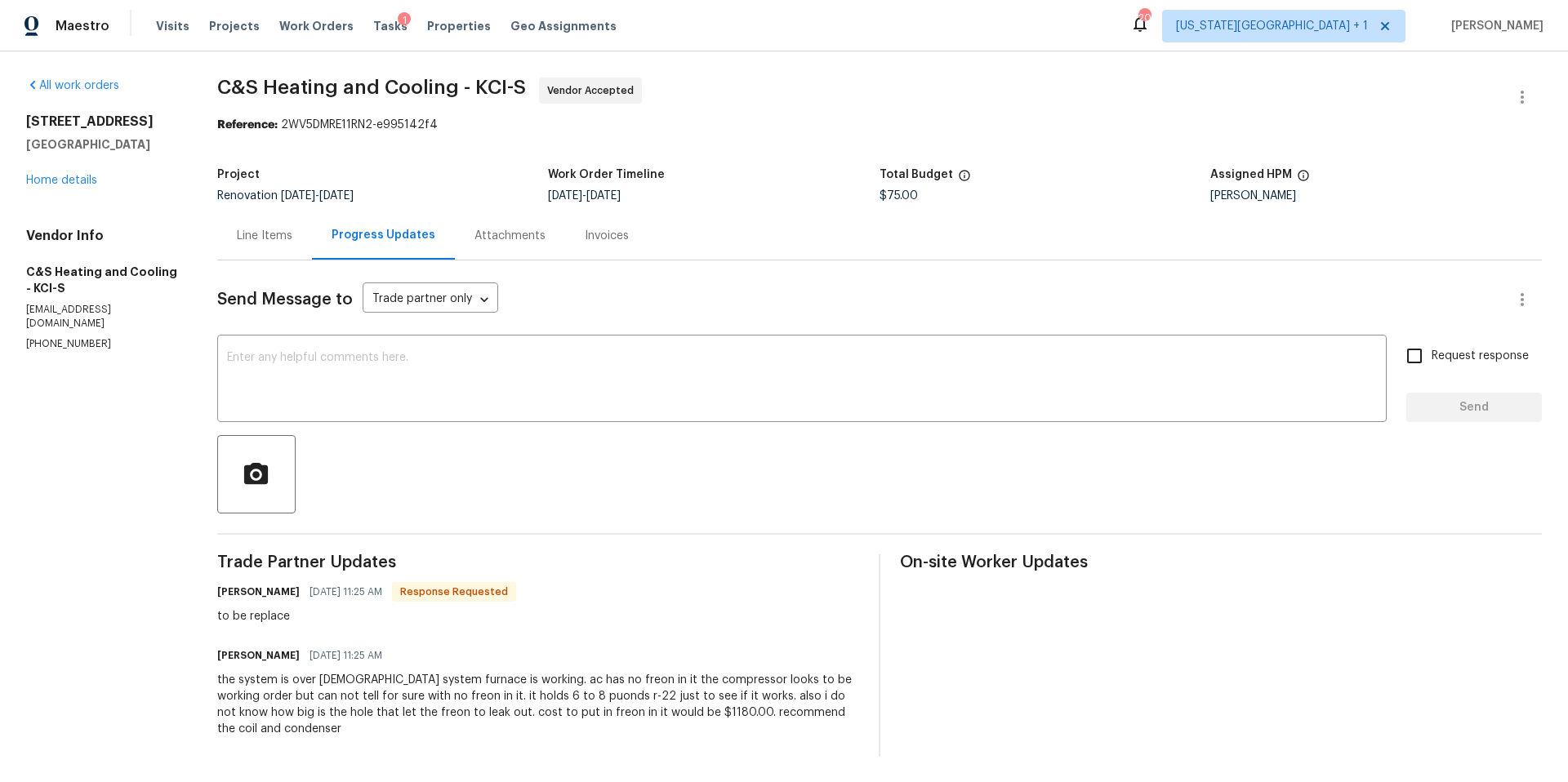
scroll to position [1, 0]
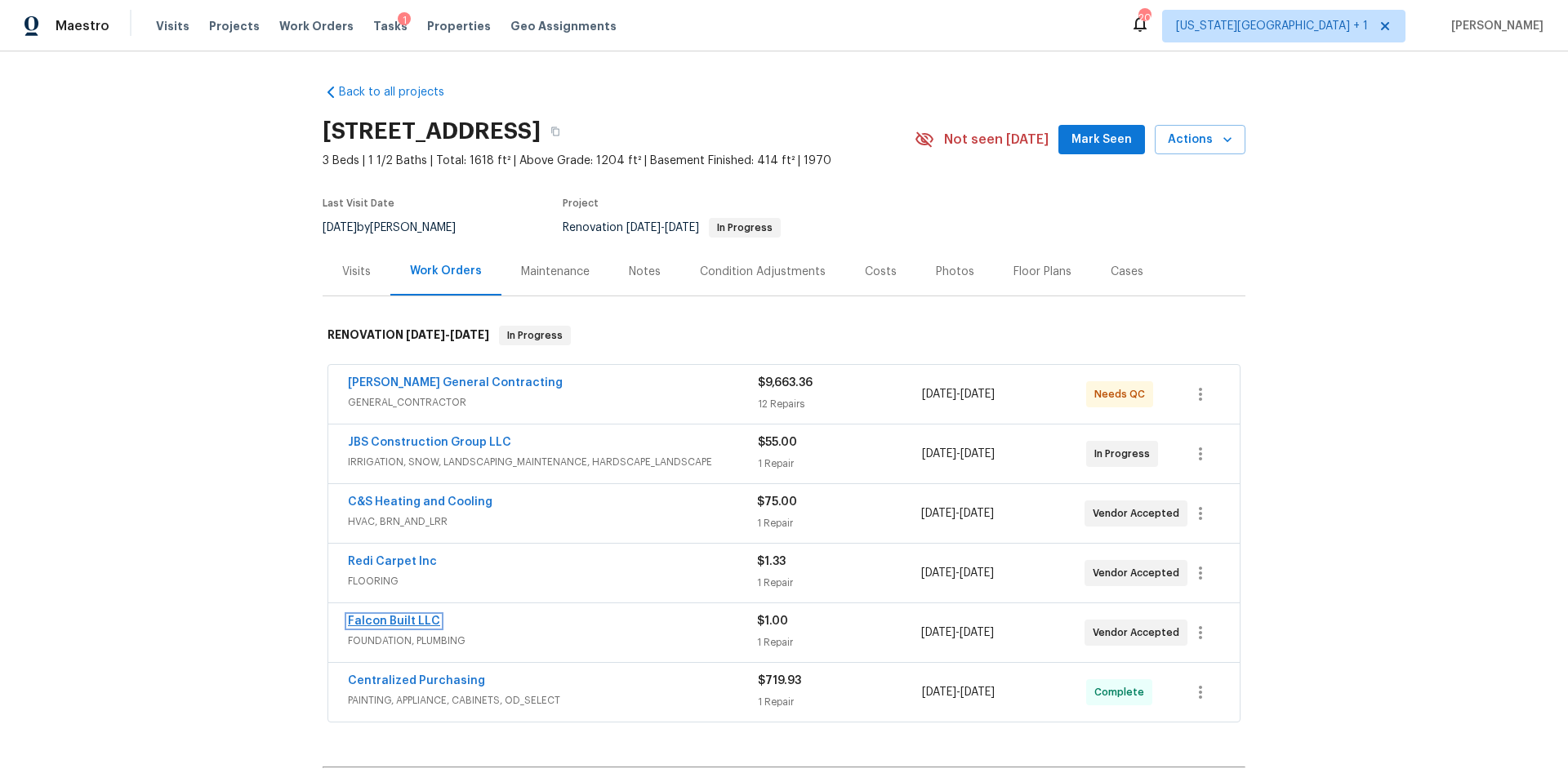
click at [390, 621] on link "Falcon Built LLC" at bounding box center [393, 621] width 93 height 11
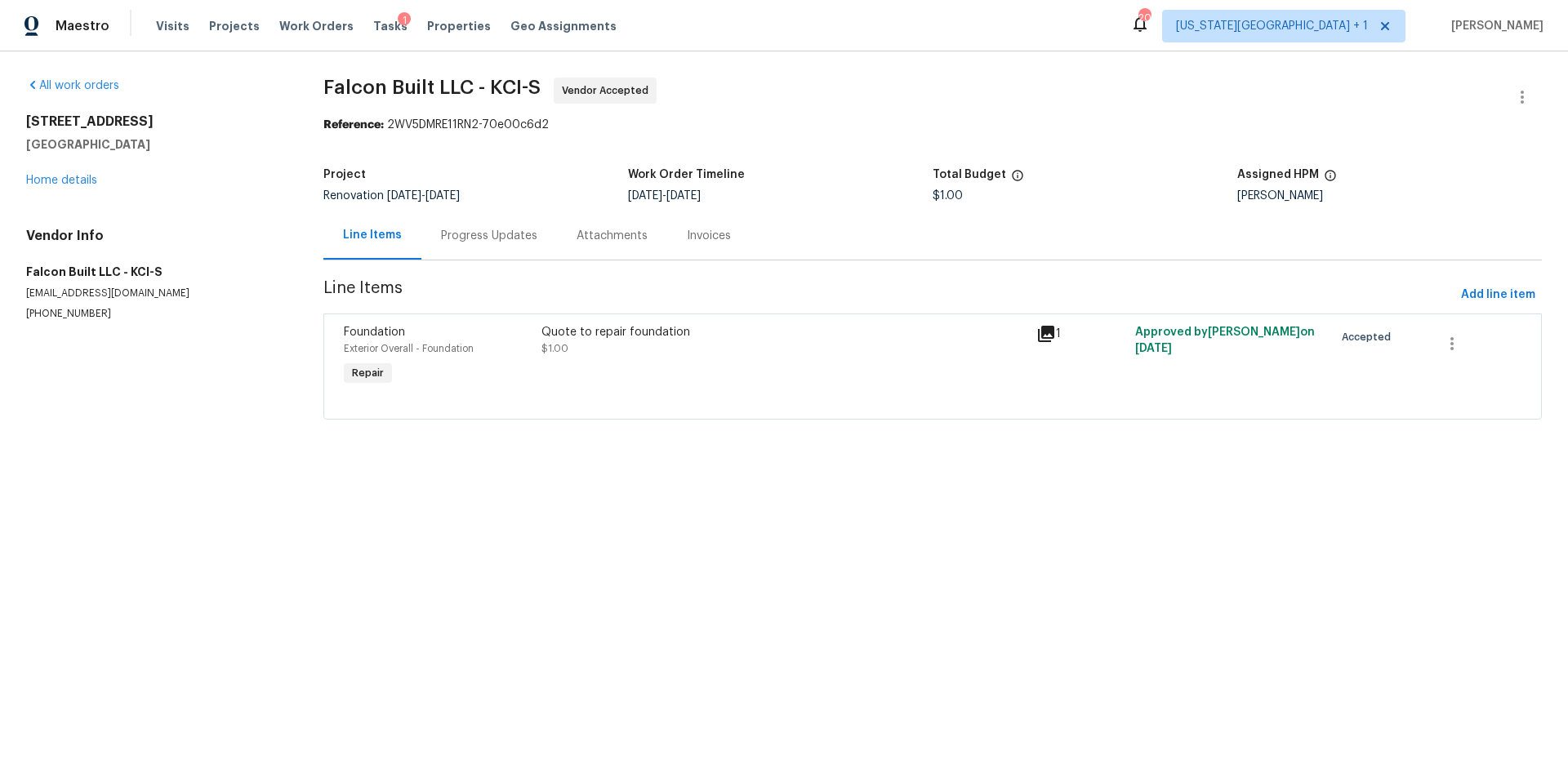
click at [477, 233] on div "Progress Updates" at bounding box center [489, 236] width 97 height 16
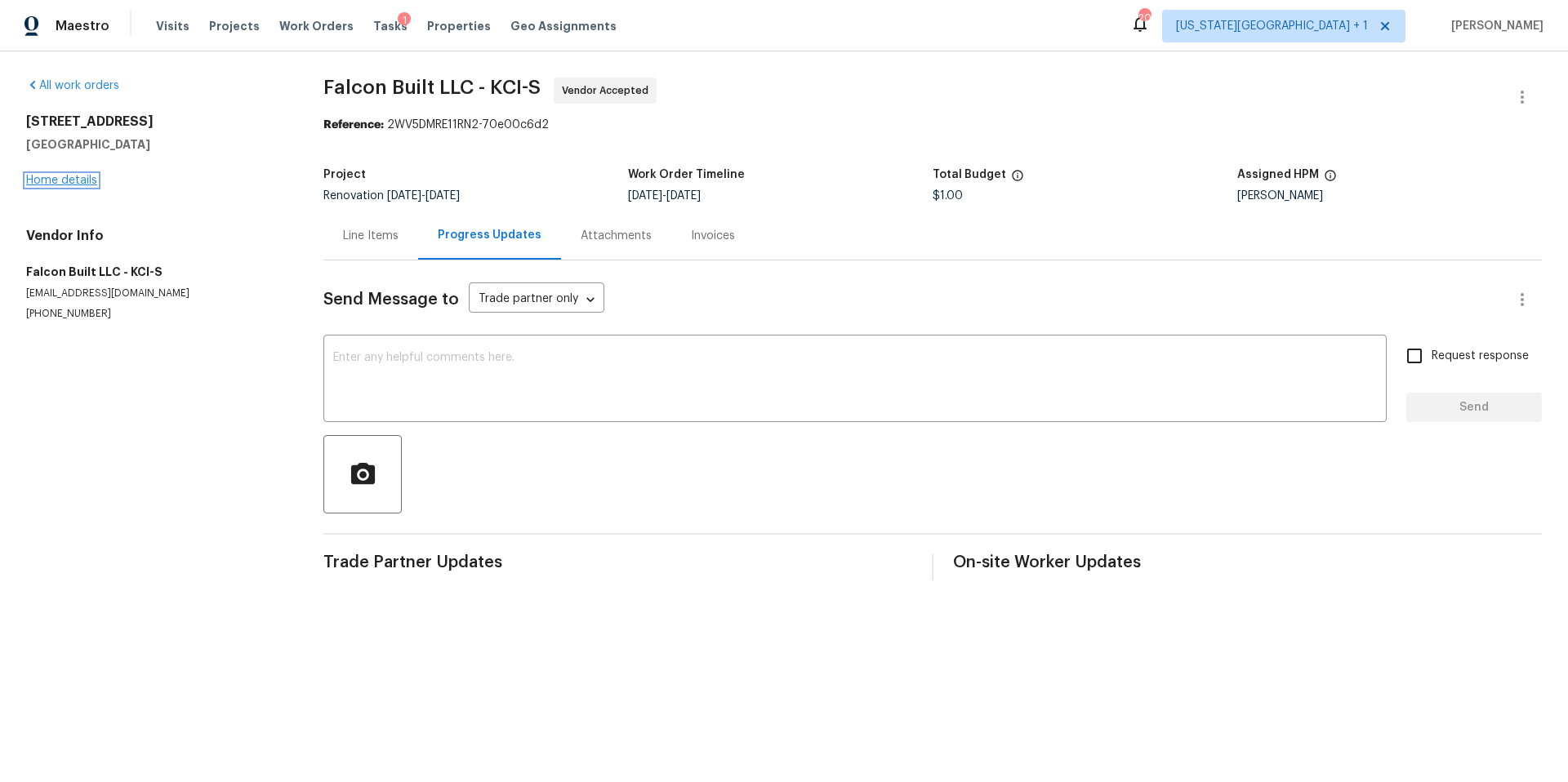
click at [69, 184] on link "Home details" at bounding box center [61, 179] width 71 height 11
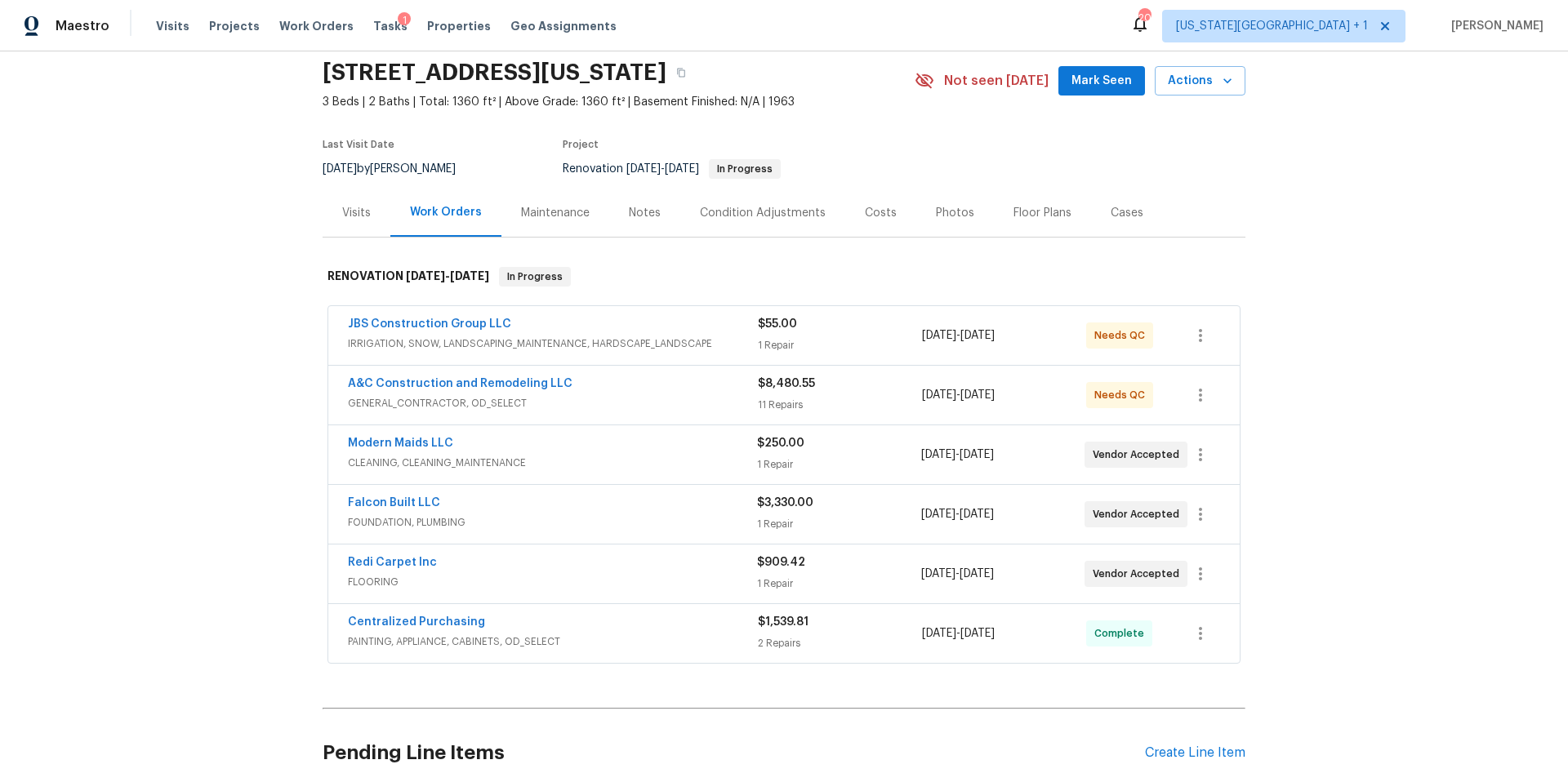
scroll to position [62, 0]
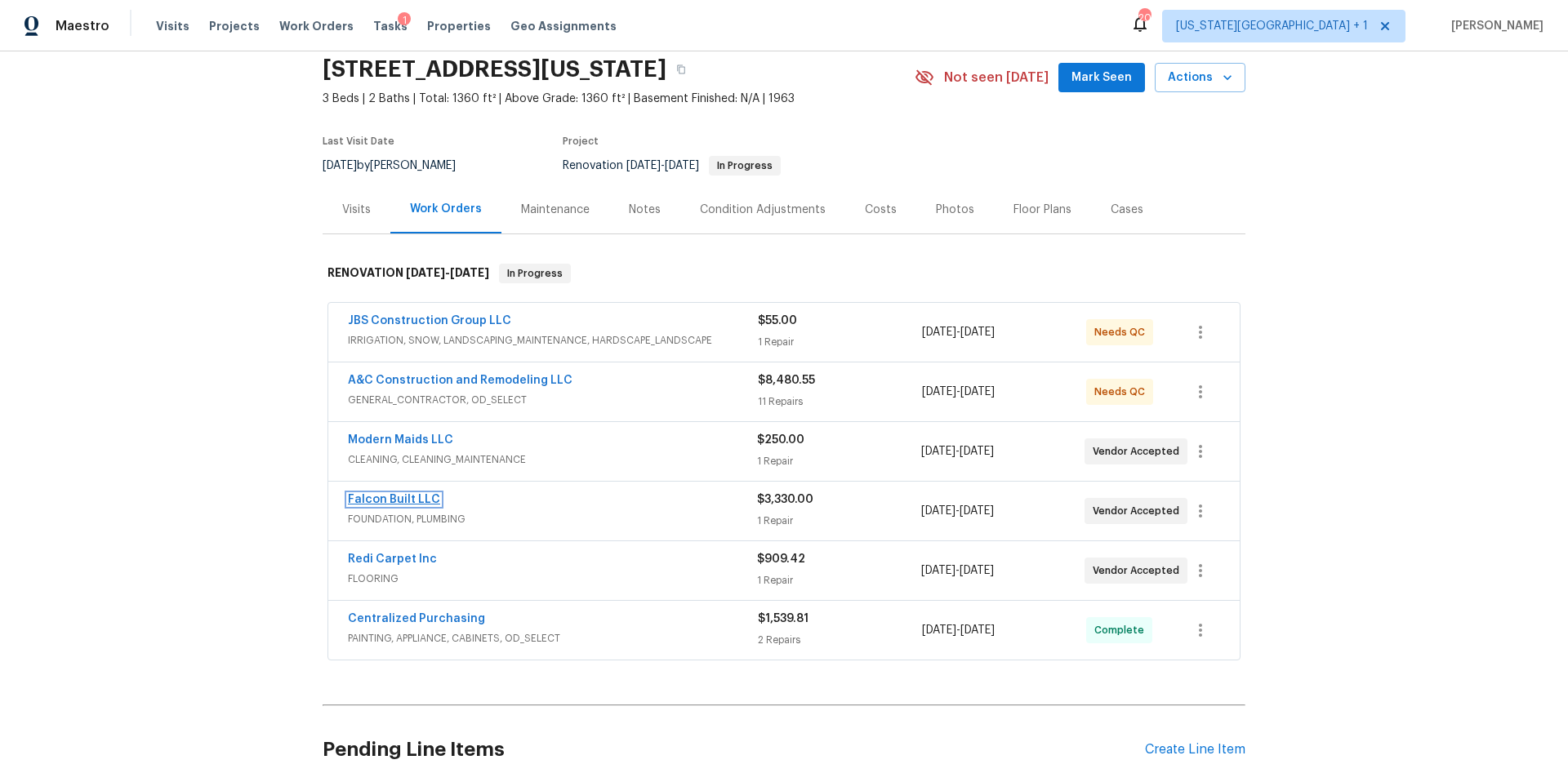
click at [412, 495] on link "Falcon Built LLC" at bounding box center [393, 499] width 93 height 11
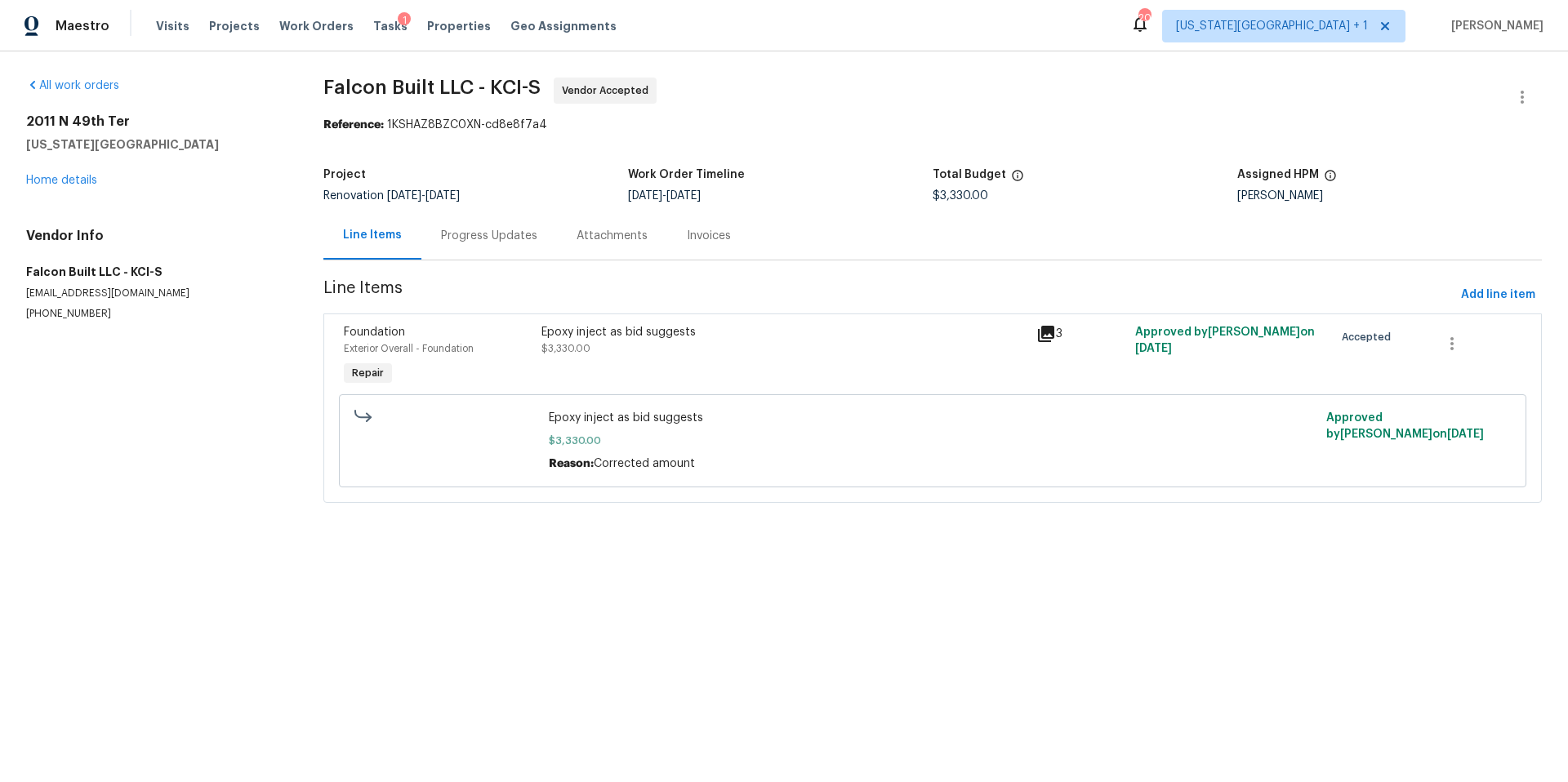
click at [481, 233] on div "Progress Updates" at bounding box center [489, 236] width 97 height 16
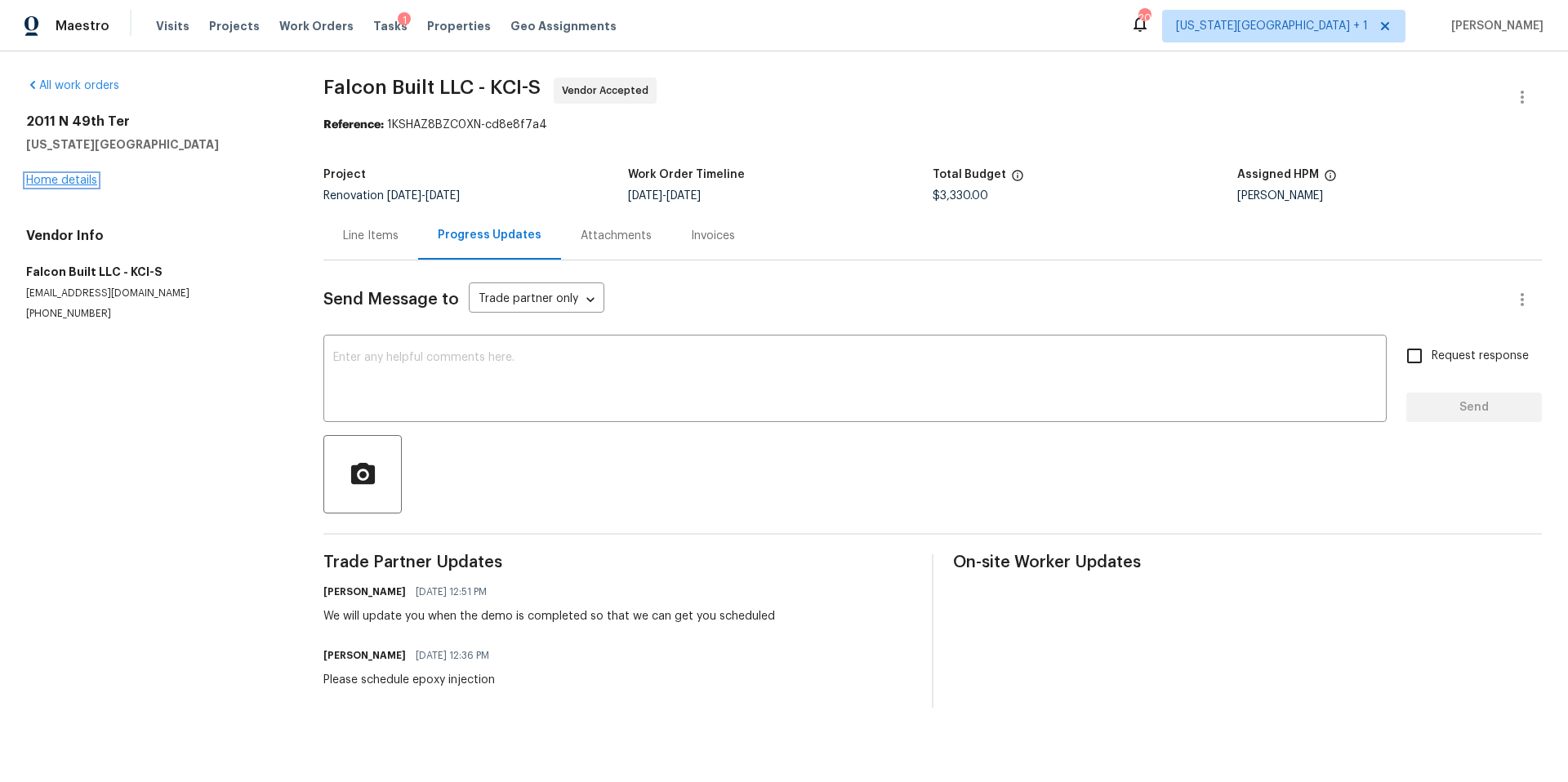
click at [75, 174] on link "Home details" at bounding box center [61, 179] width 71 height 11
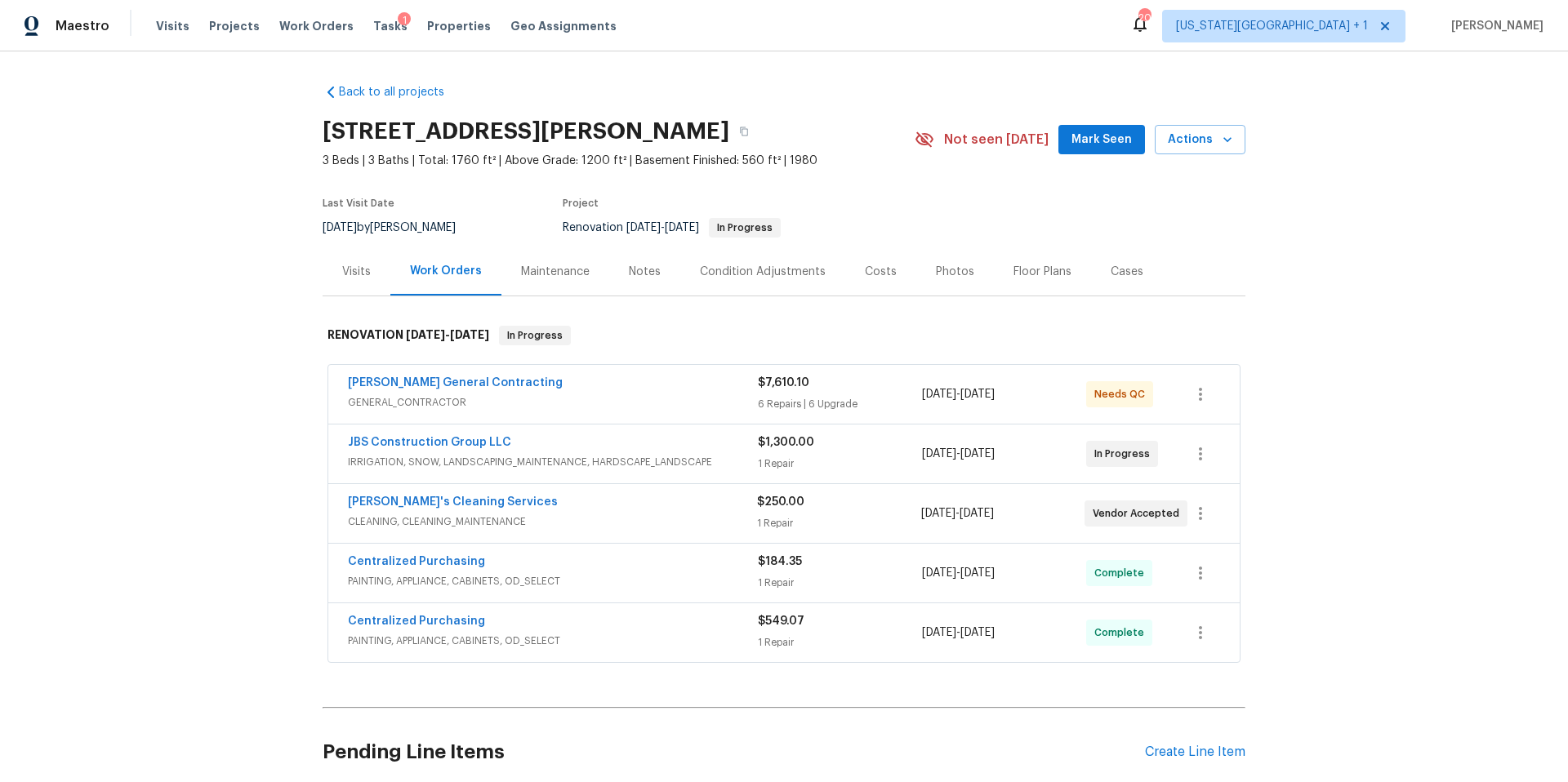
click at [640, 269] on div "Notes" at bounding box center [645, 272] width 32 height 16
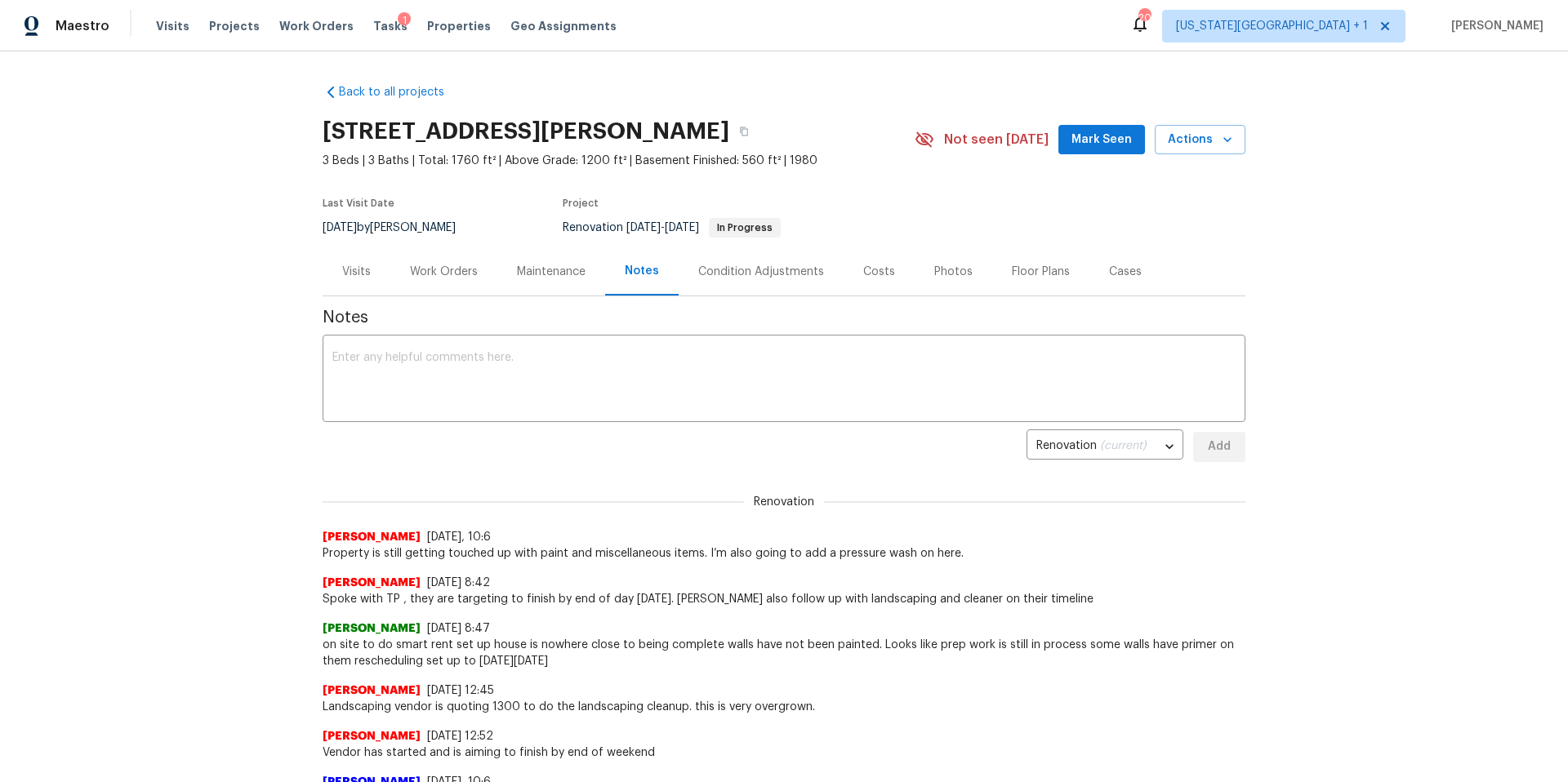
click at [365, 265] on div "Visits" at bounding box center [356, 272] width 29 height 16
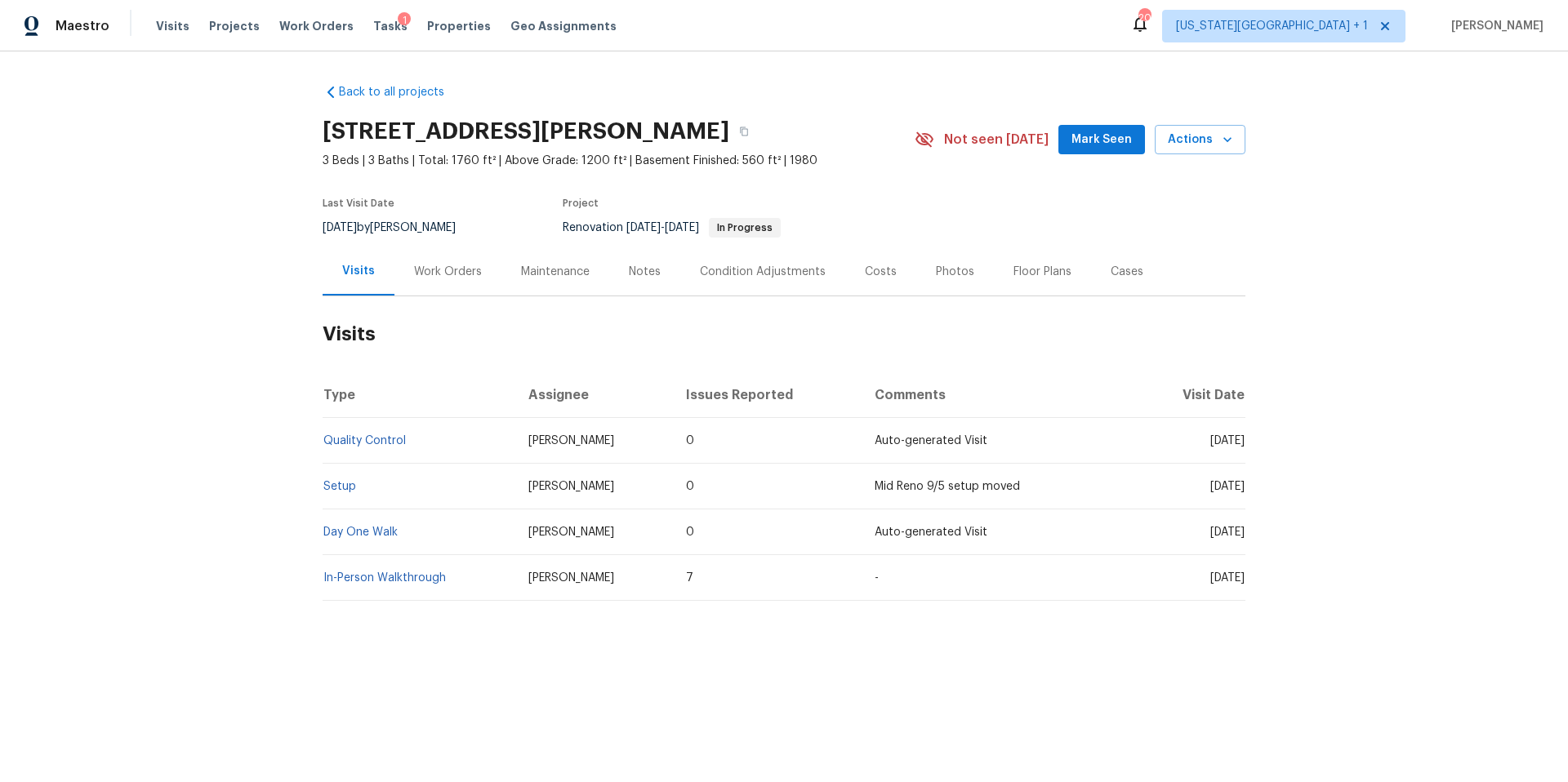
click at [432, 277] on div "Work Orders" at bounding box center [448, 272] width 68 height 16
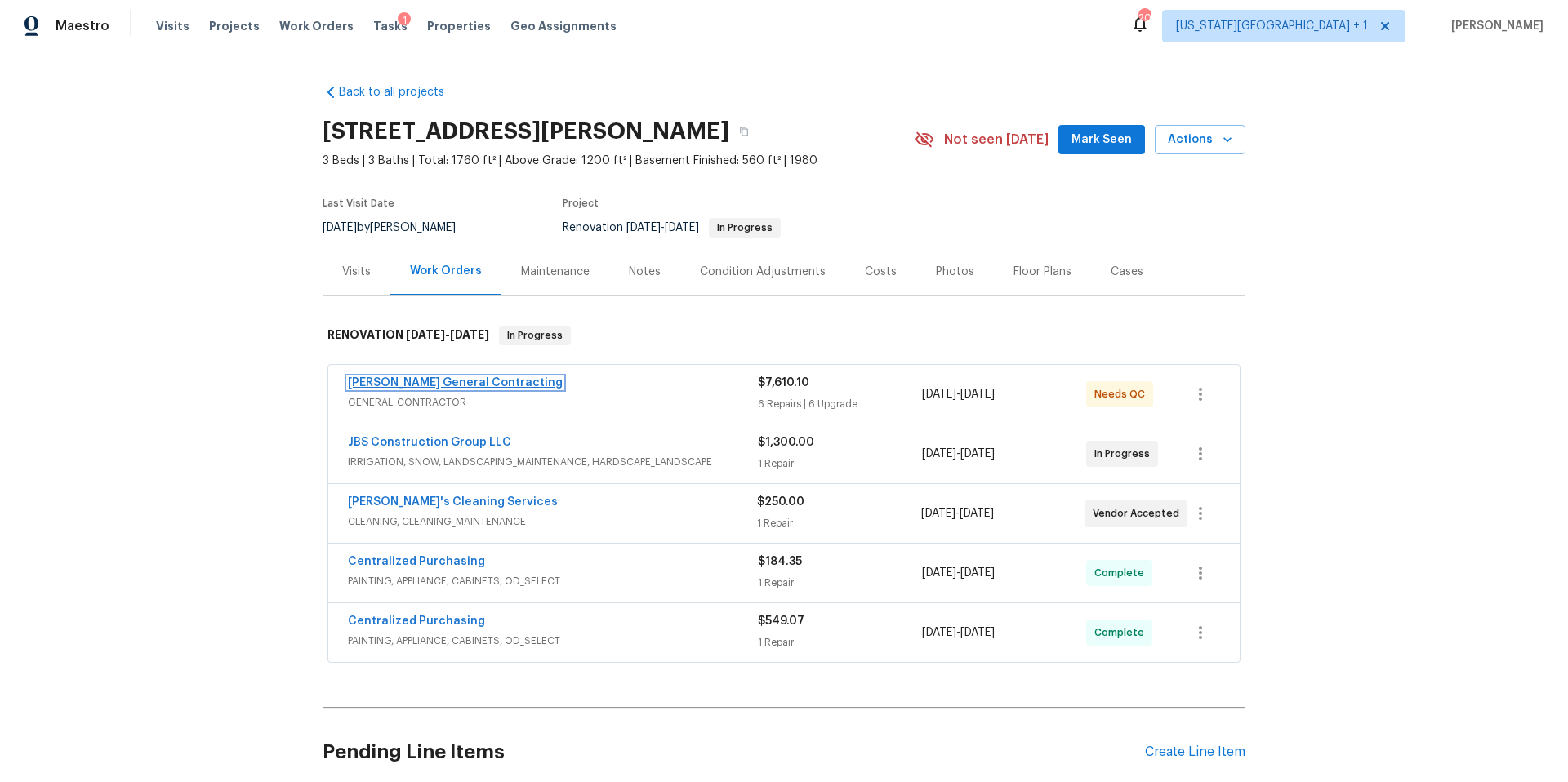
click at [452, 383] on link "[PERSON_NAME] General Contracting" at bounding box center [455, 383] width 215 height 11
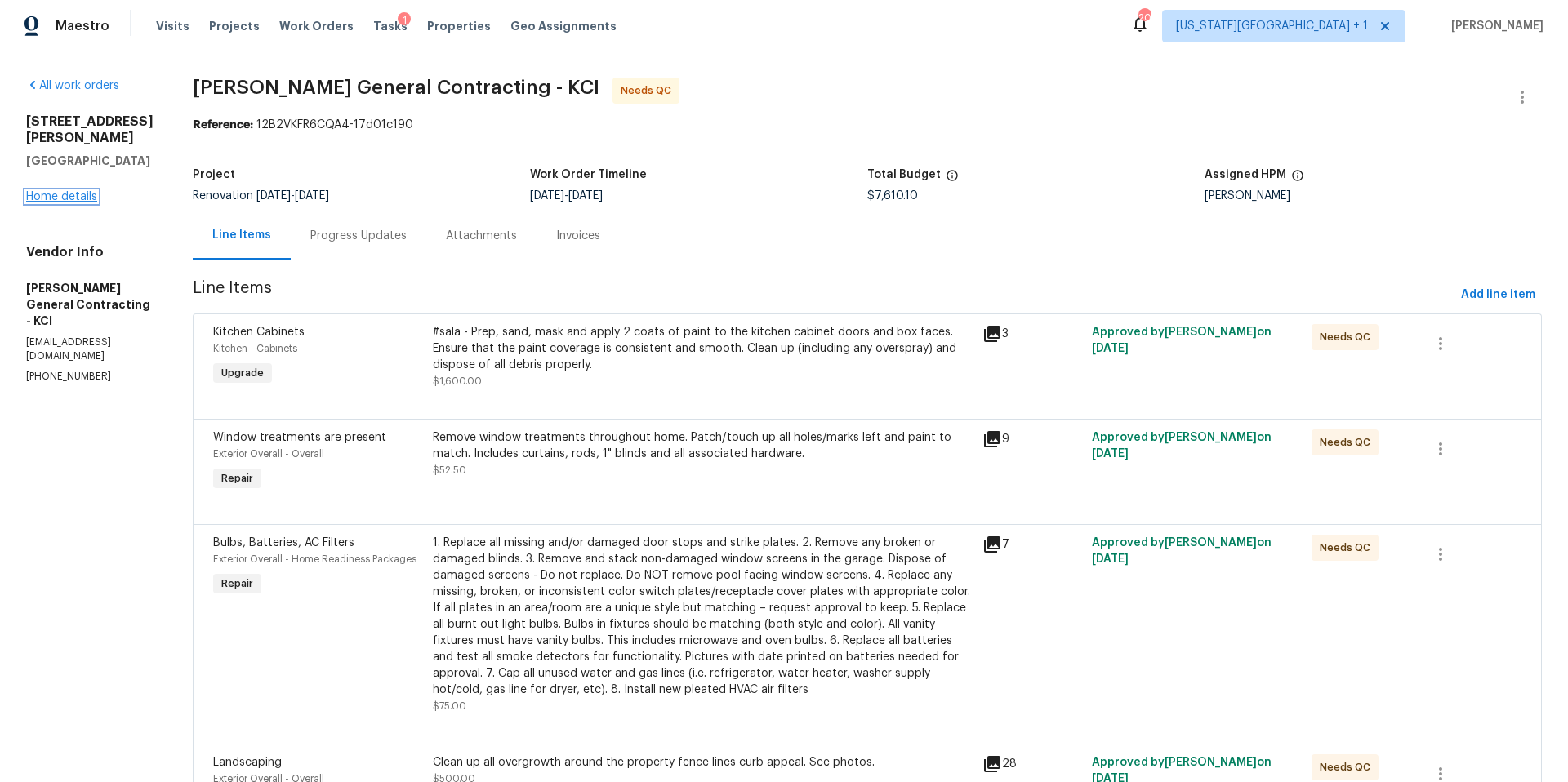
click at [74, 191] on link "Home details" at bounding box center [61, 196] width 71 height 11
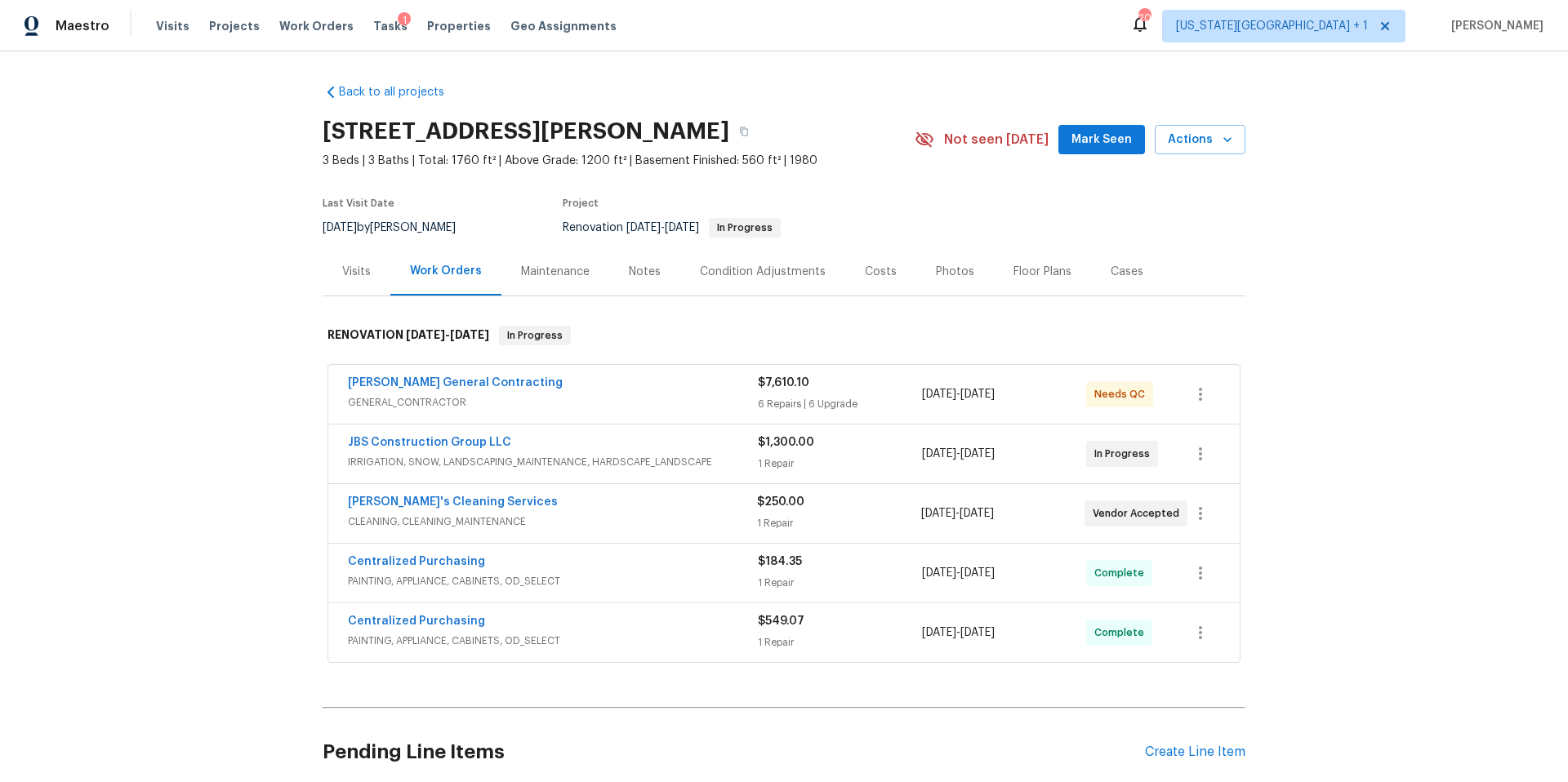
click at [652, 274] on div "Notes" at bounding box center [645, 272] width 32 height 16
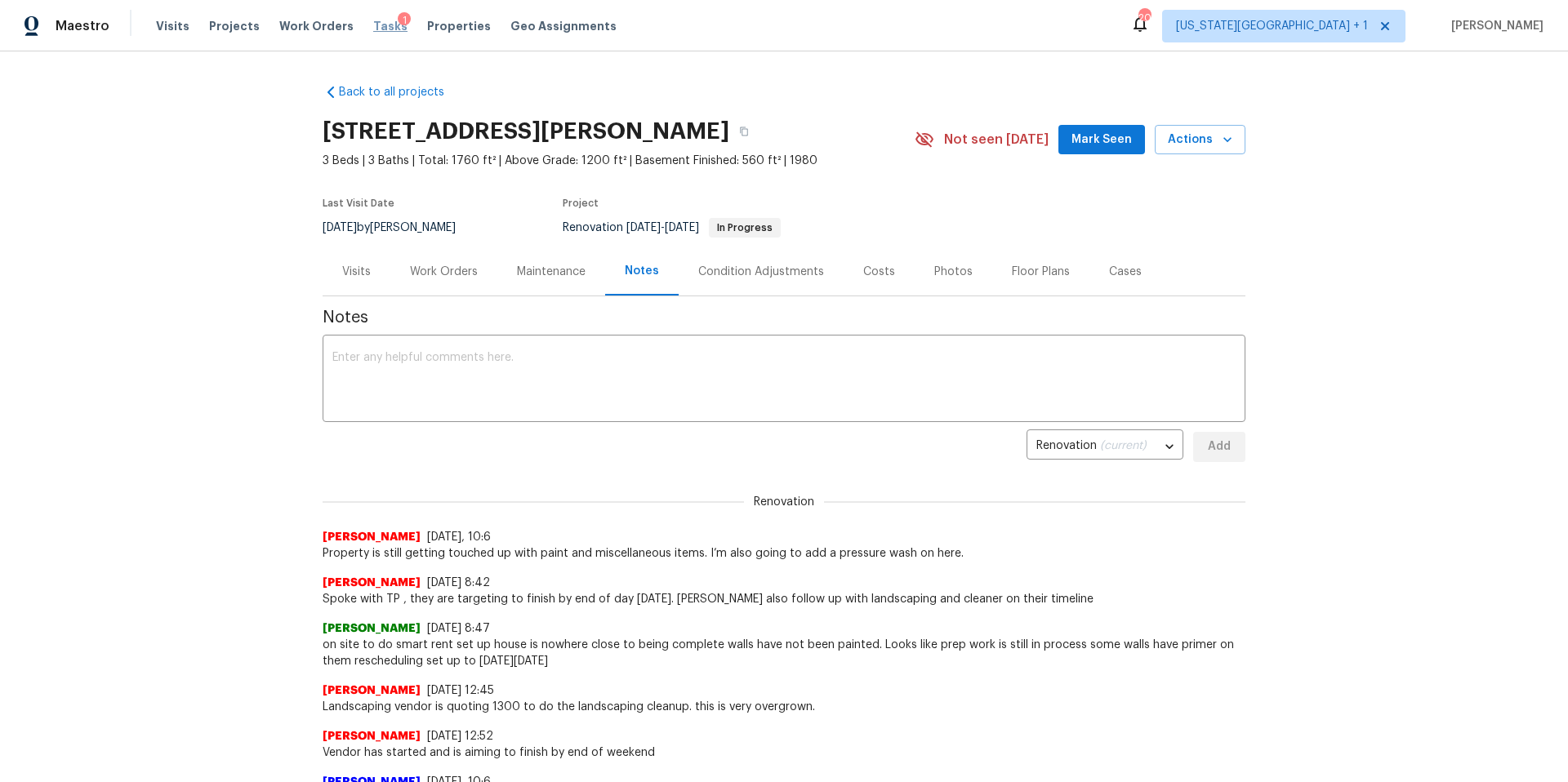
click at [374, 29] on span "Tasks" at bounding box center [391, 25] width 34 height 11
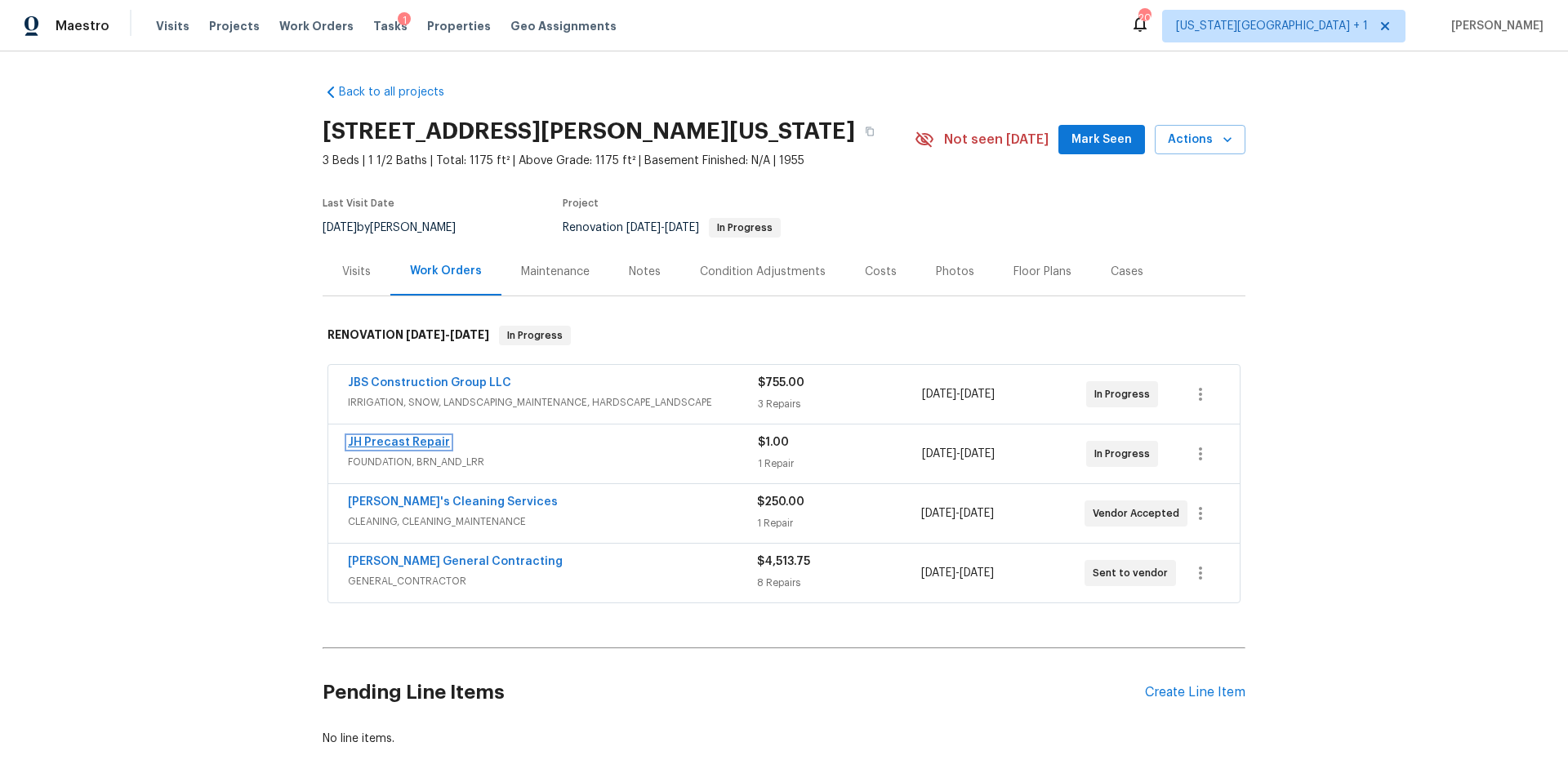
click at [397, 441] on link "JH Precast Repair" at bounding box center [398, 442] width 102 height 11
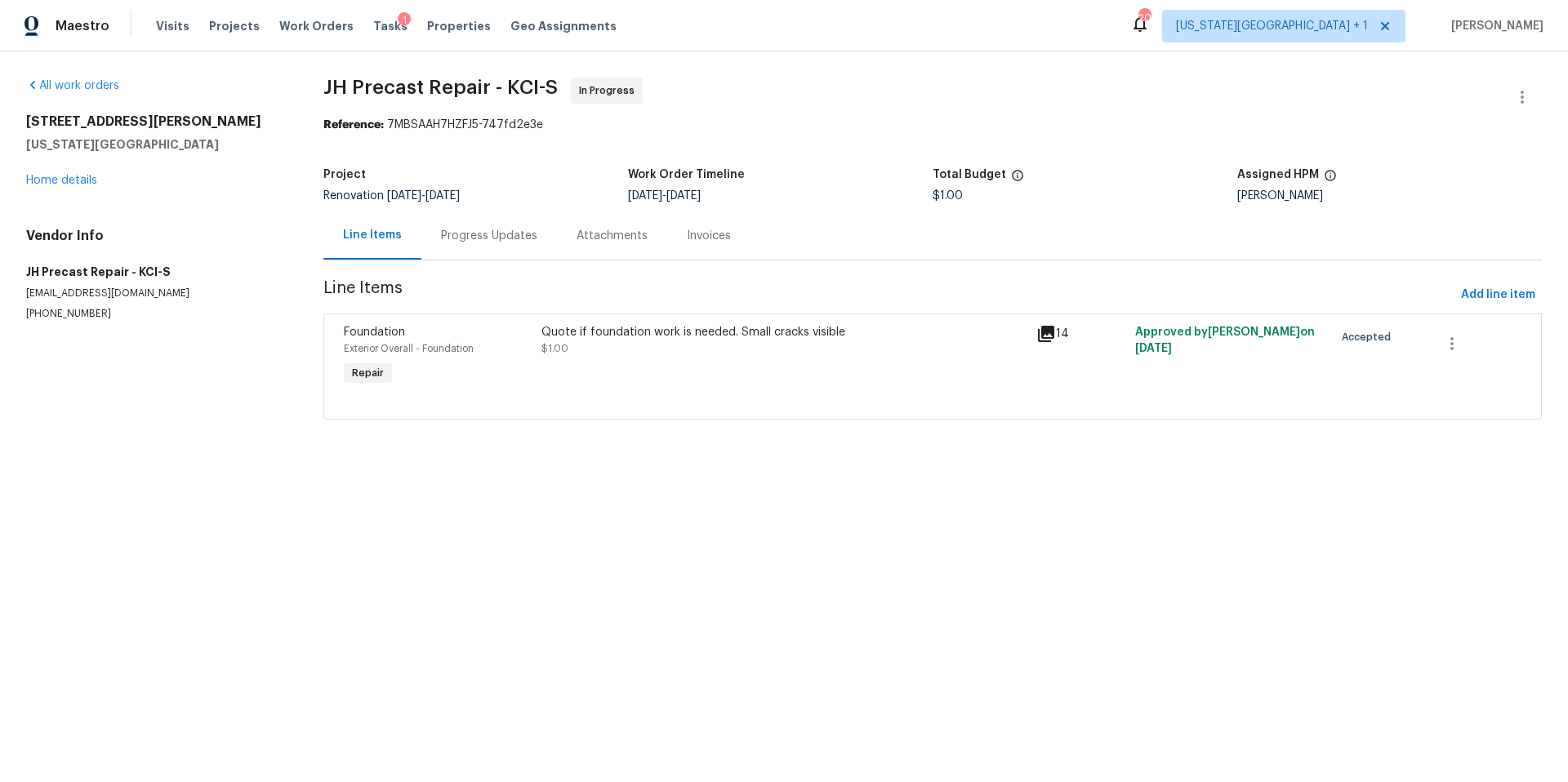
click at [570, 333] on div "Quote if foundation work is needed. Small cracks visible" at bounding box center [784, 332] width 485 height 16
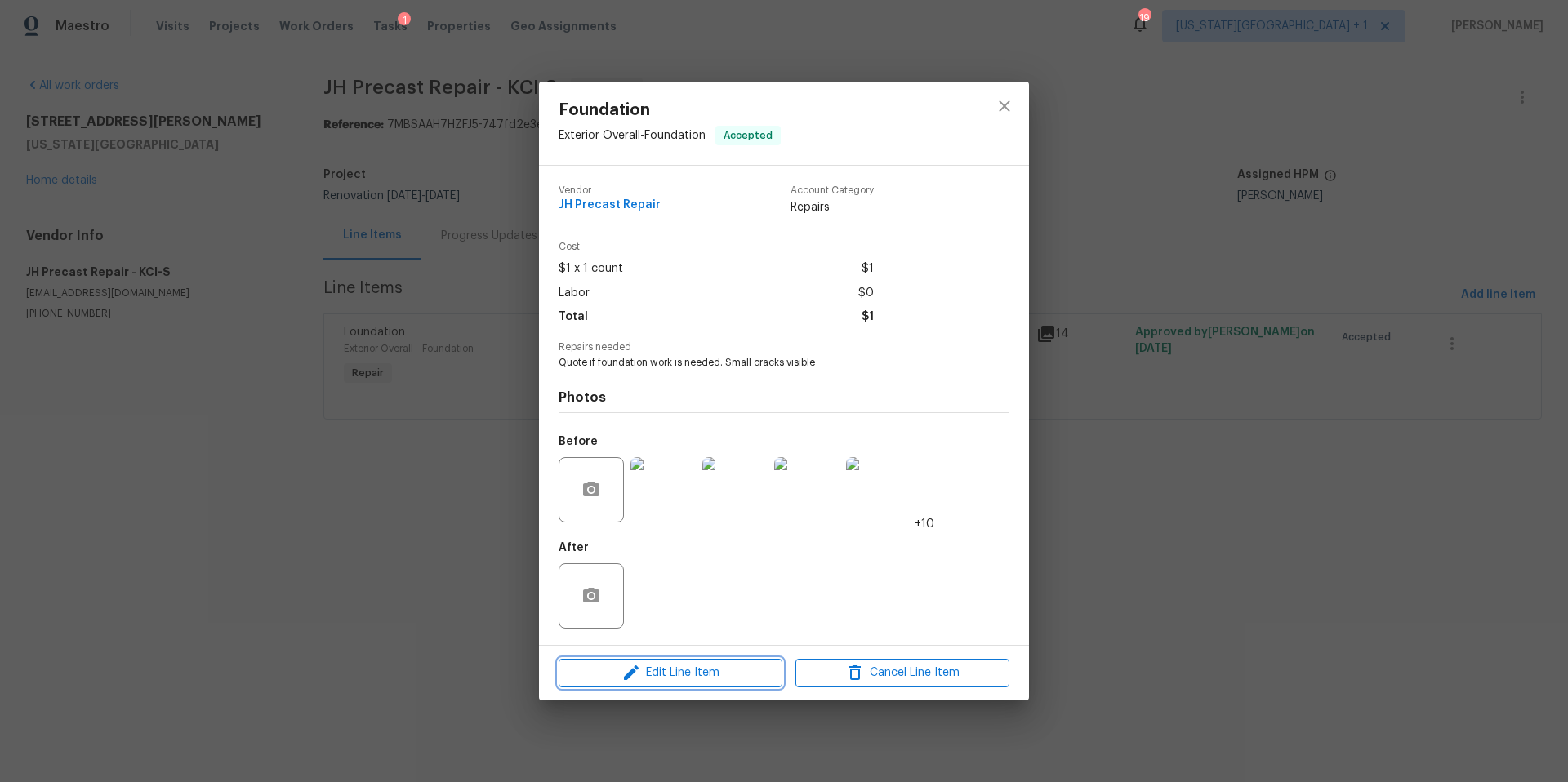
click at [713, 670] on span "Edit Line Item" at bounding box center [670, 673] width 214 height 20
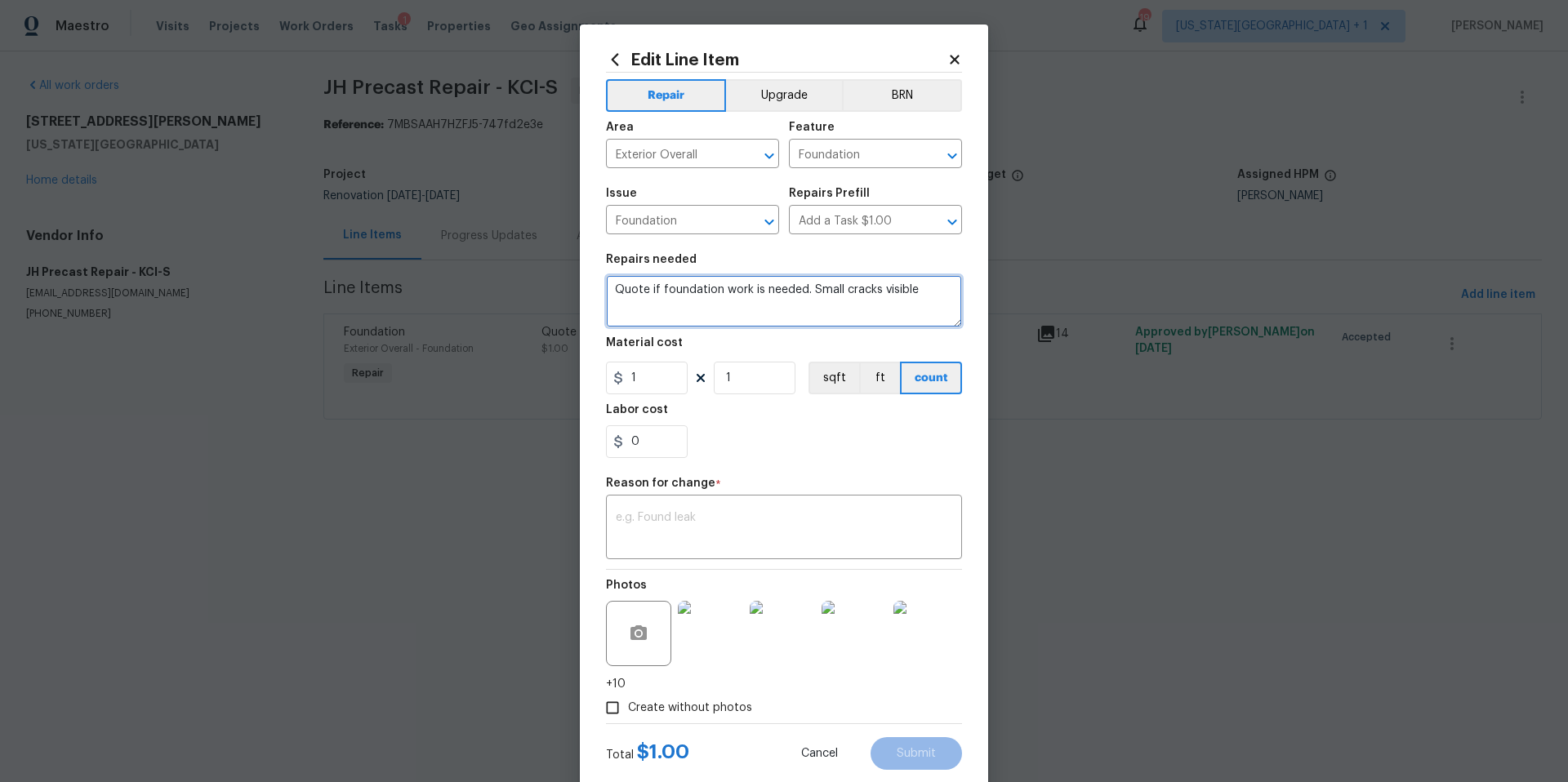
drag, startPoint x: 919, startPoint y: 290, endPoint x: 602, endPoint y: 294, distance: 317.0
click at [602, 294] on div "Edit Line Item Repair Upgrade BRN Area Exterior Overall ​ Feature Foundation ​ …" at bounding box center [784, 410] width 408 height 772
type textarea "D"
paste textarea "wnspout Extensions $200.00 - Downspout Extensions (NW and SE corneres) Overview…"
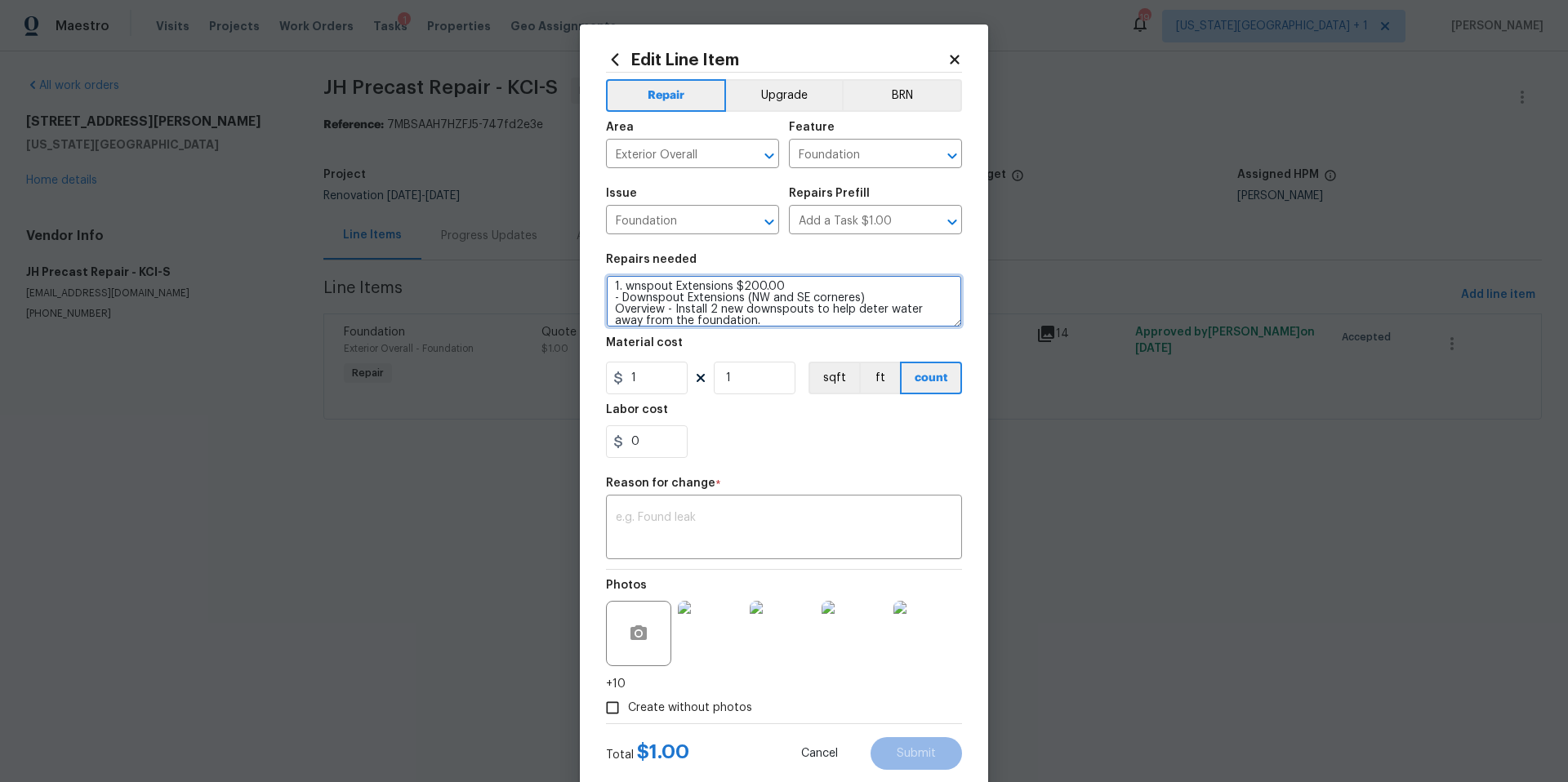
drag, startPoint x: 736, startPoint y: 288, endPoint x: 791, endPoint y: 288, distance: 55.0
click at [791, 288] on textarea "1. wnspout Extensions $200.00 - Downspout Extensions (NW and SE corneres) Overv…" at bounding box center [783, 301] width 356 height 52
type textarea "1. wnspout Extensions $200.00 - Downspout Extensions (NW and SE corneres) Overv…"
drag, startPoint x: 665, startPoint y: 381, endPoint x: 625, endPoint y: 379, distance: 40.0
click at [626, 379] on input "1" at bounding box center [647, 378] width 82 height 33
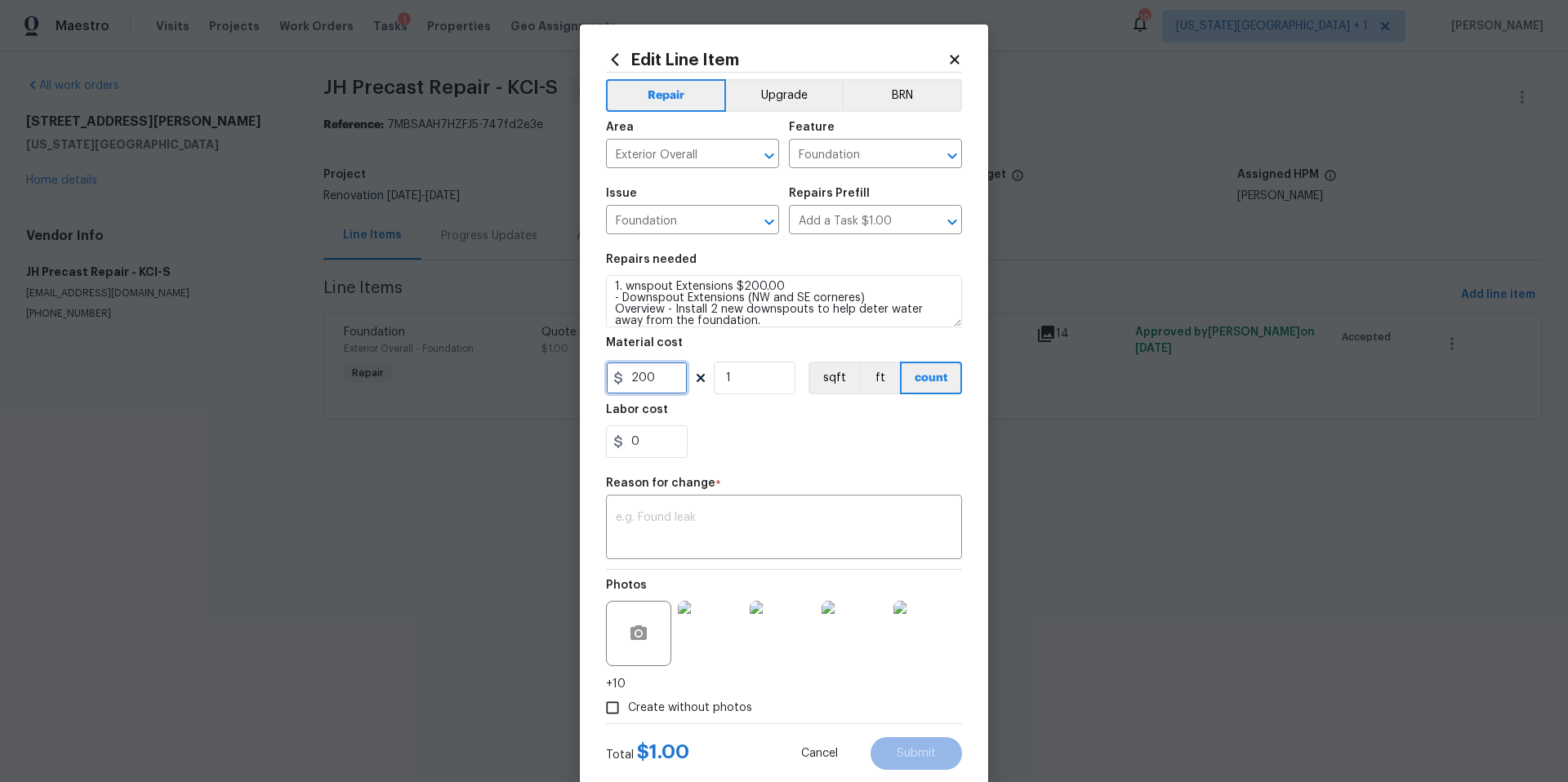
type input "200"
click at [623, 289] on textarea "1. wnspout Extensions $200.00 - Downspout Extensions (NW and SE corneres) Overv…" at bounding box center [783, 301] width 356 height 52
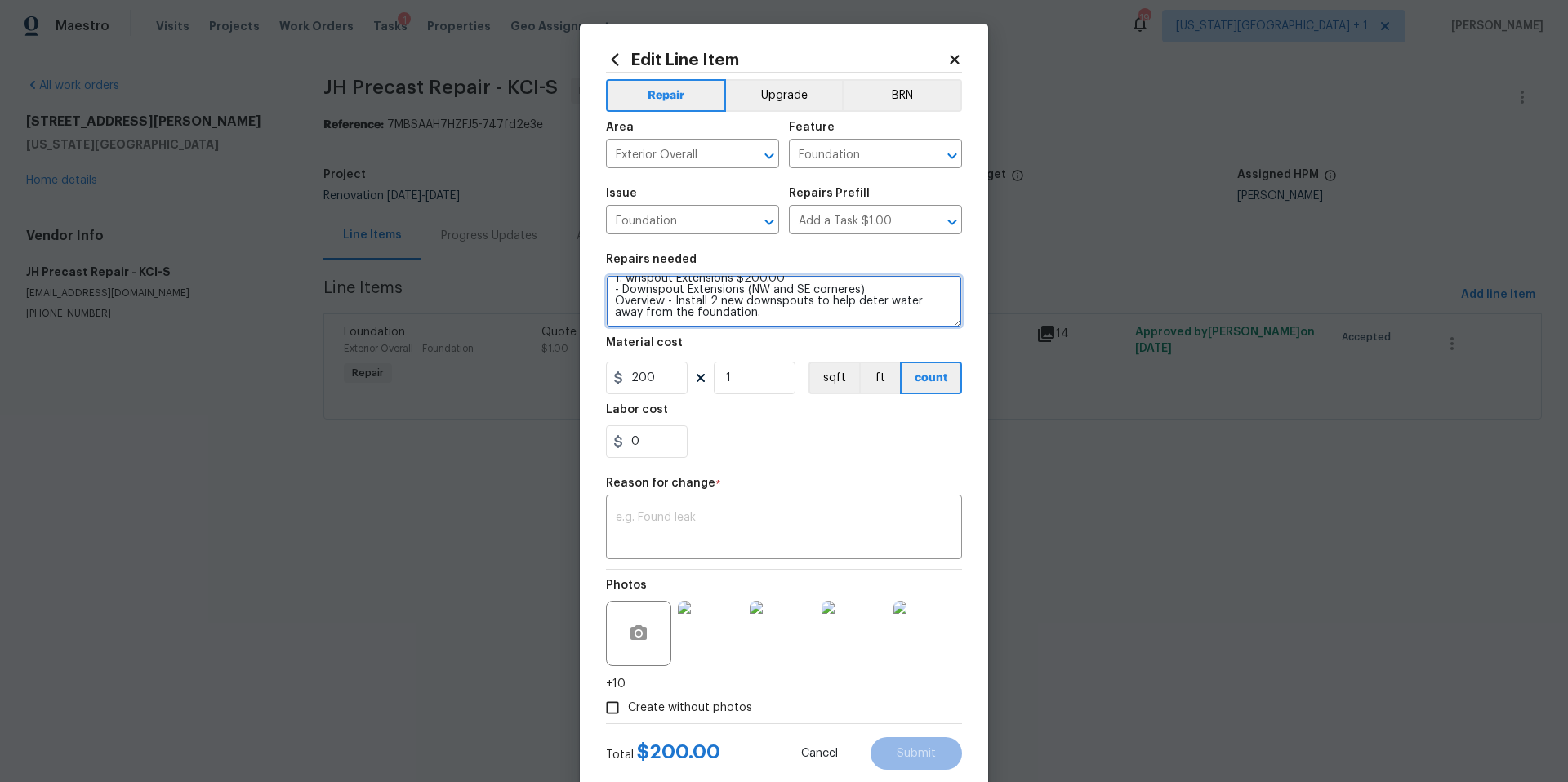
drag, startPoint x: 614, startPoint y: 288, endPoint x: 827, endPoint y: 337, distance: 218.6
click at [827, 338] on section "Repairs needed 1. wnspout Extensions $200.00 - Downspout Extensions (NW and SE …" at bounding box center [783, 356] width 356 height 224
click at [641, 295] on textarea at bounding box center [783, 301] width 356 height 52
paste textarea "Observation $0.00 - There were multiple cracks found in the basement along the …"
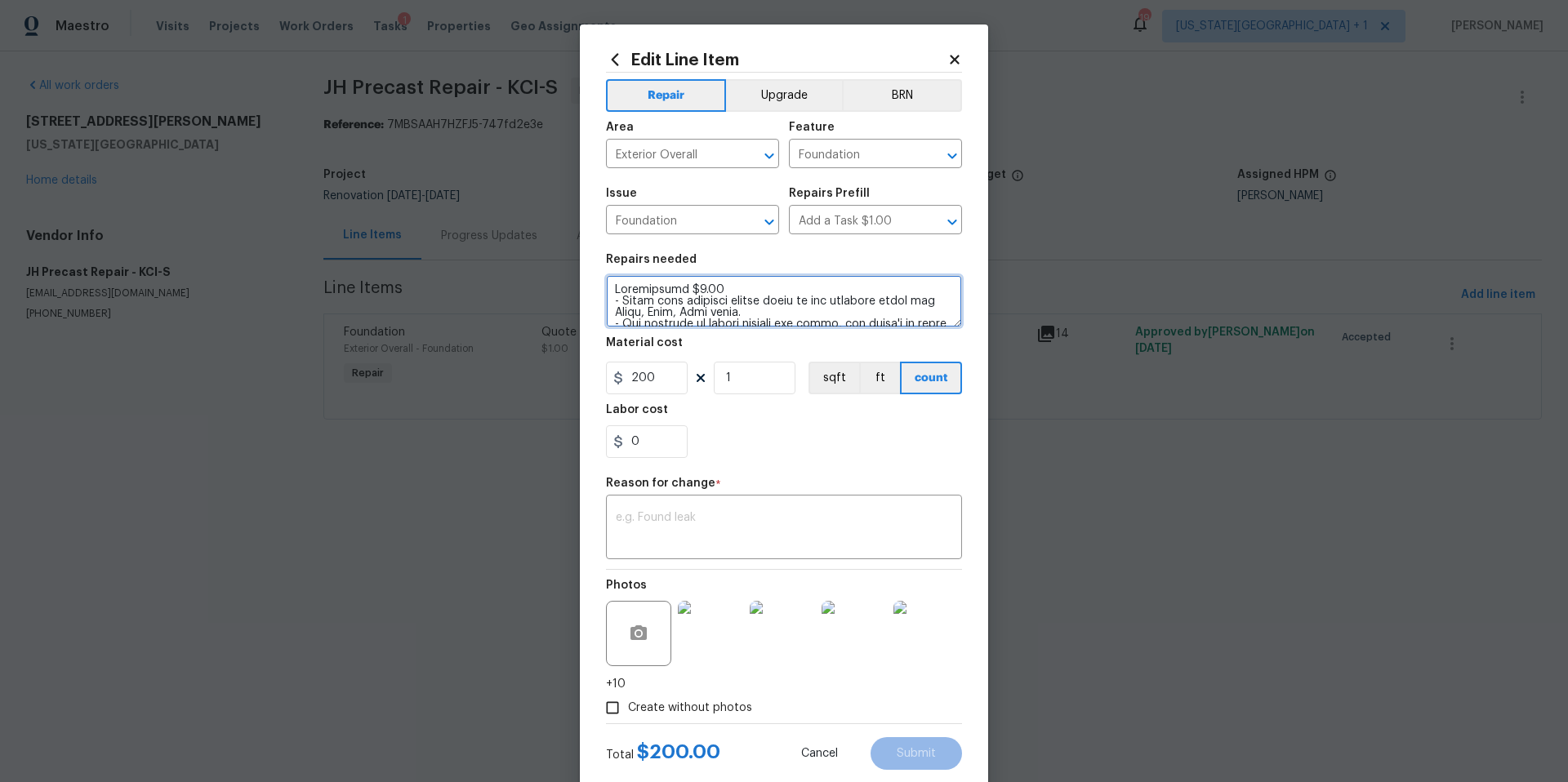
click at [719, 288] on textarea at bounding box center [783, 301] width 356 height 52
click at [614, 298] on textarea at bounding box center [783, 301] width 356 height 52
drag, startPoint x: 711, startPoint y: 307, endPoint x: 784, endPoint y: 300, distance: 73.3
click at [785, 300] on textarea at bounding box center [783, 301] width 356 height 52
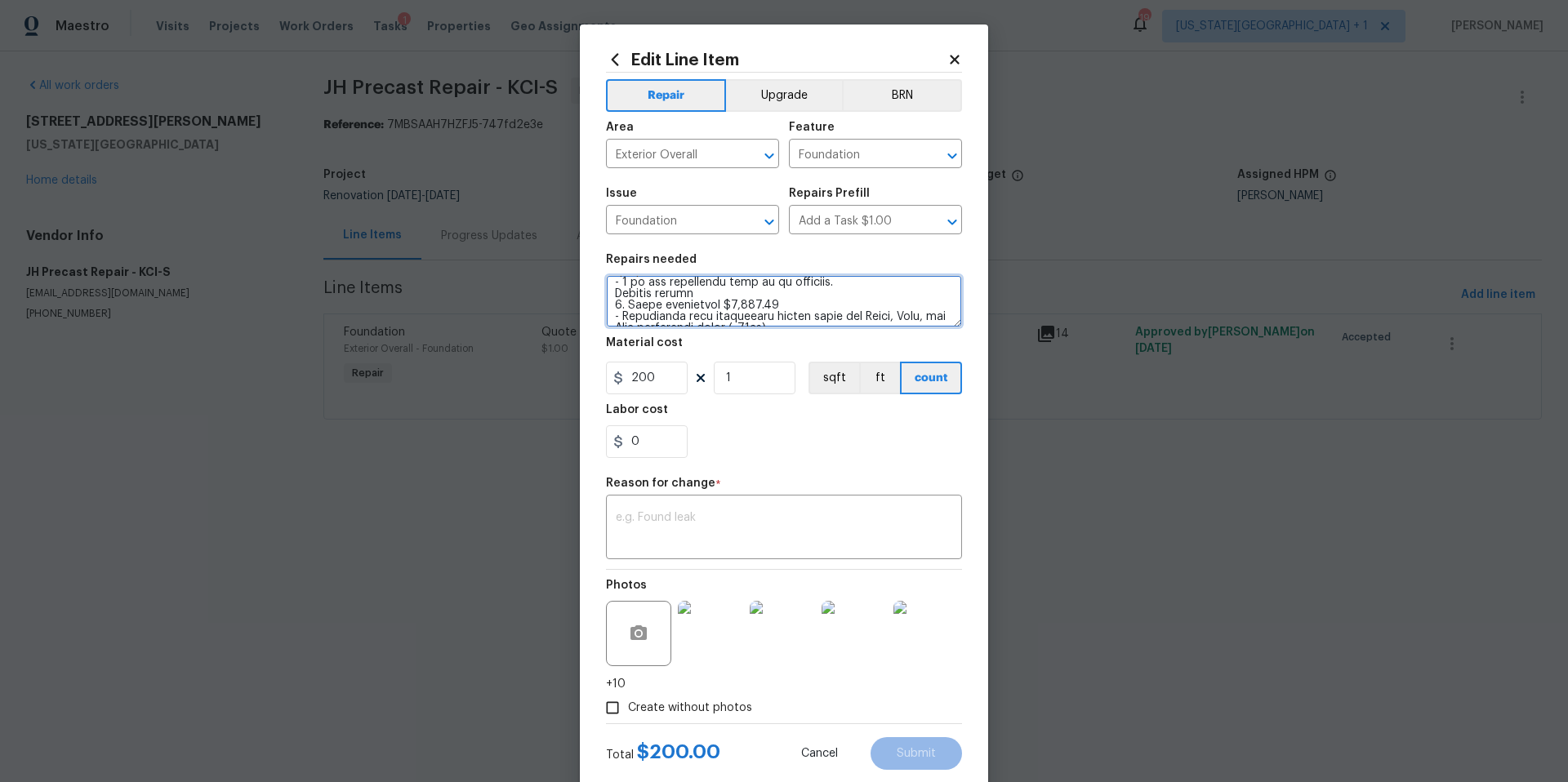
drag, startPoint x: 778, startPoint y: 311, endPoint x: 713, endPoint y: 306, distance: 65.2
click at [713, 306] on textarea at bounding box center [783, 301] width 356 height 52
click at [616, 307] on textarea at bounding box center [783, 301] width 356 height 52
drag, startPoint x: 805, startPoint y: 306, endPoint x: 862, endPoint y: 309, distance: 57.1
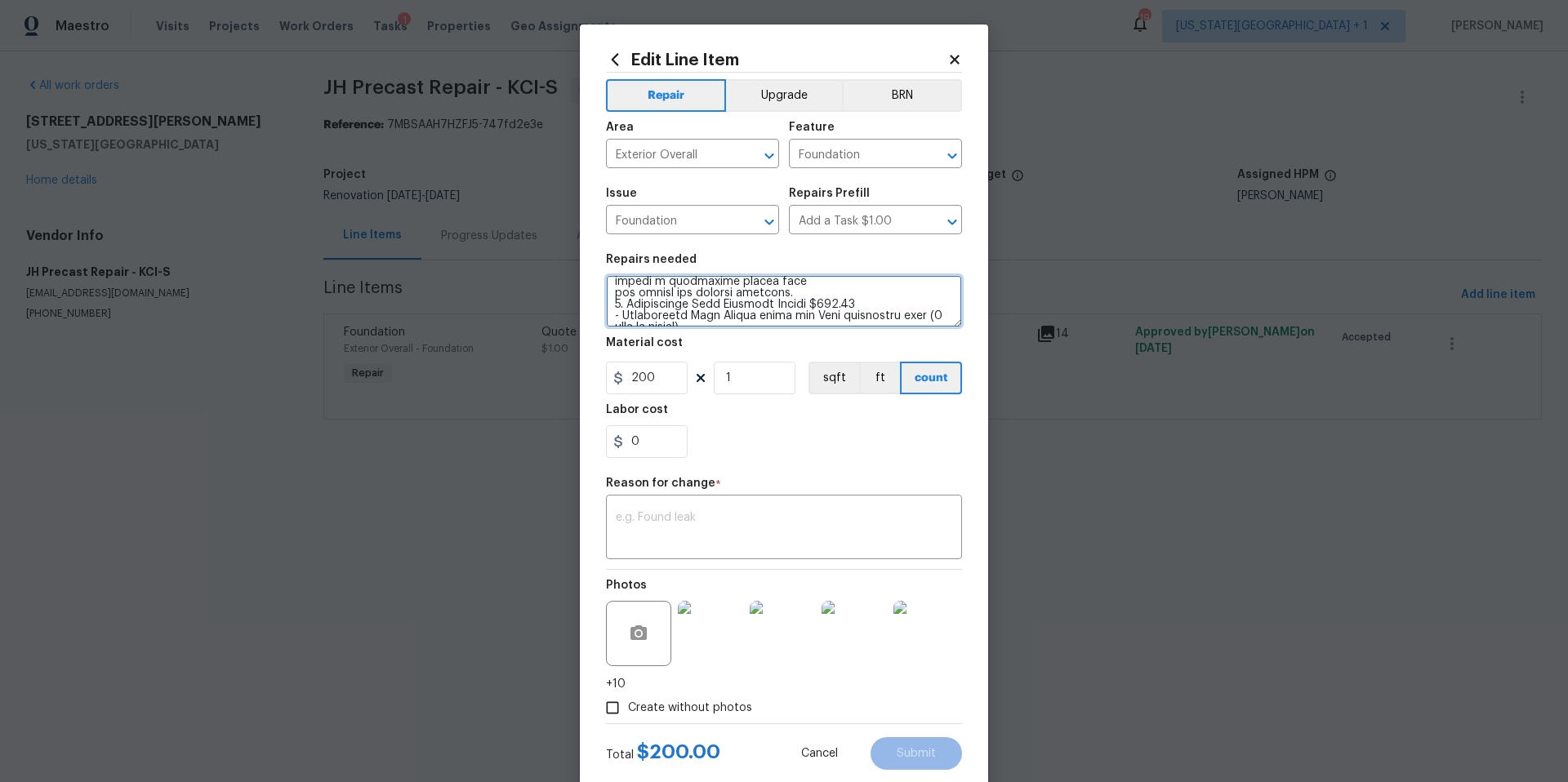
click at [863, 310] on textarea at bounding box center [783, 301] width 356 height 52
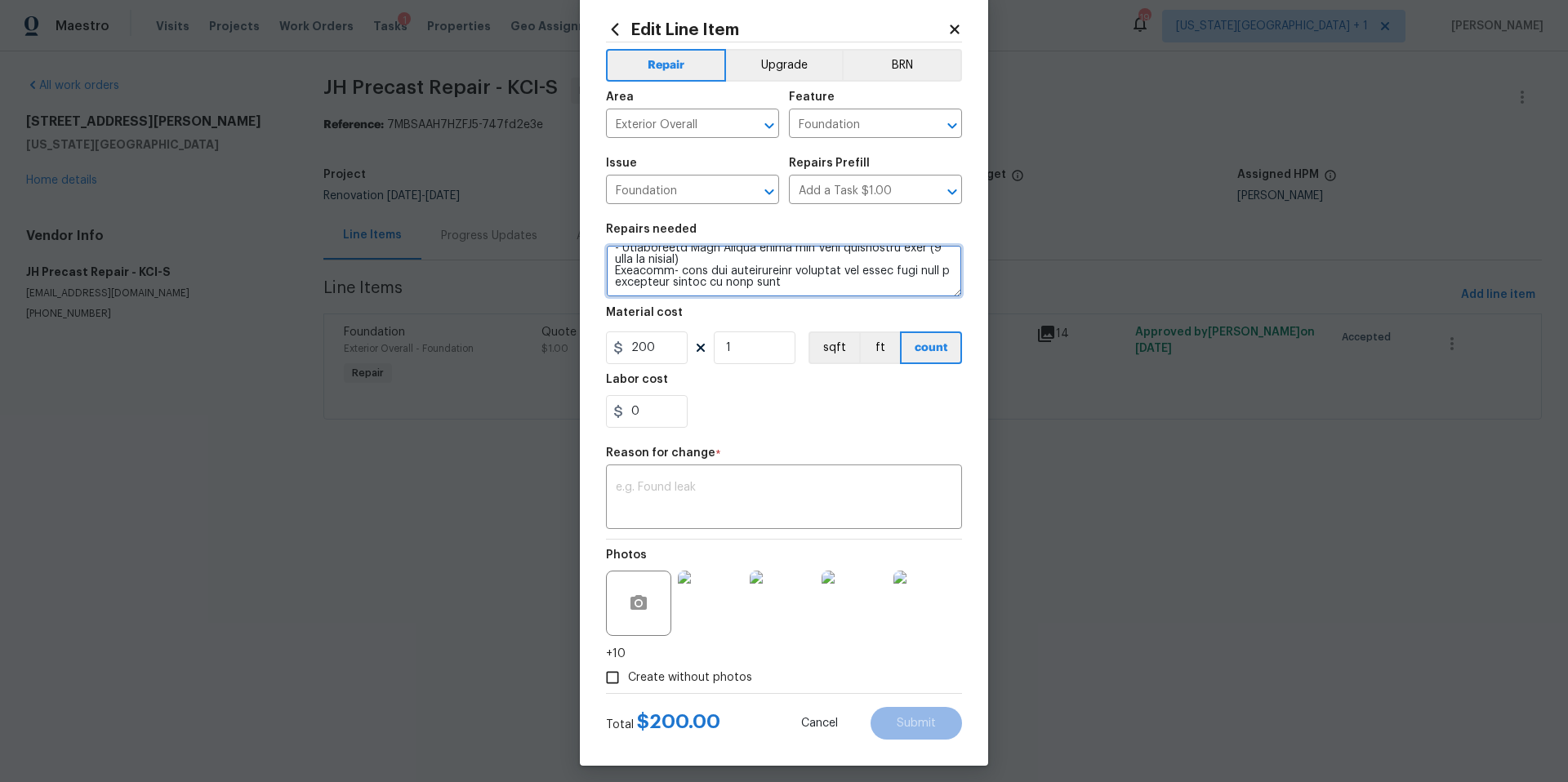
scroll to position [39, 0]
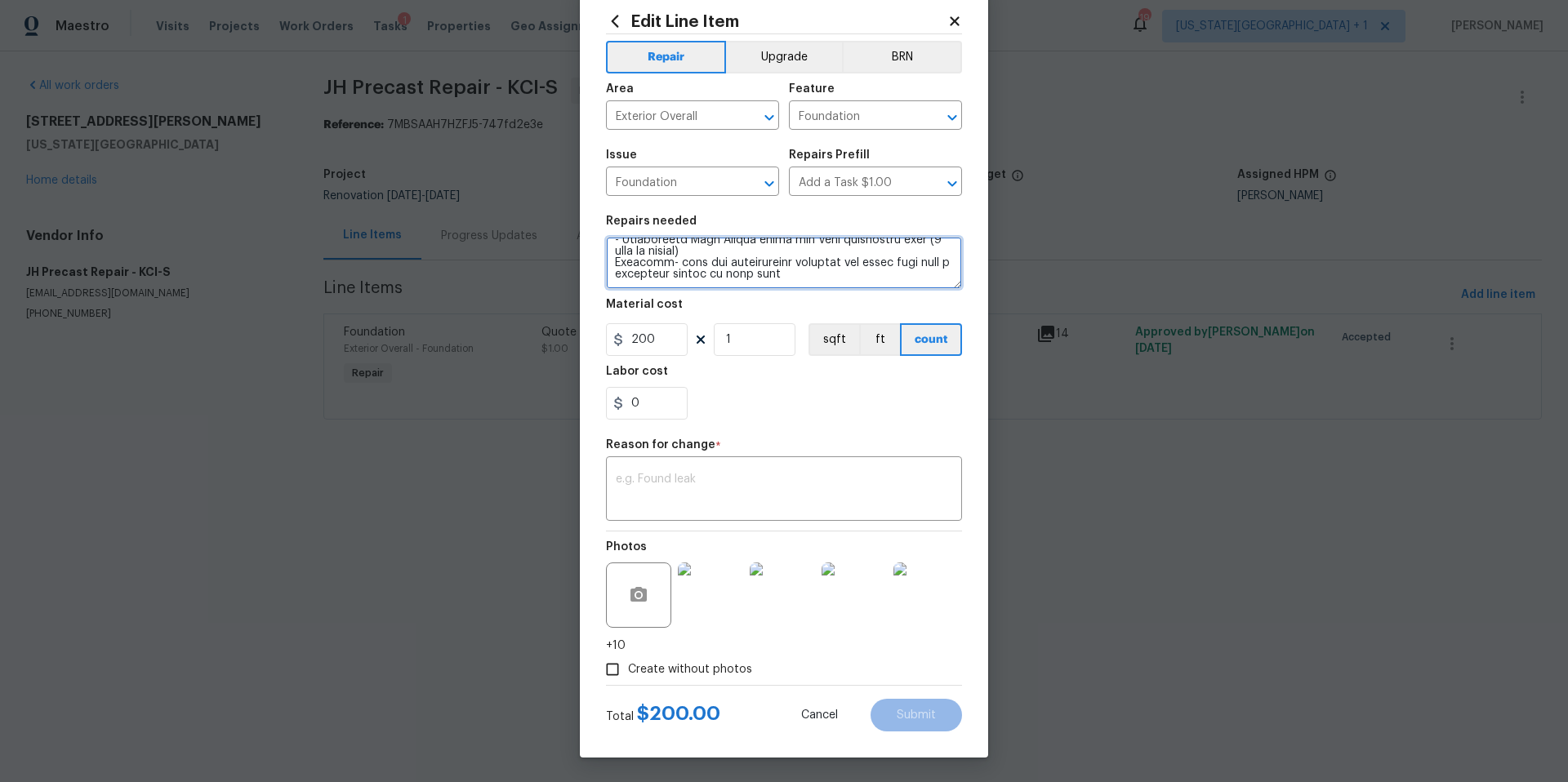
paste textarea "water intrusion. If this does not successfully stop water, the pipe itself migh…"
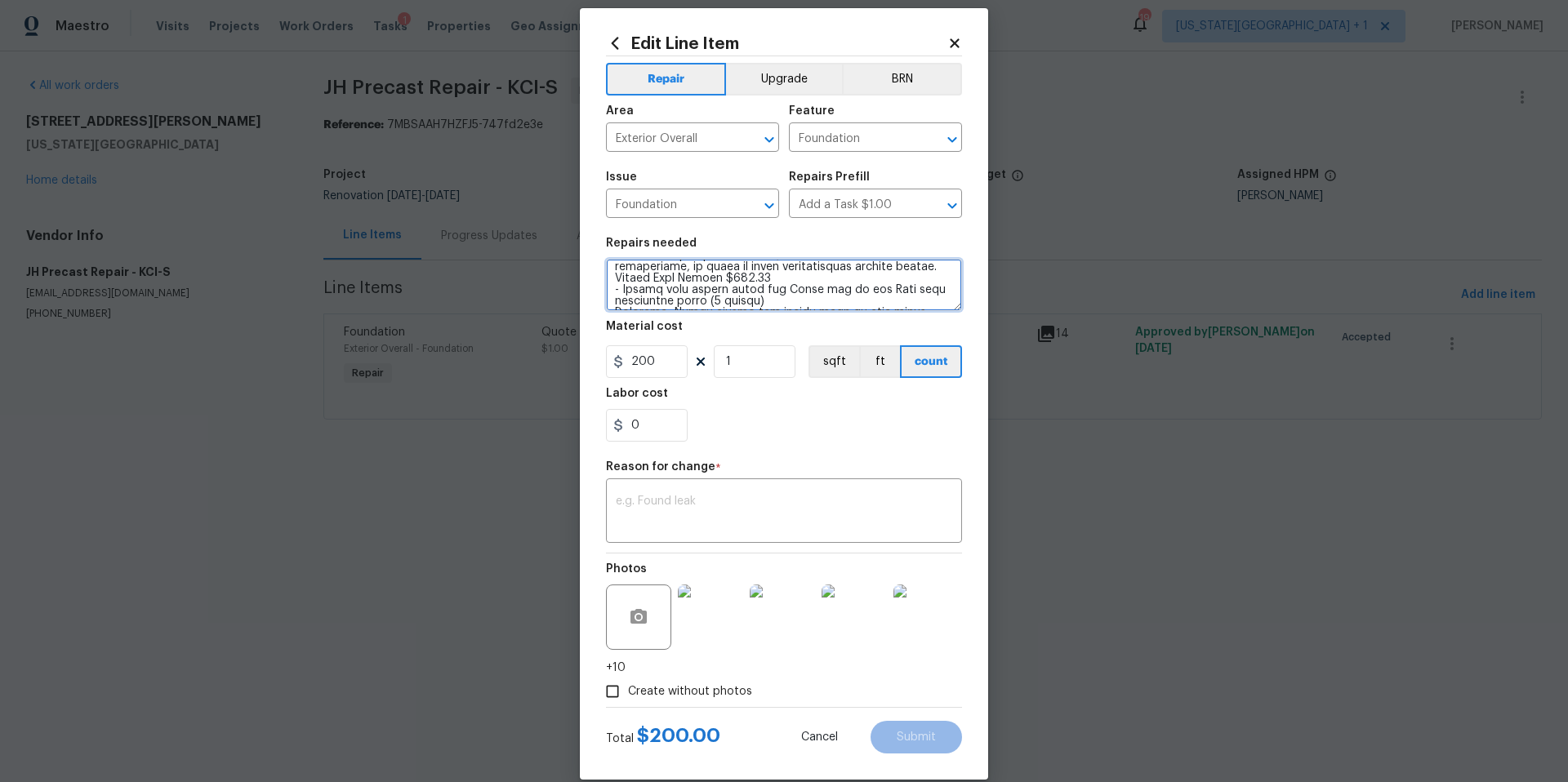
scroll to position [355, 0]
click at [617, 276] on textarea at bounding box center [783, 285] width 356 height 52
drag, startPoint x: 736, startPoint y: 273, endPoint x: 788, endPoint y: 271, distance: 52.0
click at [789, 271] on textarea at bounding box center [783, 285] width 356 height 52
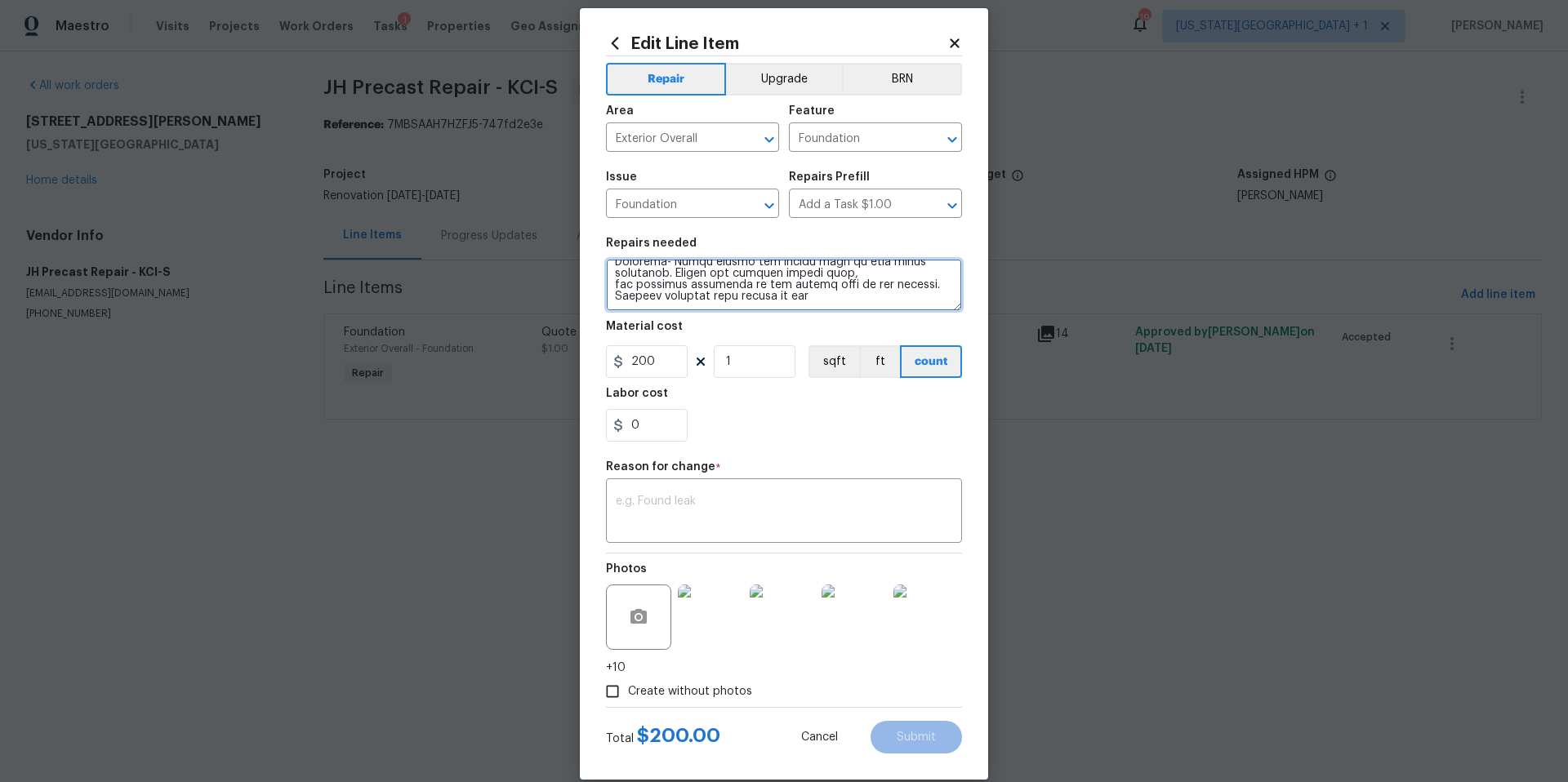
click at [768, 298] on textarea at bounding box center [783, 285] width 356 height 52
click at [768, 290] on textarea at bounding box center [783, 285] width 356 height 52
paste textarea "window well, and install a new window well cover."
paste textarea "wnspout Extensions $200.00 - Downspout Extensions (NW and SE corneres) Overview…"
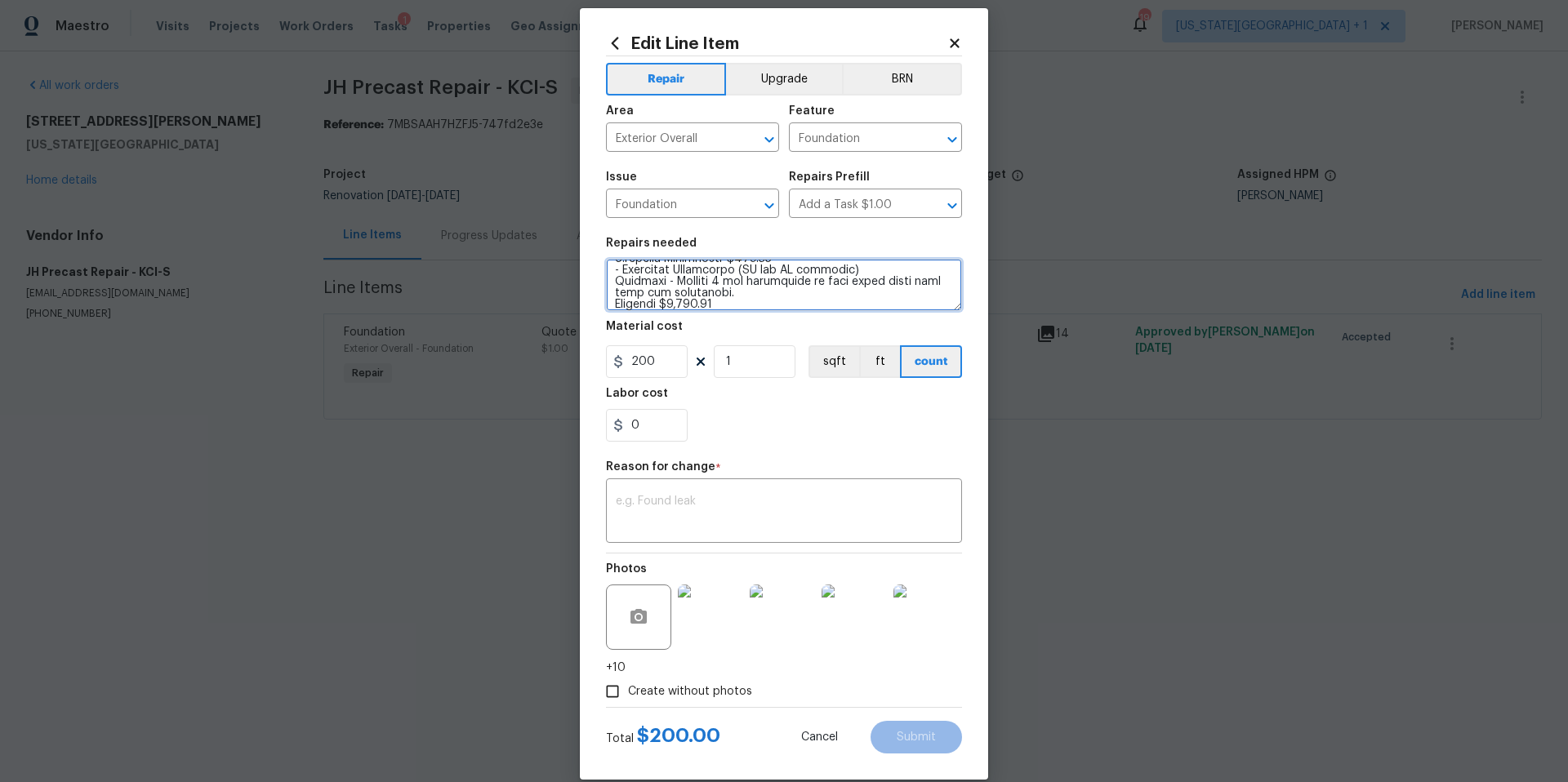
scroll to position [469, 0]
drag, startPoint x: 731, startPoint y: 306, endPoint x: 614, endPoint y: 300, distance: 117.2
click at [614, 300] on textarea at bounding box center [783, 285] width 356 height 52
click at [624, 275] on textarea at bounding box center [783, 285] width 356 height 52
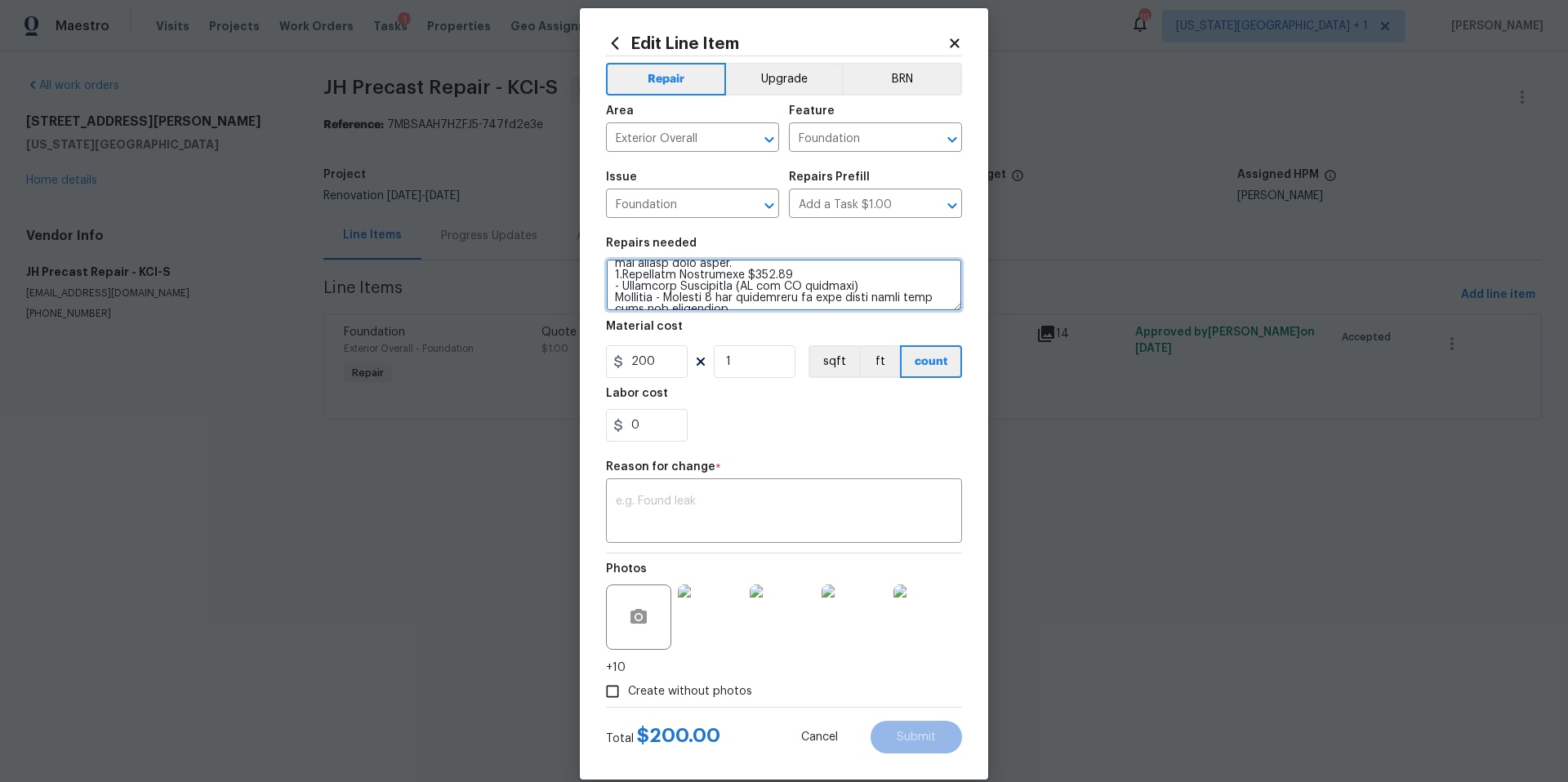
click at [626, 276] on textarea at bounding box center [783, 285] width 356 height 52
drag, startPoint x: 751, startPoint y: 274, endPoint x: 813, endPoint y: 272, distance: 62.0
click at [813, 272] on textarea at bounding box center [783, 285] width 356 height 52
type textarea "Observation - There were multiple cracks found in the basement along the South,…"
drag, startPoint x: 658, startPoint y: 364, endPoint x: 619, endPoint y: 362, distance: 39.1
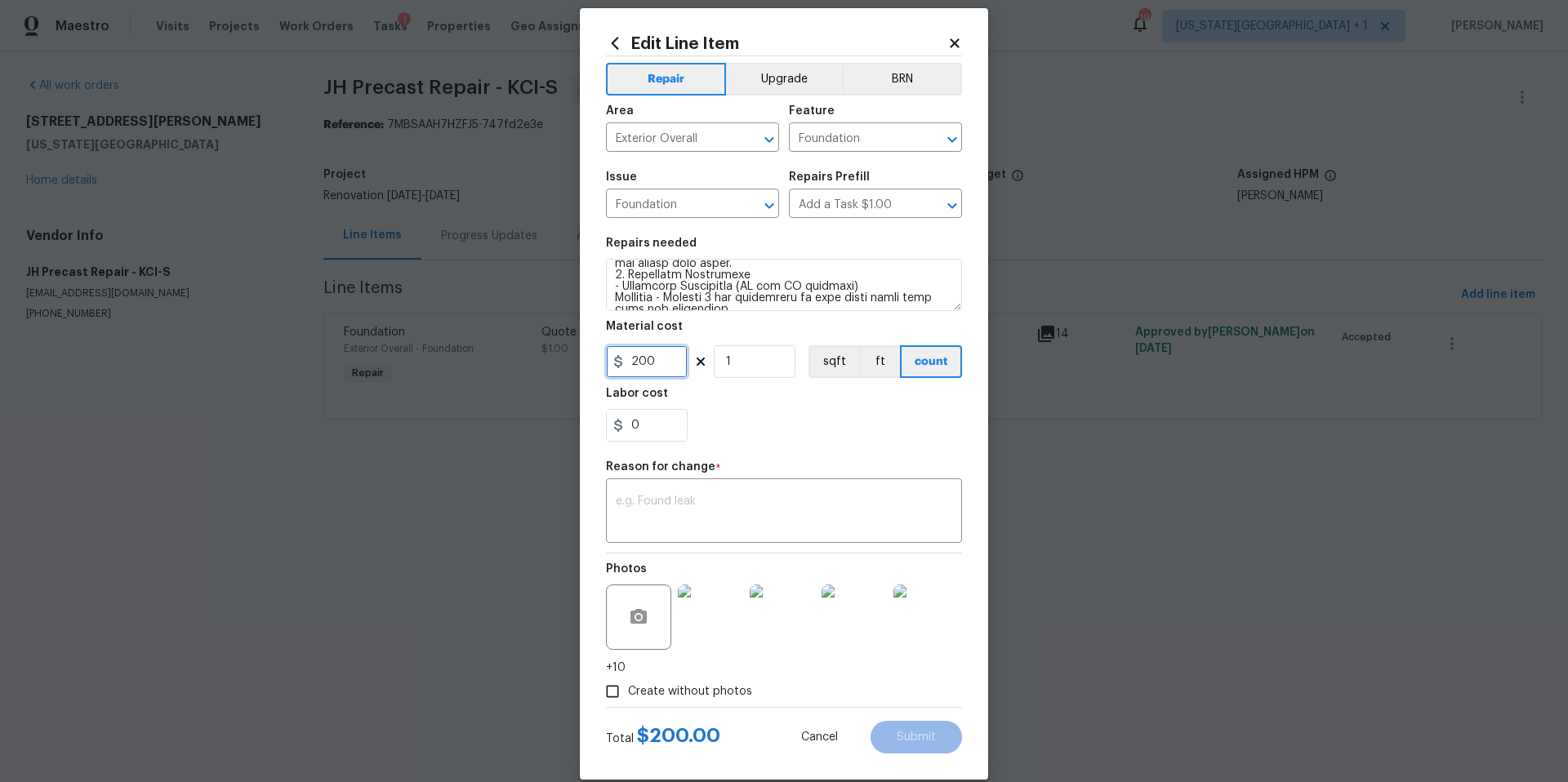
click at [619, 362] on div "200" at bounding box center [647, 362] width 82 height 33
type input "4730"
click at [659, 520] on textarea at bounding box center [784, 513] width 337 height 34
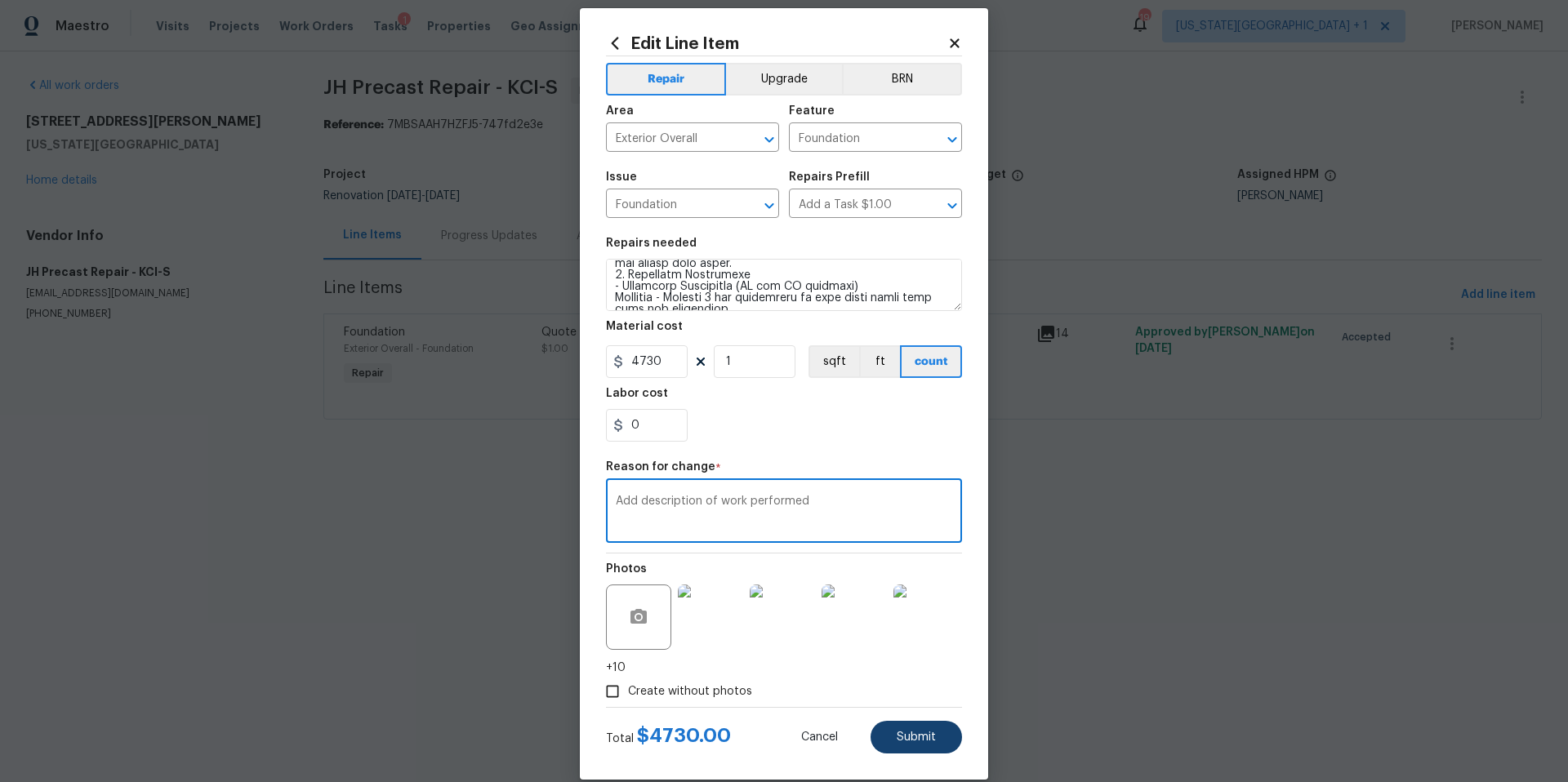
type textarea "Add description of work performed"
click at [925, 742] on span "Submit" at bounding box center [915, 738] width 39 height 12
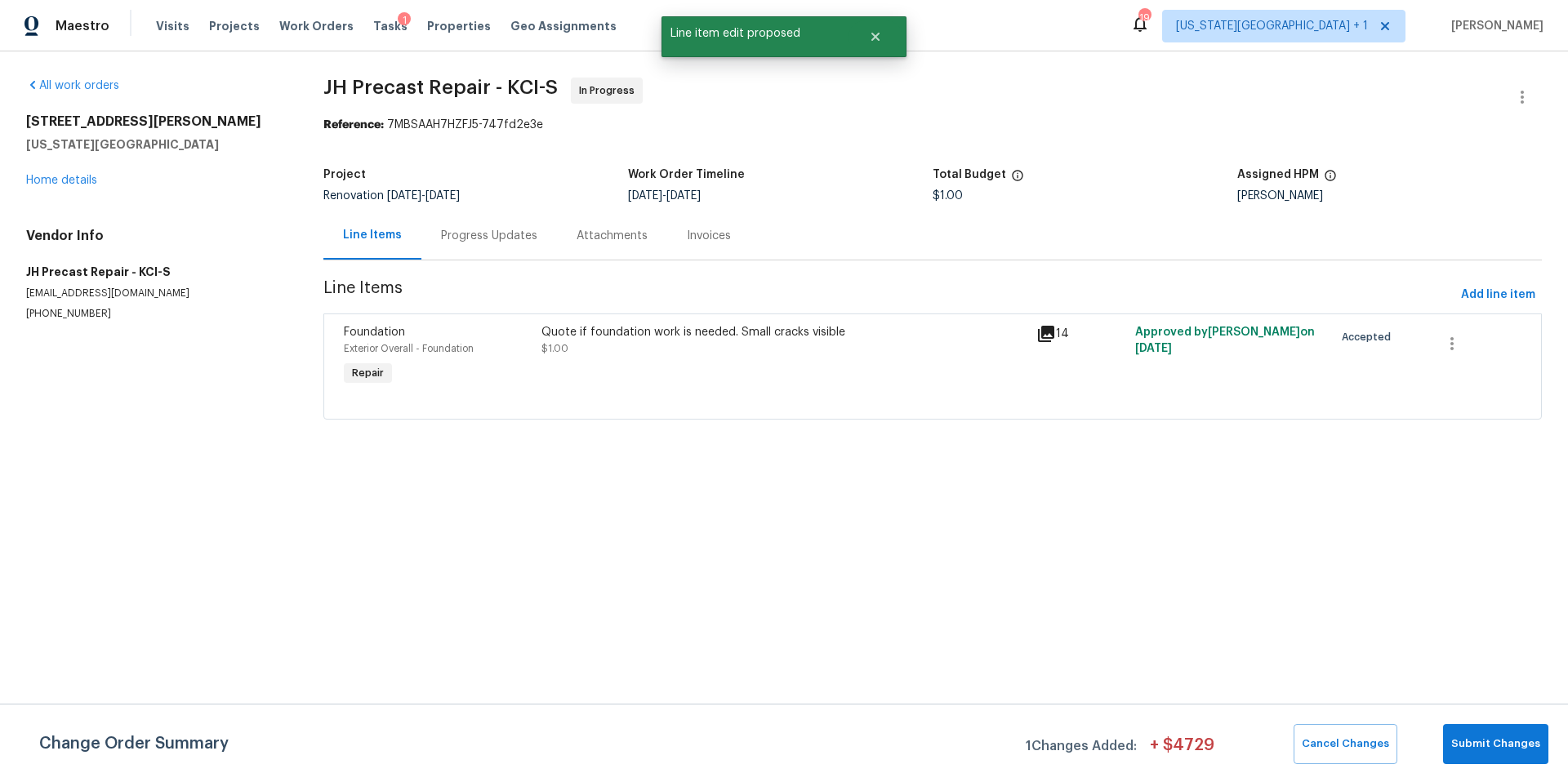
scroll to position [0, 0]
click at [1504, 742] on span "Submit Changes" at bounding box center [1495, 744] width 89 height 19
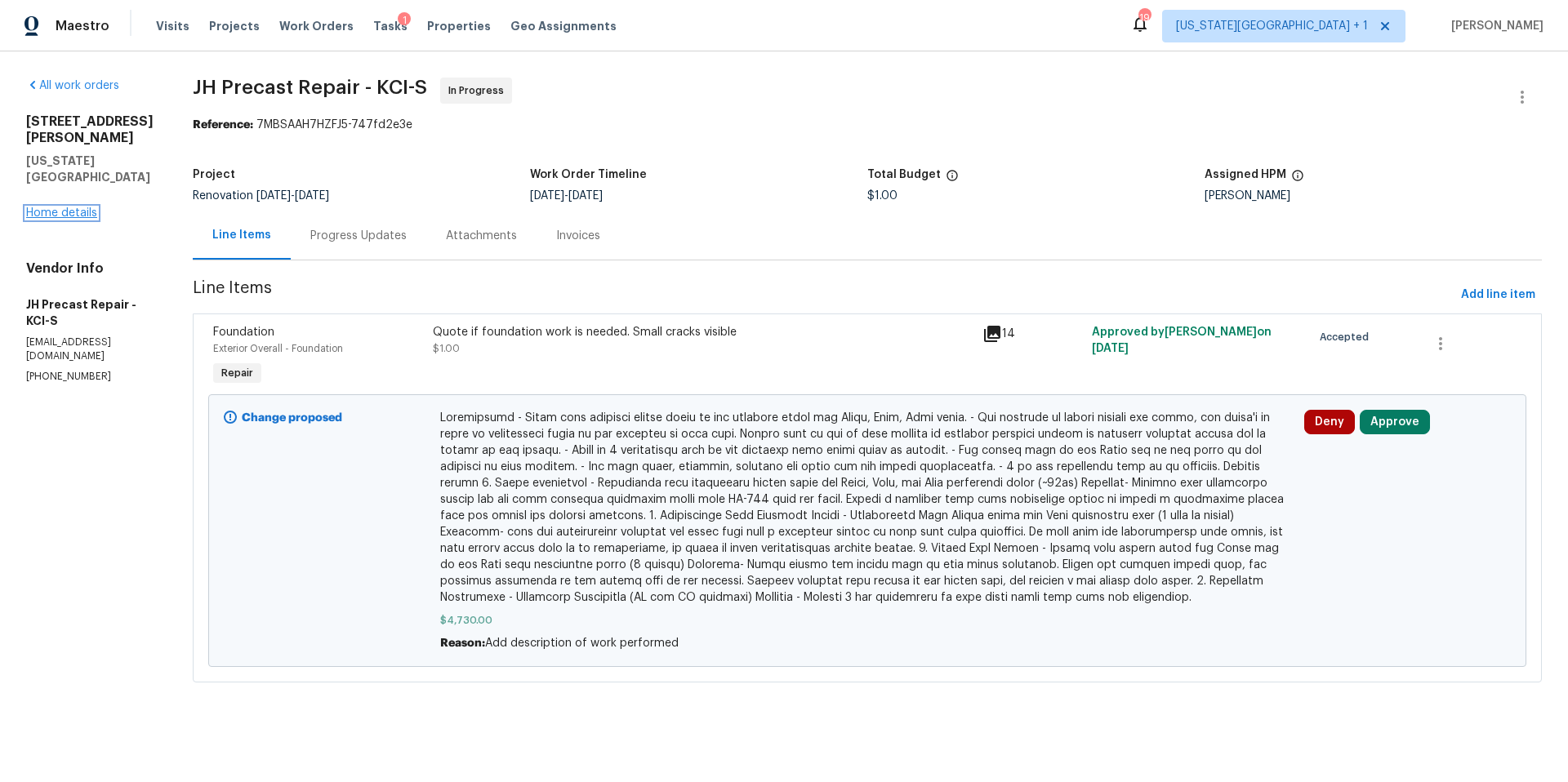
click at [58, 207] on link "Home details" at bounding box center [61, 212] width 71 height 11
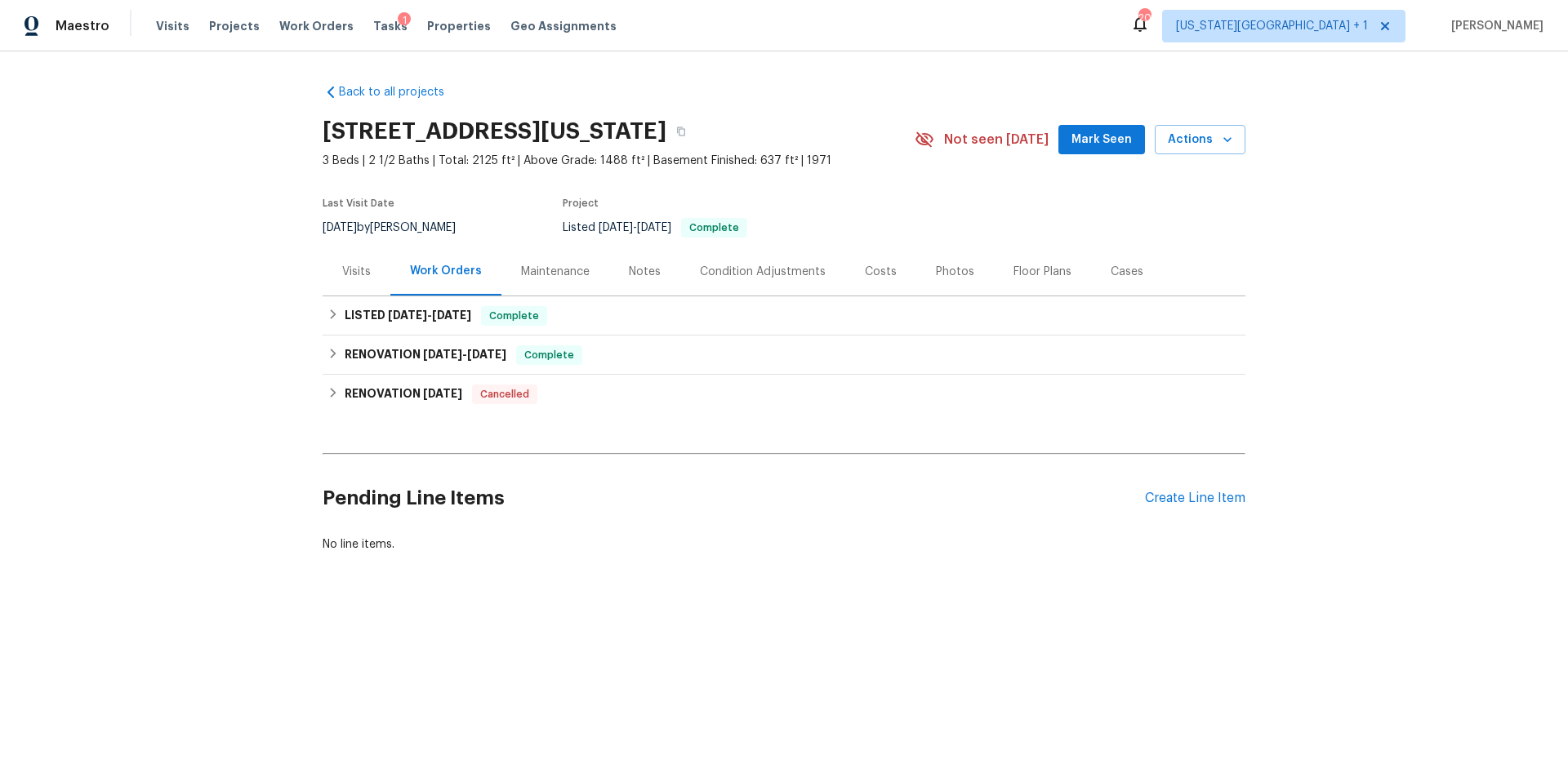
click at [355, 264] on div "Visits" at bounding box center [356, 272] width 29 height 16
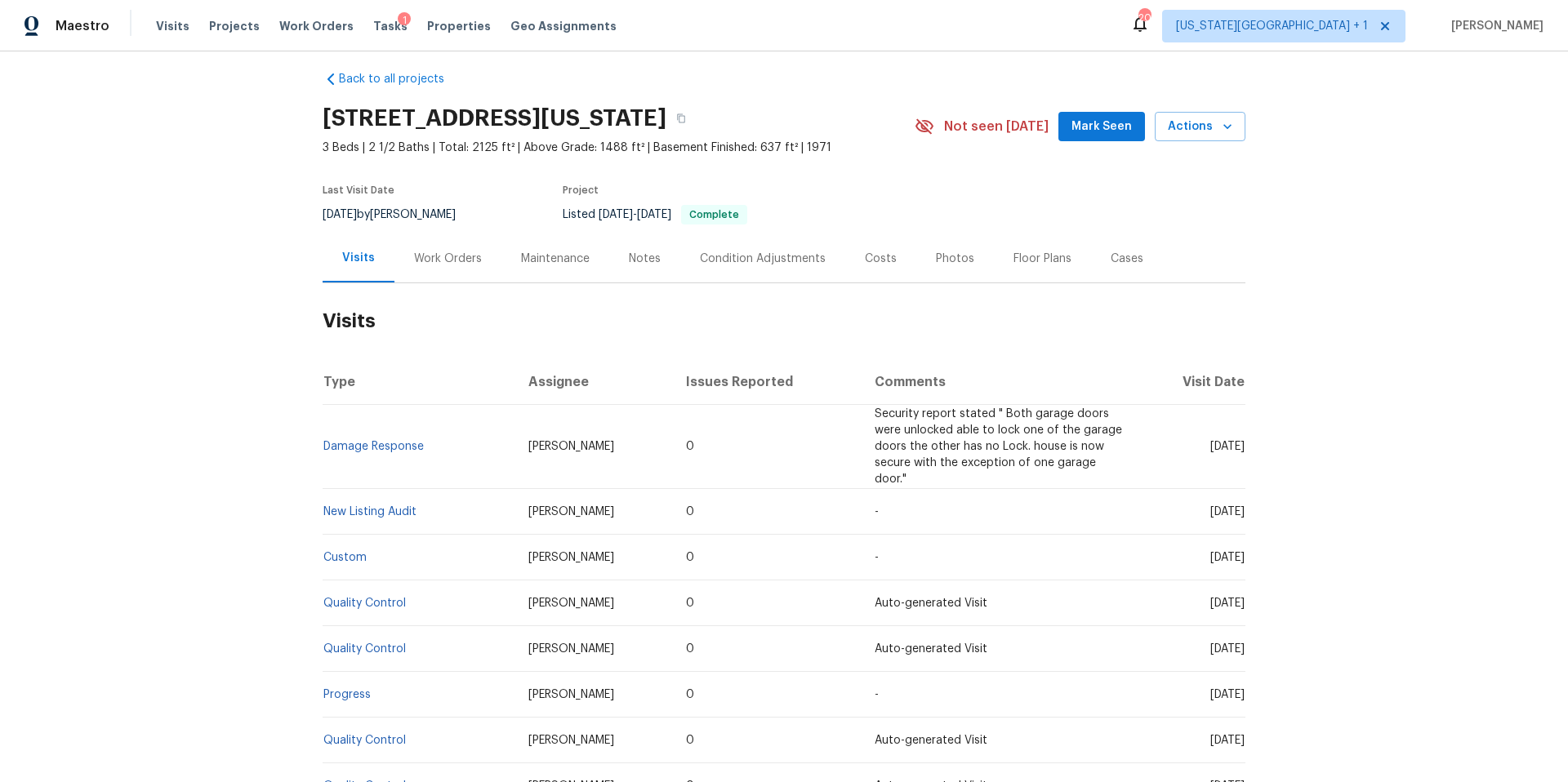
scroll to position [15, 0]
click at [374, 447] on link "Damage Response" at bounding box center [374, 444] width 101 height 11
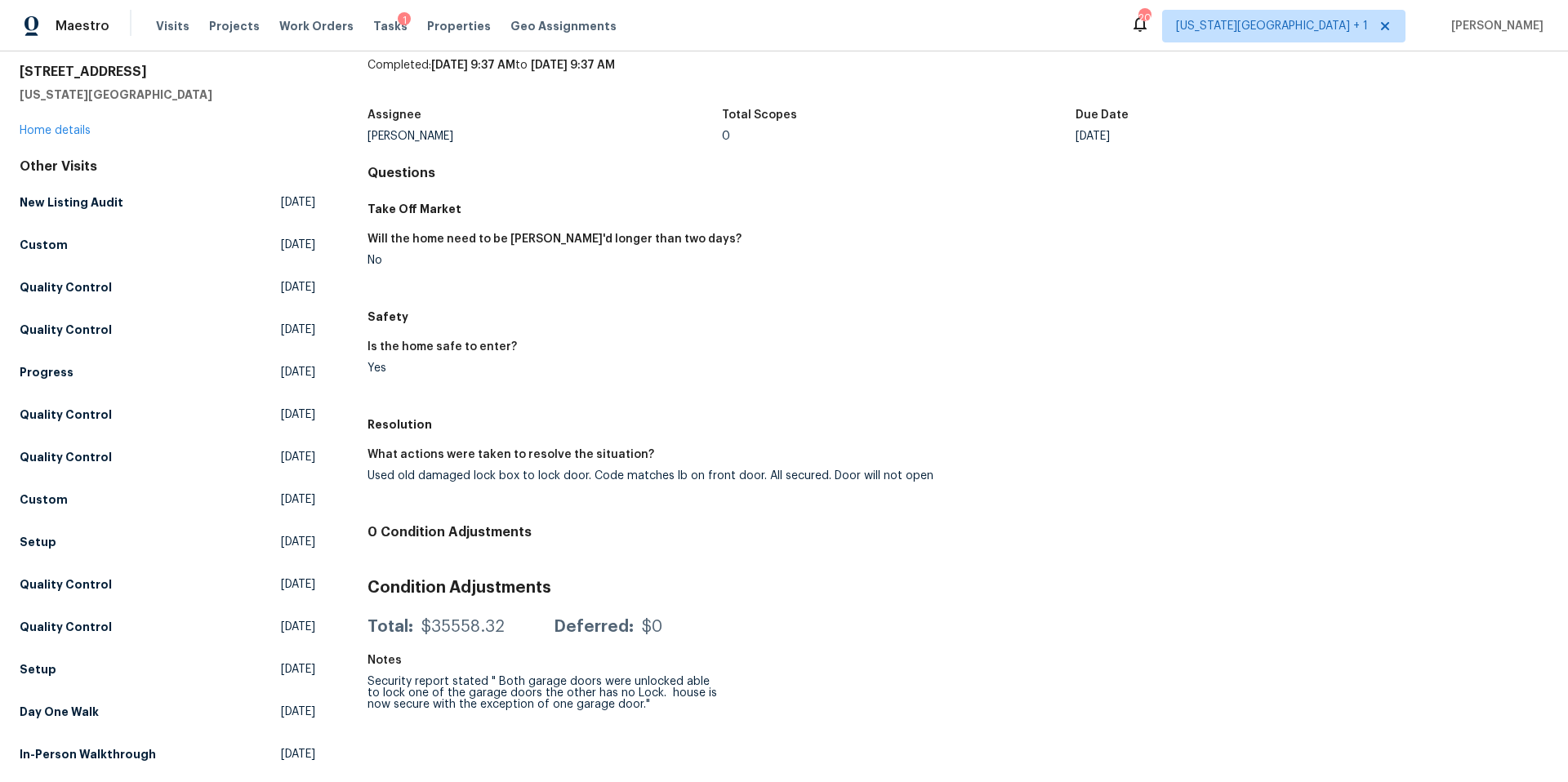
scroll to position [53, 0]
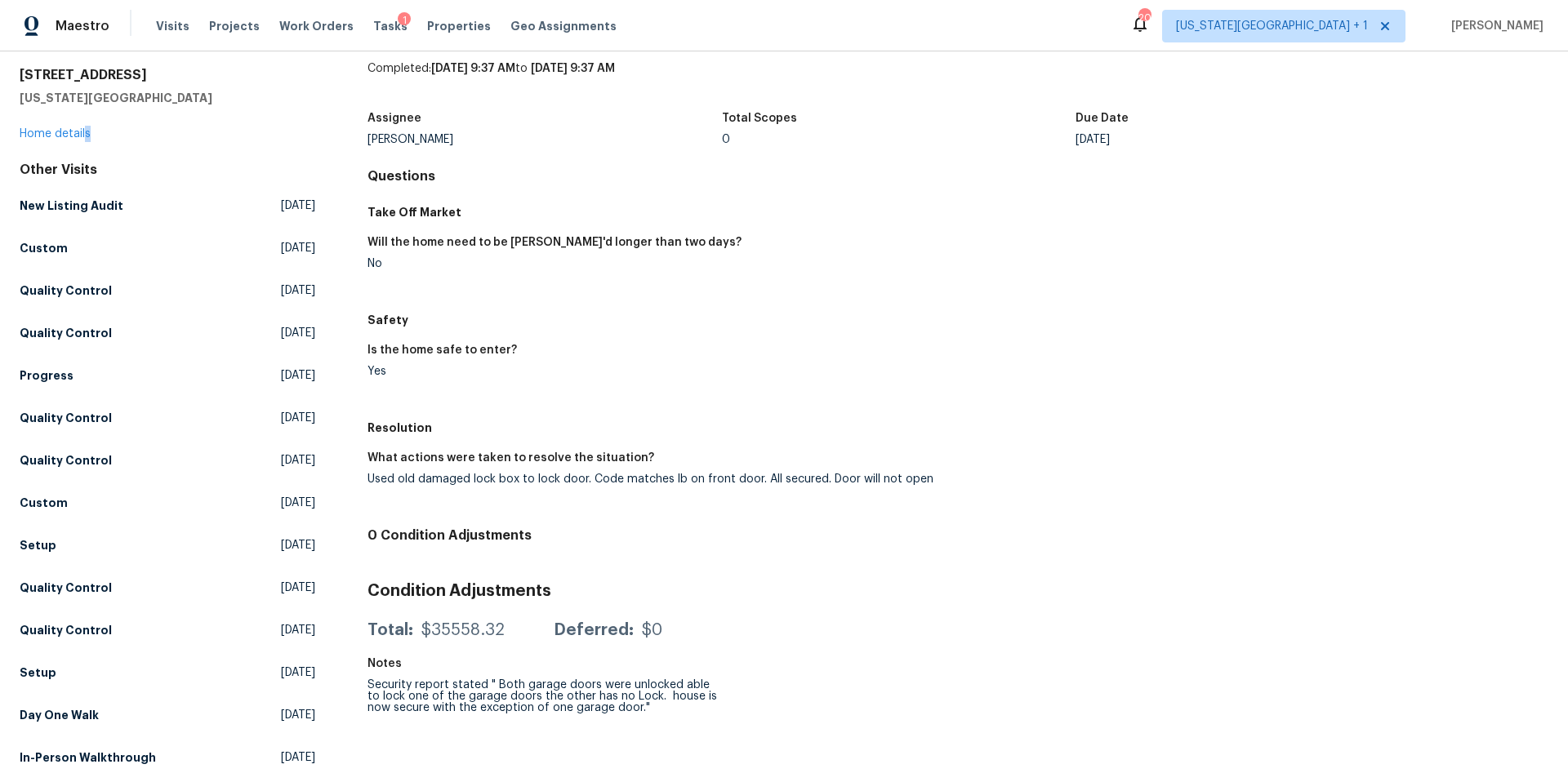
click at [87, 141] on div "[STREET_ADDRESS][US_STATE] Home details" at bounding box center [167, 104] width 296 height 75
click at [71, 138] on link "Home details" at bounding box center [55, 133] width 71 height 11
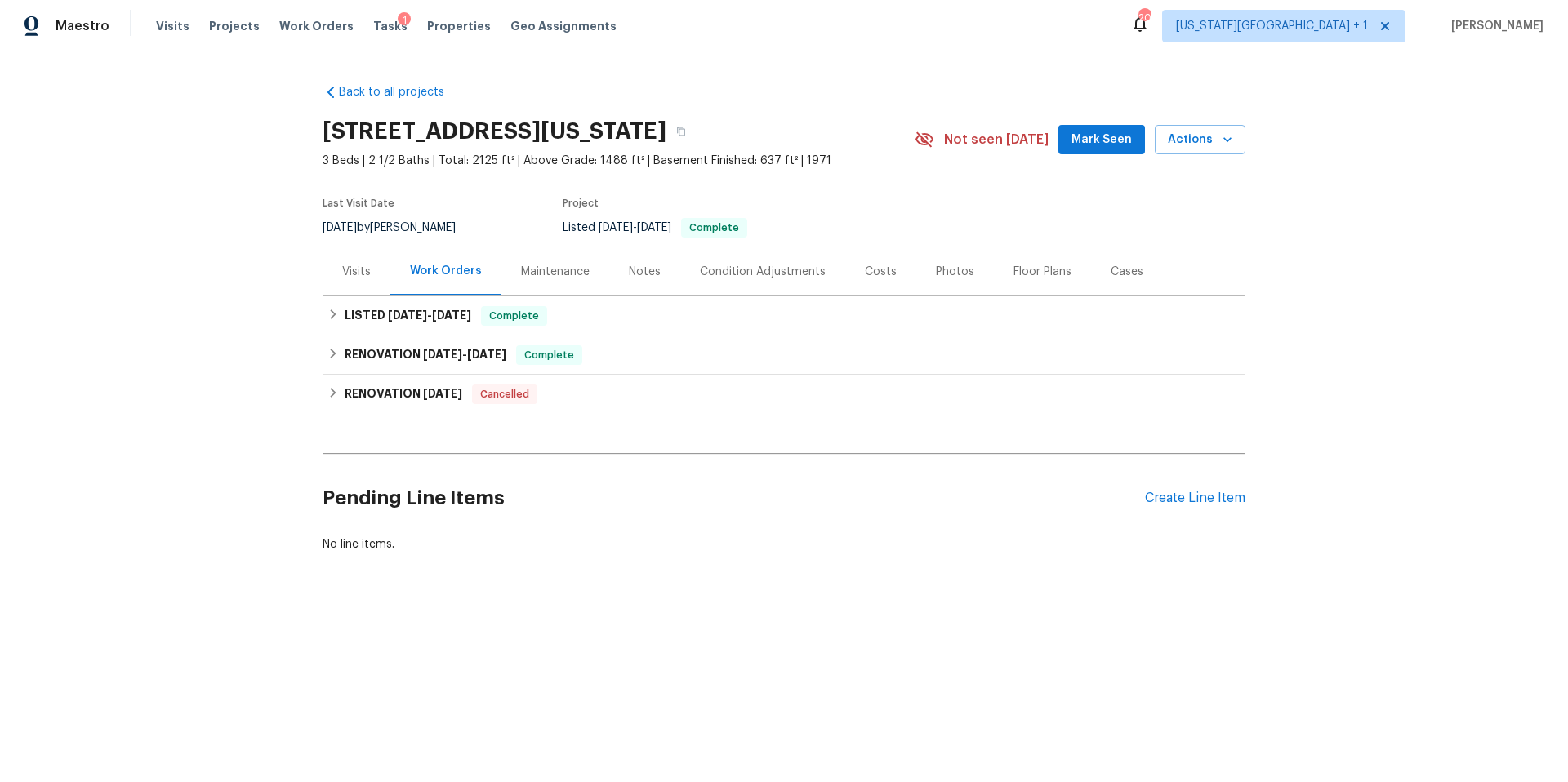
click at [356, 274] on div "Visits" at bounding box center [356, 272] width 29 height 16
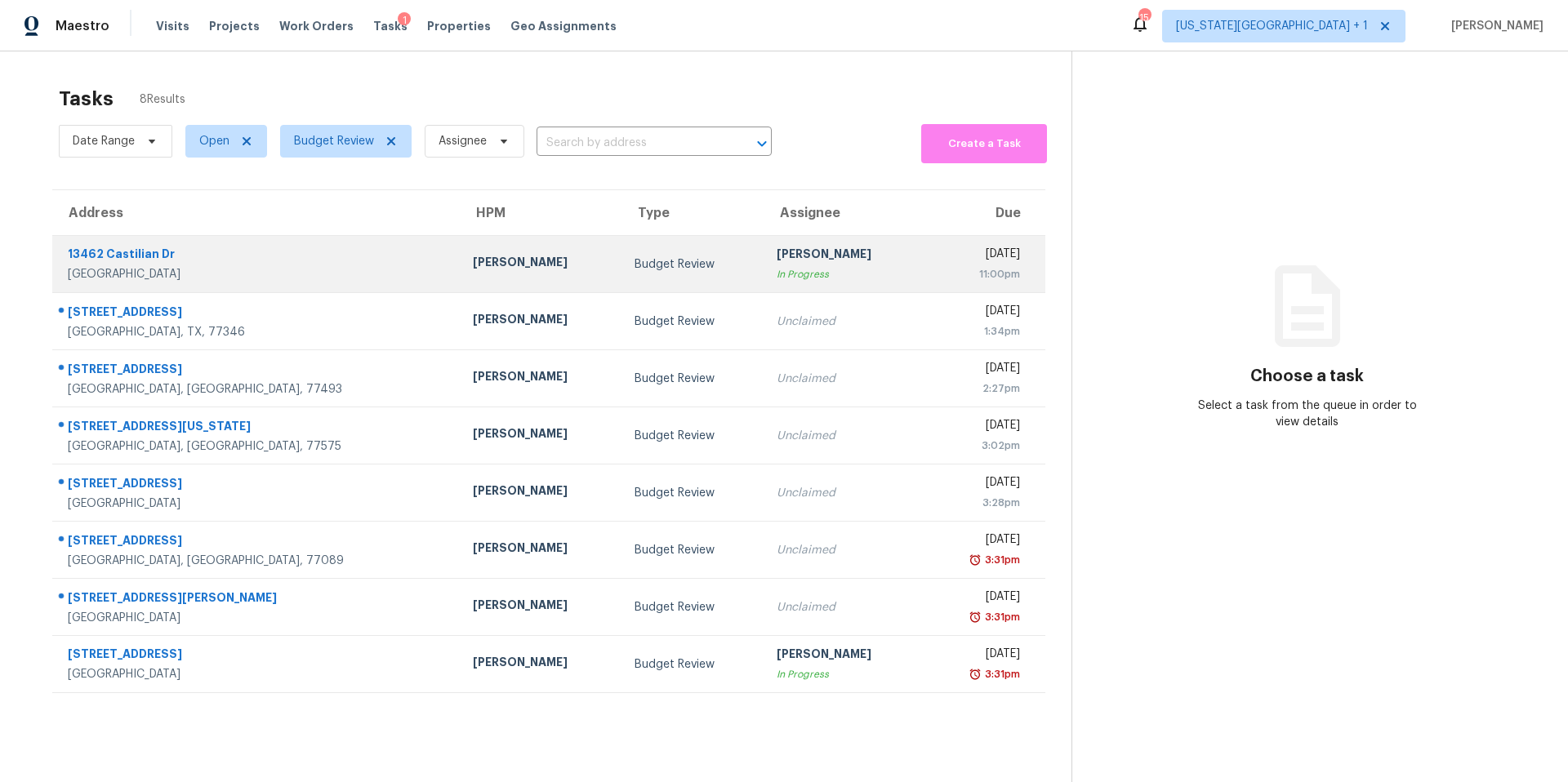
click at [473, 268] on div "[PERSON_NAME]" at bounding box center [541, 264] width 135 height 20
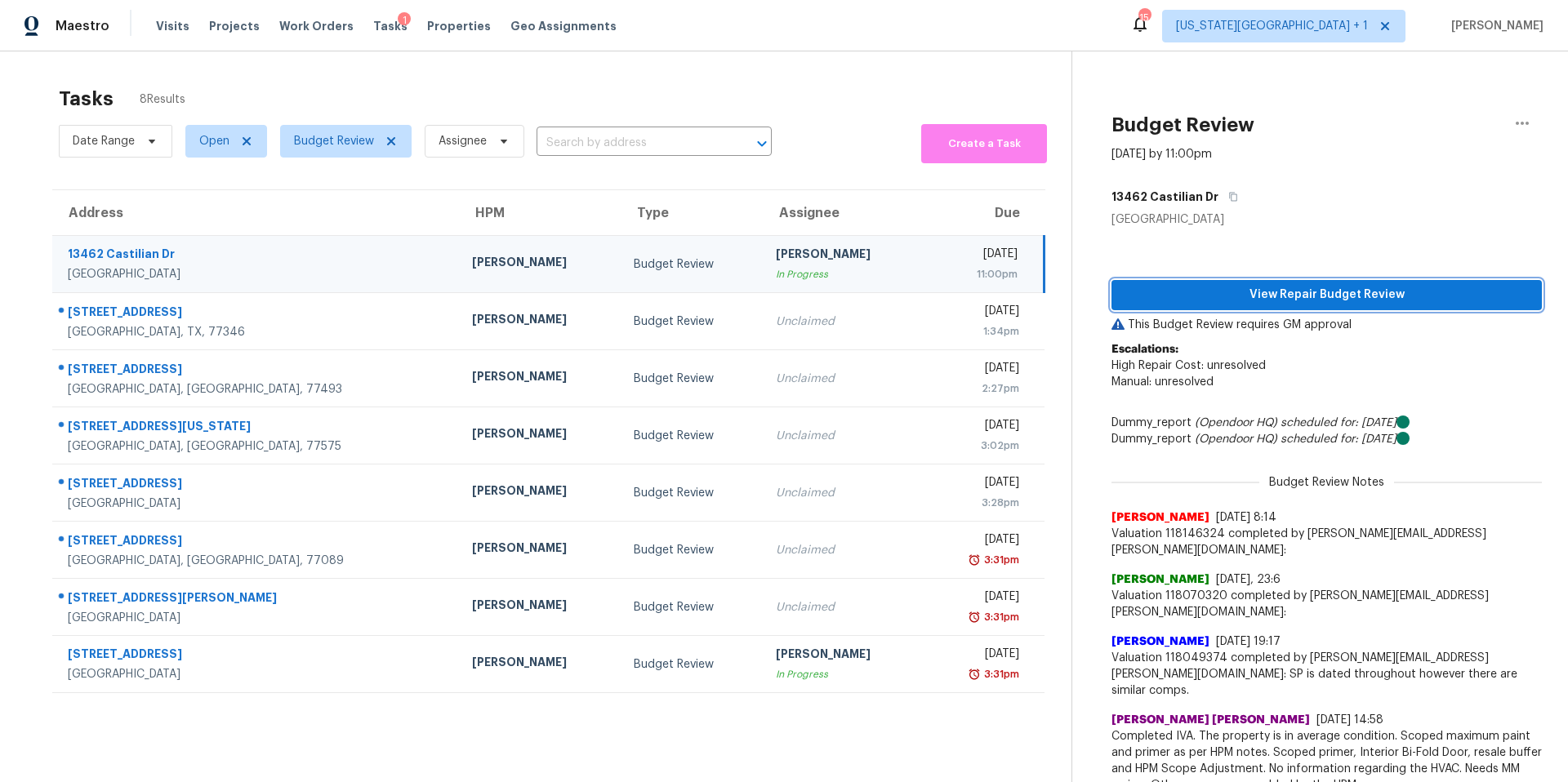
click at [1170, 306] on button "View Repair Budget Review" at bounding box center [1327, 295] width 430 height 30
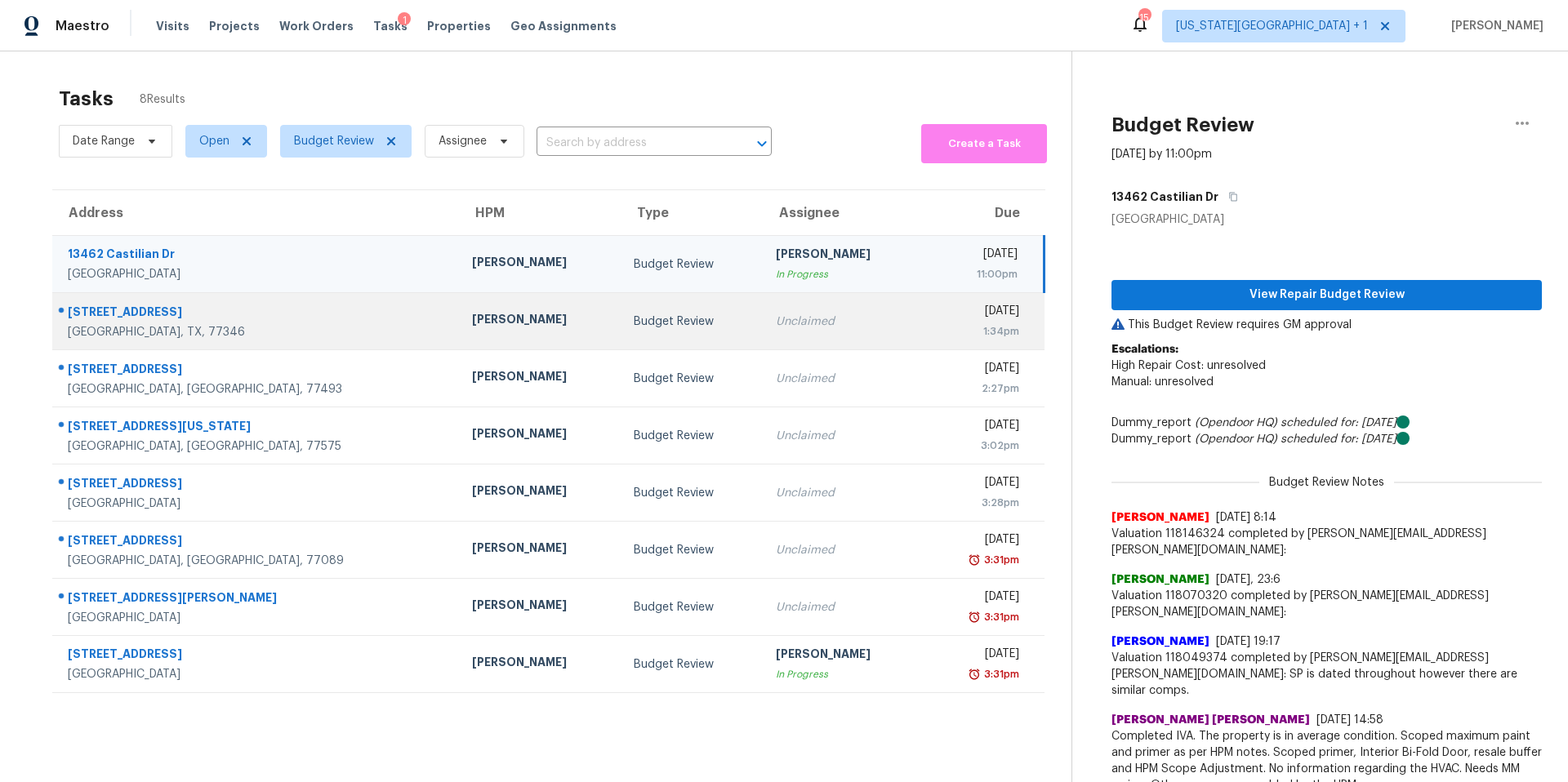
click at [472, 318] on div "[PERSON_NAME]" at bounding box center [540, 321] width 135 height 20
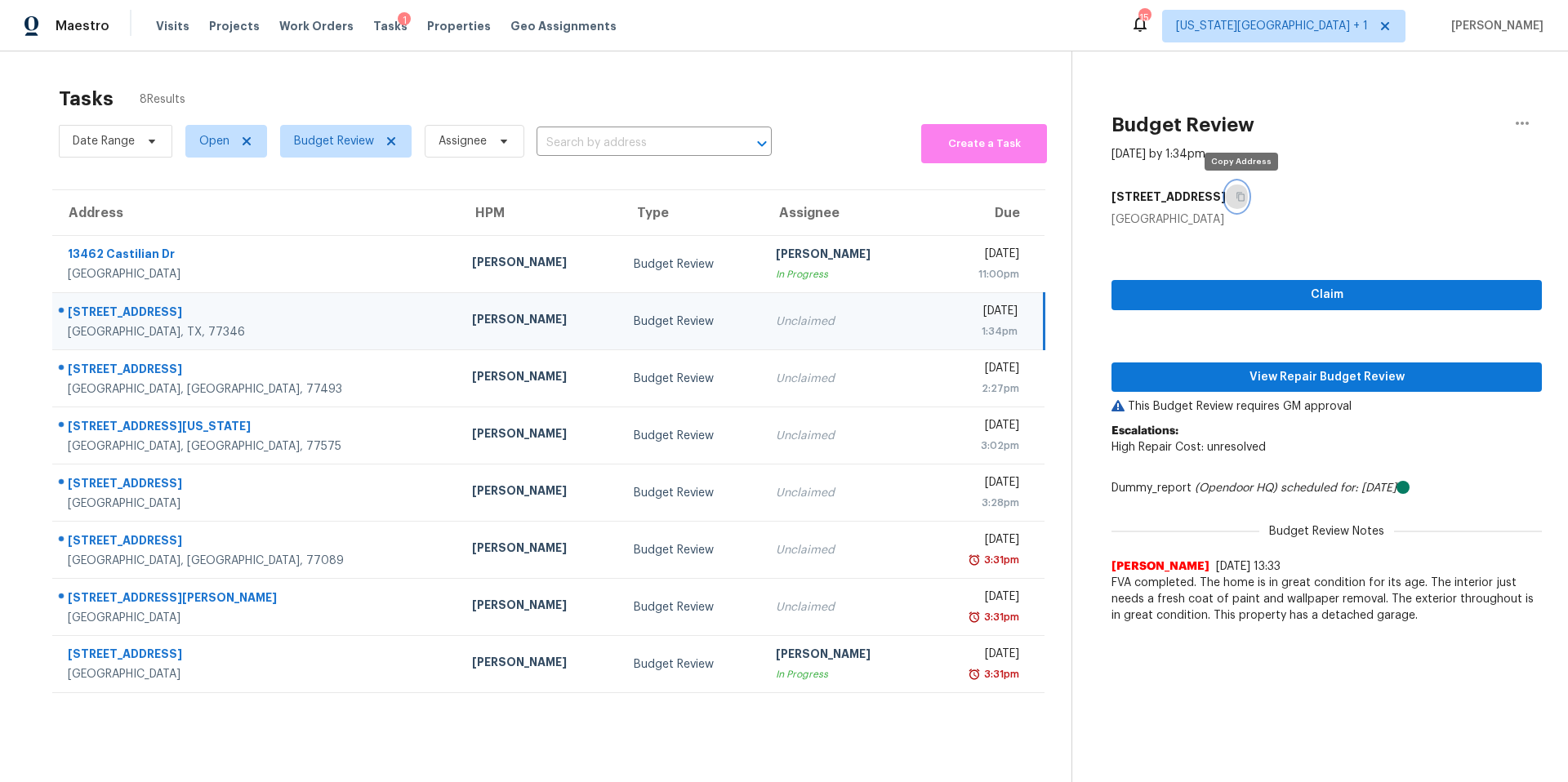
click at [1244, 197] on icon "button" at bounding box center [1240, 197] width 10 height 10
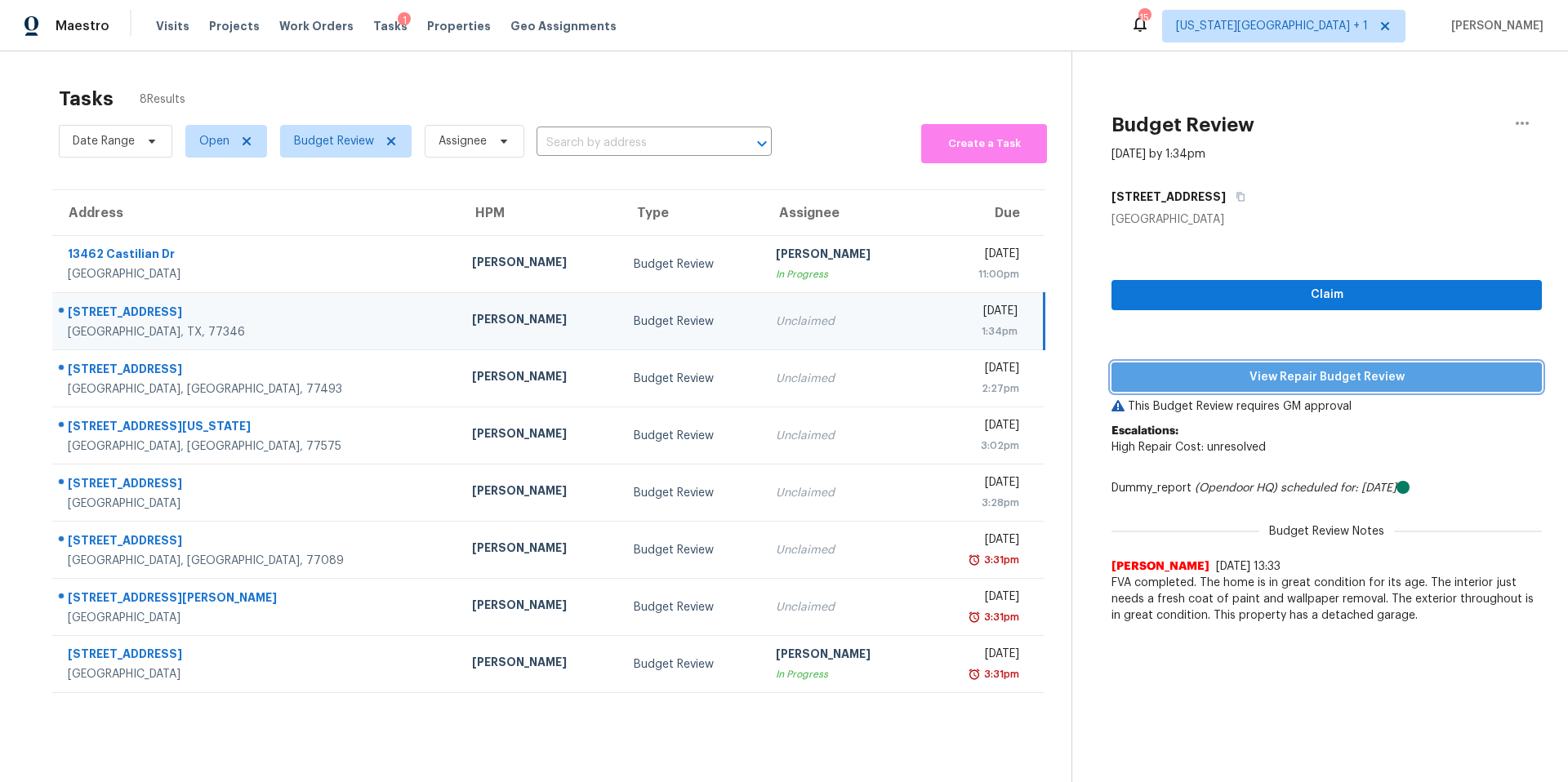
click at [1203, 374] on span "View Repair Budget Review" at bounding box center [1327, 378] width 404 height 20
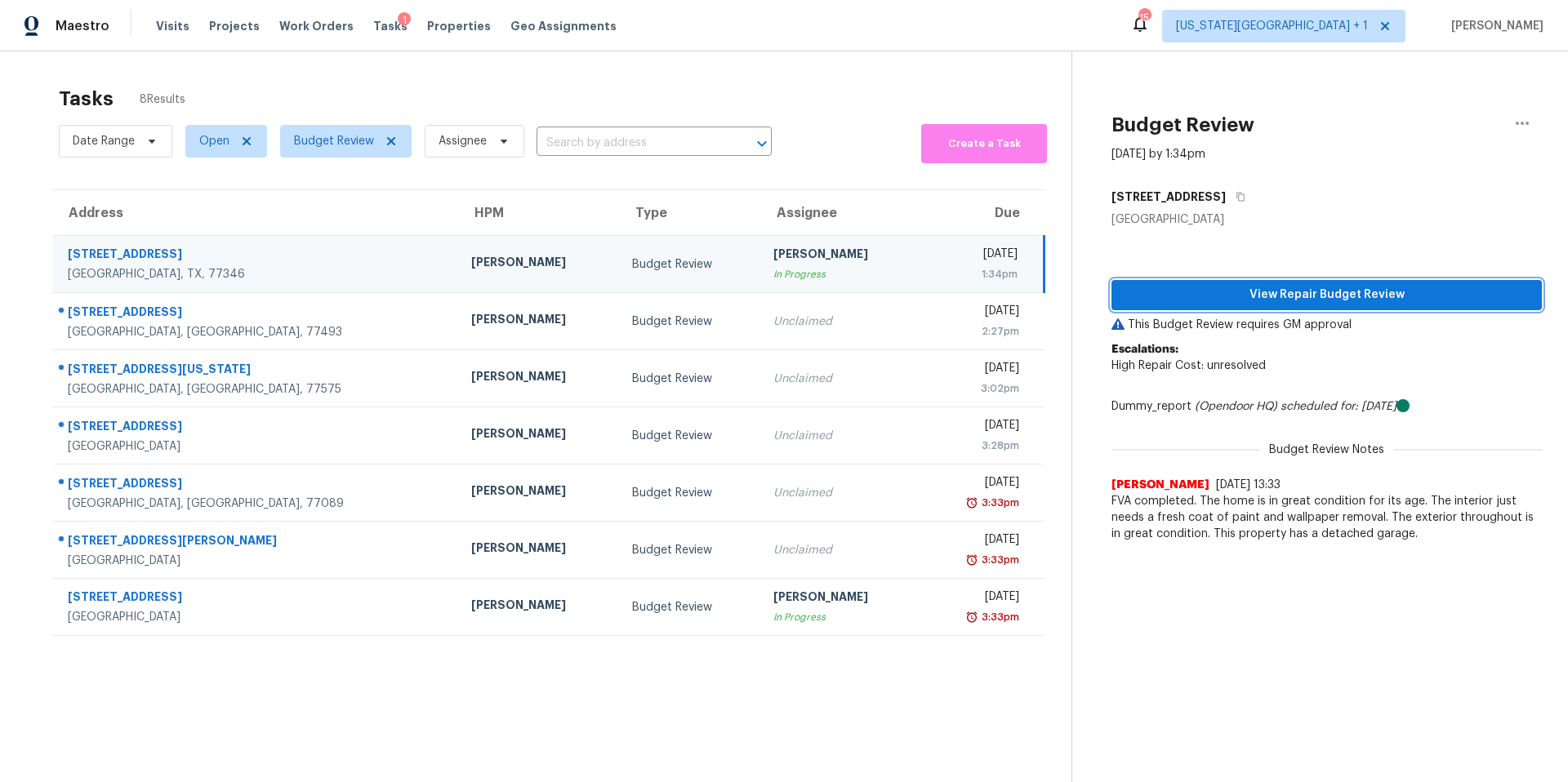
click at [1221, 297] on span "View Repair Budget Review" at bounding box center [1327, 295] width 404 height 20
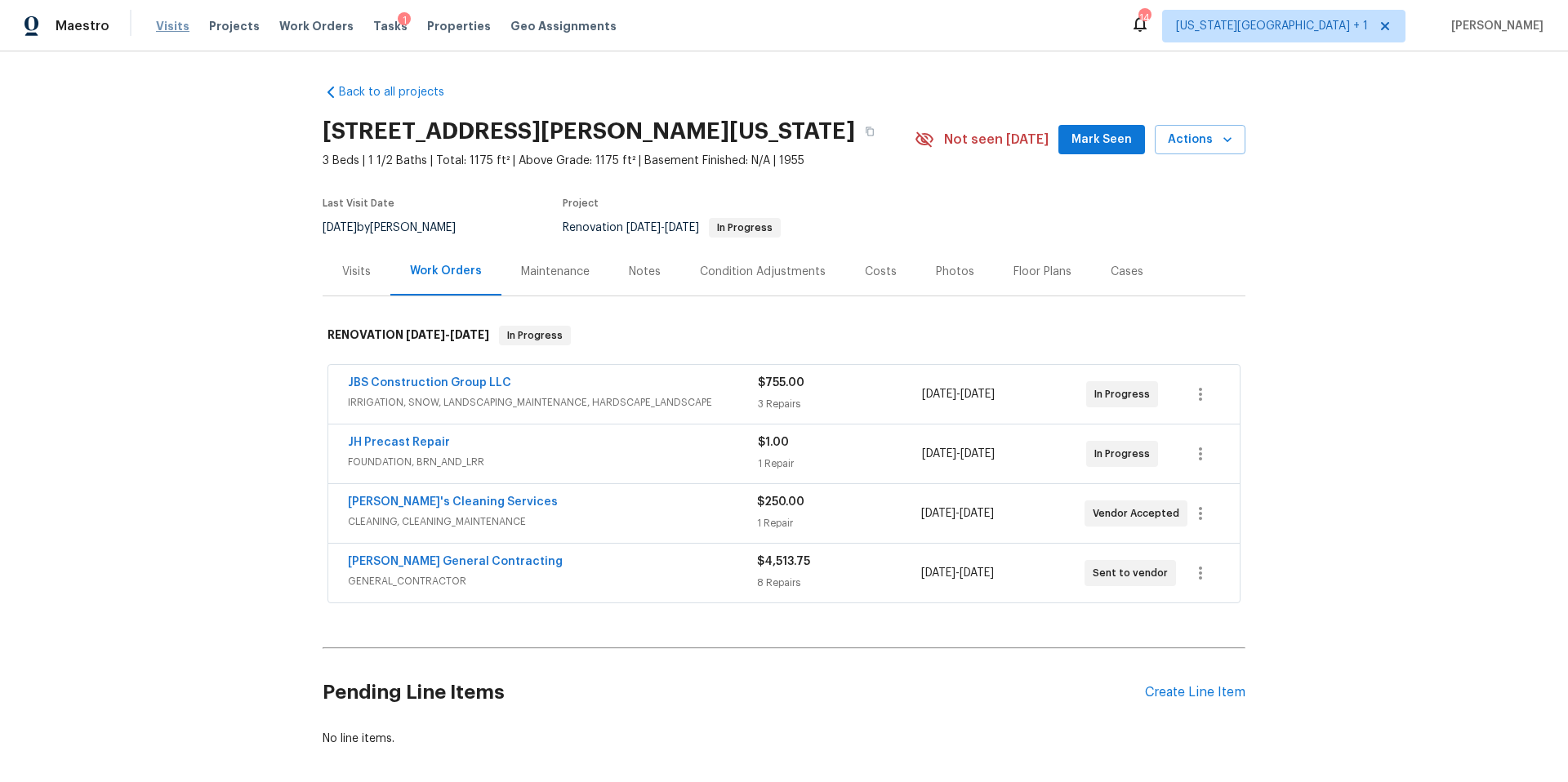
click at [172, 22] on span "Visits" at bounding box center [173, 26] width 34 height 16
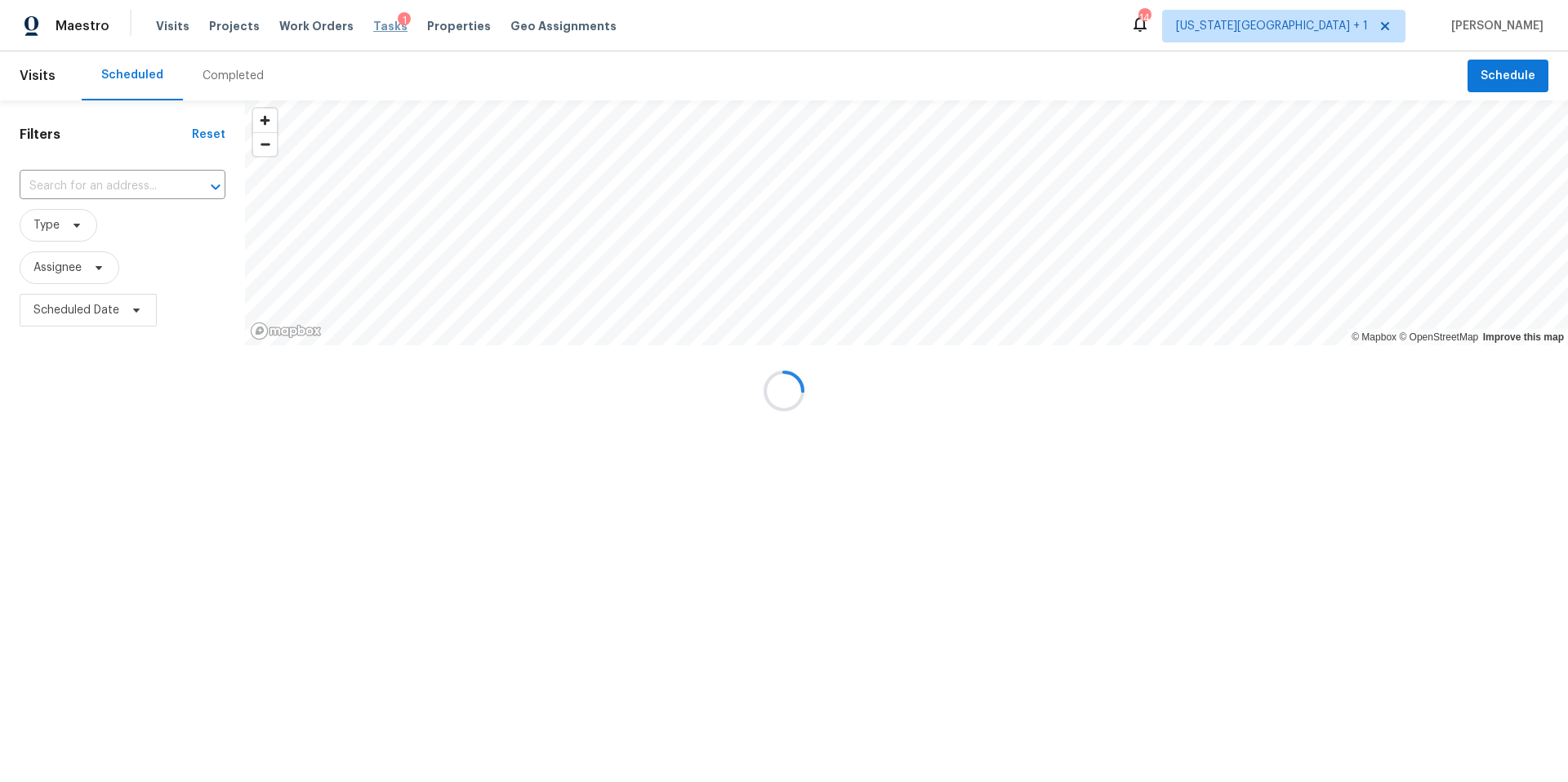
click at [374, 30] on span "Tasks" at bounding box center [391, 25] width 34 height 11
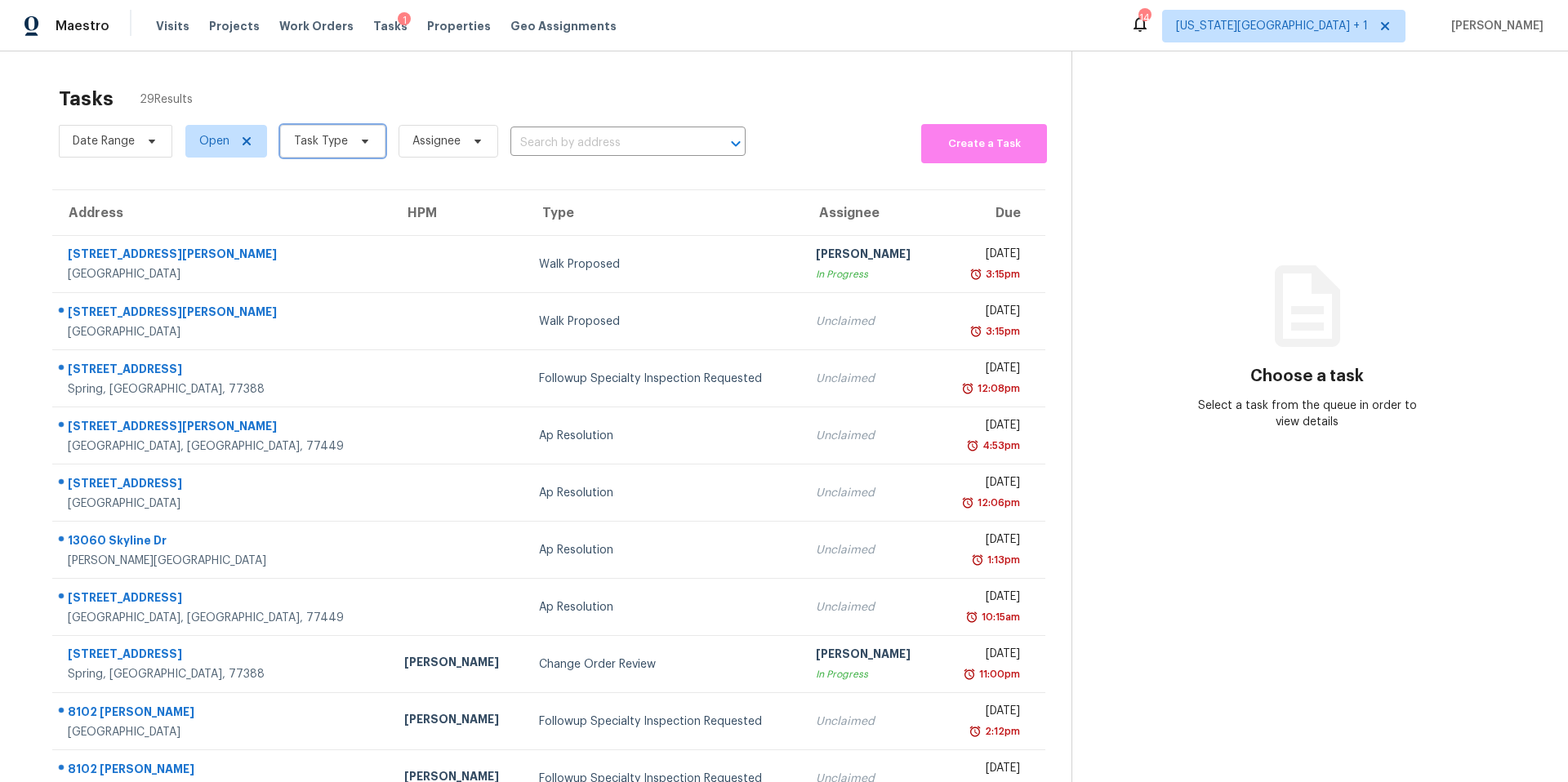
click at [322, 147] on span "Task Type" at bounding box center [321, 141] width 54 height 16
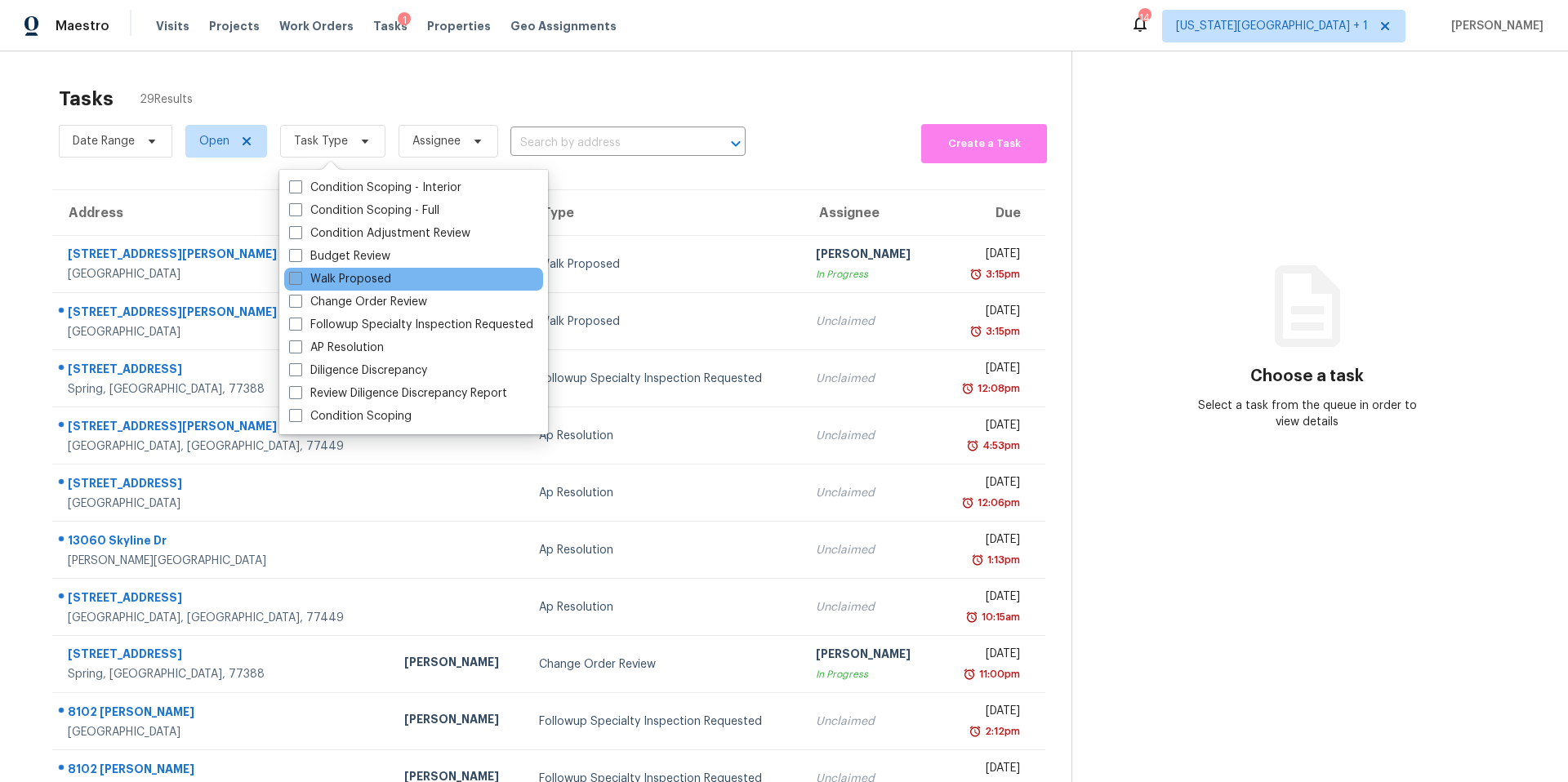
click at [313, 276] on label "Walk Proposed" at bounding box center [340, 279] width 102 height 16
click at [300, 276] on input "Walk Proposed" at bounding box center [294, 276] width 11 height 11
checkbox input "true"
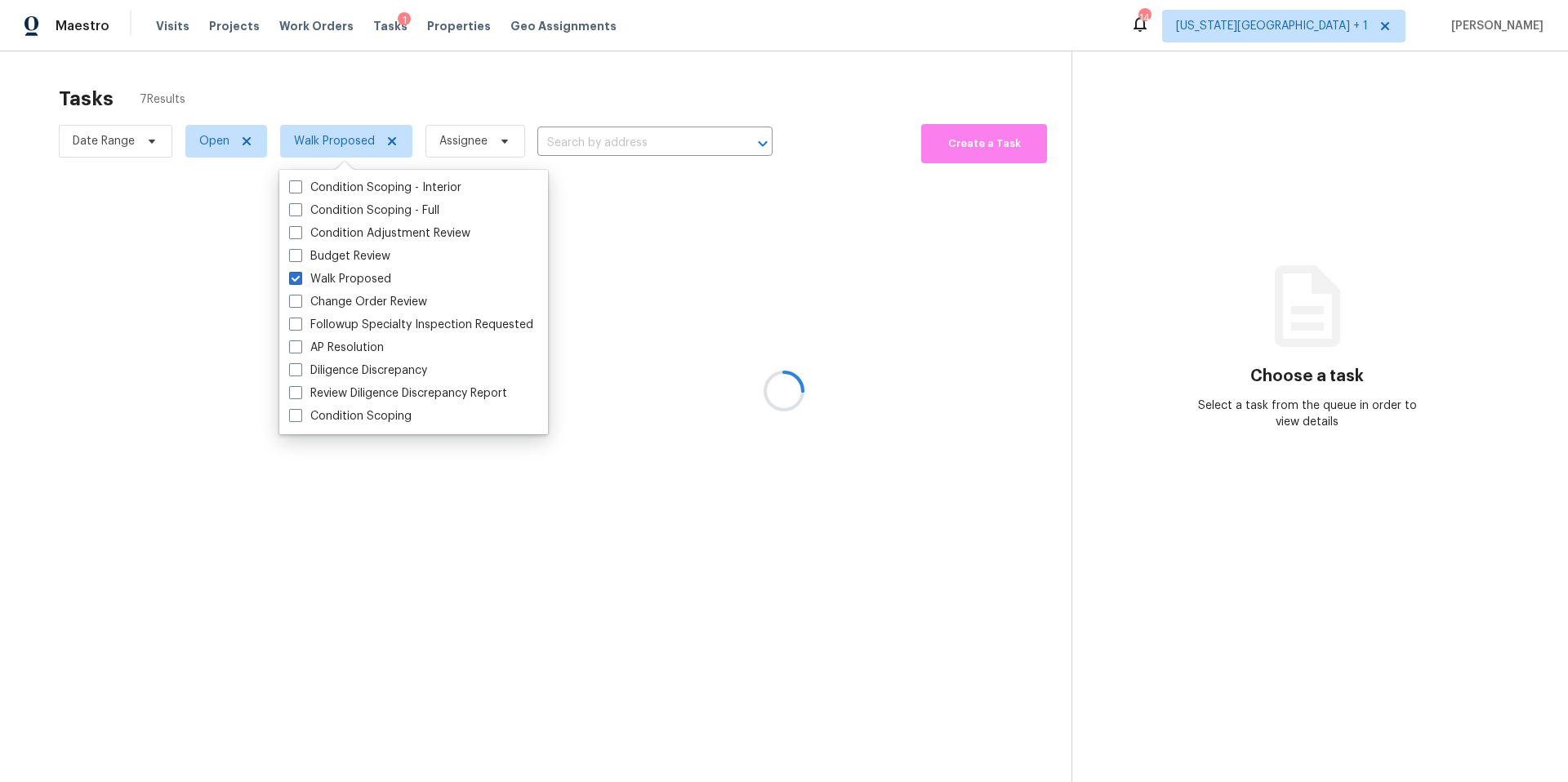
click at [356, 90] on div at bounding box center [784, 391] width 1568 height 782
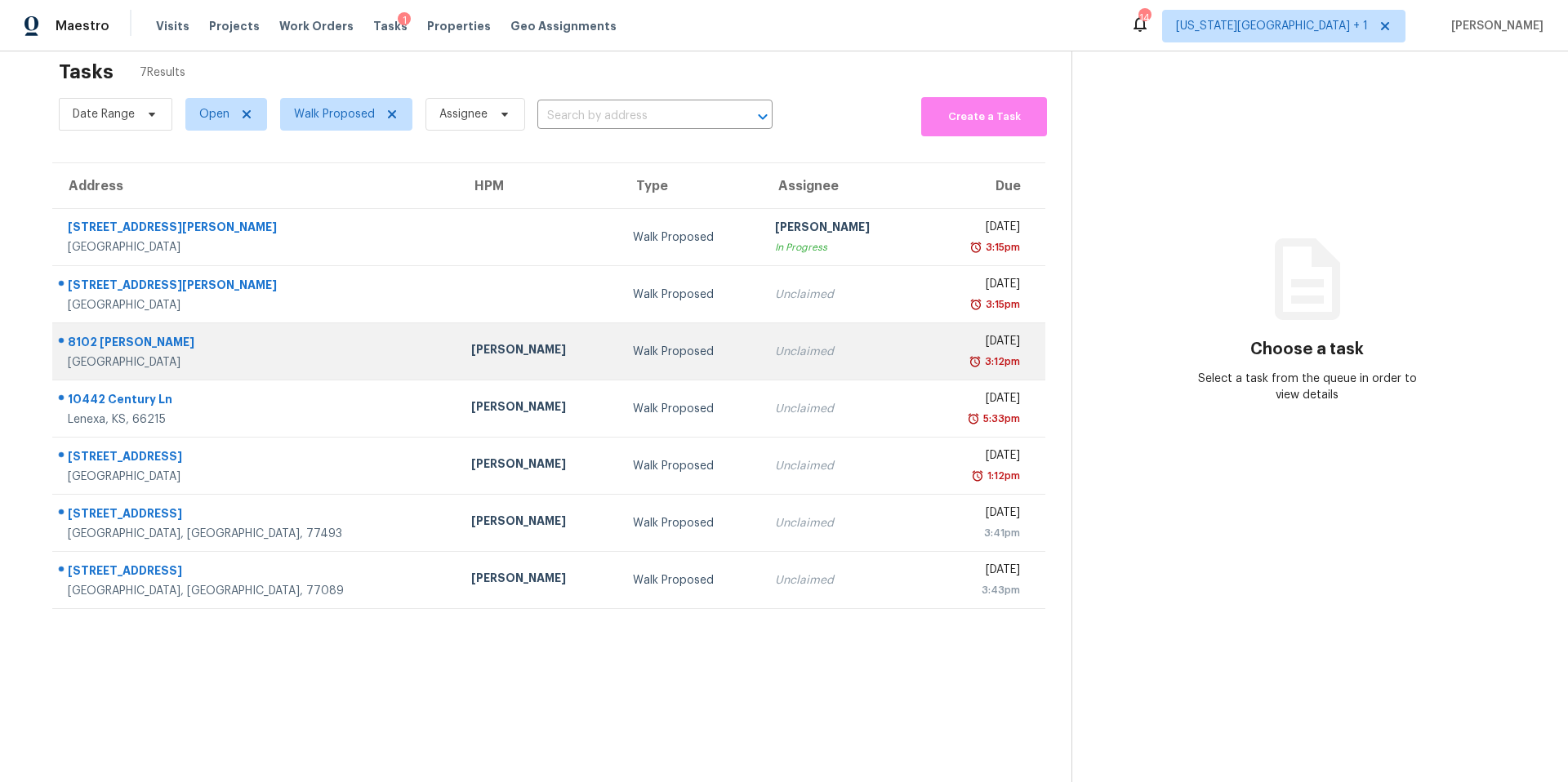
scroll to position [29, 0]
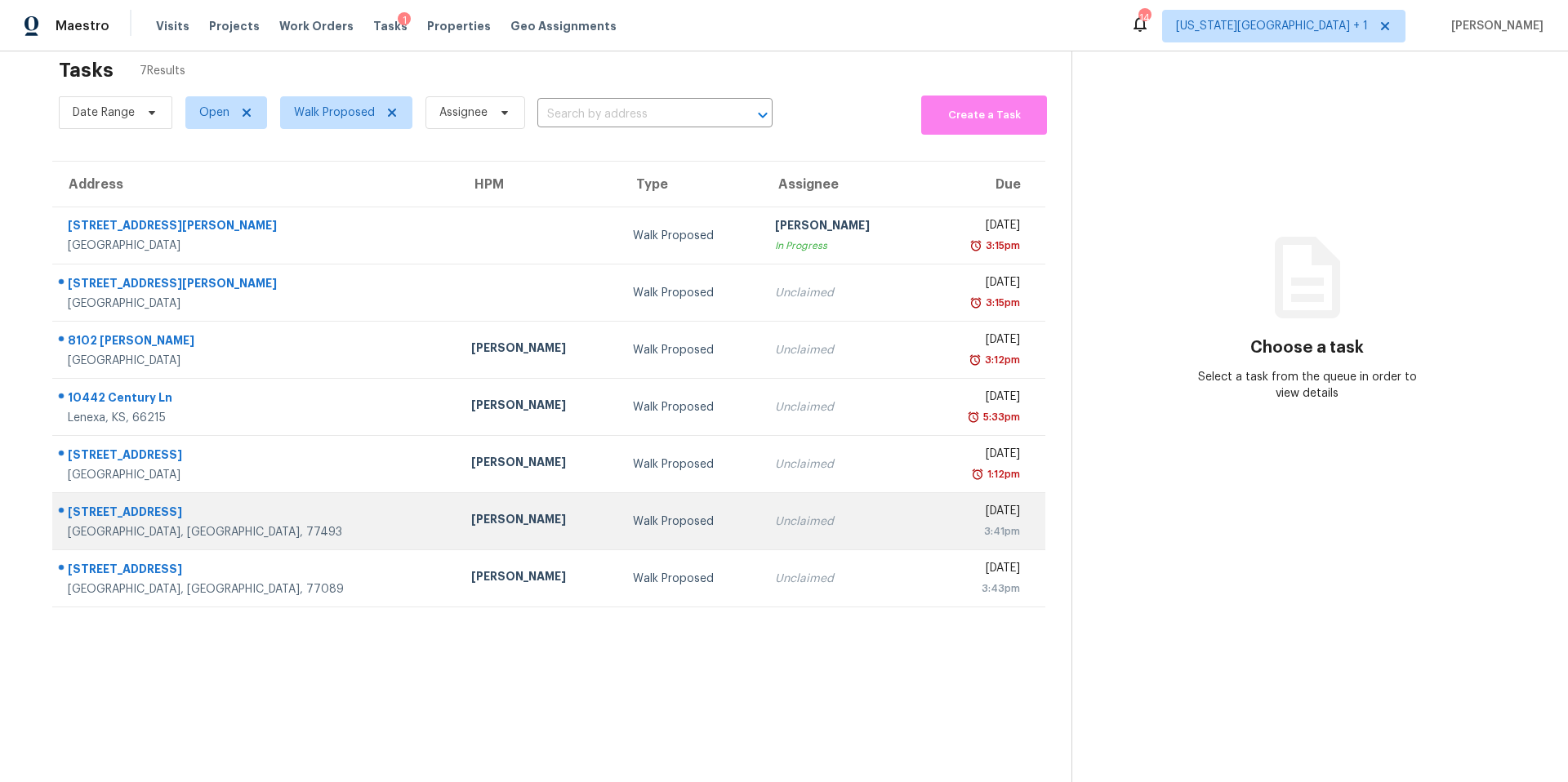
click at [140, 519] on div "2516 Village Circle Dr" at bounding box center [256, 514] width 378 height 20
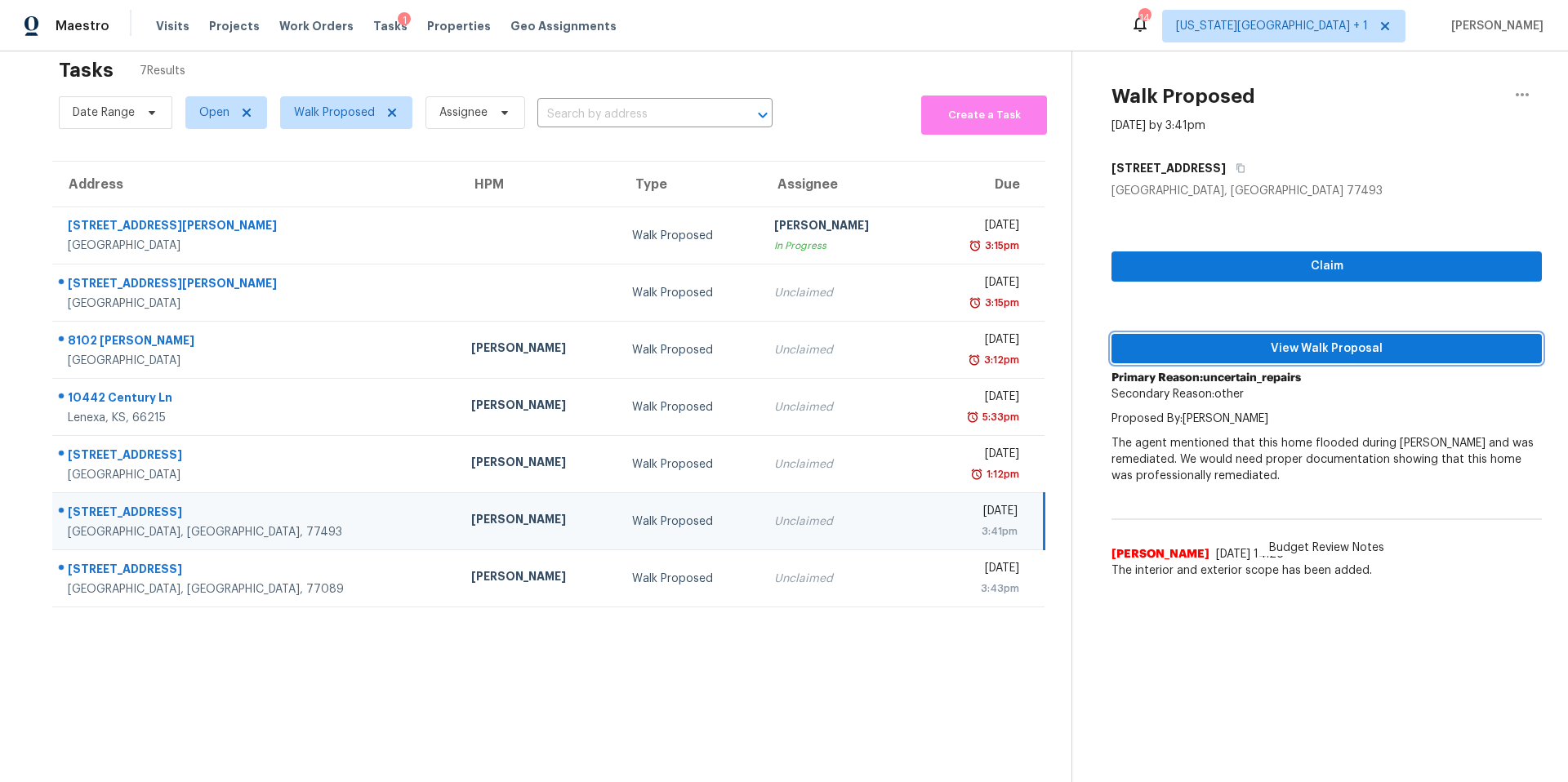
click at [1214, 352] on span "View Walk Proposal" at bounding box center [1327, 349] width 404 height 20
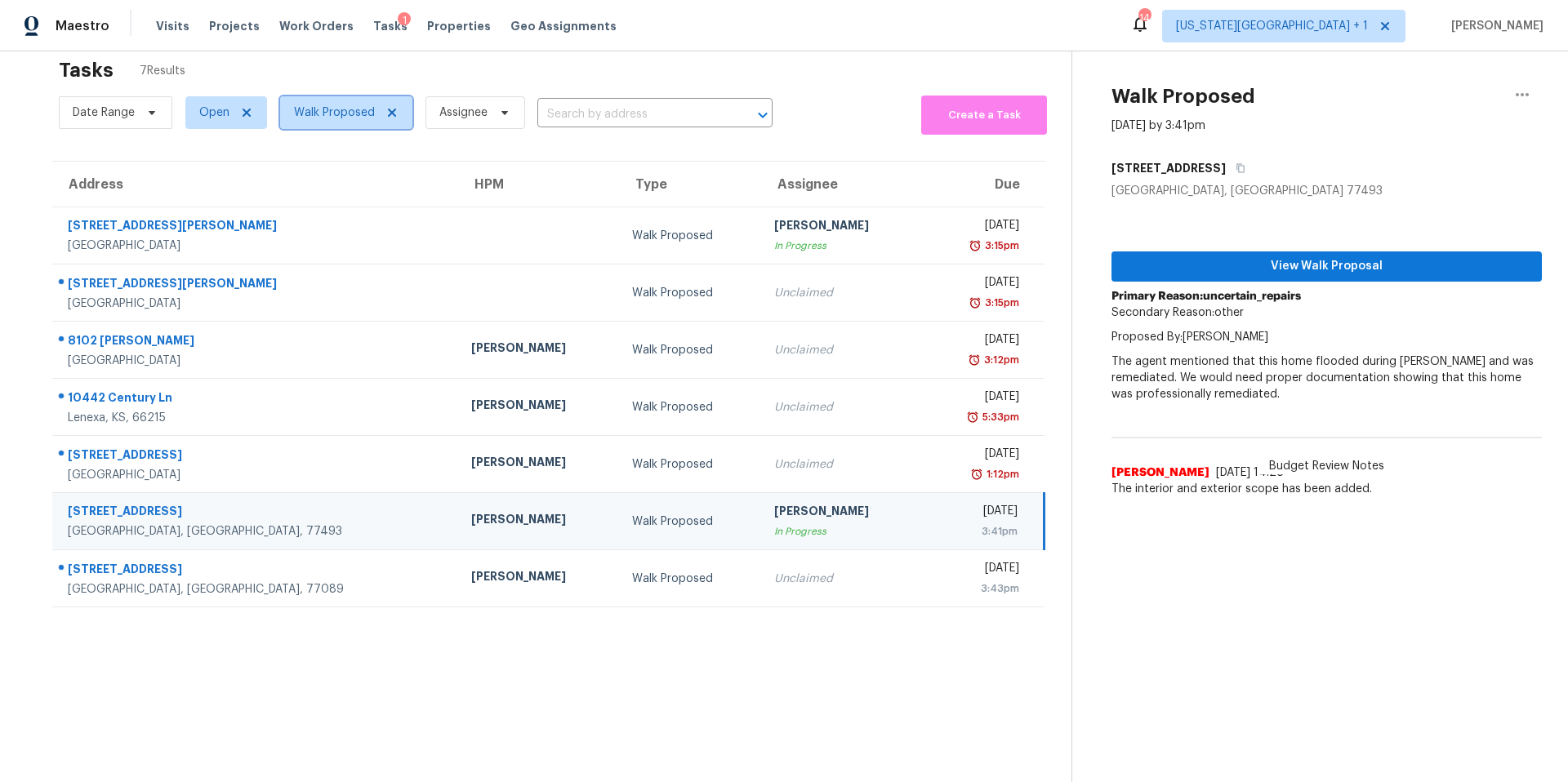
click at [332, 116] on span "Walk Proposed" at bounding box center [334, 113] width 81 height 16
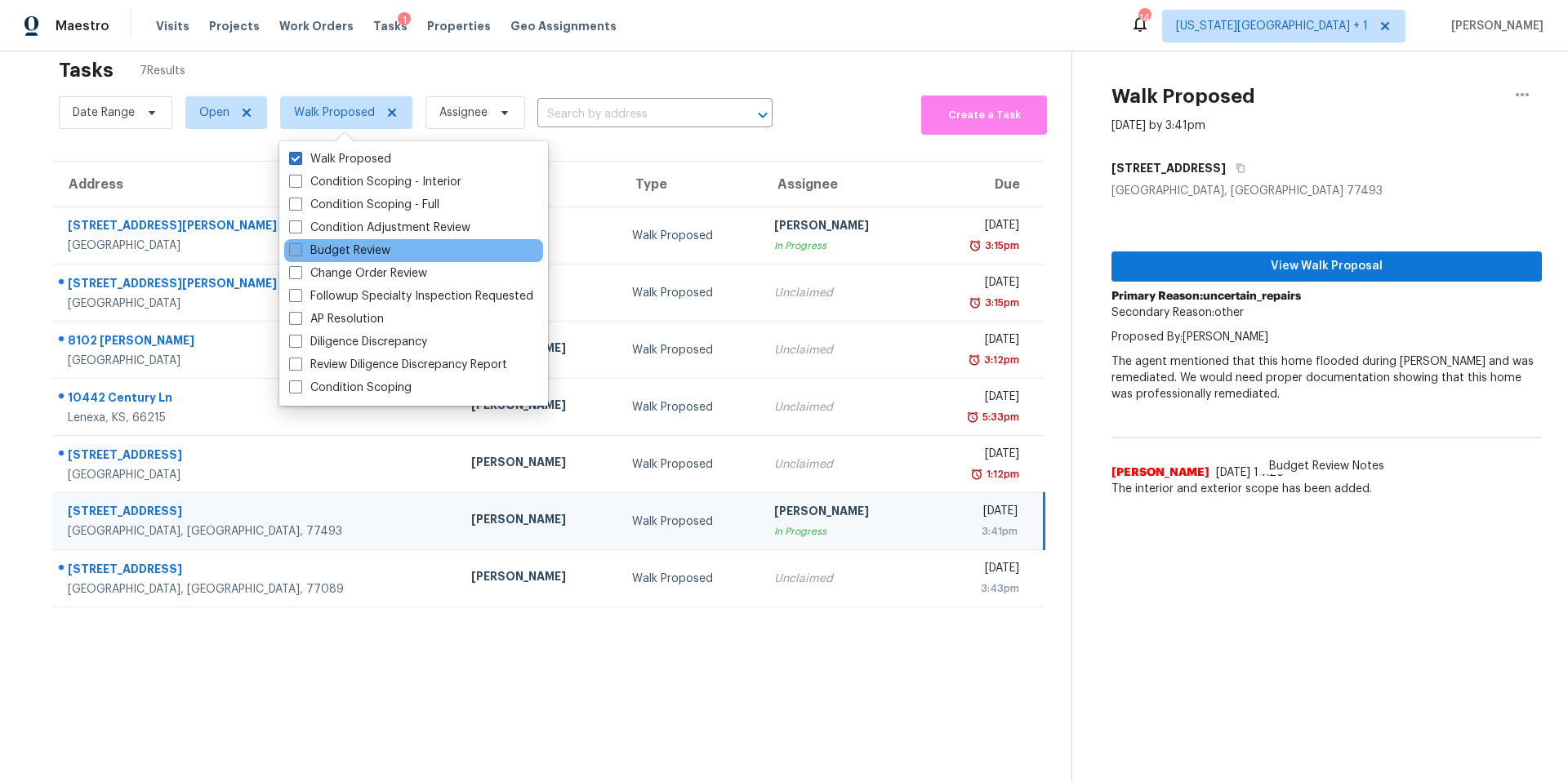
click at [326, 253] on label "Budget Review" at bounding box center [340, 250] width 102 height 16
click at [300, 253] on input "Budget Review" at bounding box center [294, 247] width 11 height 11
checkbox input "true"
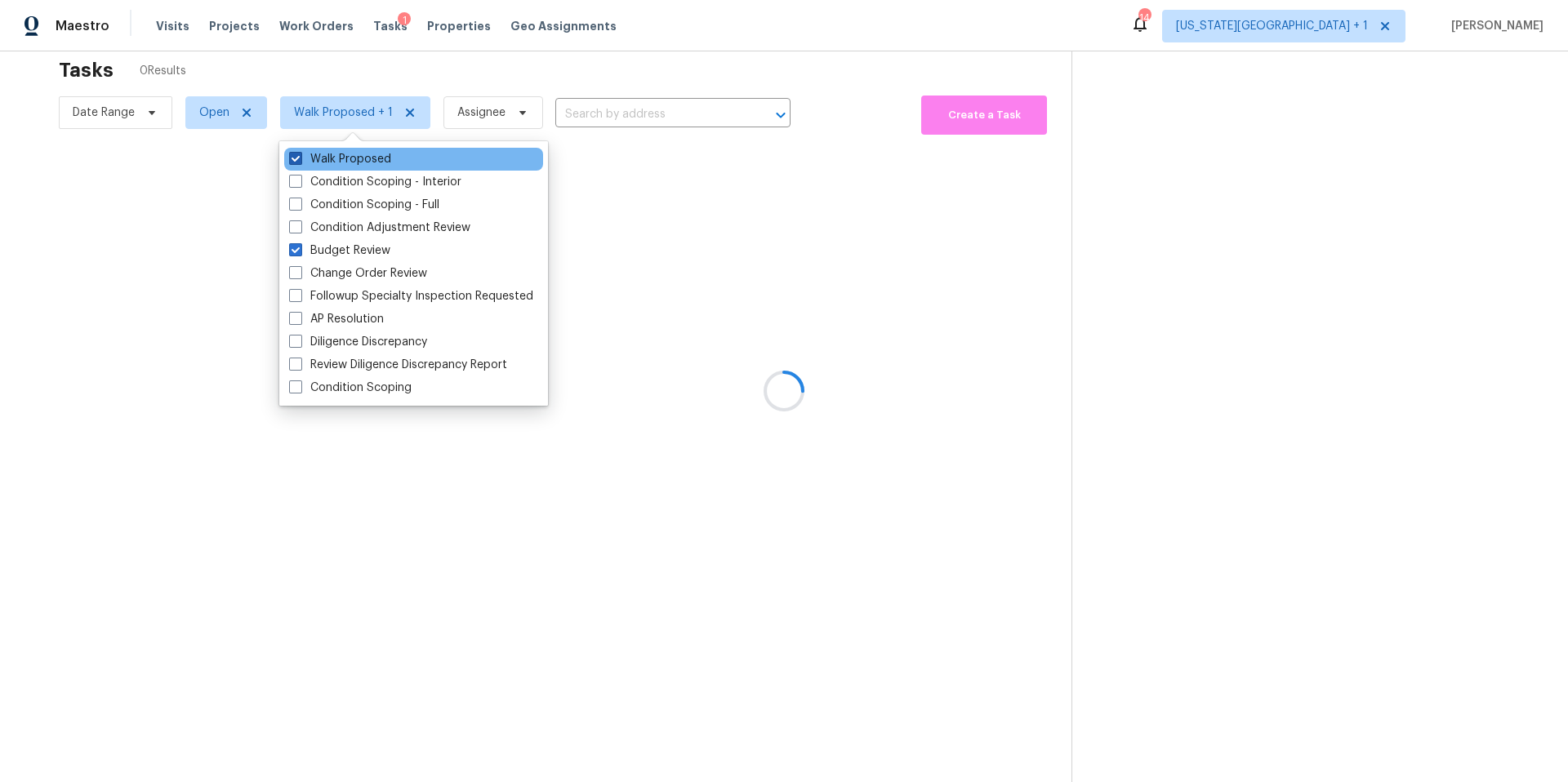
click at [296, 164] on span at bounding box center [295, 157] width 13 height 13
click at [296, 161] on input "Walk Proposed" at bounding box center [294, 156] width 11 height 11
checkbox input "false"
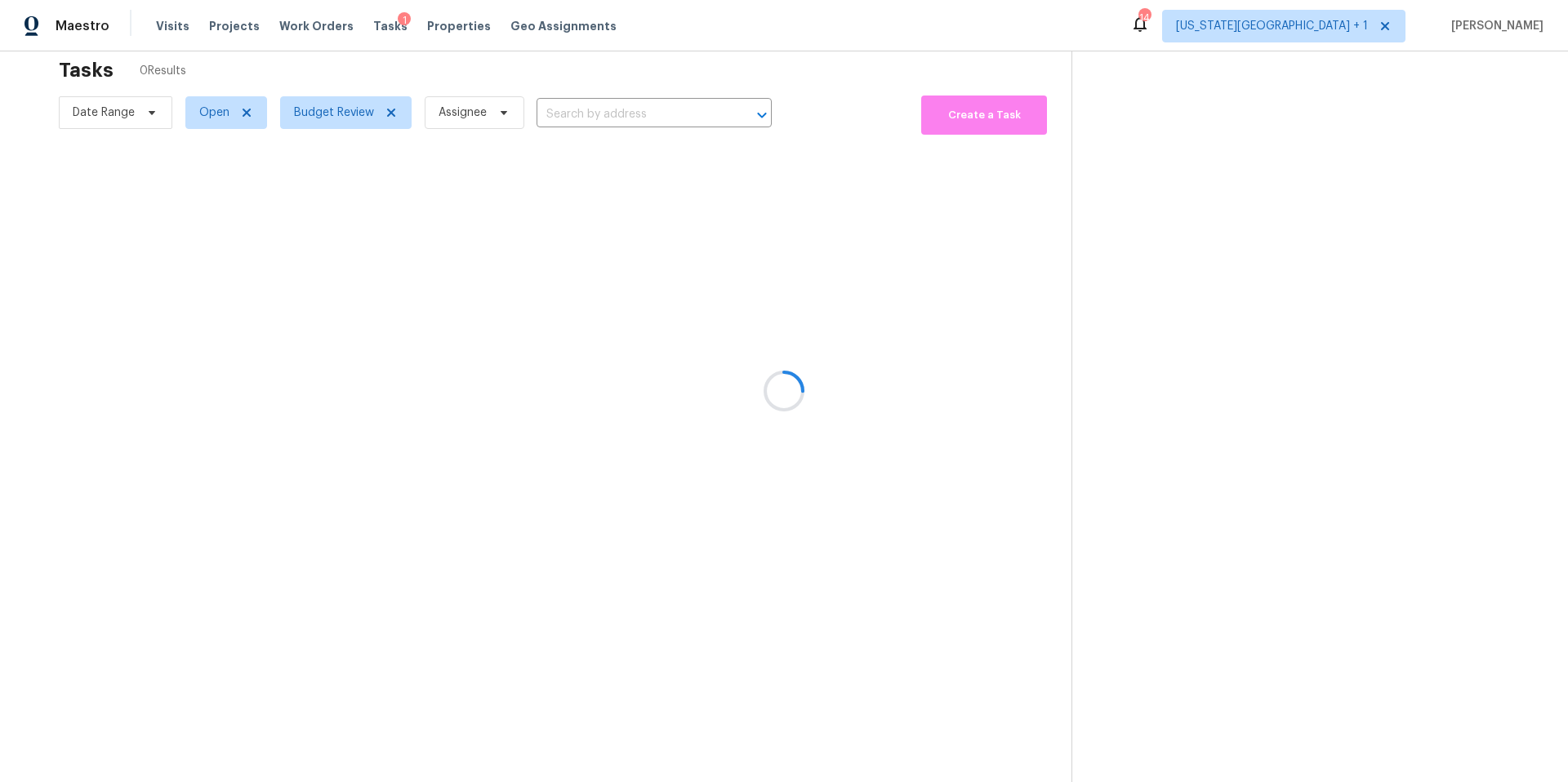
click at [361, 72] on div at bounding box center [784, 391] width 1568 height 782
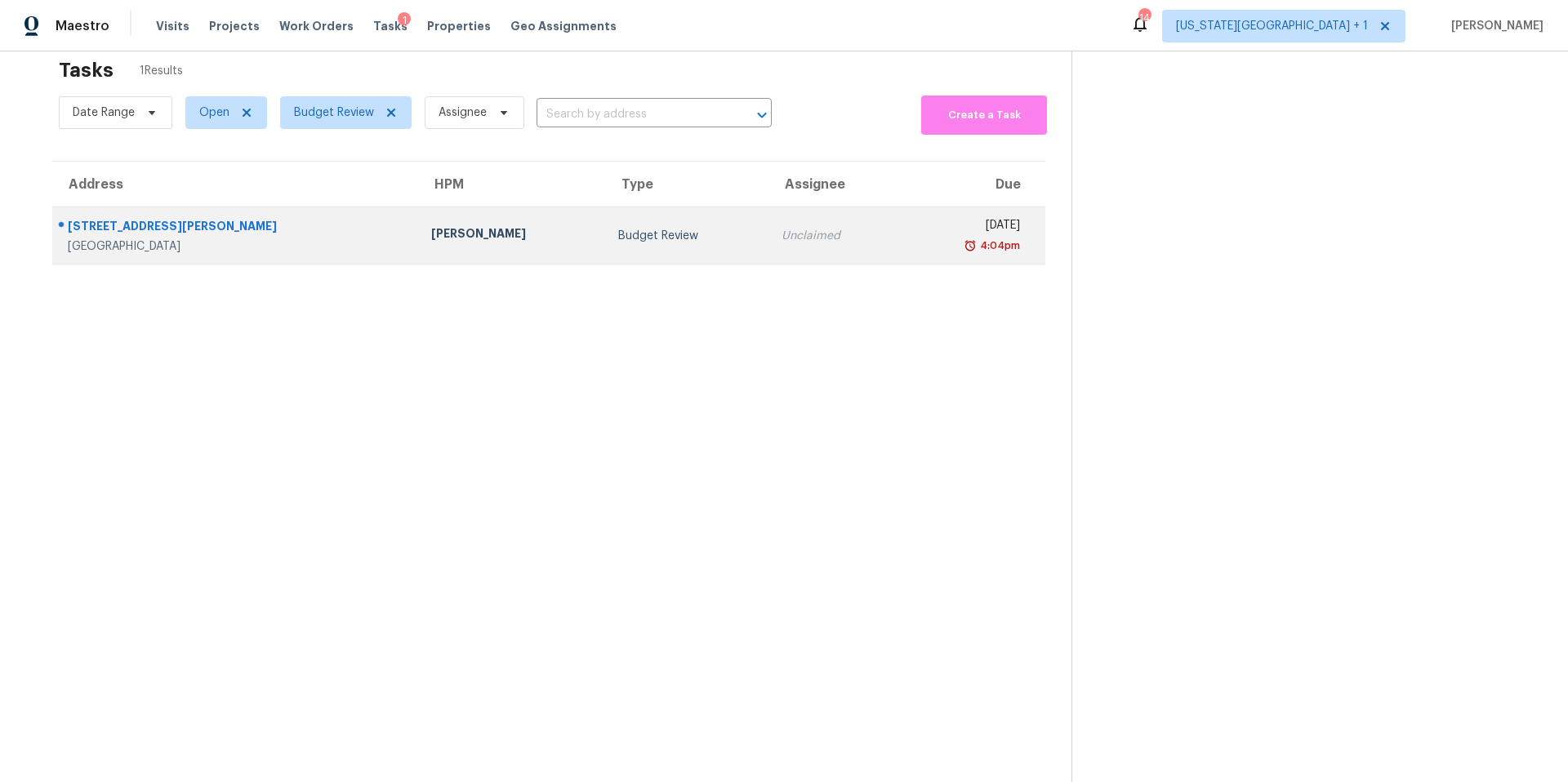
click at [431, 241] on div "[PERSON_NAME]" at bounding box center [511, 235] width 160 height 20
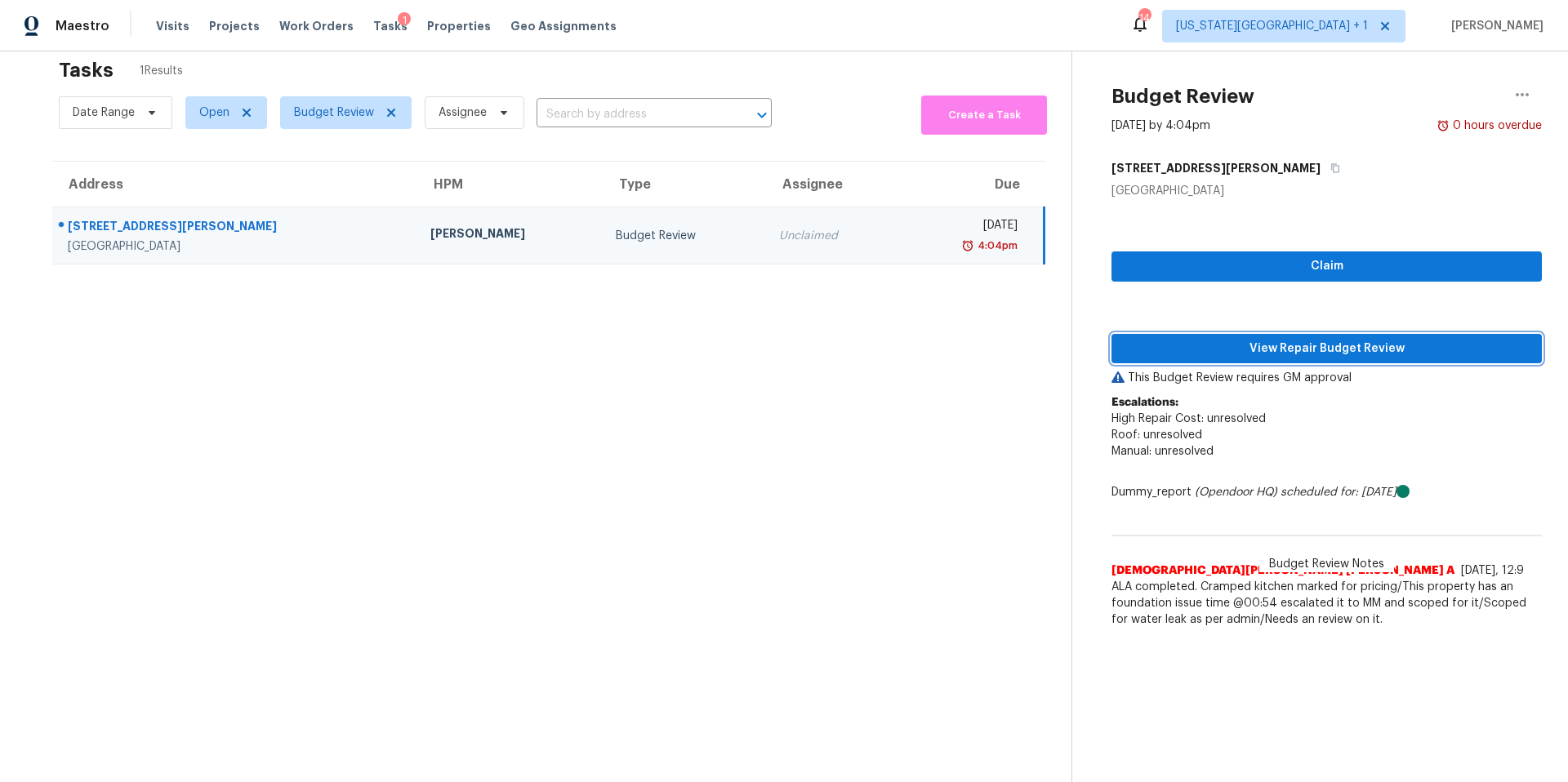
click at [1149, 342] on span "View Repair Budget Review" at bounding box center [1327, 349] width 404 height 20
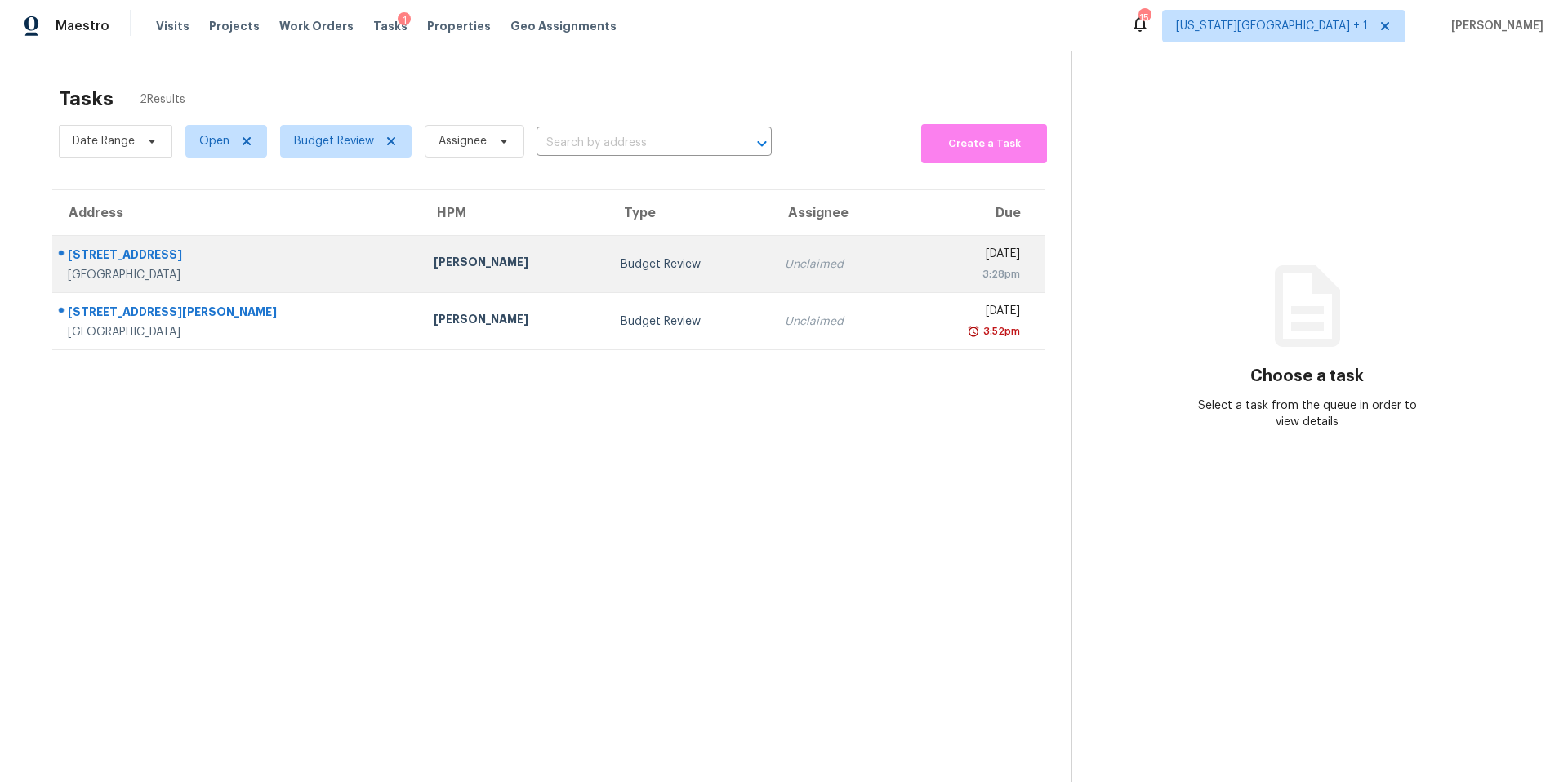
click at [433, 262] on div "[PERSON_NAME]" at bounding box center [513, 264] width 160 height 20
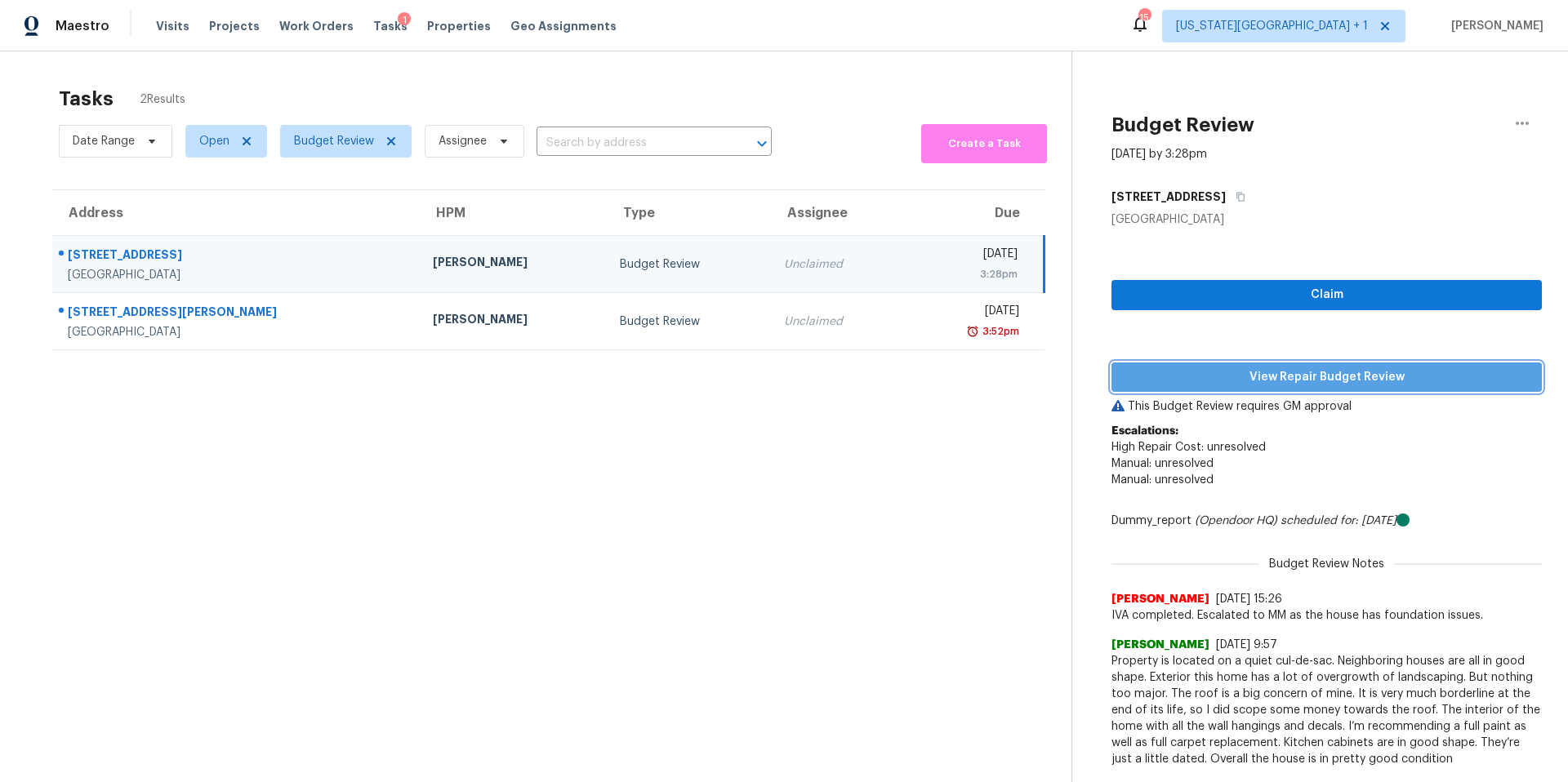
click at [1166, 379] on span "View Repair Budget Review" at bounding box center [1327, 378] width 404 height 20
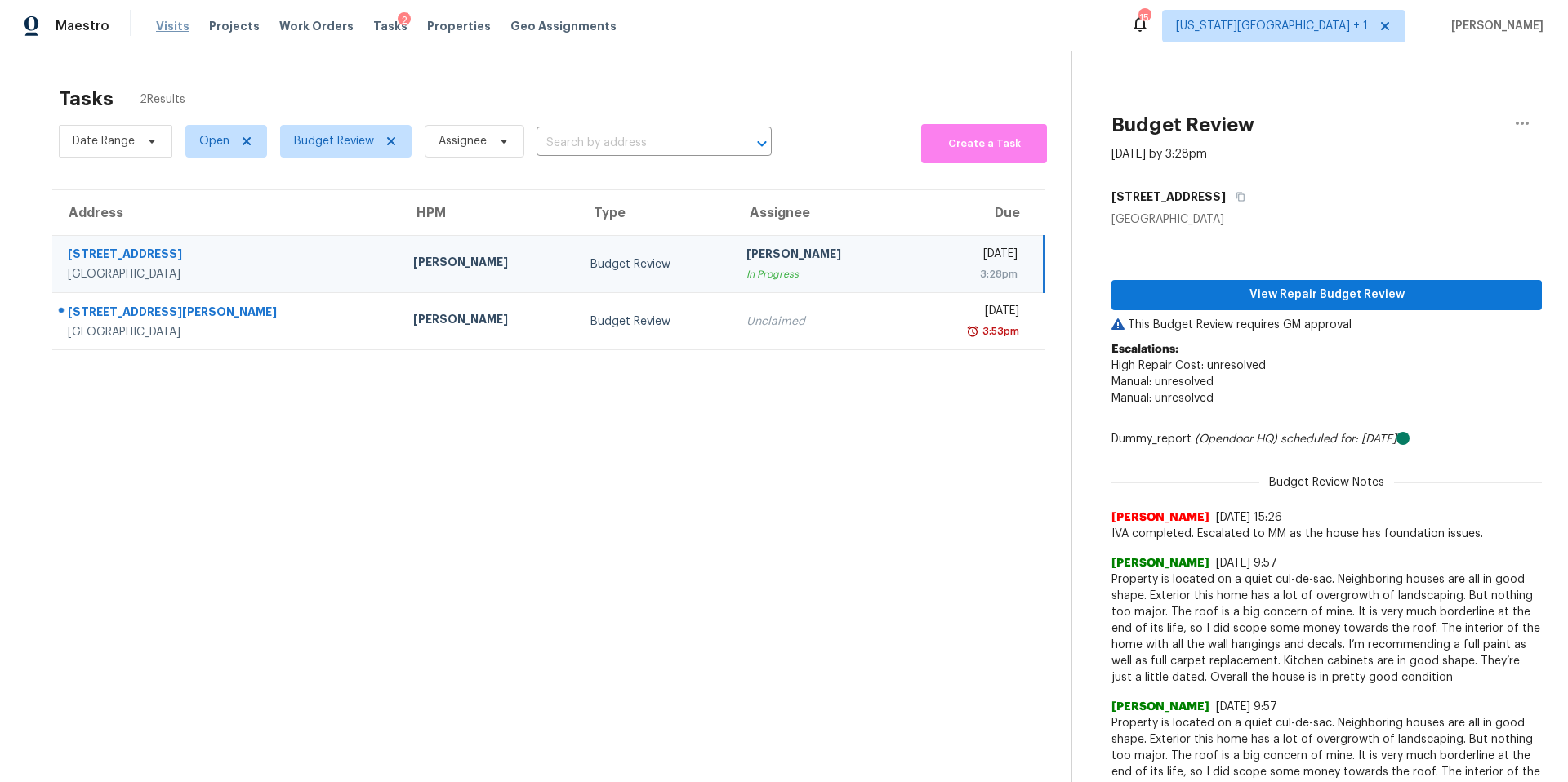
click at [161, 25] on span "Visits" at bounding box center [173, 26] width 34 height 16
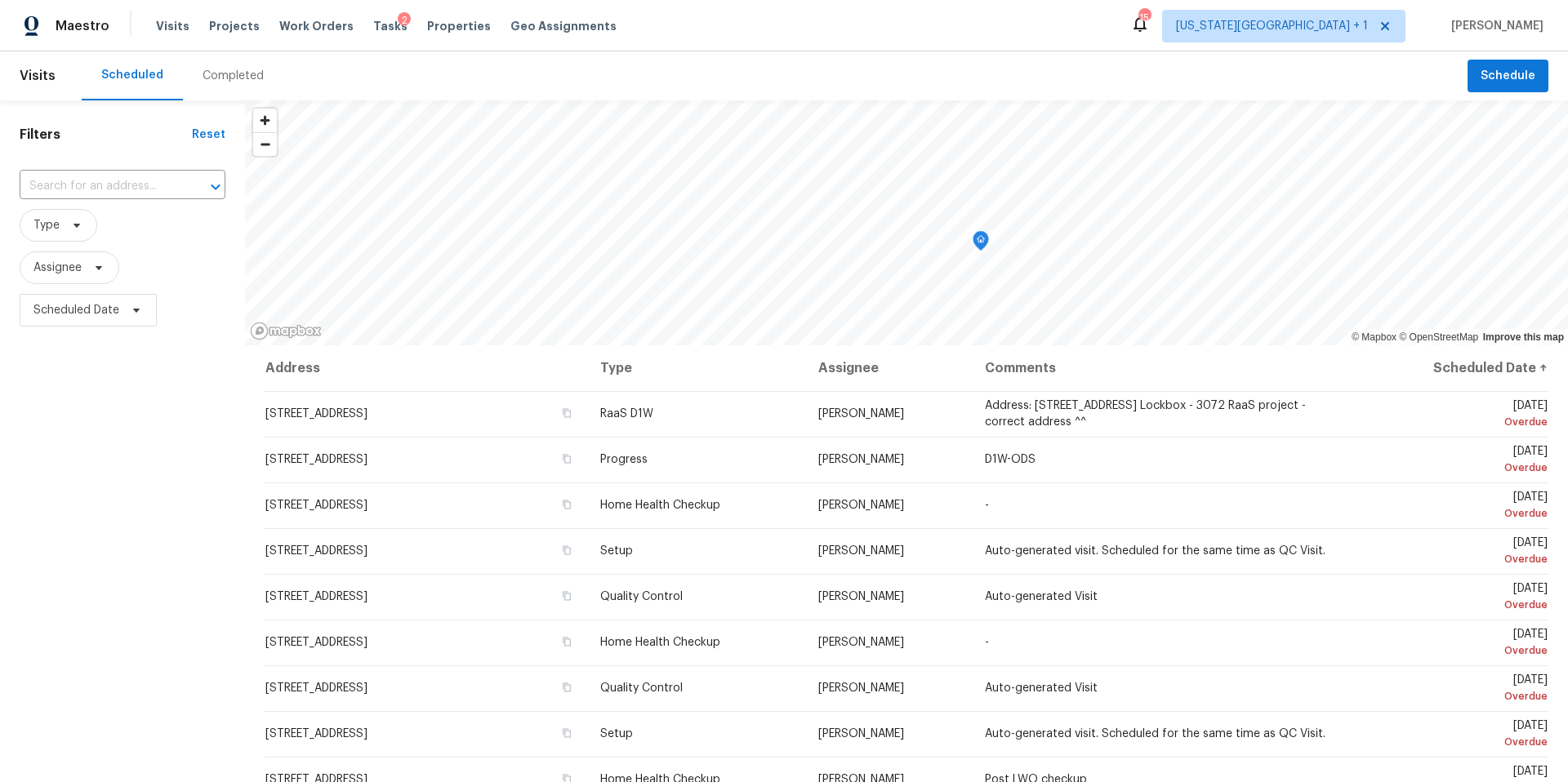
click at [219, 79] on div "Completed" at bounding box center [232, 76] width 61 height 16
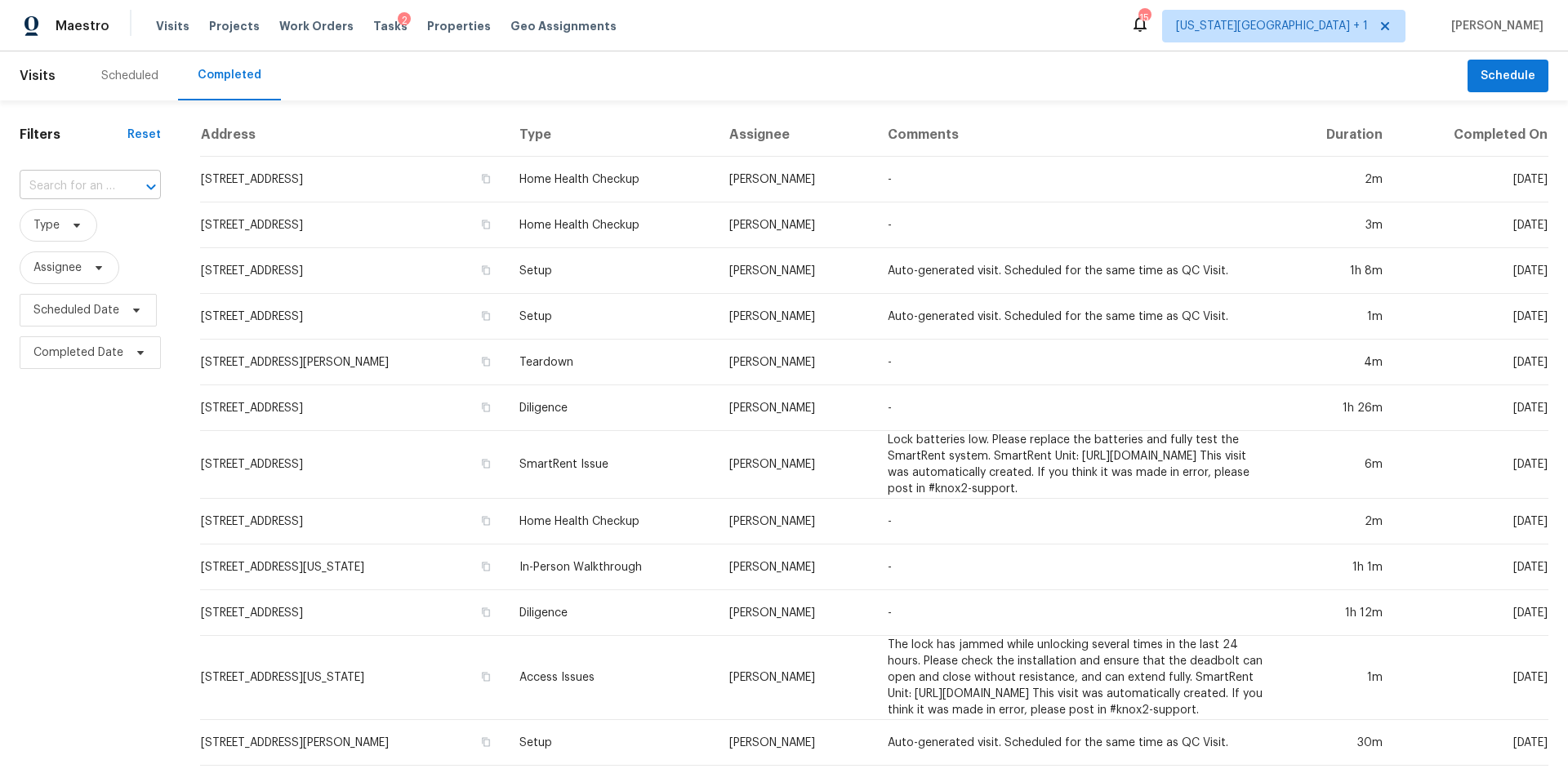
click at [86, 188] on input "text" at bounding box center [68, 186] width 96 height 25
paste input "[STREET_ADDRESS]"
type input "[STREET_ADDRESS]"
click at [75, 227] on li "[STREET_ADDRESS]" at bounding box center [89, 223] width 138 height 27
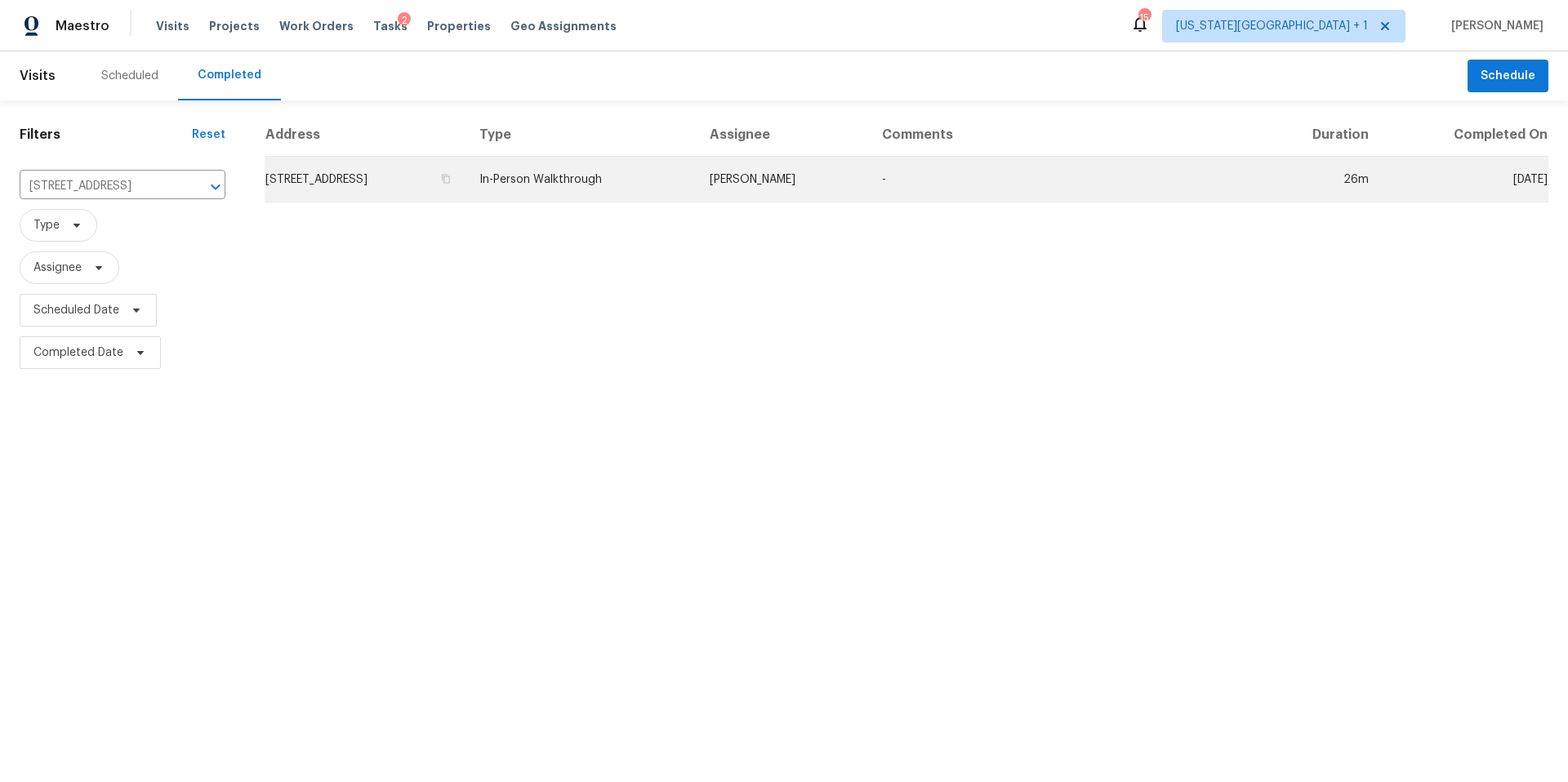
click at [356, 190] on td "[STREET_ADDRESS]" at bounding box center [366, 179] width 201 height 46
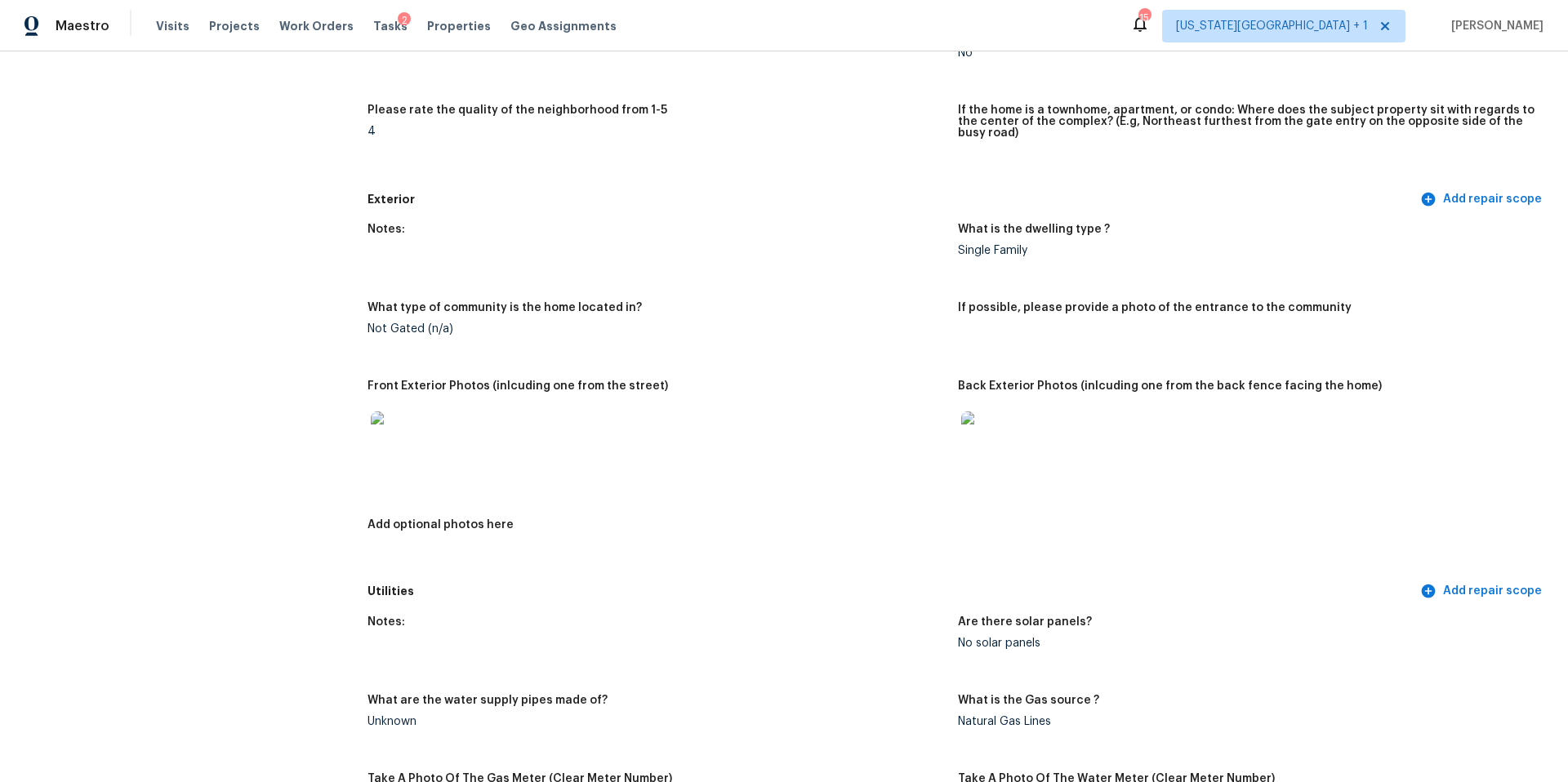
scroll to position [485, 0]
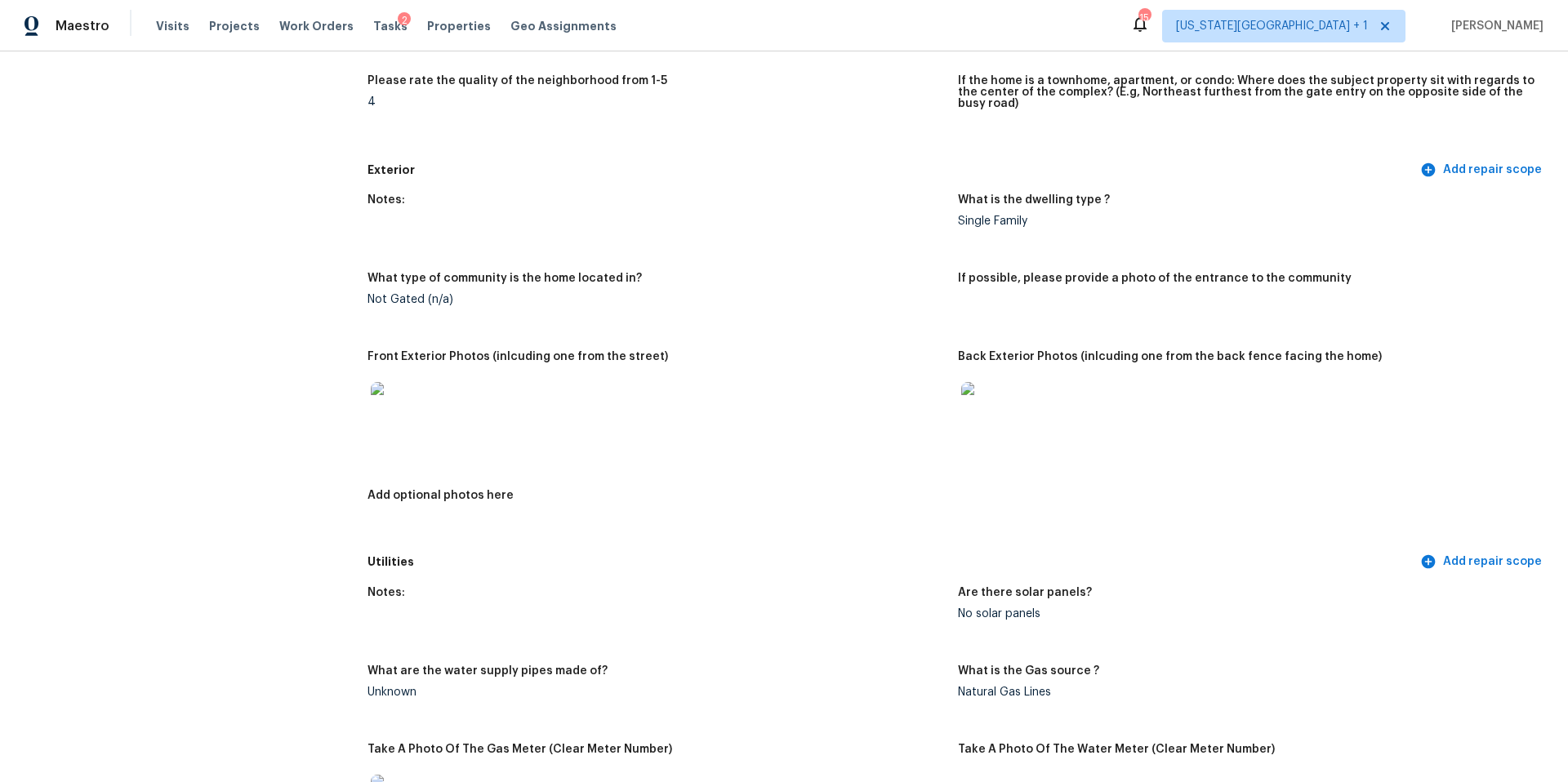
click at [369, 401] on div at bounding box center [396, 408] width 59 height 72
click at [396, 398] on img at bounding box center [396, 408] width 52 height 52
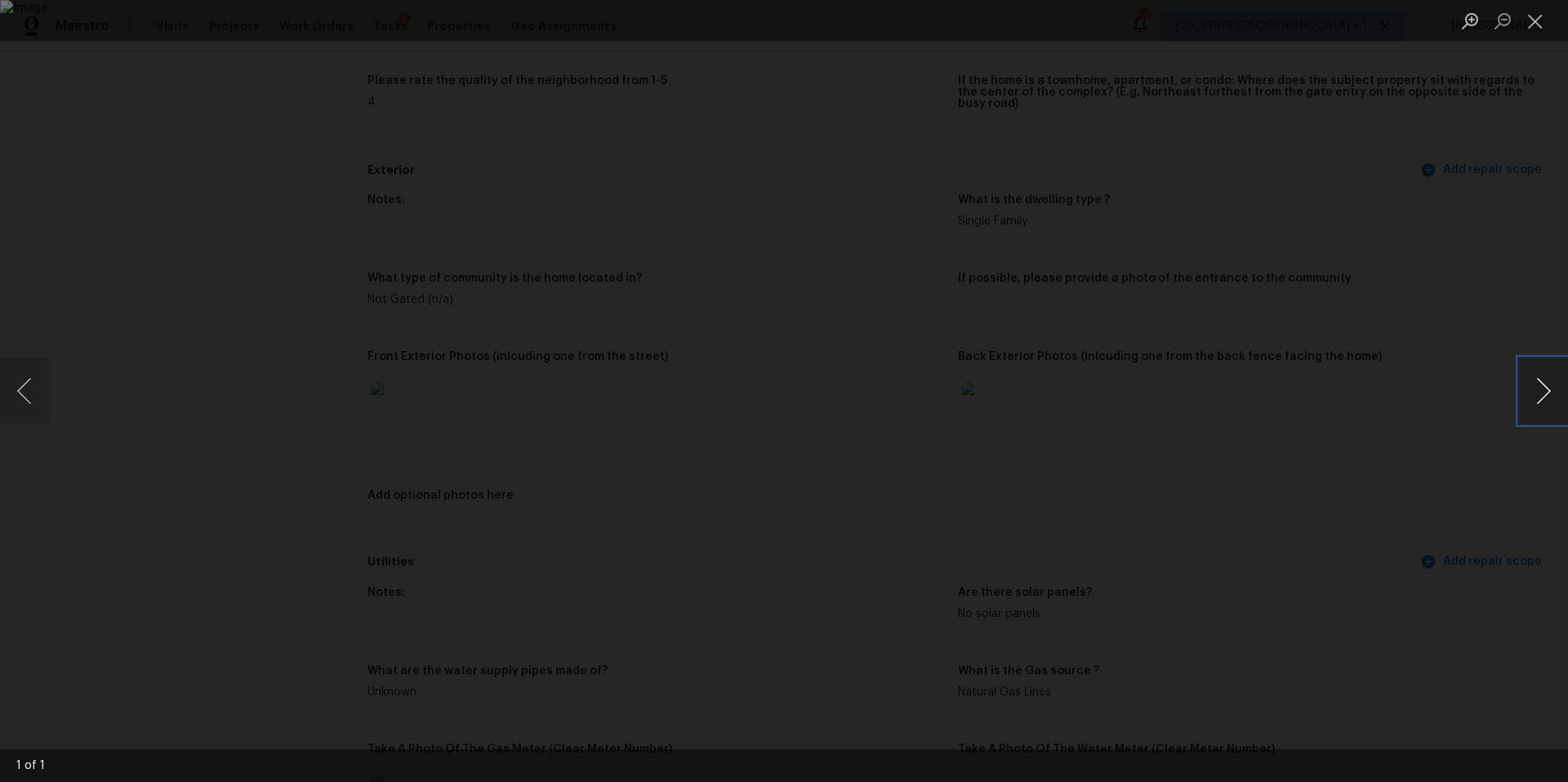
click at [1544, 408] on button "Next image" at bounding box center [1543, 391] width 49 height 66
click at [1474, 442] on div "Lightbox" at bounding box center [784, 391] width 1568 height 782
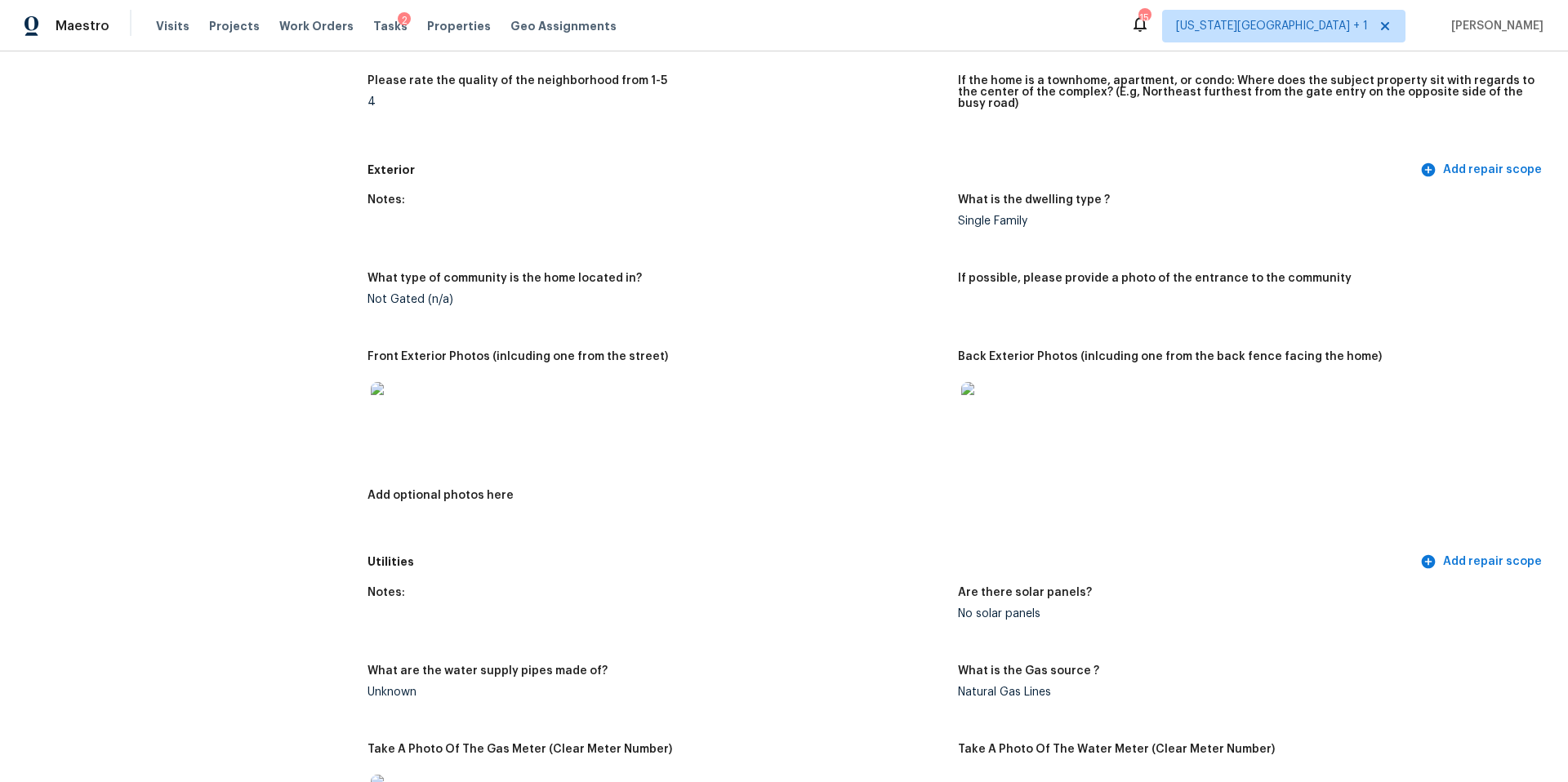
click at [993, 411] on img at bounding box center [987, 408] width 52 height 52
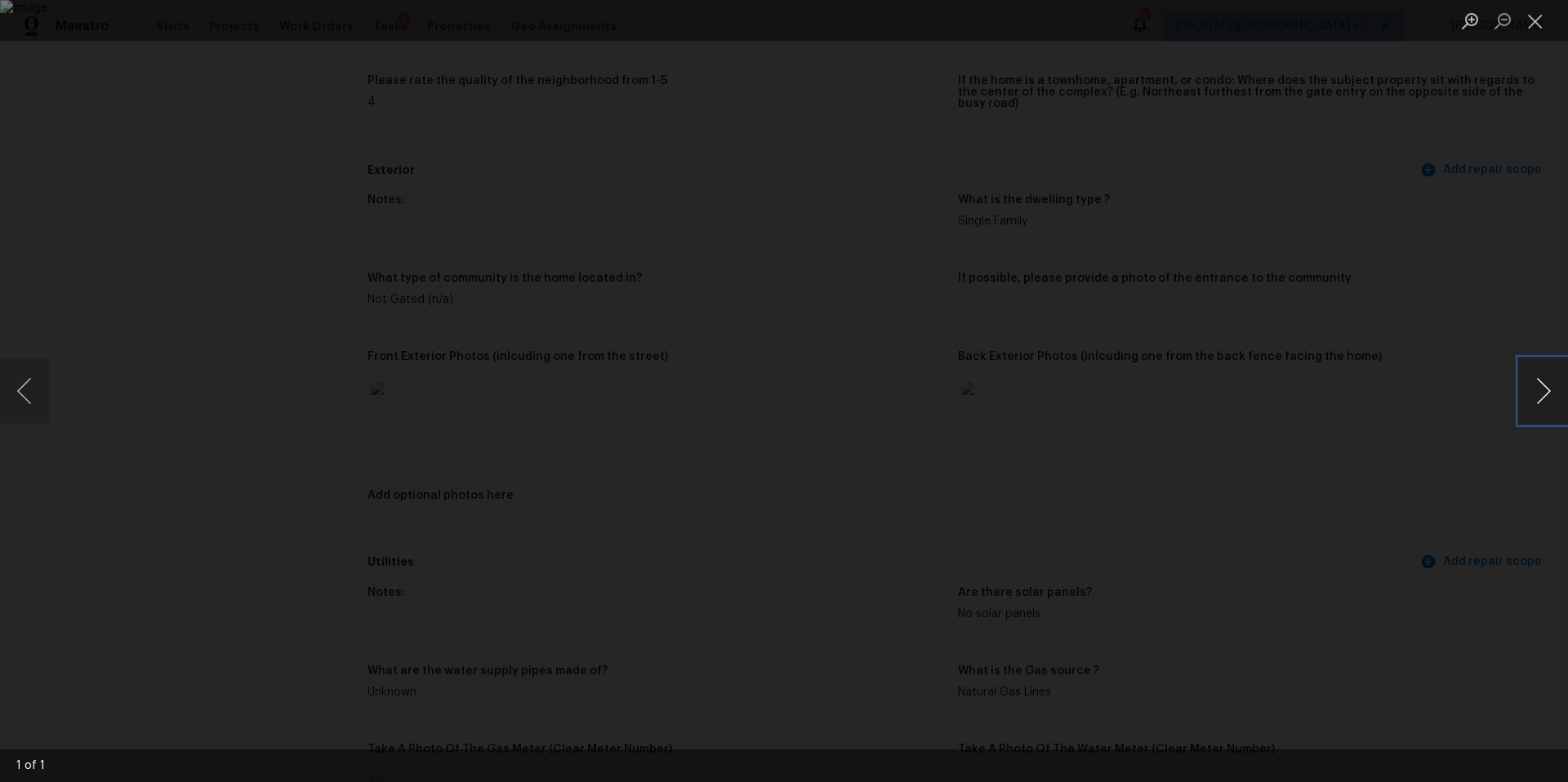
click at [1537, 395] on button "Next image" at bounding box center [1543, 391] width 49 height 66
click at [1543, 405] on button "Next image" at bounding box center [1543, 391] width 49 height 66
click at [1468, 438] on div "Lightbox" at bounding box center [784, 391] width 1568 height 782
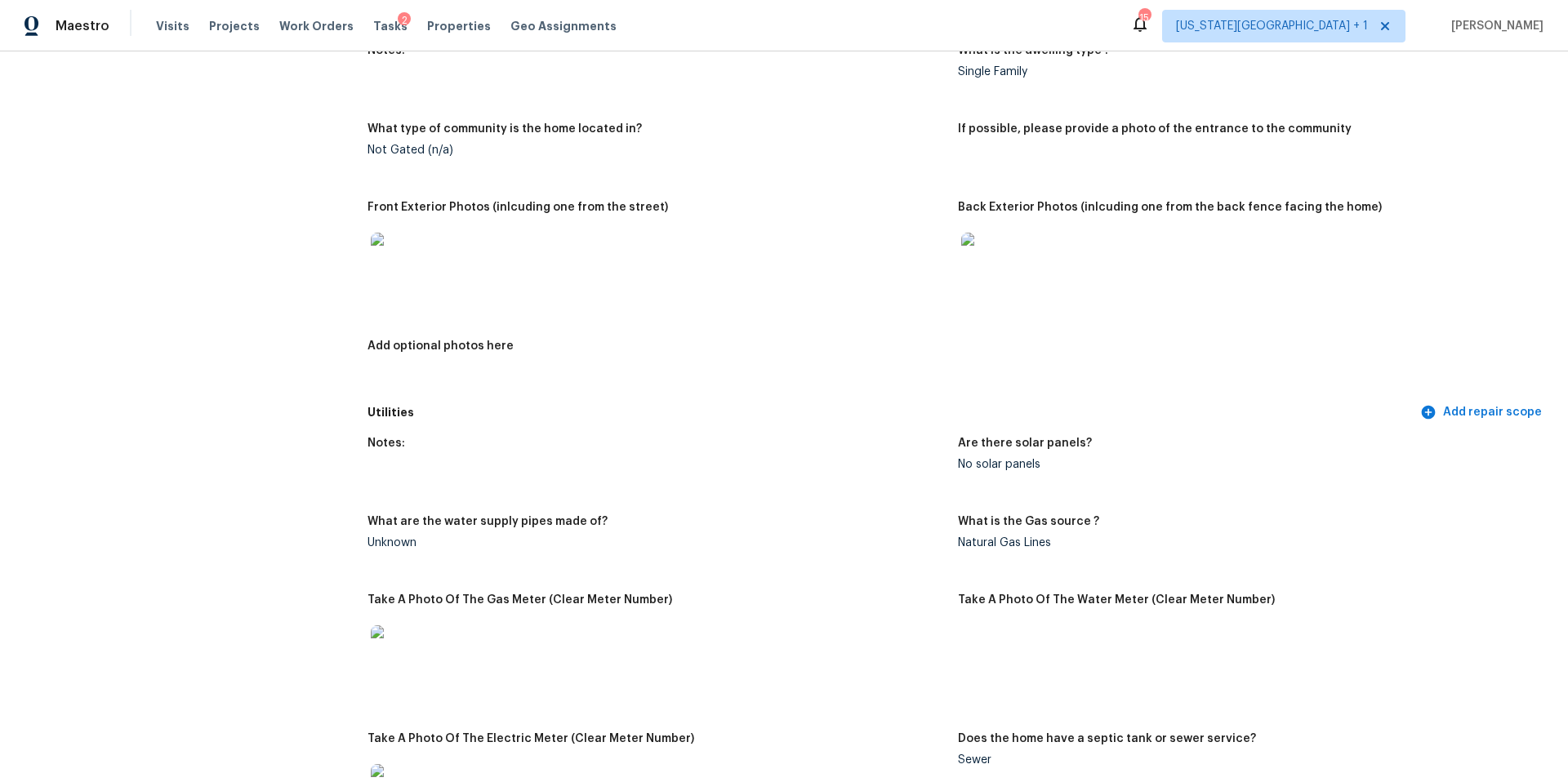
scroll to position [664, 0]
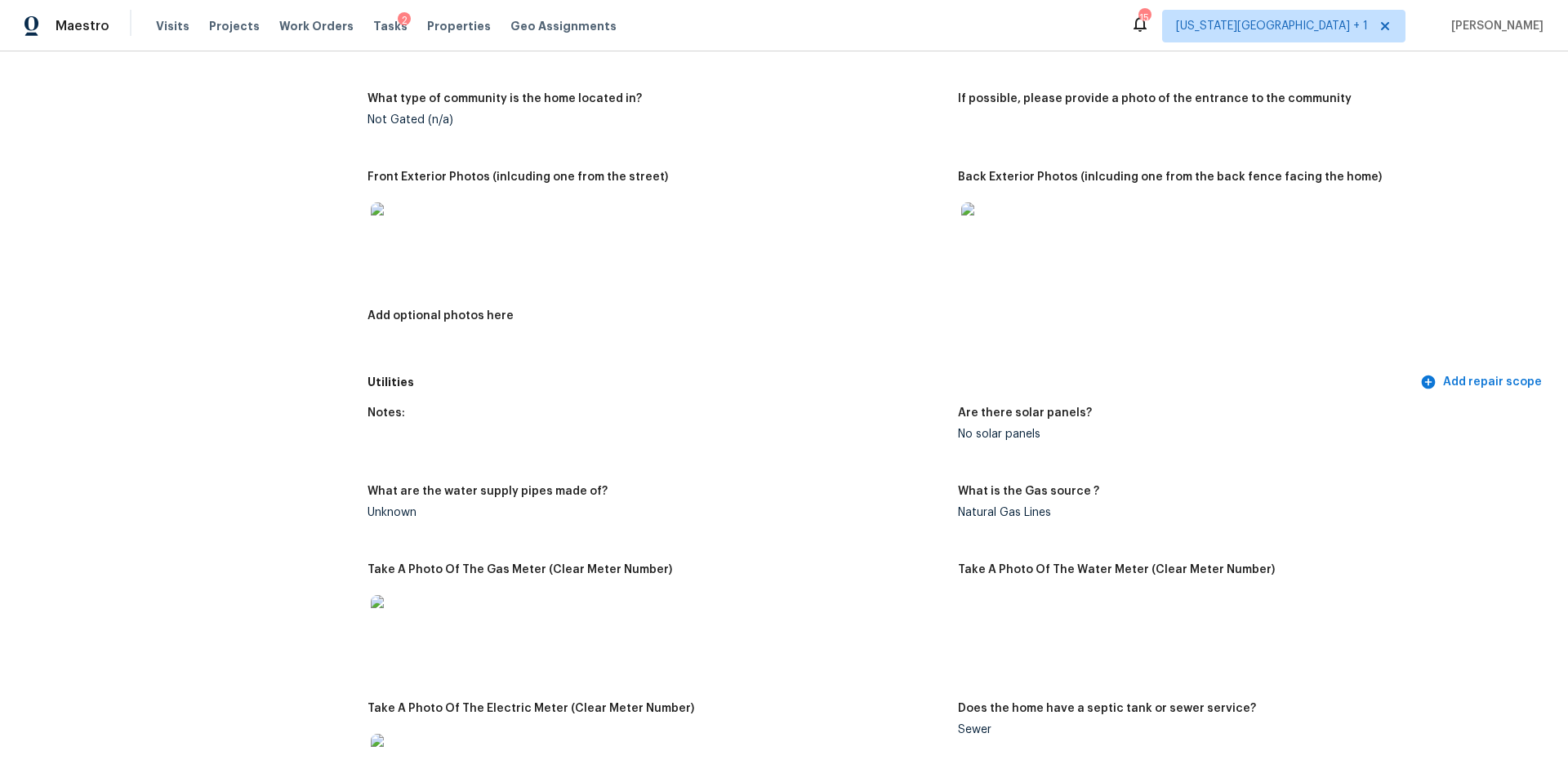
click at [400, 232] on img at bounding box center [396, 228] width 52 height 52
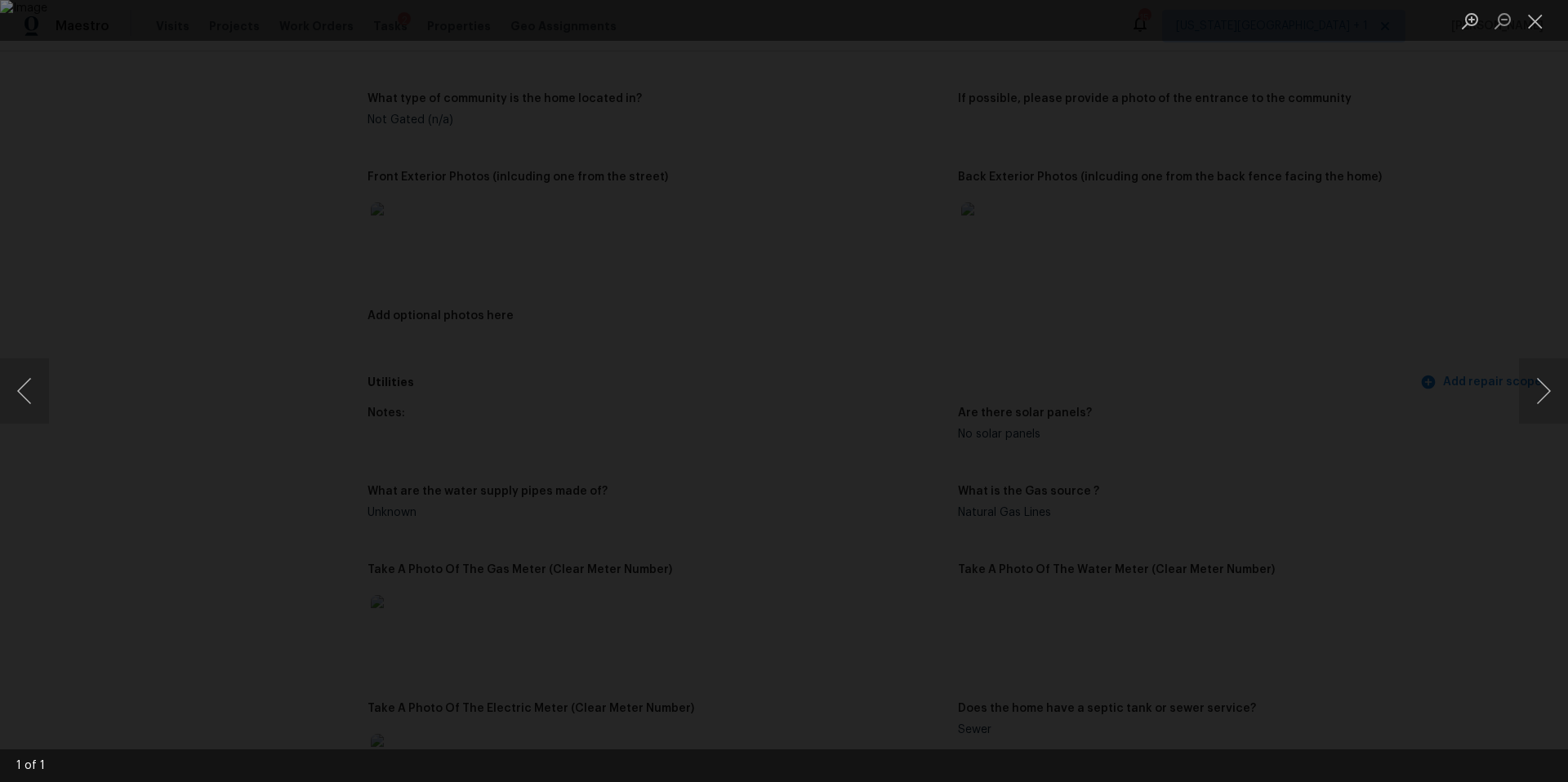
click at [565, 437] on img "Lightbox" at bounding box center [784, 391] width 1568 height 782
click at [1297, 491] on div "Lightbox" at bounding box center [784, 391] width 1568 height 782
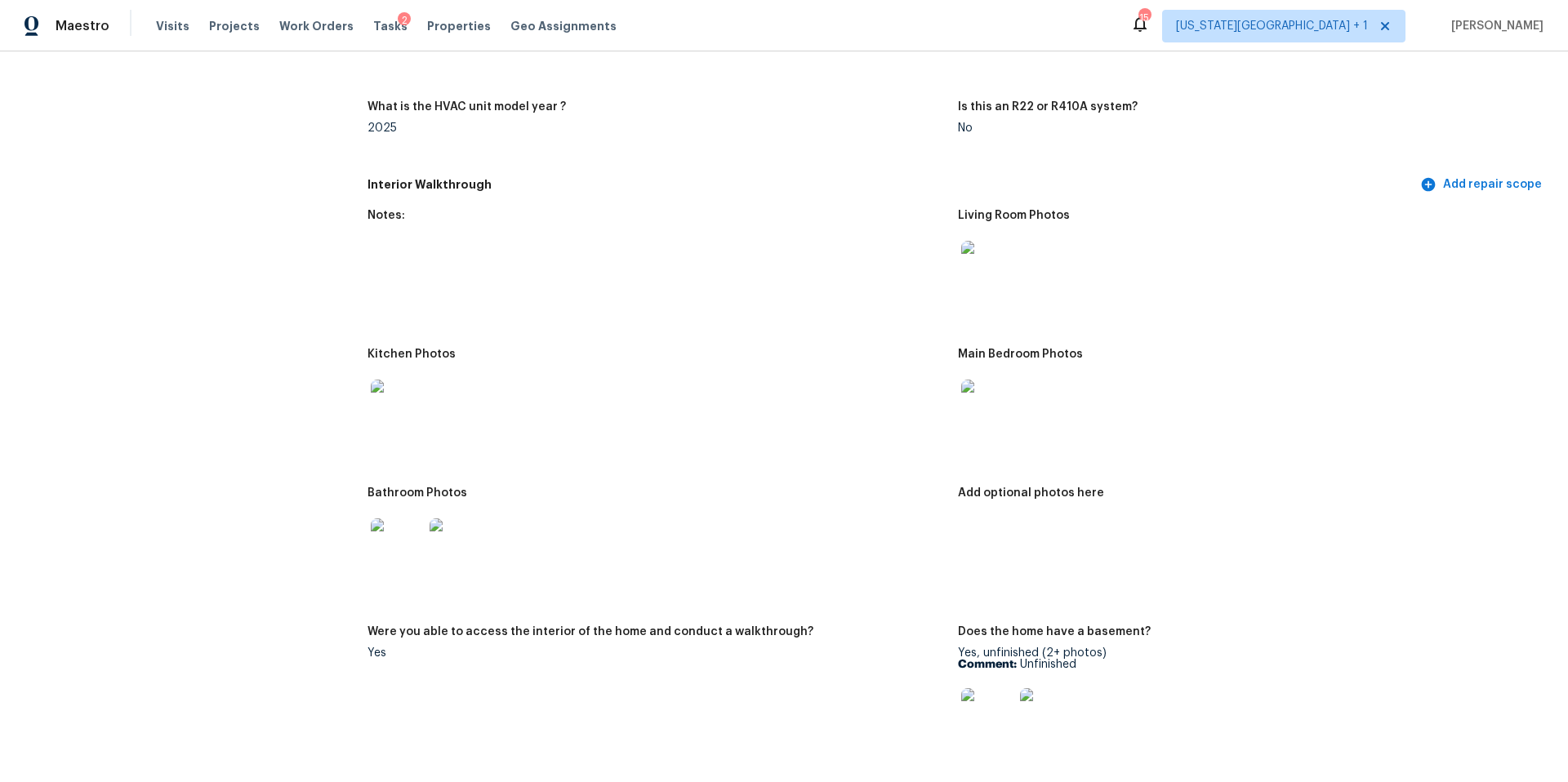
scroll to position [1603, 0]
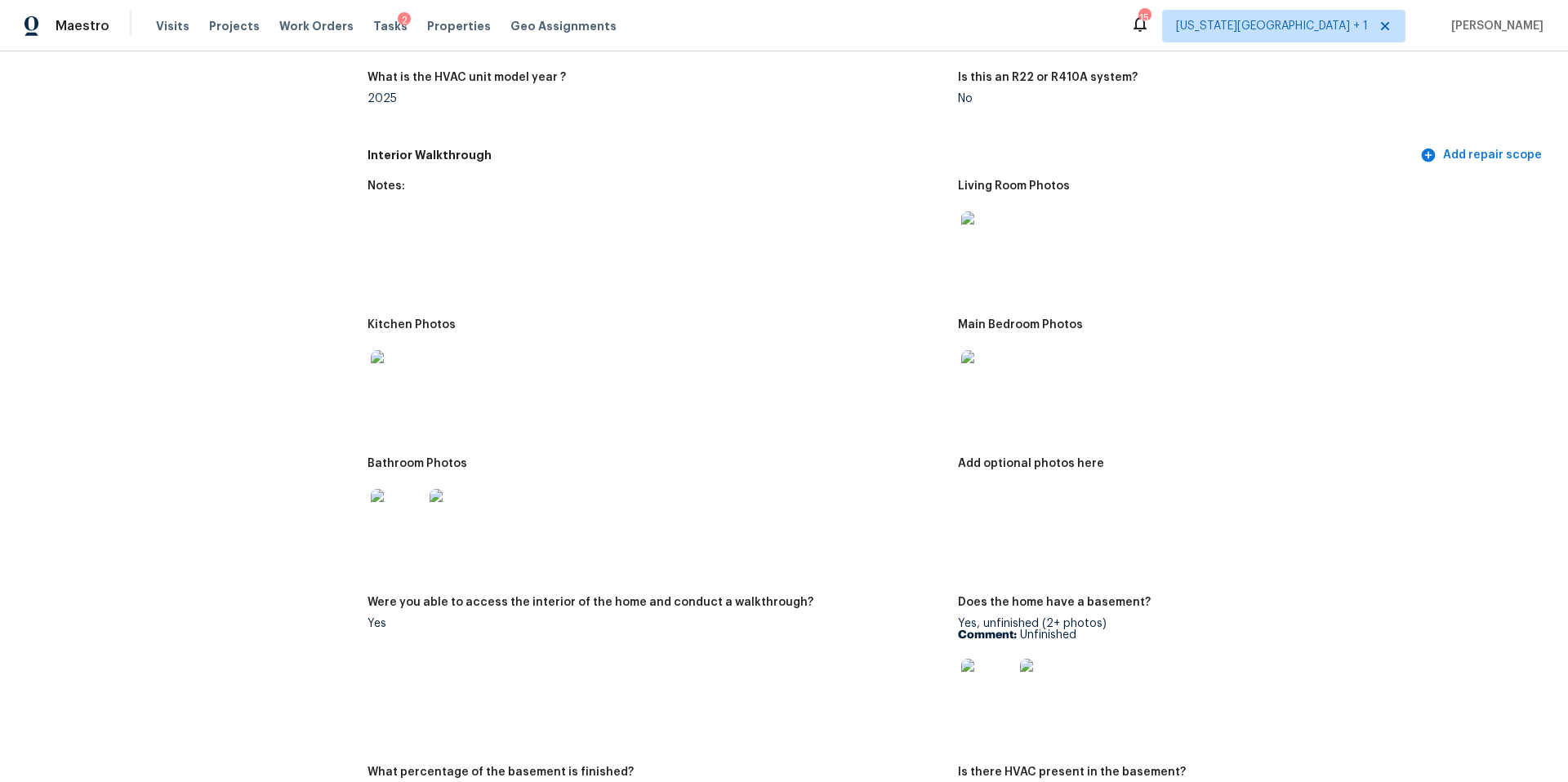
click at [999, 231] on img at bounding box center [987, 237] width 52 height 52
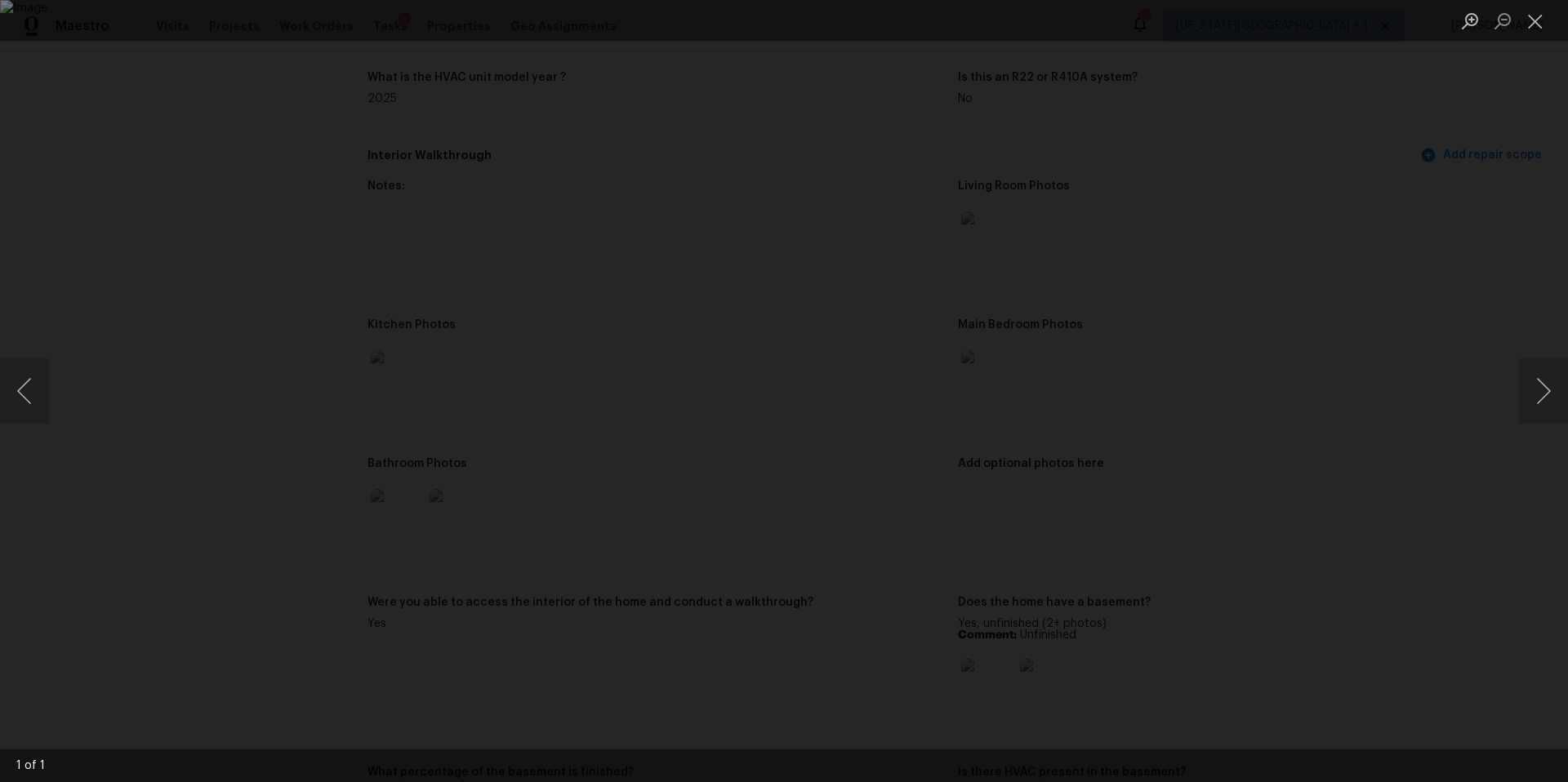
click at [1490, 382] on div "Lightbox" at bounding box center [784, 391] width 1568 height 782
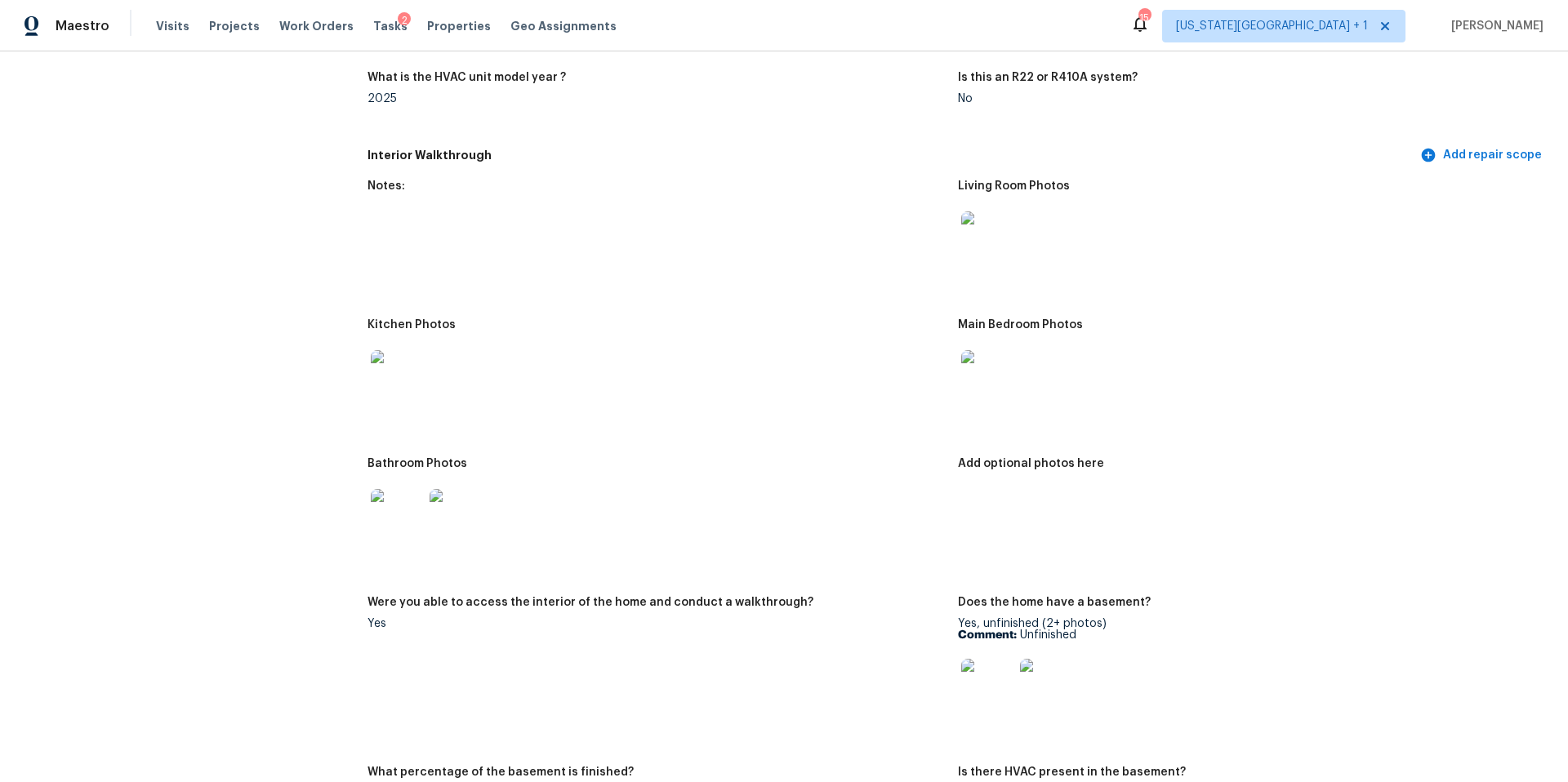
click at [981, 670] on img at bounding box center [987, 685] width 52 height 52
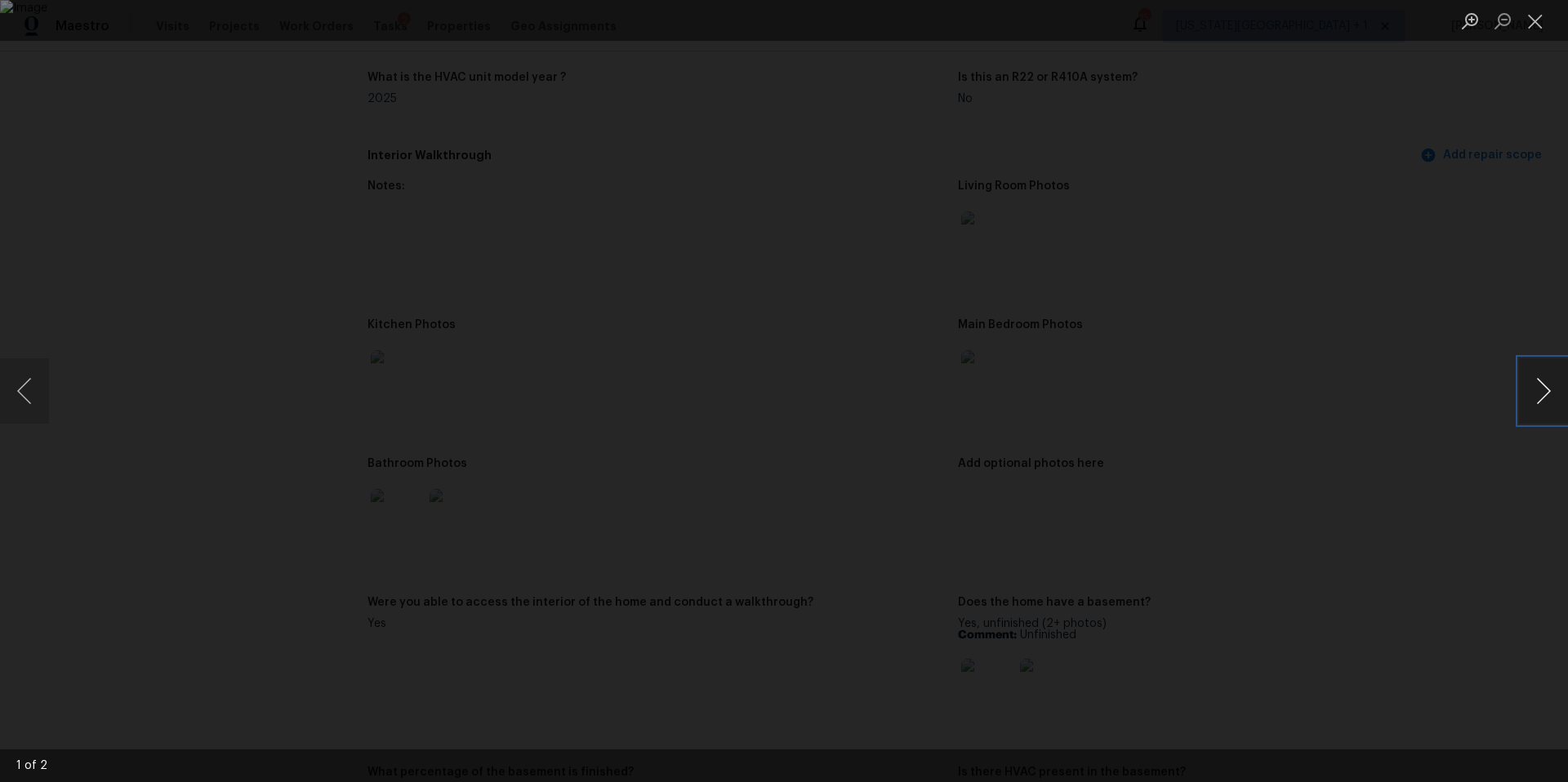
click at [1549, 416] on button "Next image" at bounding box center [1543, 391] width 49 height 66
click at [1445, 461] on div "Lightbox" at bounding box center [784, 391] width 1568 height 782
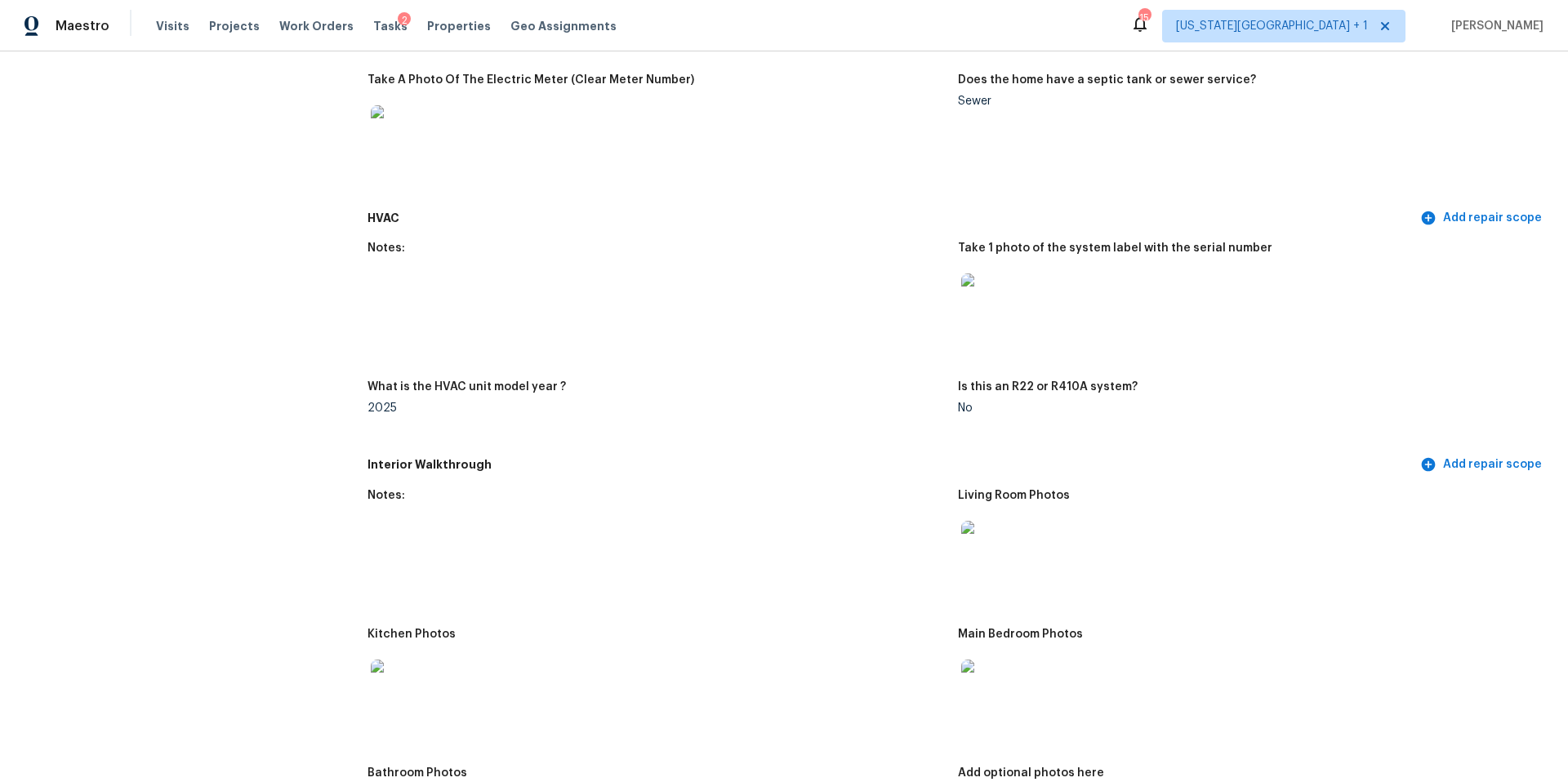
scroll to position [994, 0]
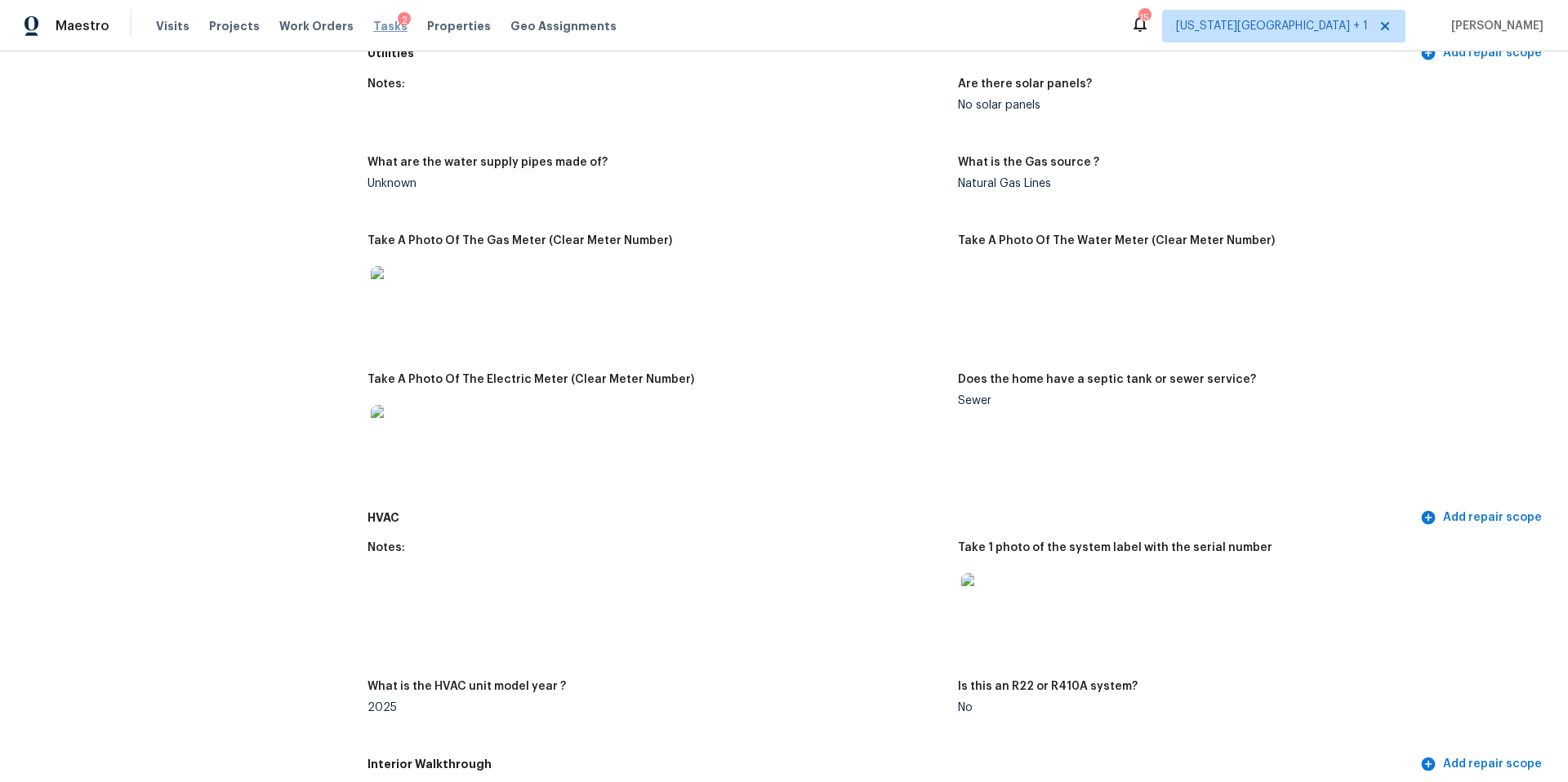
click at [379, 30] on span "Tasks" at bounding box center [391, 25] width 34 height 11
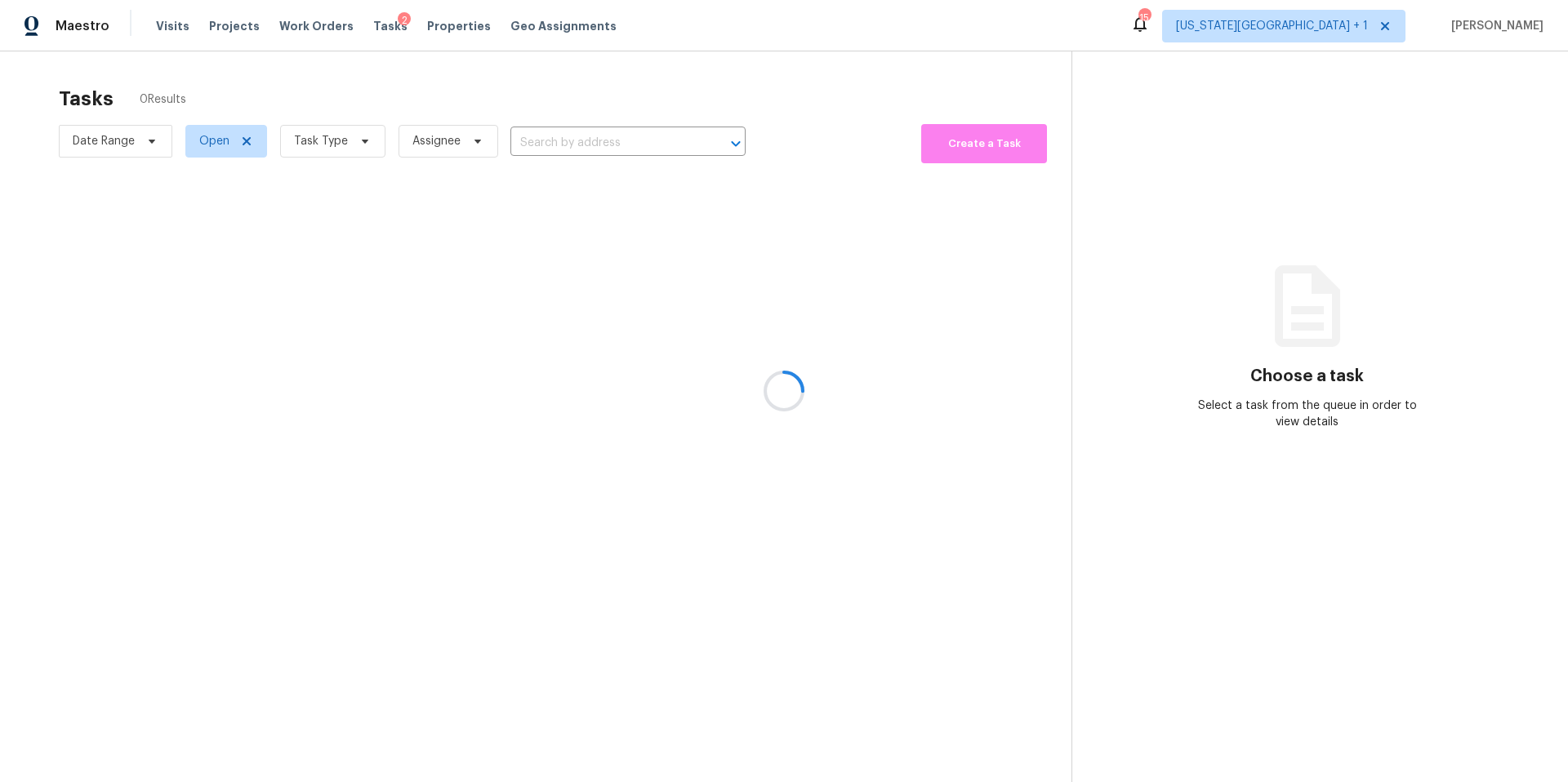
click at [321, 142] on div at bounding box center [784, 391] width 1568 height 782
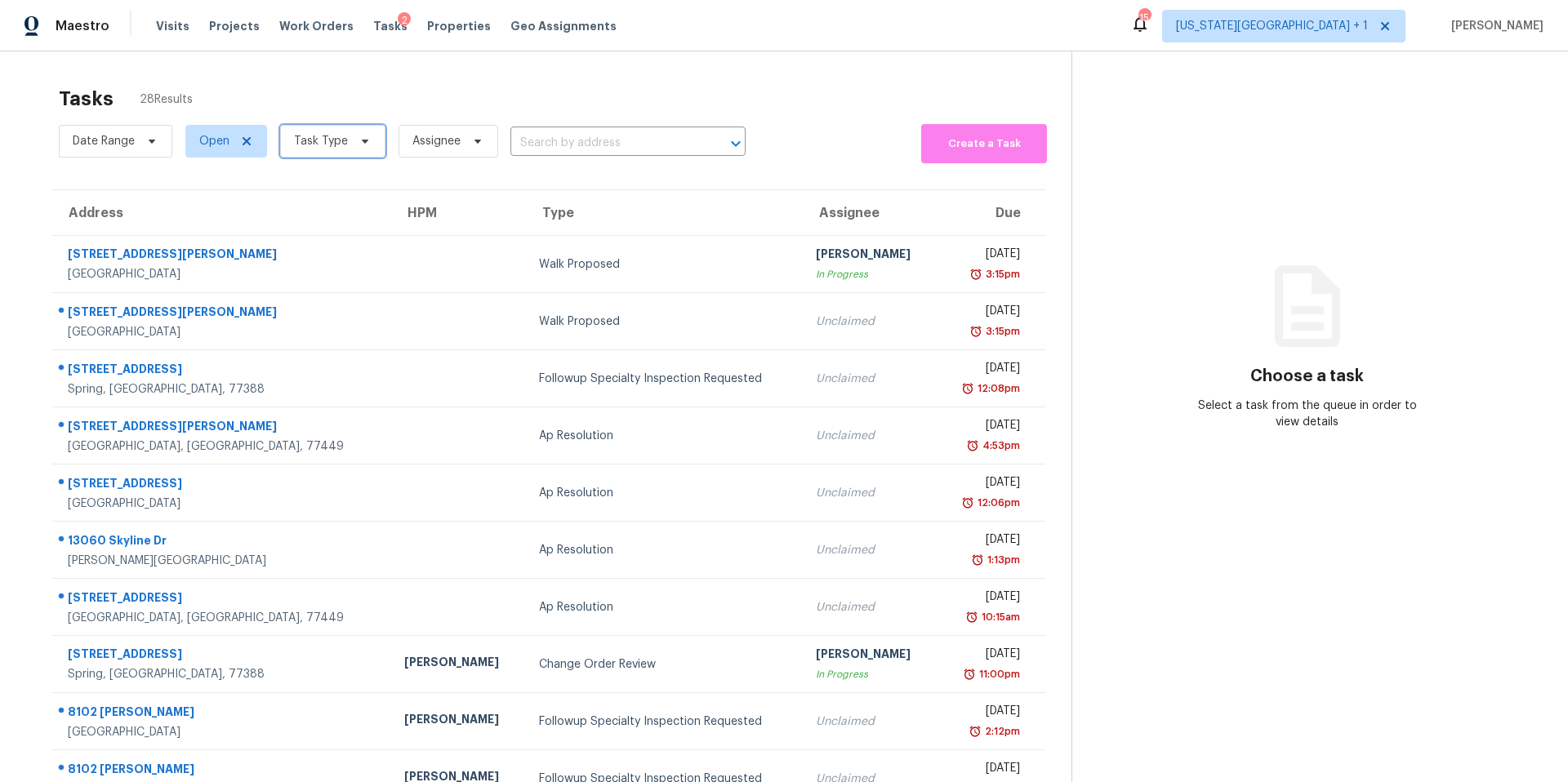
click at [321, 142] on span "Task Type" at bounding box center [321, 141] width 54 height 16
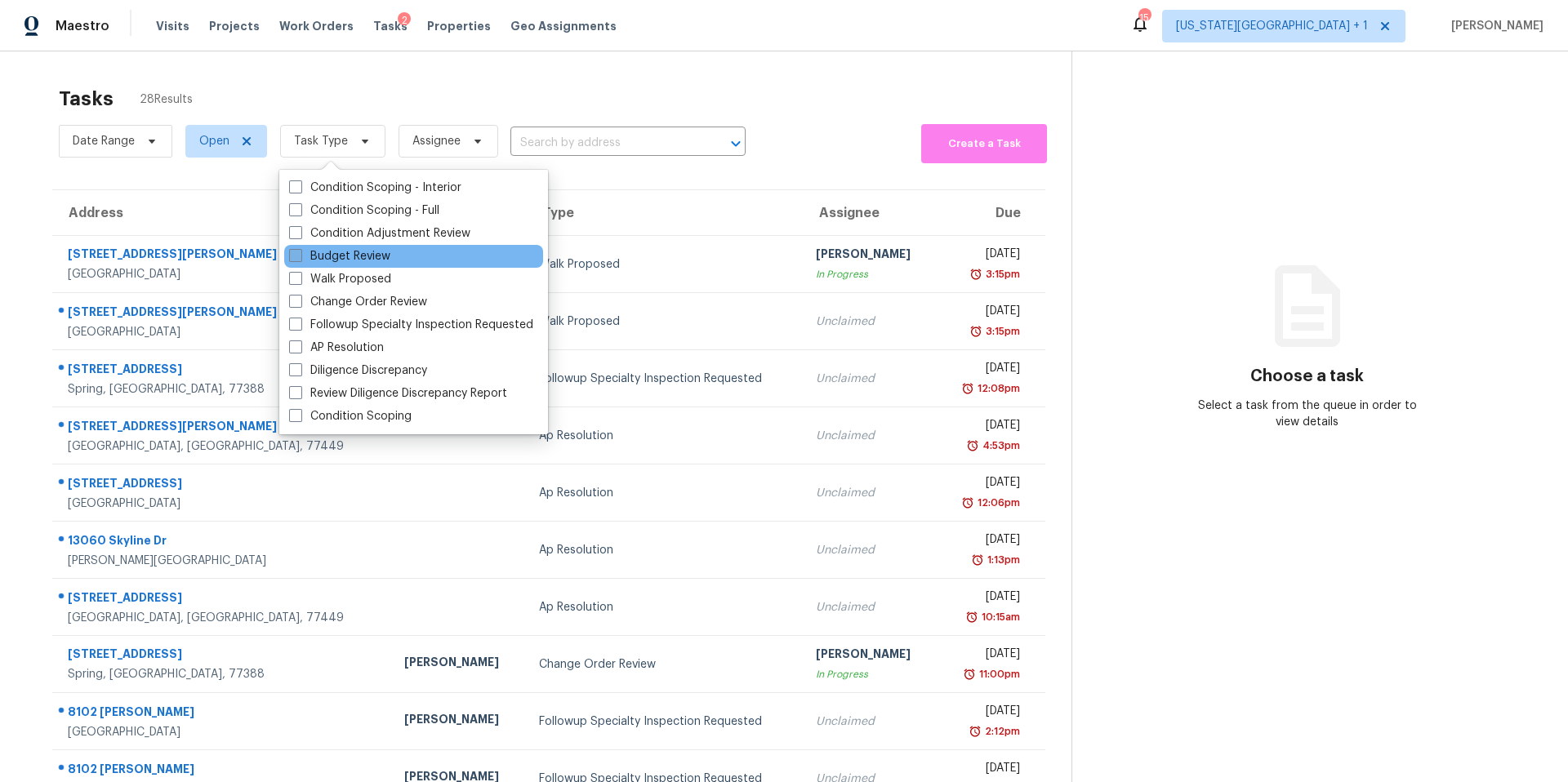
click at [311, 256] on label "Budget Review" at bounding box center [340, 256] width 102 height 16
click at [300, 256] on input "Budget Review" at bounding box center [294, 253] width 11 height 11
checkbox input "true"
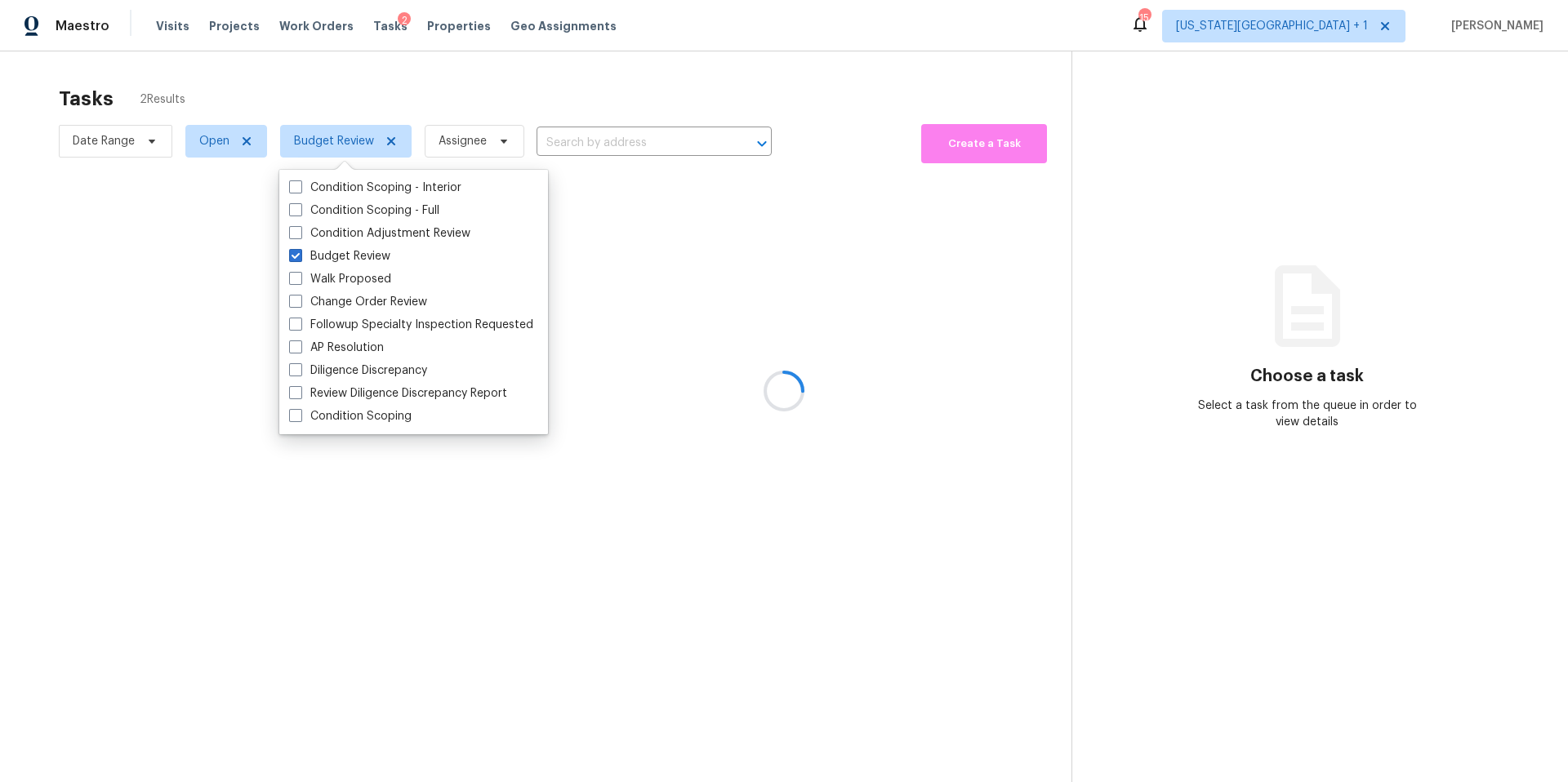
click at [405, 79] on div at bounding box center [784, 391] width 1568 height 782
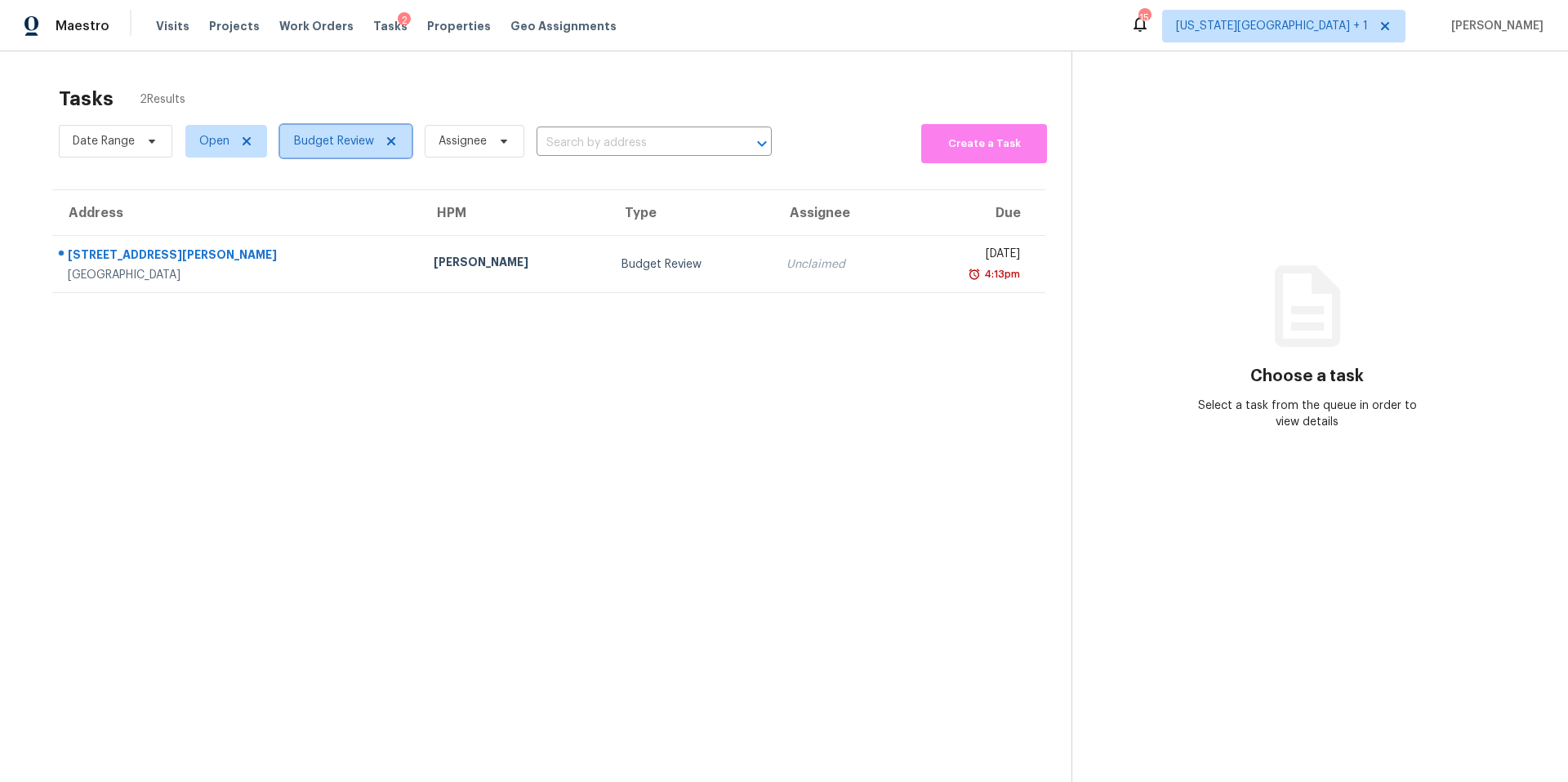
click at [333, 142] on span "Budget Review" at bounding box center [334, 141] width 80 height 16
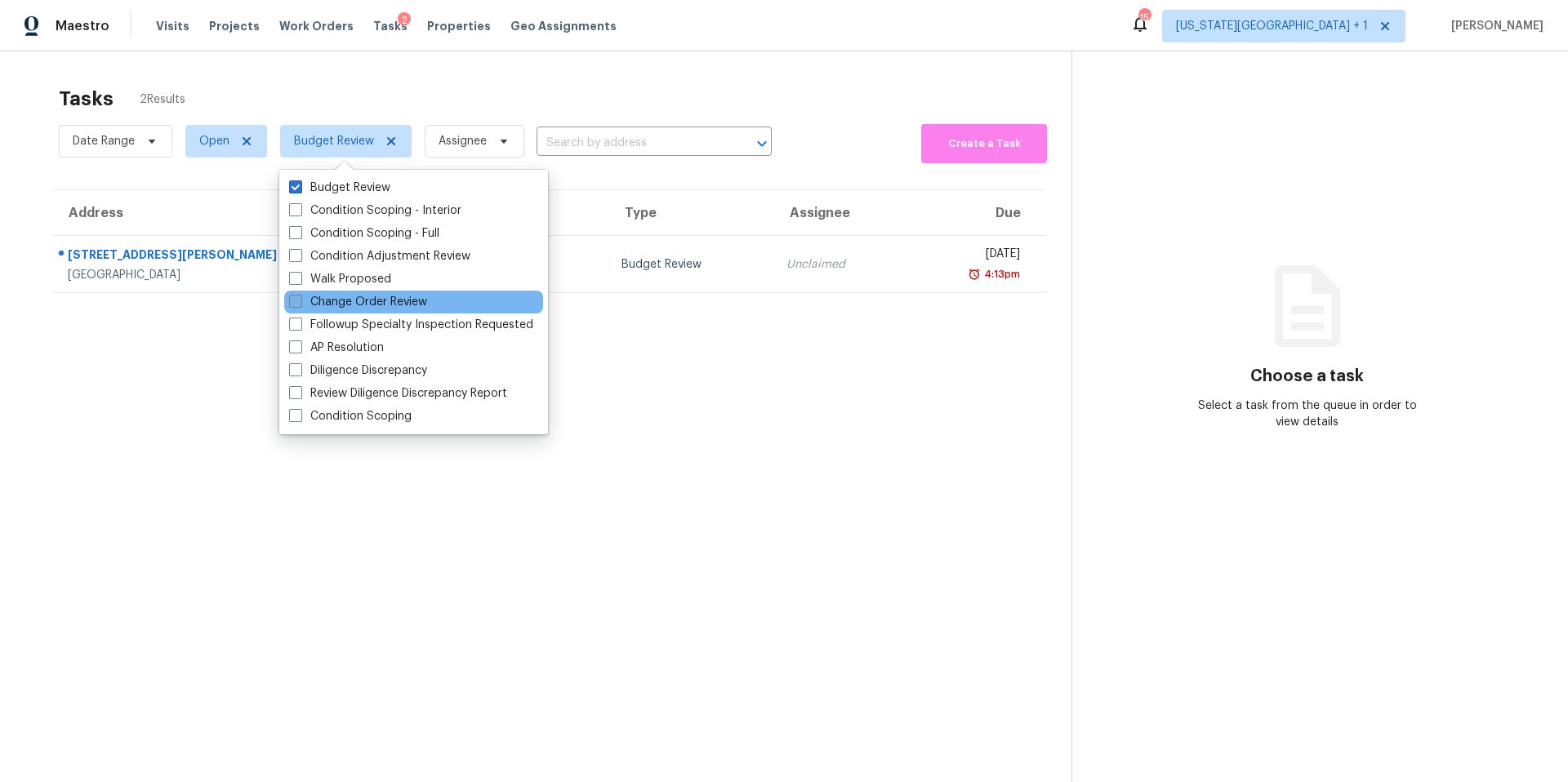
click at [316, 299] on label "Change Order Review" at bounding box center [358, 302] width 138 height 16
click at [300, 299] on input "Change Order Review" at bounding box center [294, 299] width 11 height 11
checkbox input "true"
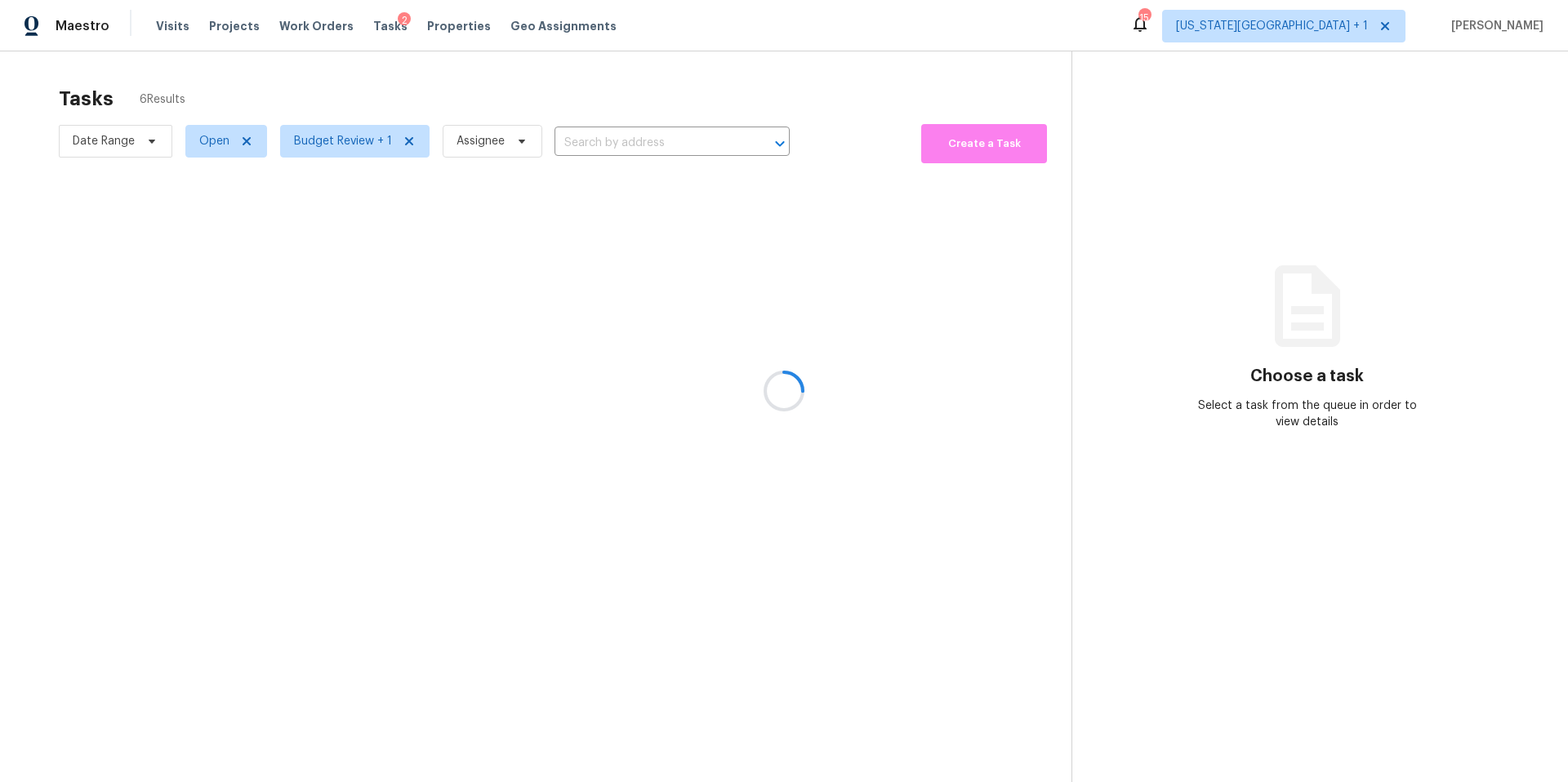
click at [333, 103] on div at bounding box center [784, 391] width 1568 height 782
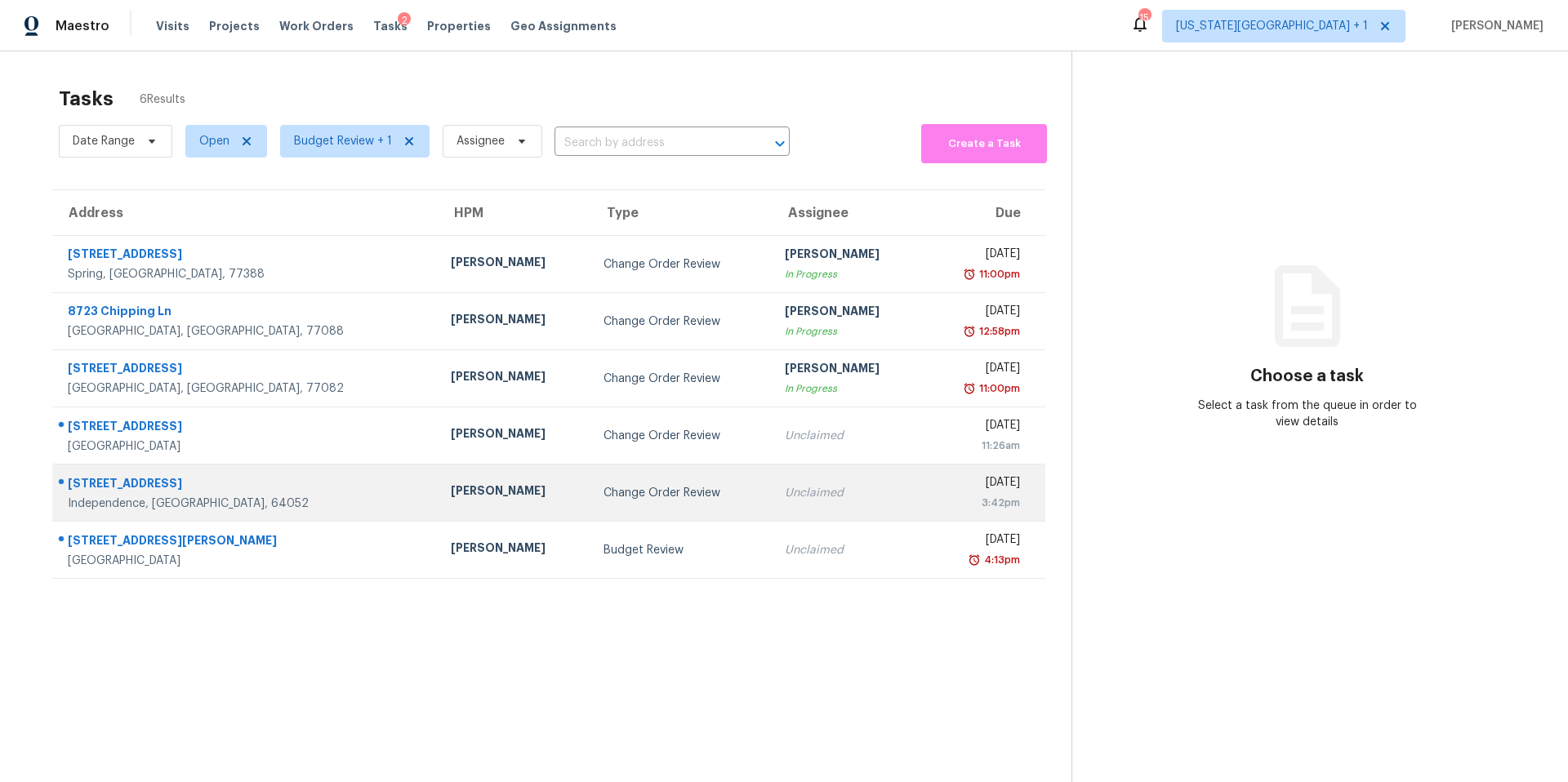
click at [437, 504] on td "[PERSON_NAME]" at bounding box center [513, 492] width 152 height 57
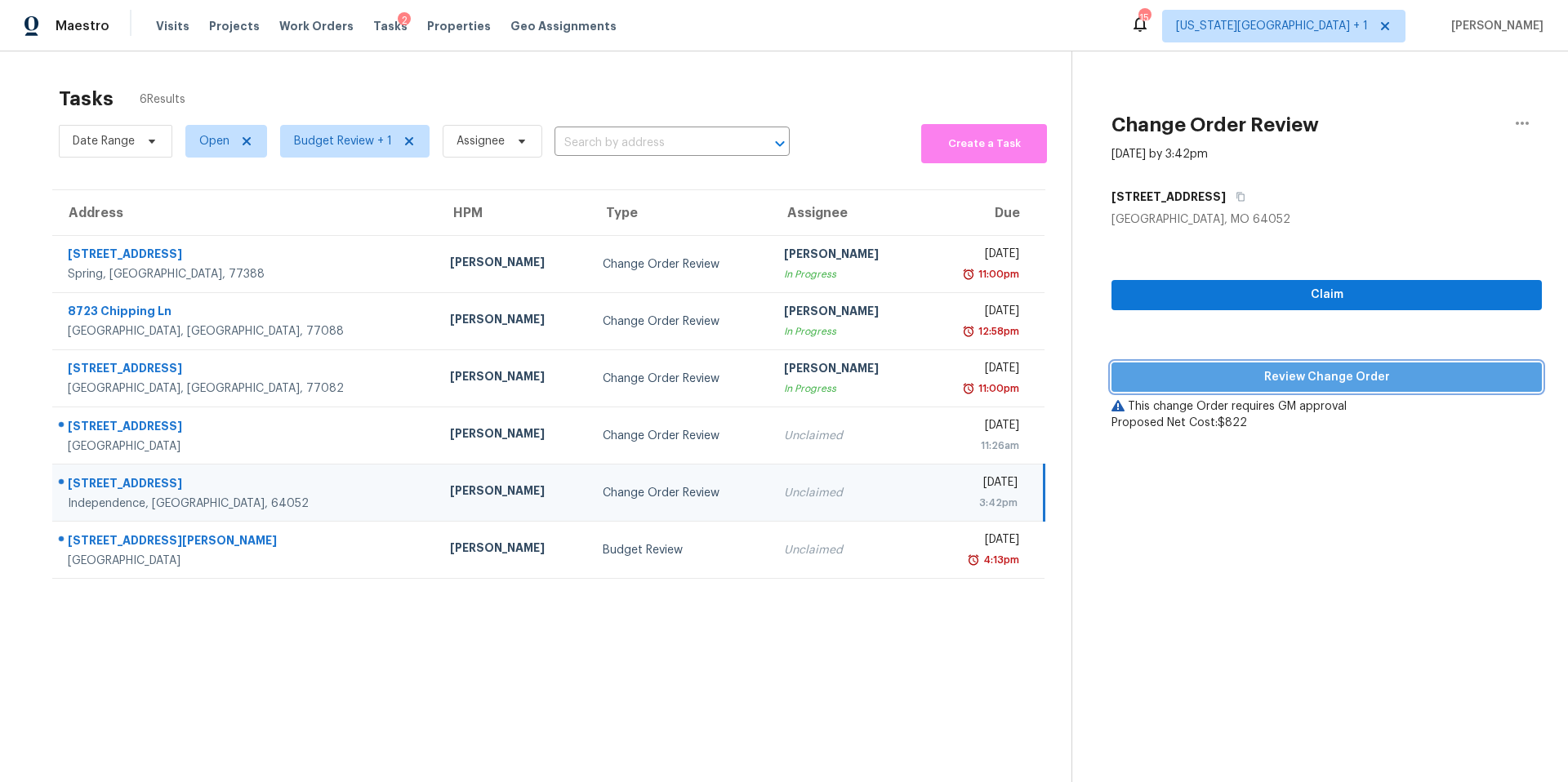
click at [1154, 382] on span "Review Change Order" at bounding box center [1327, 378] width 404 height 20
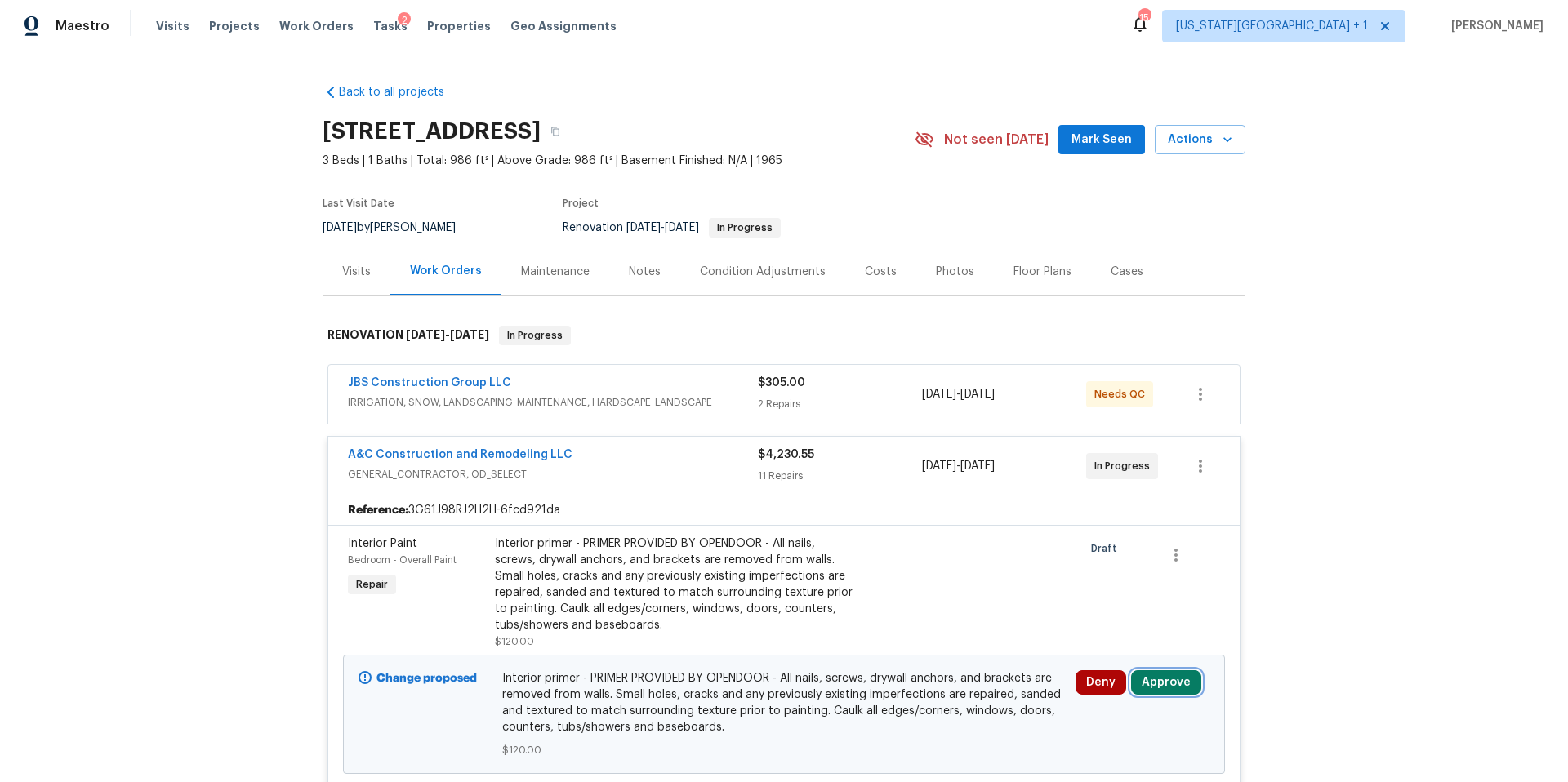
click at [1162, 684] on button "Approve" at bounding box center [1166, 682] width 70 height 25
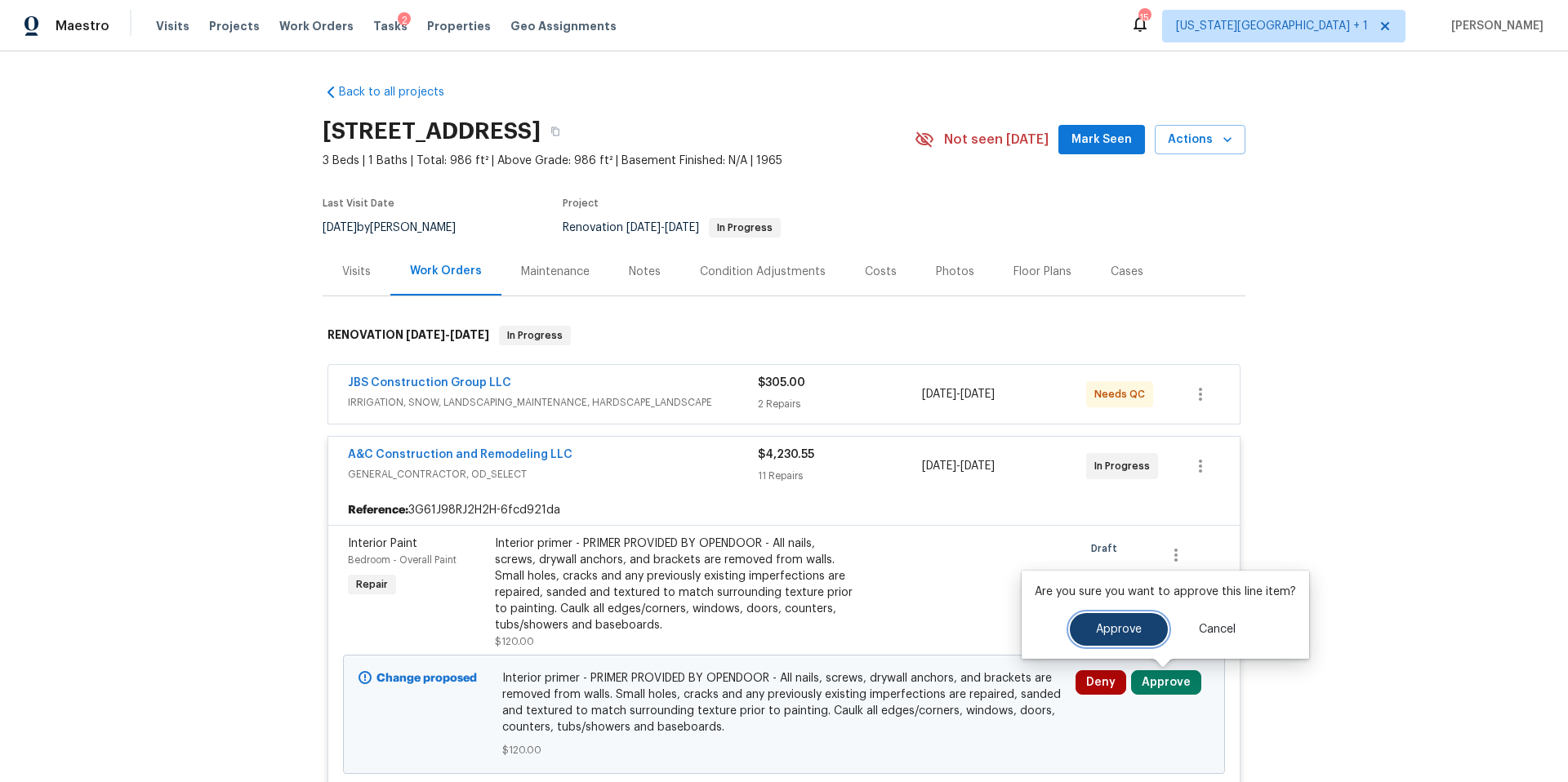
click at [1085, 642] on button "Approve" at bounding box center [1119, 630] width 98 height 33
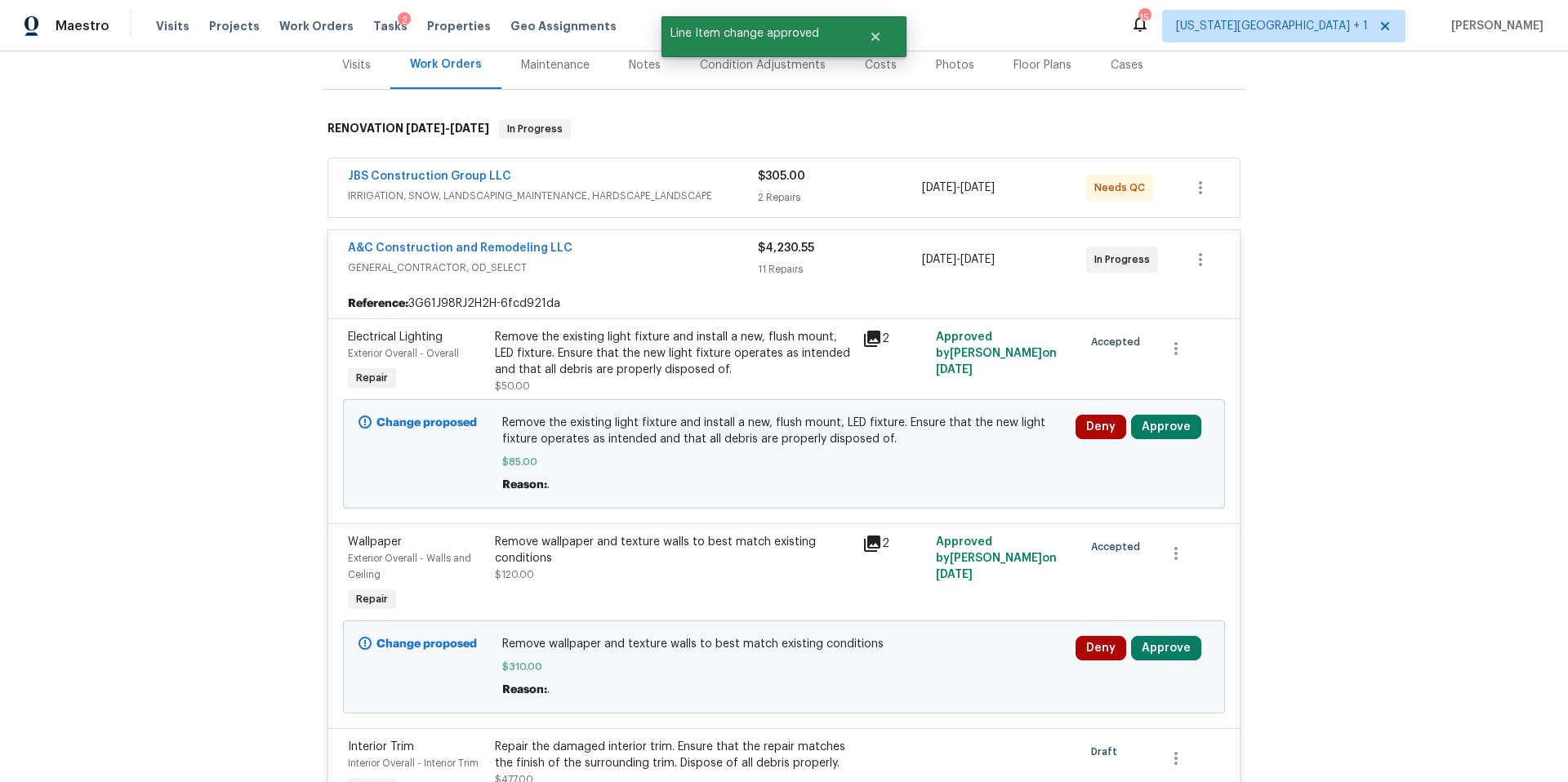
scroll to position [237, 0]
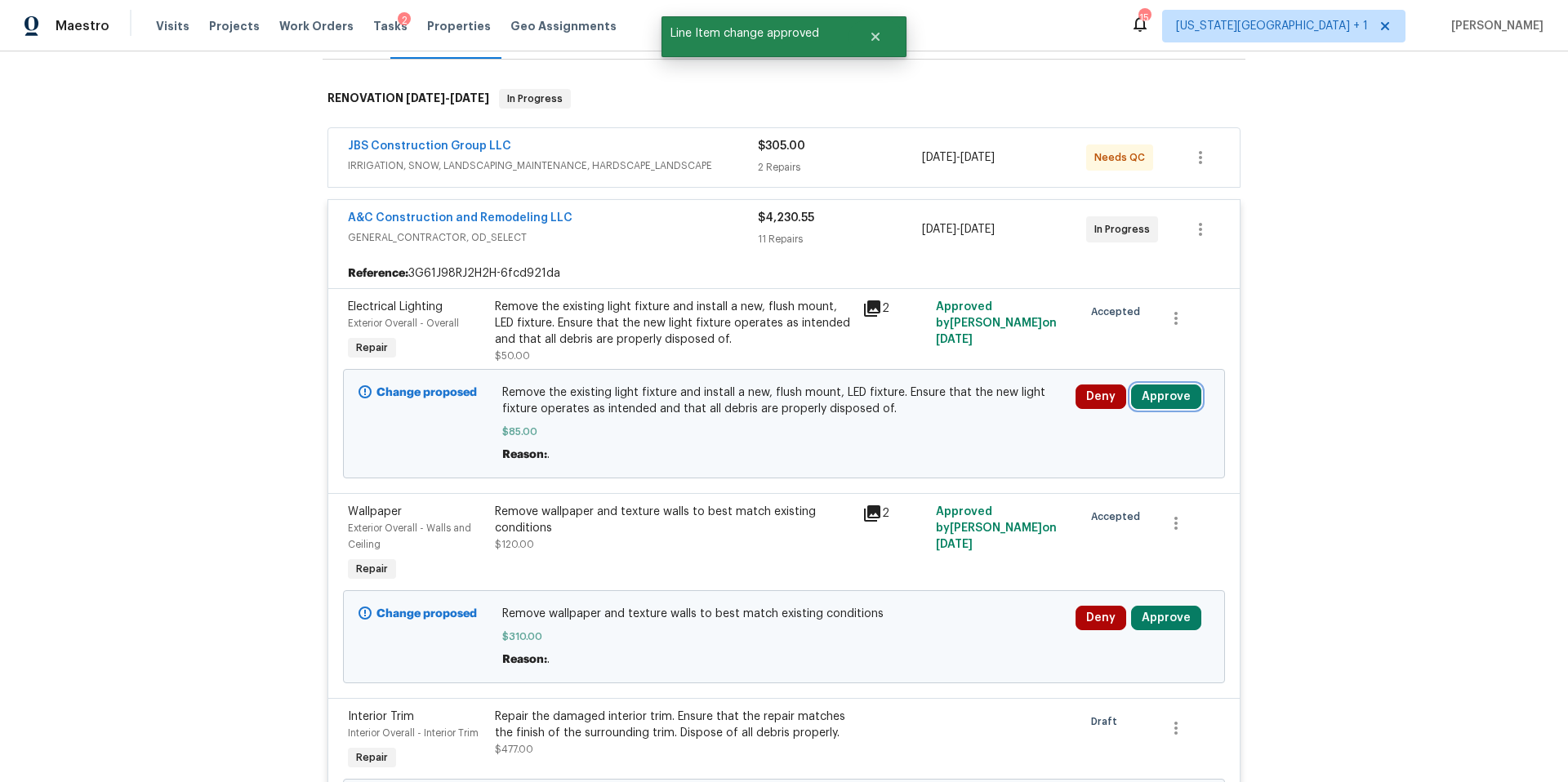
click at [1170, 402] on button "Approve" at bounding box center [1166, 396] width 70 height 25
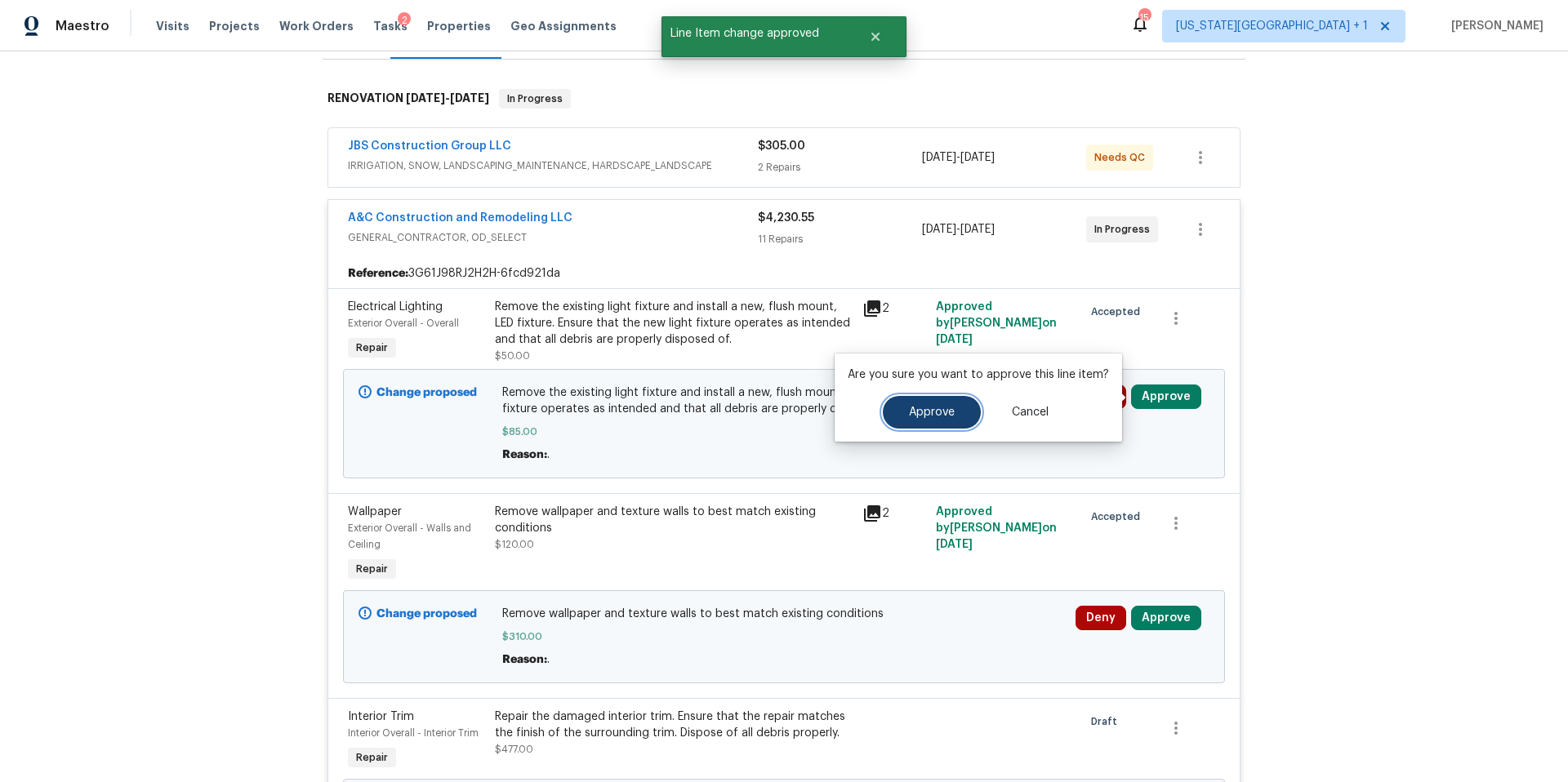
click at [944, 414] on span "Approve" at bounding box center [931, 412] width 46 height 12
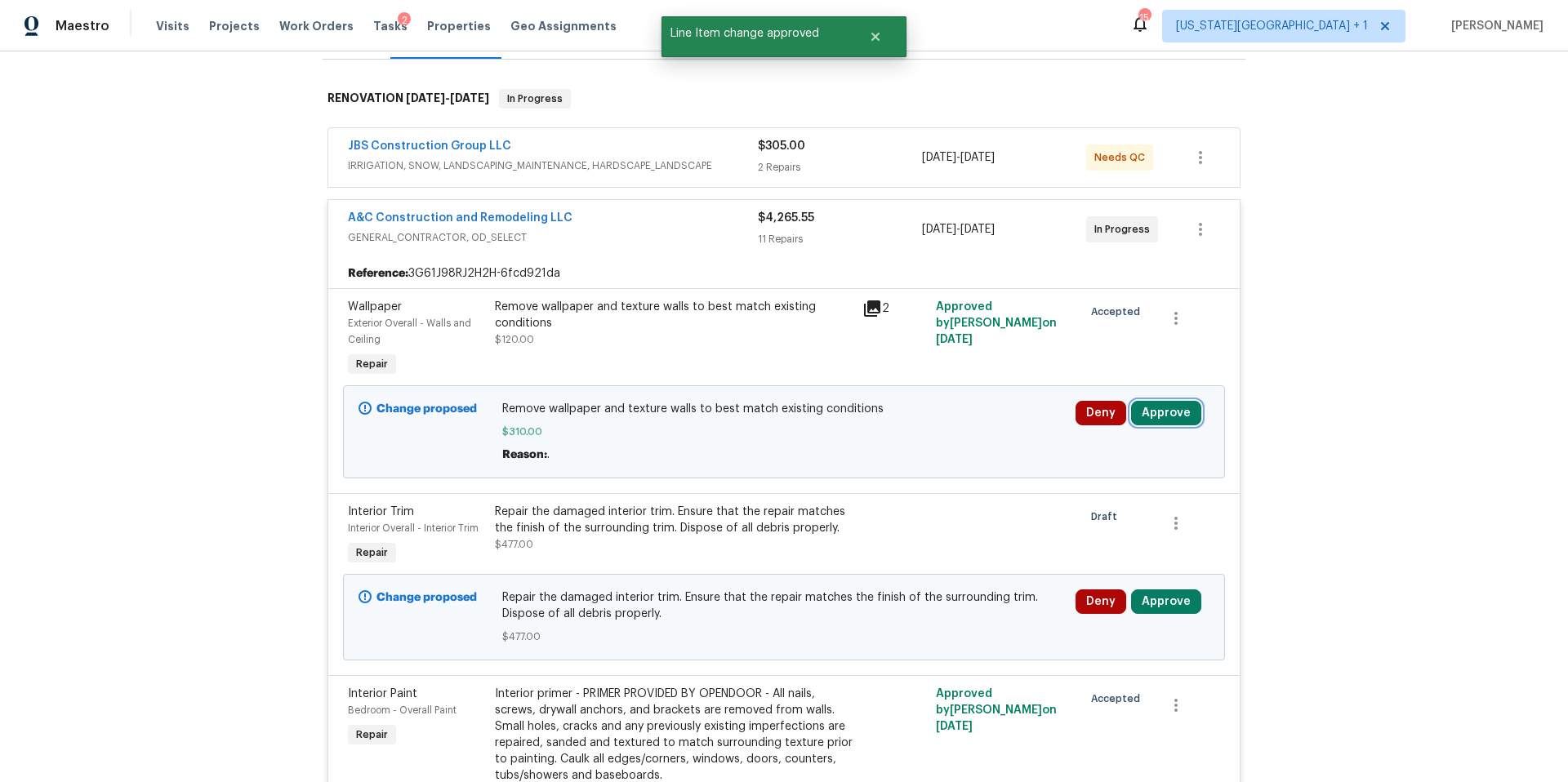
click at [1167, 420] on button "Approve" at bounding box center [1166, 413] width 70 height 25
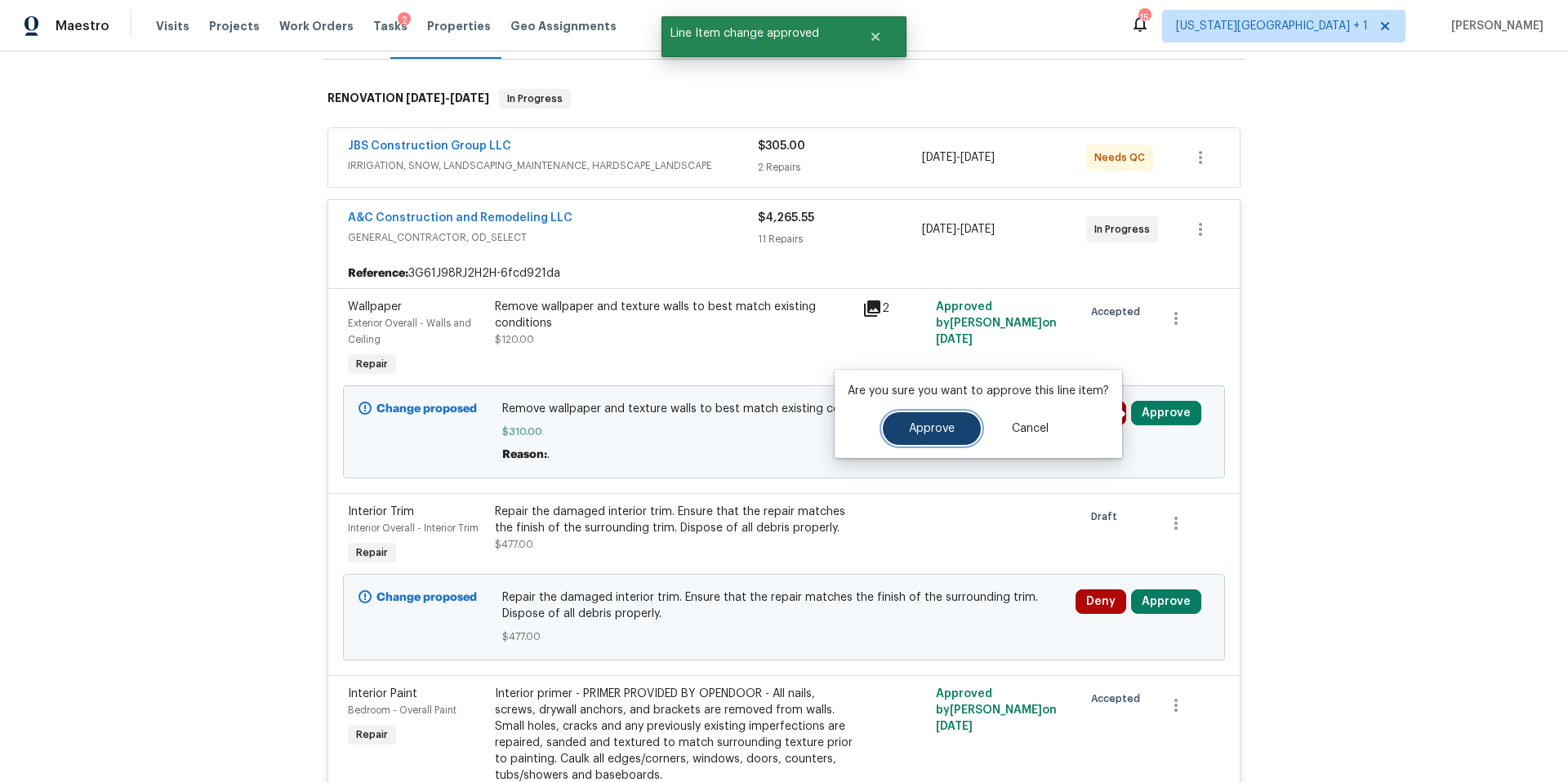
click at [929, 429] on span "Approve" at bounding box center [931, 429] width 46 height 12
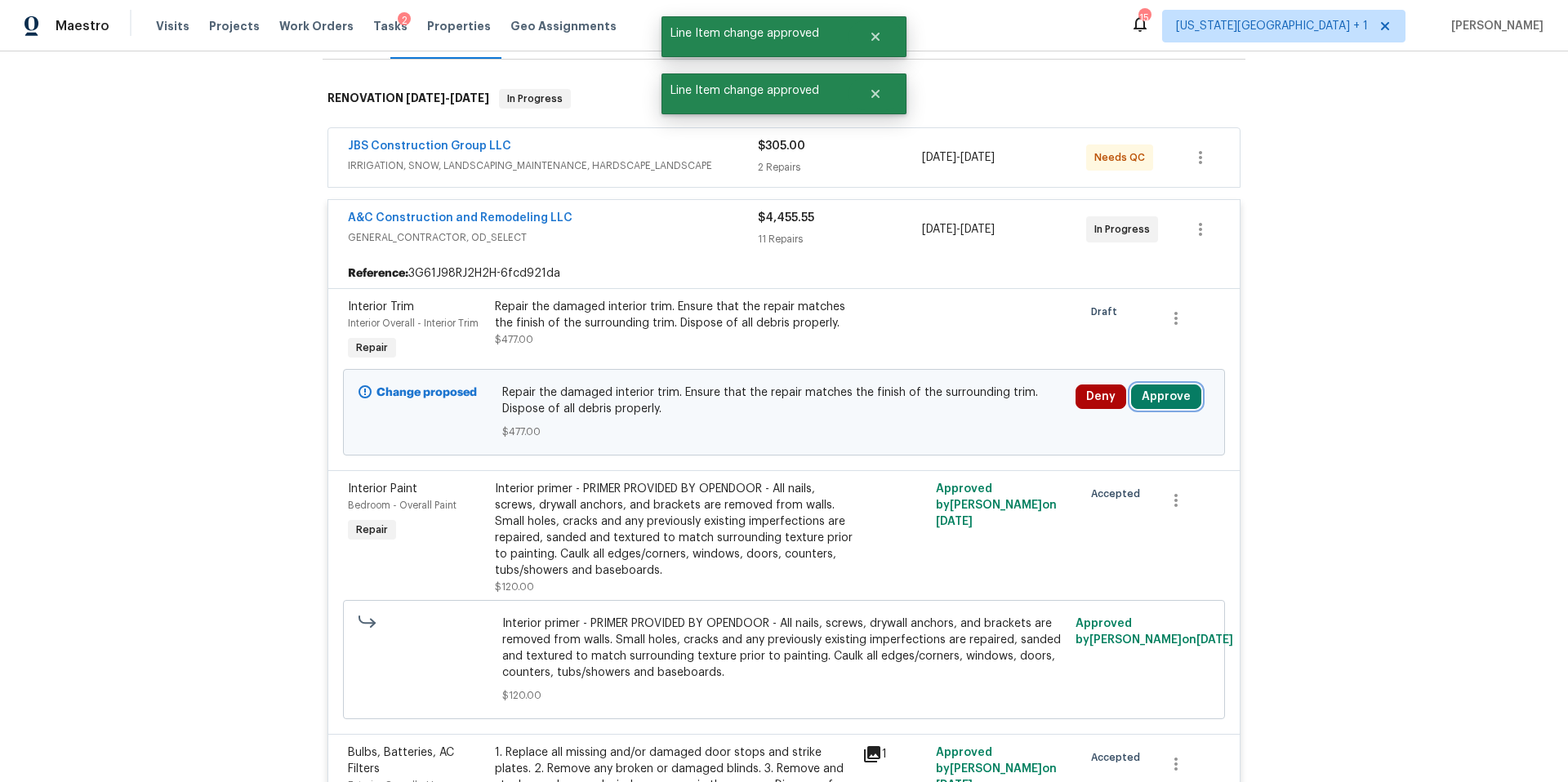
click at [1161, 396] on button "Approve" at bounding box center [1166, 396] width 70 height 25
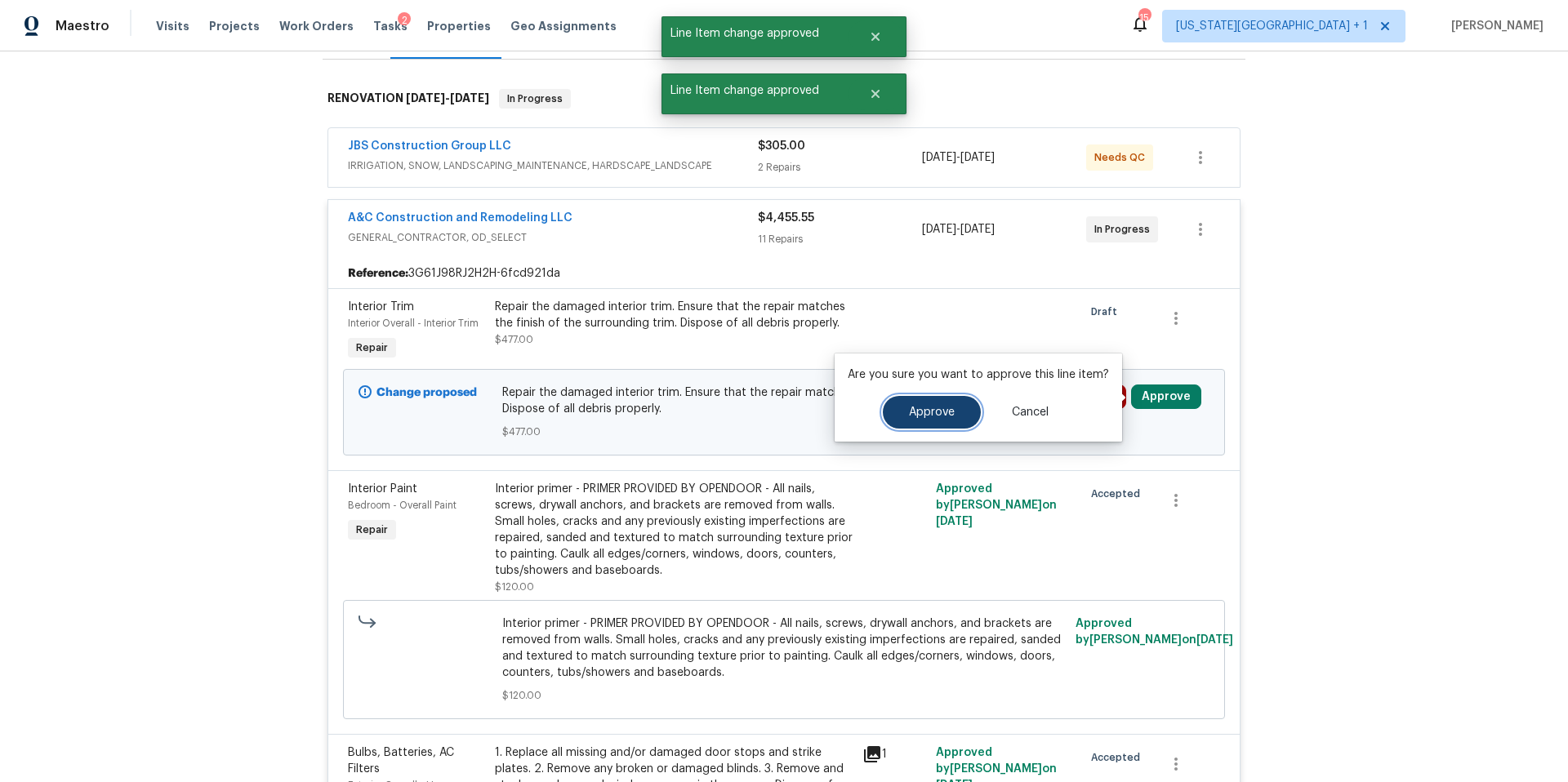
click at [930, 419] on button "Approve" at bounding box center [931, 412] width 98 height 33
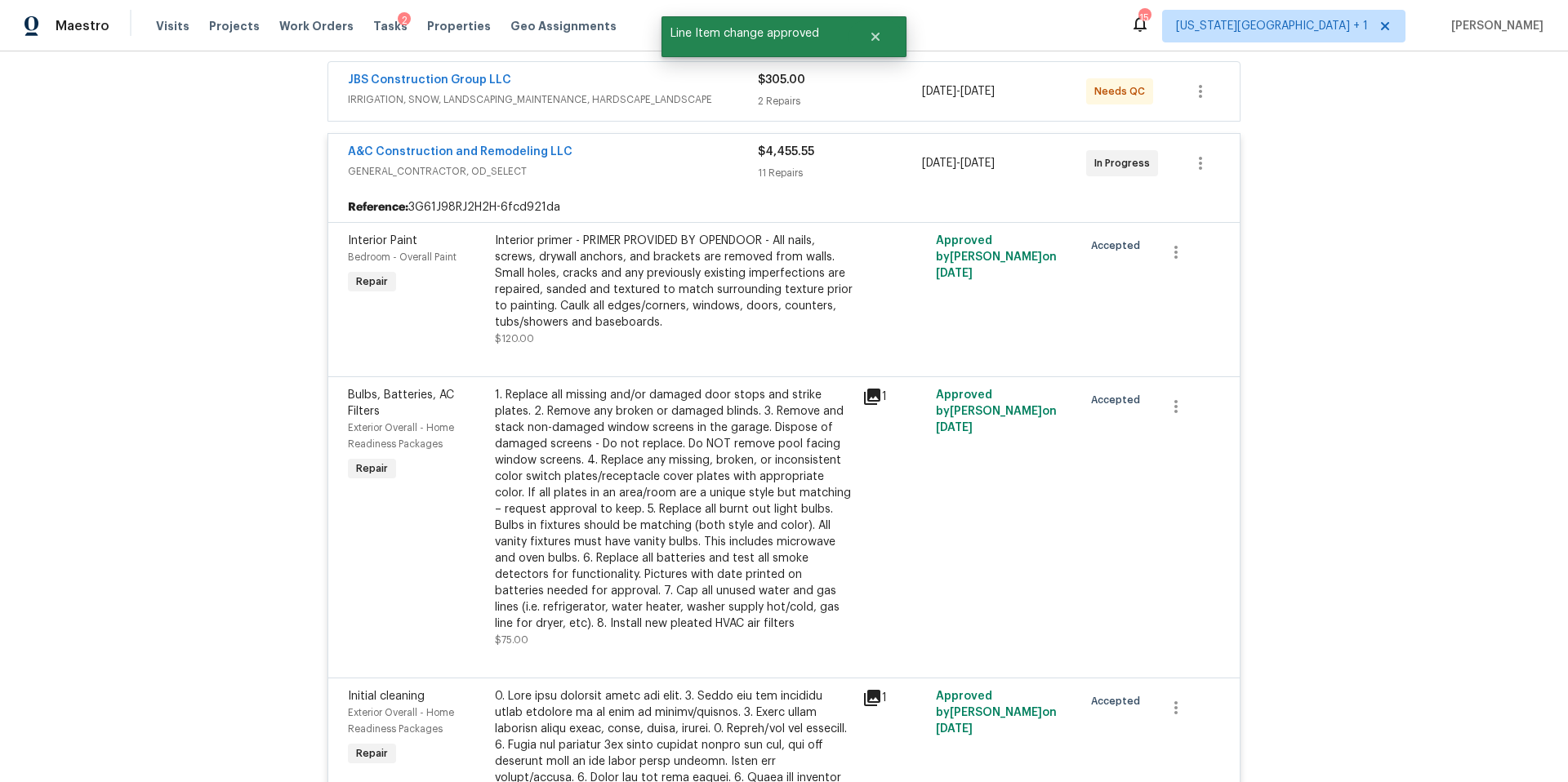
scroll to position [0, 0]
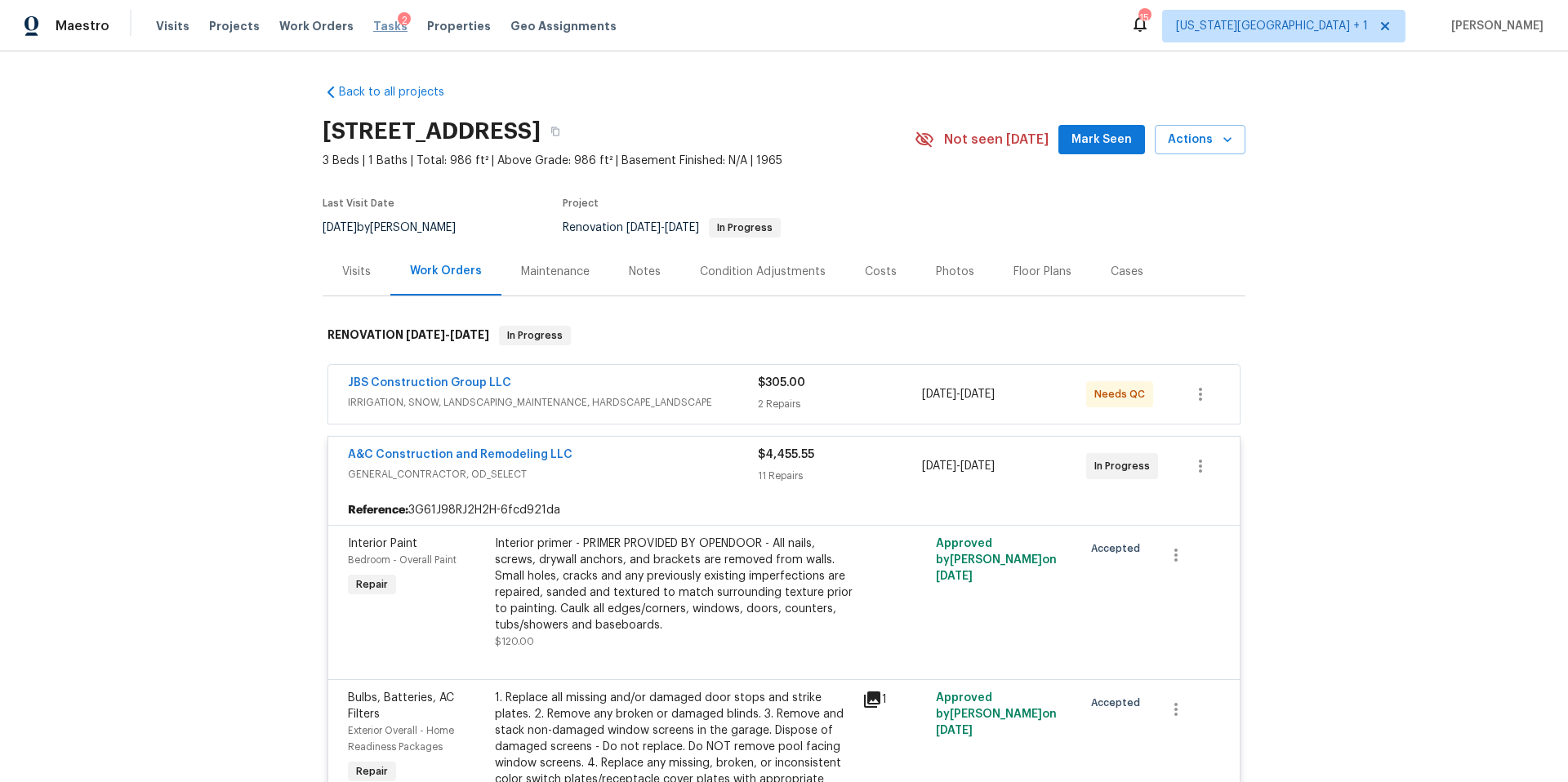
click at [377, 25] on span "Tasks" at bounding box center [391, 25] width 34 height 11
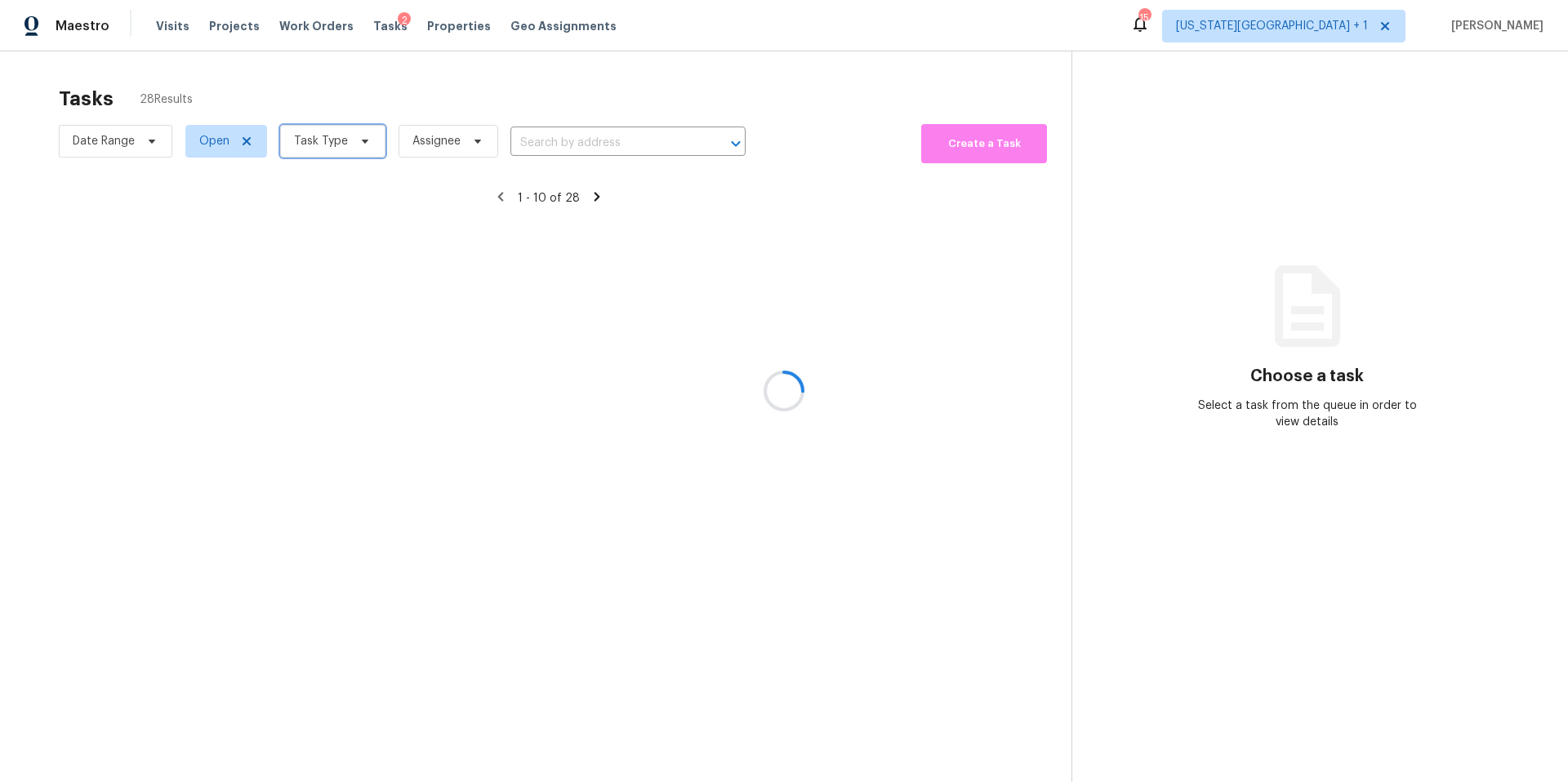
click at [347, 146] on span "Task Type" at bounding box center [333, 140] width 106 height 33
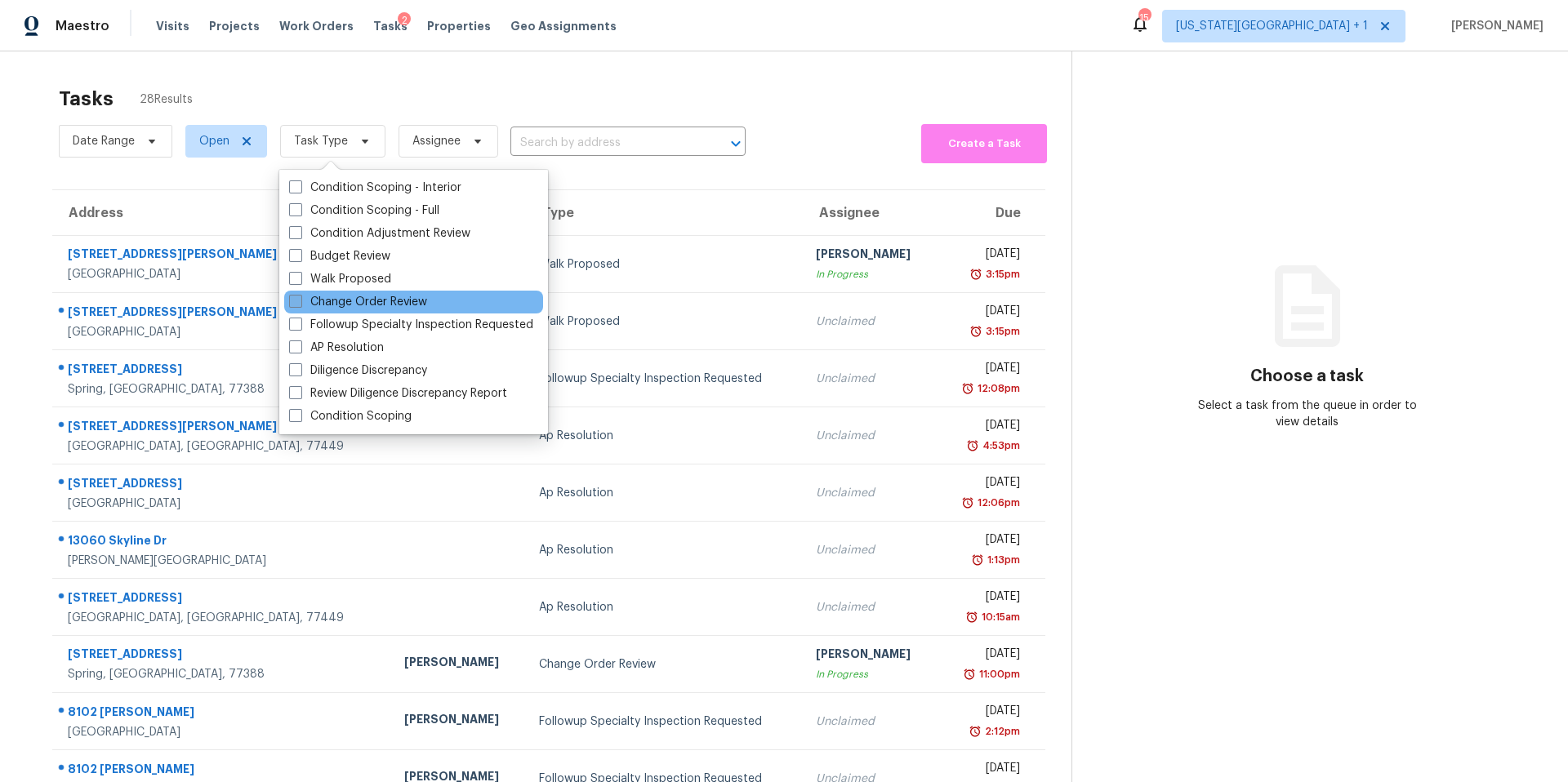
click at [310, 303] on label "Change Order Review" at bounding box center [358, 302] width 138 height 16
click at [300, 303] on input "Change Order Review" at bounding box center [294, 299] width 11 height 11
checkbox input "true"
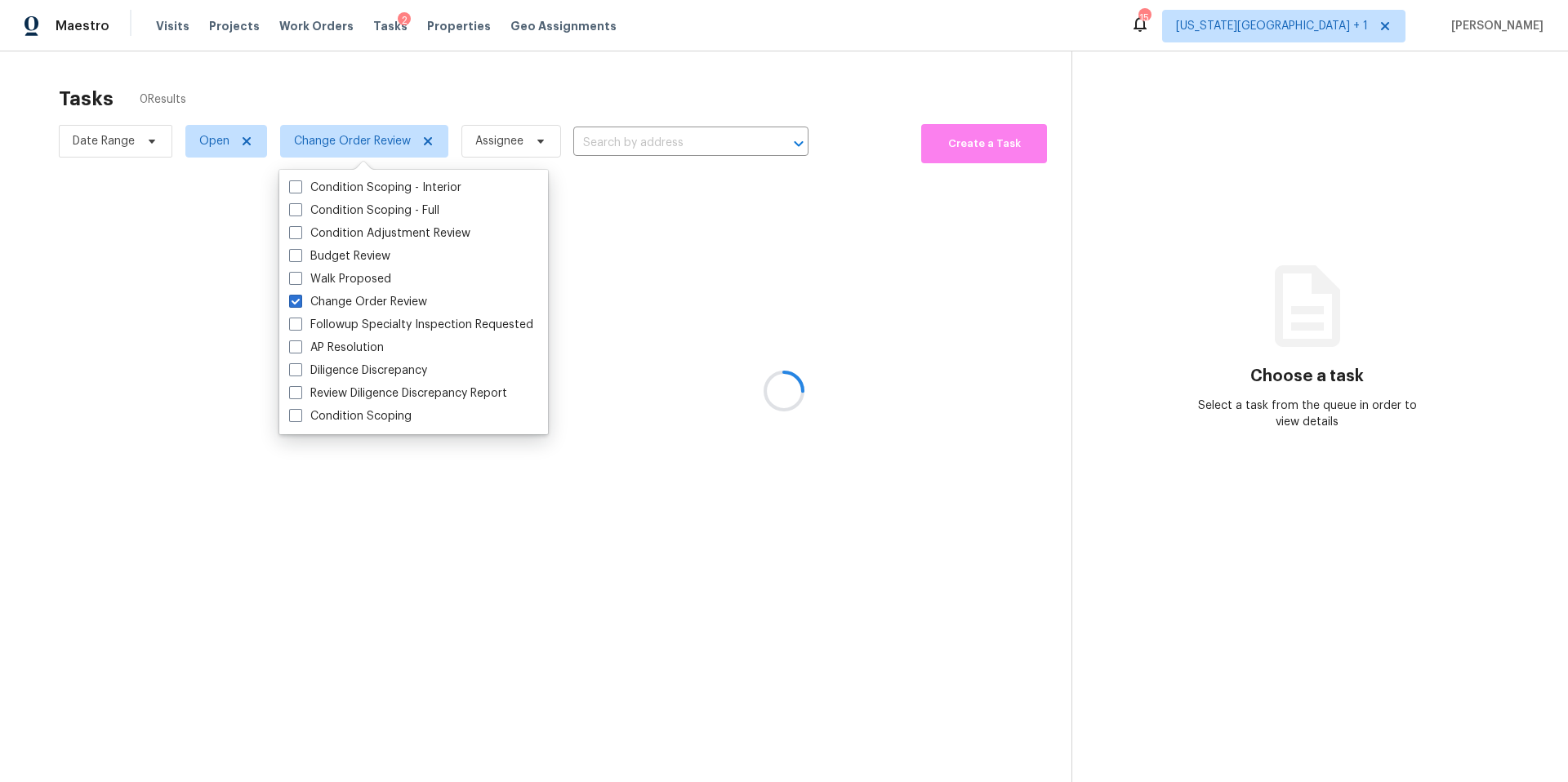
click at [364, 107] on div at bounding box center [784, 391] width 1568 height 782
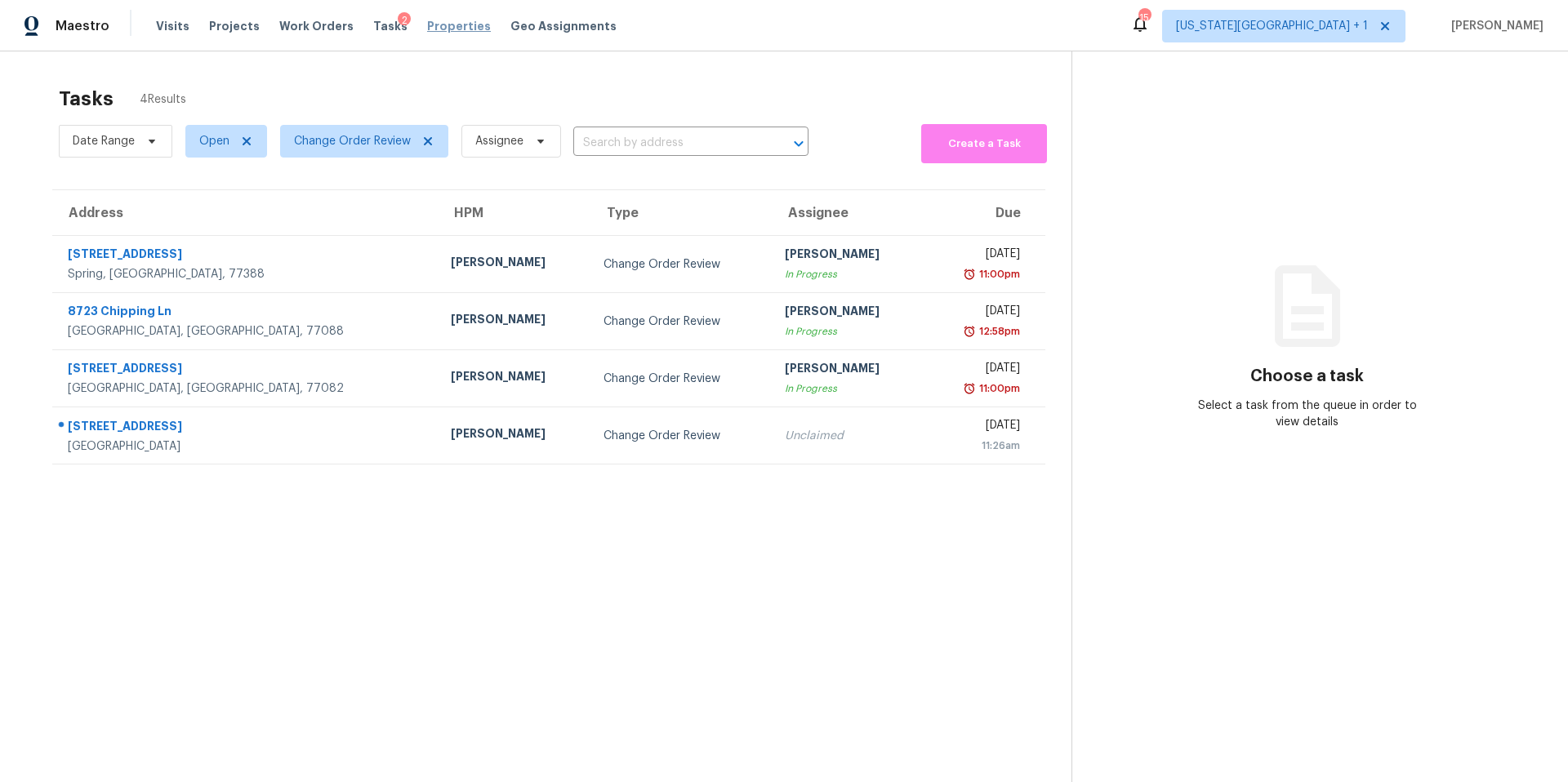
click at [434, 23] on span "Properties" at bounding box center [459, 26] width 64 height 16
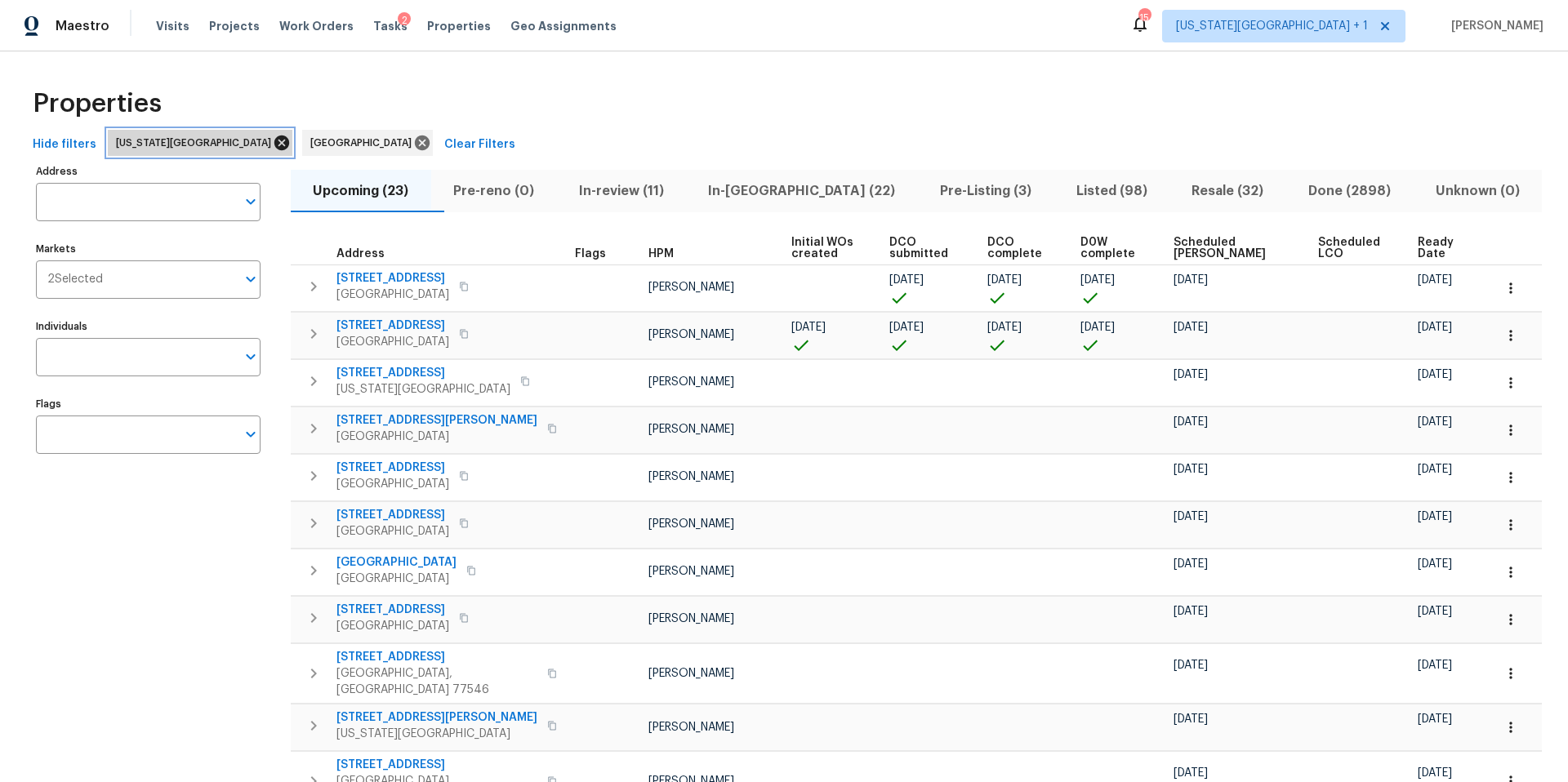
click at [274, 142] on icon at bounding box center [281, 142] width 15 height 15
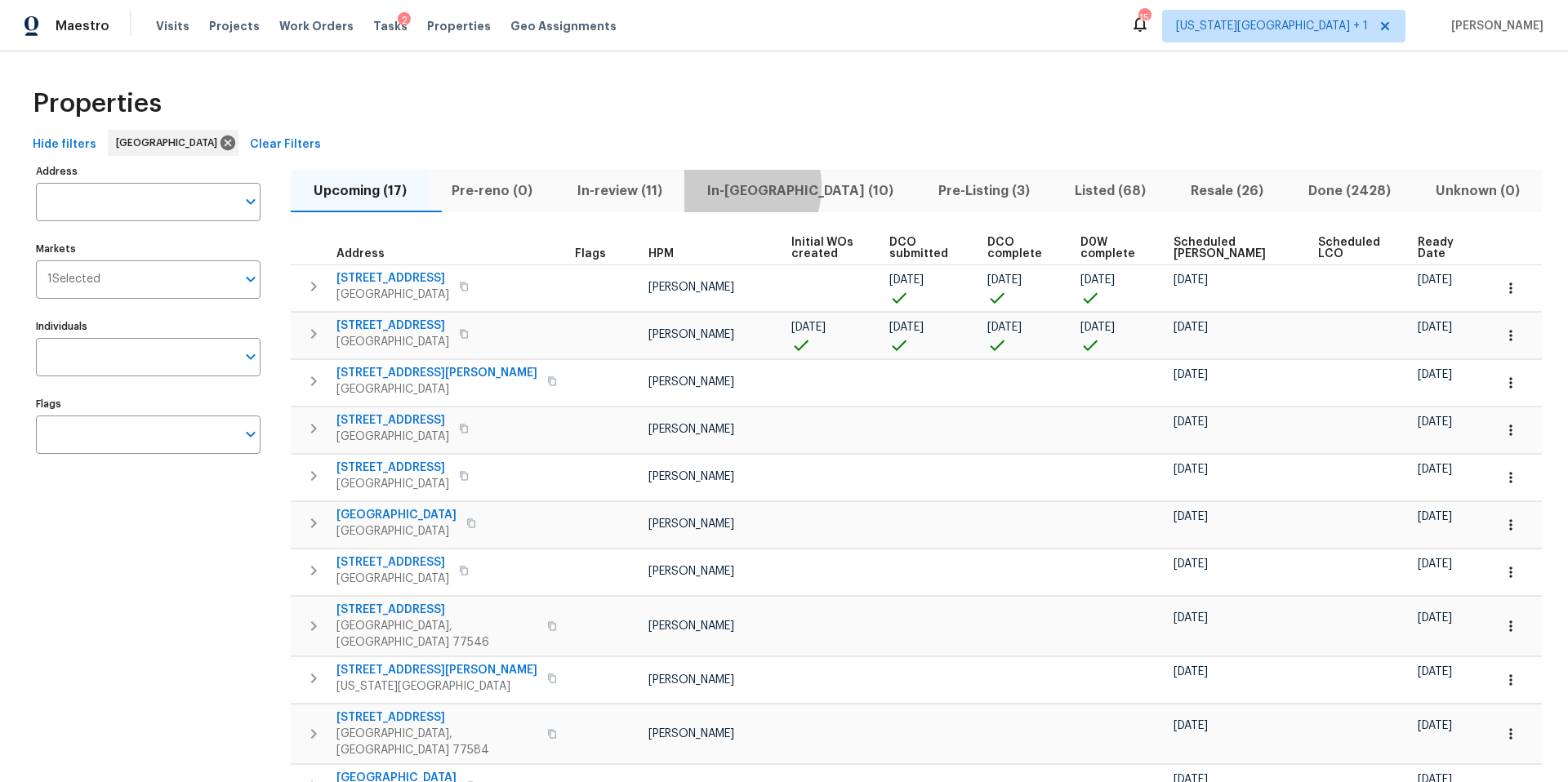
click at [762, 186] on span "In-reno (10)" at bounding box center [800, 190] width 211 height 23
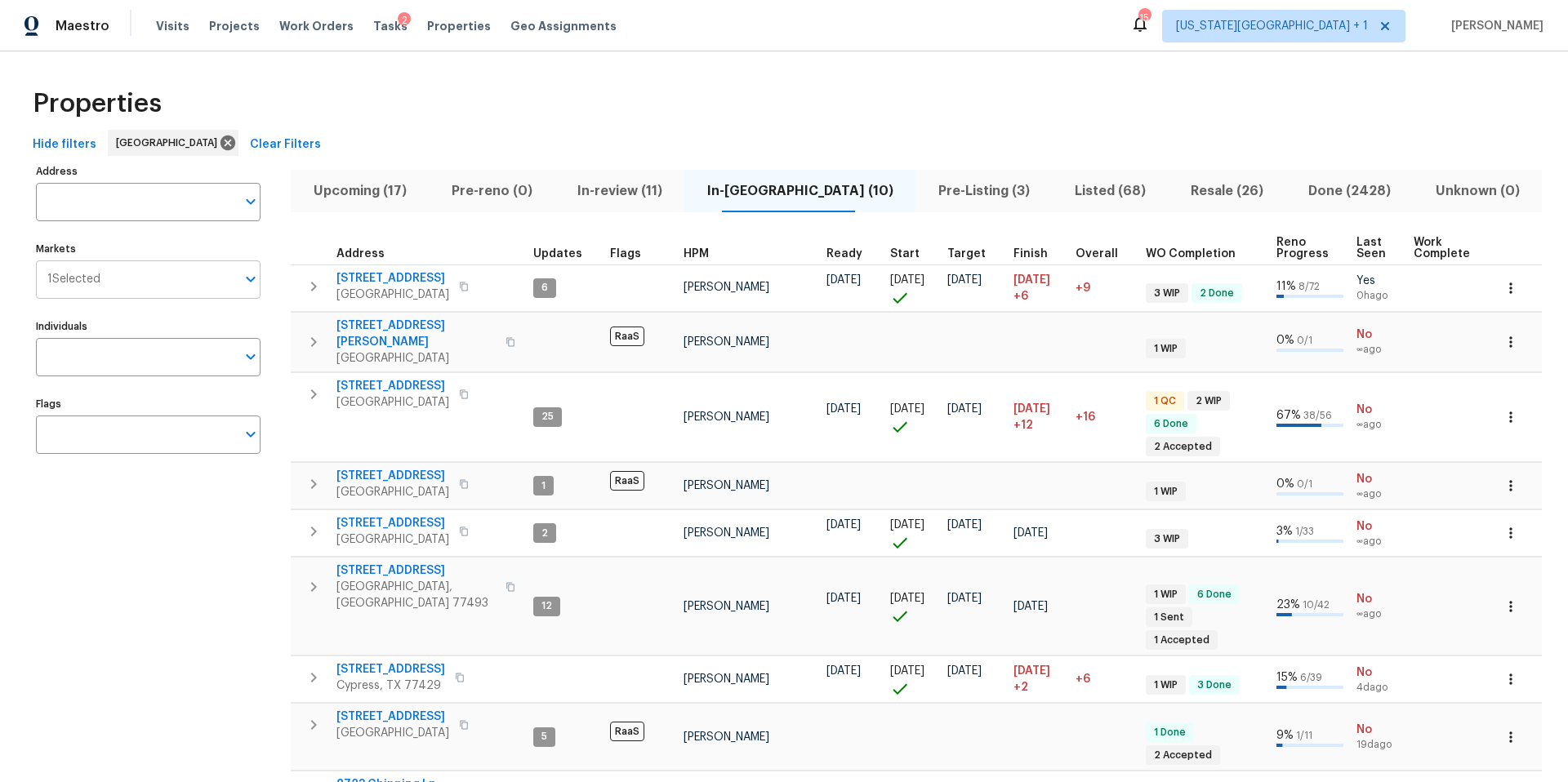
click at [152, 283] on input "Markets" at bounding box center [168, 280] width 135 height 39
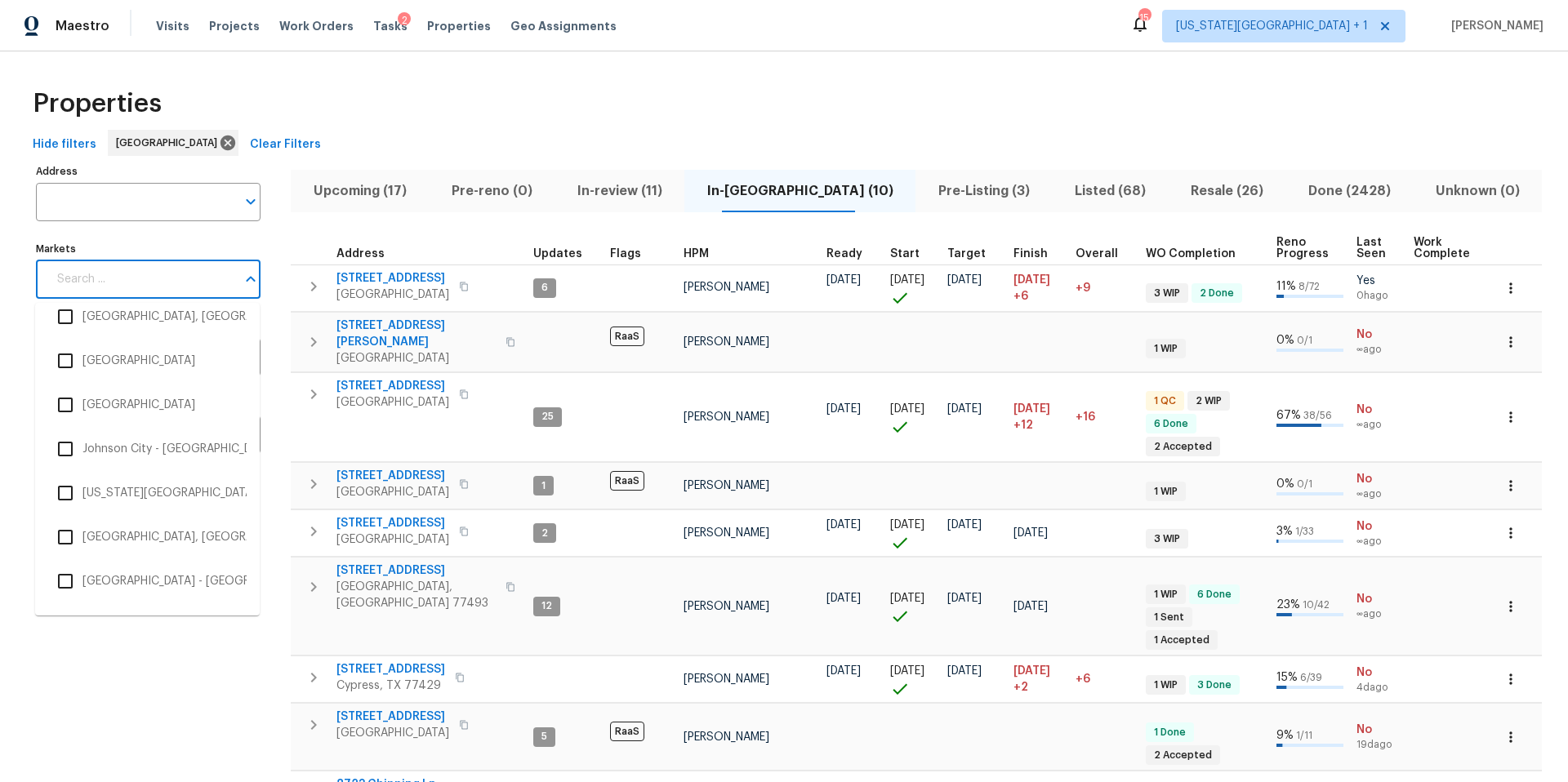
scroll to position [1458, 0]
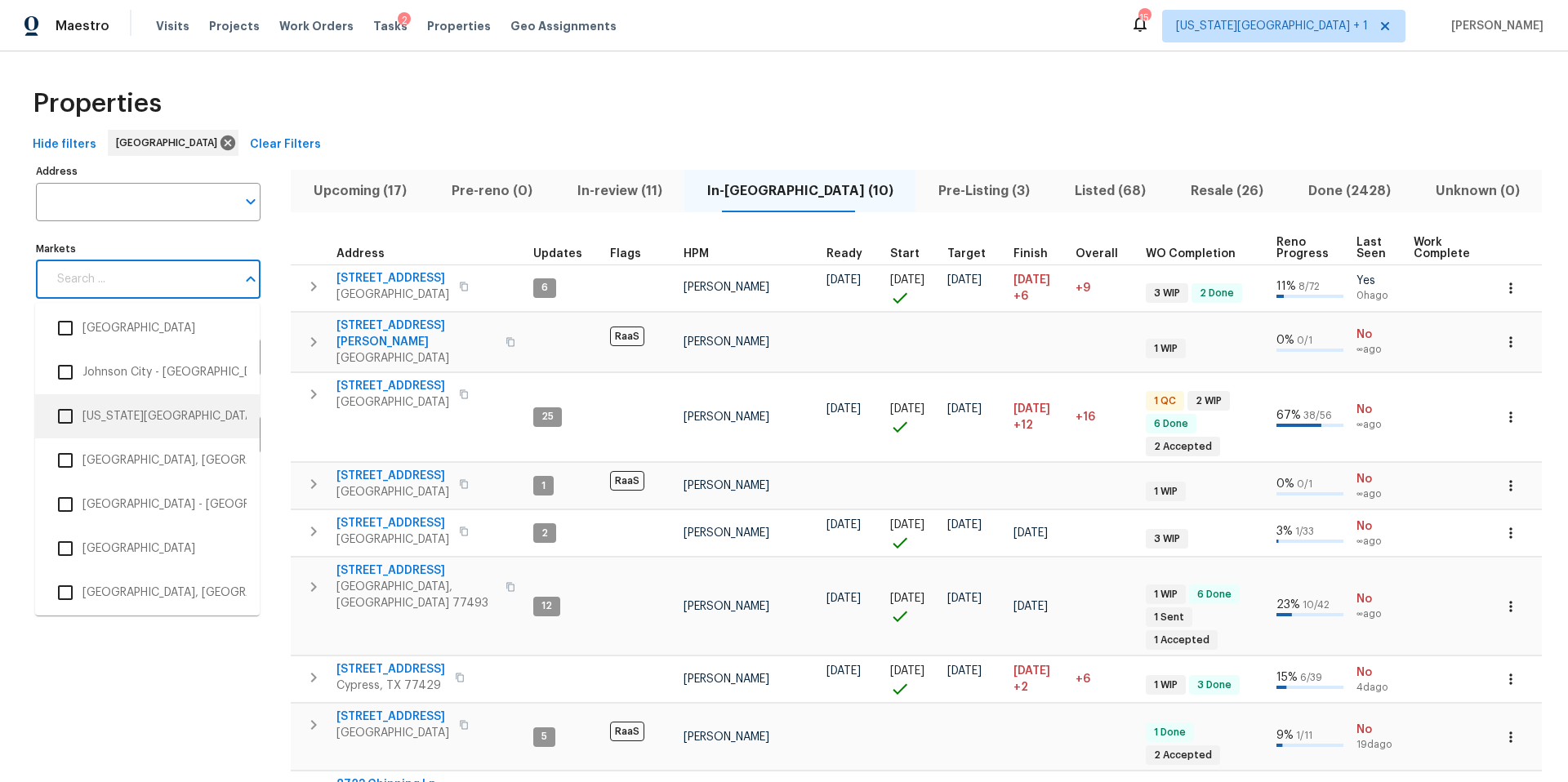
click at [130, 425] on li "[US_STATE][GEOGRAPHIC_DATA]" at bounding box center [146, 416] width 198 height 34
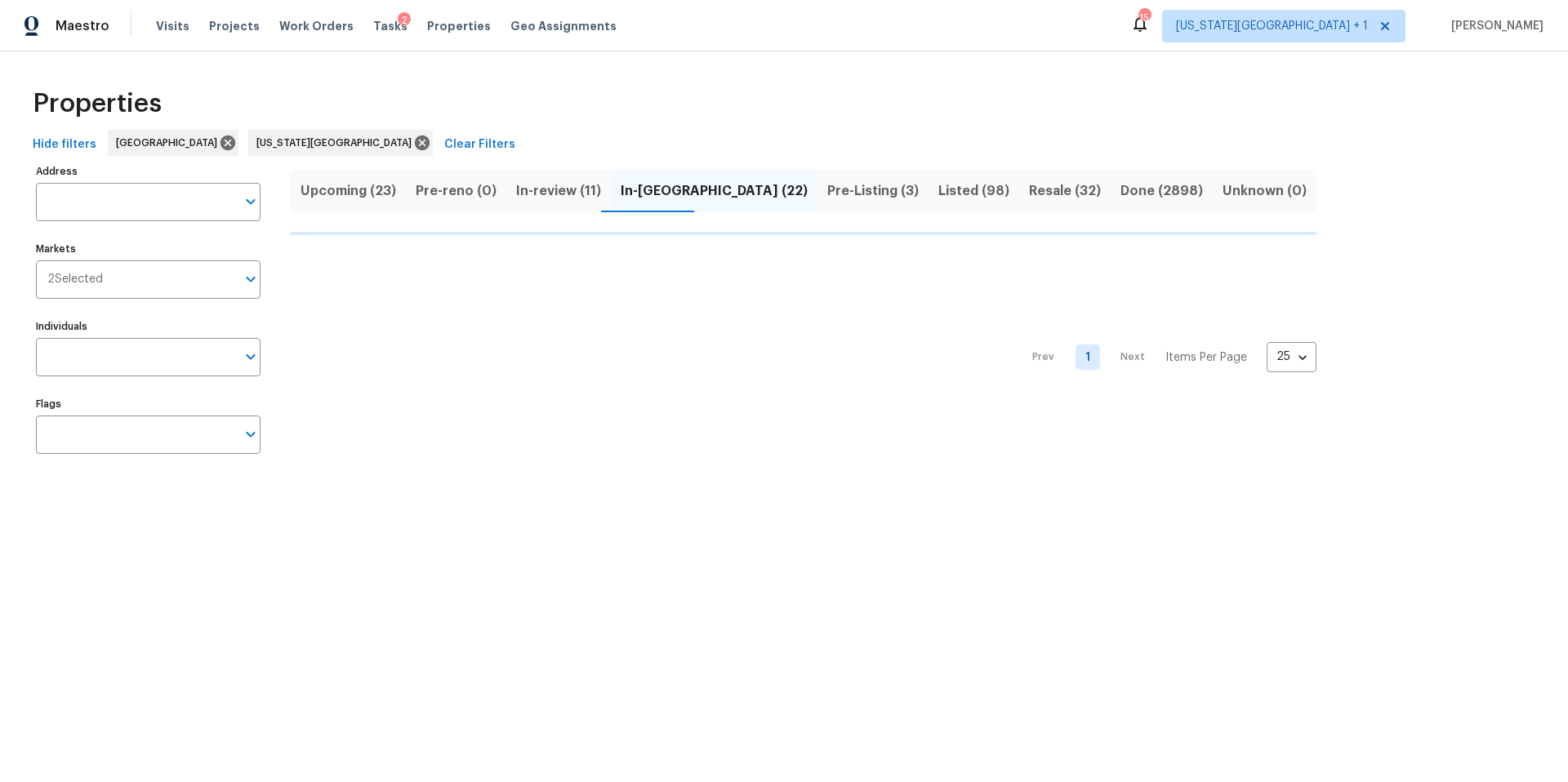
click at [371, 89] on div "Properties" at bounding box center [783, 104] width 1515 height 52
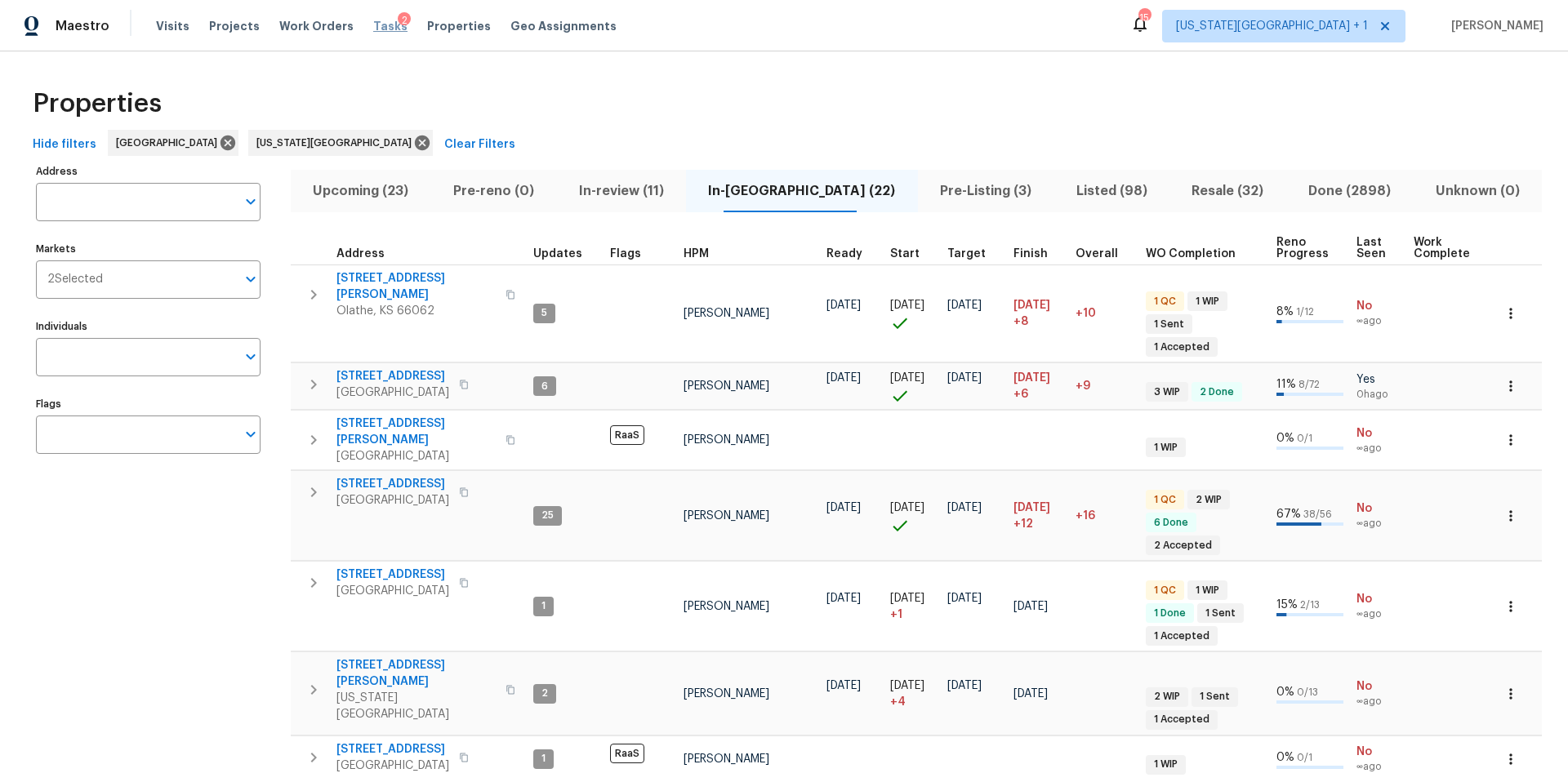
click at [374, 29] on span "Tasks" at bounding box center [391, 25] width 34 height 11
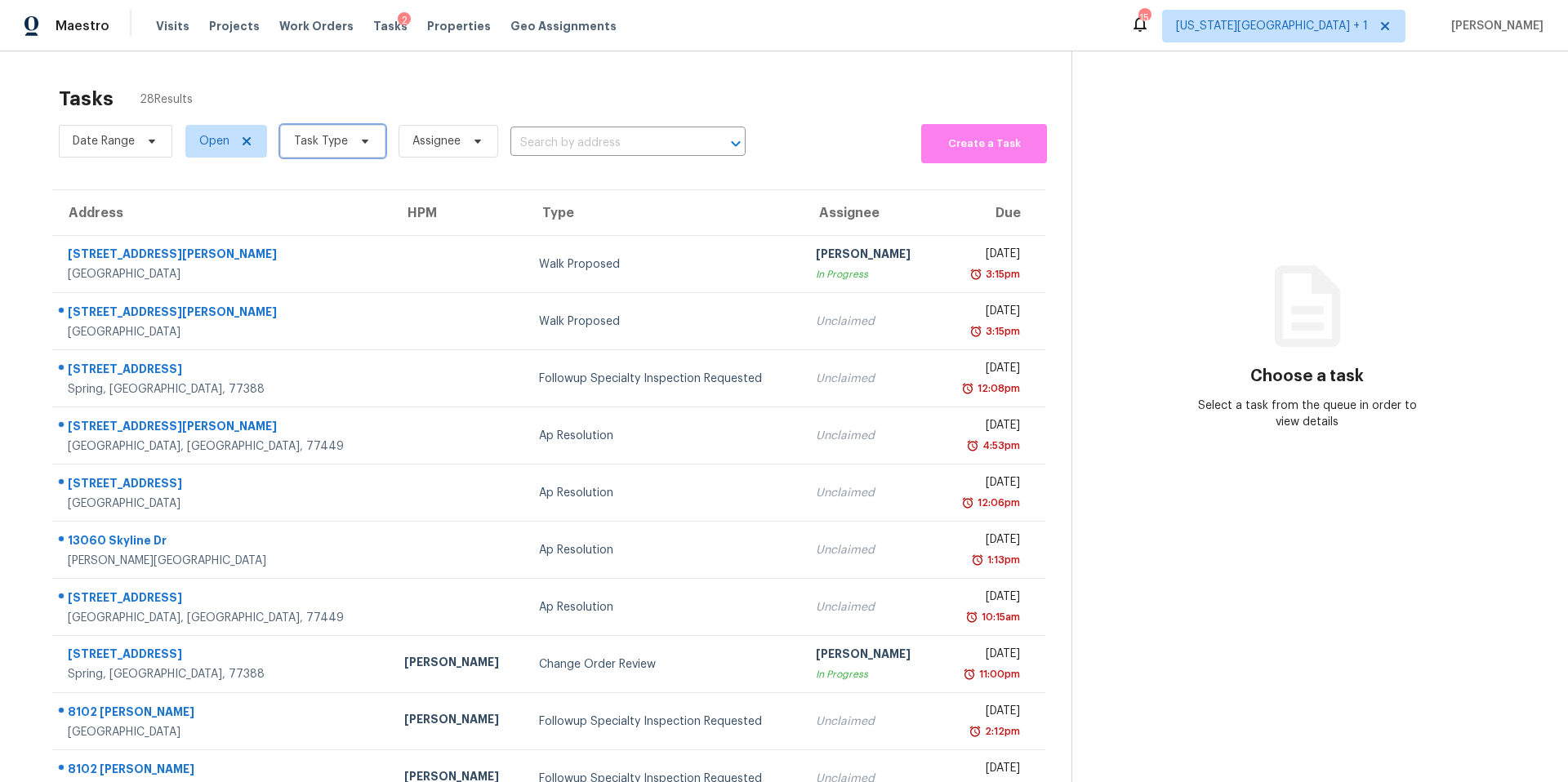
click at [334, 134] on span "Task Type" at bounding box center [321, 141] width 54 height 16
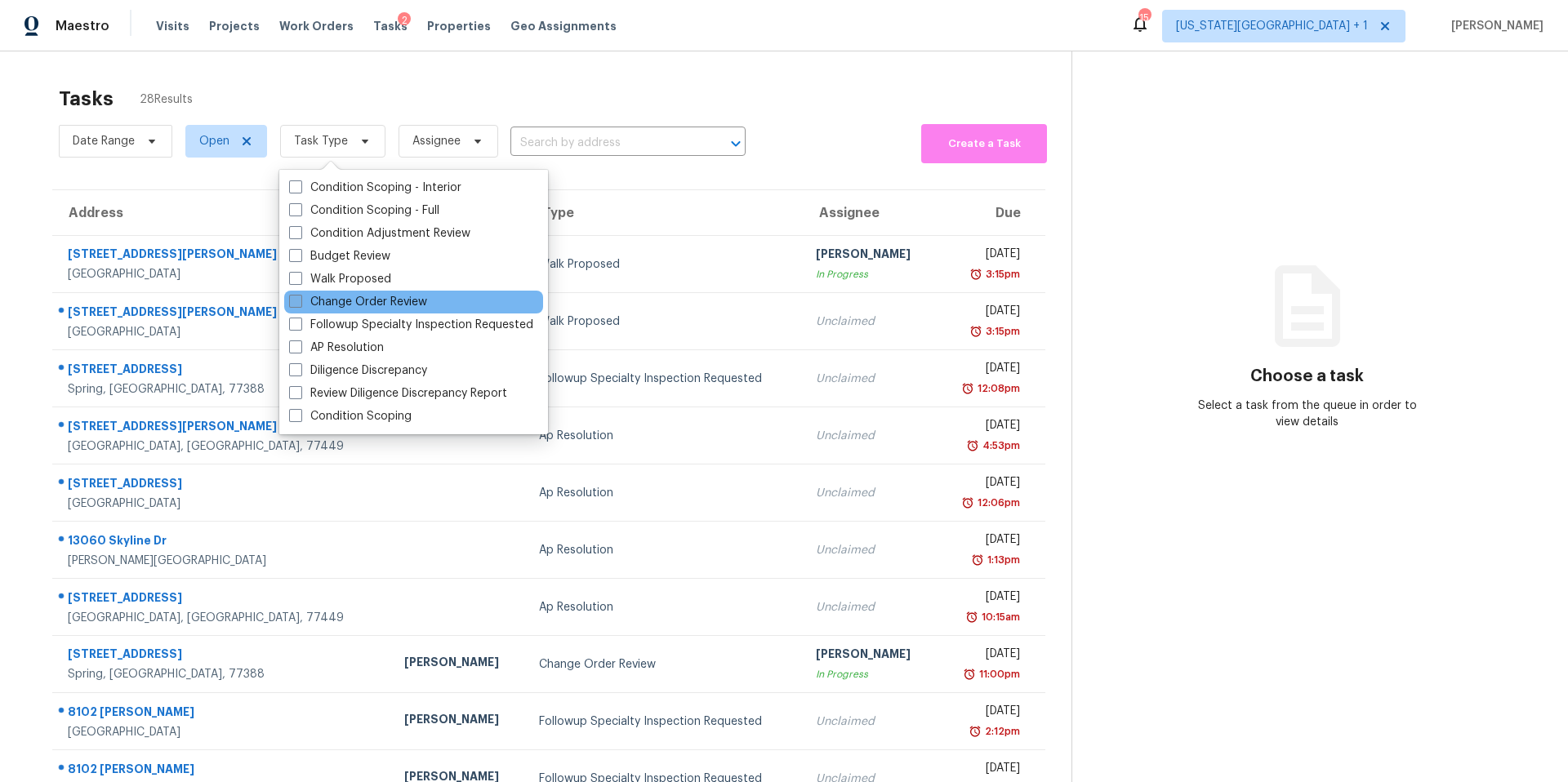
click at [311, 305] on label "Change Order Review" at bounding box center [358, 302] width 138 height 16
click at [300, 305] on input "Change Order Review" at bounding box center [294, 299] width 11 height 11
checkbox input "true"
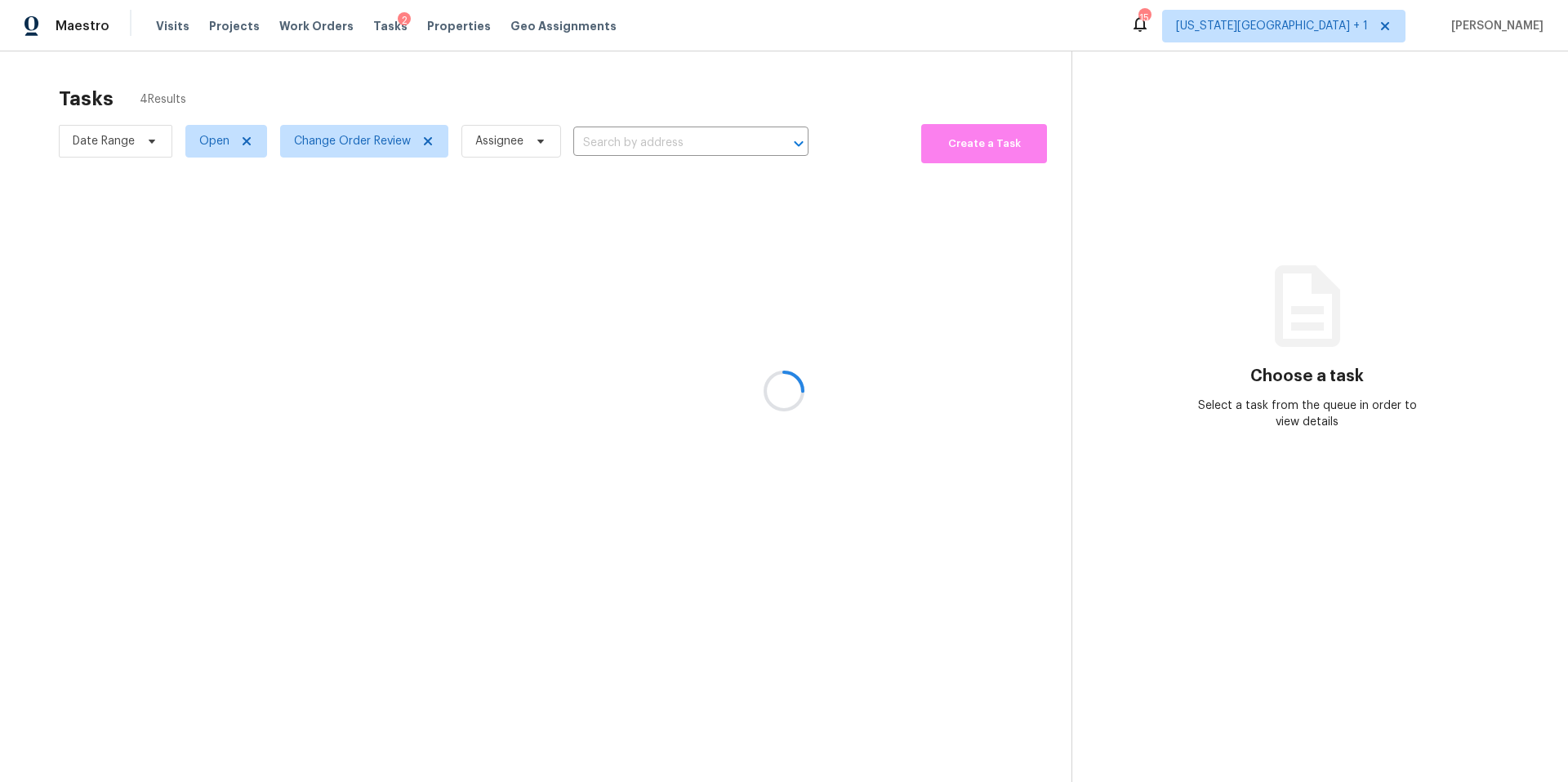
click at [360, 83] on div at bounding box center [784, 391] width 1568 height 782
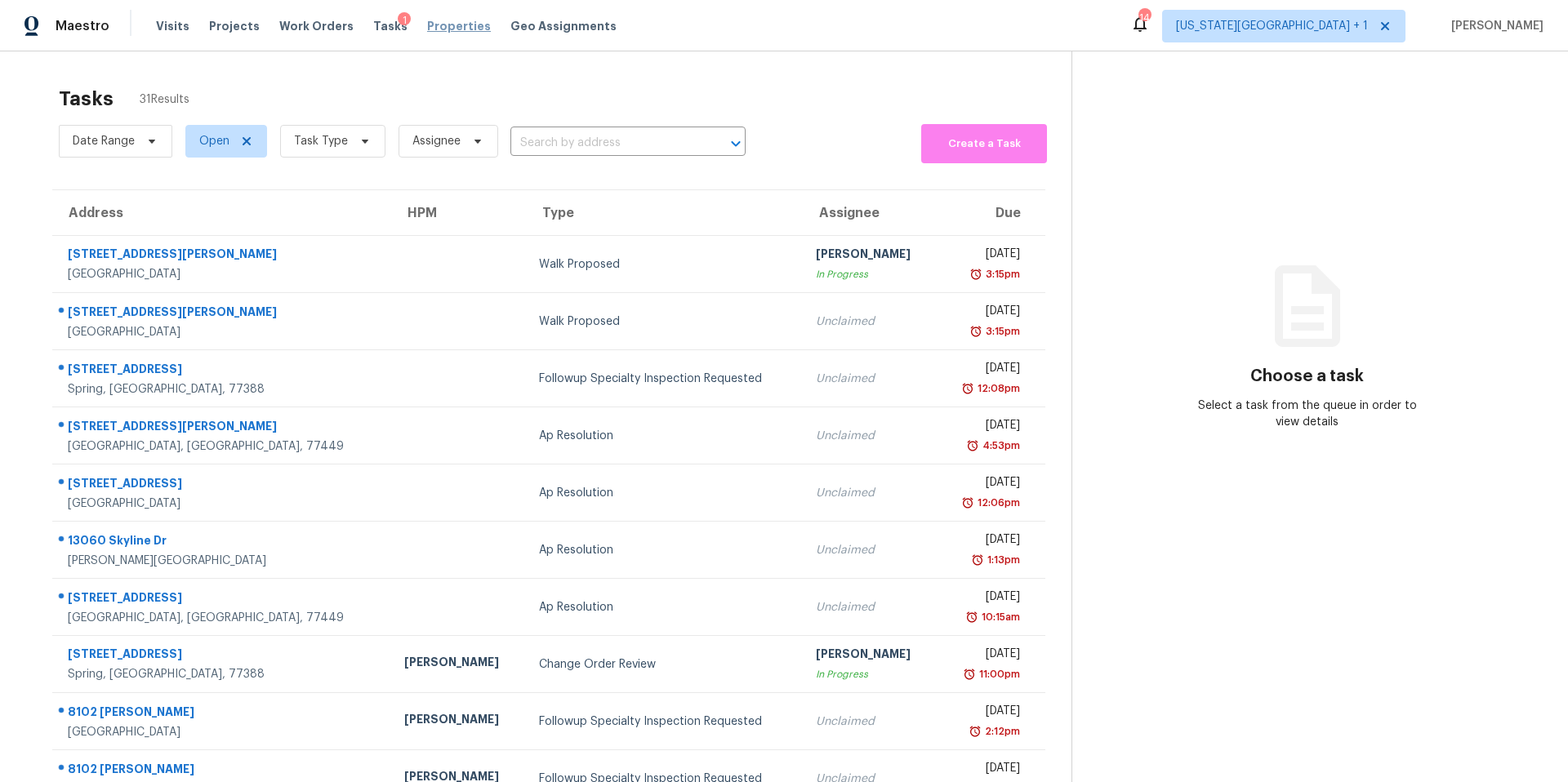
click at [432, 28] on span "Properties" at bounding box center [459, 26] width 64 height 16
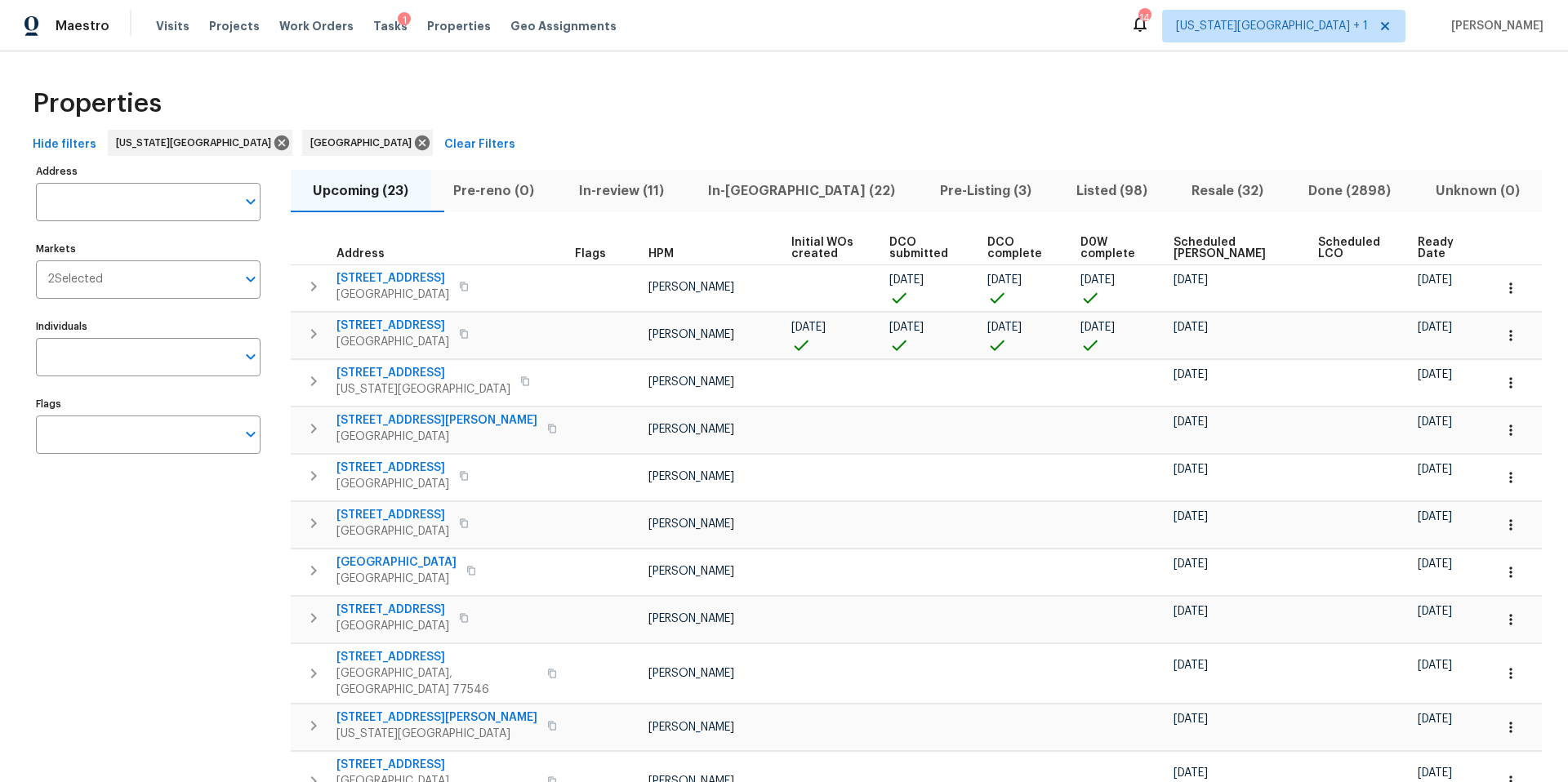
click at [772, 186] on span "In-[GEOGRAPHIC_DATA] (22)" at bounding box center [801, 190] width 212 height 23
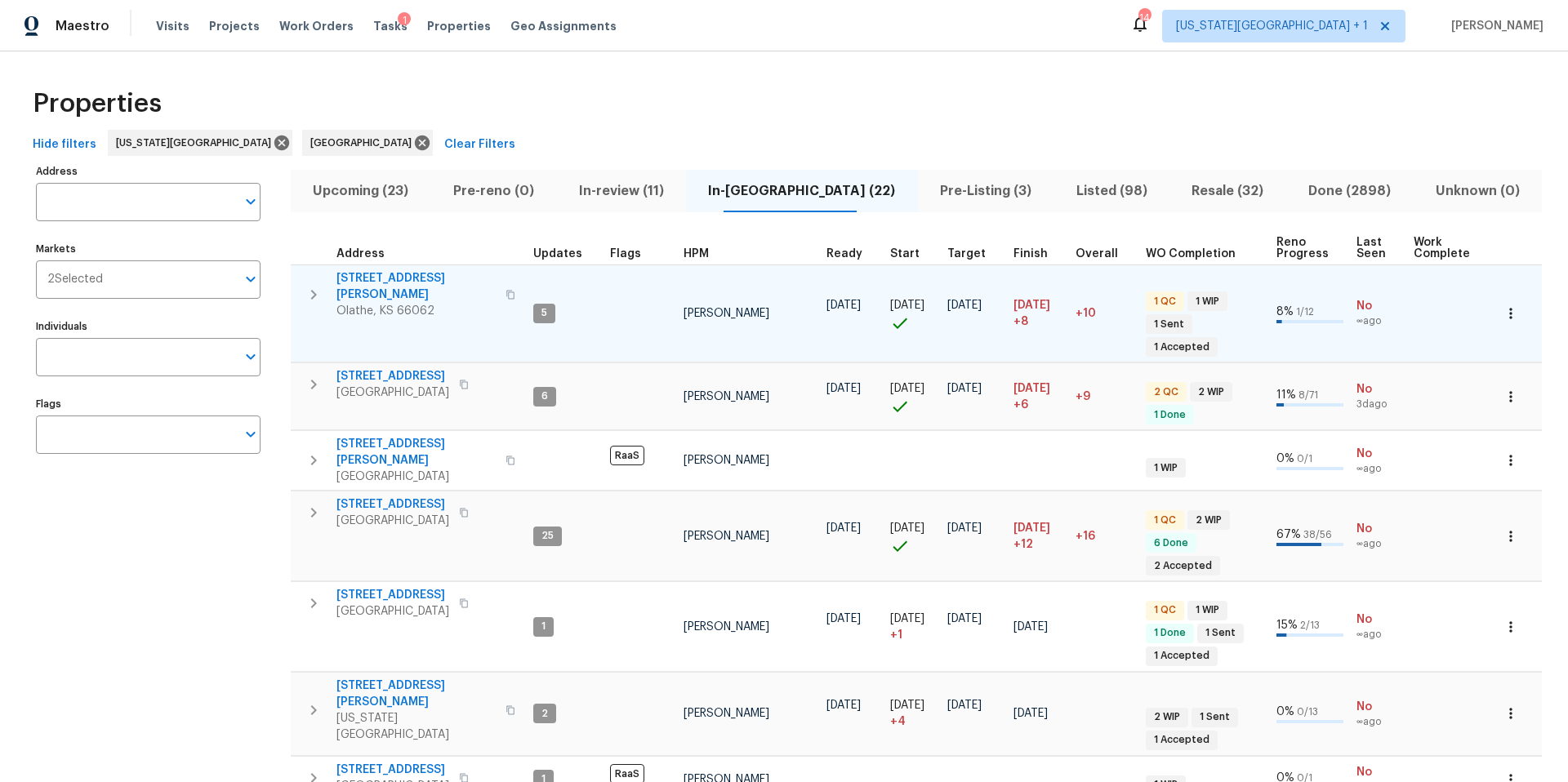
click at [403, 303] on span "Olathe, KS 66062" at bounding box center [416, 311] width 159 height 16
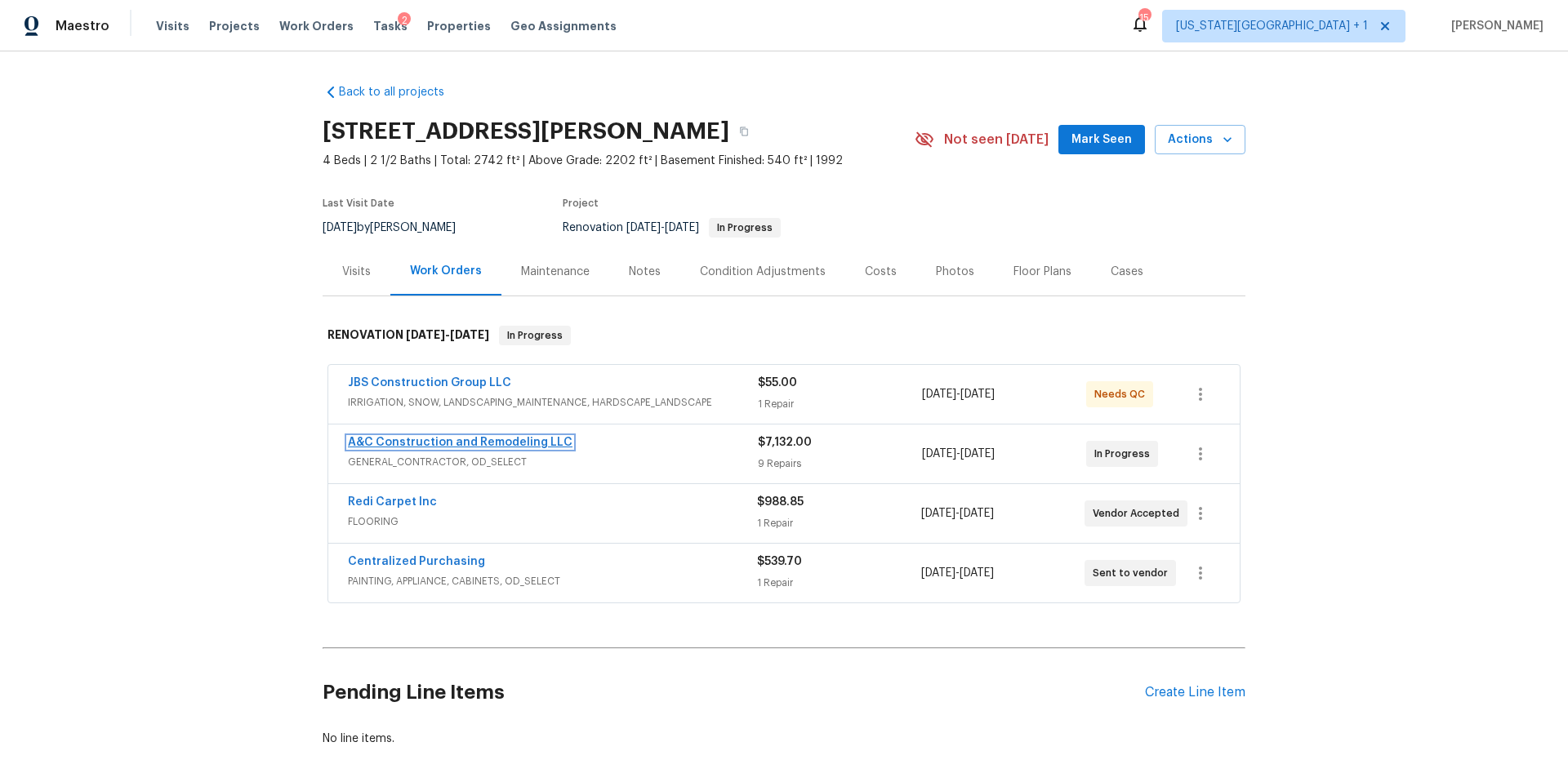
click at [554, 438] on link "A&C Construction and Remodeling LLC" at bounding box center [459, 442] width 224 height 11
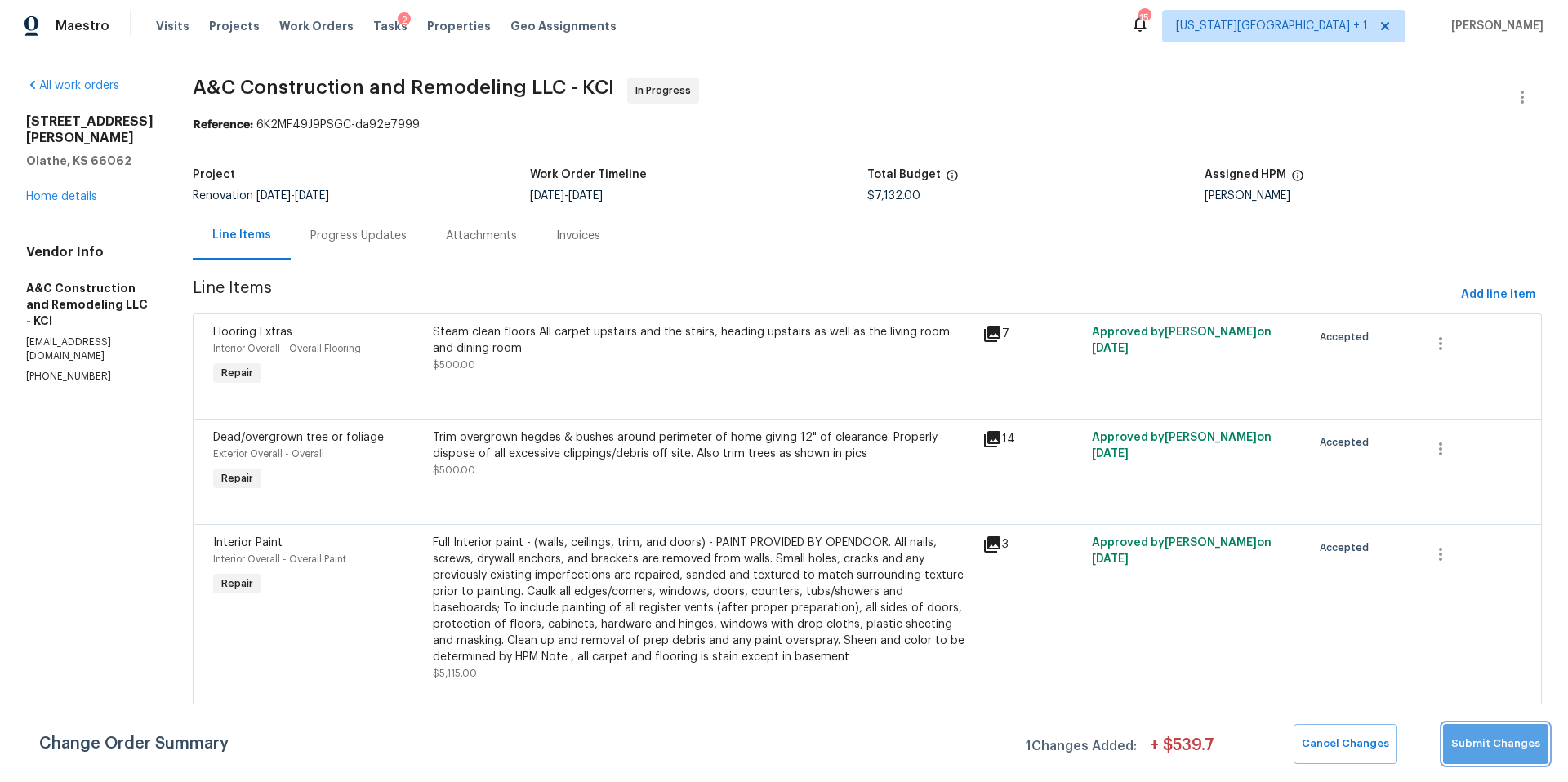
click at [1505, 751] on span "Submit Changes" at bounding box center [1495, 744] width 89 height 19
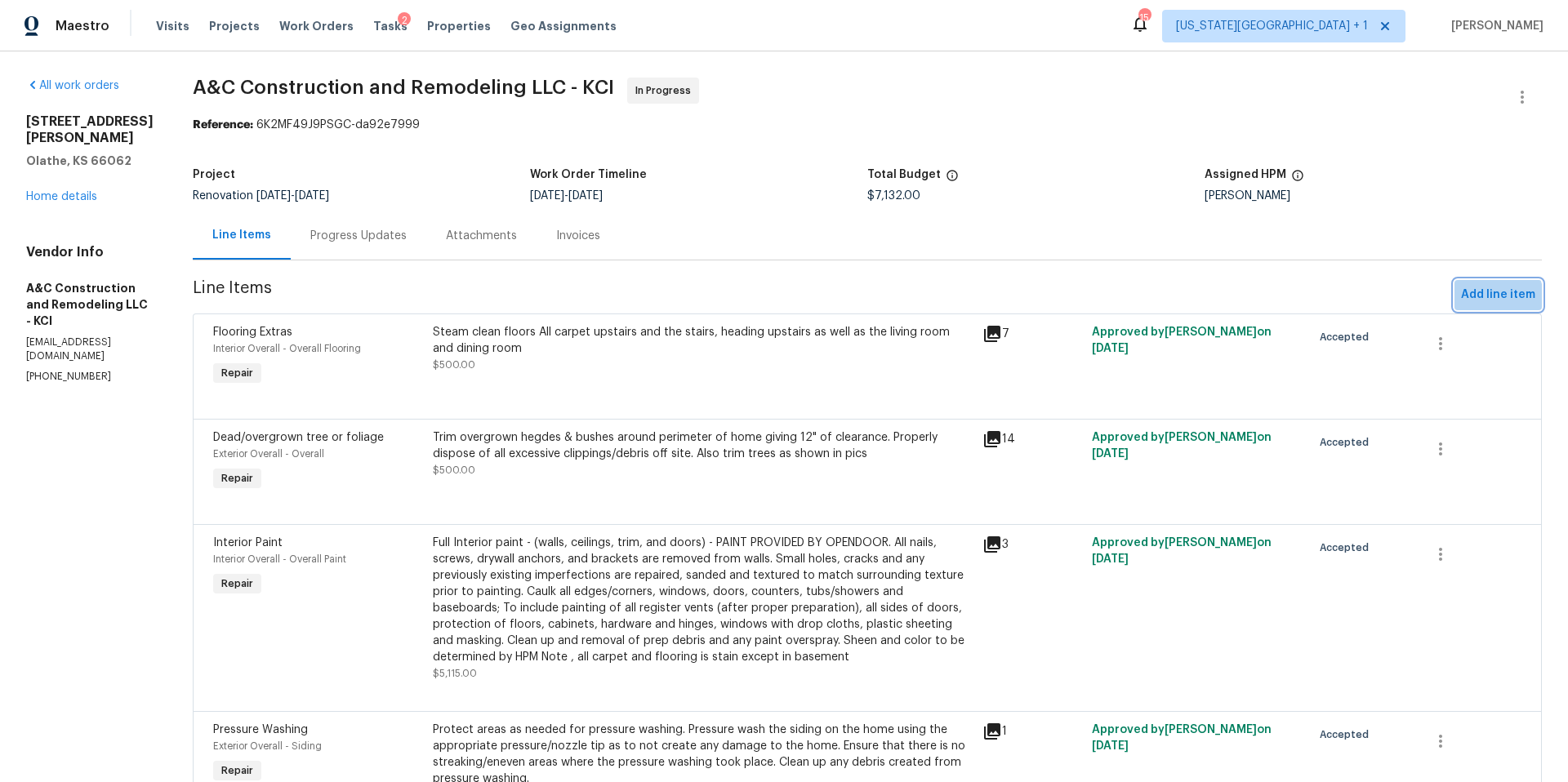
click at [1493, 297] on span "Add line item" at bounding box center [1498, 295] width 75 height 20
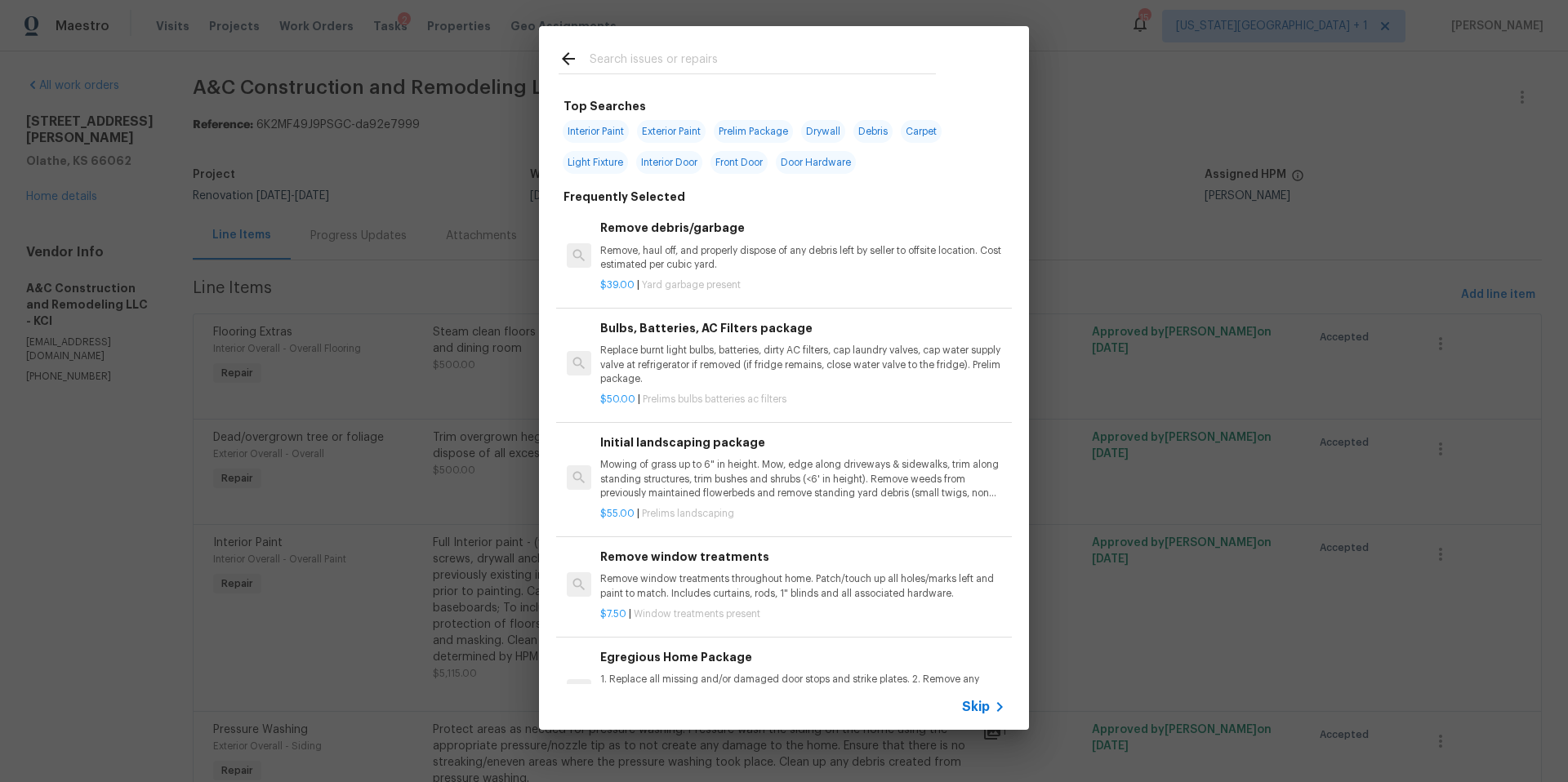
click at [642, 62] on input "text" at bounding box center [763, 61] width 347 height 25
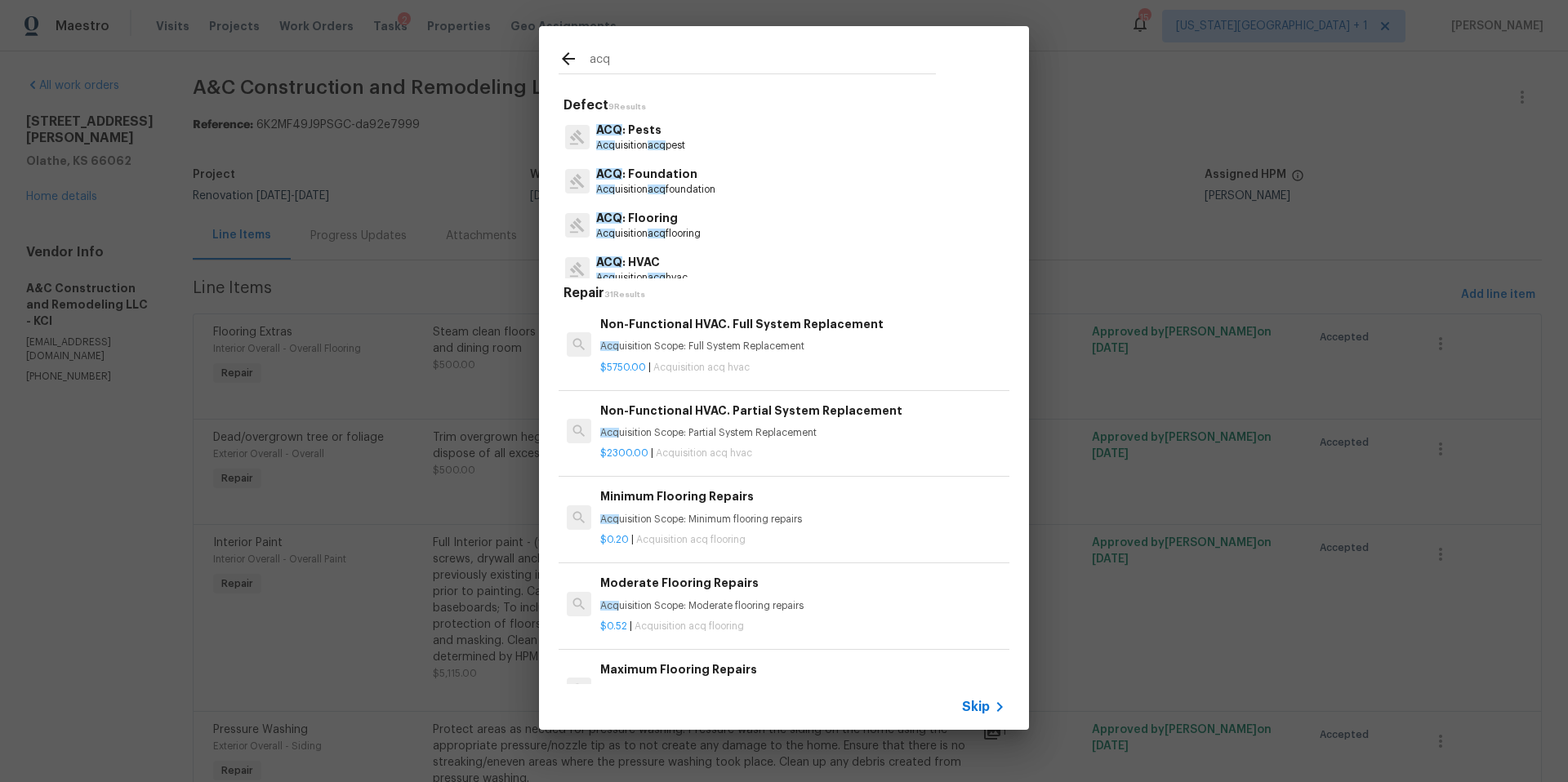
type input "acq"
click at [638, 181] on p "ACQ : Foundation" at bounding box center [655, 173] width 120 height 17
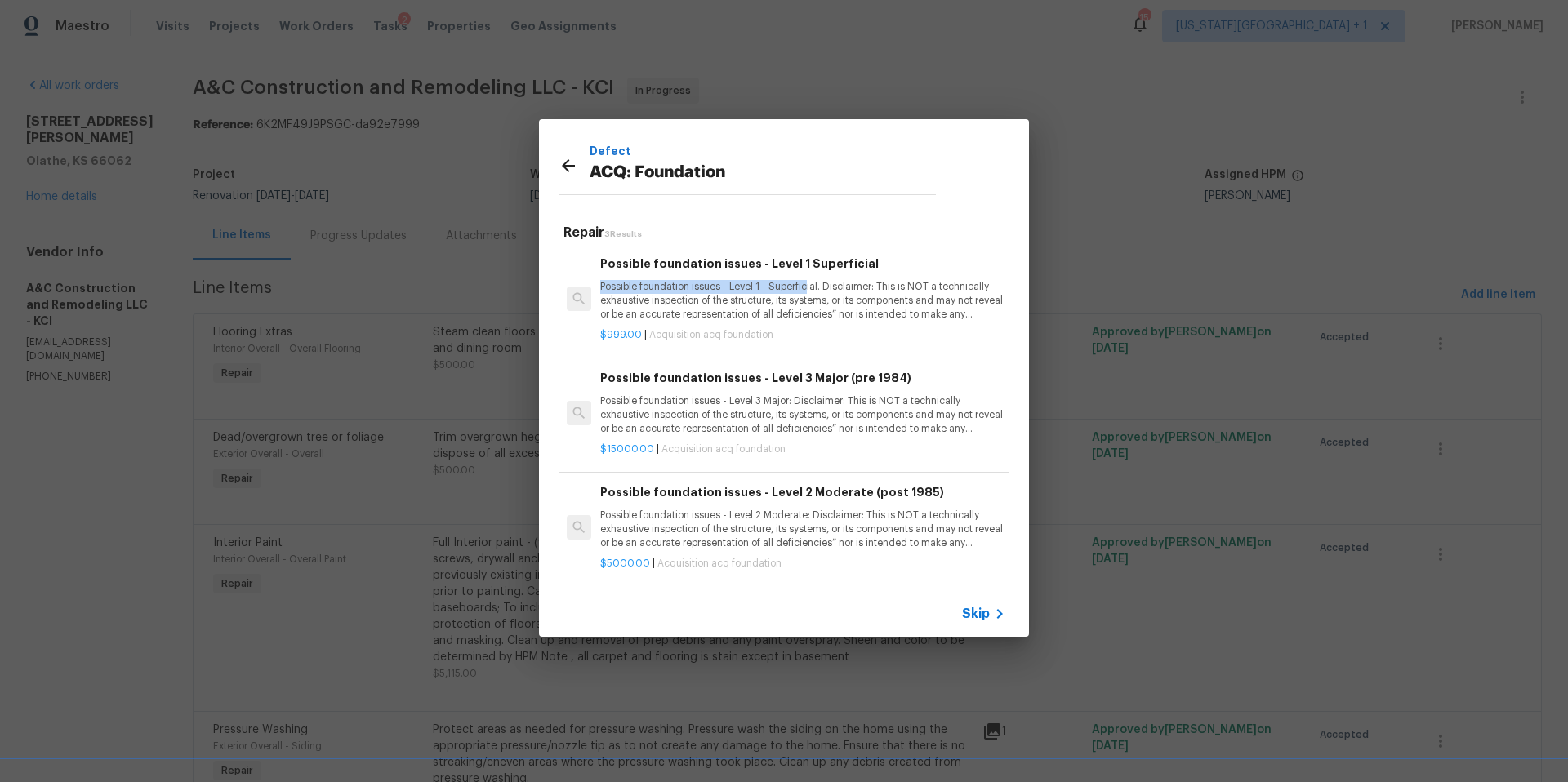
drag, startPoint x: 599, startPoint y: 281, endPoint x: 805, endPoint y: 292, distance: 206.3
click at [805, 292] on div "Possible foundation issues - Level 1 Superficial Possible foundation issues - L…" at bounding box center [803, 298] width 410 height 93
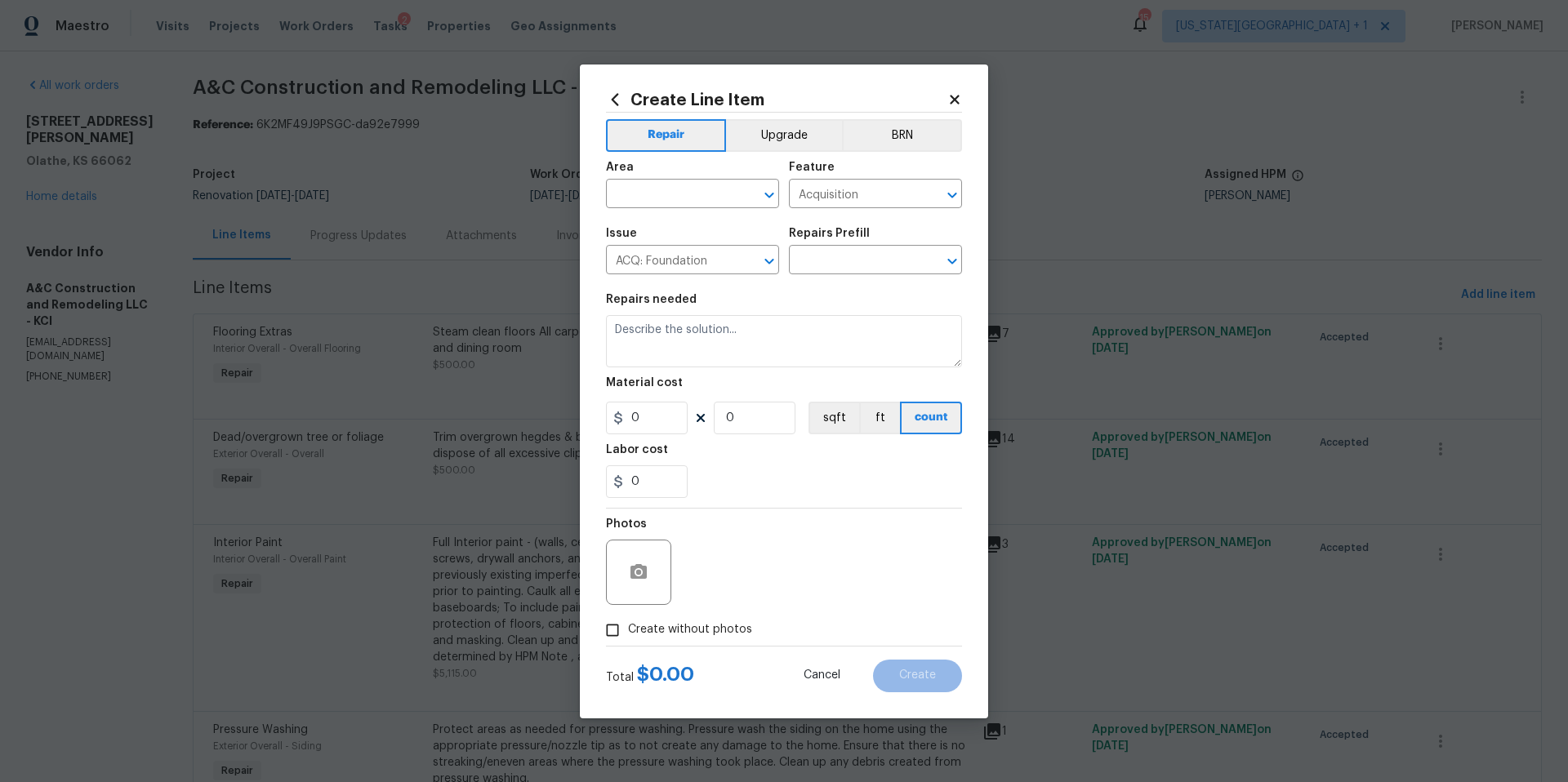
type input "Possible foundation issues - Level 1 Superficial $999.00"
type textarea "Possible foundation issues - Level 1 - Superficial. Disclaimer: This is NOT a t…"
type input "999"
type input "1"
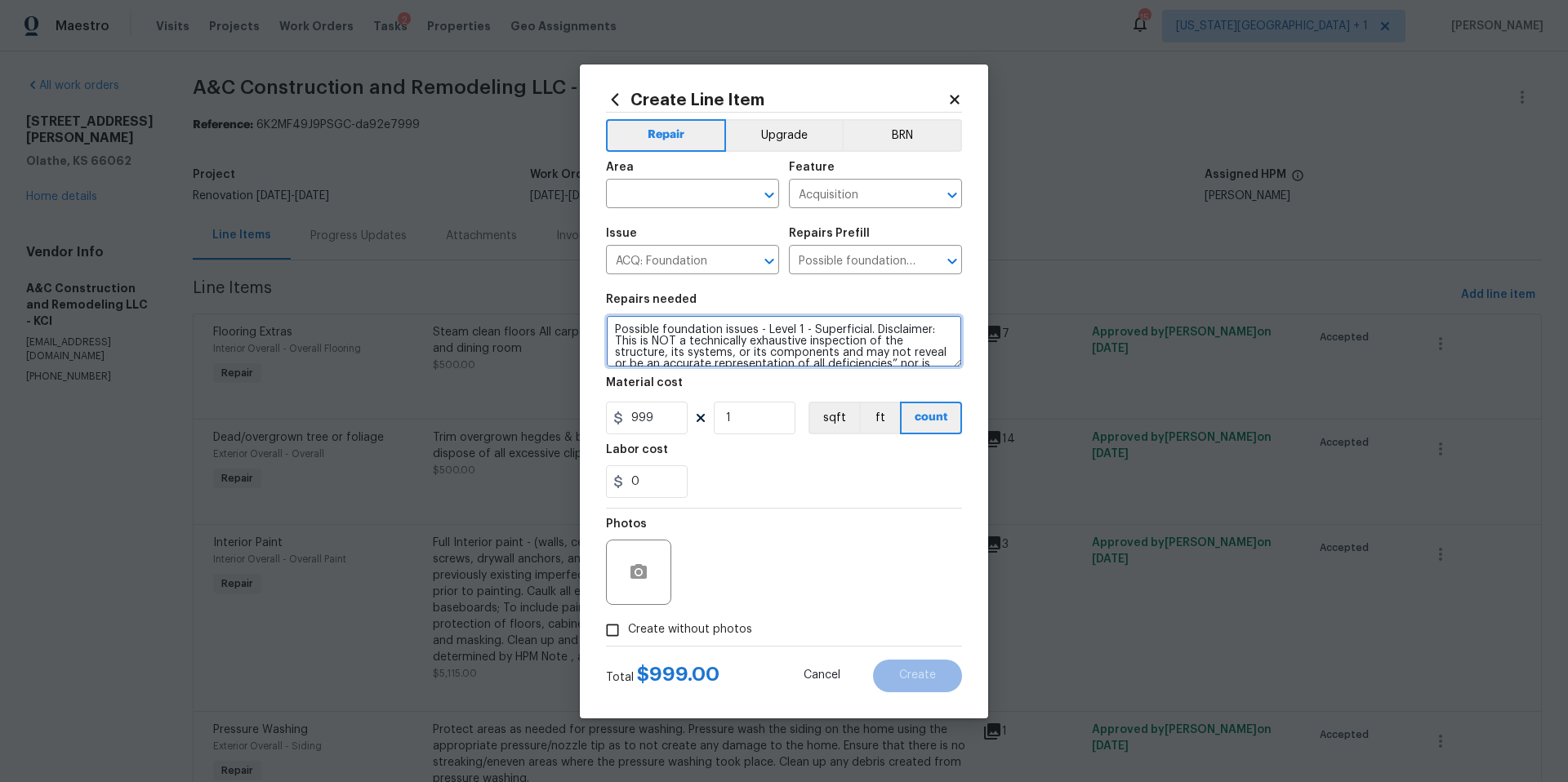
scroll to position [57, 0]
drag, startPoint x: 615, startPoint y: 329, endPoint x: 851, endPoint y: 383, distance: 242.1
click at [851, 383] on section "Repairs needed Possible foundation issues - Level 1 - Superficial. Disclaimer: …" at bounding box center [783, 395] width 356 height 224
click at [763, 258] on icon "Open" at bounding box center [769, 261] width 20 height 20
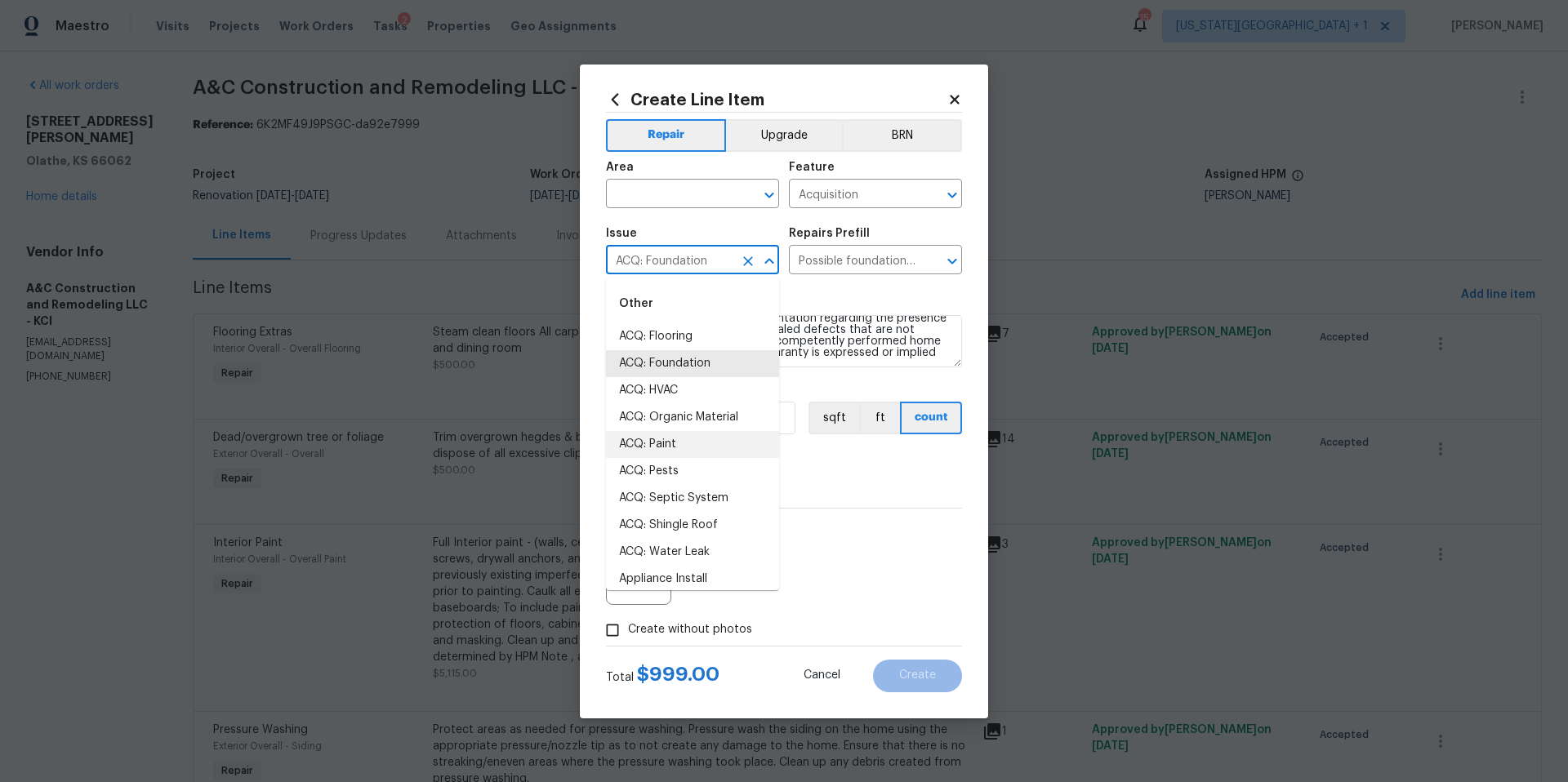
click at [664, 436] on li "ACQ: Paint" at bounding box center [692, 444] width 173 height 27
type input "ACQ: Paint"
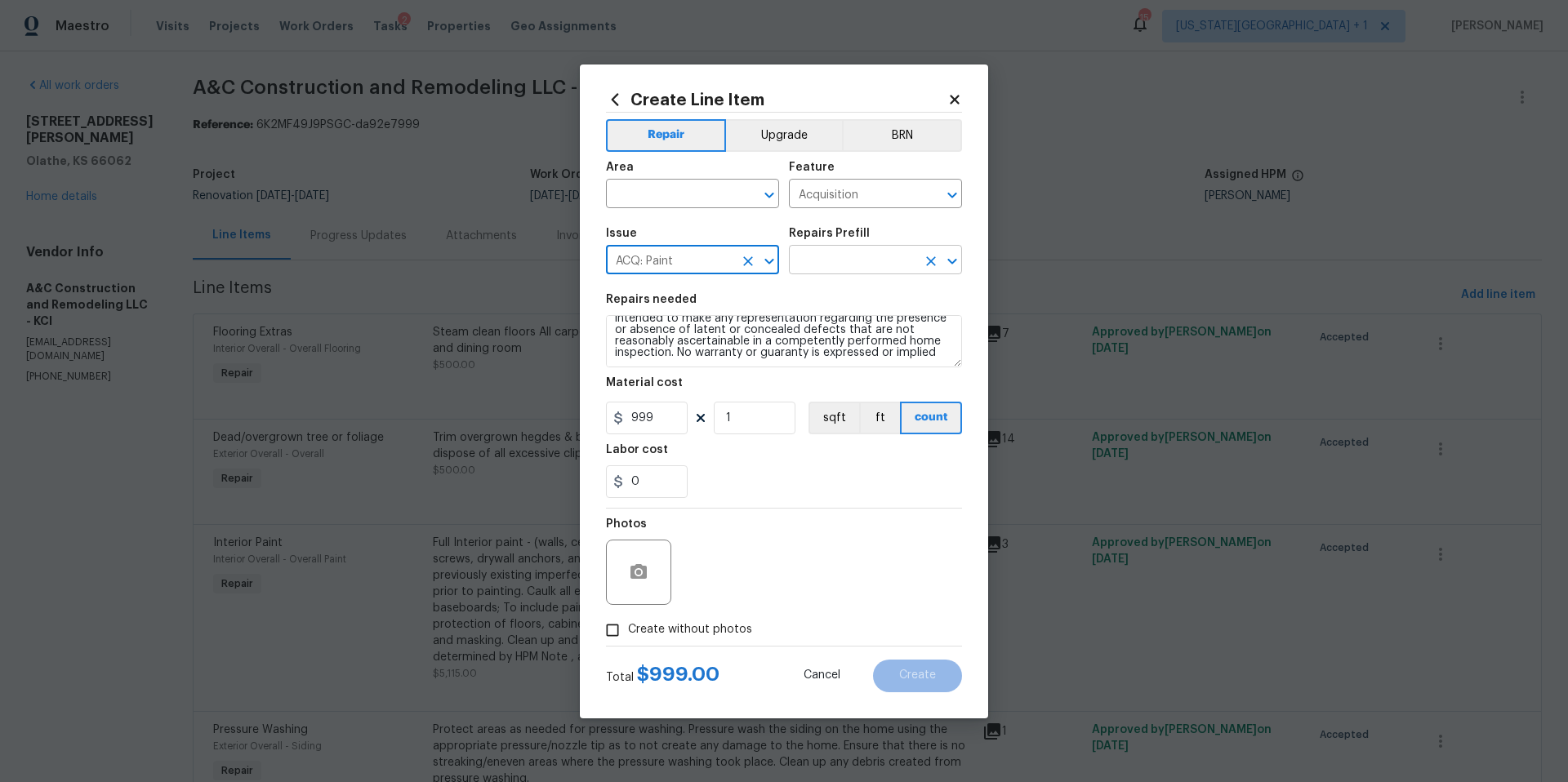
click at [868, 260] on input "text" at bounding box center [853, 261] width 128 height 25
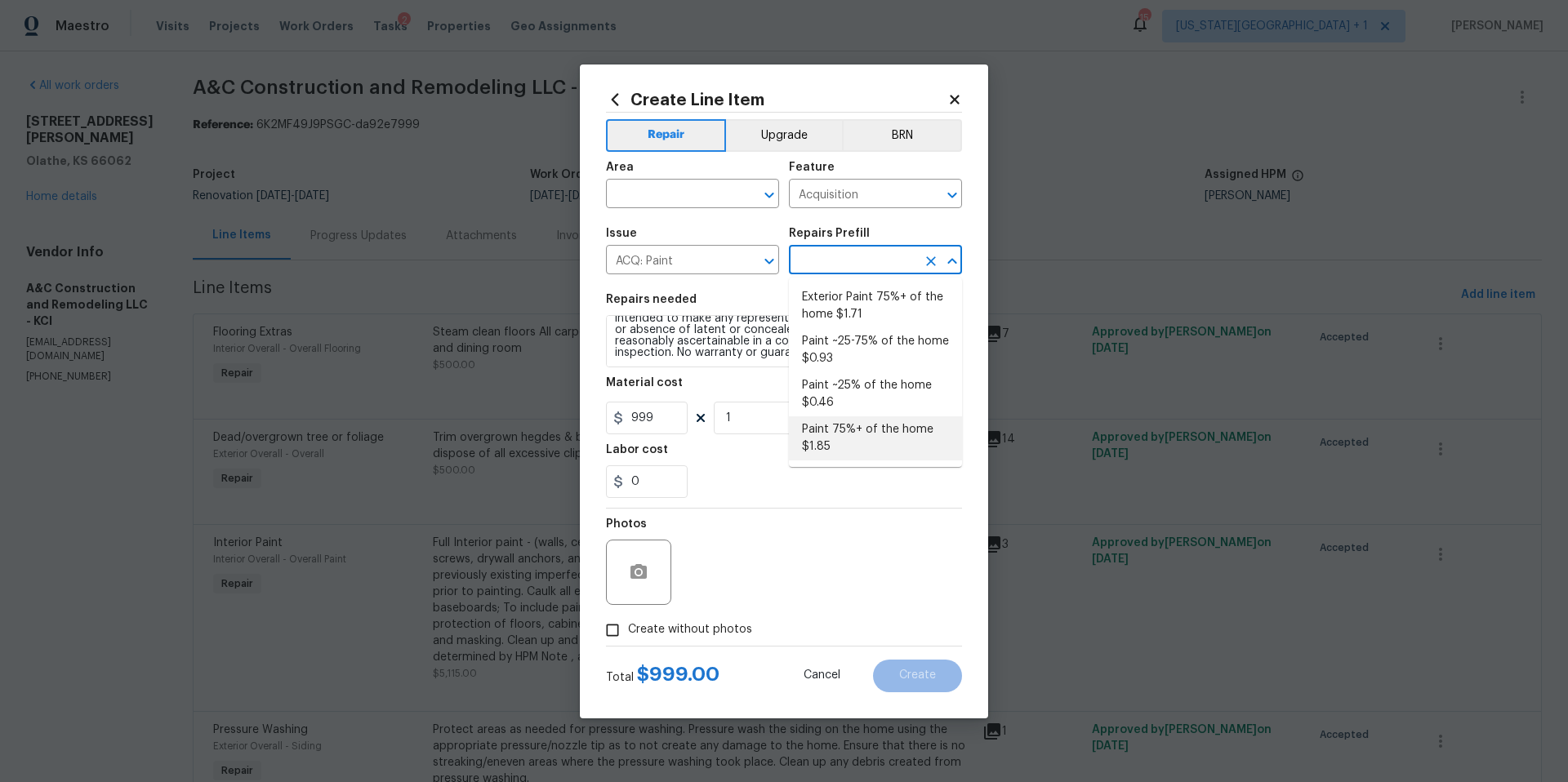
click at [852, 428] on li "Paint 75%+ of the home $1.85" at bounding box center [876, 438] width 173 height 44
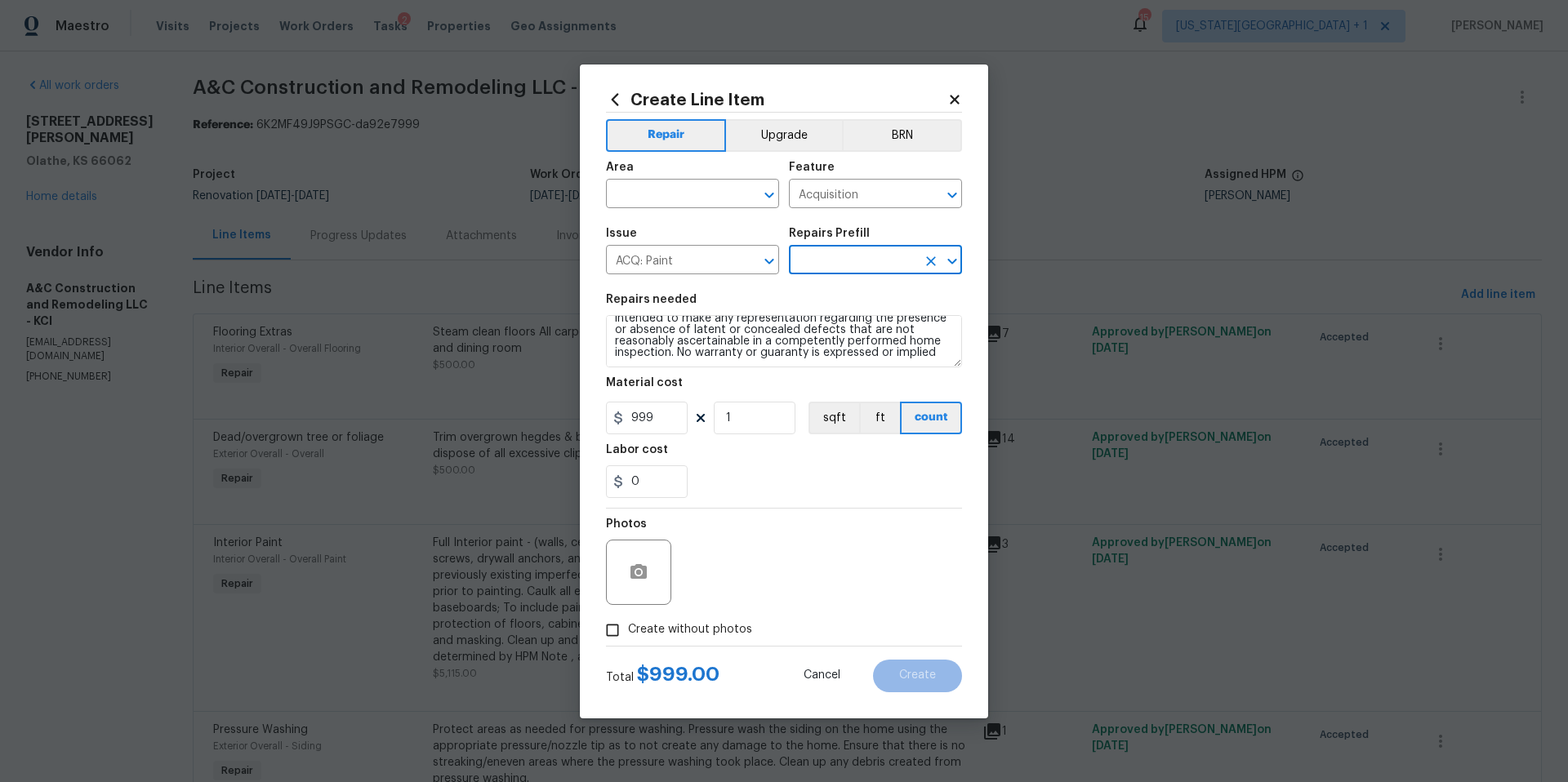
type textarea "Acquisition Scope: 75%+ of the home will likely require interior paint"
type input "Paint 75%+ of the home $1.85"
type input "1.85"
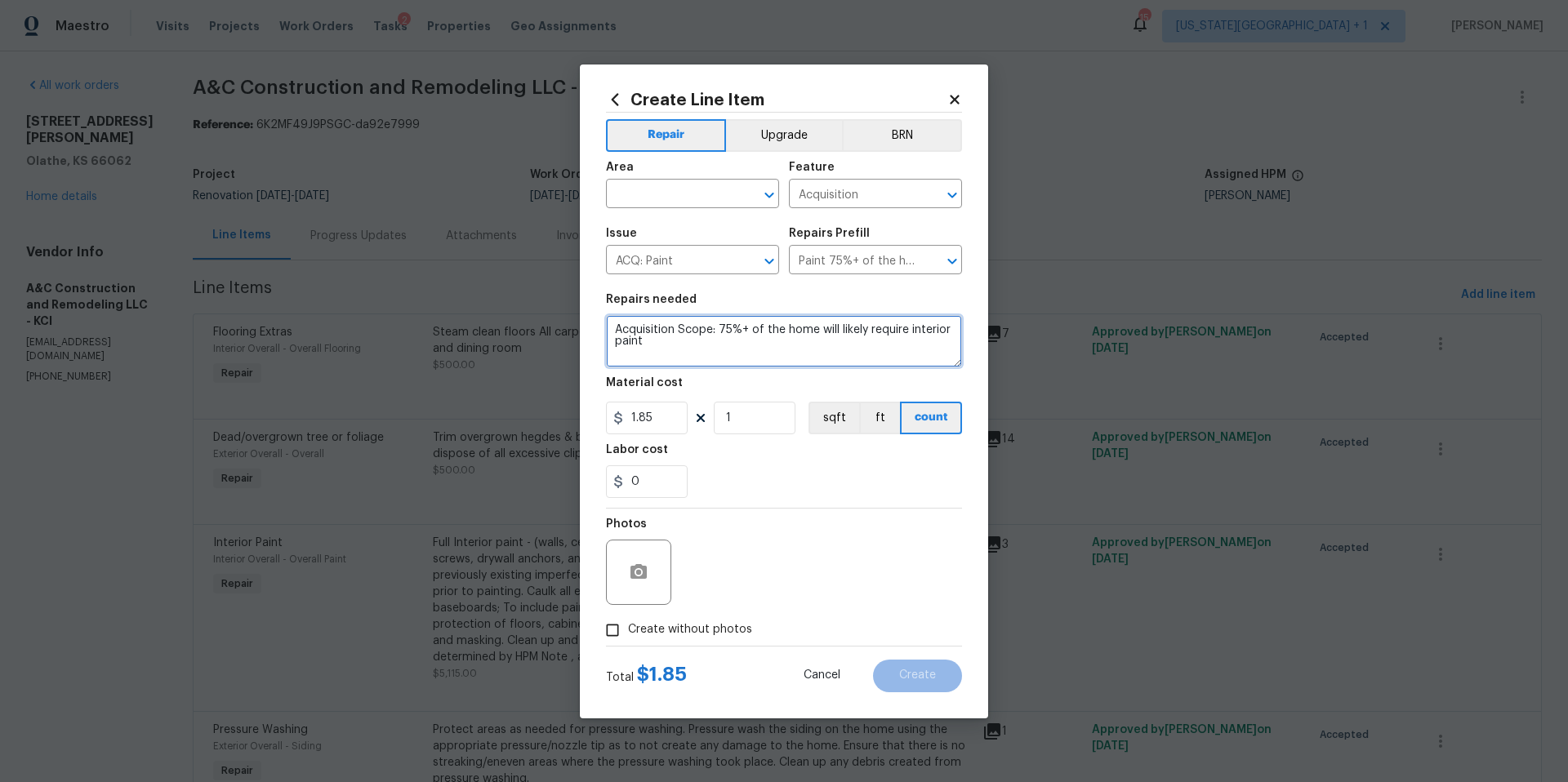
drag, startPoint x: 671, startPoint y: 345, endPoint x: 610, endPoint y: 330, distance: 62.8
click at [610, 330] on textarea "Acquisition Scope: 75%+ of the home will likely require interior paint" at bounding box center [783, 341] width 356 height 52
click at [953, 101] on icon at bounding box center [953, 99] width 9 height 9
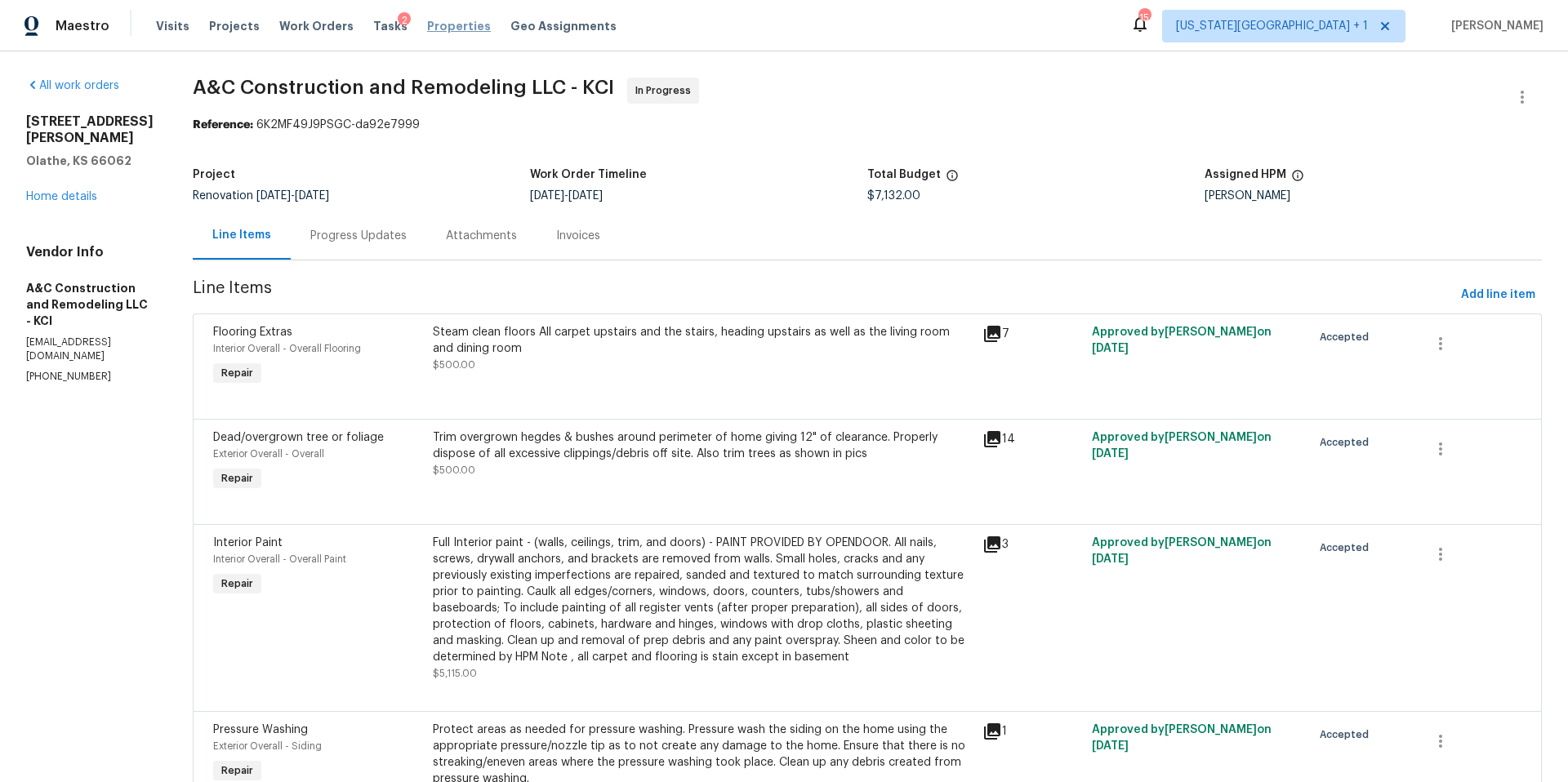
click at [441, 28] on span "Properties" at bounding box center [459, 26] width 64 height 16
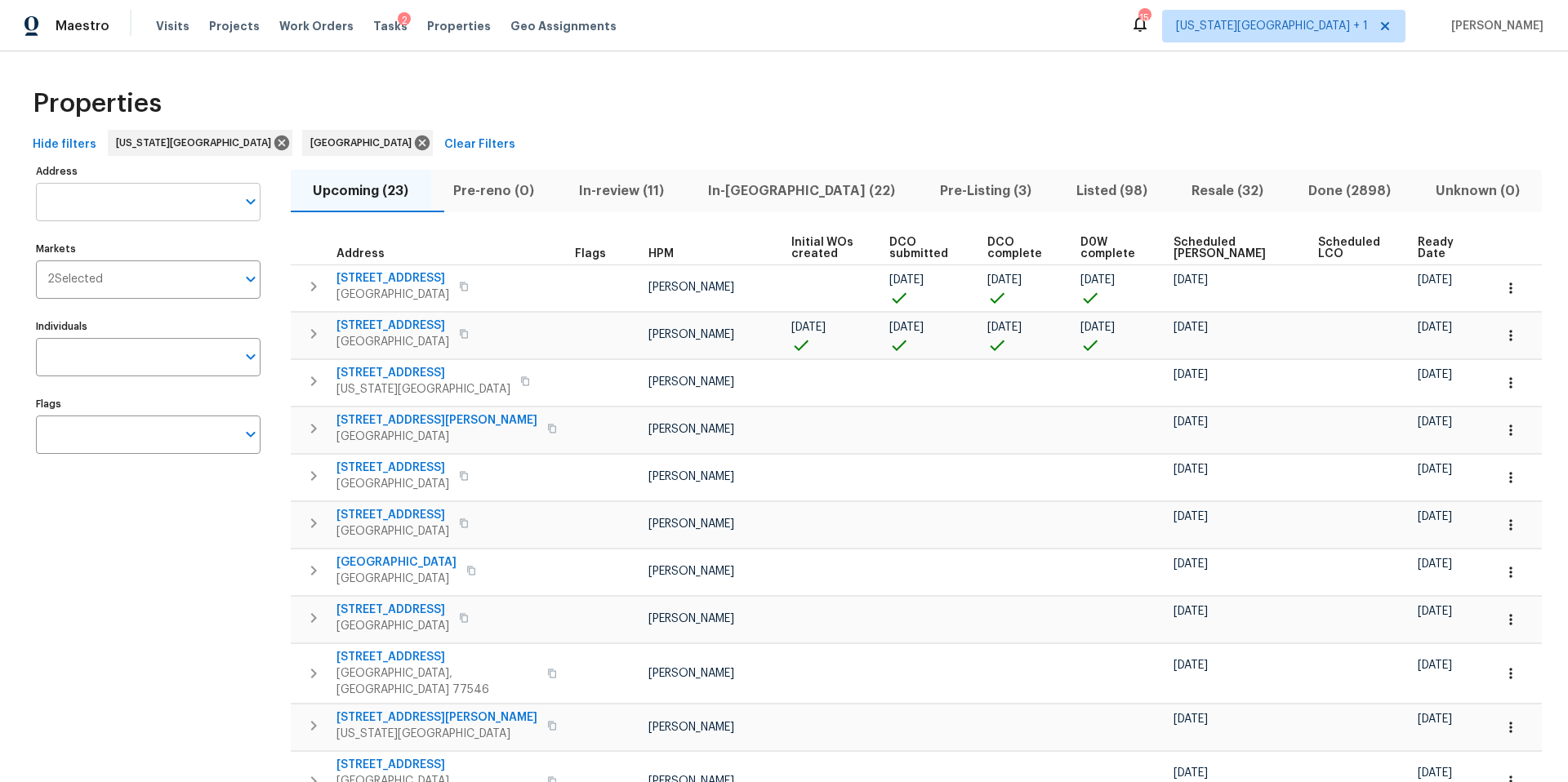
click at [78, 206] on input "Address" at bounding box center [135, 202] width 200 height 39
type input "2223"
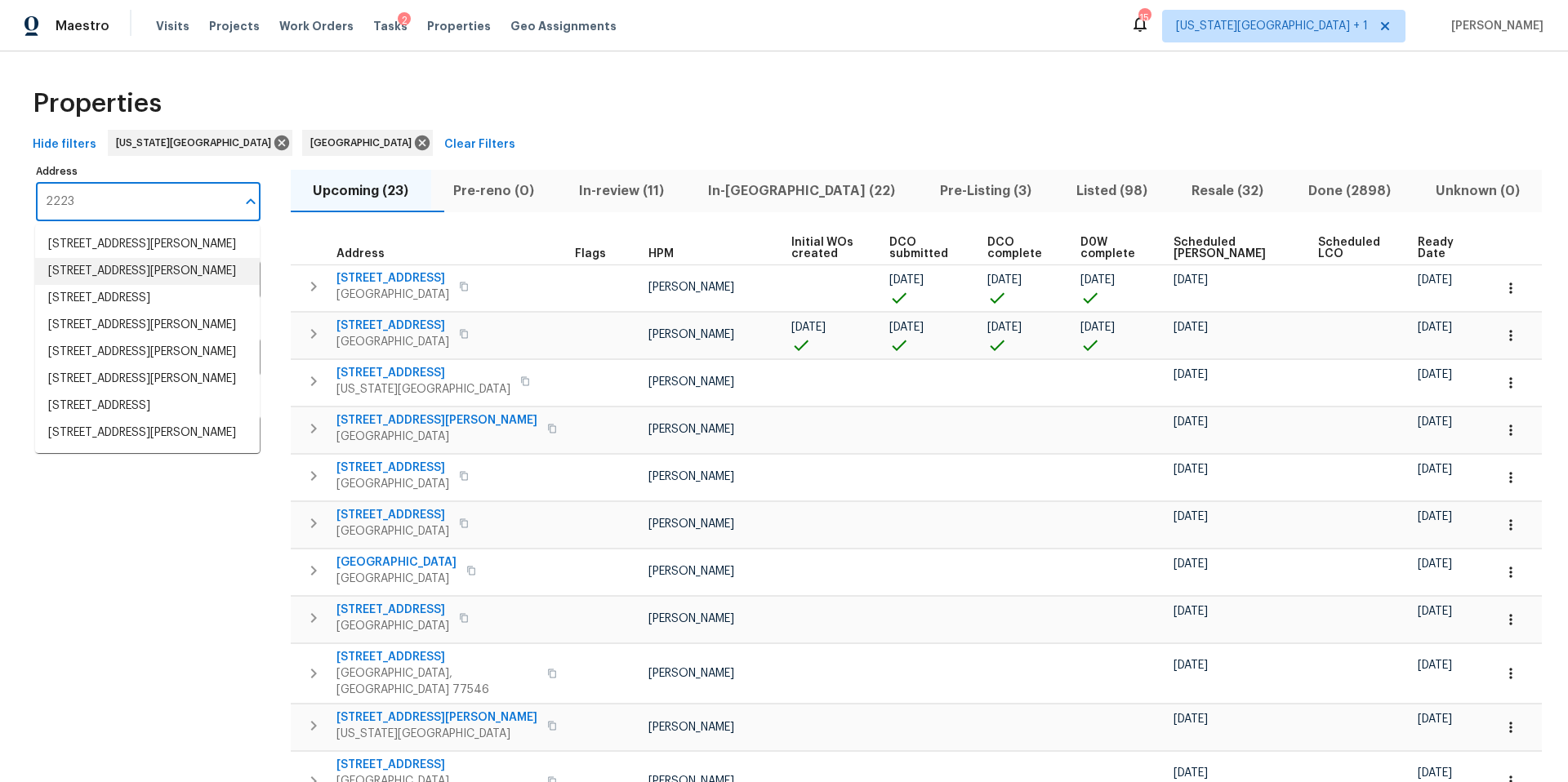
click at [97, 285] on li "2223 Laurel Branch Way Houston TX 77014" at bounding box center [146, 271] width 224 height 27
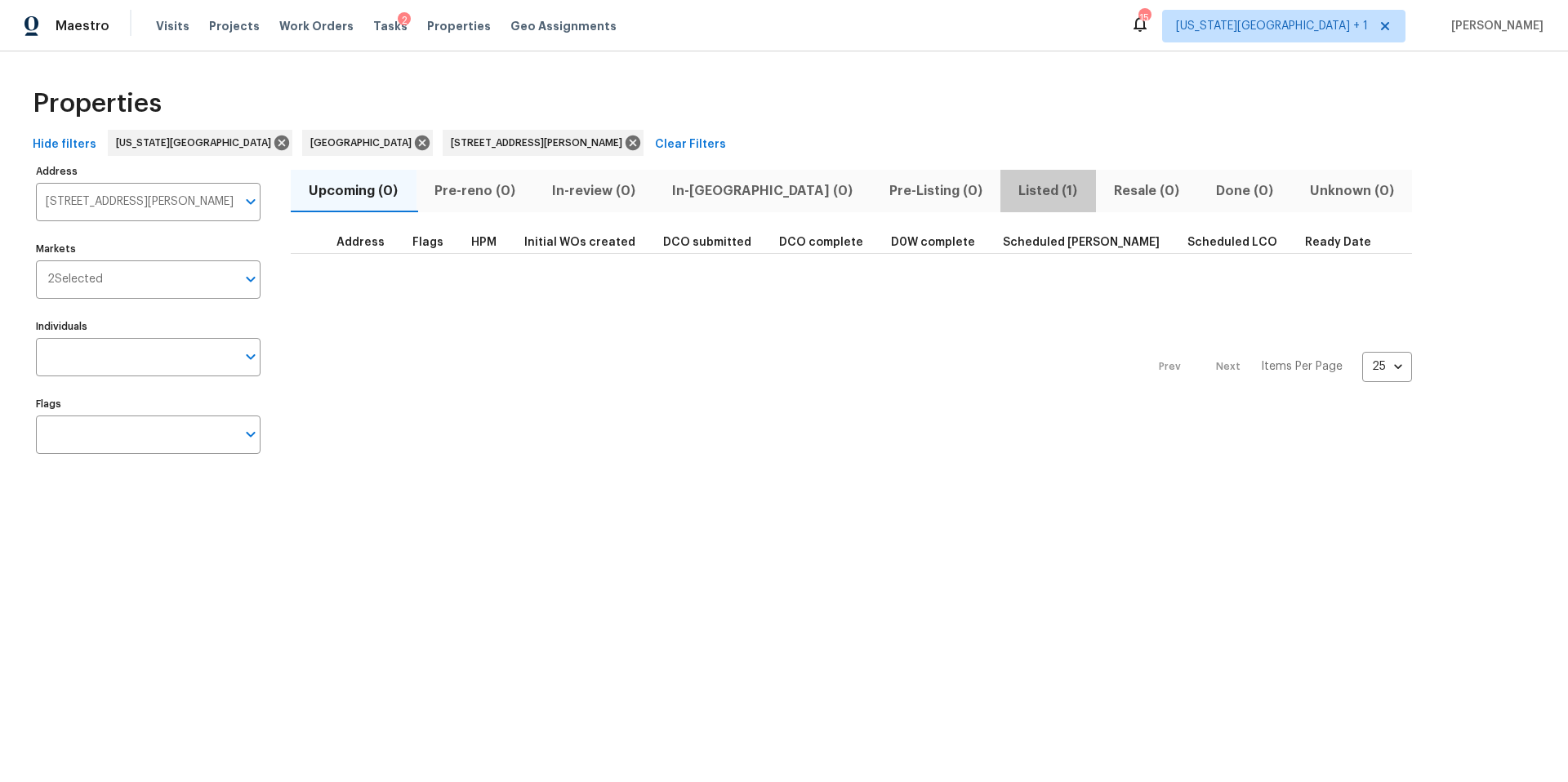
click at [1010, 194] on span "Listed (1)" at bounding box center [1048, 190] width 76 height 23
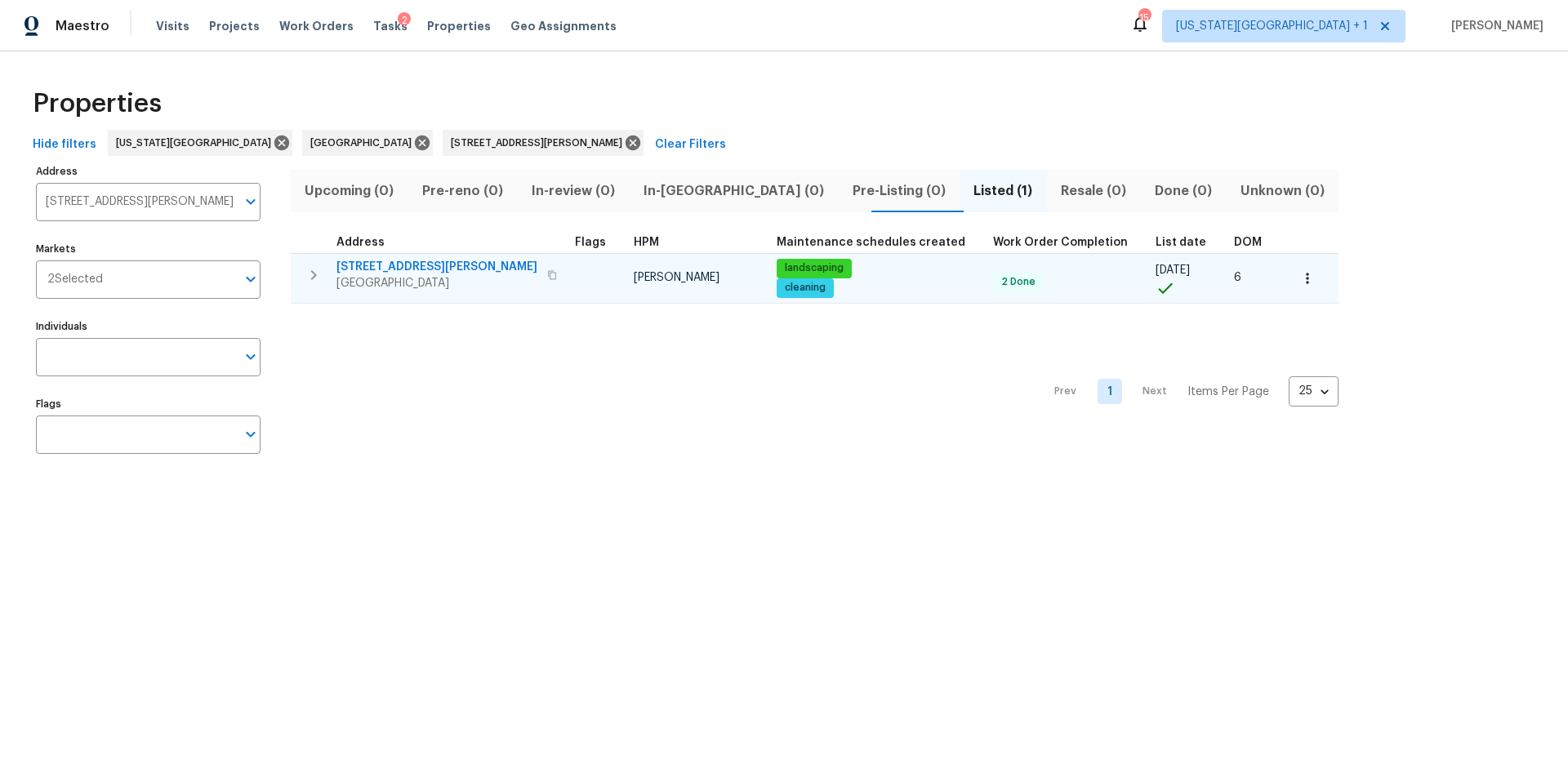
click at [413, 274] on span "2223 Laurel Branch Way" at bounding box center [437, 267] width 201 height 16
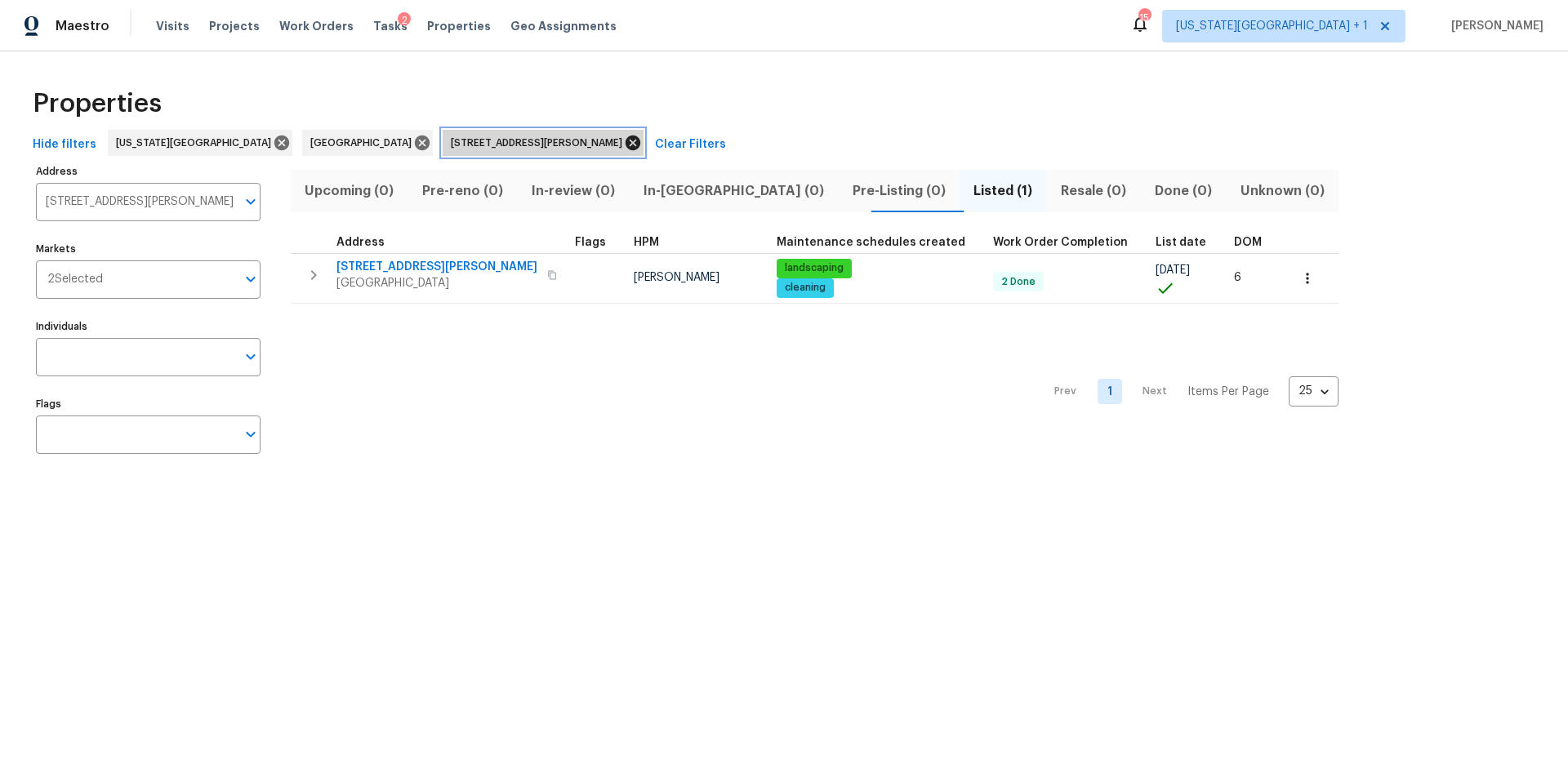
click at [624, 139] on icon at bounding box center [633, 142] width 18 height 18
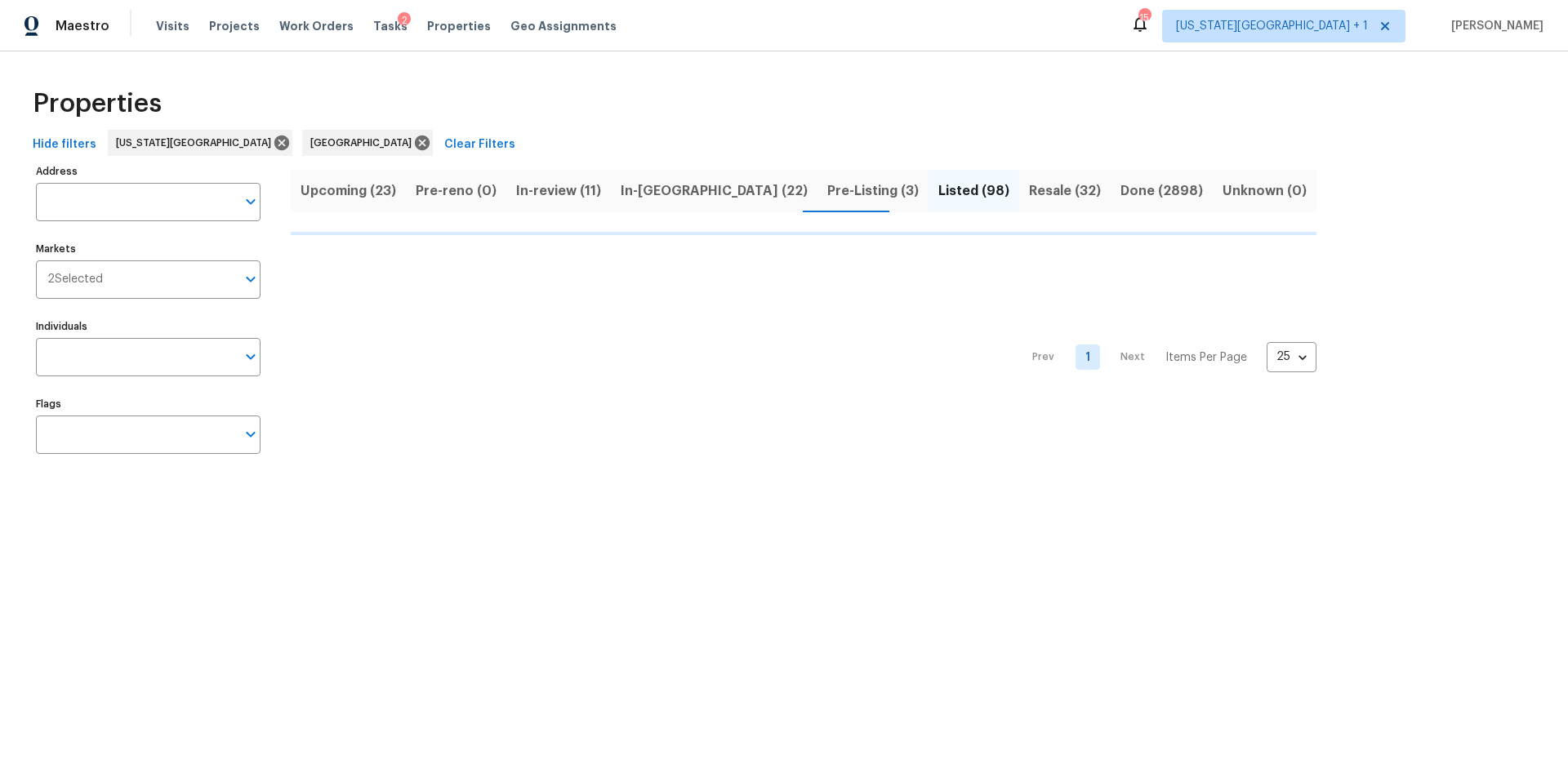
click at [641, 188] on span "In-reno (22)" at bounding box center [714, 190] width 187 height 23
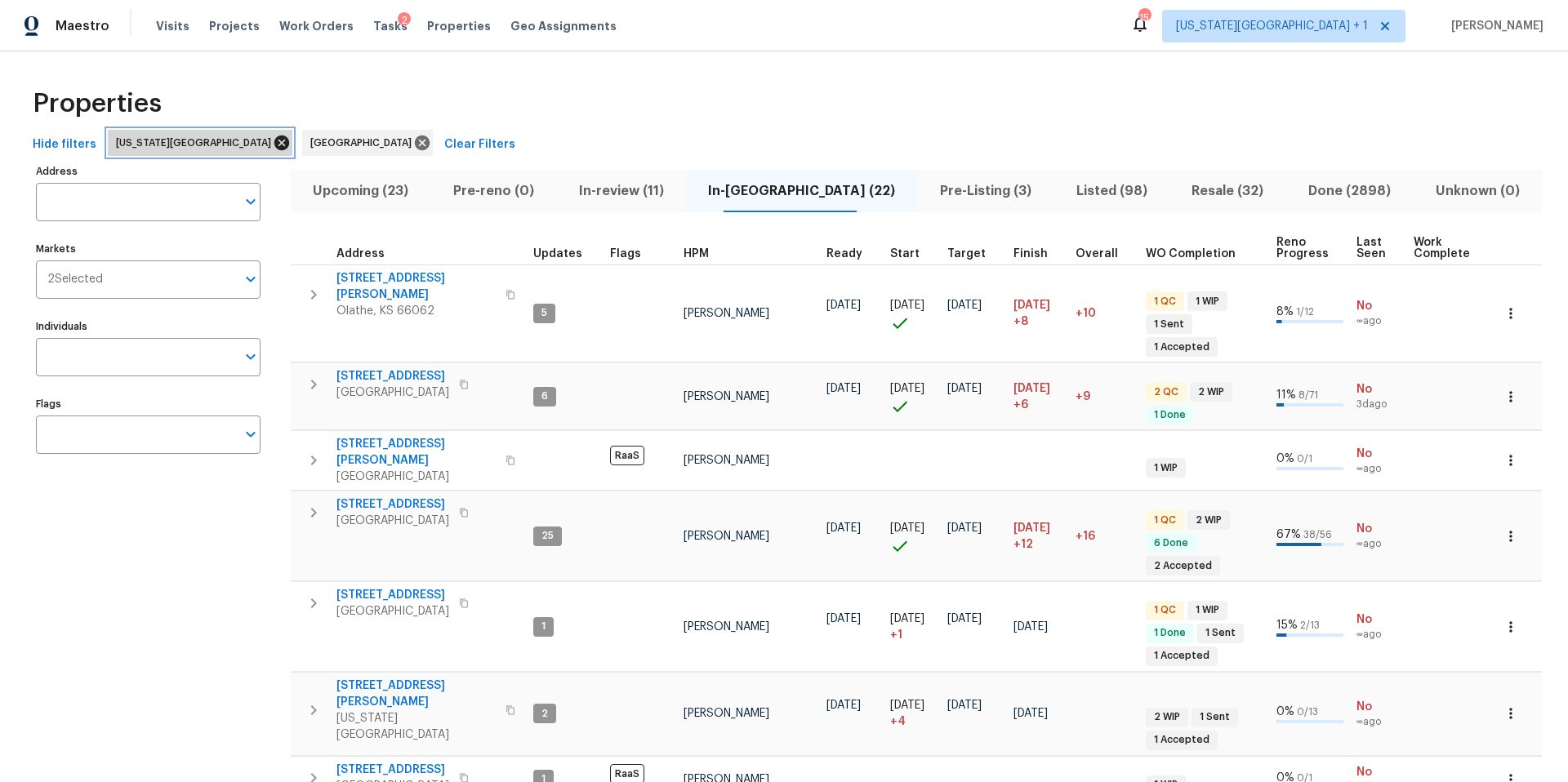
click at [274, 146] on icon at bounding box center [281, 142] width 15 height 15
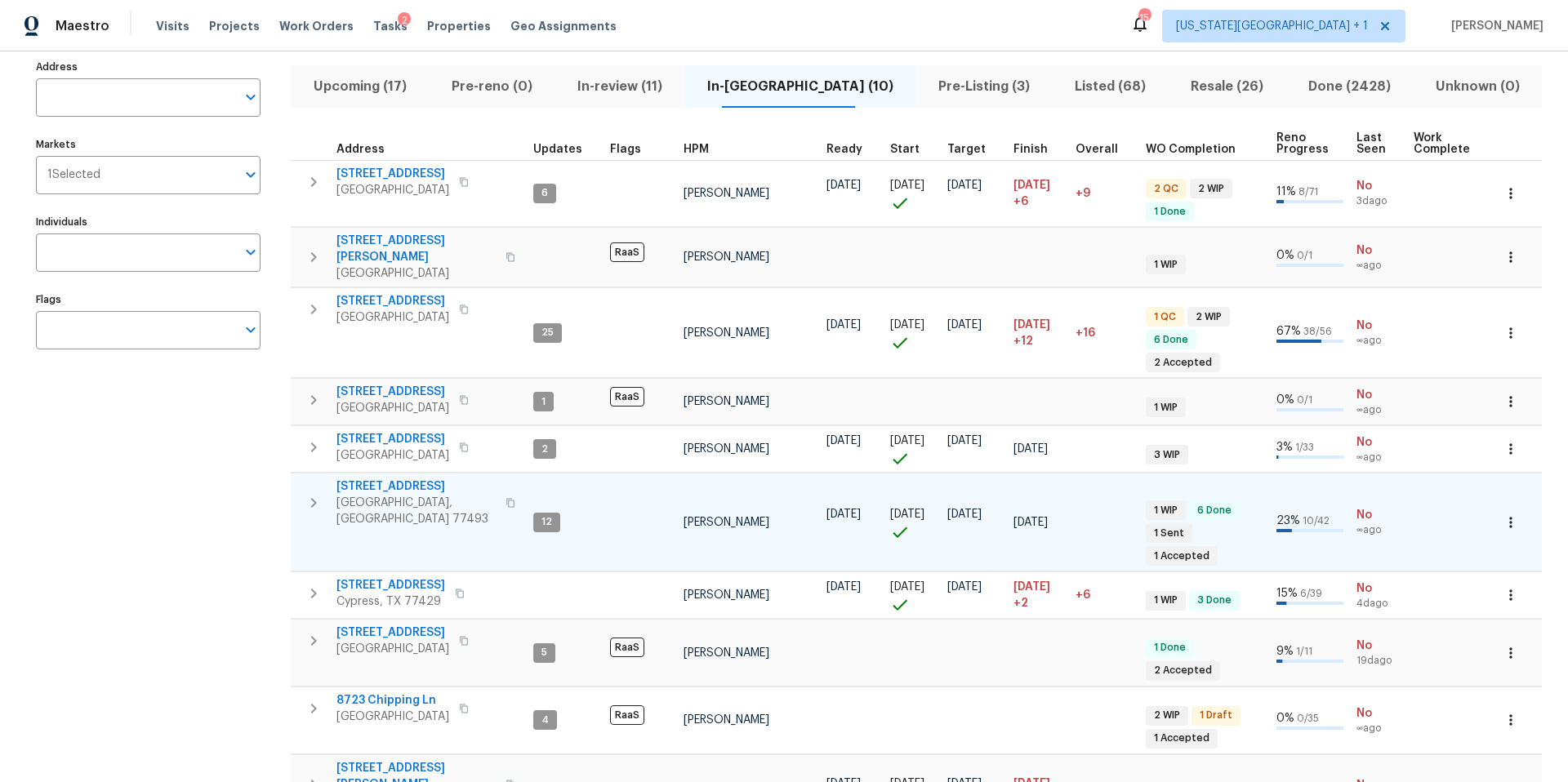
scroll to position [103, 0]
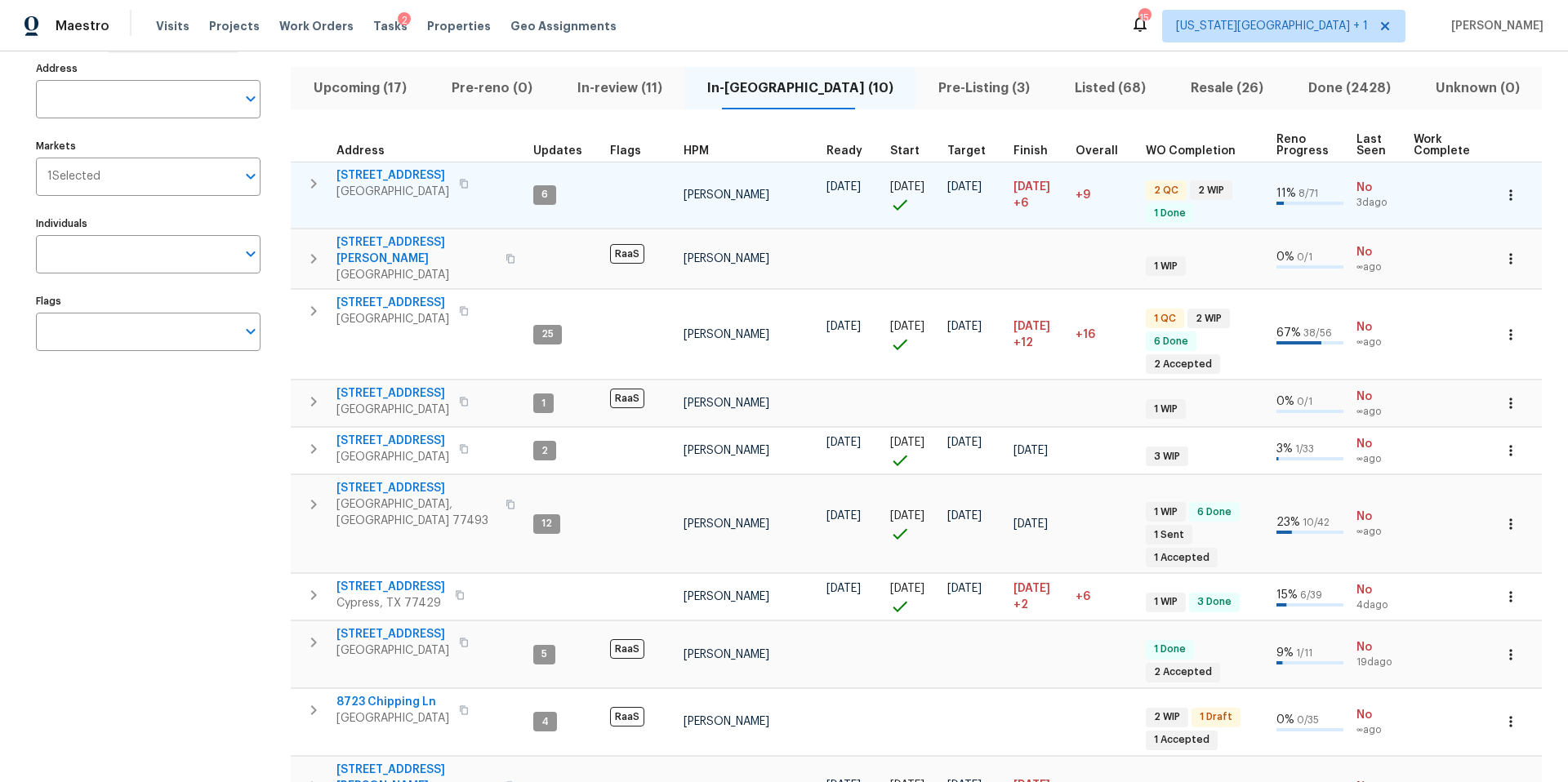
click at [406, 171] on span "6906 Cherry Hills Rd" at bounding box center [392, 175] width 113 height 16
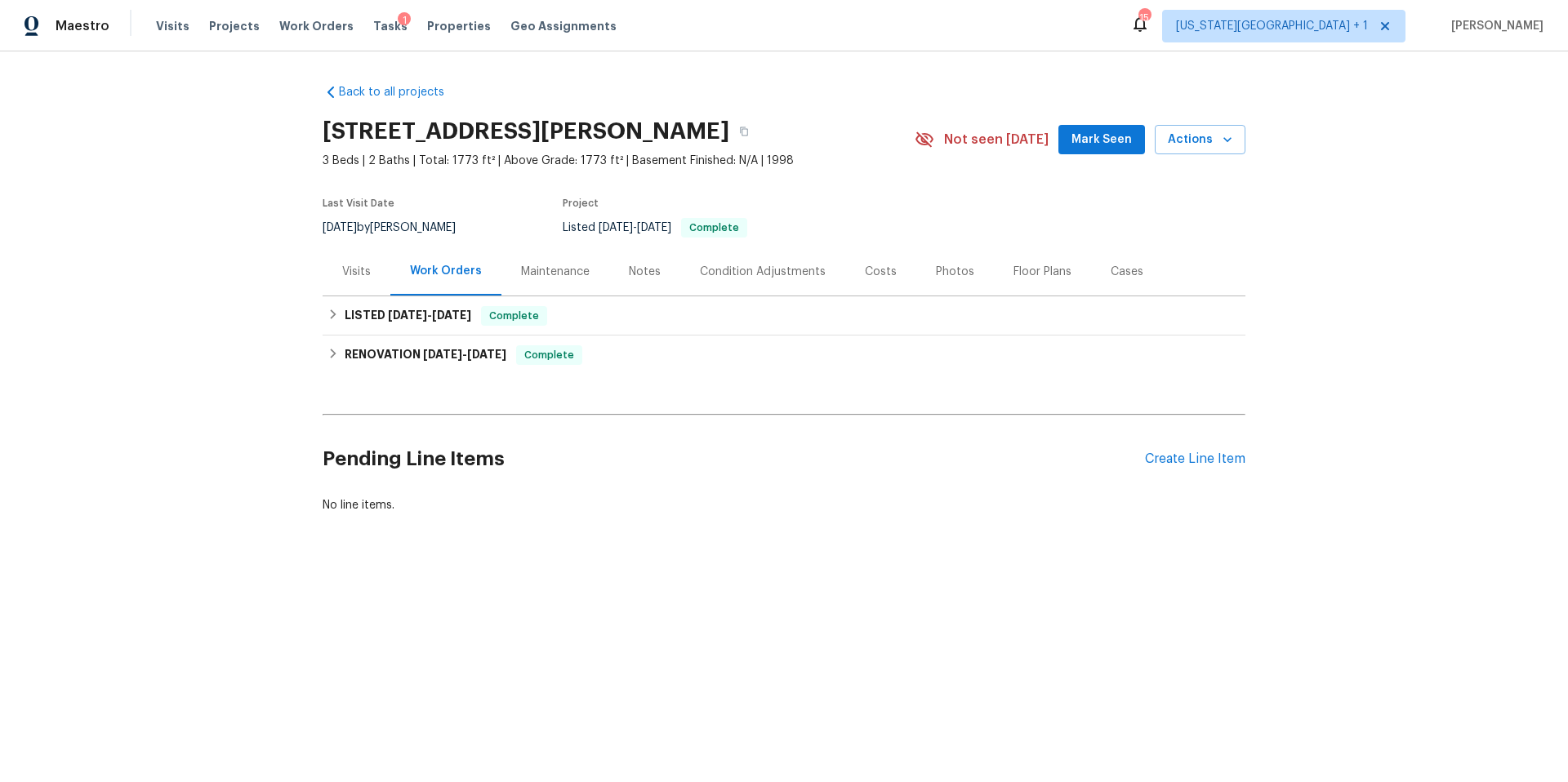
click at [357, 270] on div "Visits" at bounding box center [356, 272] width 29 height 16
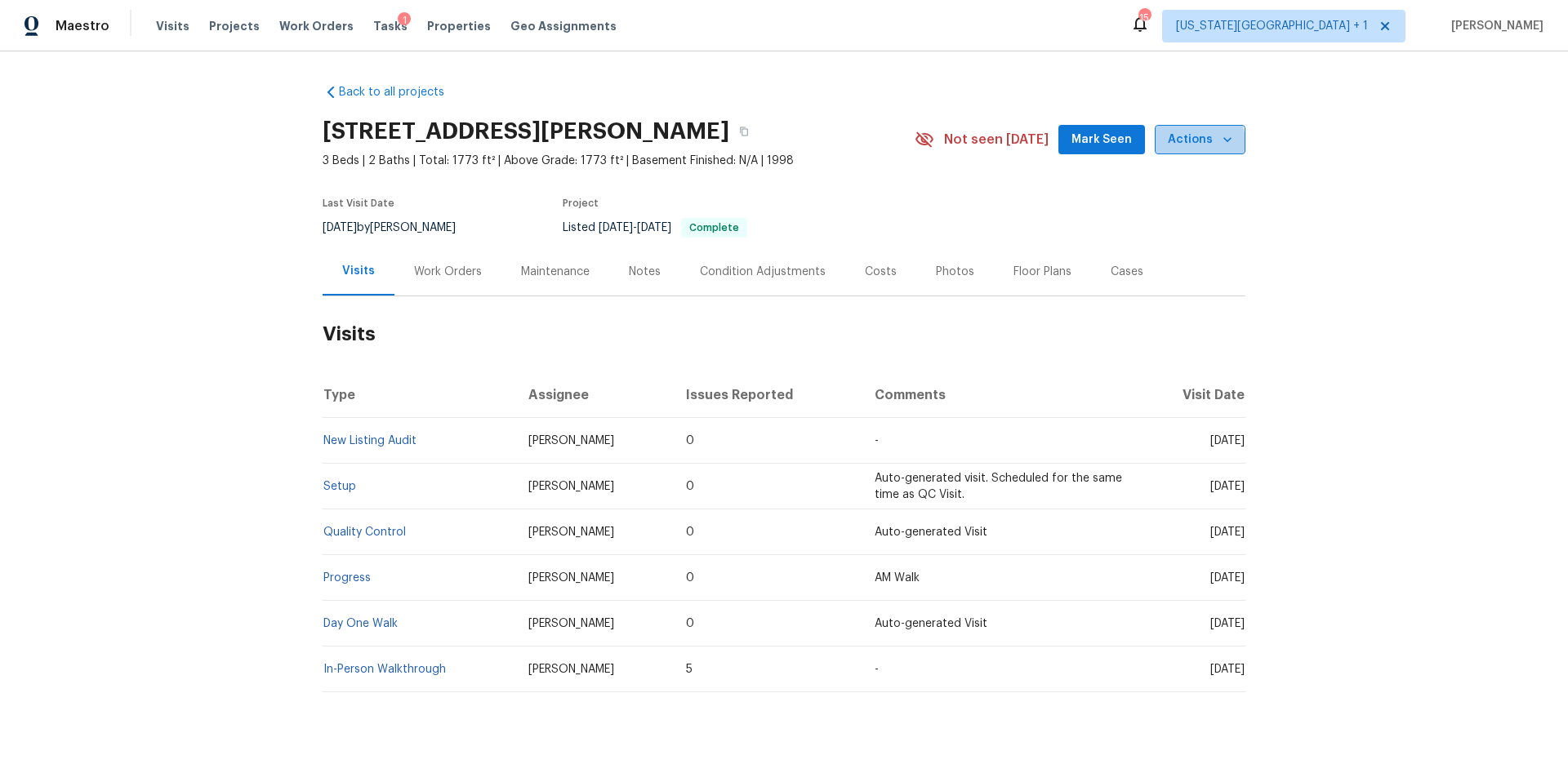
click at [1191, 142] on span "Actions" at bounding box center [1199, 139] width 65 height 20
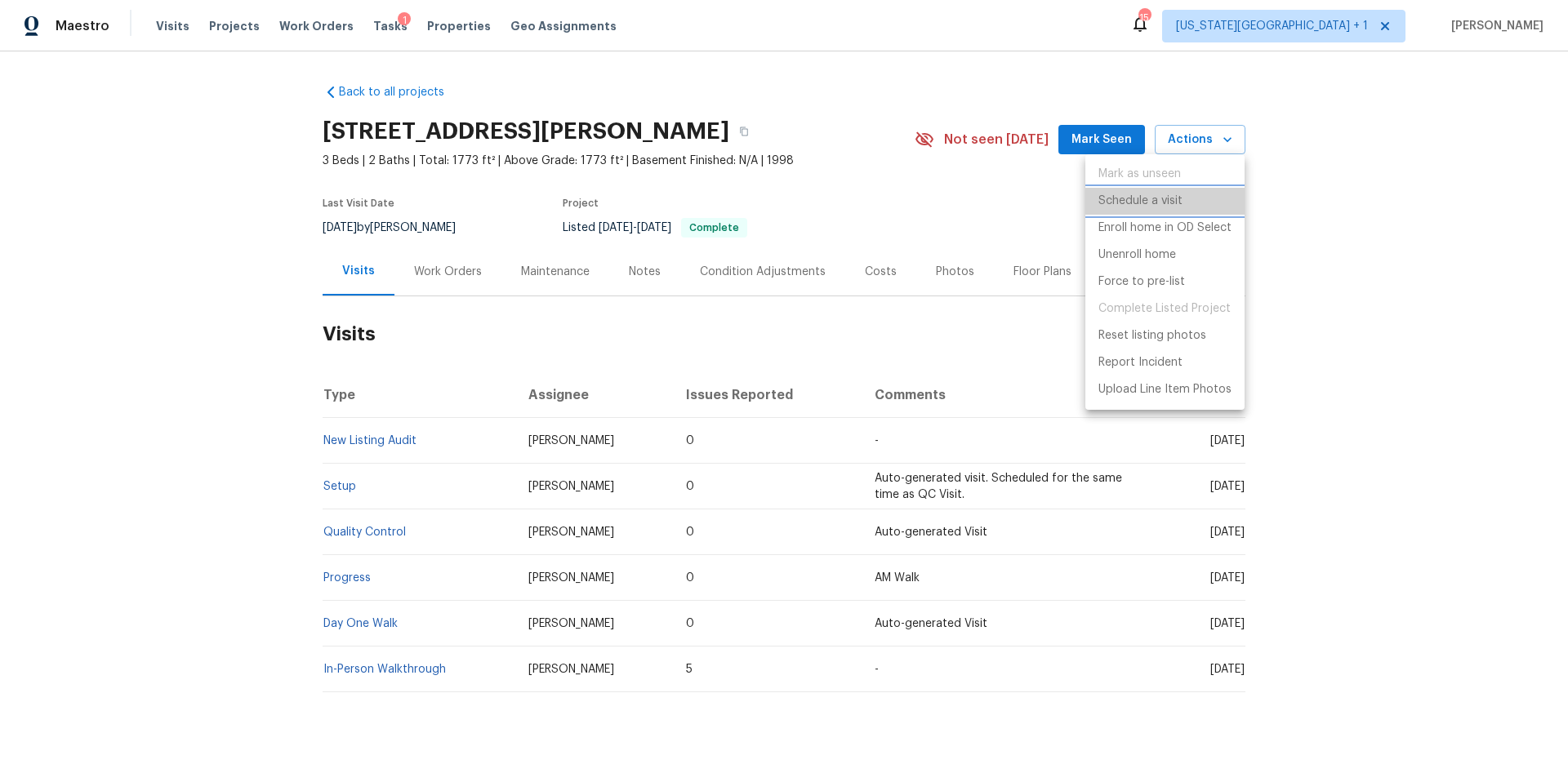
click at [1133, 202] on p "Schedule a visit" at bounding box center [1141, 200] width 84 height 17
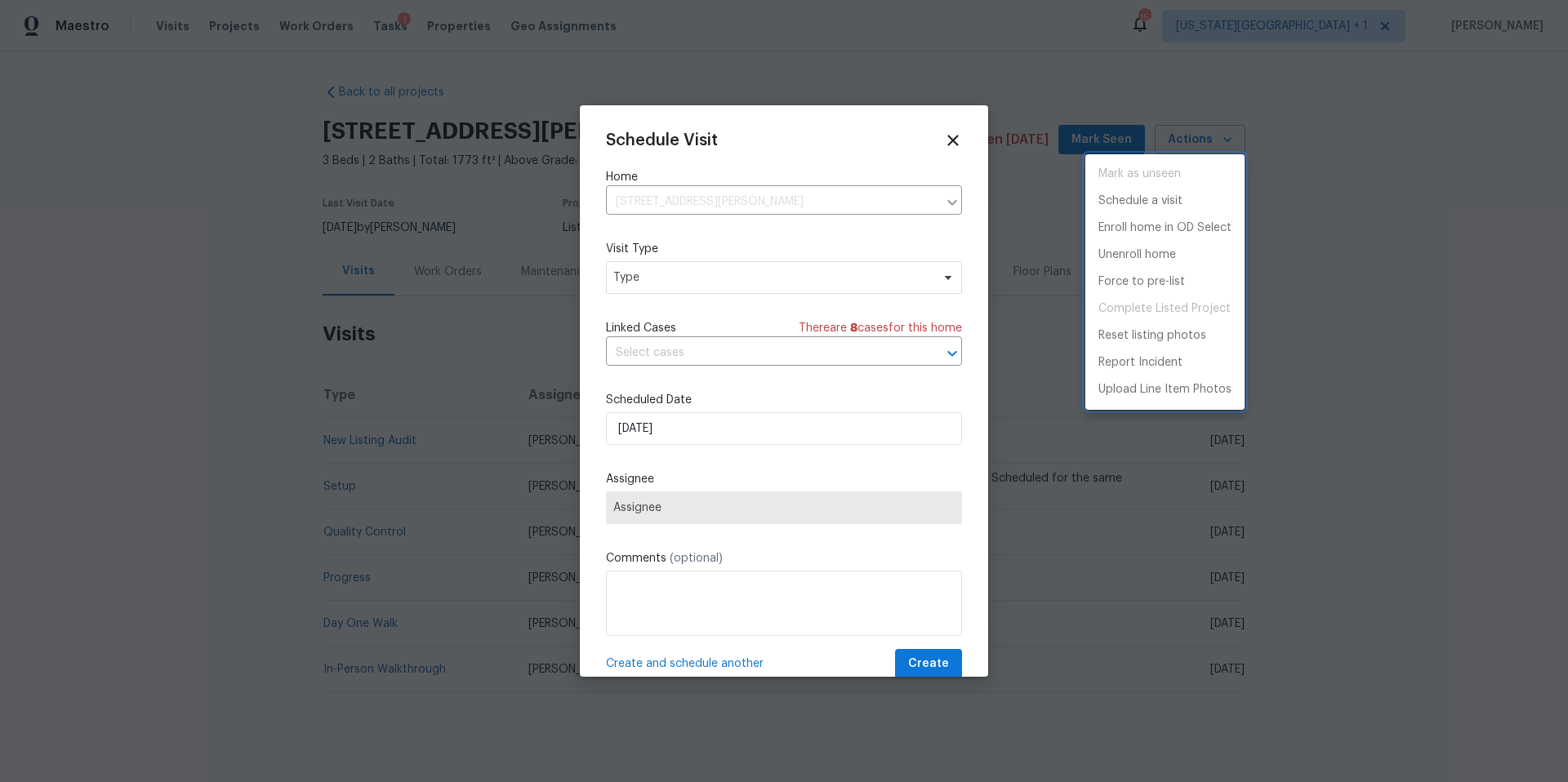
click at [649, 284] on div at bounding box center [784, 391] width 1568 height 782
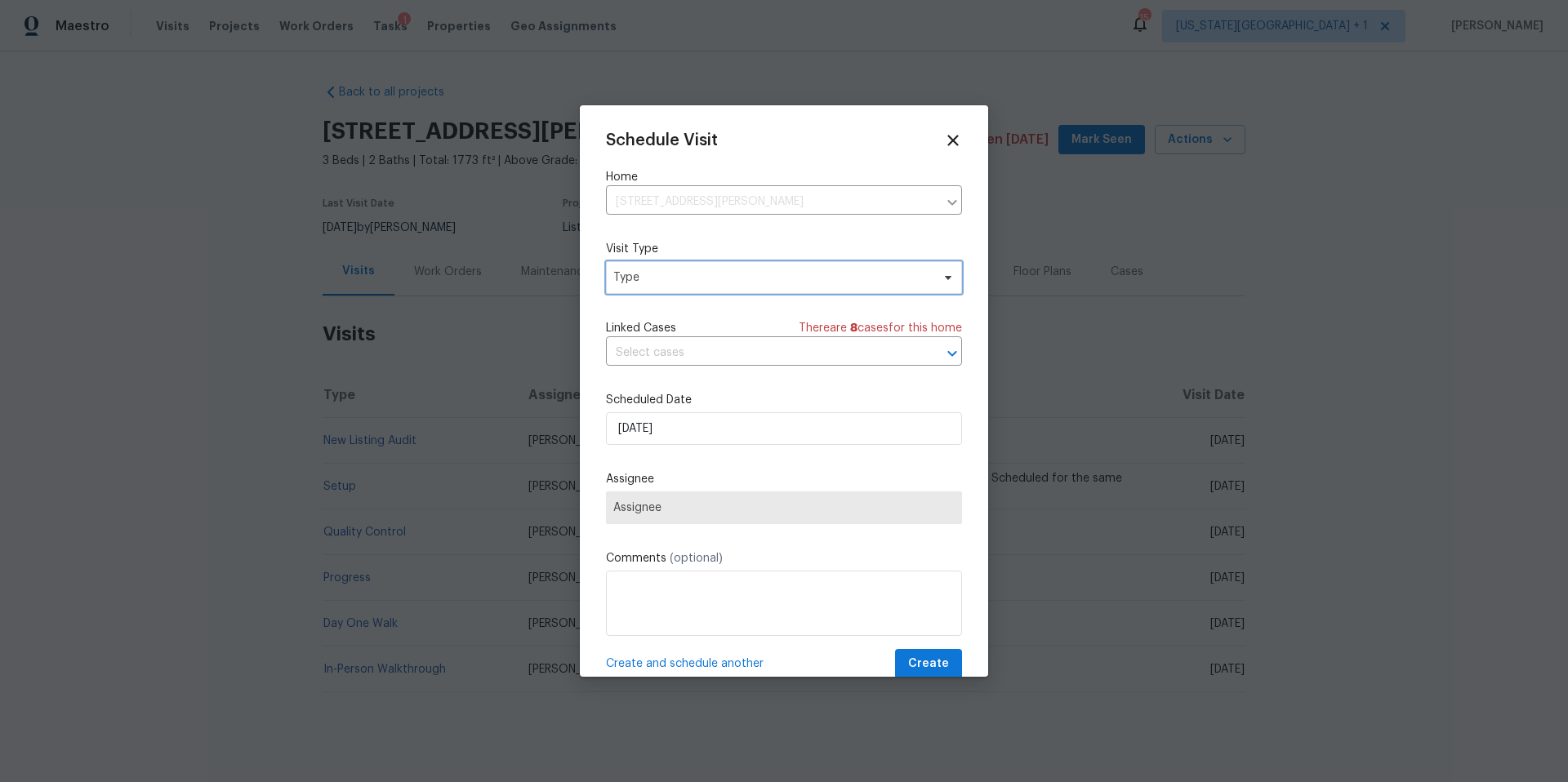
click at [649, 284] on span "Type" at bounding box center [772, 278] width 318 height 16
type input "prog"
click at [640, 386] on div "Progress" at bounding box center [640, 378] width 48 height 16
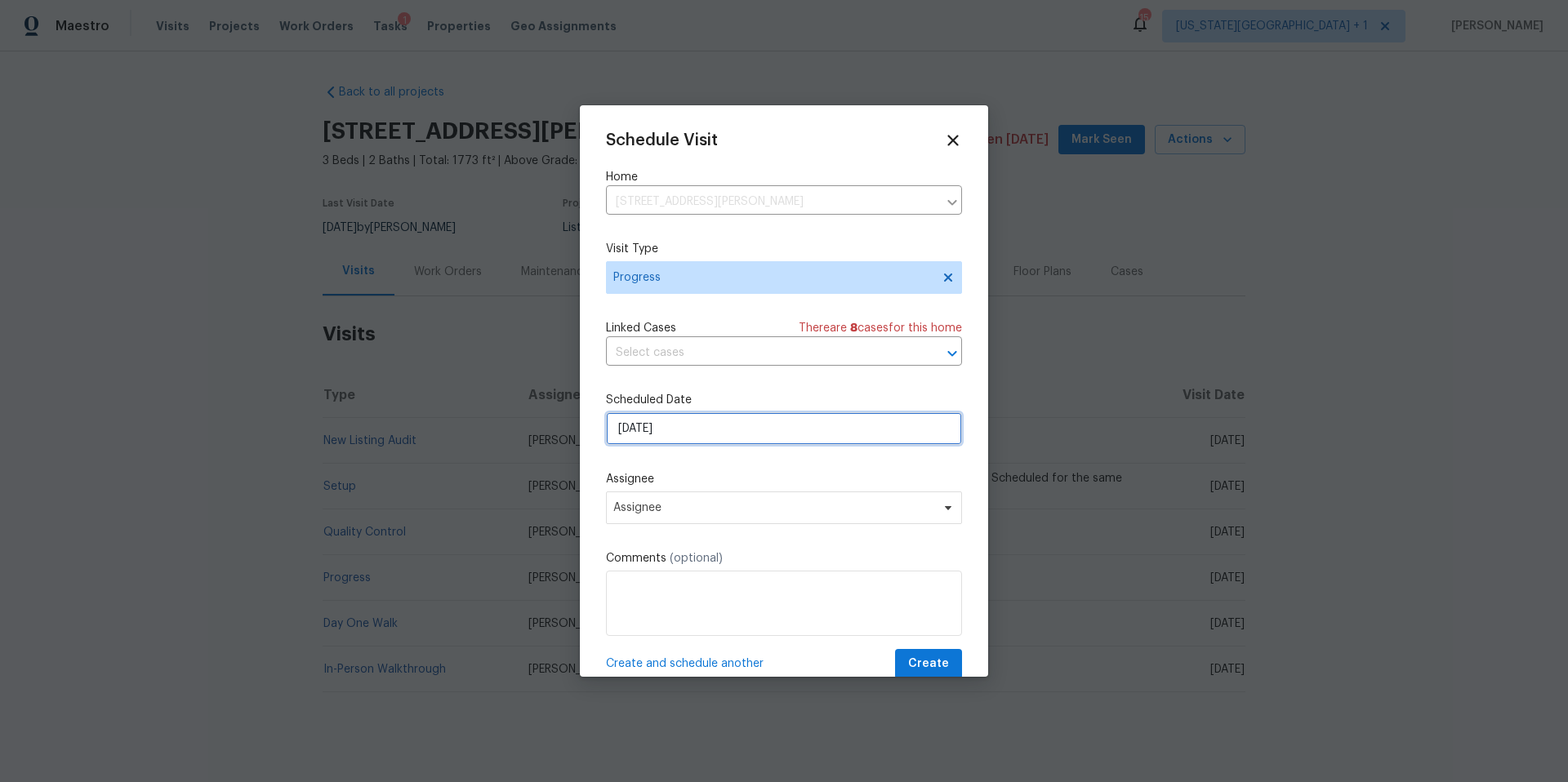
click at [704, 424] on input "[DATE]" at bounding box center [783, 428] width 356 height 33
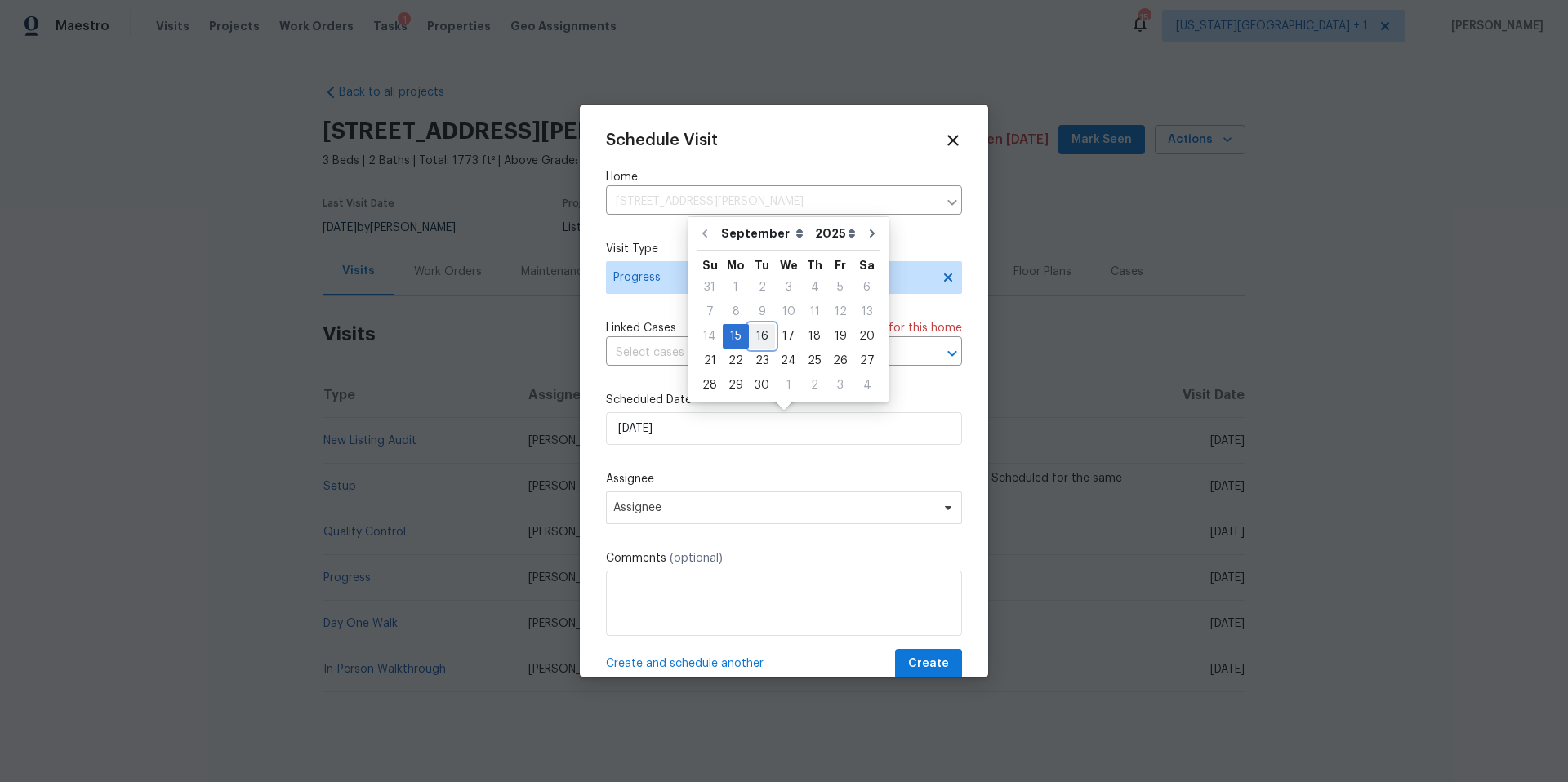
click at [759, 341] on div "16" at bounding box center [762, 336] width 26 height 23
type input "[DATE]"
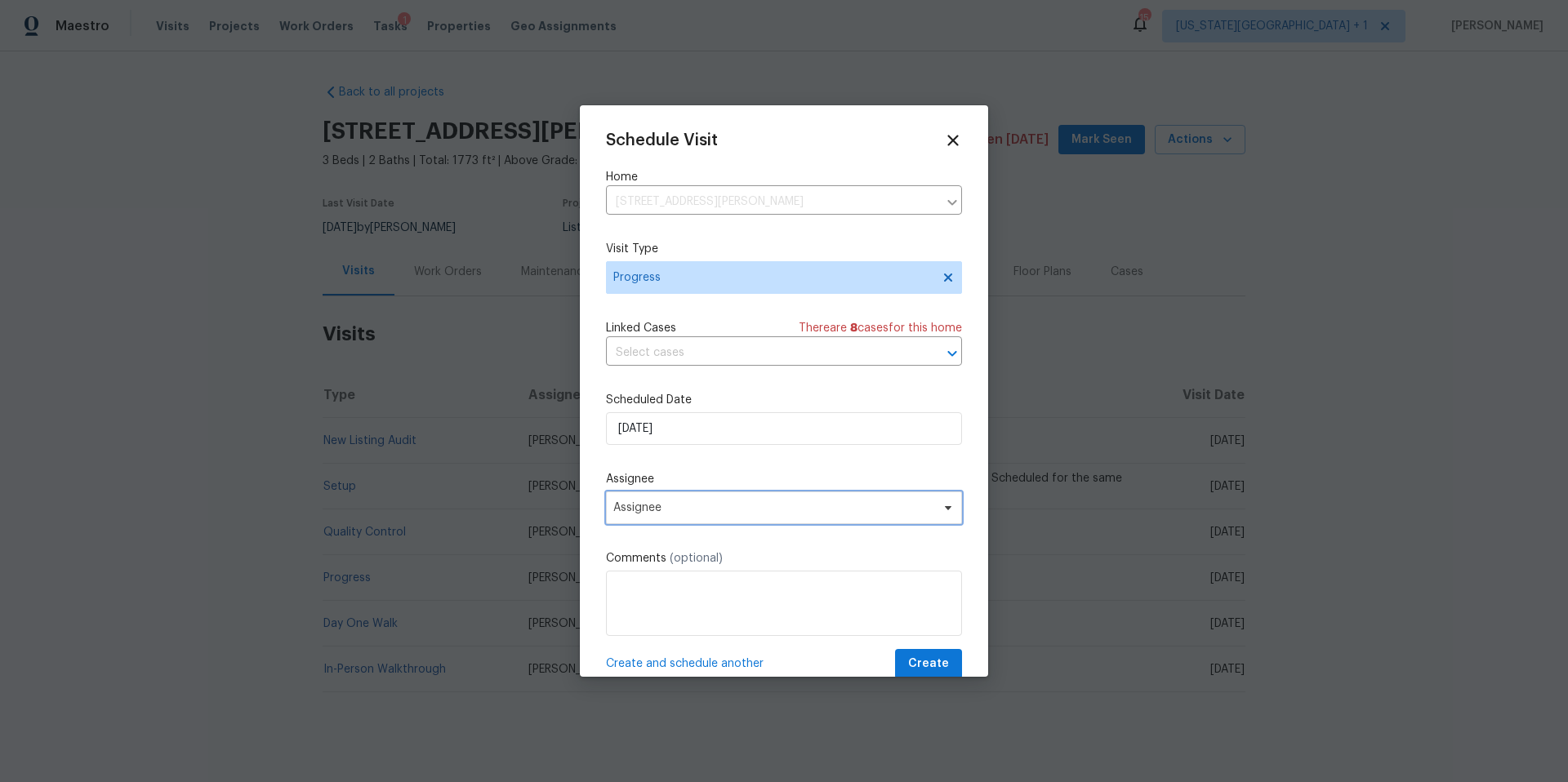
click at [690, 514] on span "Assignee" at bounding box center [773, 507] width 320 height 13
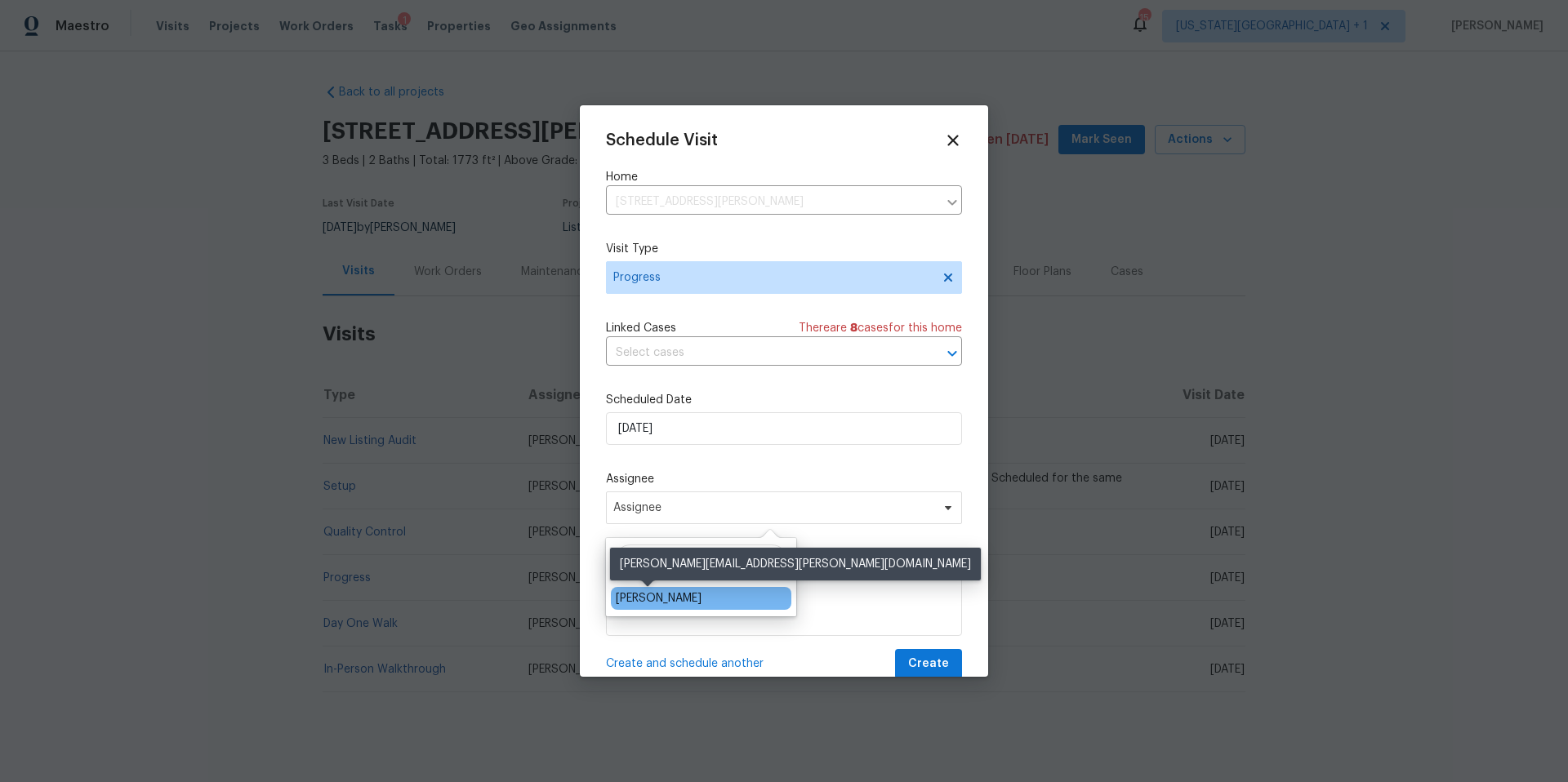
type input "lui"
click at [653, 597] on div "[PERSON_NAME]" at bounding box center [658, 599] width 86 height 16
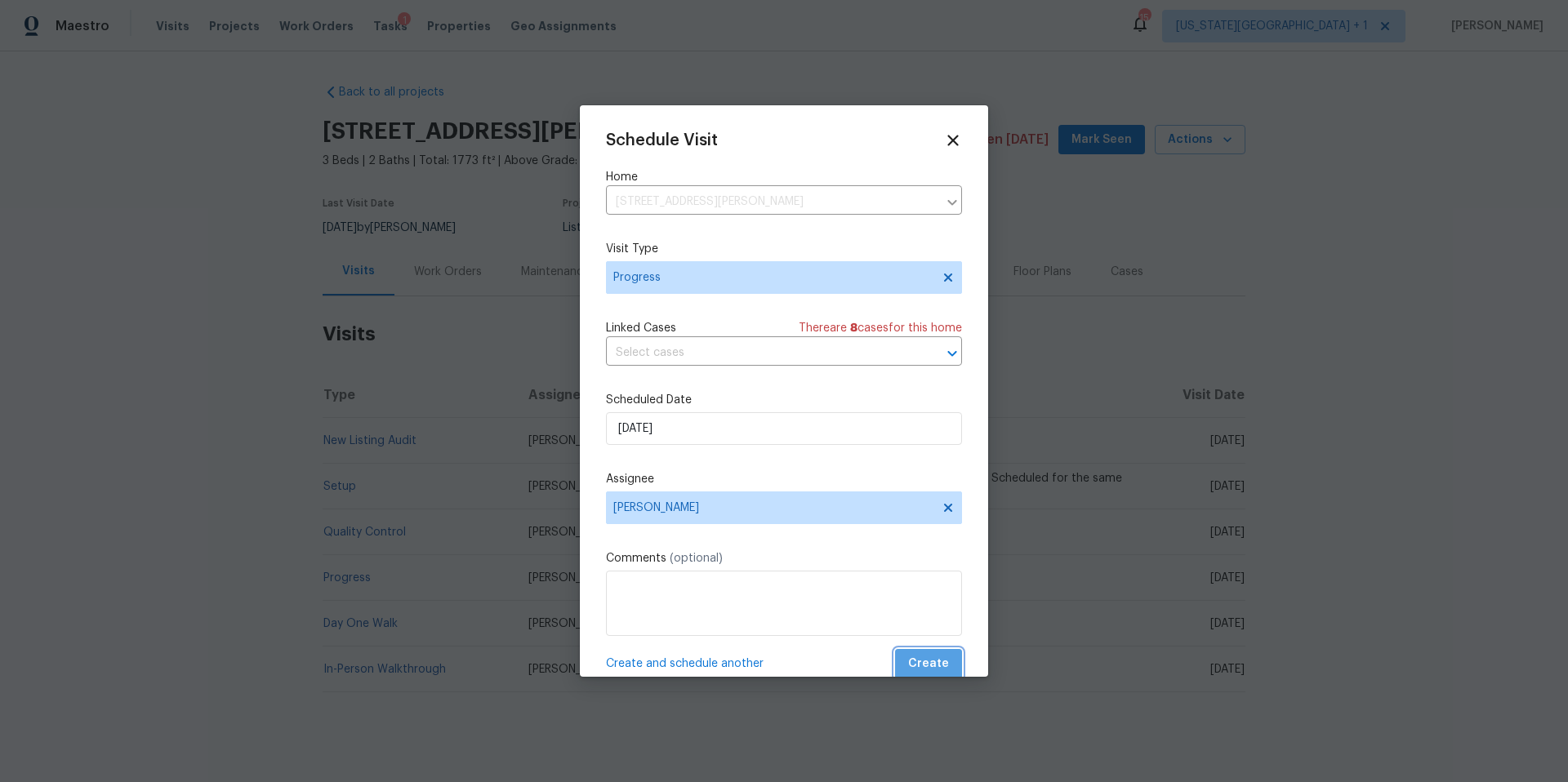
click at [933, 659] on span "Create" at bounding box center [928, 664] width 41 height 20
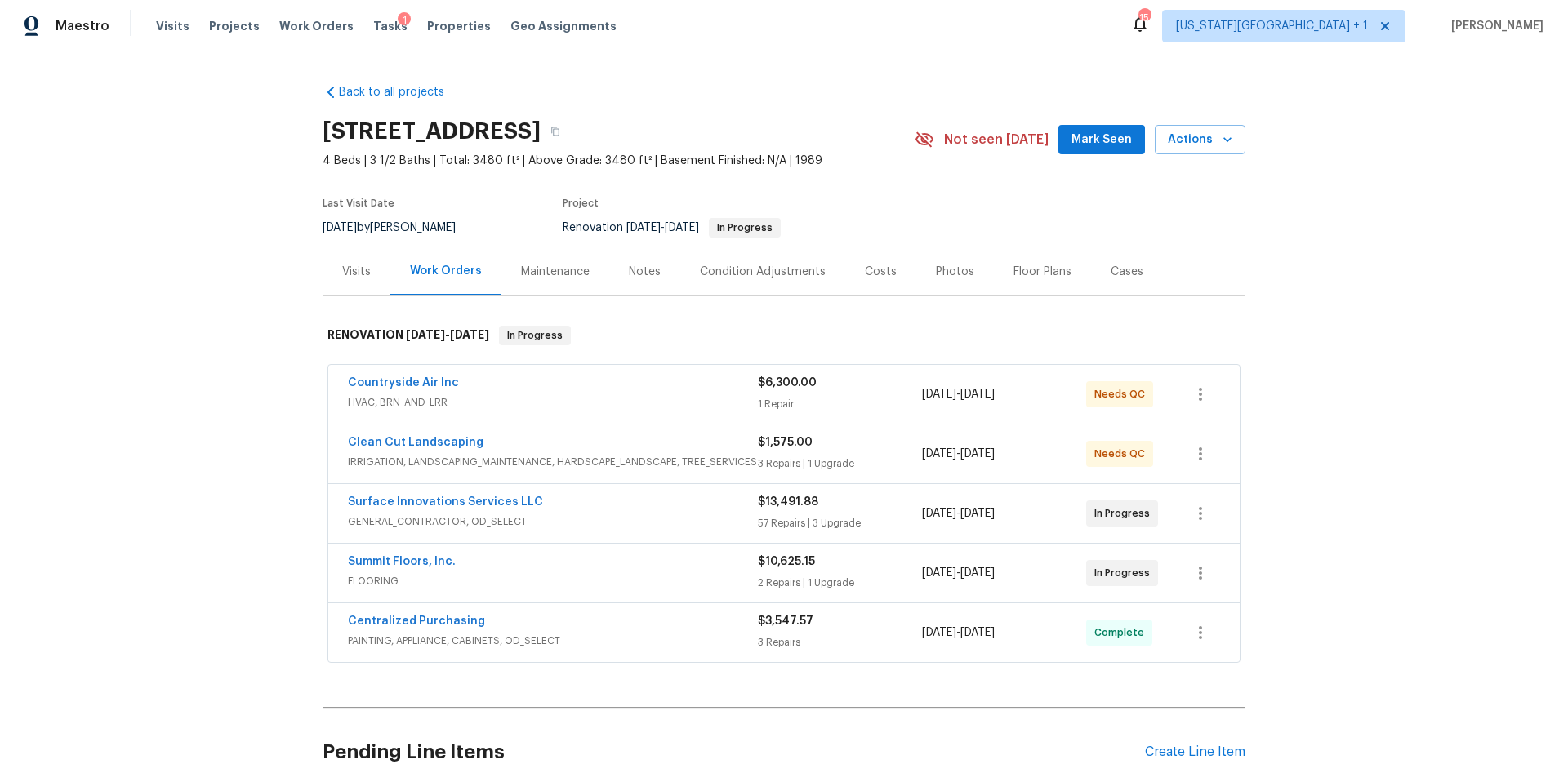
click at [356, 268] on div "Visits" at bounding box center [356, 272] width 29 height 16
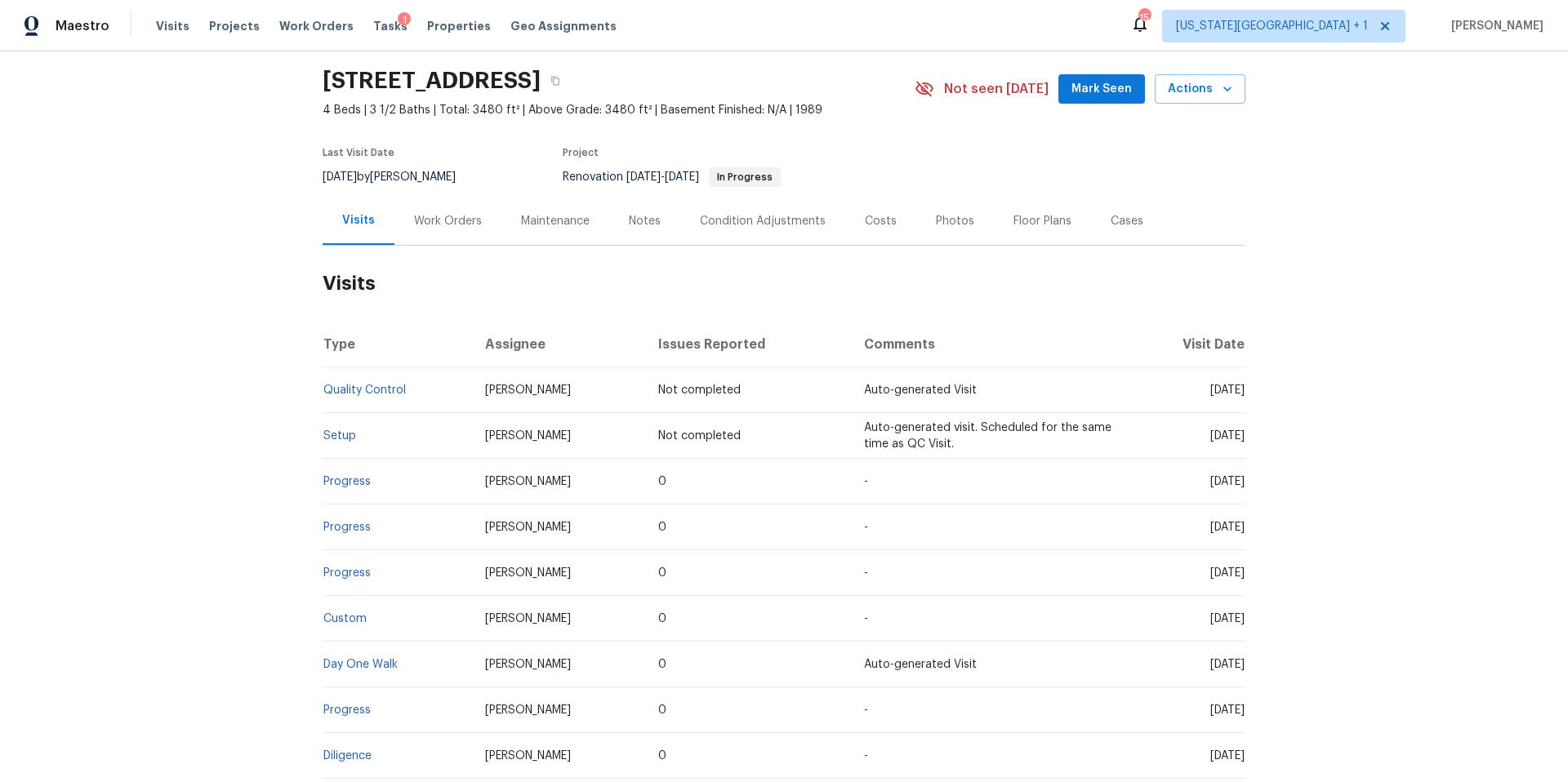
scroll to position [49, 0]
click at [1195, 102] on button "Actions" at bounding box center [1199, 91] width 91 height 30
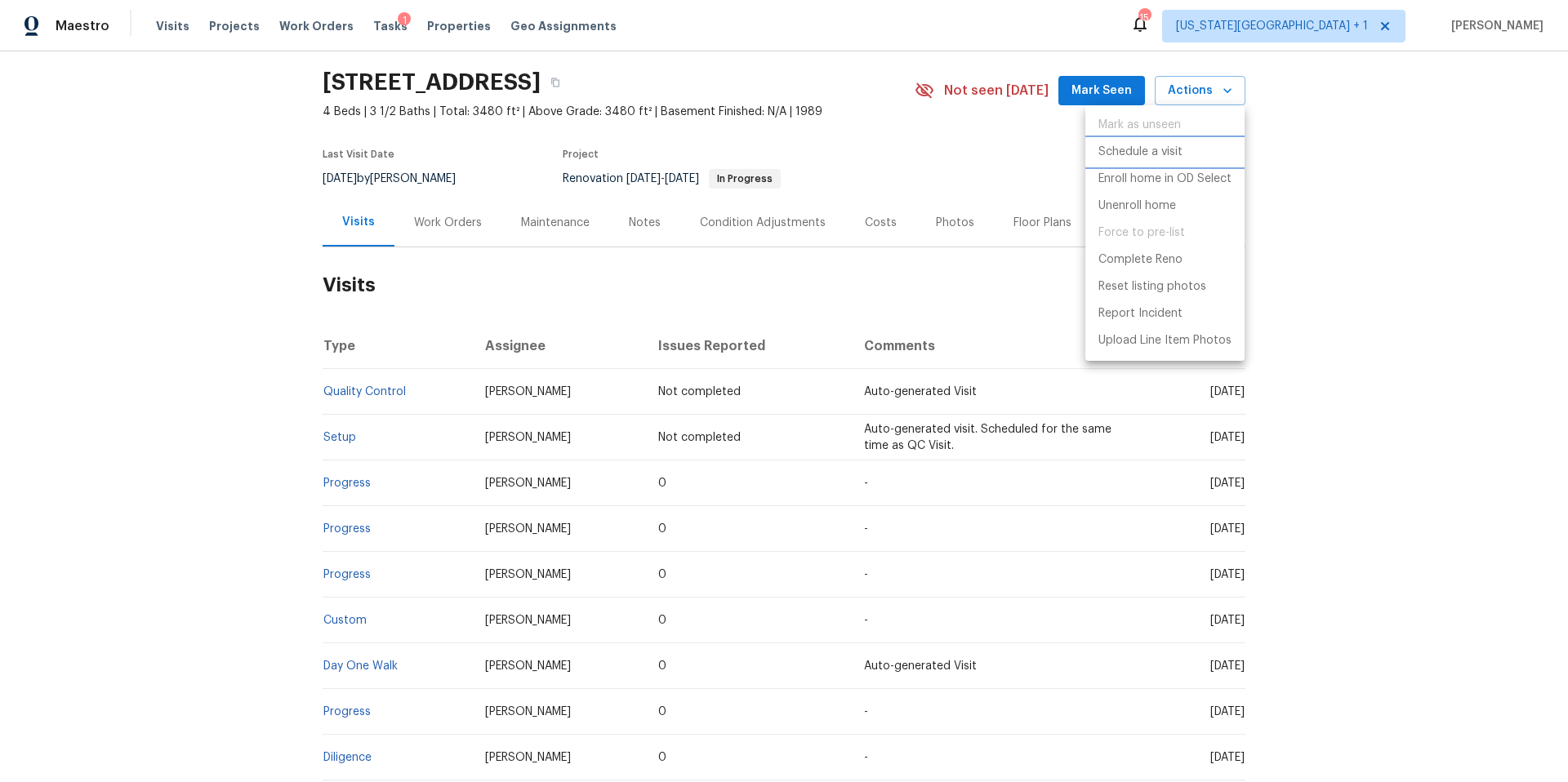
click at [1134, 157] on p "Schedule a visit" at bounding box center [1141, 151] width 84 height 17
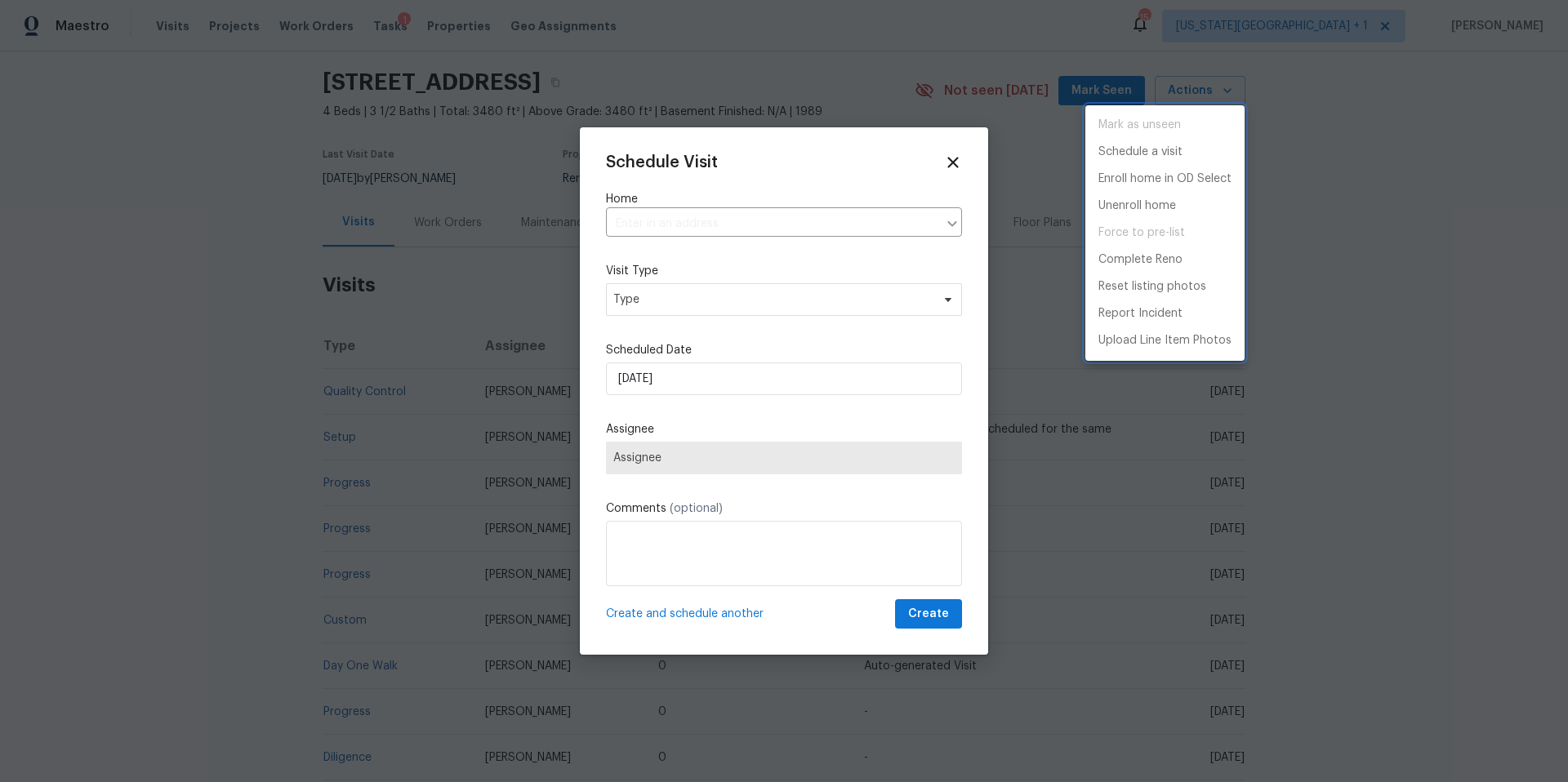
type input "[STREET_ADDRESS]"
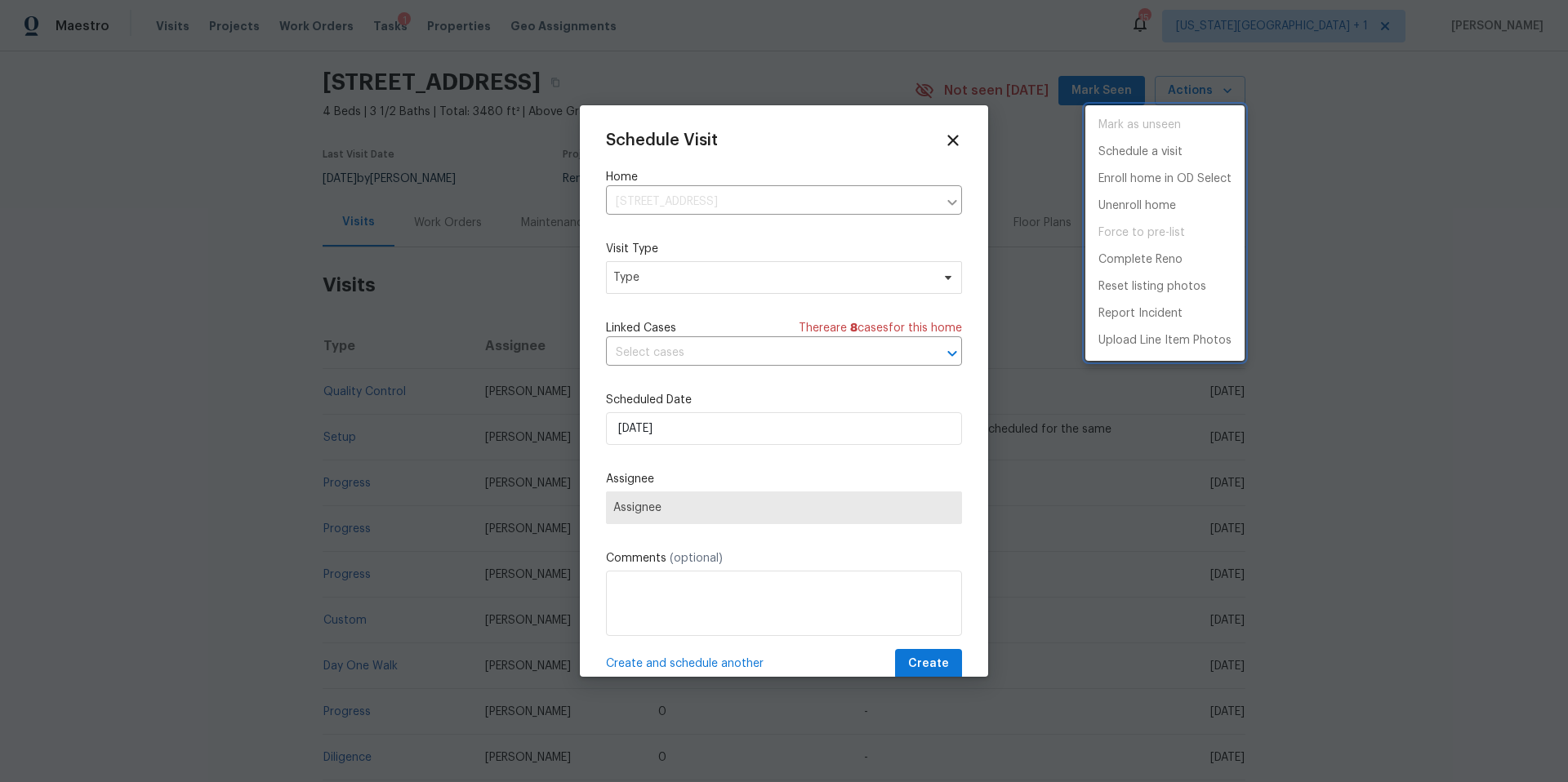
click at [698, 281] on div at bounding box center [784, 391] width 1568 height 782
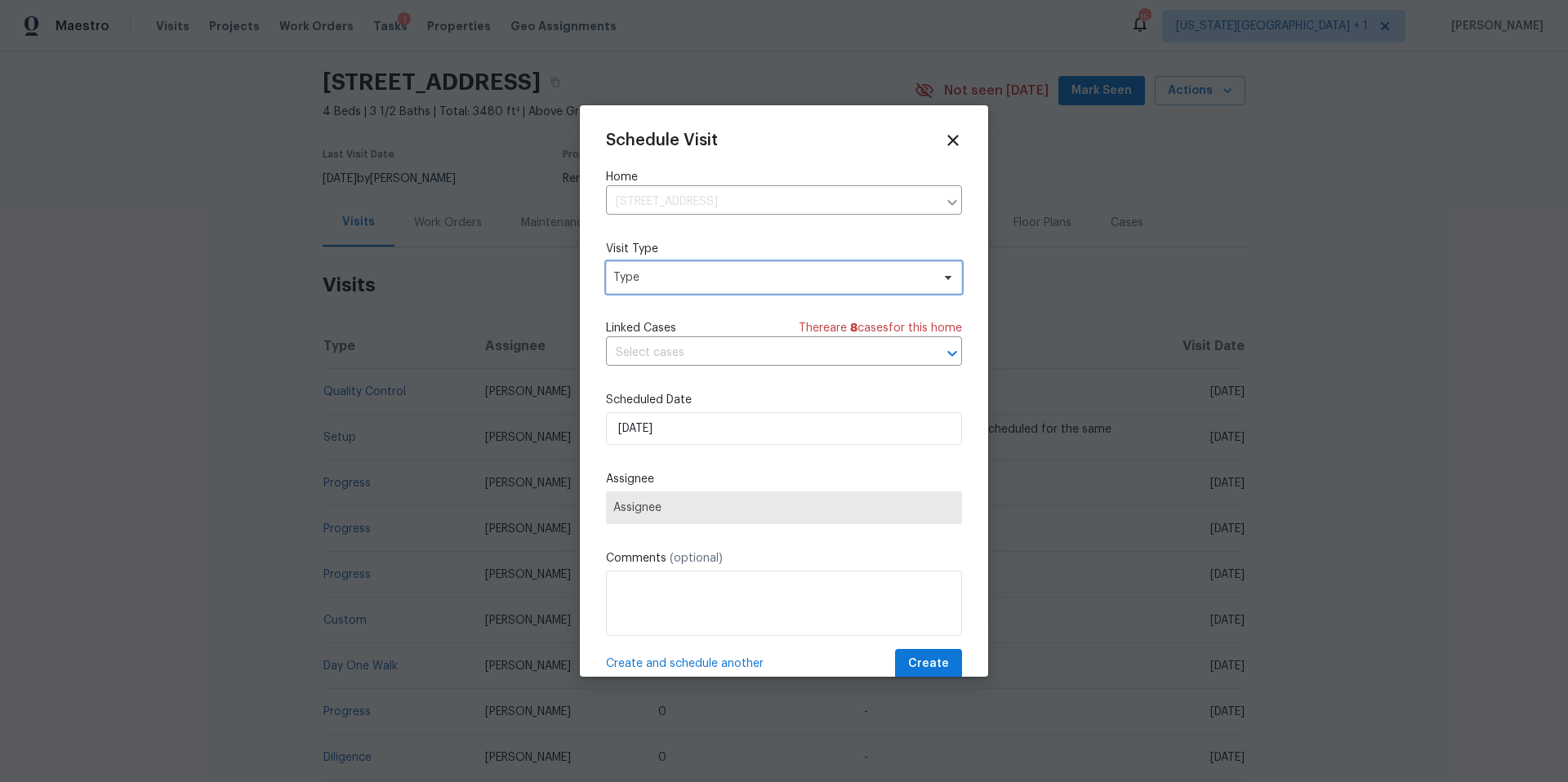
click at [698, 281] on span "Type" at bounding box center [772, 278] width 318 height 16
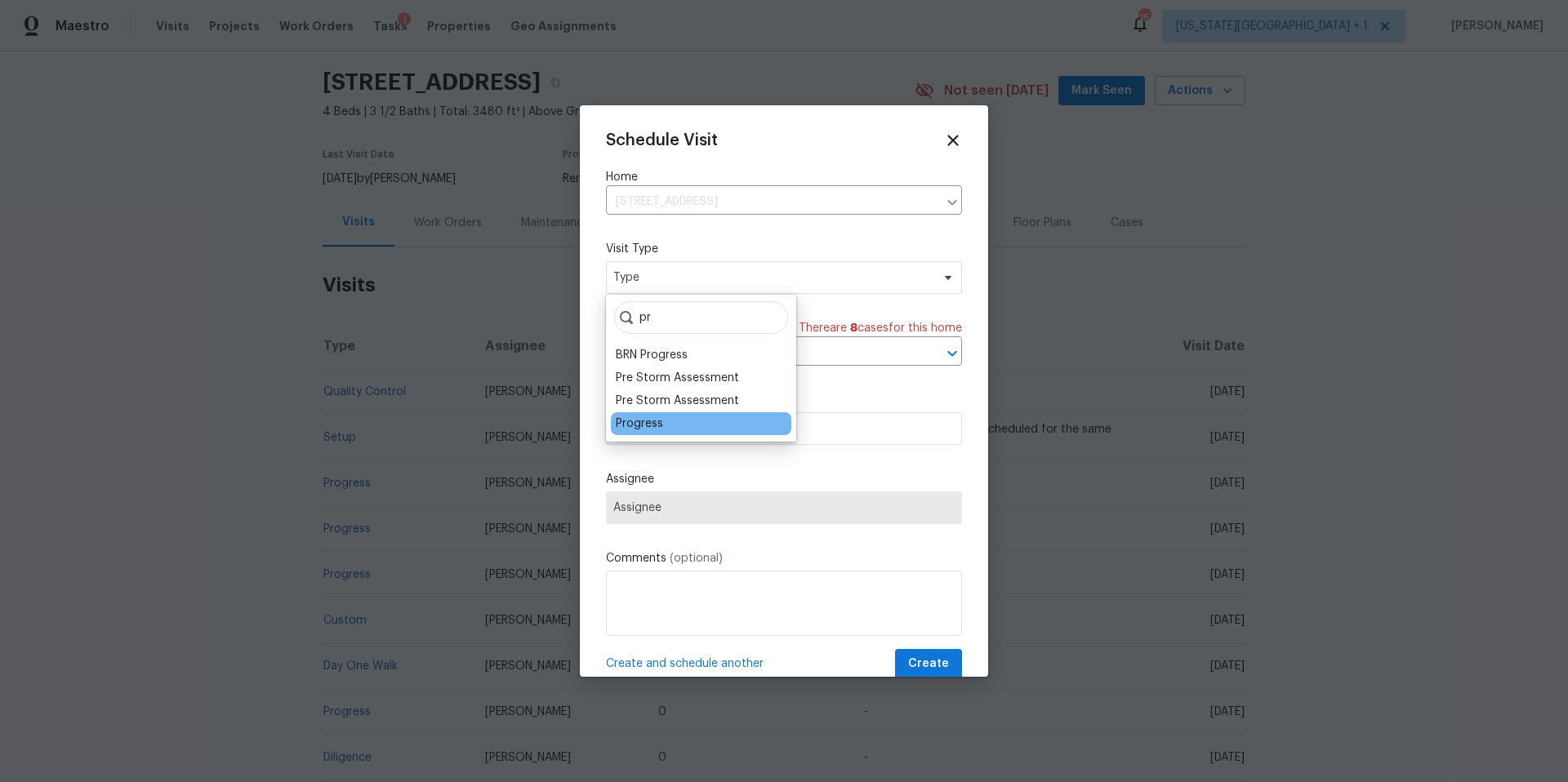
type input "pr"
click at [652, 423] on div "Progress" at bounding box center [640, 423] width 48 height 16
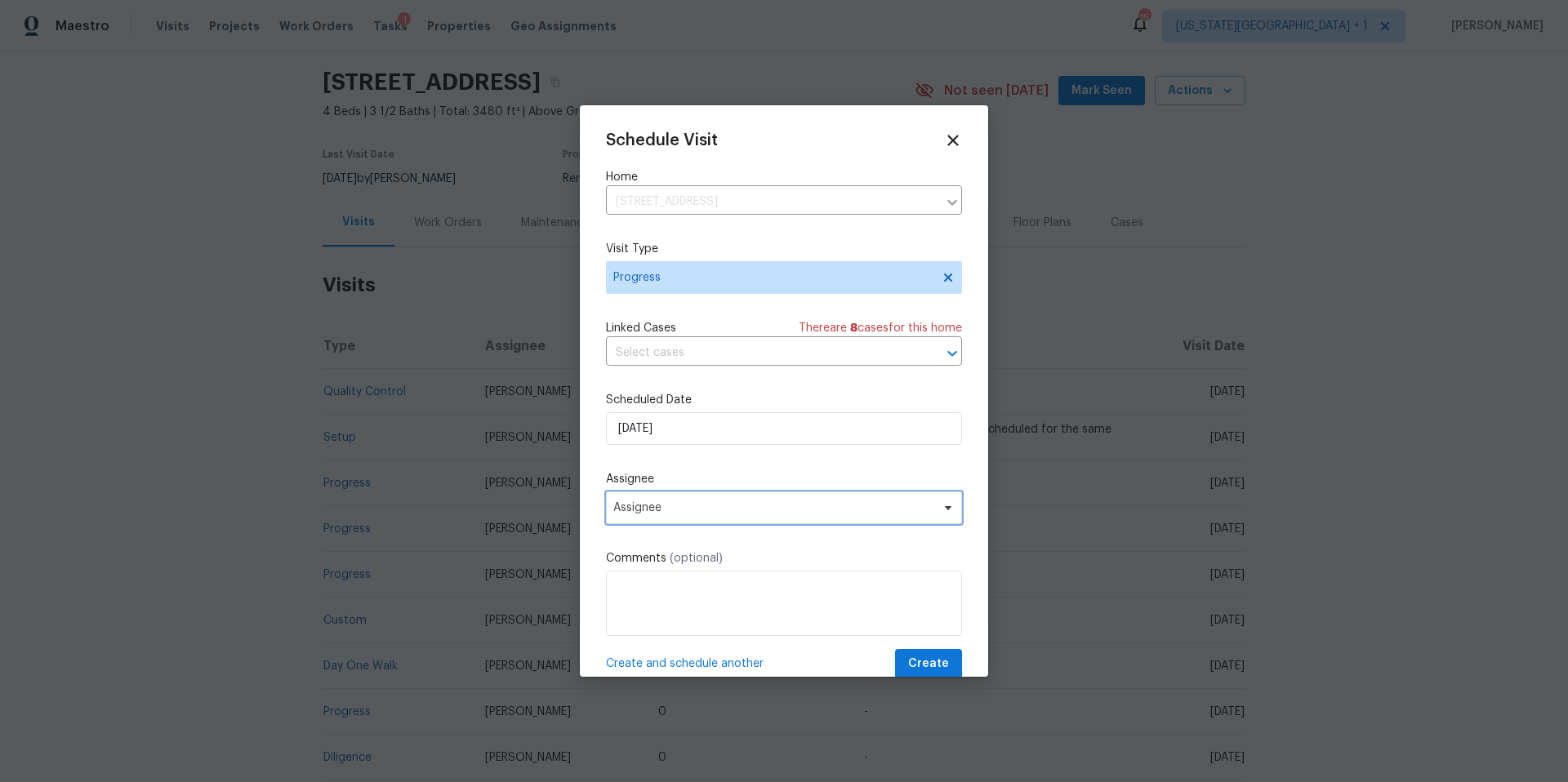
click at [666, 505] on span "Assignee" at bounding box center [773, 507] width 320 height 13
type input "[PERSON_NAME]"
click at [650, 601] on div "[PERSON_NAME]" at bounding box center [658, 599] width 86 height 16
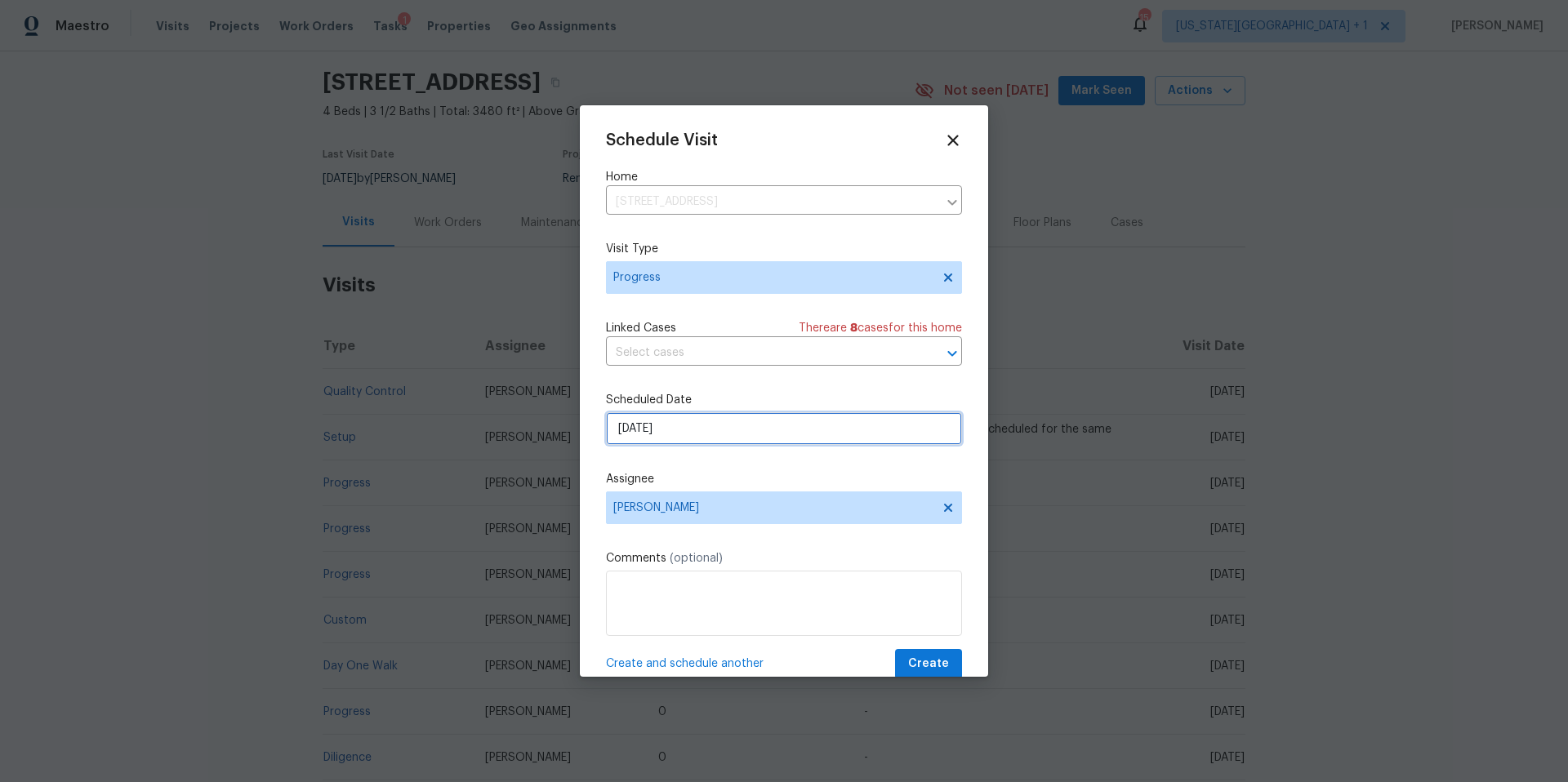
click at [696, 431] on input "[DATE]" at bounding box center [783, 428] width 356 height 33
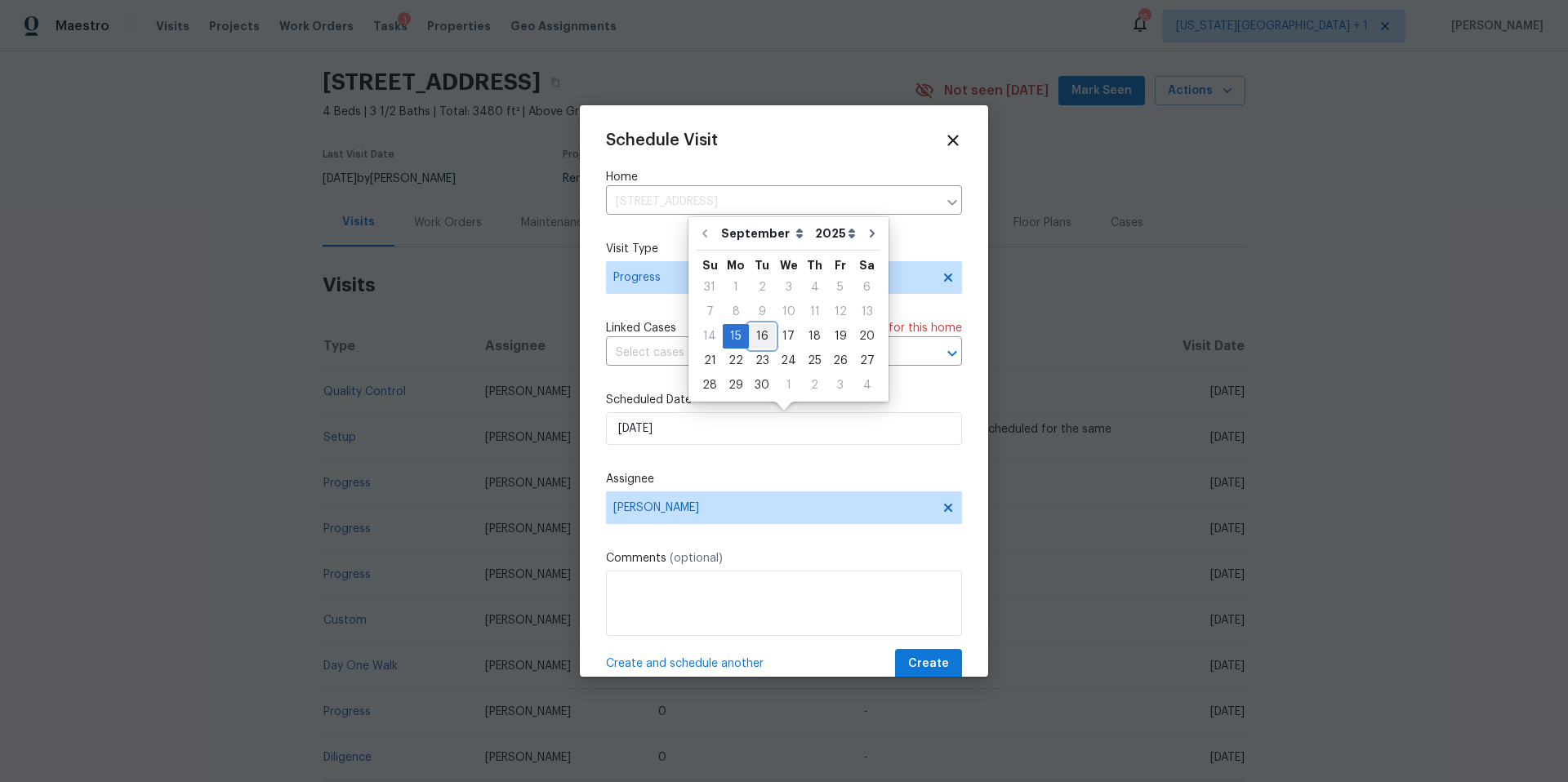
click at [753, 333] on div "16" at bounding box center [762, 336] width 26 height 23
type input "[DATE]"
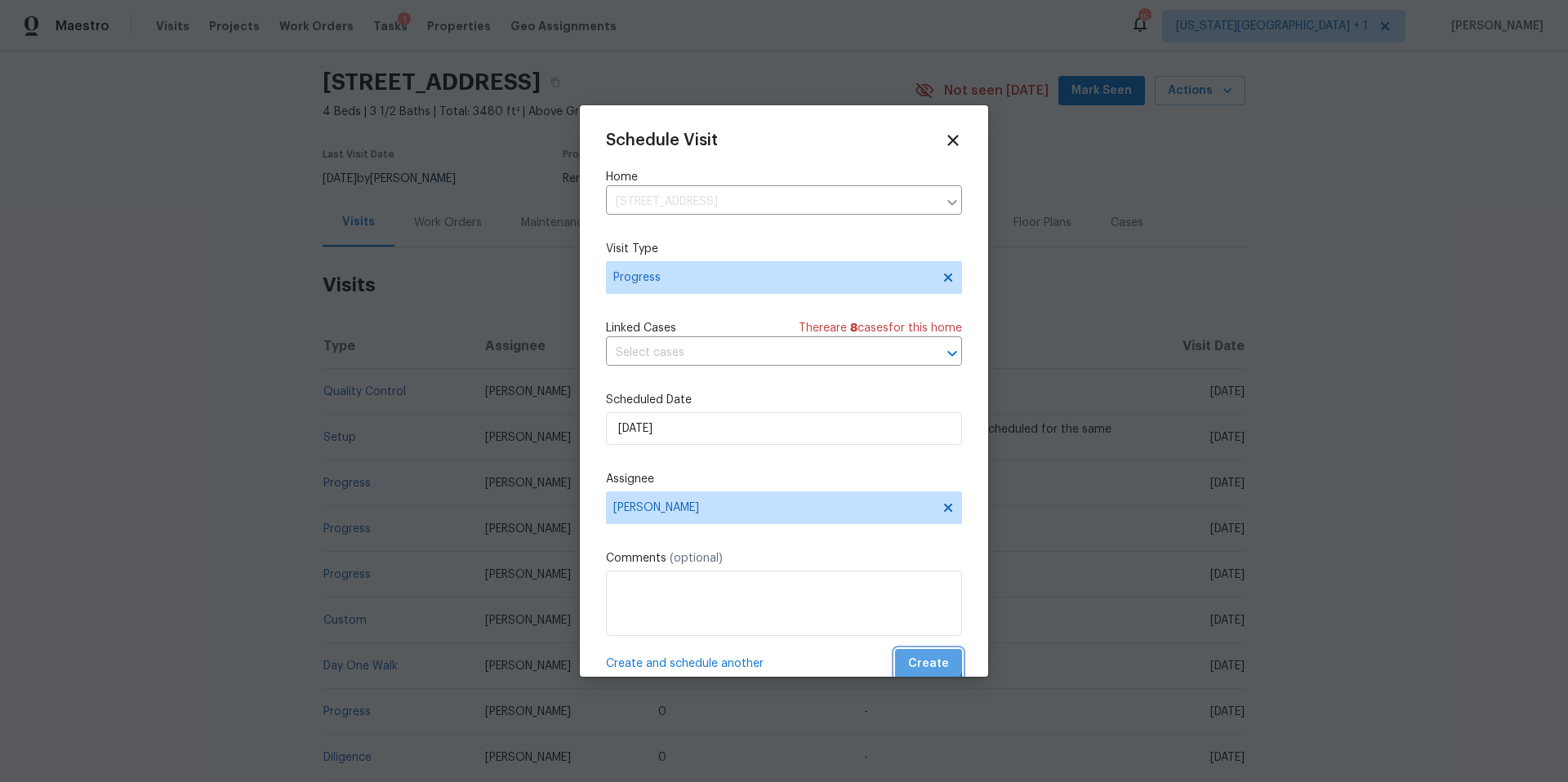
click at [922, 662] on span "Create" at bounding box center [928, 664] width 41 height 20
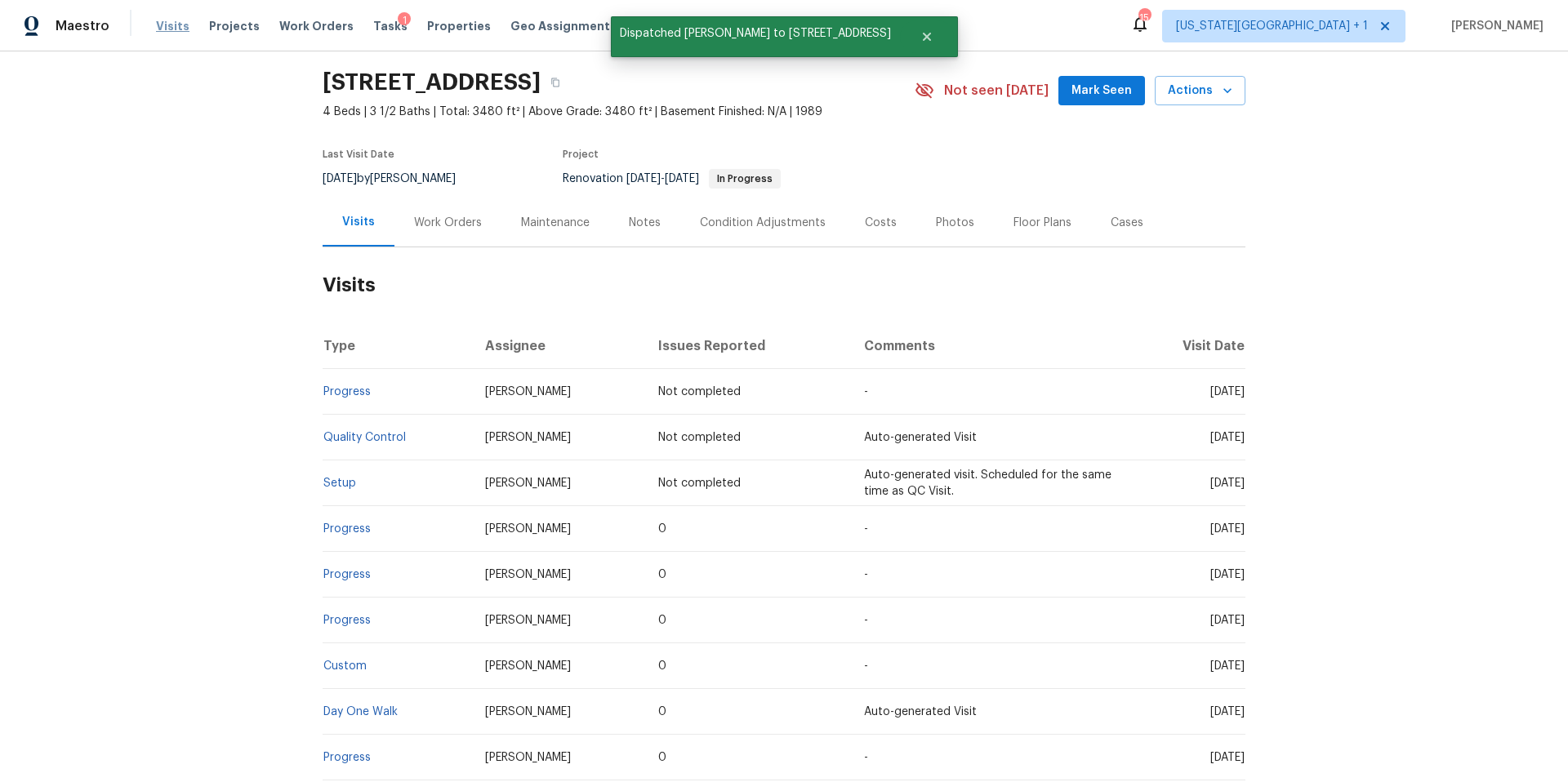
click at [171, 33] on span "Visits" at bounding box center [173, 26] width 34 height 16
